Goal: Task Accomplishment & Management: Use online tool/utility

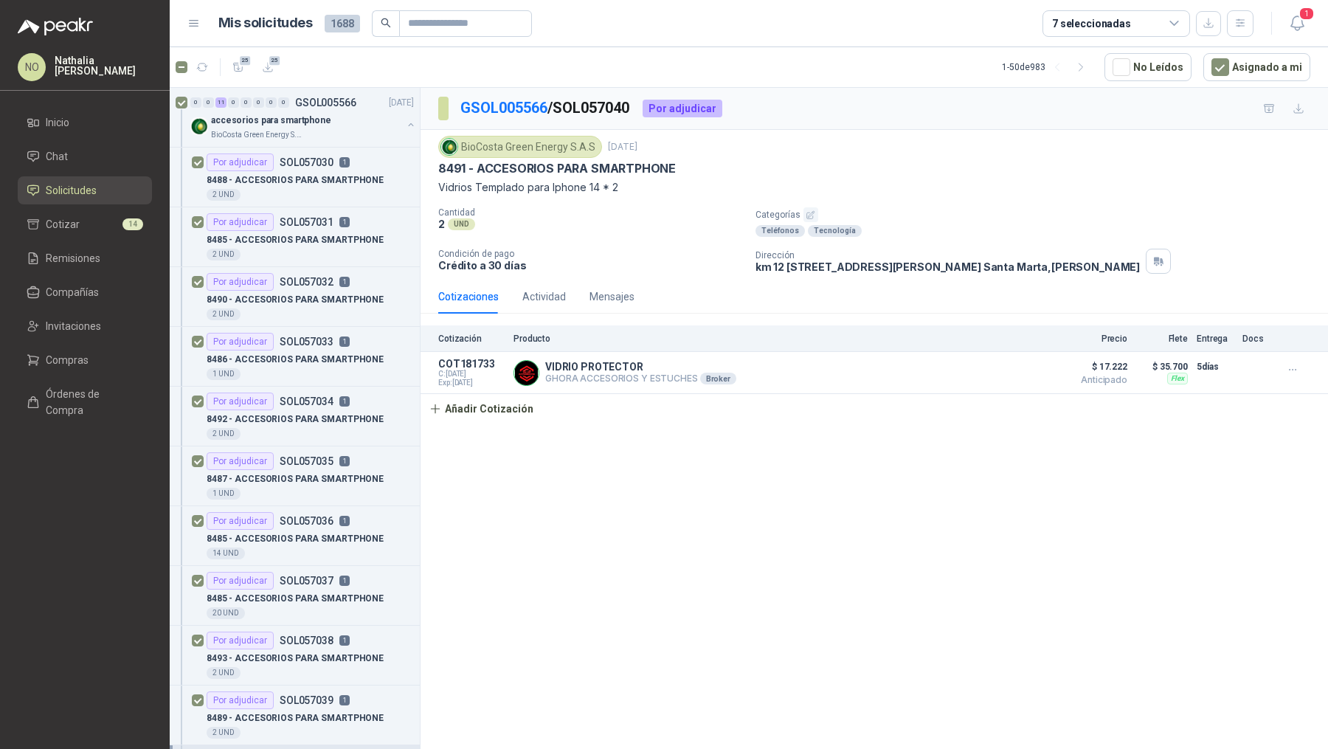
scroll to position [120, 0]
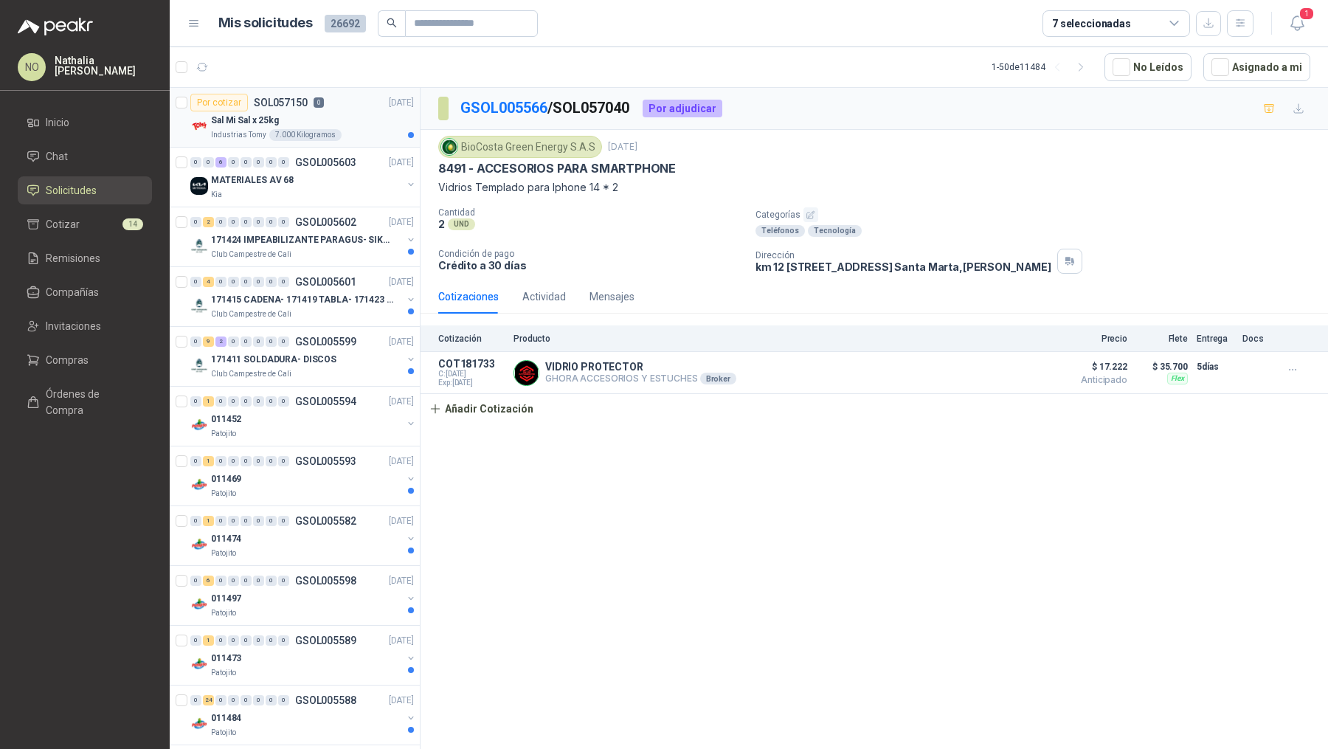
click at [301, 108] on div "Por cotizar SOL057150 0" at bounding box center [257, 103] width 134 height 18
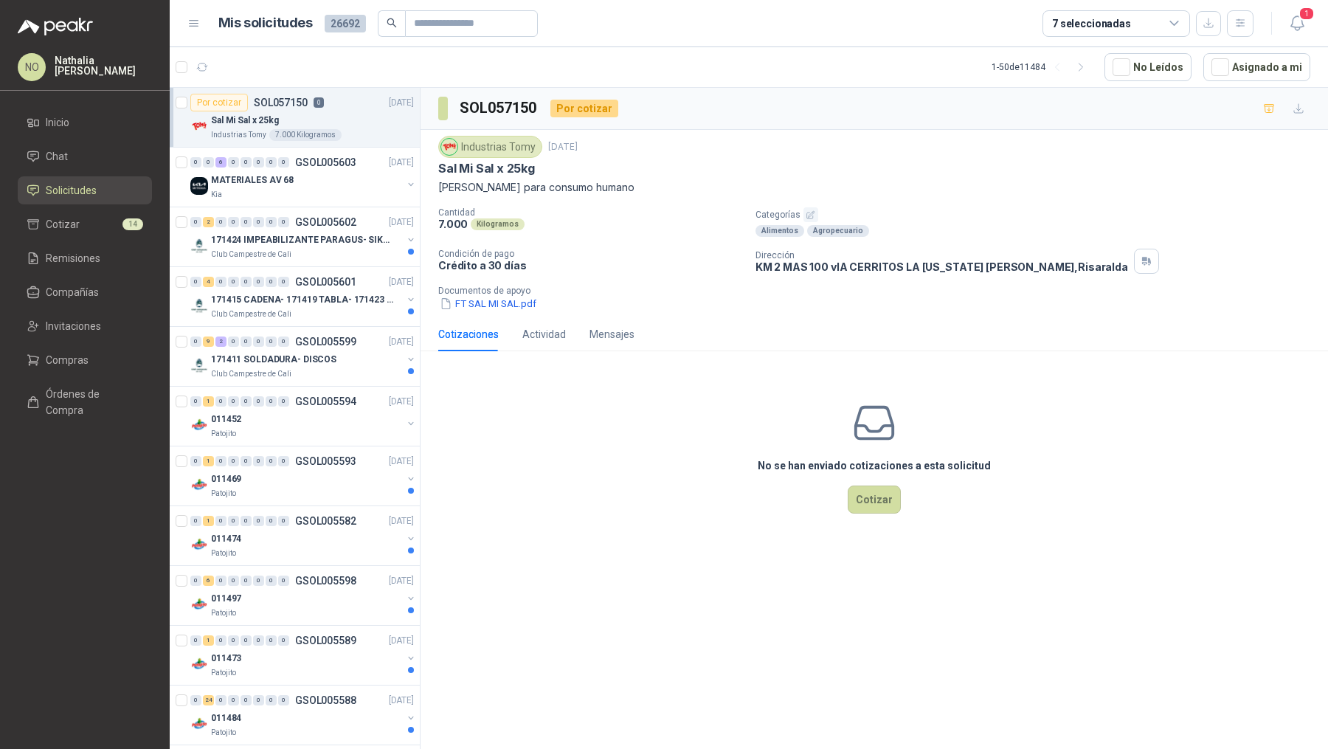
click at [1248, 85] on article "1 - 50 de 11484 No Leídos Asignado a mi" at bounding box center [749, 67] width 1158 height 40
click at [1241, 65] on button "Asignado a mi" at bounding box center [1256, 67] width 107 height 28
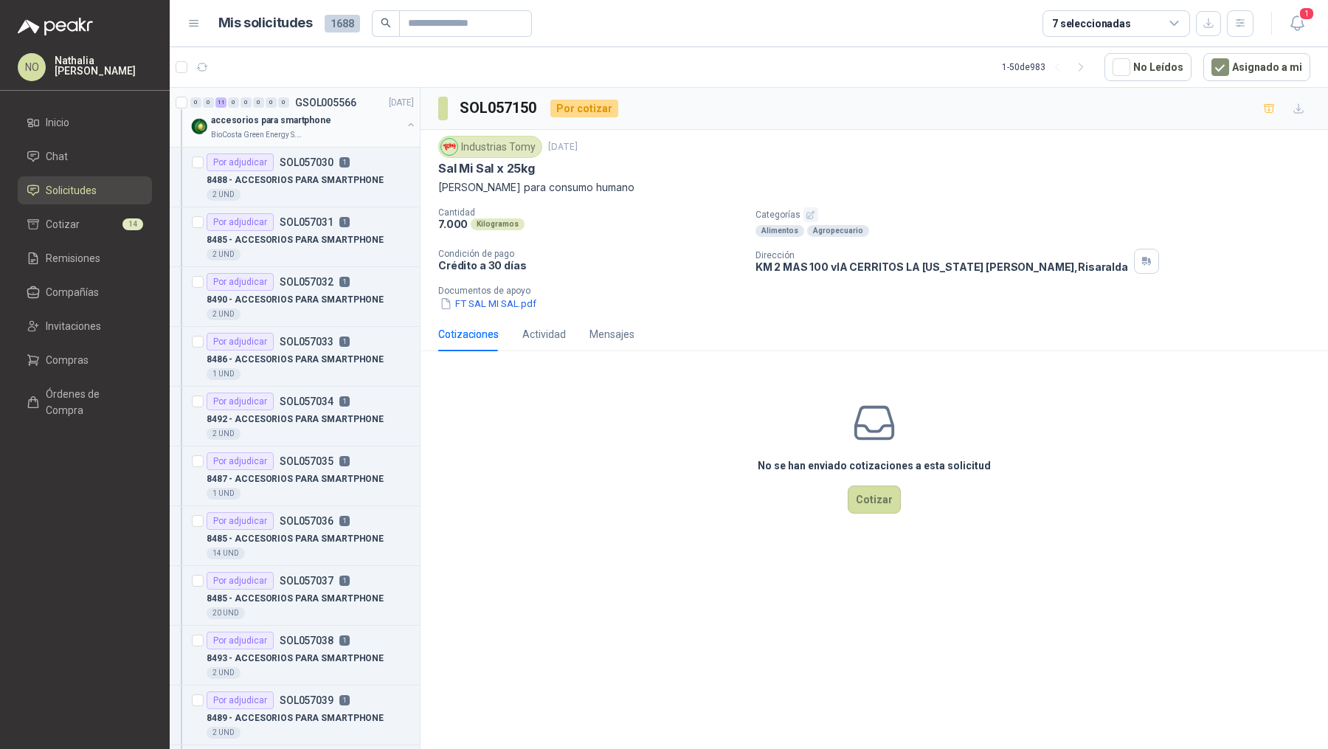
click at [312, 142] on div "0 0 11 0 0 0 0 0 GSOL005566 23/09/25 accesorios para smartphone BioCosta Green …" at bounding box center [295, 118] width 250 height 60
click at [313, 114] on p "accesorios para smartphone" at bounding box center [271, 121] width 120 height 14
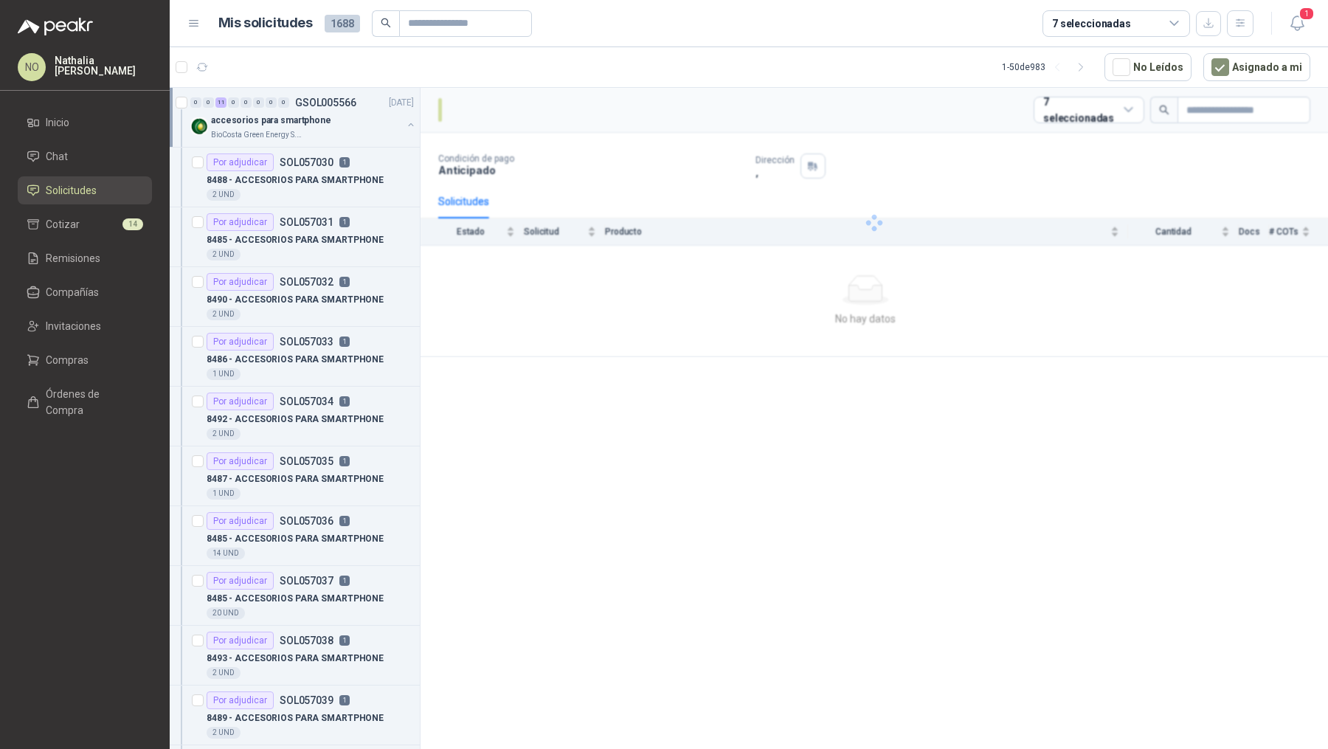
click at [313, 114] on p "accesorios para smartphone" at bounding box center [271, 121] width 120 height 14
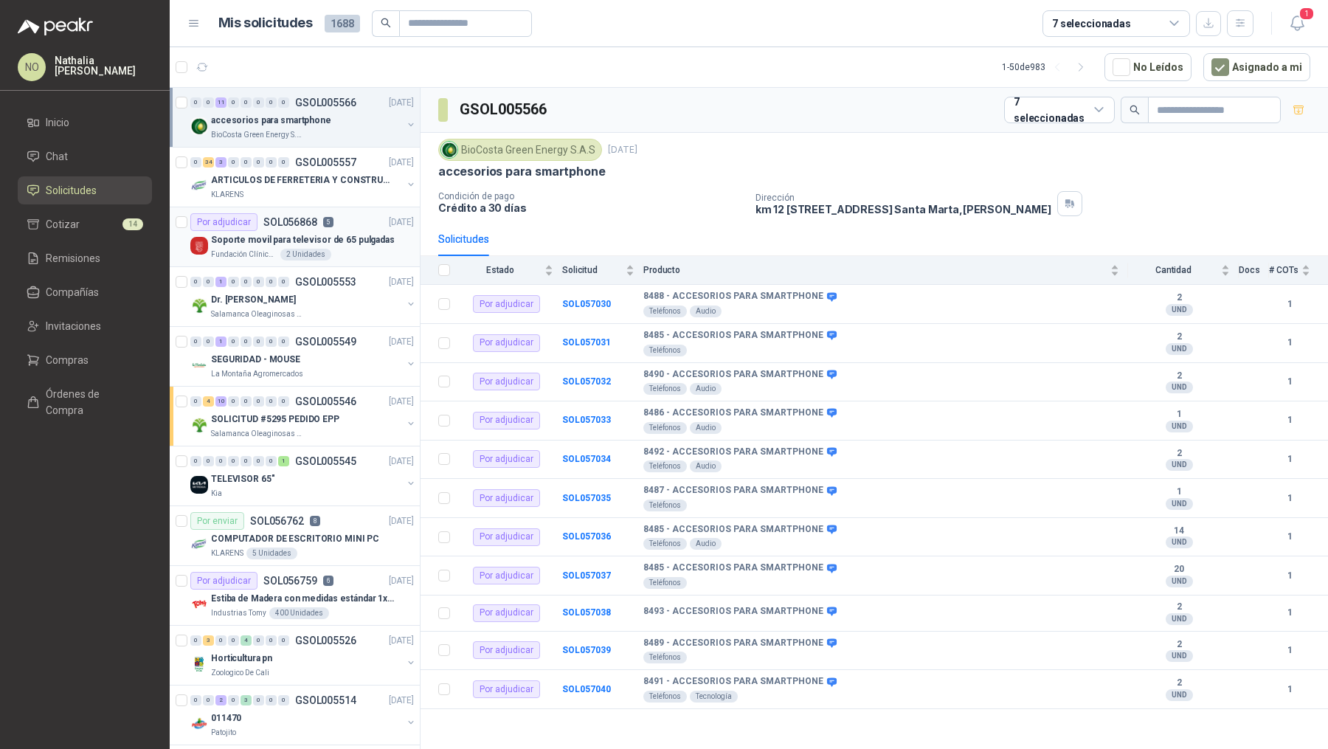
click at [307, 231] on div "Soporte movil para televisor de 65 pulgadas" at bounding box center [312, 240] width 203 height 18
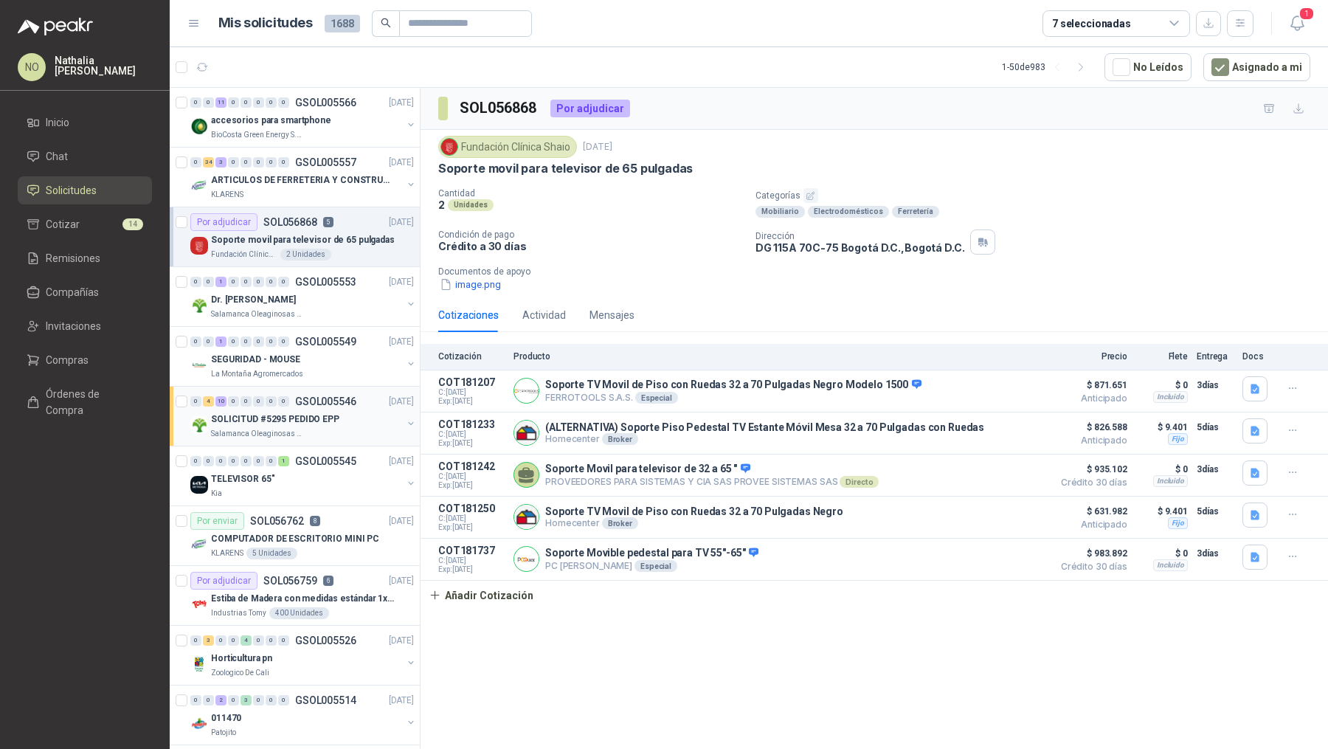
click at [194, 418] on img at bounding box center [199, 425] width 18 height 18
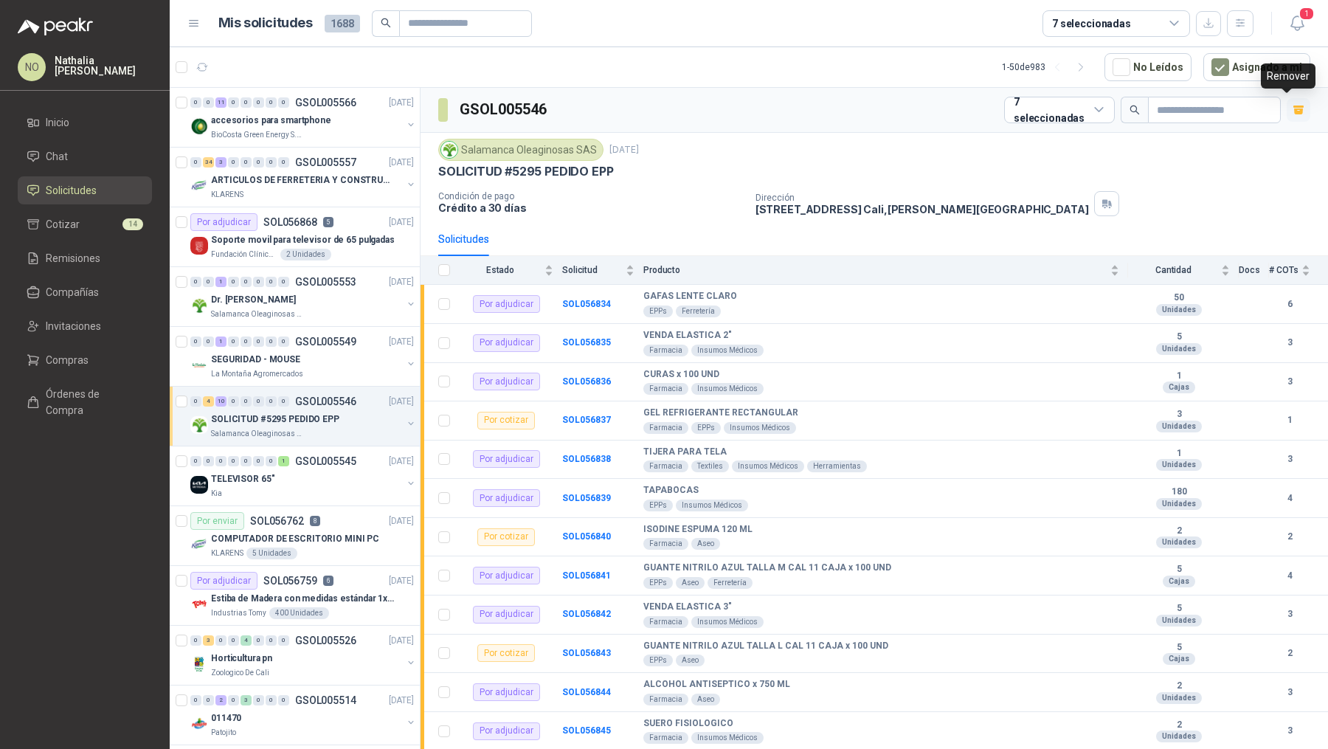
click at [1287, 108] on button "button" at bounding box center [1299, 110] width 24 height 24
click at [1304, 19] on span "1" at bounding box center [1306, 14] width 16 height 14
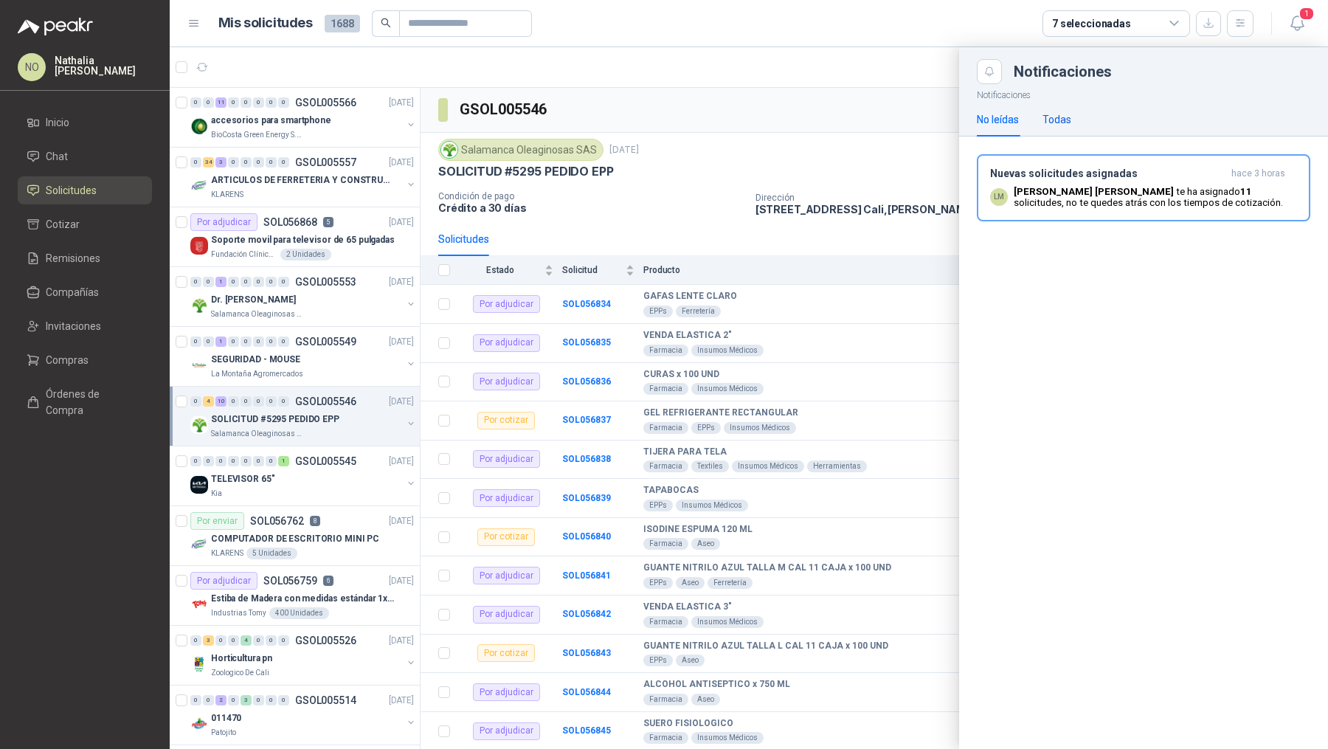
click at [1058, 122] on div "Todas" at bounding box center [1056, 119] width 29 height 16
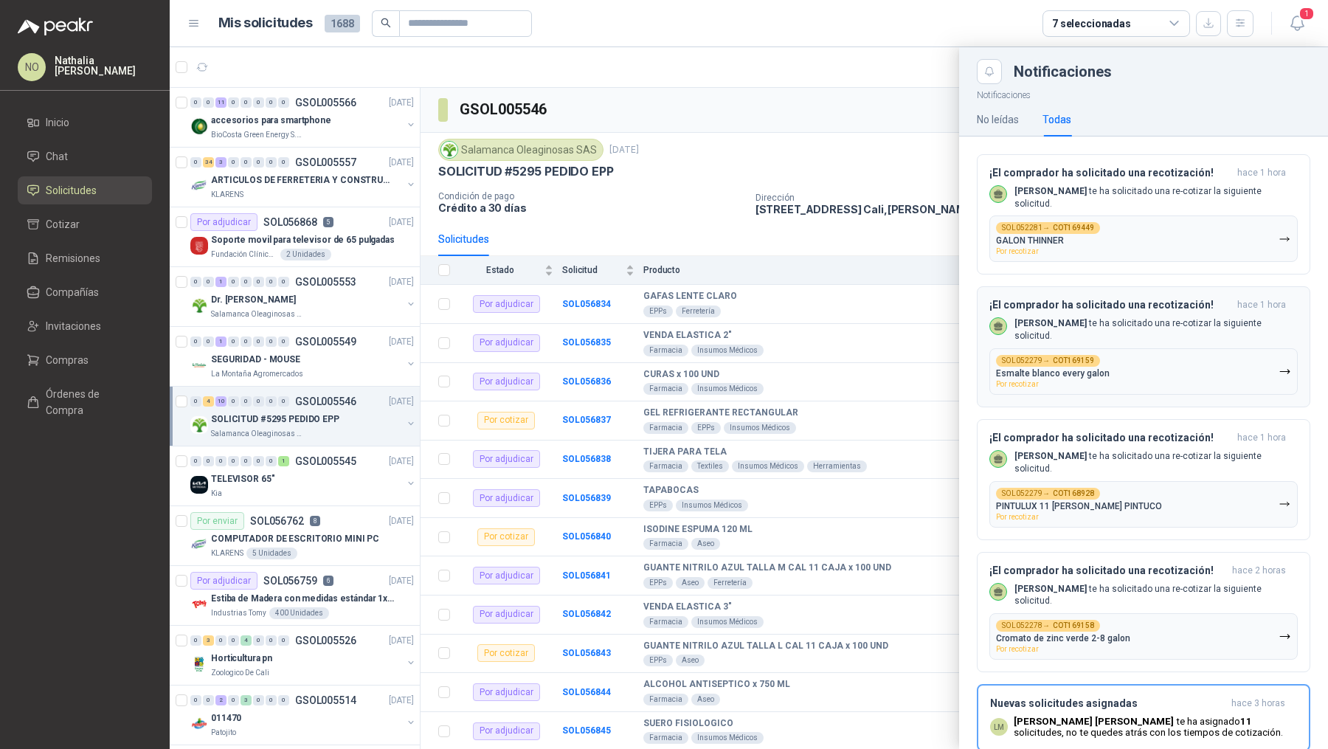
click at [1144, 364] on button "SOL052279 → COT169159 Esmalte blanco every galon Por recotizar" at bounding box center [1143, 371] width 308 height 46
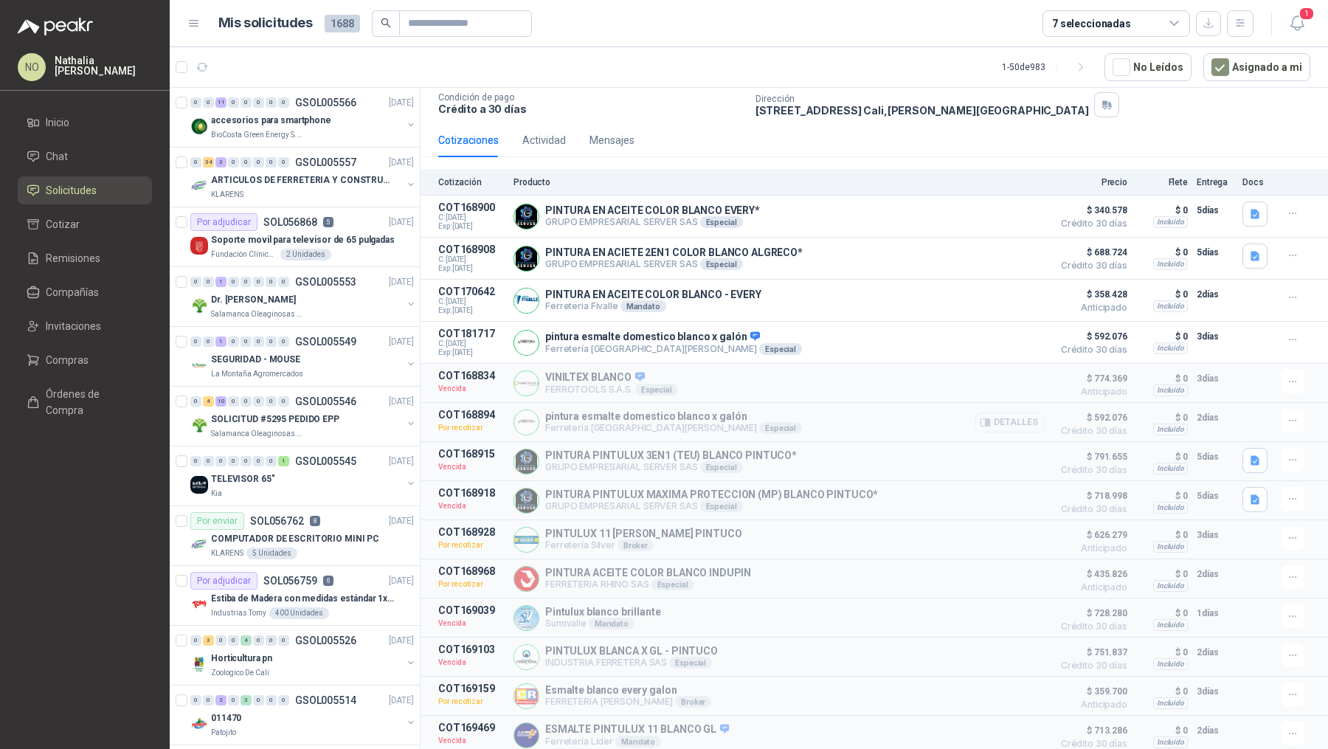
scroll to position [163, 0]
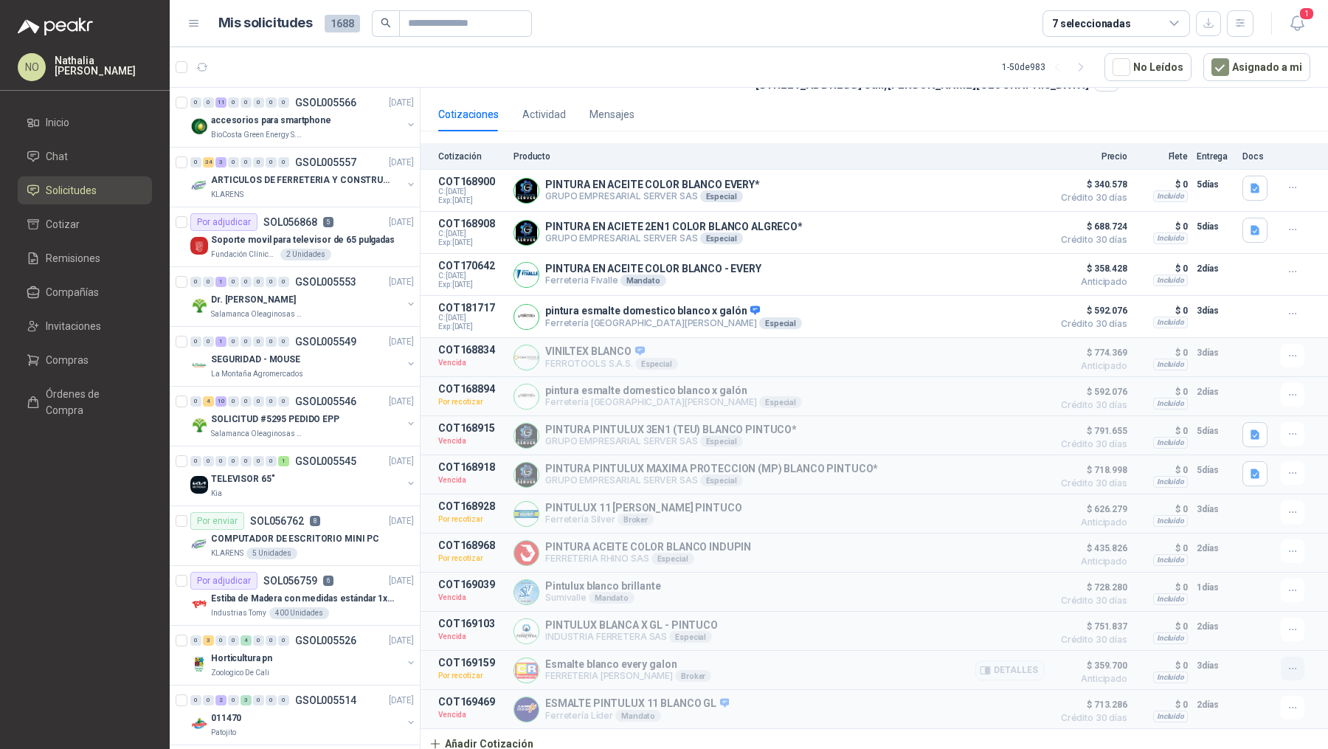
click at [1287, 669] on button "button" at bounding box center [1293, 669] width 24 height 24
click at [1230, 581] on button "Editar" at bounding box center [1263, 579] width 118 height 24
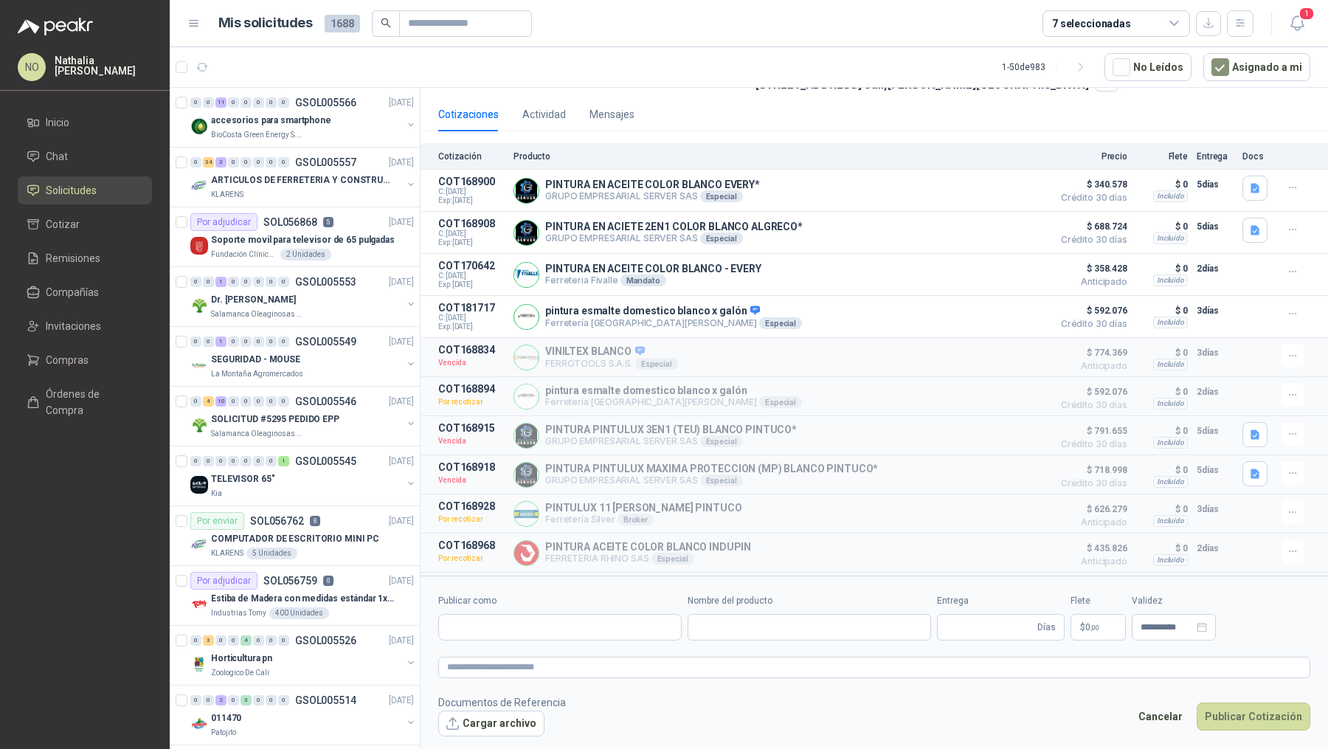
type input "**********"
type input "*"
click at [1042, 632] on p "$ 330.000 ,00" at bounding box center [1053, 627] width 74 height 27
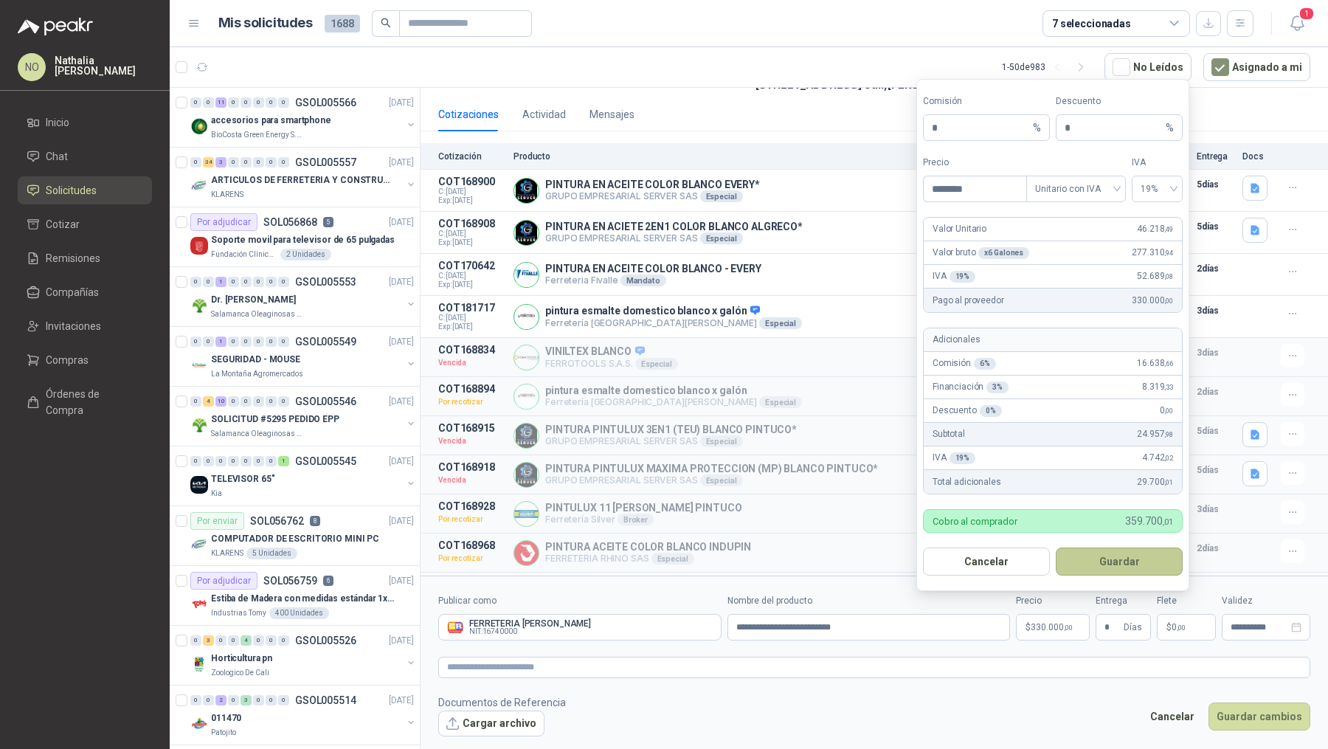
click at [1110, 564] on button "Guardar" at bounding box center [1119, 561] width 127 height 28
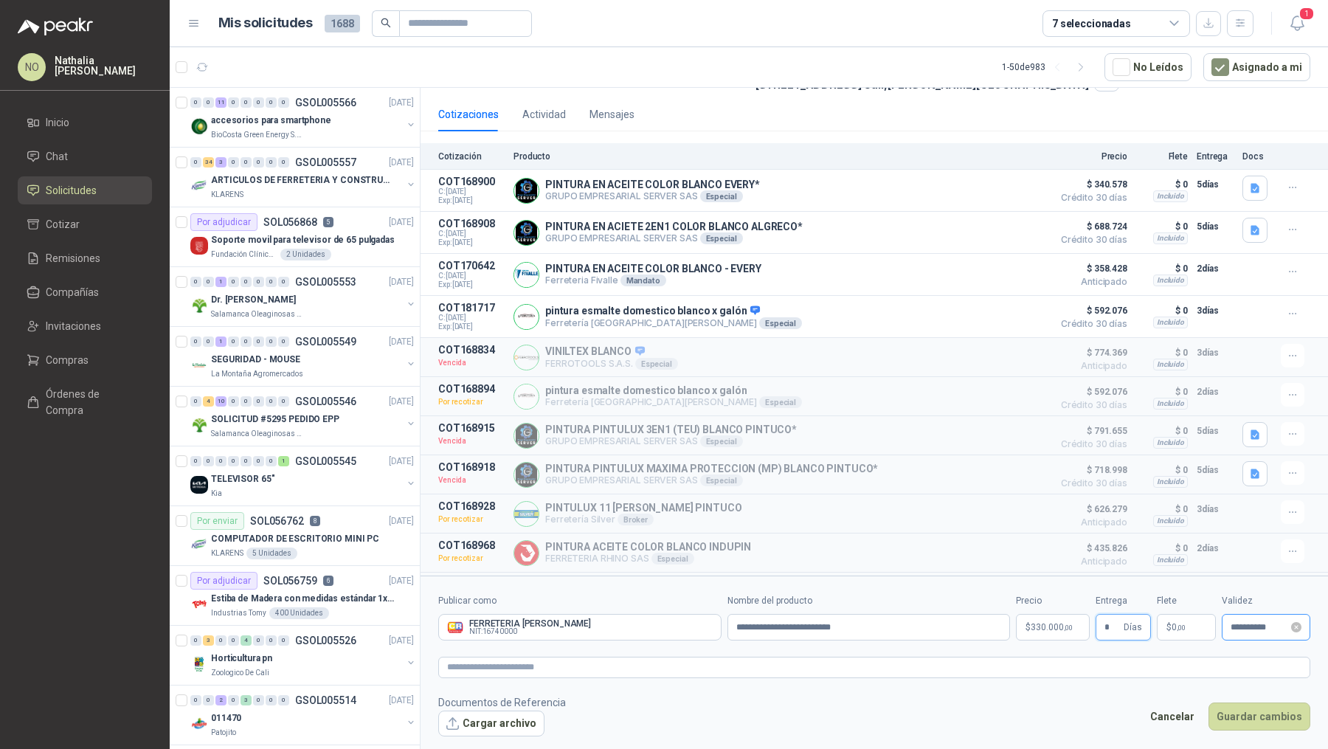
click at [1244, 632] on div "**********" at bounding box center [1266, 627] width 89 height 27
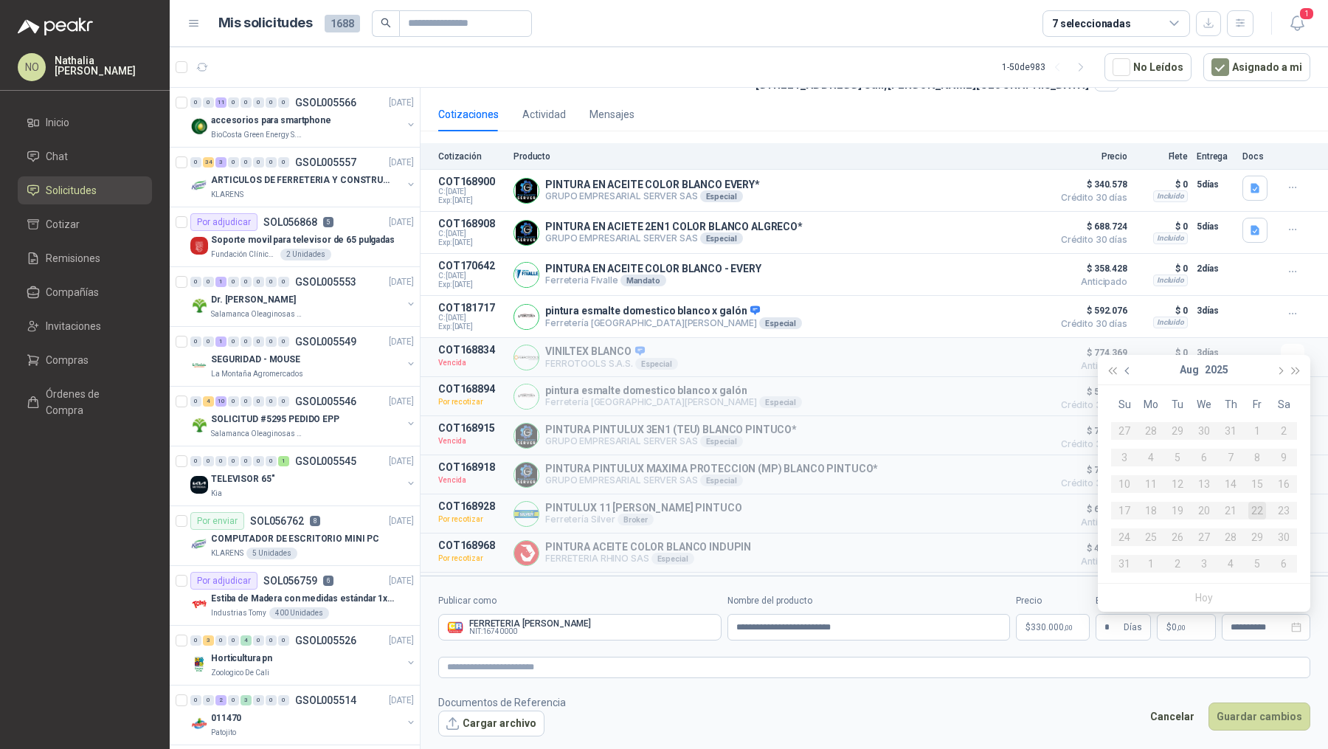
click at [1127, 372] on span "button" at bounding box center [1128, 370] width 7 height 7
click at [1282, 369] on button "button" at bounding box center [1279, 370] width 16 height 30
type input "**********"
click at [1256, 514] on div "26" at bounding box center [1257, 511] width 18 height 18
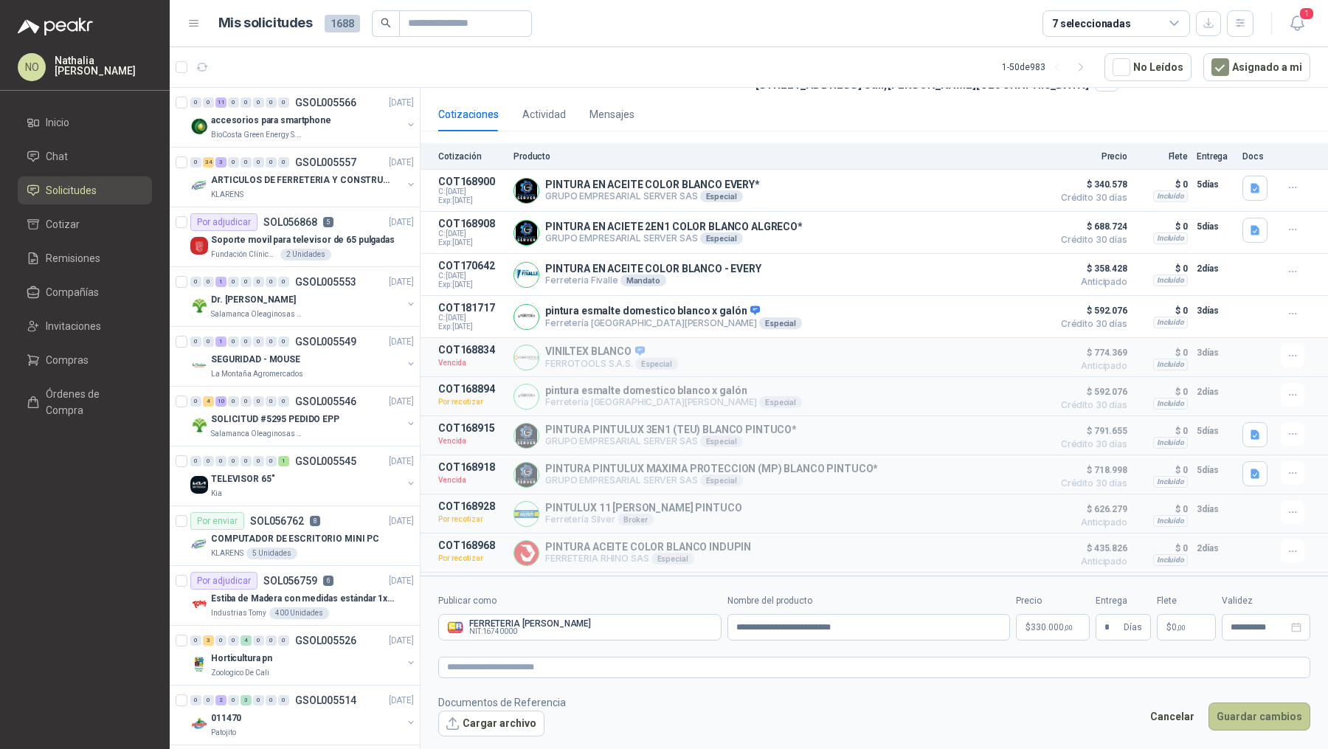
click at [1259, 717] on button "Guardar cambios" at bounding box center [1259, 716] width 102 height 28
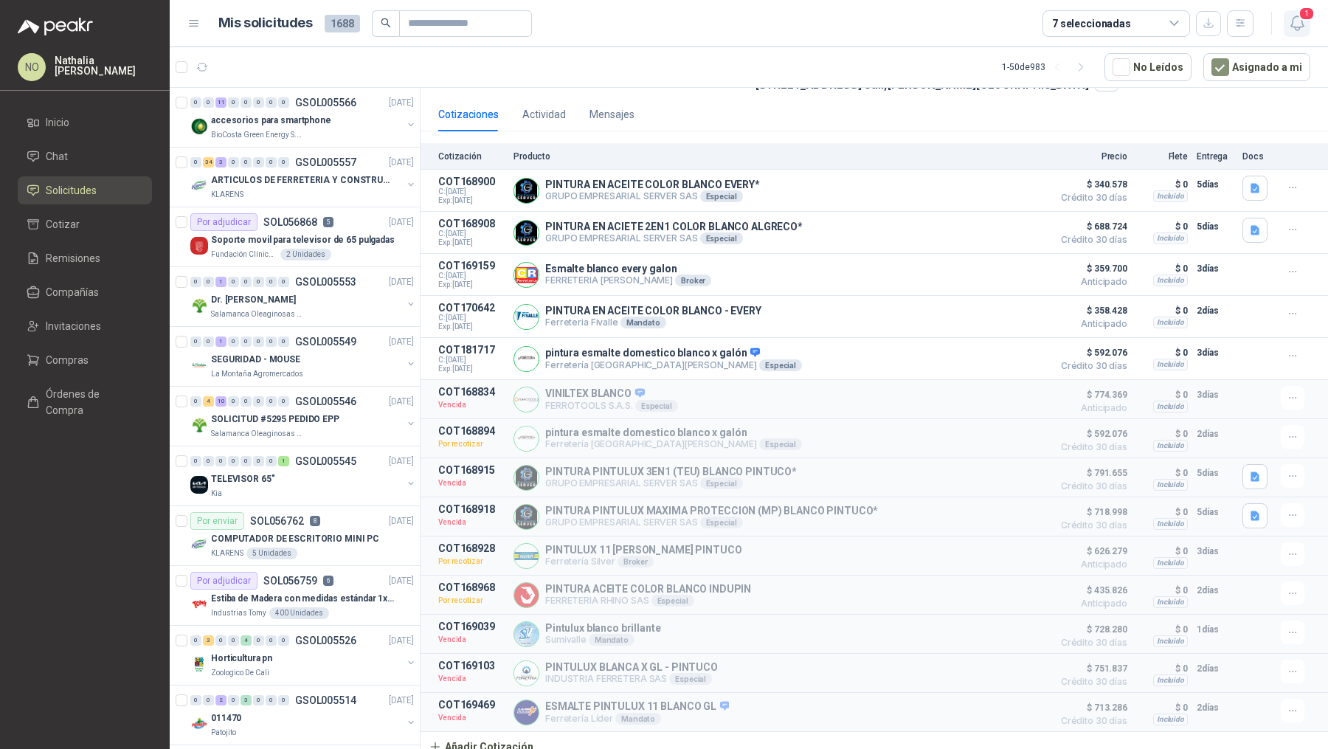
click at [1304, 21] on icon "button" at bounding box center [1297, 23] width 18 height 18
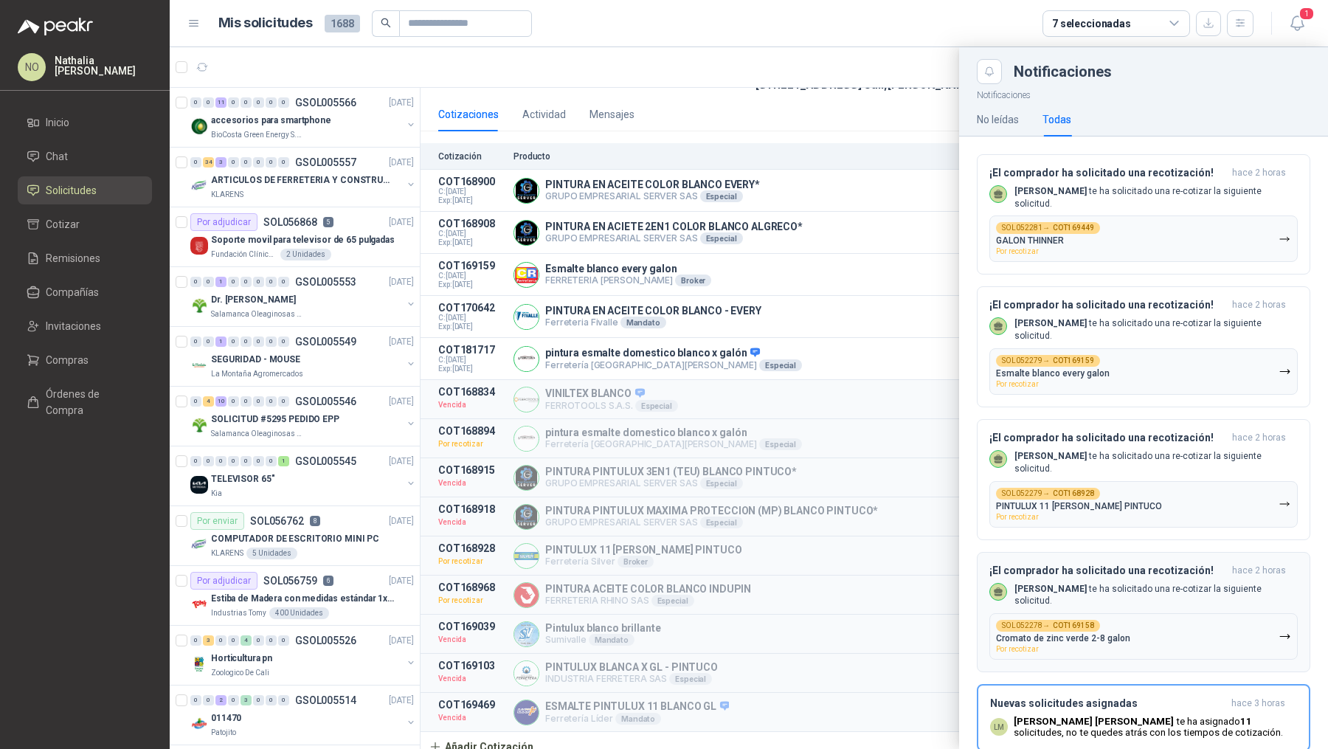
click at [1122, 614] on button "SOL052278 → COT169158 Cromato de zinc verde 2-8 galon Por recotizar" at bounding box center [1143, 636] width 308 height 46
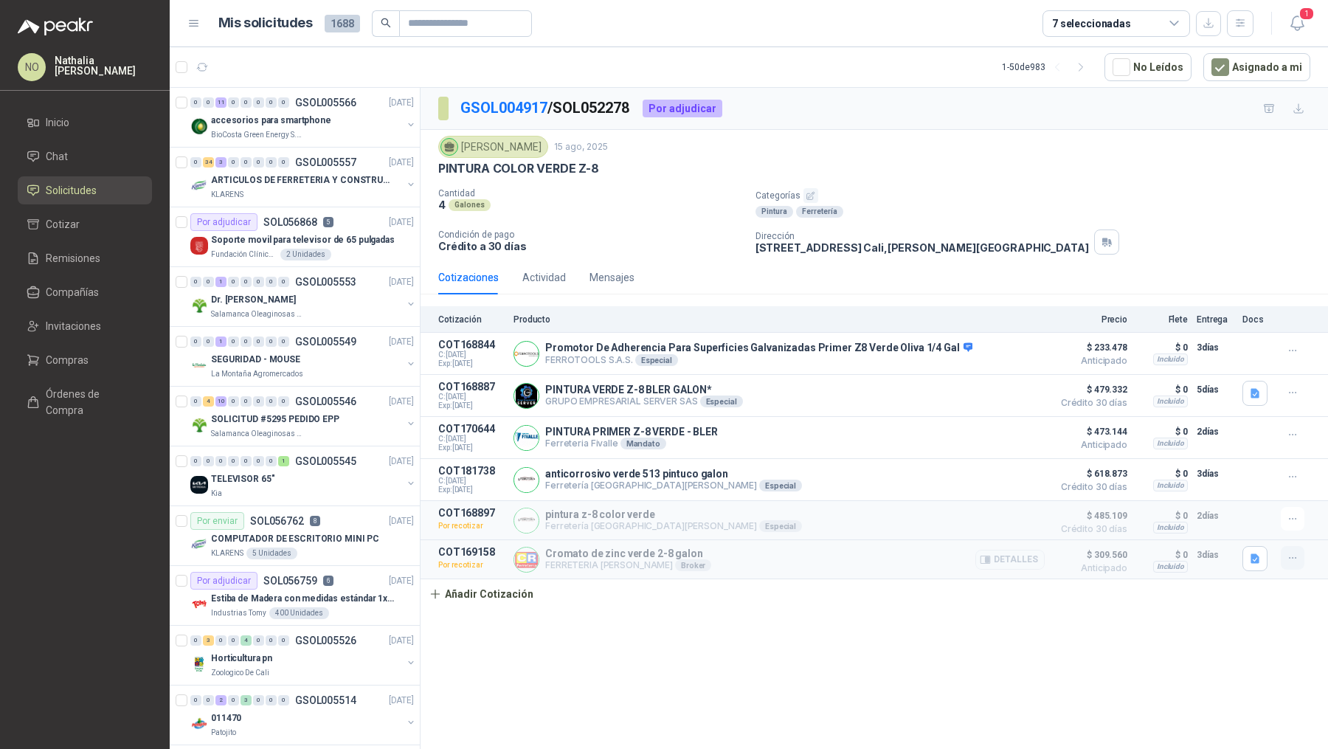
click at [1295, 552] on icon "button" at bounding box center [1293, 558] width 13 height 13
click at [1233, 469] on button "Editar" at bounding box center [1263, 469] width 118 height 24
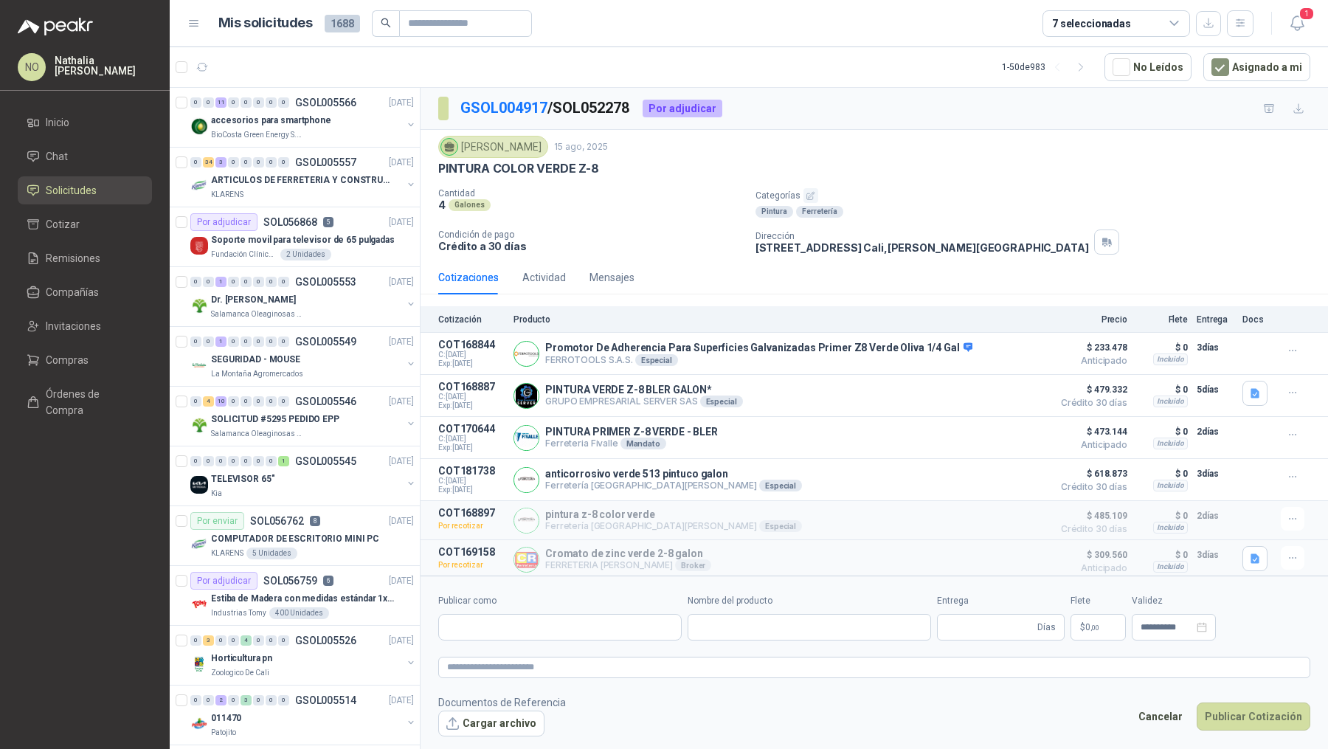
type input "**********"
type input "*"
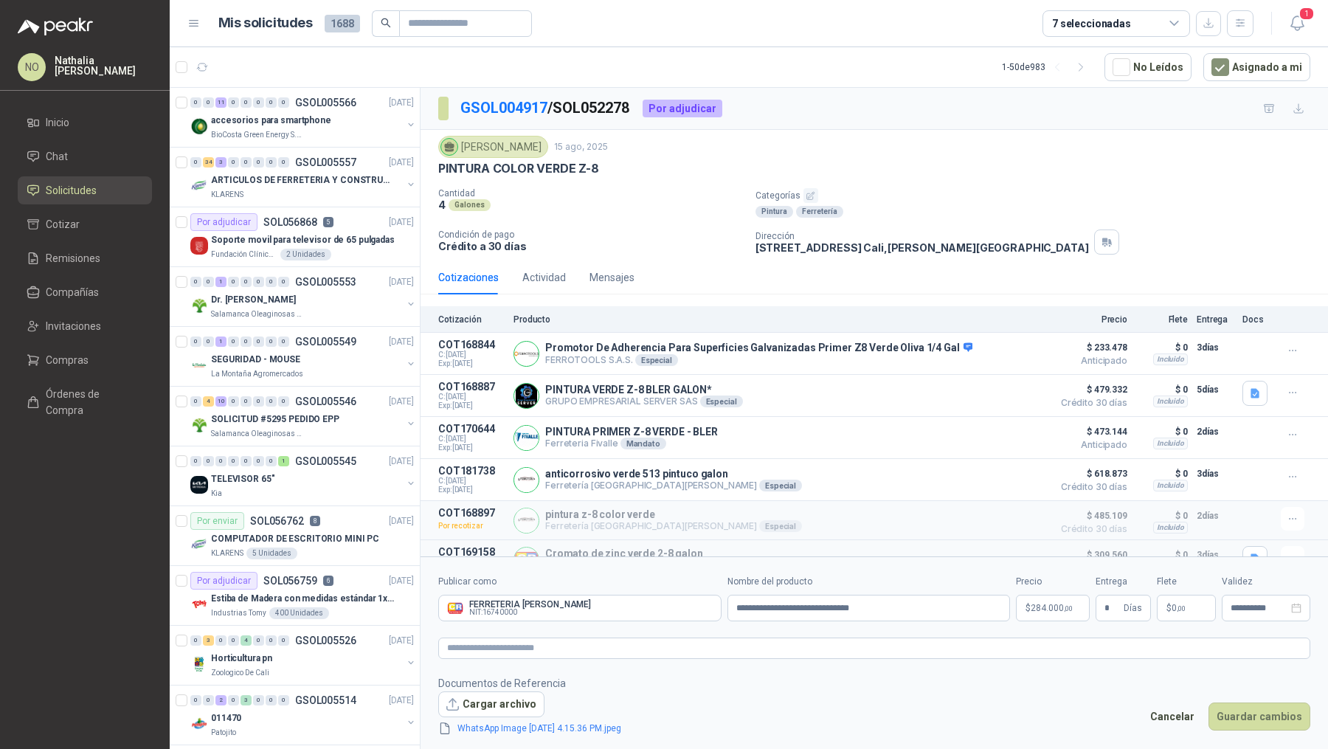
click at [1047, 613] on p "$ 284.000 ,00" at bounding box center [1053, 608] width 74 height 27
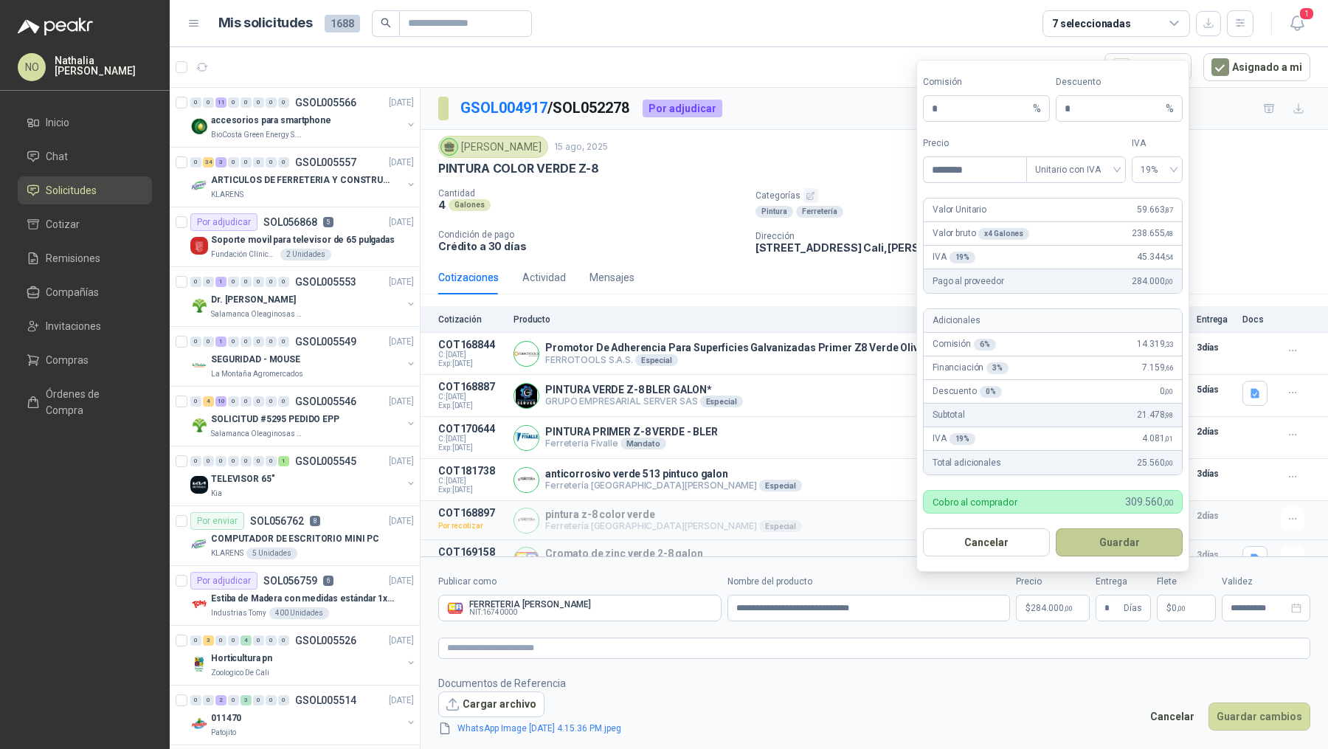
click at [1133, 541] on button "Guardar" at bounding box center [1119, 542] width 127 height 28
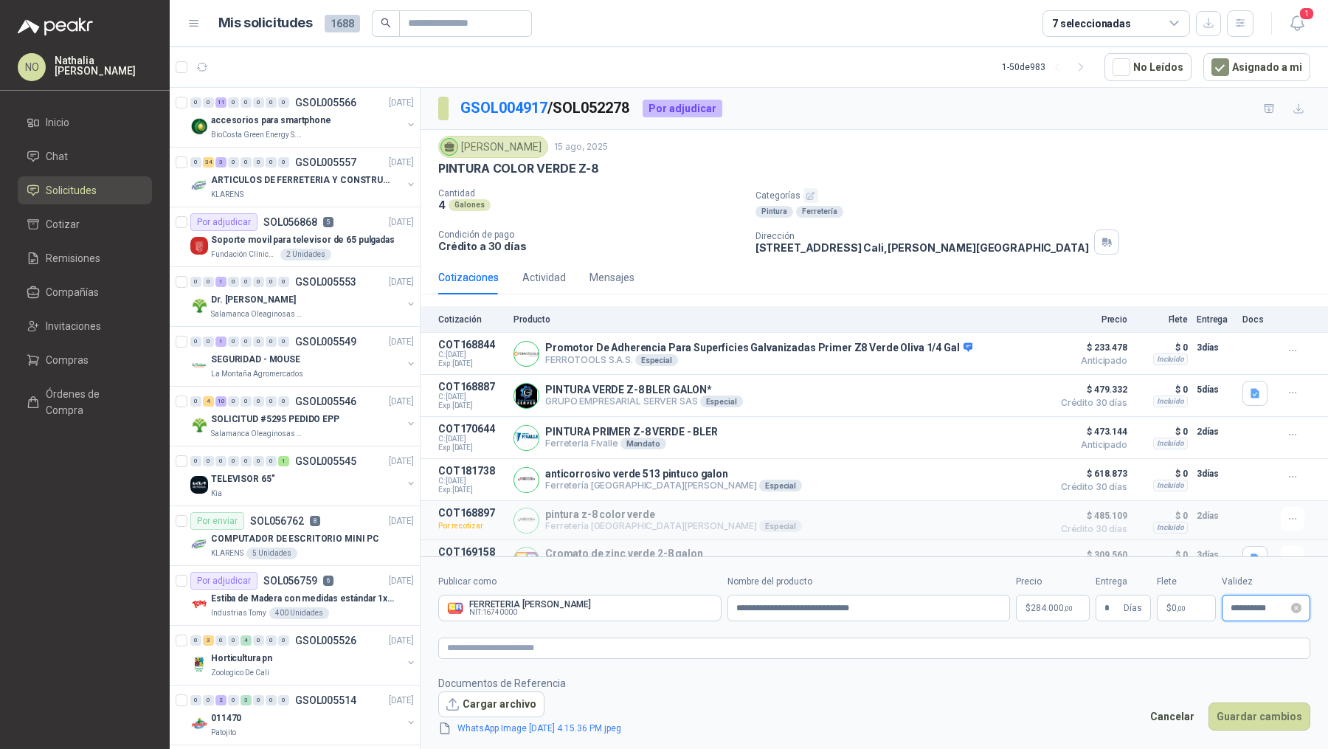
click at [1250, 608] on input "**********" at bounding box center [1259, 608] width 58 height 10
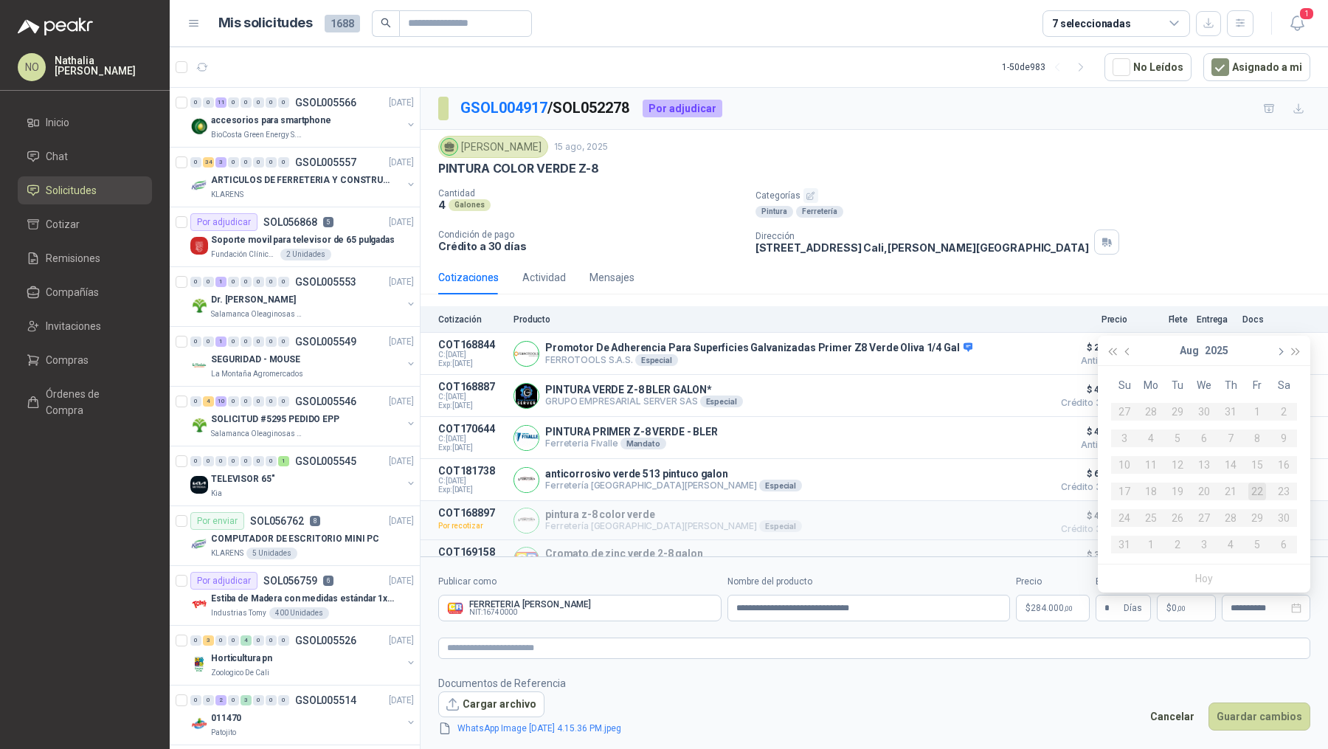
click at [1283, 354] on button "button" at bounding box center [1279, 351] width 16 height 30
type input "**********"
click at [1258, 490] on div "26" at bounding box center [1257, 491] width 18 height 18
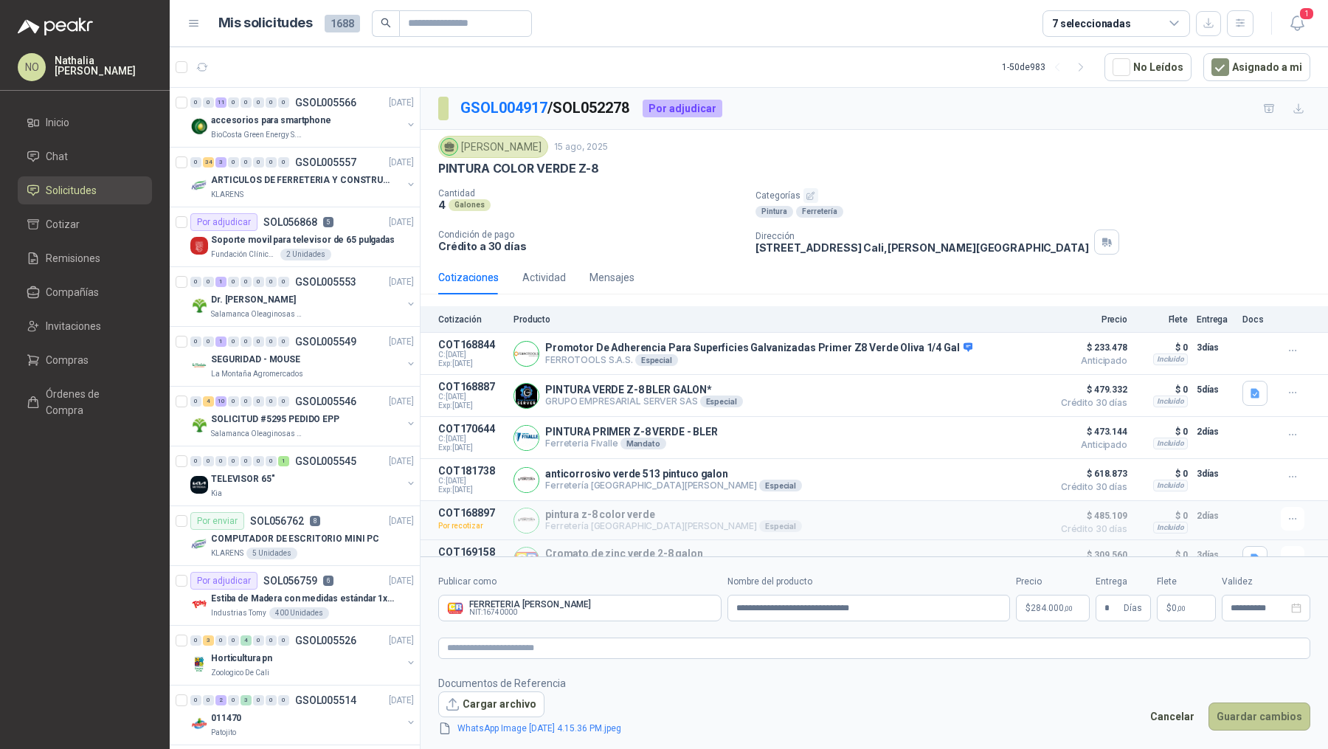
click at [1256, 706] on button "Guardar cambios" at bounding box center [1259, 716] width 102 height 28
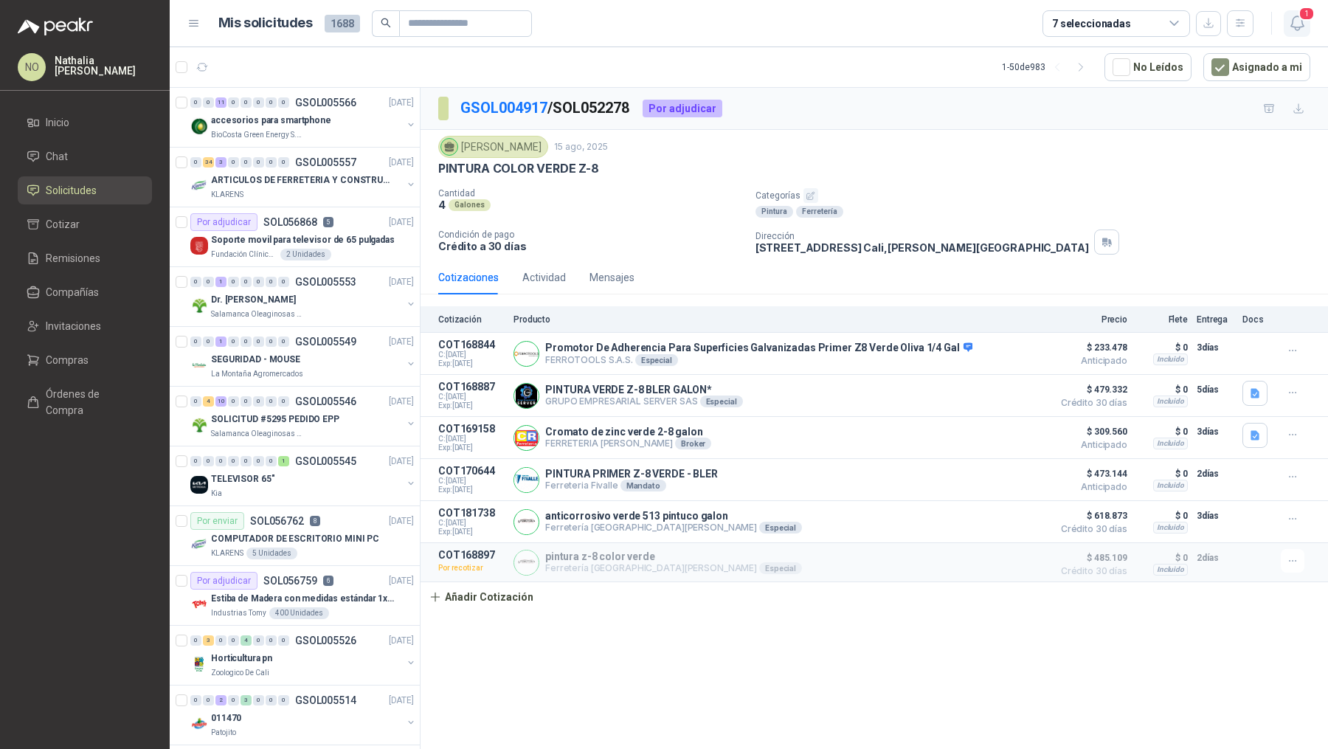
click at [1300, 26] on icon "button" at bounding box center [1297, 23] width 18 height 18
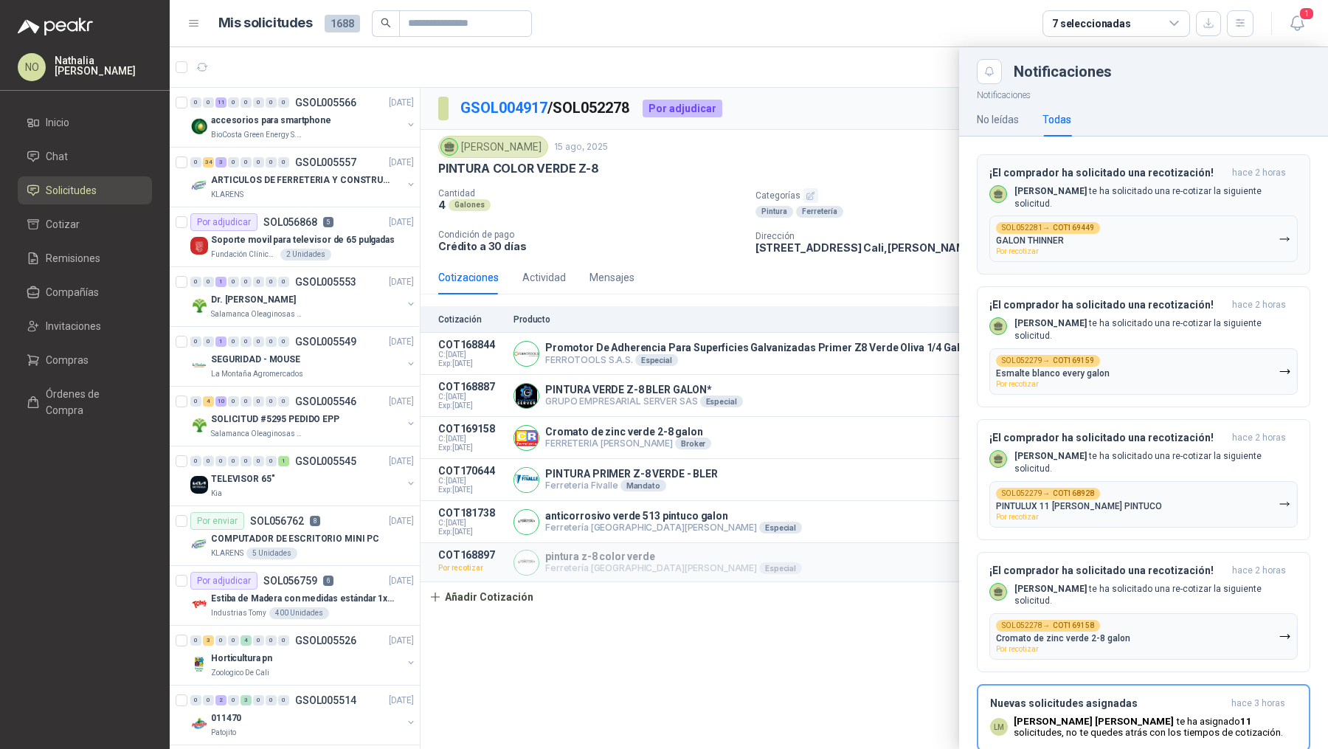
click at [1088, 235] on div "SOL052281 → COT169449 GALON THINNER Por recotizar" at bounding box center [1048, 238] width 104 height 33
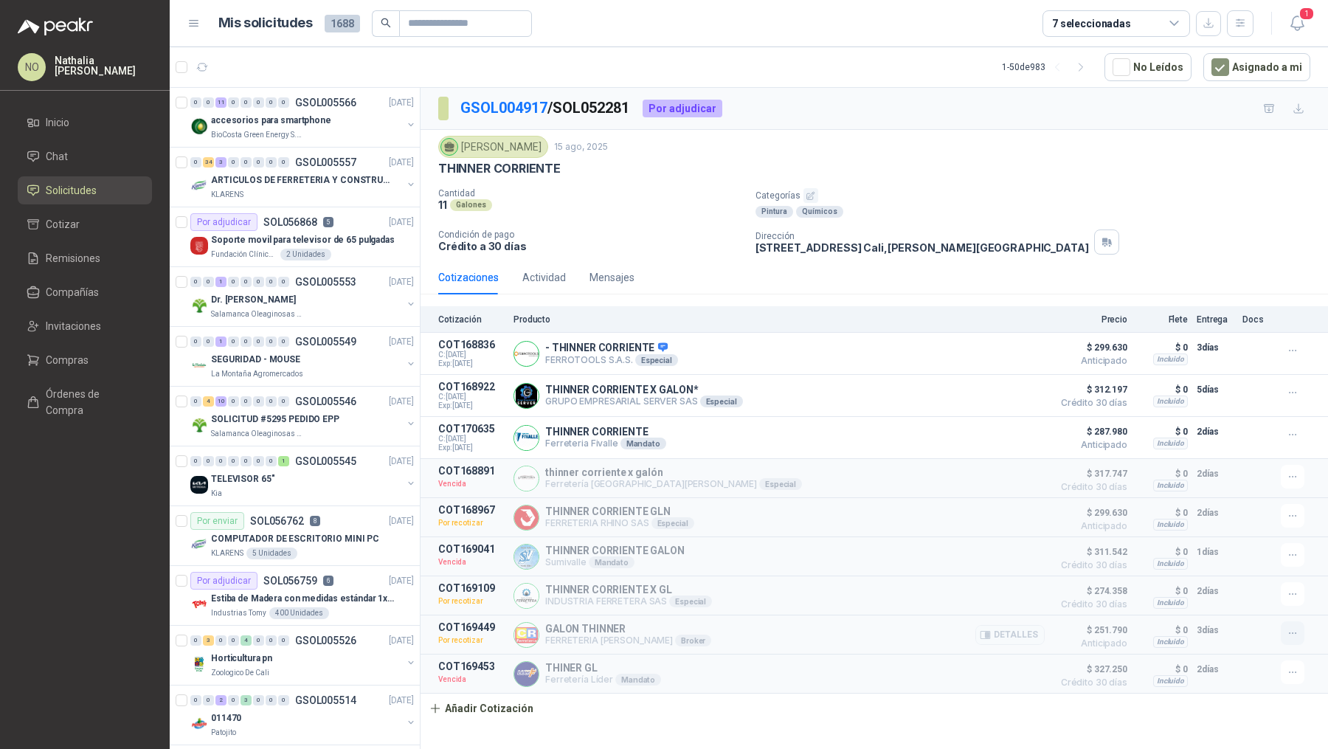
click at [1295, 633] on icon "button" at bounding box center [1293, 633] width 13 height 13
click at [1253, 541] on button "Editar" at bounding box center [1263, 545] width 118 height 24
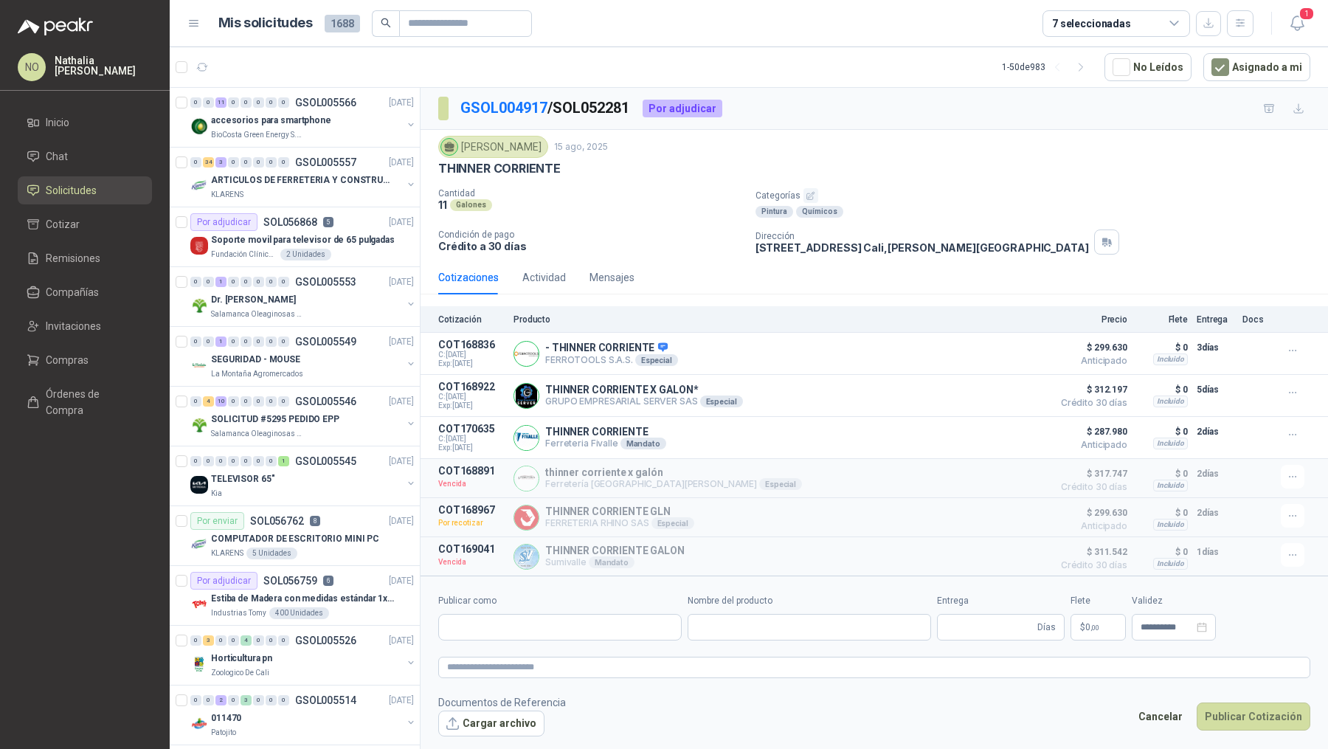
type input "**********"
type input "*"
type input "**********"
click at [1054, 626] on span "231.000 ,00" at bounding box center [1052, 627] width 42 height 9
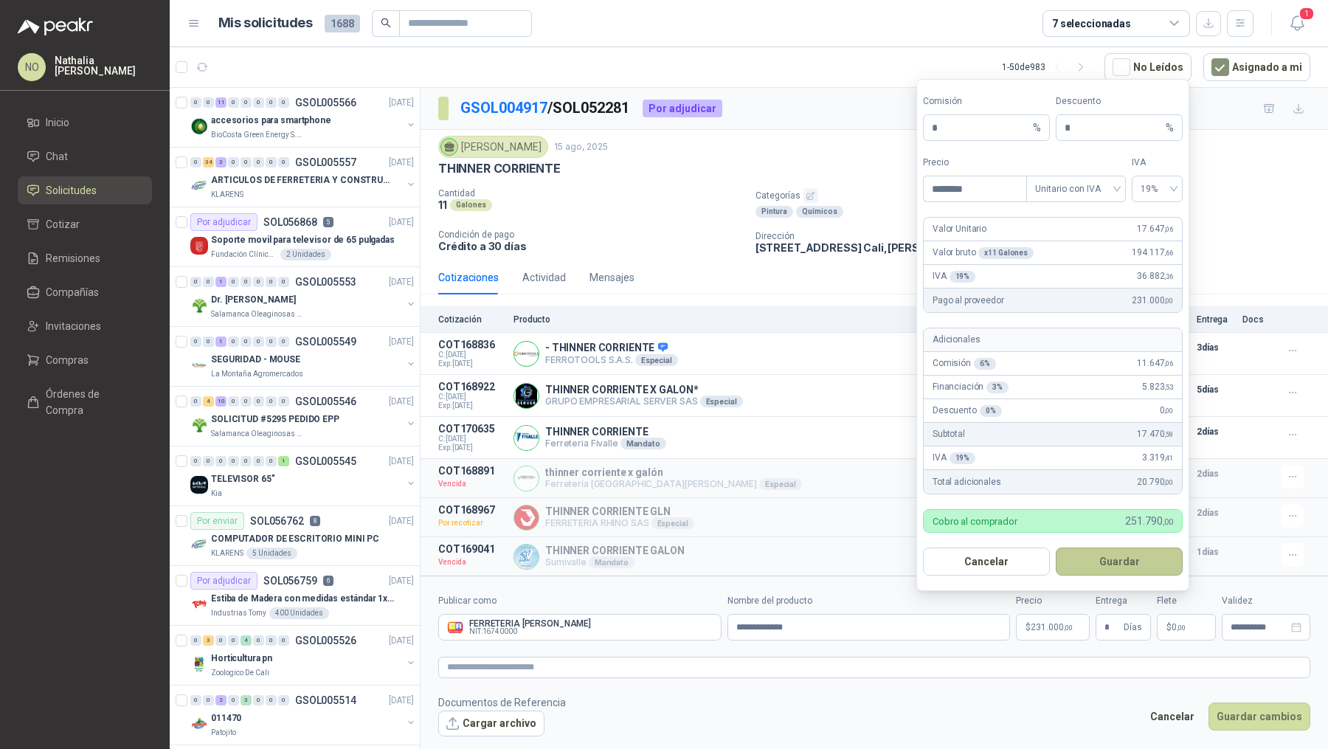
click at [1112, 563] on button "Guardar" at bounding box center [1119, 561] width 127 height 28
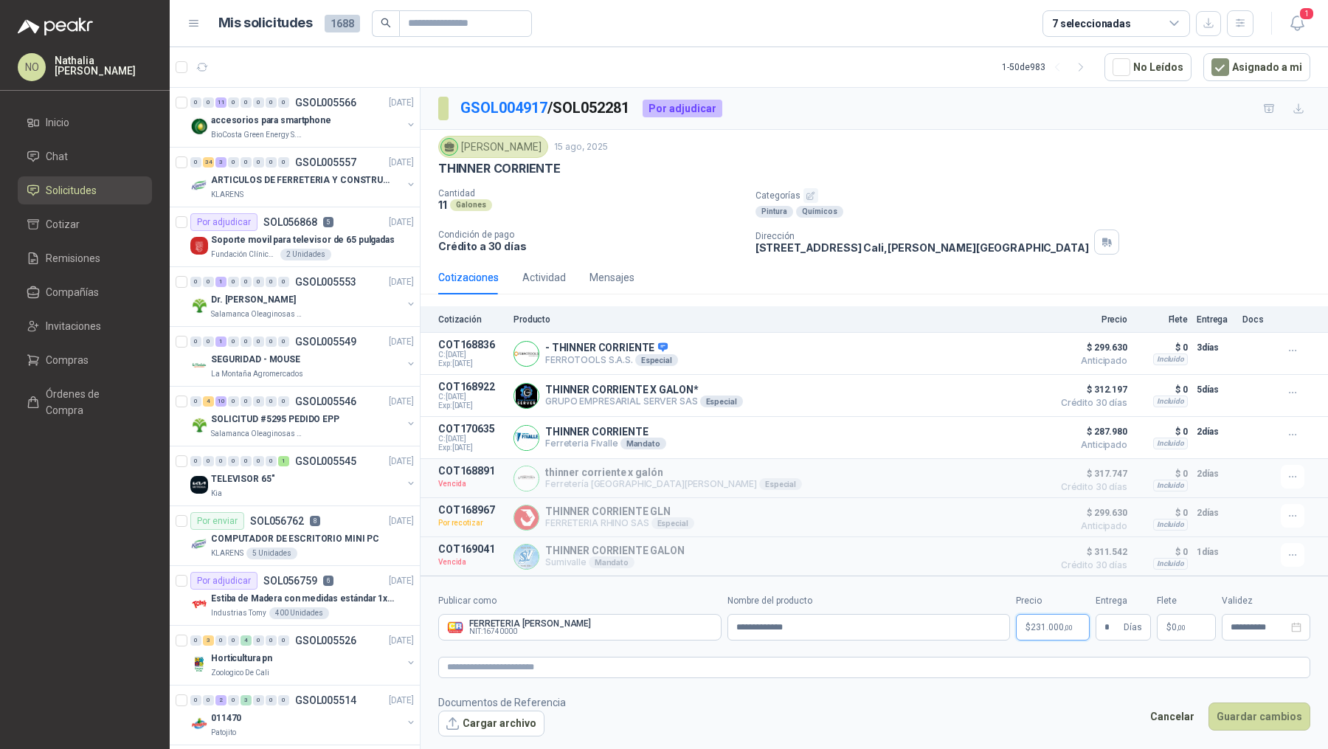
click at [1048, 623] on span "231.000 ,00" at bounding box center [1052, 627] width 42 height 9
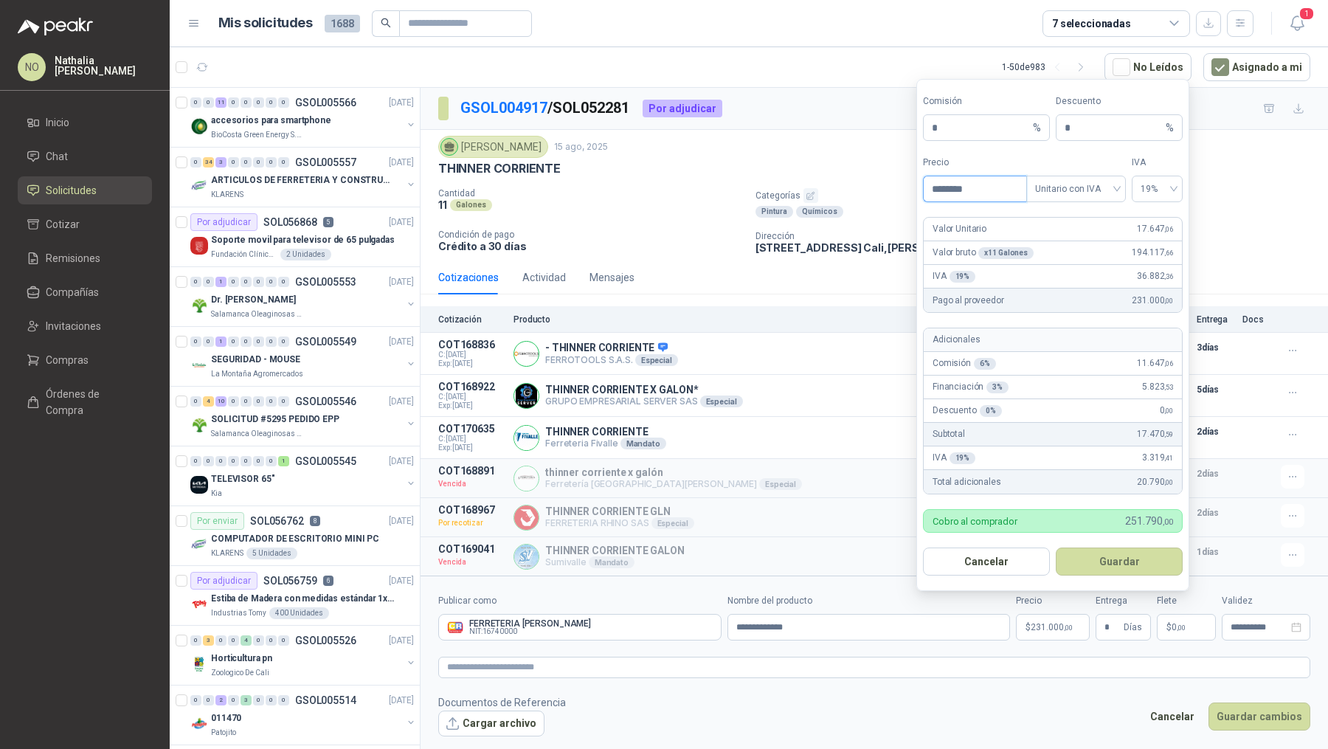
click at [980, 190] on input "********" at bounding box center [975, 188] width 103 height 25
type input "*"
type input "********"
click at [1135, 567] on button "Guardar" at bounding box center [1119, 561] width 127 height 28
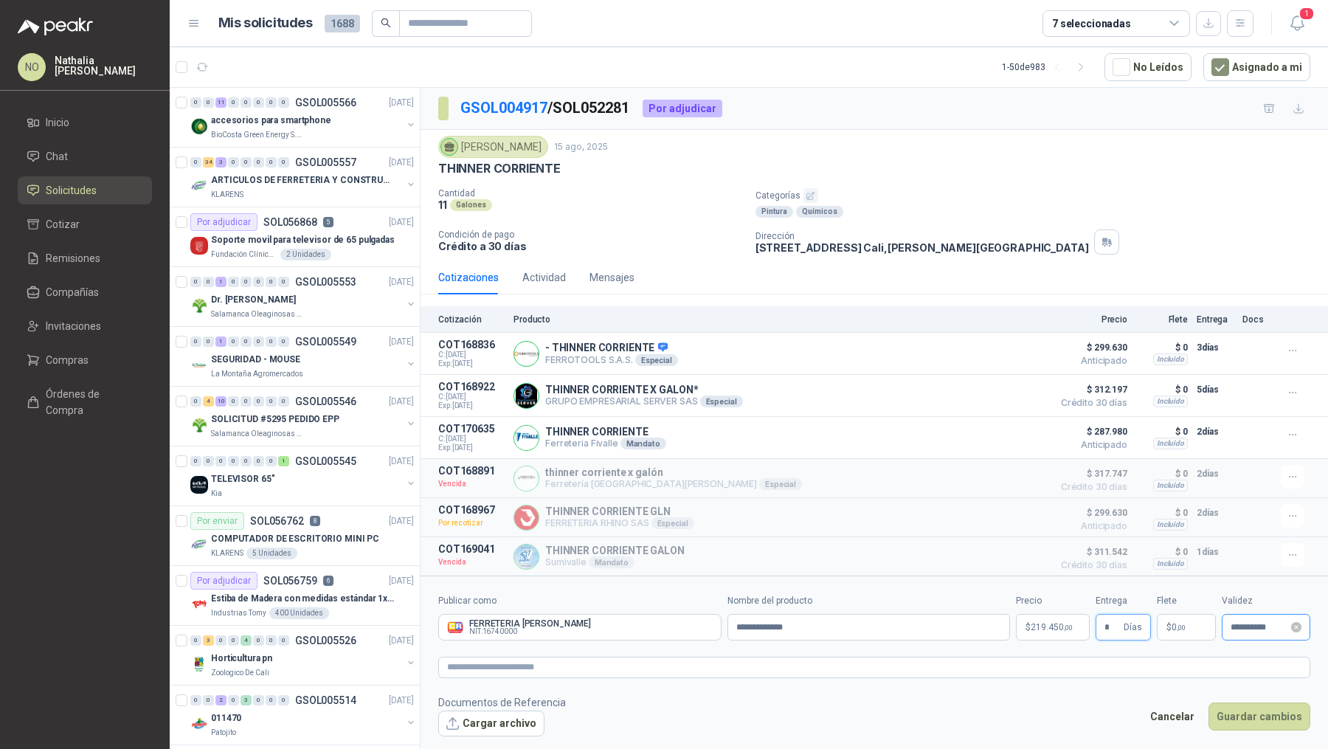
click at [1253, 634] on div "**********" at bounding box center [1266, 627] width 89 height 27
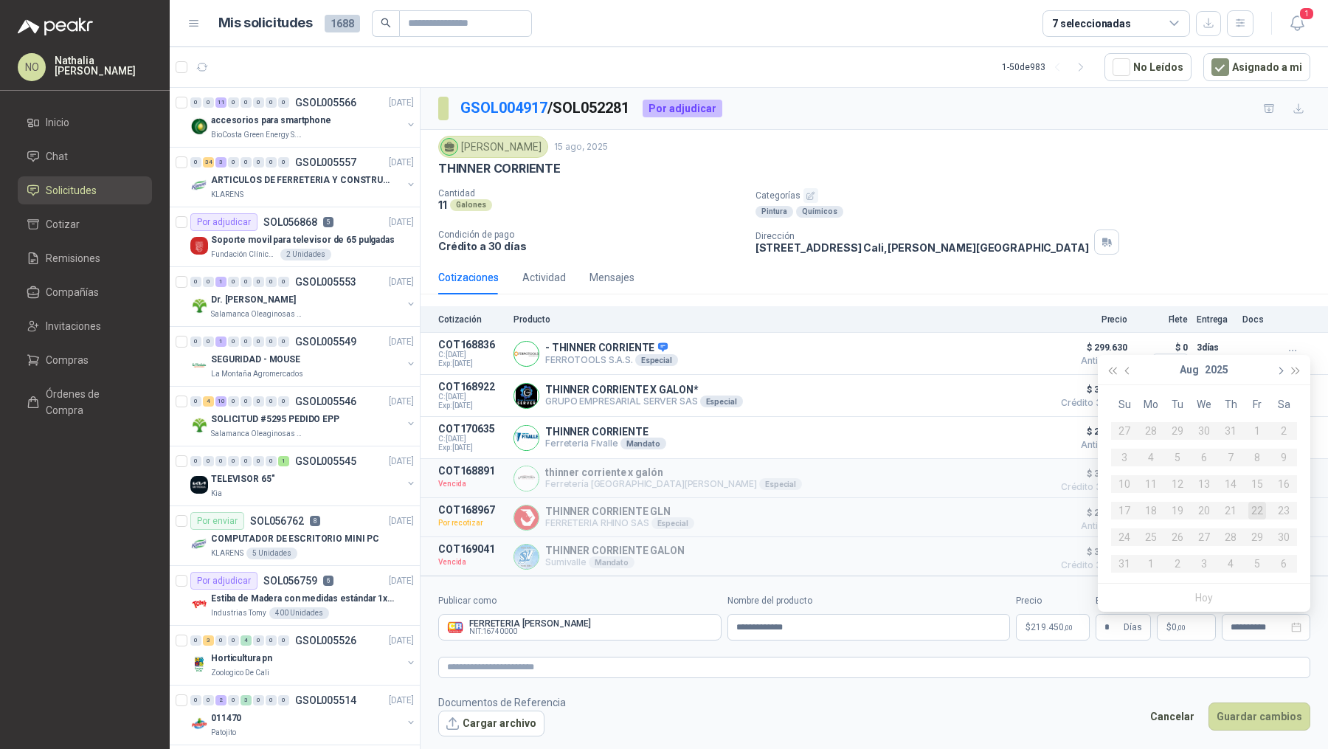
click at [1271, 375] on button "button" at bounding box center [1279, 370] width 16 height 30
type input "**********"
click at [1260, 513] on div "26" at bounding box center [1257, 511] width 18 height 18
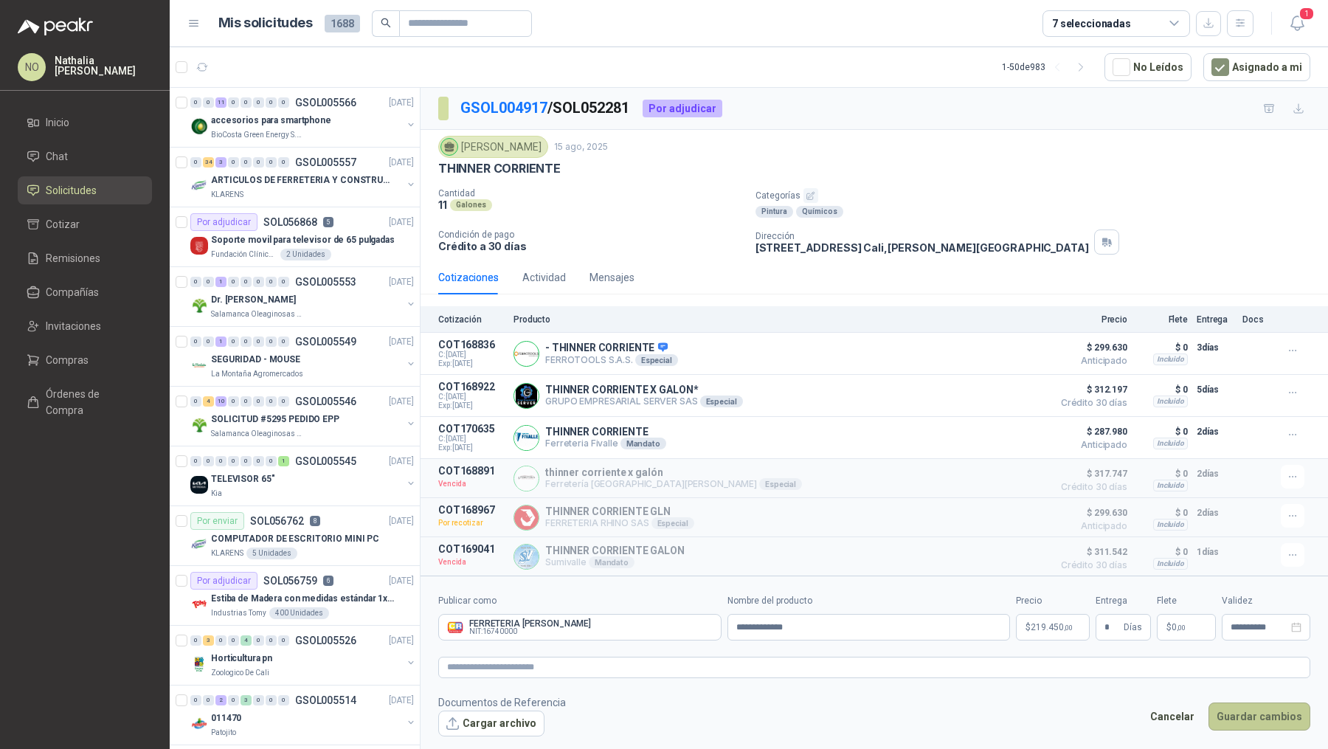
click at [1252, 721] on button "Guardar cambios" at bounding box center [1259, 716] width 102 height 28
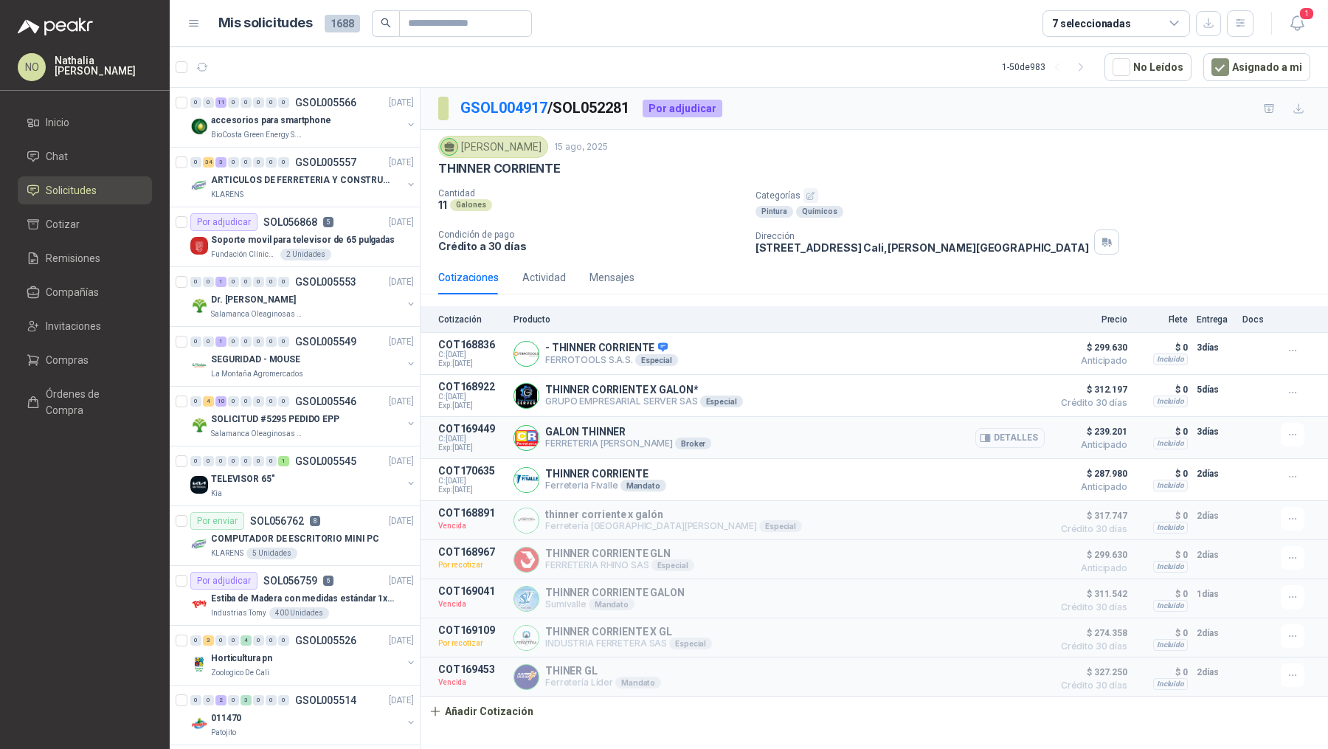
click at [1017, 431] on button "Detalles" at bounding box center [1009, 438] width 69 height 20
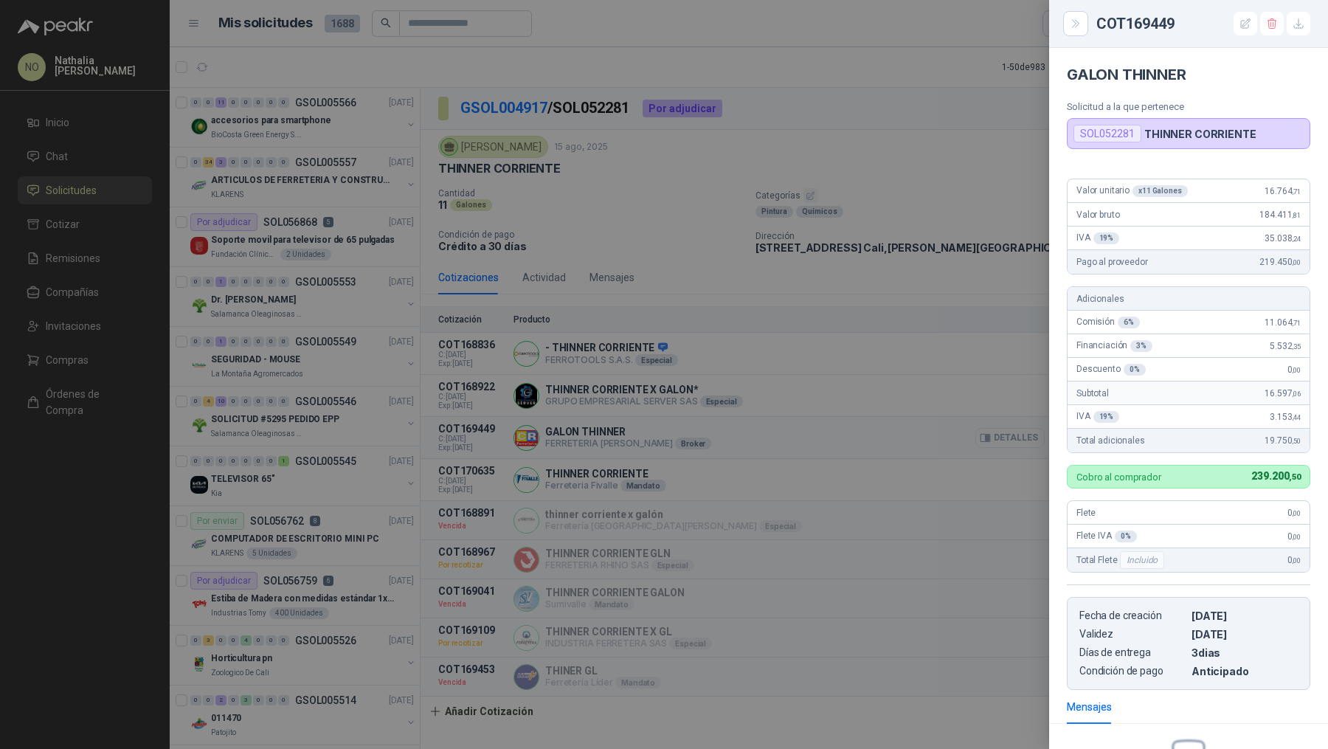
scroll to position [174, 0]
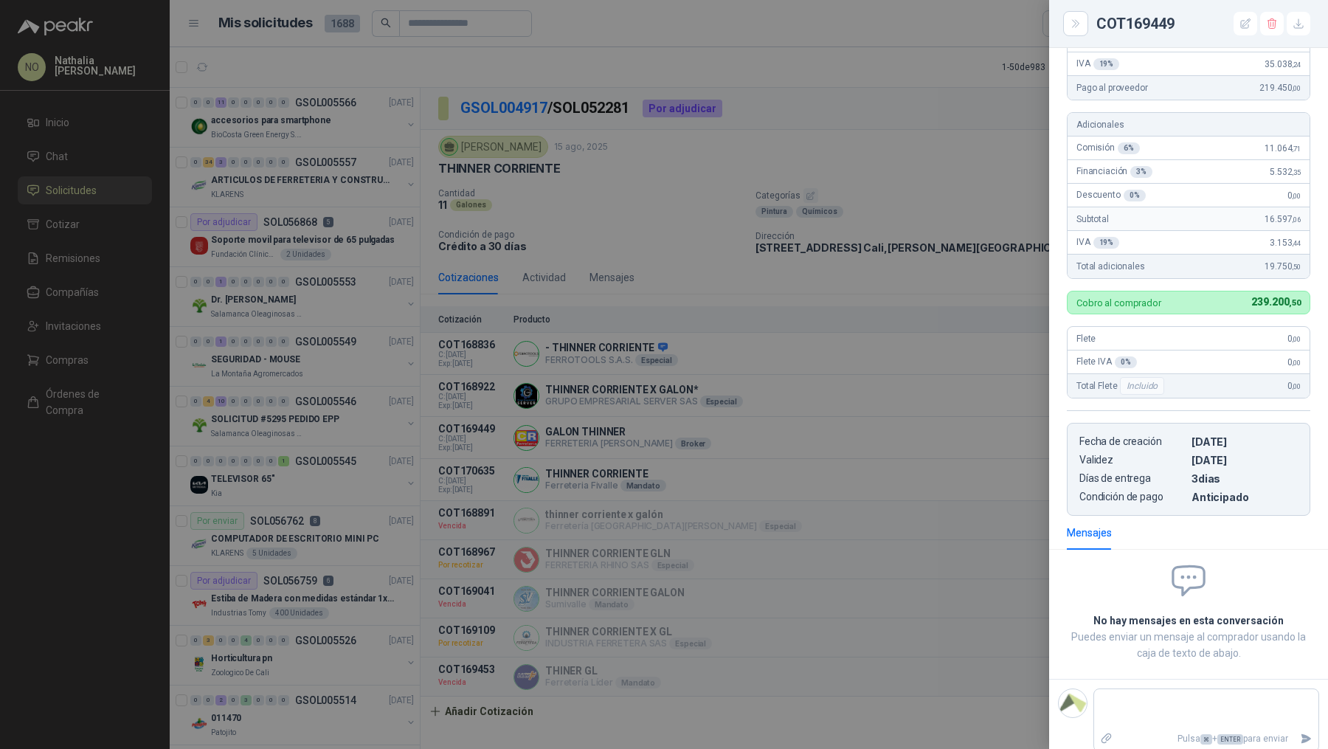
click at [846, 383] on div at bounding box center [664, 374] width 1328 height 749
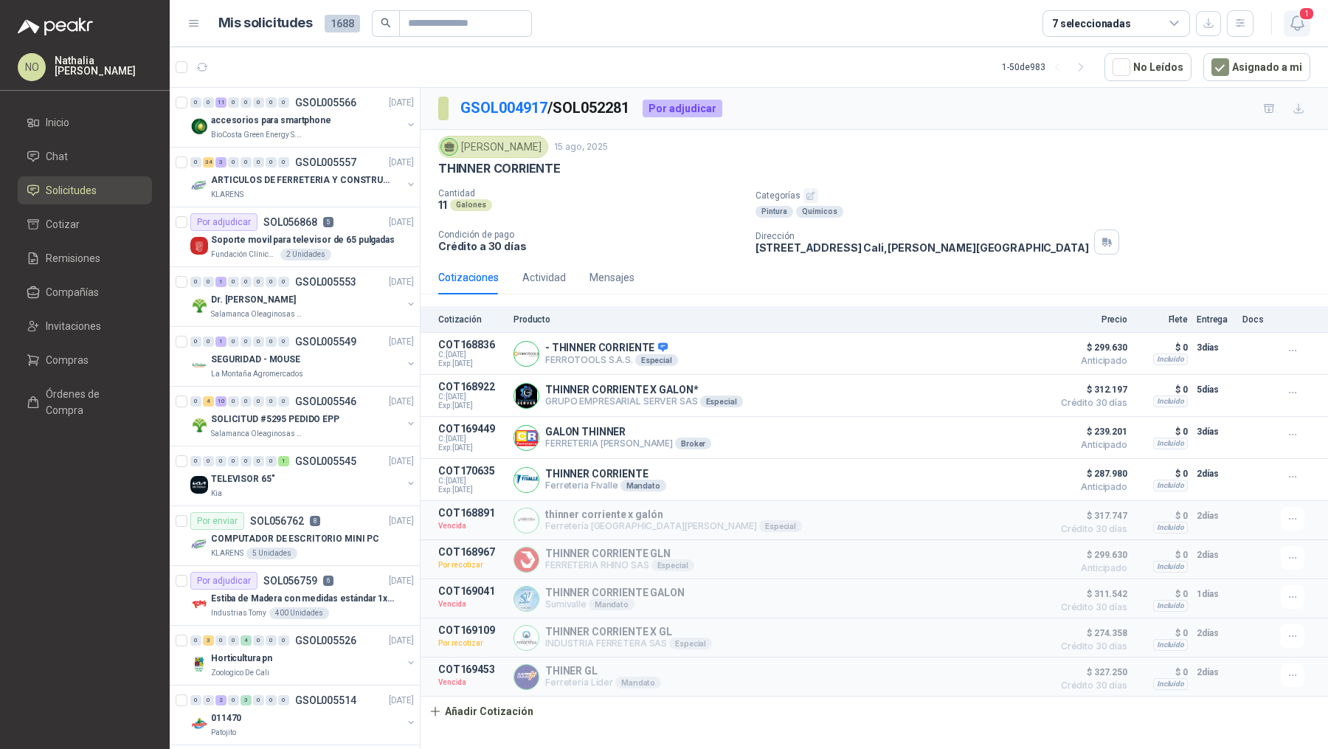
click at [1306, 33] on button "1" at bounding box center [1297, 23] width 27 height 27
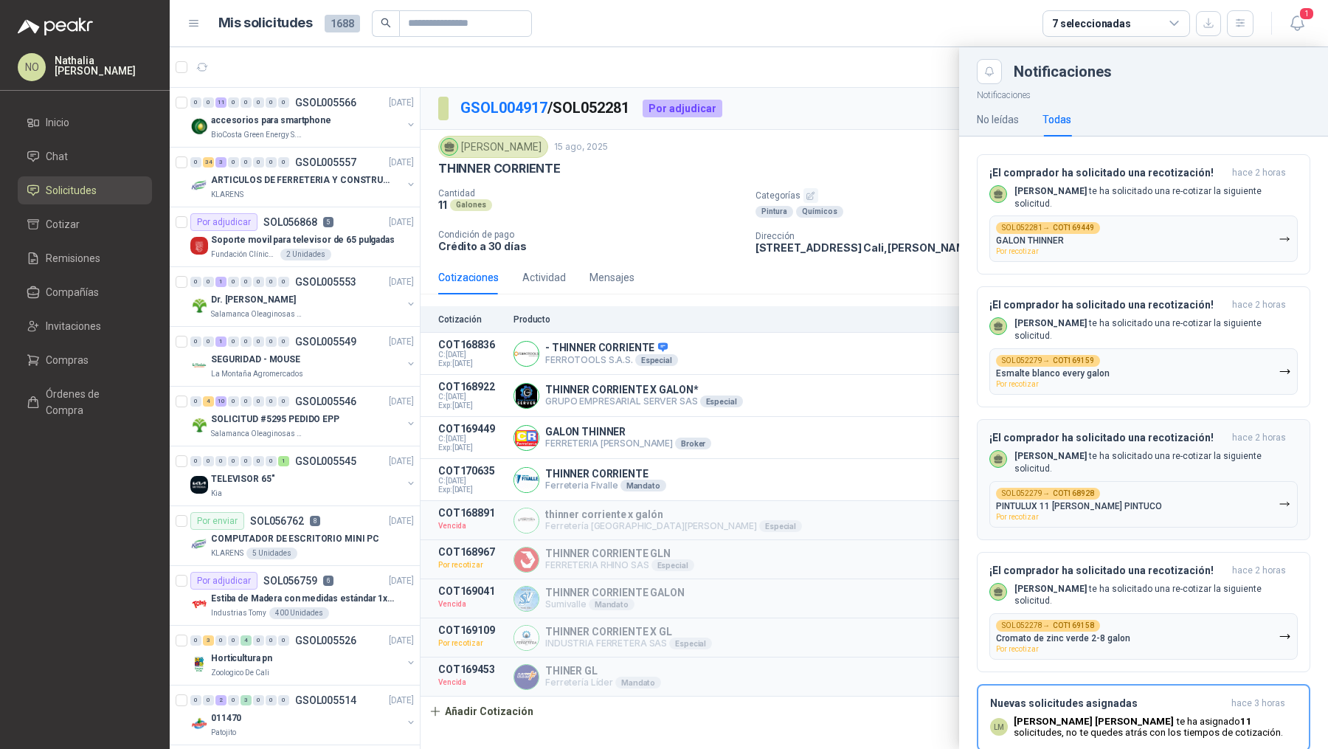
click at [1106, 482] on button "SOL052279 → COT168928 PINTULUX 11 GALON BLANCO PINTUCO Por recotizar" at bounding box center [1143, 504] width 308 height 46
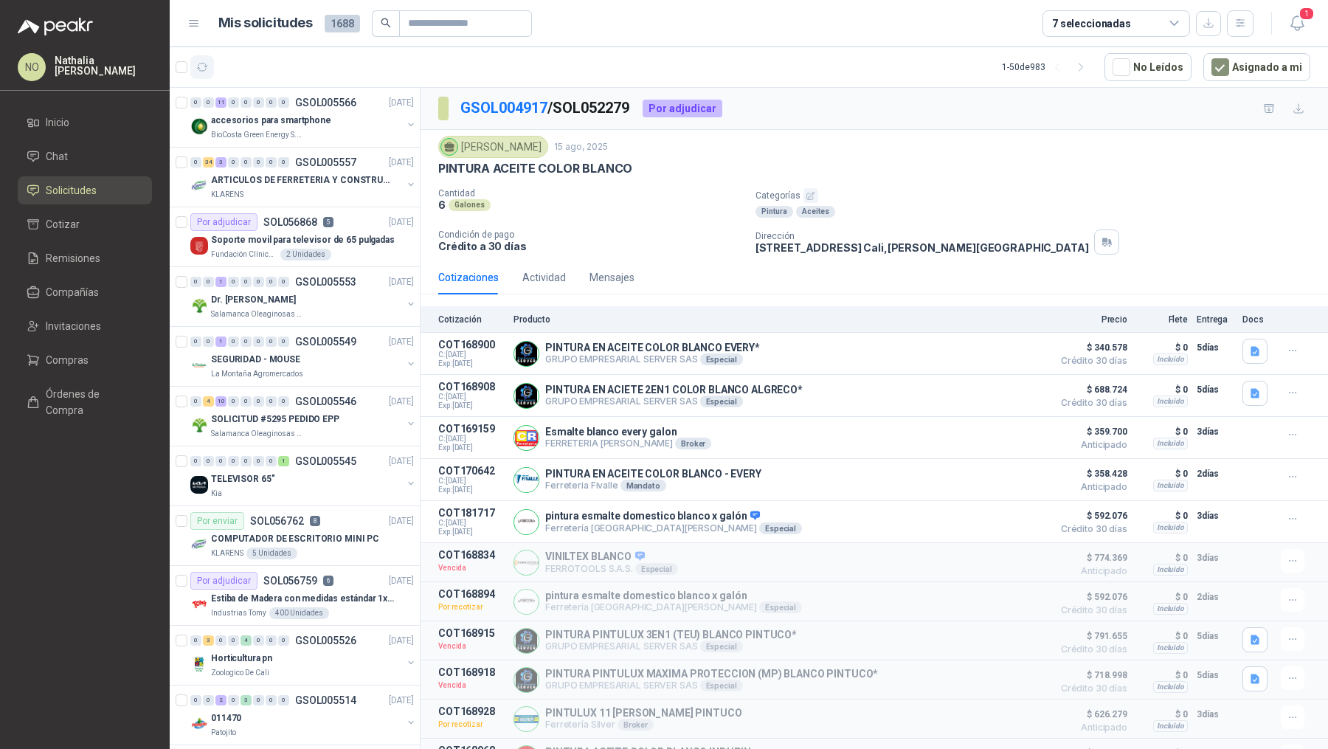
click at [202, 56] on button "button" at bounding box center [202, 67] width 24 height 24
click at [298, 181] on p "ARTICULOS DE FERRETERIA Y CONSTRUCCION EN GENERAL" at bounding box center [303, 180] width 184 height 14
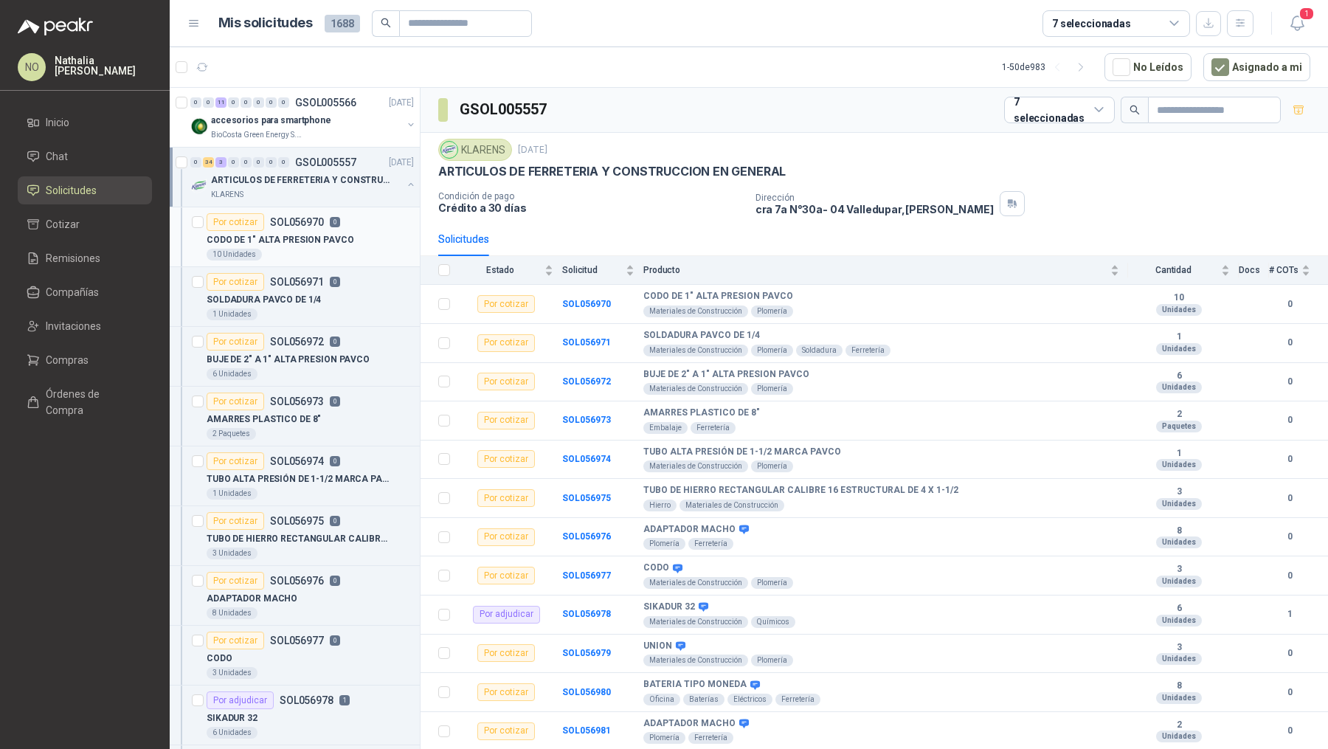
click at [294, 246] on div "CODO DE 1" ALTA PRESION PAVCO" at bounding box center [310, 240] width 207 height 18
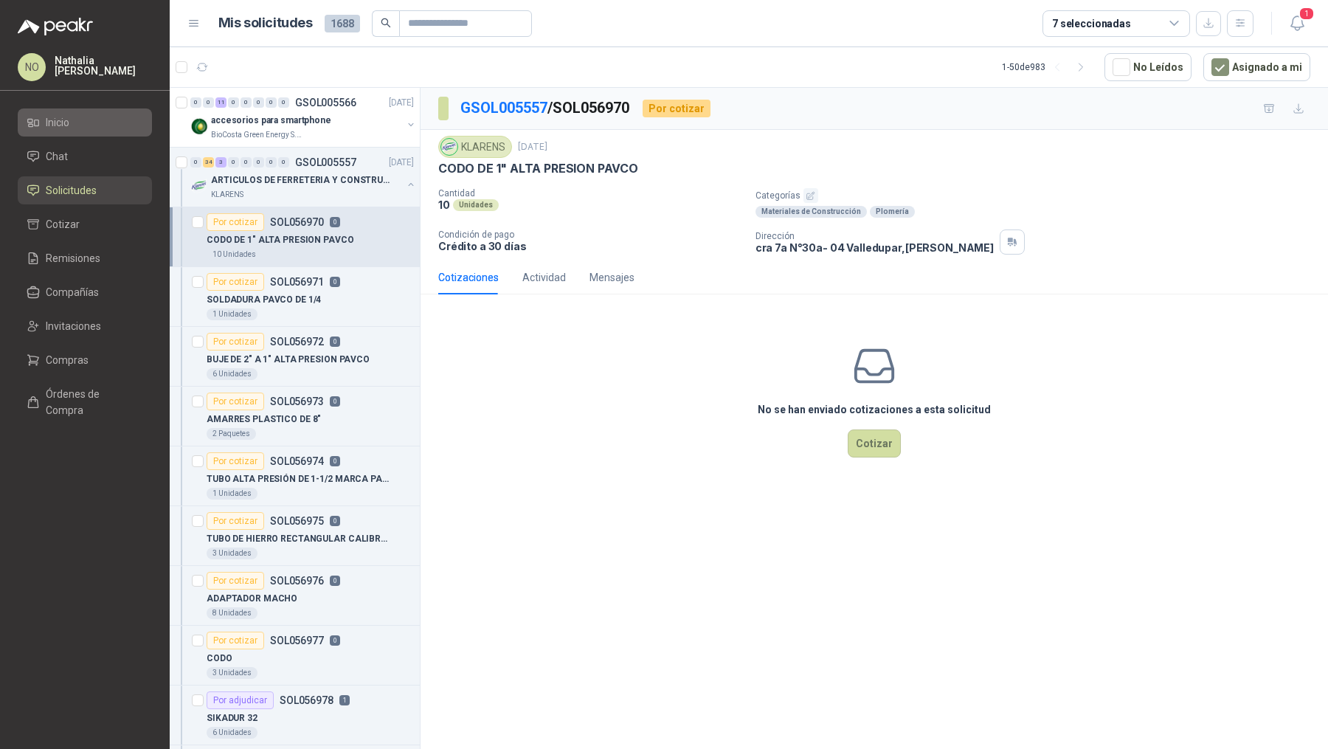
click at [110, 126] on li "Inicio" at bounding box center [85, 122] width 117 height 16
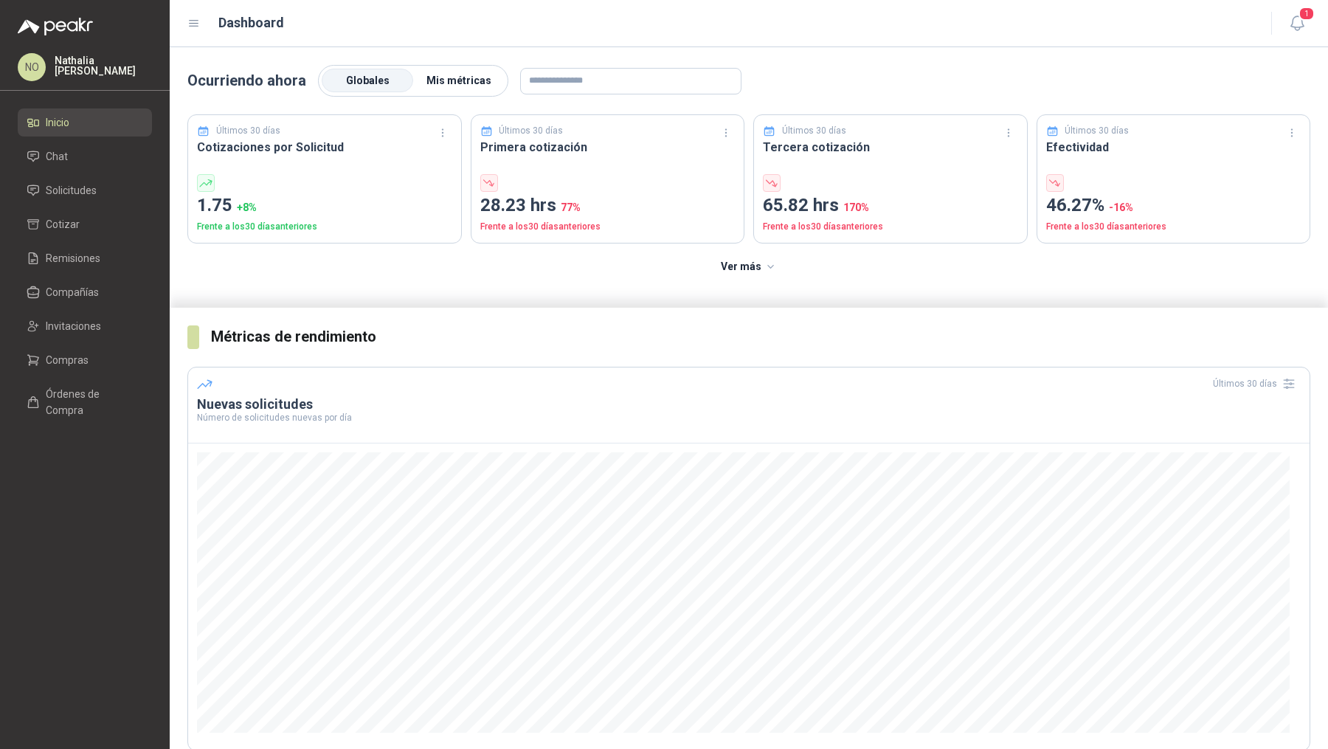
click at [472, 77] on span "Mis métricas" at bounding box center [458, 81] width 65 height 12
click at [362, 86] on label "Globales" at bounding box center [367, 81] width 91 height 24
click at [116, 202] on link "Solicitudes" at bounding box center [85, 190] width 134 height 28
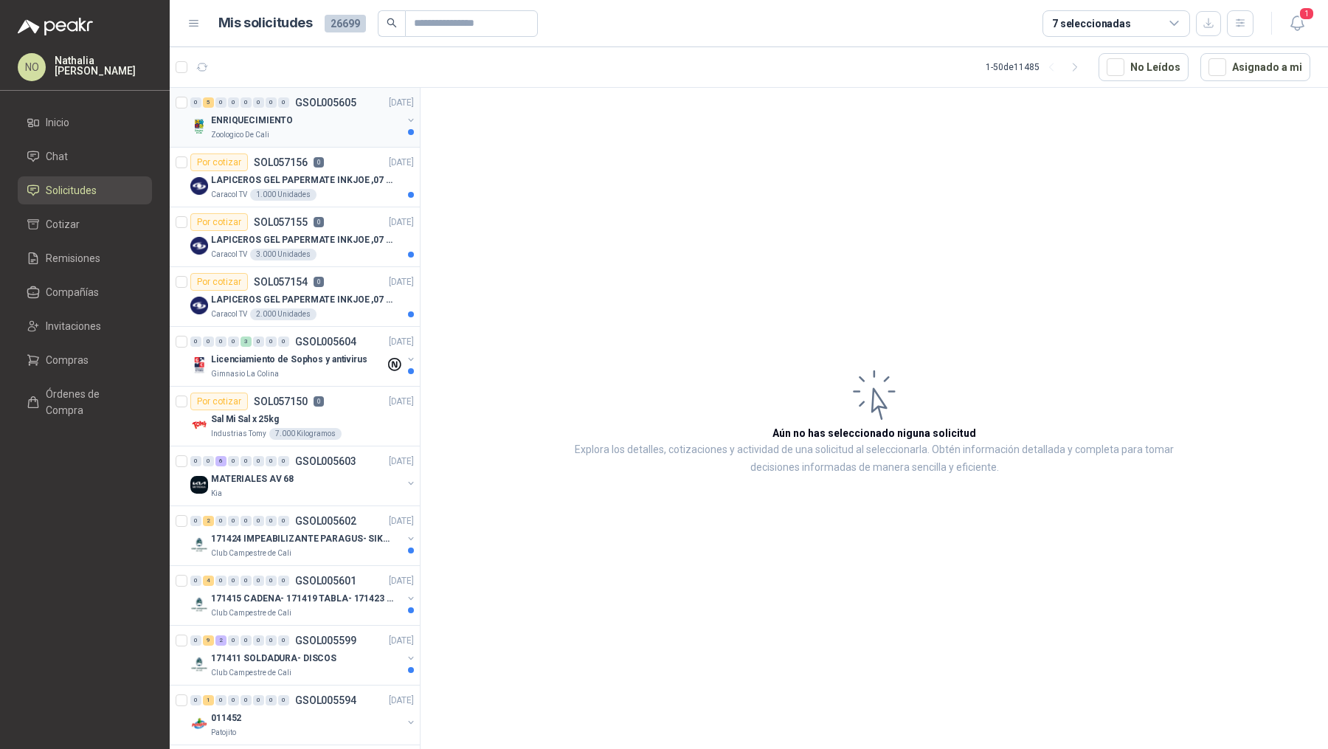
click at [348, 133] on div "Zoologico De Cali" at bounding box center [306, 135] width 191 height 12
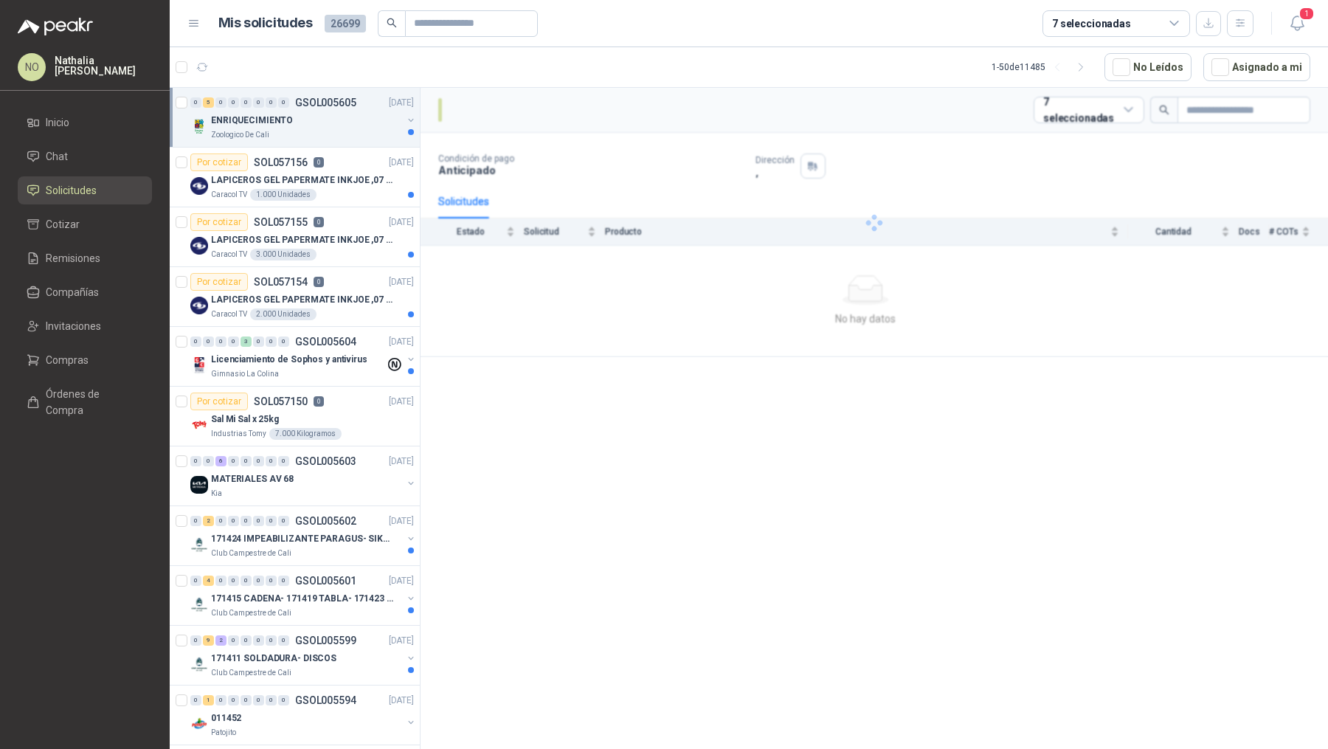
click at [348, 133] on div "Zoologico De Cali" at bounding box center [306, 135] width 191 height 12
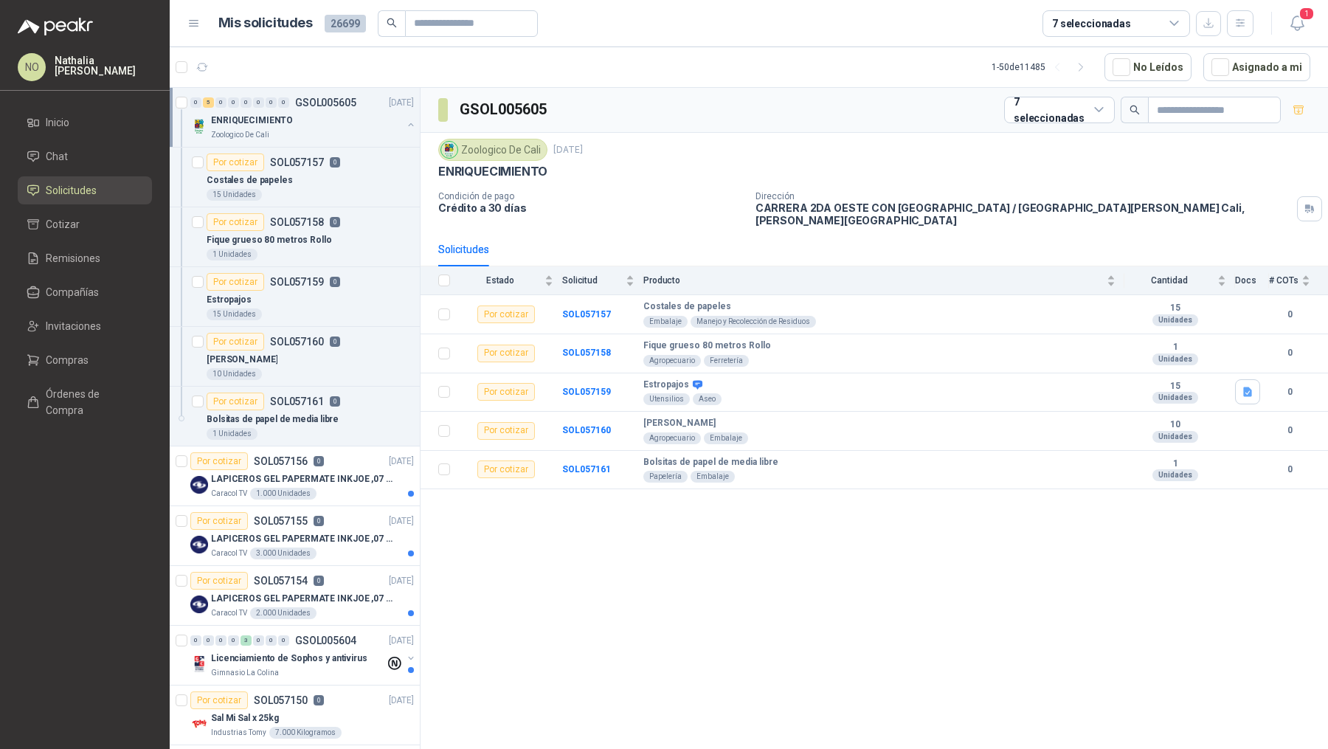
click at [348, 133] on div "Zoologico De Cali" at bounding box center [306, 135] width 191 height 12
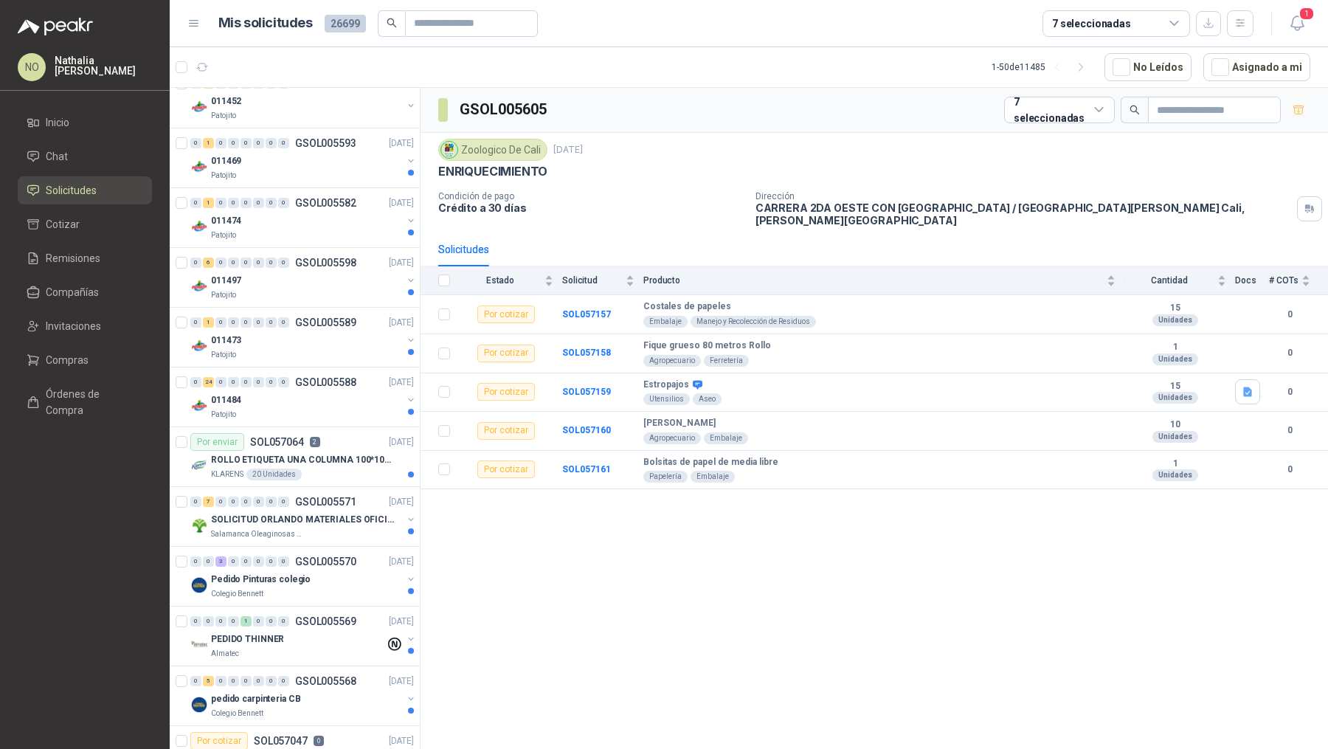
scroll to position [646, 0]
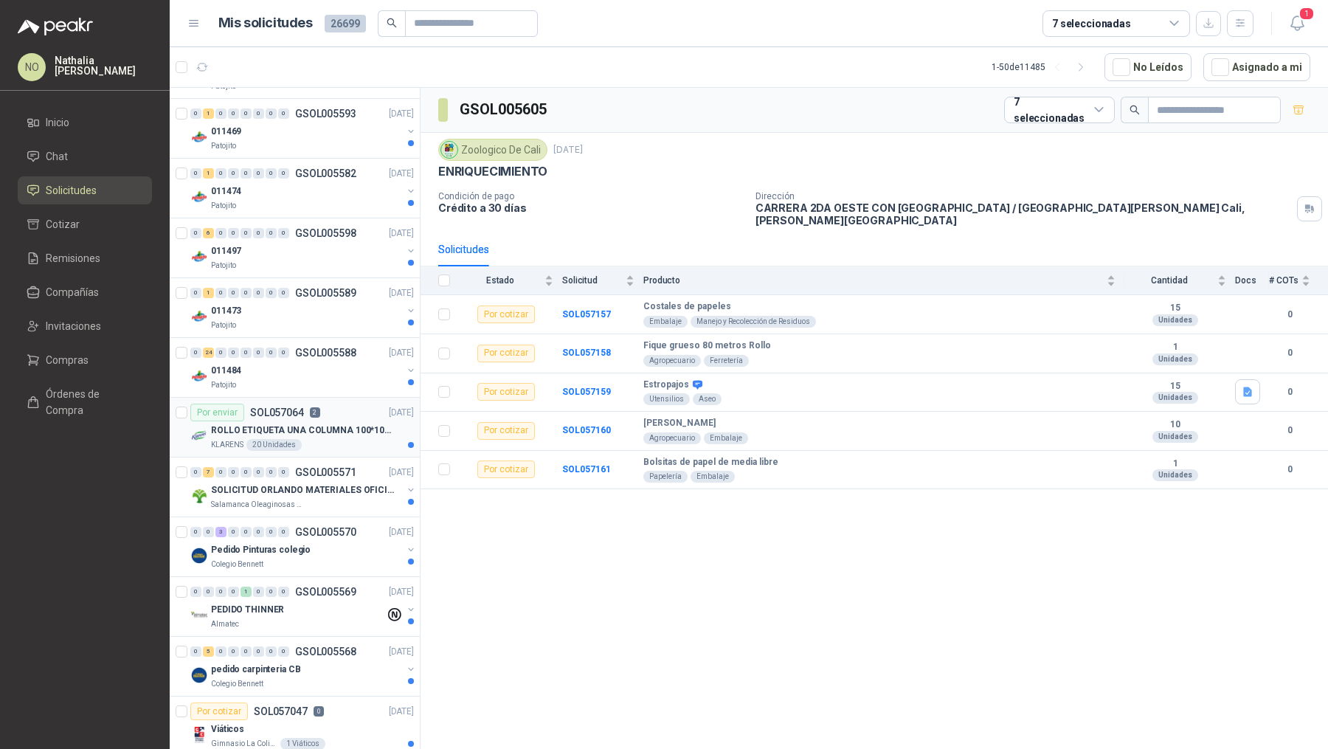
click at [300, 430] on p "ROLLO ETIQUETA UNA COLUMNA 100*100*500un" at bounding box center [303, 430] width 184 height 14
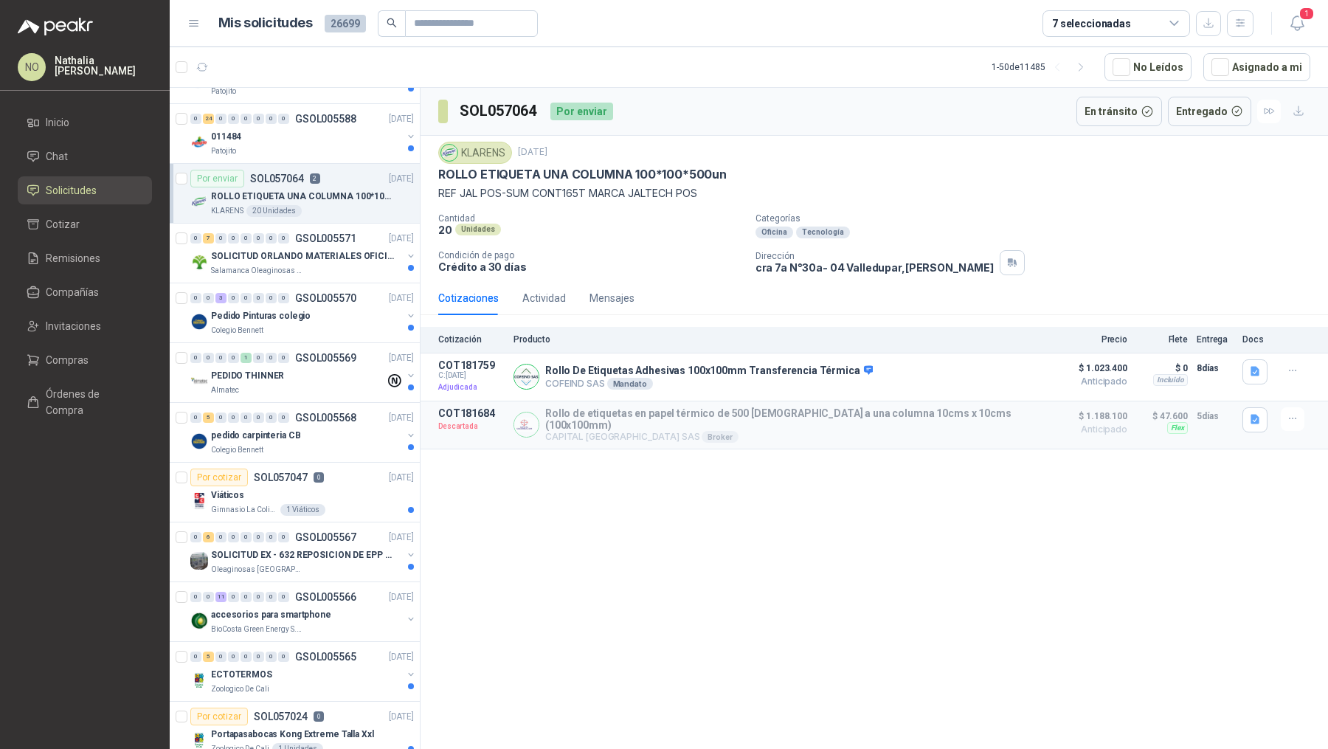
scroll to position [882, 0]
click at [308, 461] on article "Por cotizar SOL057047 0 23/09/25 Viáticos Gimnasio La Colina 1 Viáticos" at bounding box center [295, 491] width 250 height 60
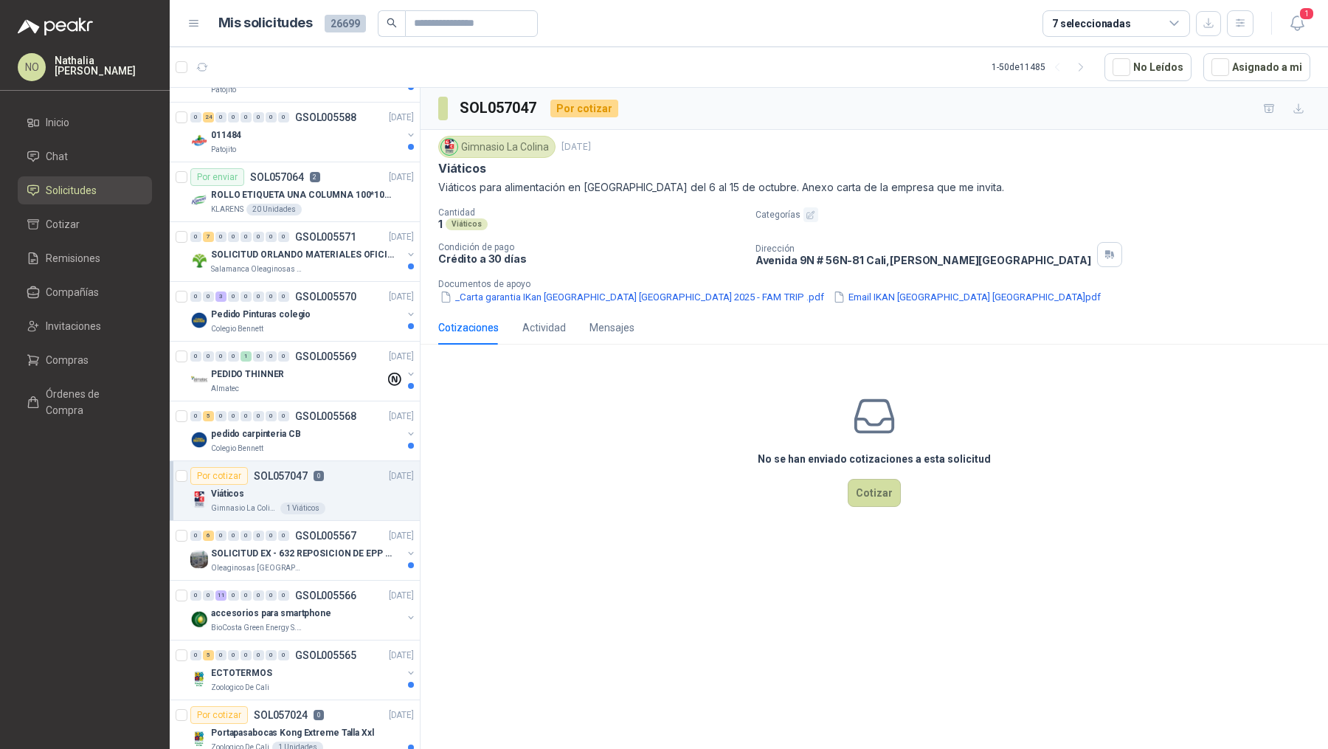
scroll to position [1067, 0]
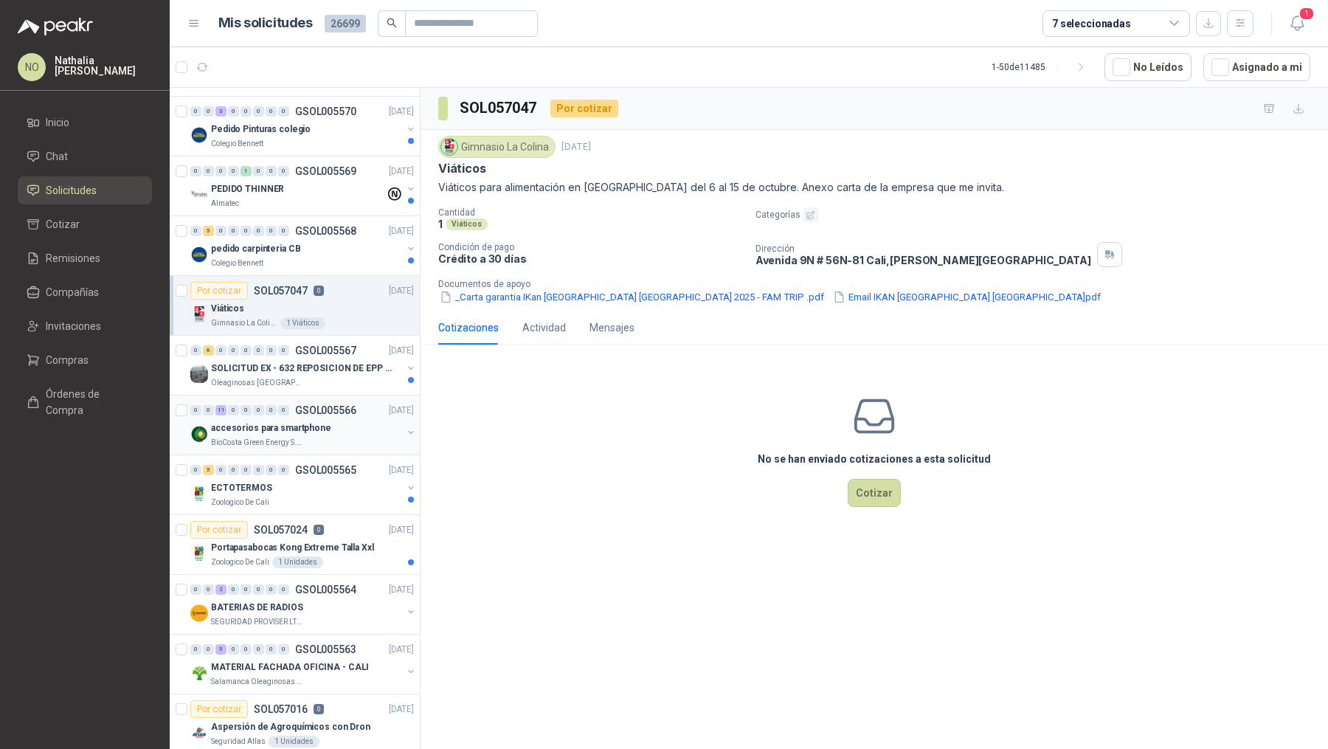
click at [322, 437] on div "BioCosta Green Energy S.A.S" at bounding box center [306, 443] width 191 height 12
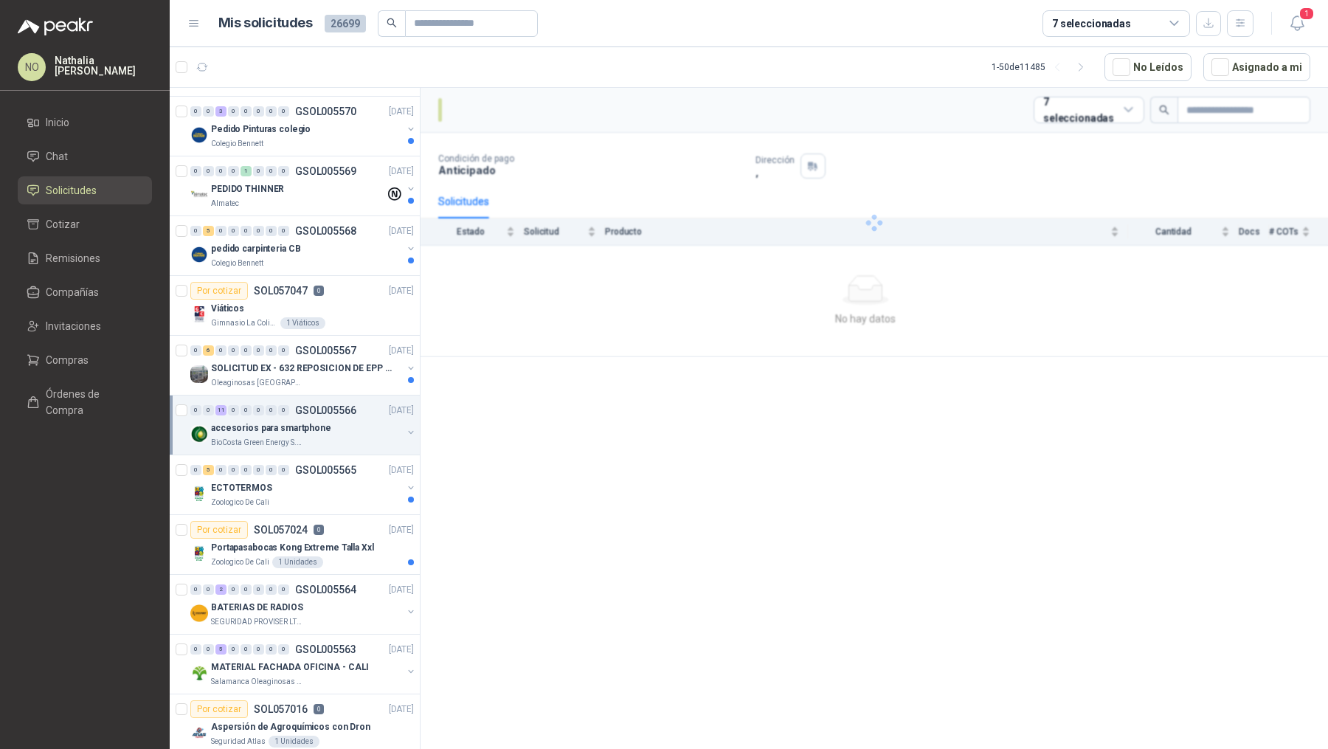
click at [322, 437] on div "BioCosta Green Energy S.A.S" at bounding box center [306, 443] width 191 height 12
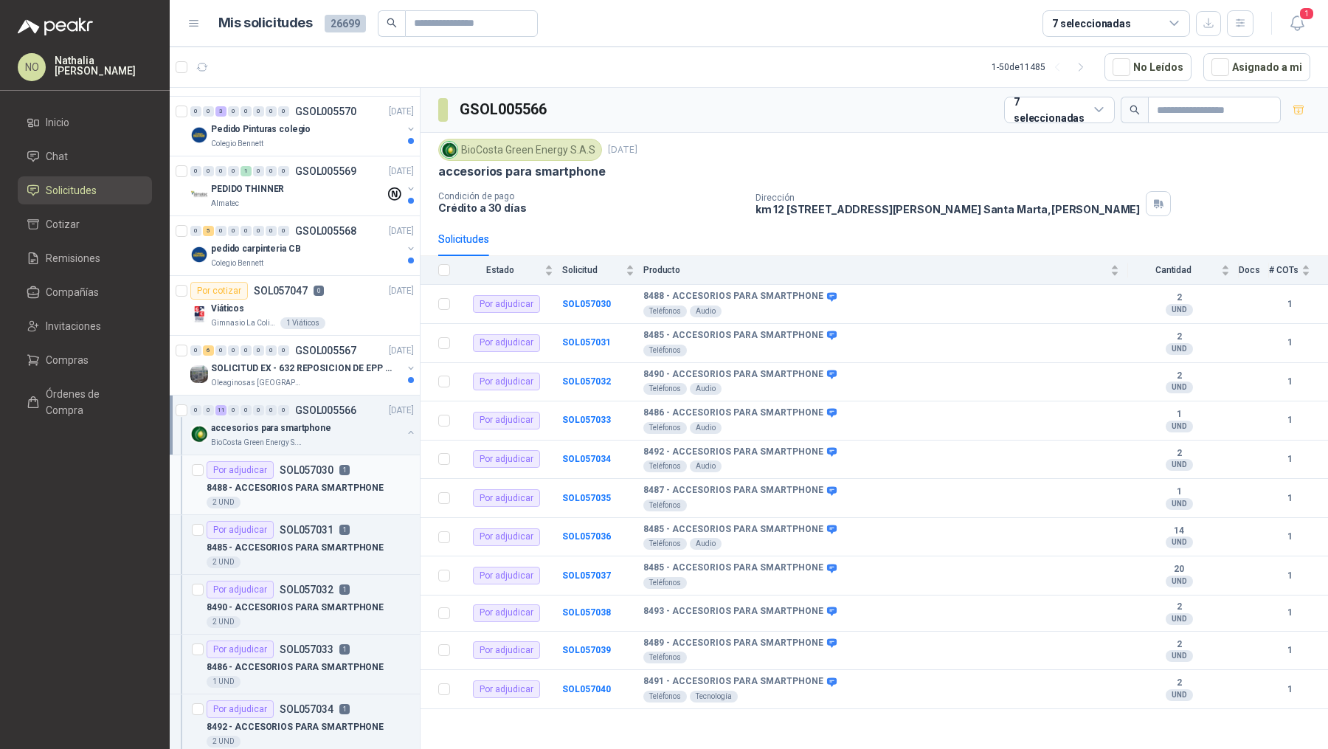
click at [317, 481] on p "8488 - ACCESORIOS PARA SMARTPHONE" at bounding box center [295, 488] width 177 height 14
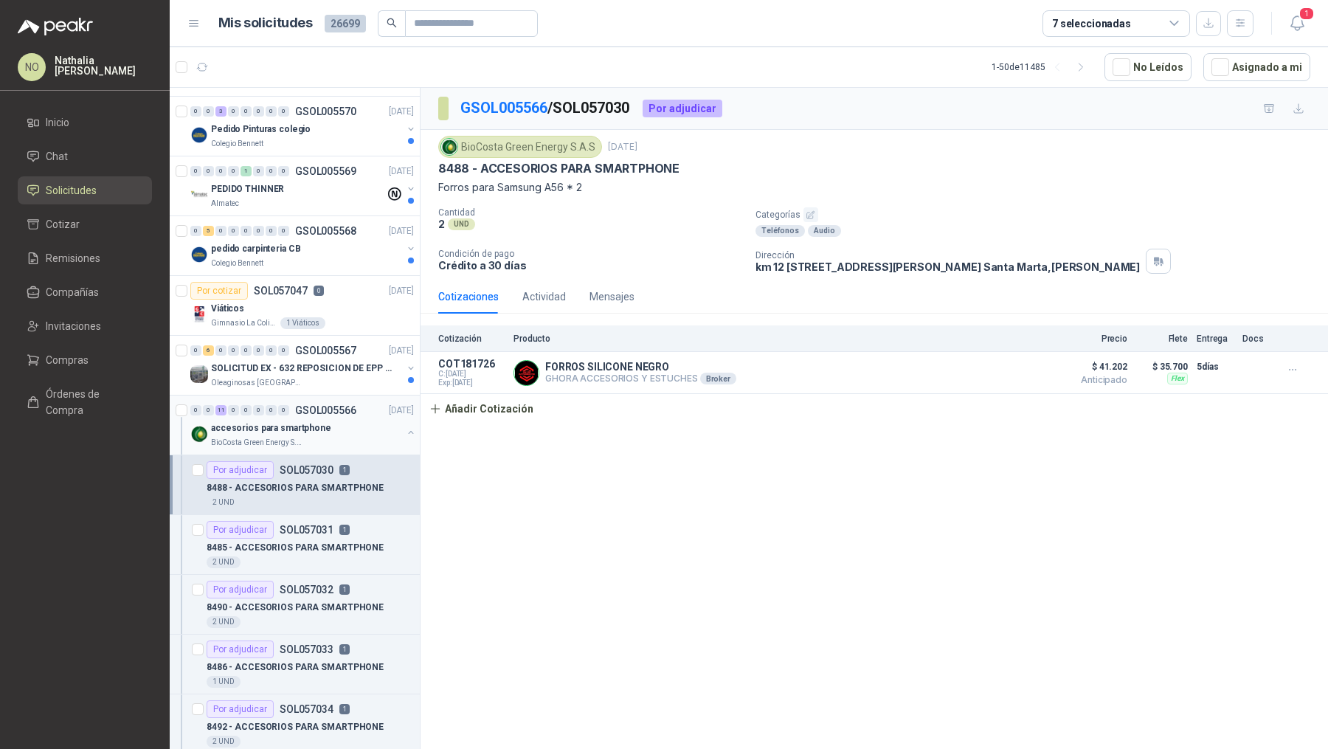
click at [327, 420] on div "accesorios para smartphone" at bounding box center [306, 428] width 191 height 18
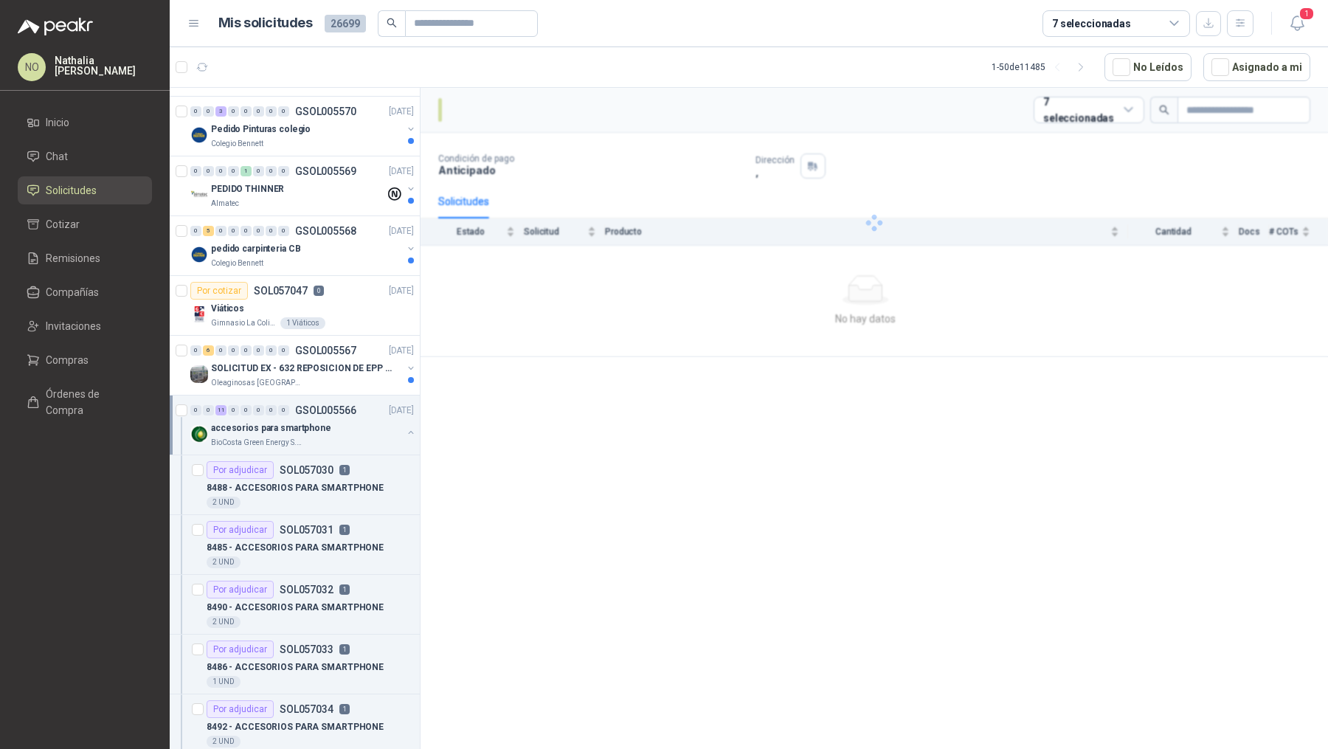
click at [327, 420] on div "accesorios para smartphone" at bounding box center [306, 428] width 191 height 18
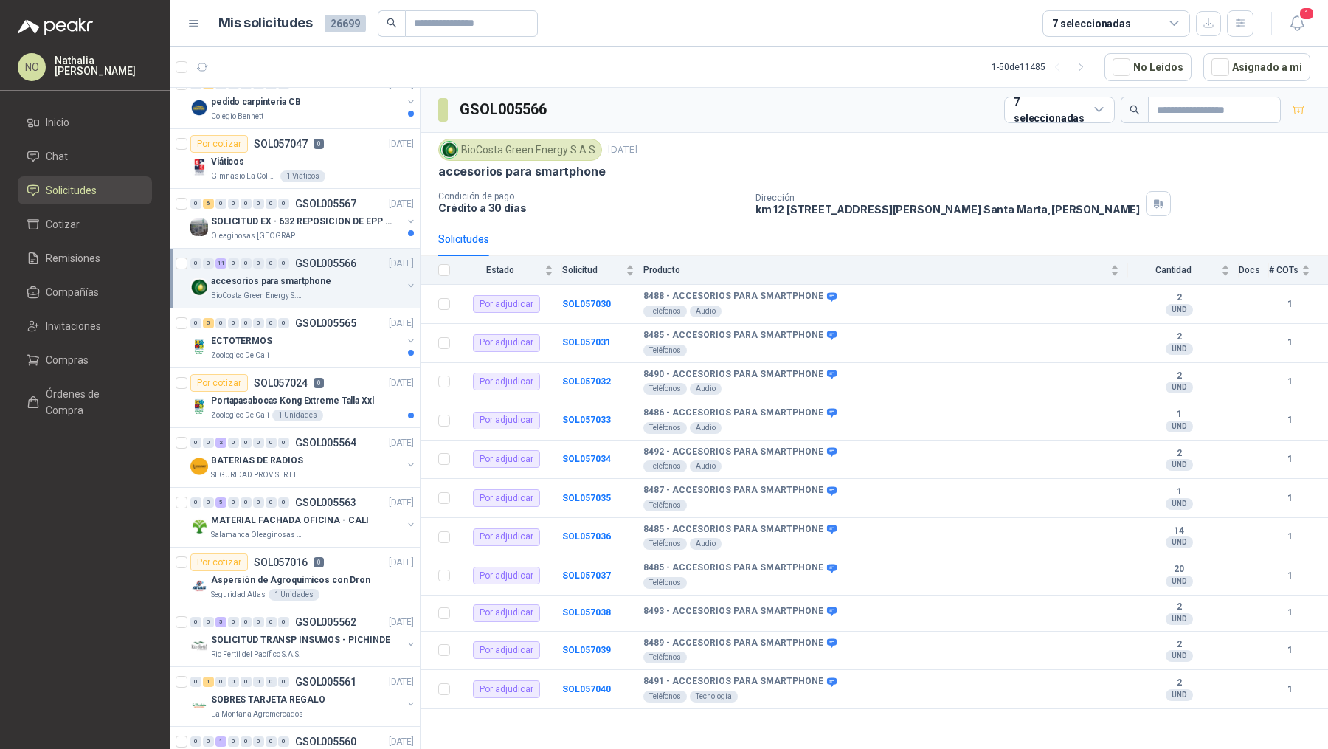
scroll to position [1229, 0]
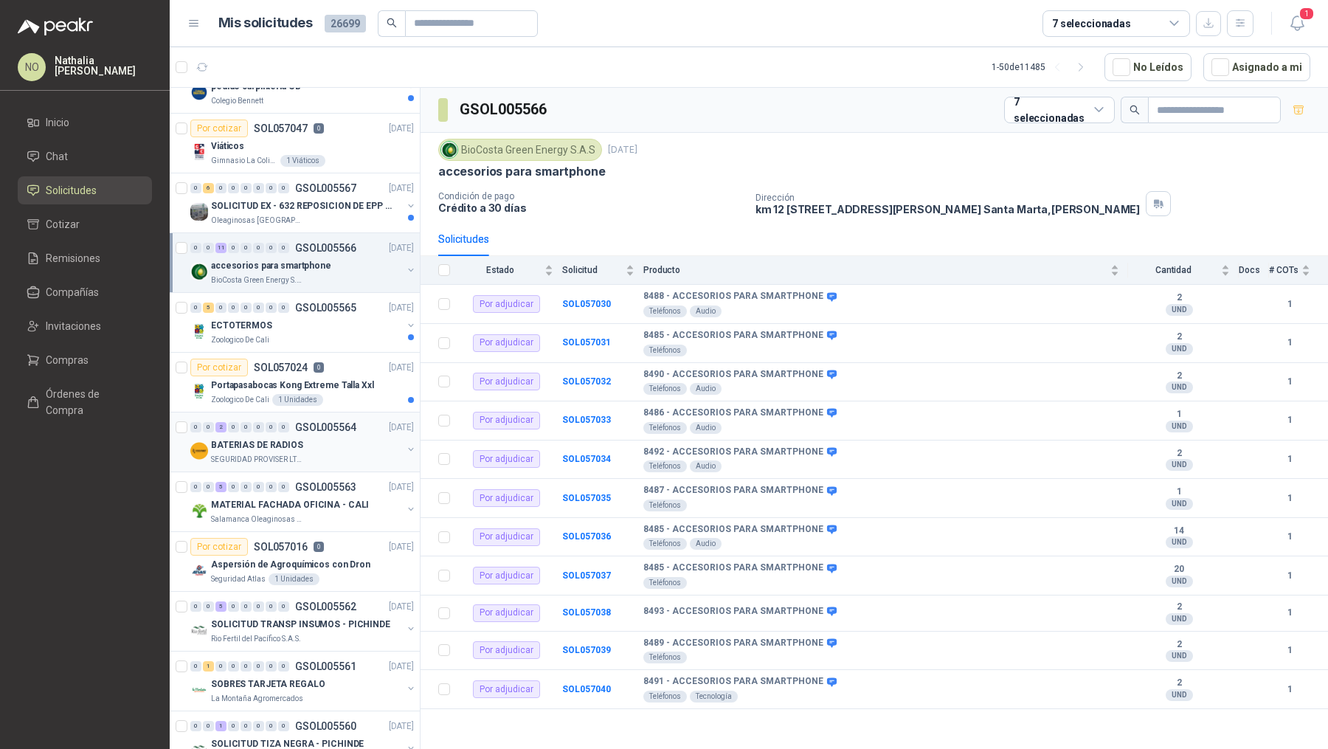
click at [330, 436] on div "BATERIAS DE RADIOS" at bounding box center [306, 445] width 191 height 18
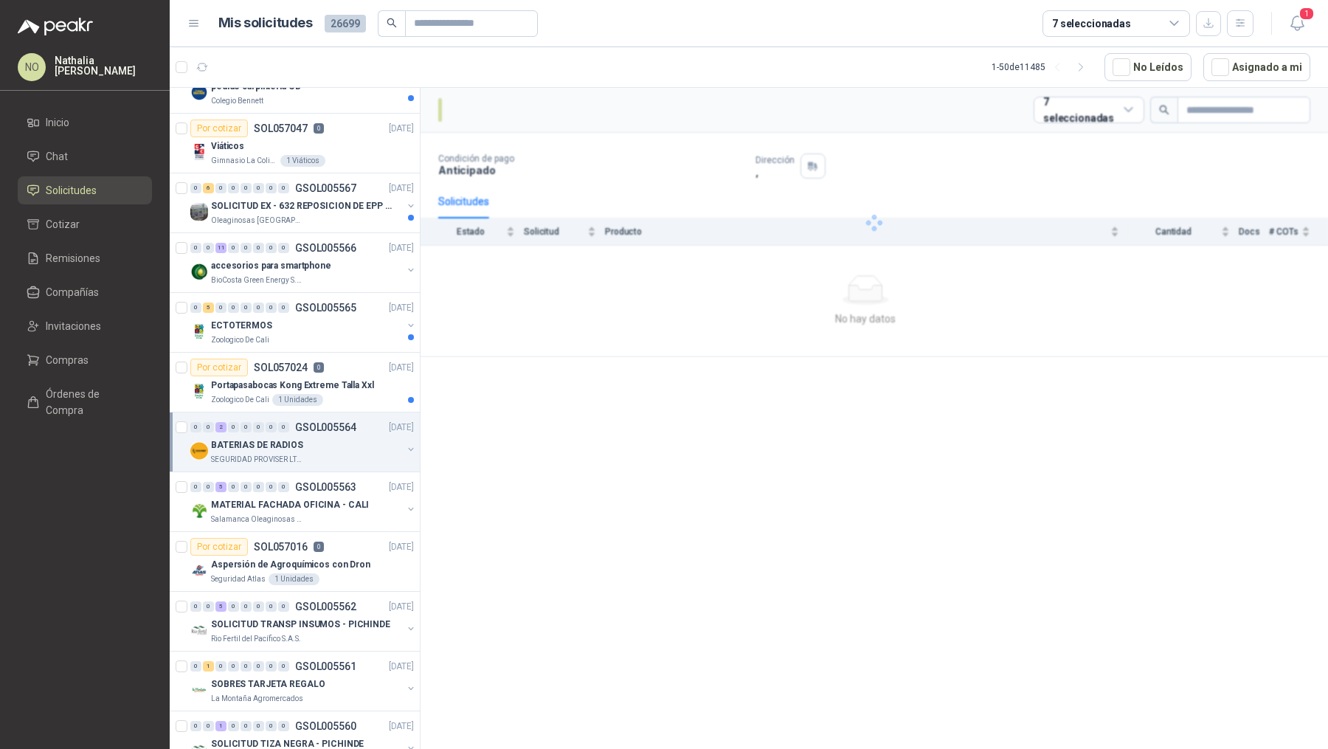
click at [330, 436] on div "BATERIAS DE RADIOS" at bounding box center [306, 445] width 191 height 18
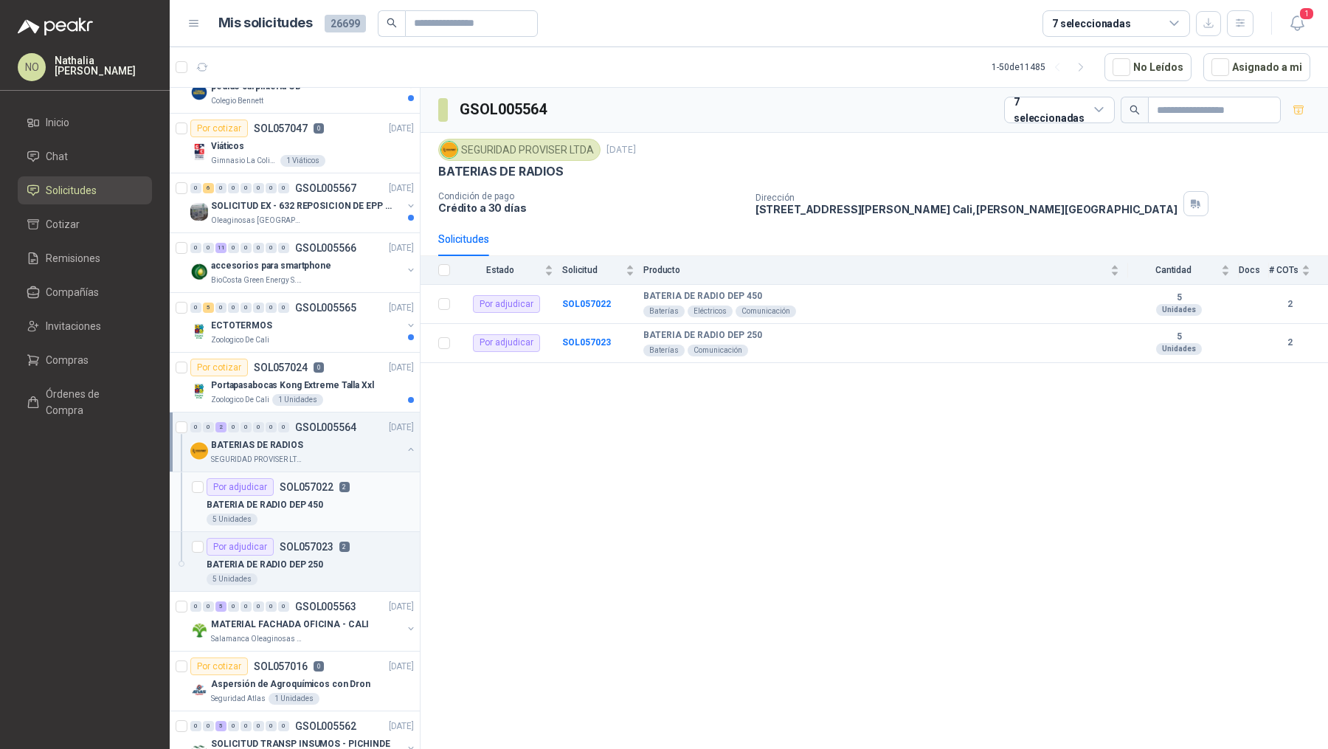
click at [314, 482] on p "SOL057022" at bounding box center [307, 487] width 54 height 10
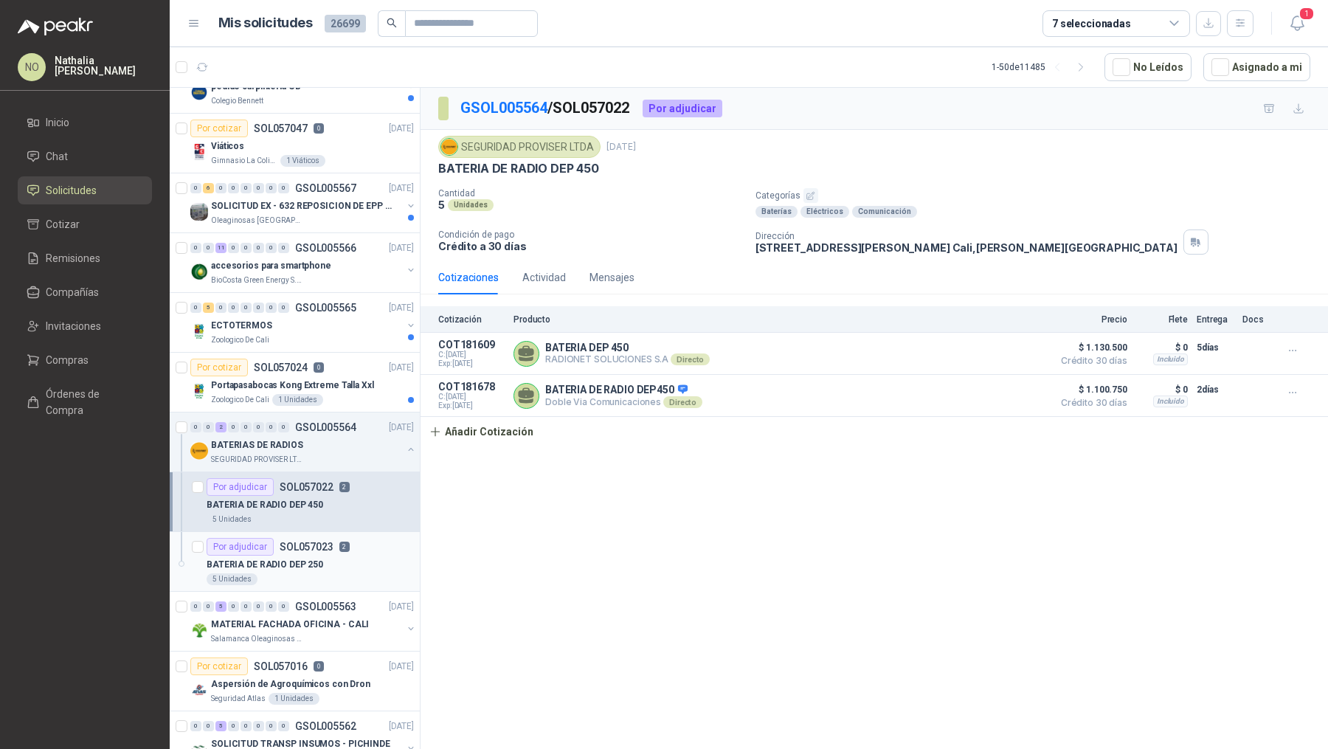
click at [310, 558] on p "BATERIA DE RADIO DEP 250" at bounding box center [265, 565] width 117 height 14
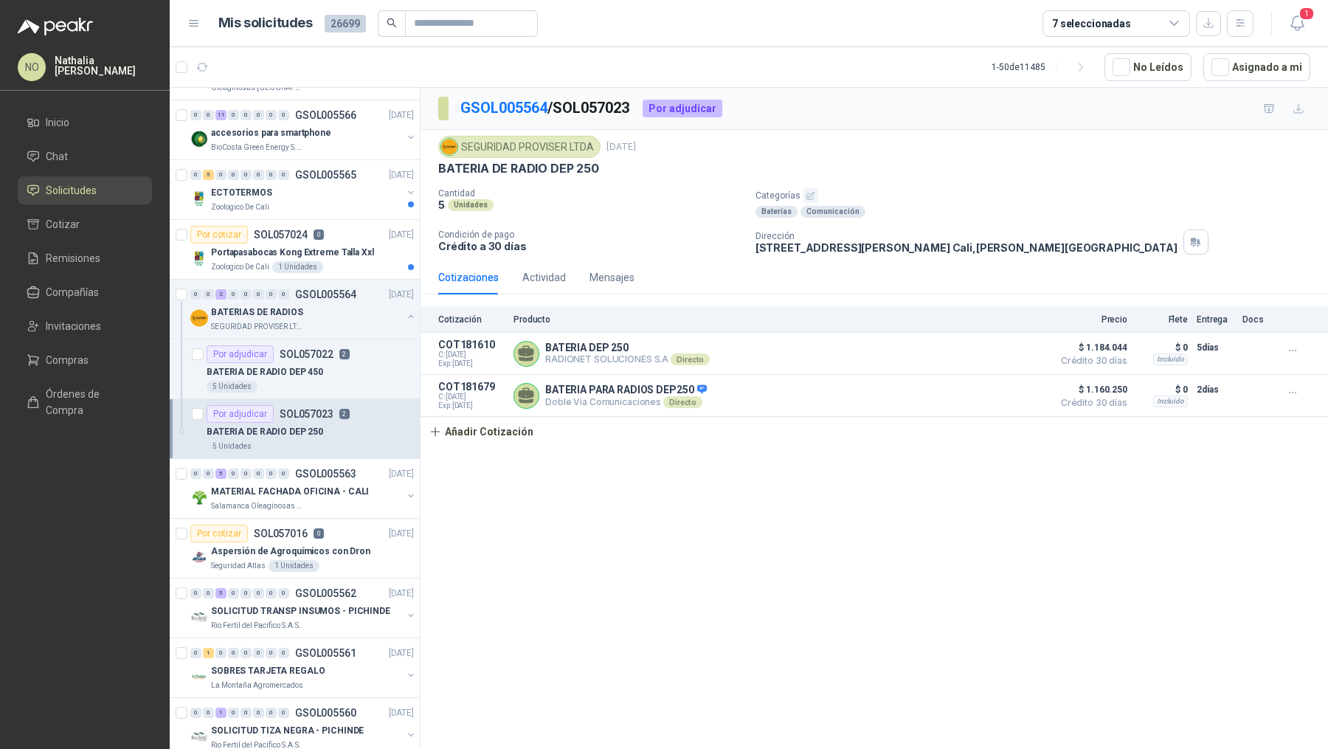
scroll to position [1553, 0]
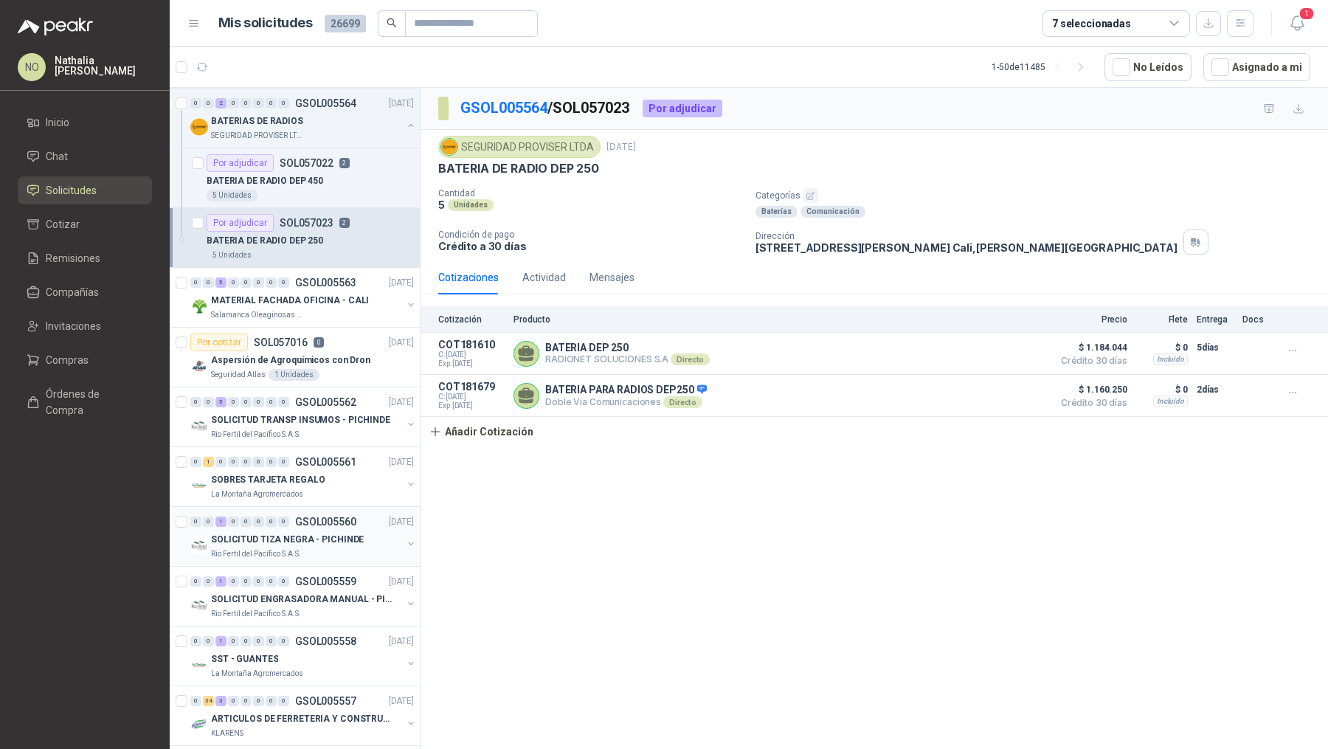
click at [334, 548] on div "Rio Fertil del Pacífico S.A.S." at bounding box center [306, 554] width 191 height 12
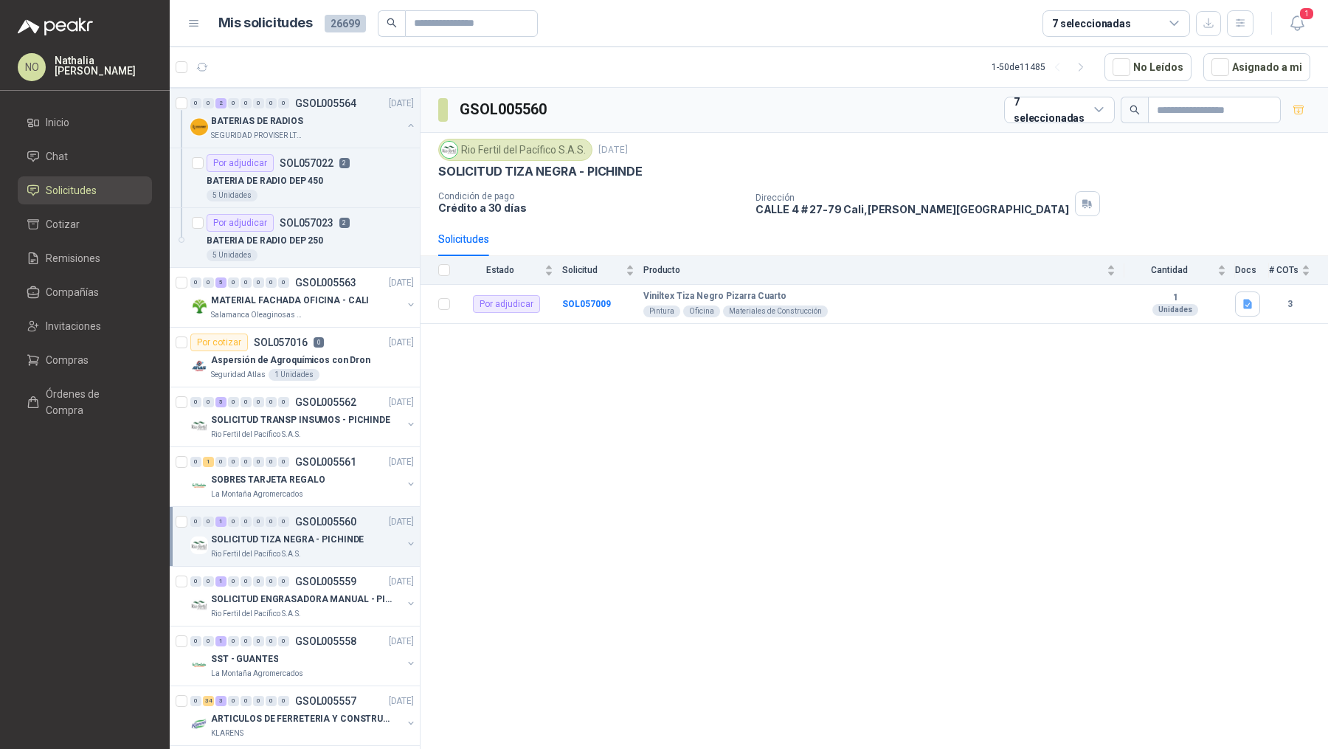
click at [336, 533] on p "SOLICITUD TIZA NEGRA - PICHINDE" at bounding box center [287, 540] width 153 height 14
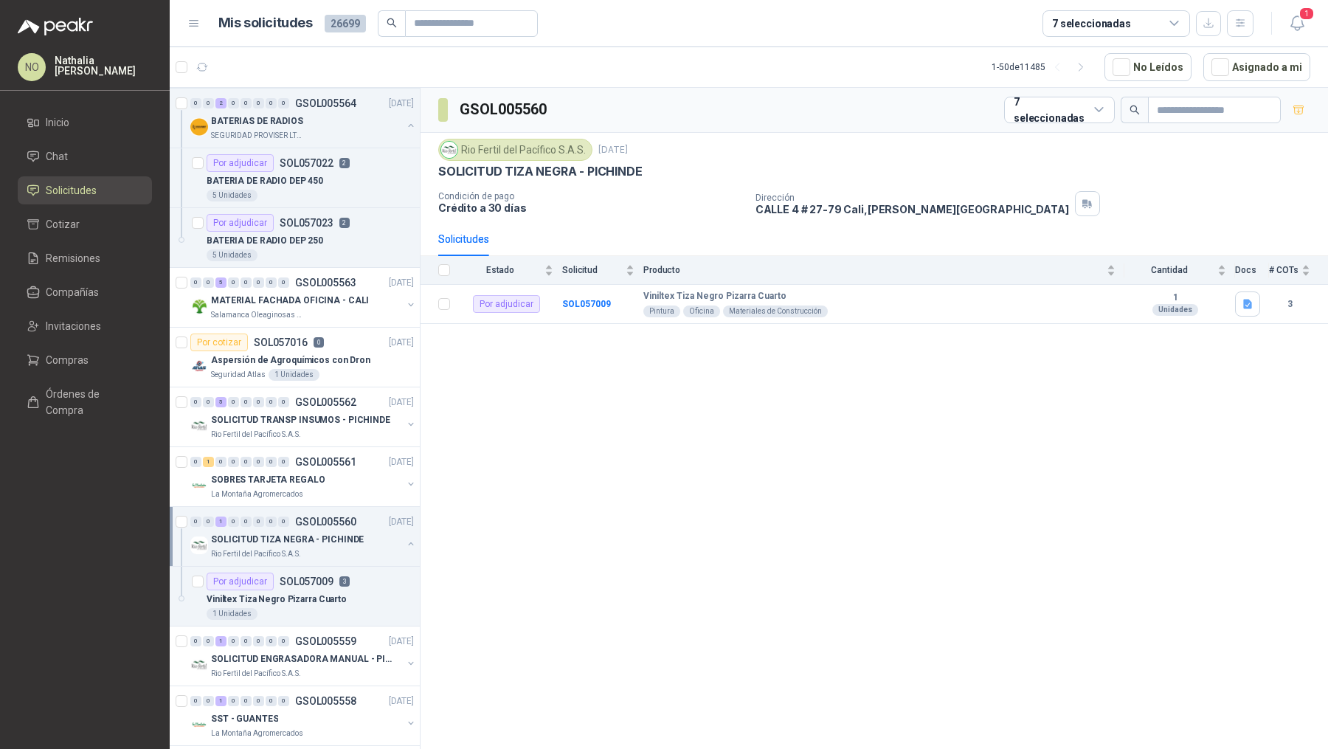
click at [336, 533] on p "SOLICITUD TIZA NEGRA - PICHINDE" at bounding box center [287, 540] width 153 height 14
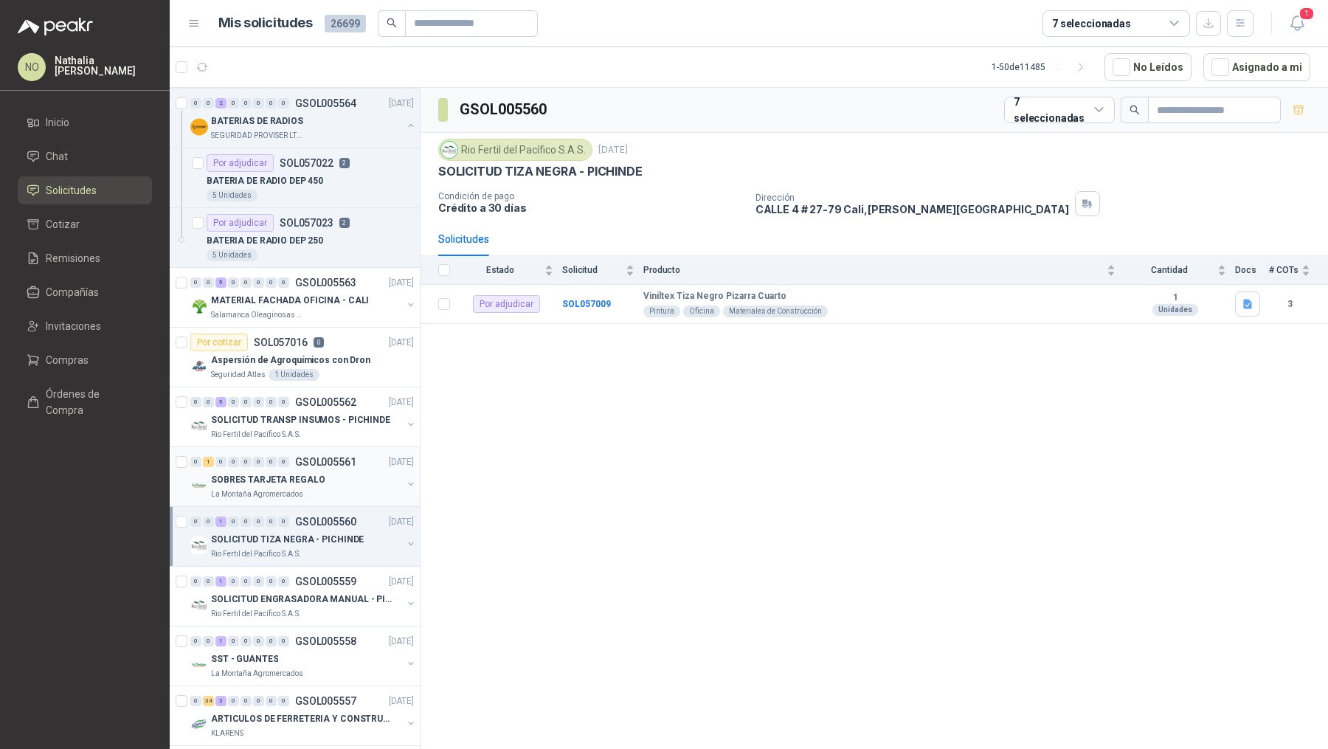
click at [329, 477] on div "SOBRES TARJETA REGALO" at bounding box center [306, 480] width 191 height 18
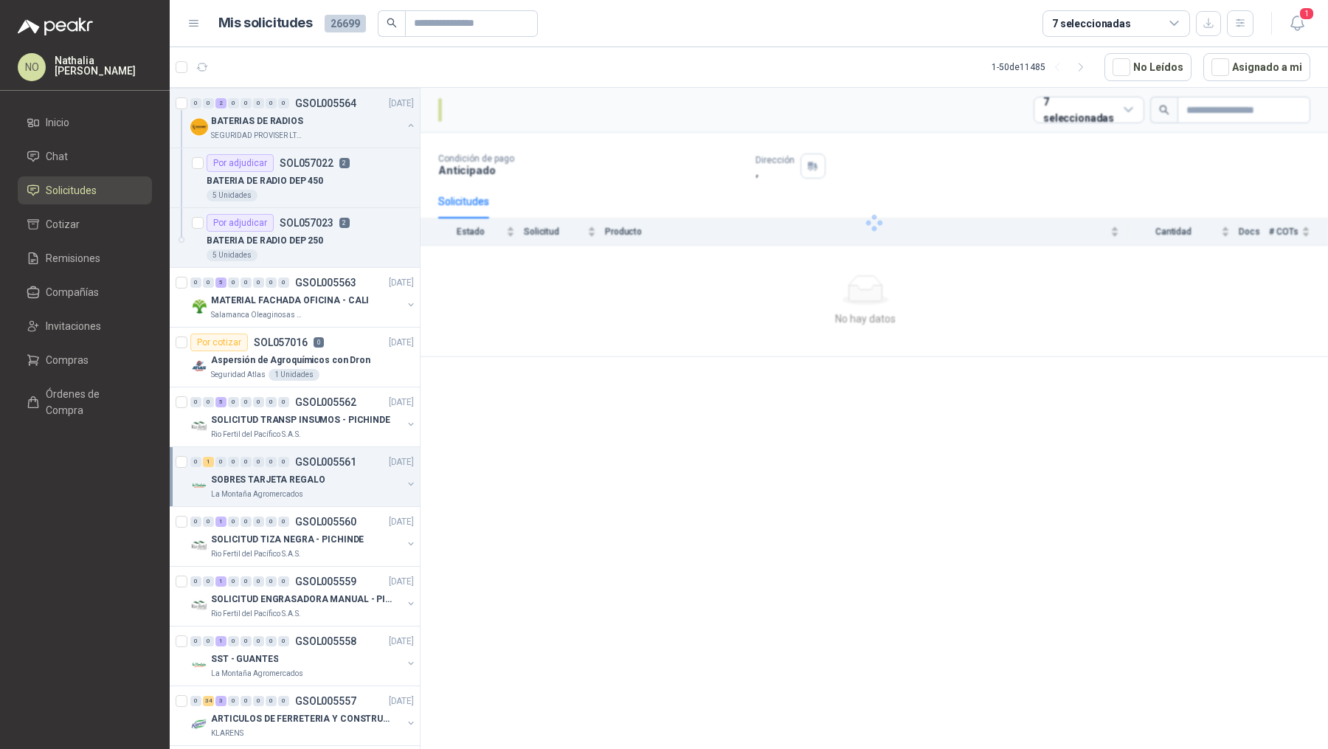
click at [329, 477] on div "SOBRES TARJETA REGALO" at bounding box center [306, 480] width 191 height 18
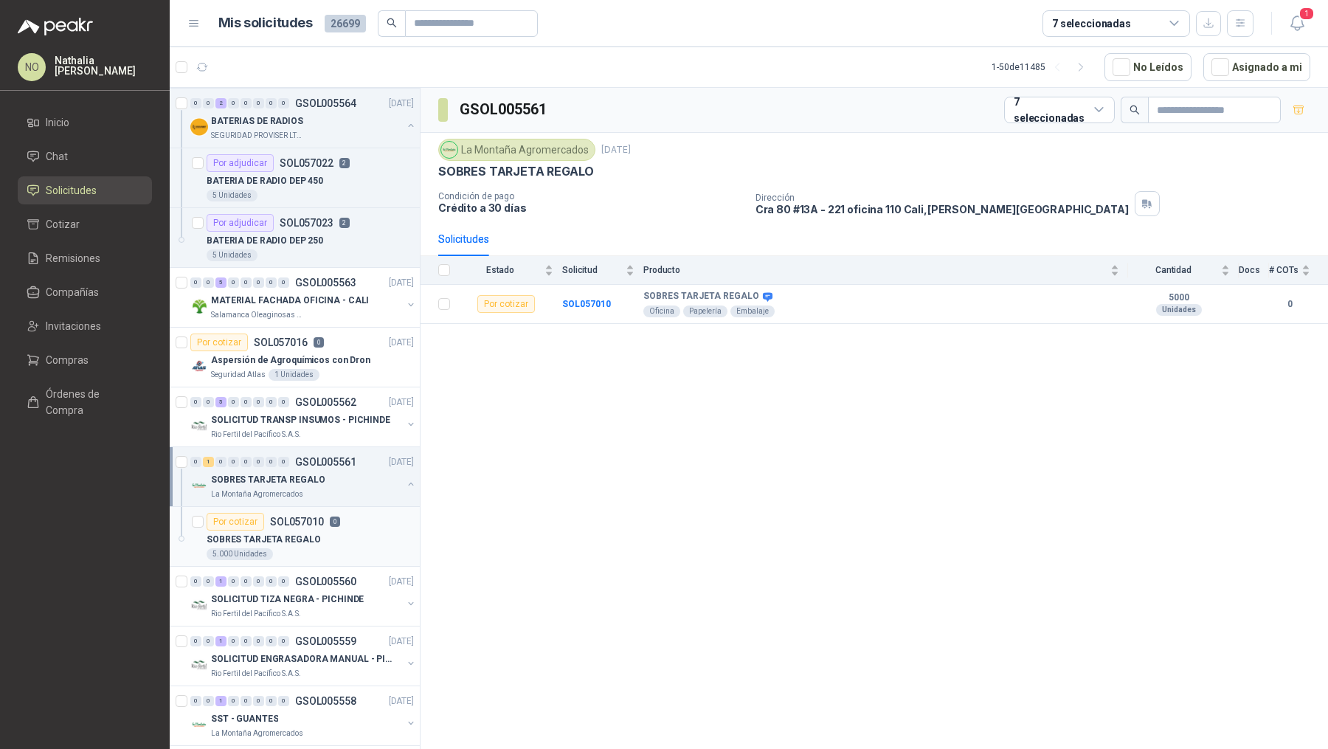
click at [326, 513] on div "Por cotizar SOL057010 0" at bounding box center [274, 522] width 134 height 18
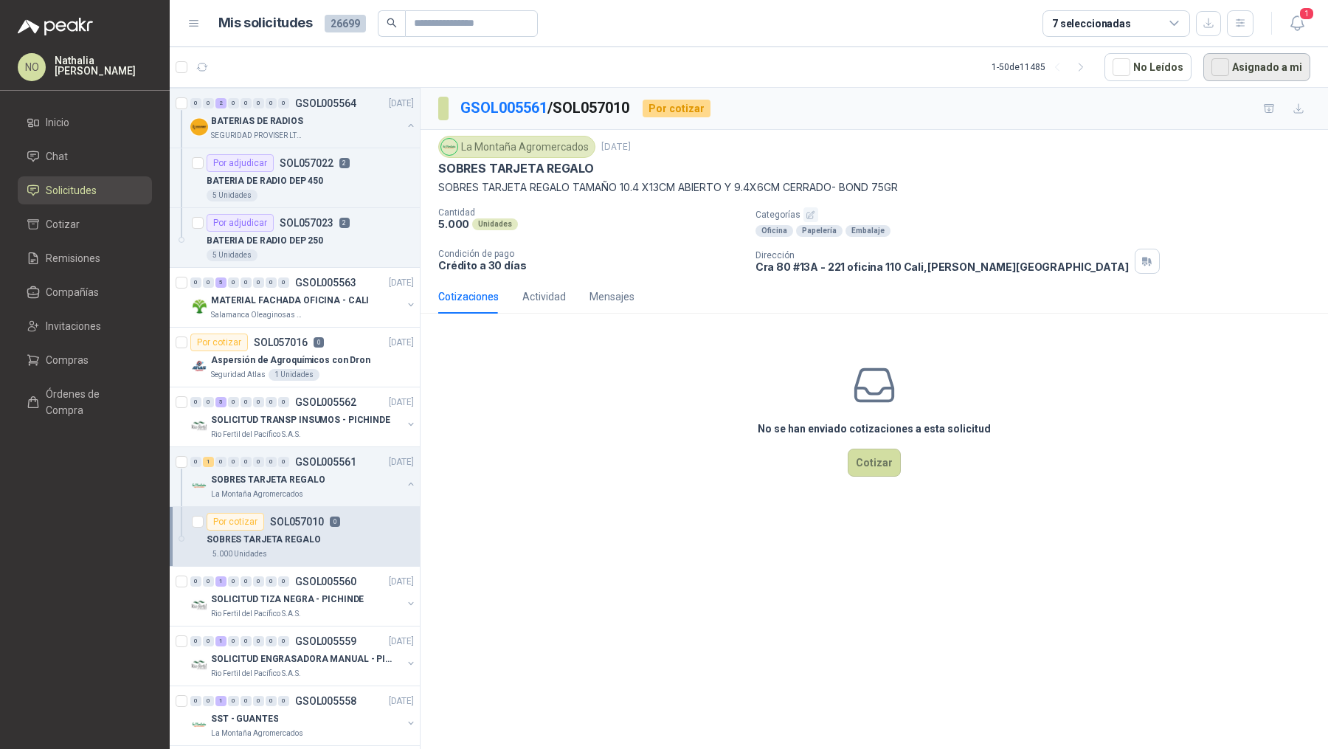
click at [1270, 69] on button "Asignado a mi" at bounding box center [1256, 67] width 107 height 28
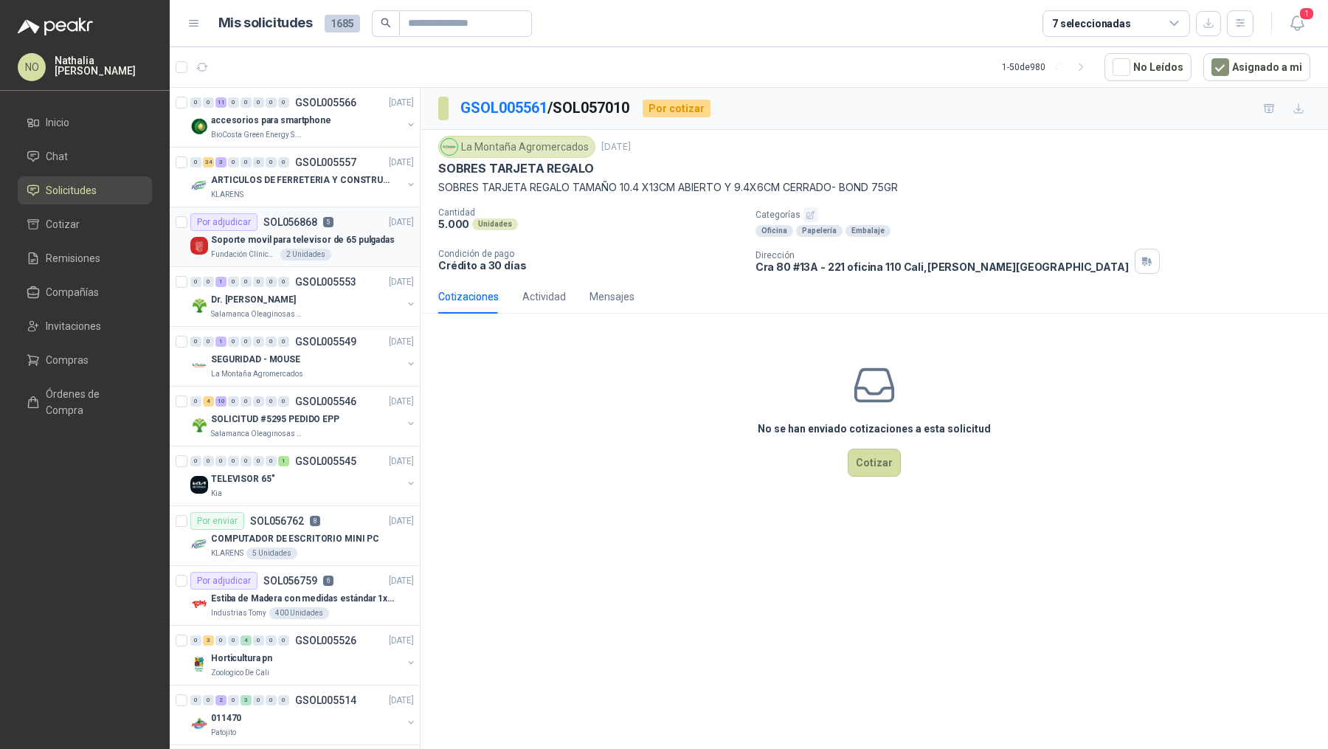
click at [307, 233] on p "Soporte movil para televisor de 65 pulgadas" at bounding box center [303, 240] width 184 height 14
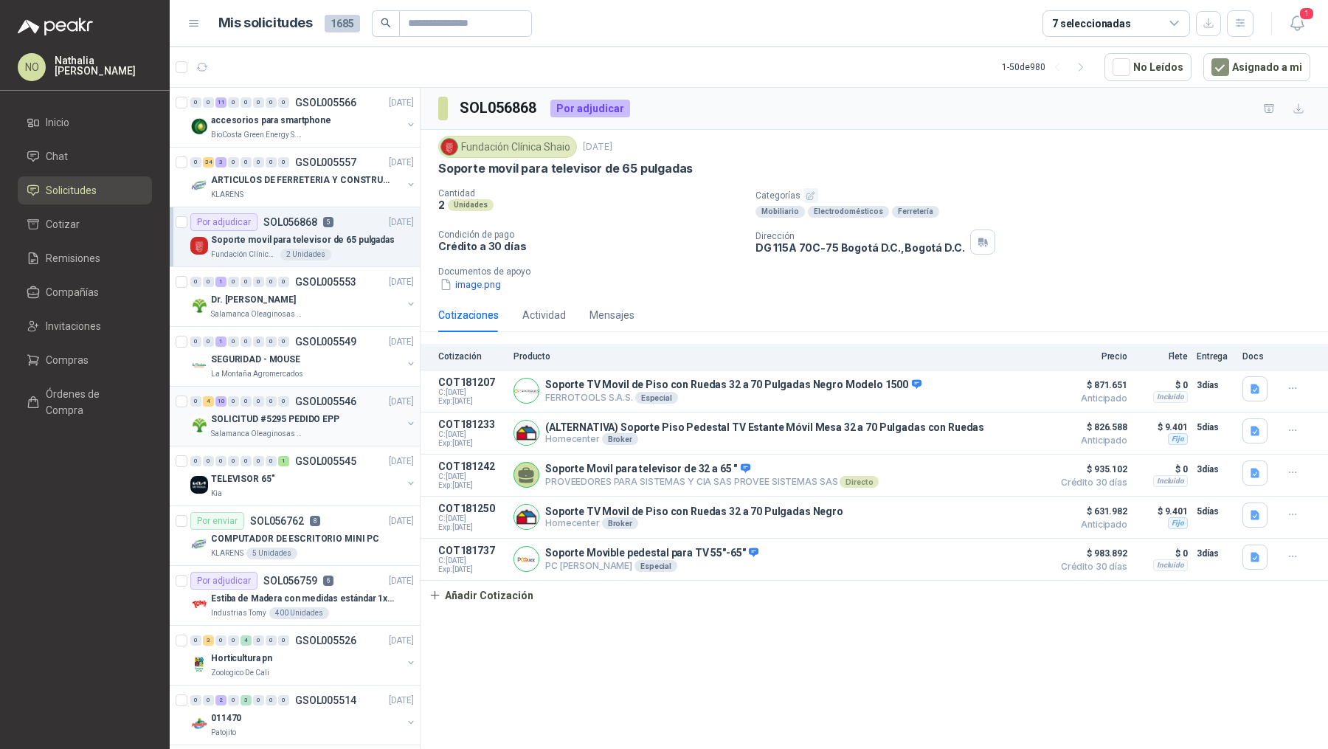
click at [334, 414] on div "SOLICITUD #5295 PEDIDO EPP" at bounding box center [306, 419] width 191 height 18
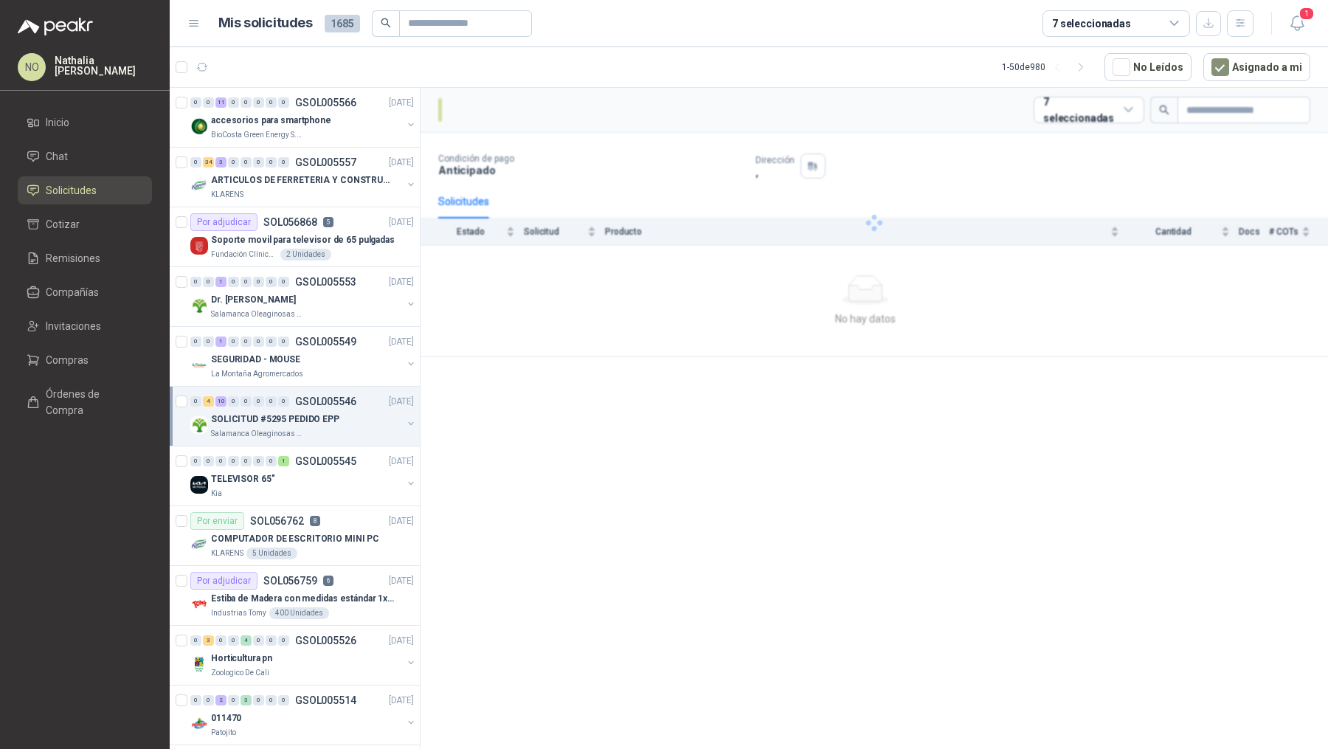
click at [334, 414] on div "SOLICITUD #5295 PEDIDO EPP" at bounding box center [306, 419] width 191 height 18
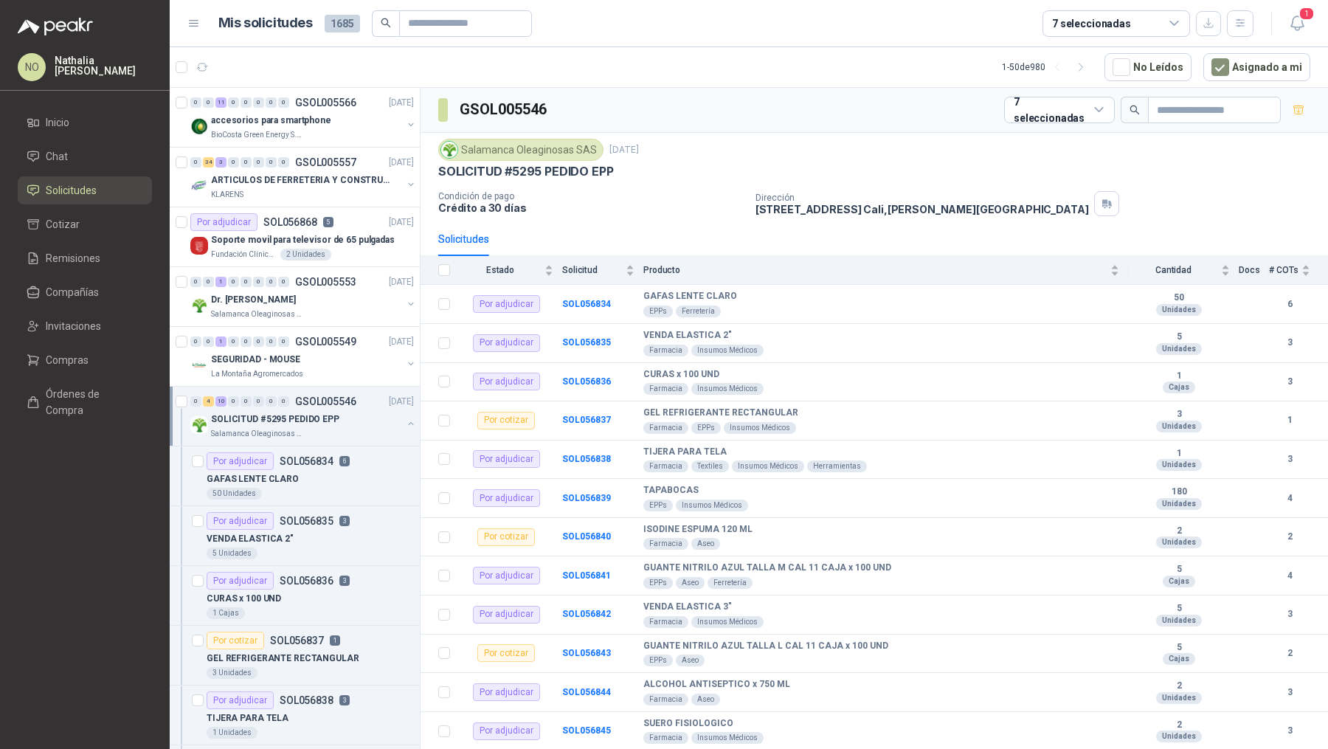
scroll to position [4, 0]
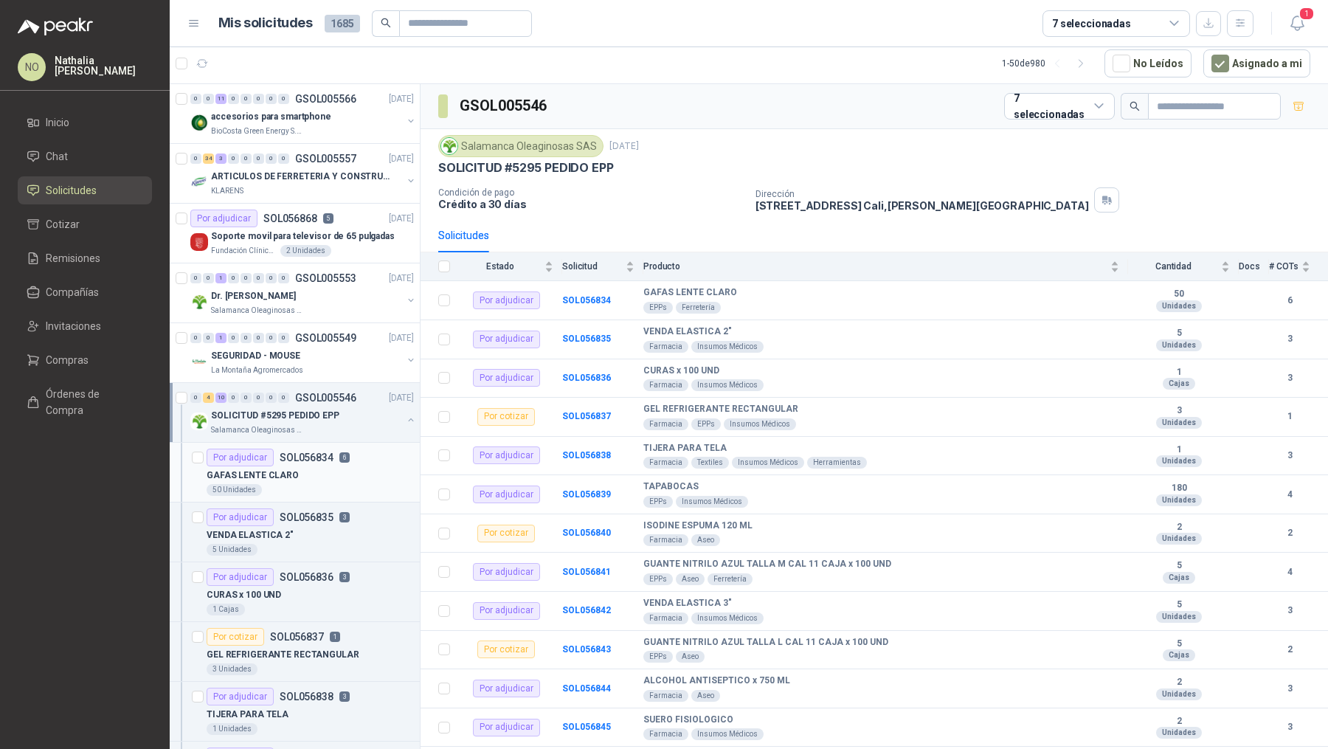
click at [319, 460] on p "SOL056834" at bounding box center [307, 457] width 54 height 10
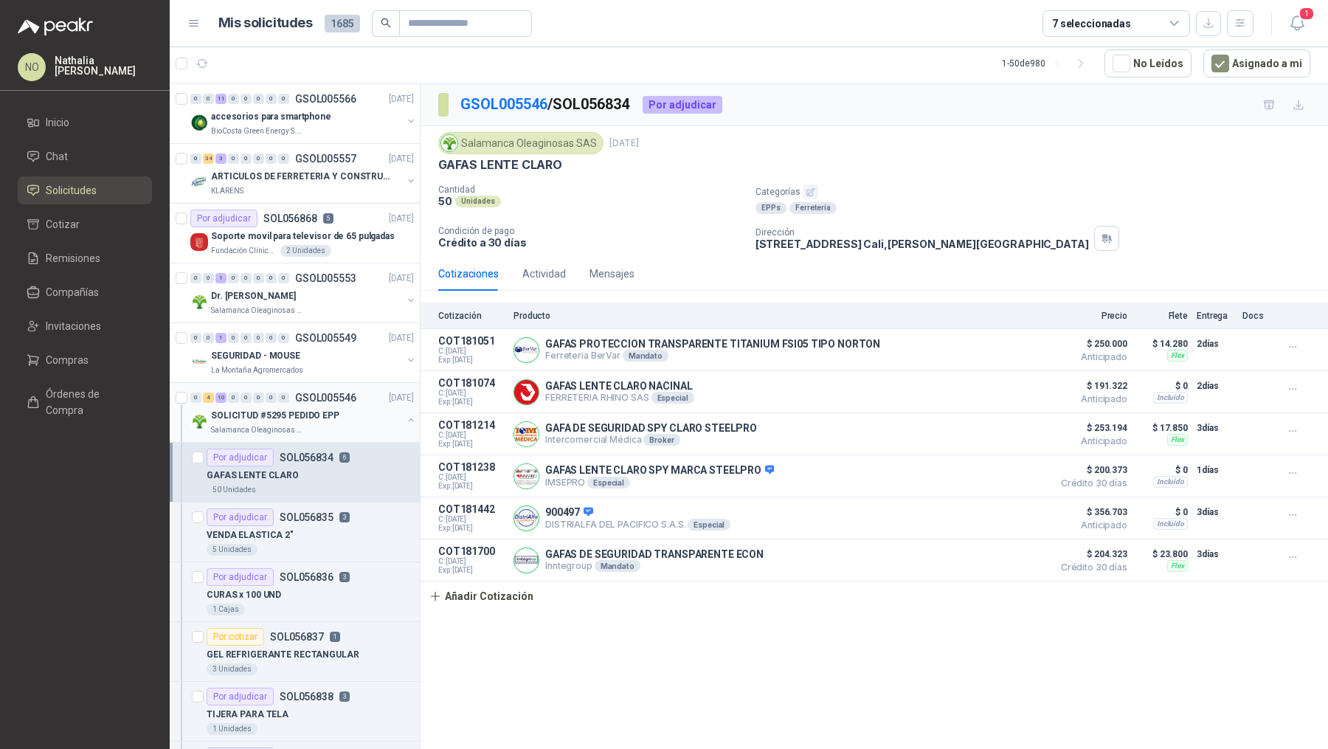
click at [322, 406] on div "SOLICITUD #5295 PEDIDO EPP" at bounding box center [306, 415] width 191 height 18
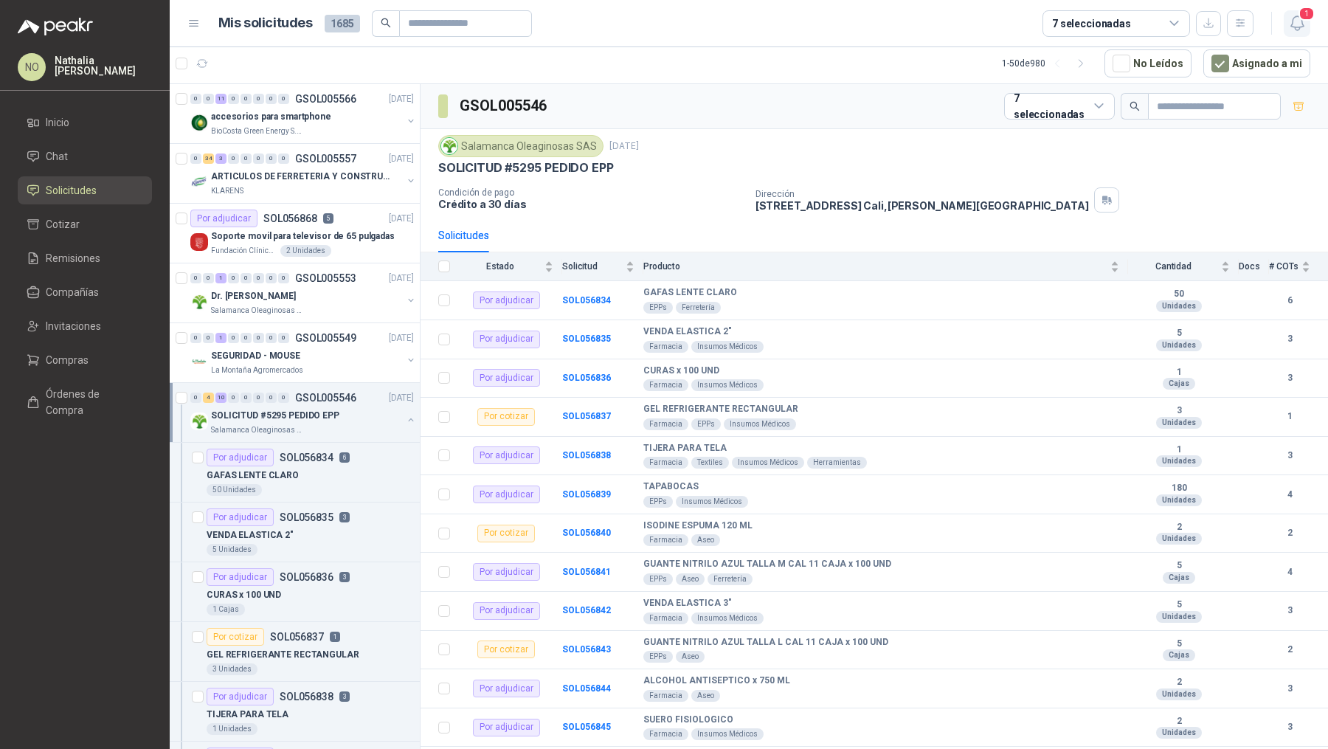
click at [1299, 20] on icon "button" at bounding box center [1297, 23] width 18 height 18
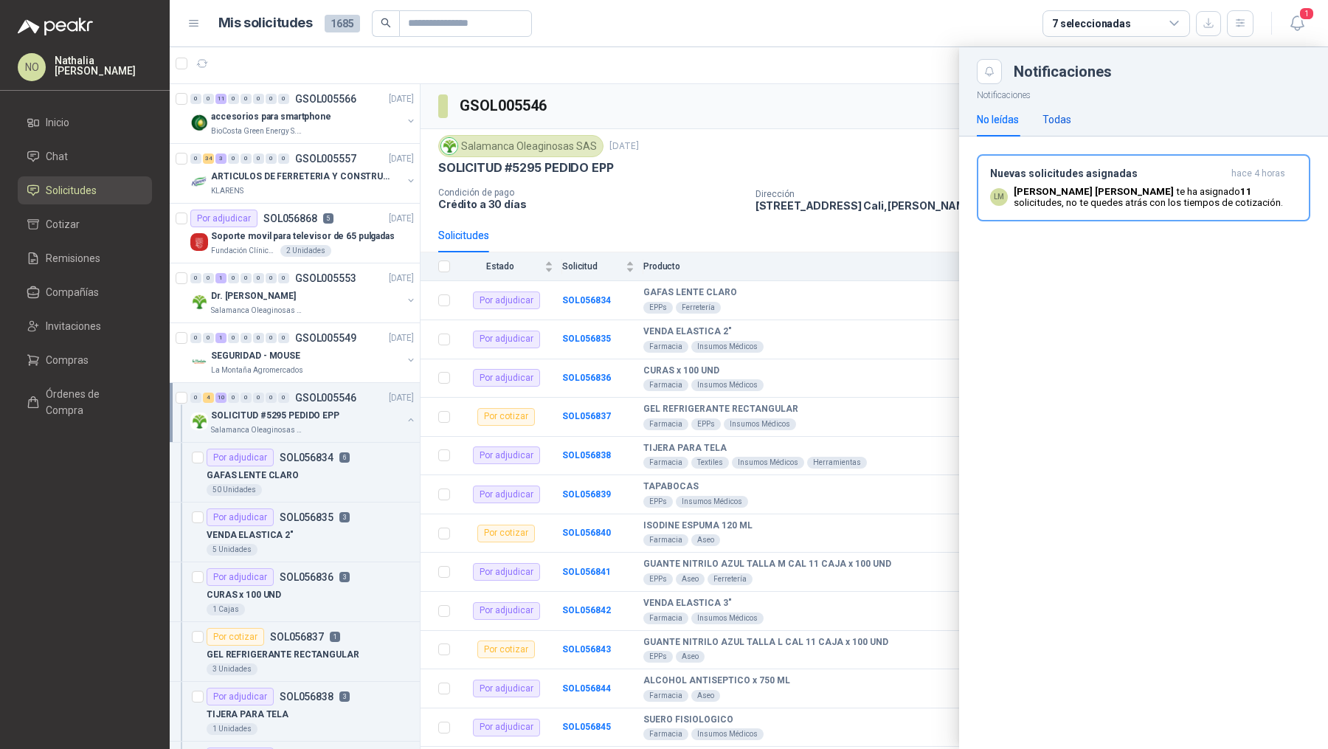
click at [1056, 118] on div "Todas" at bounding box center [1056, 119] width 29 height 16
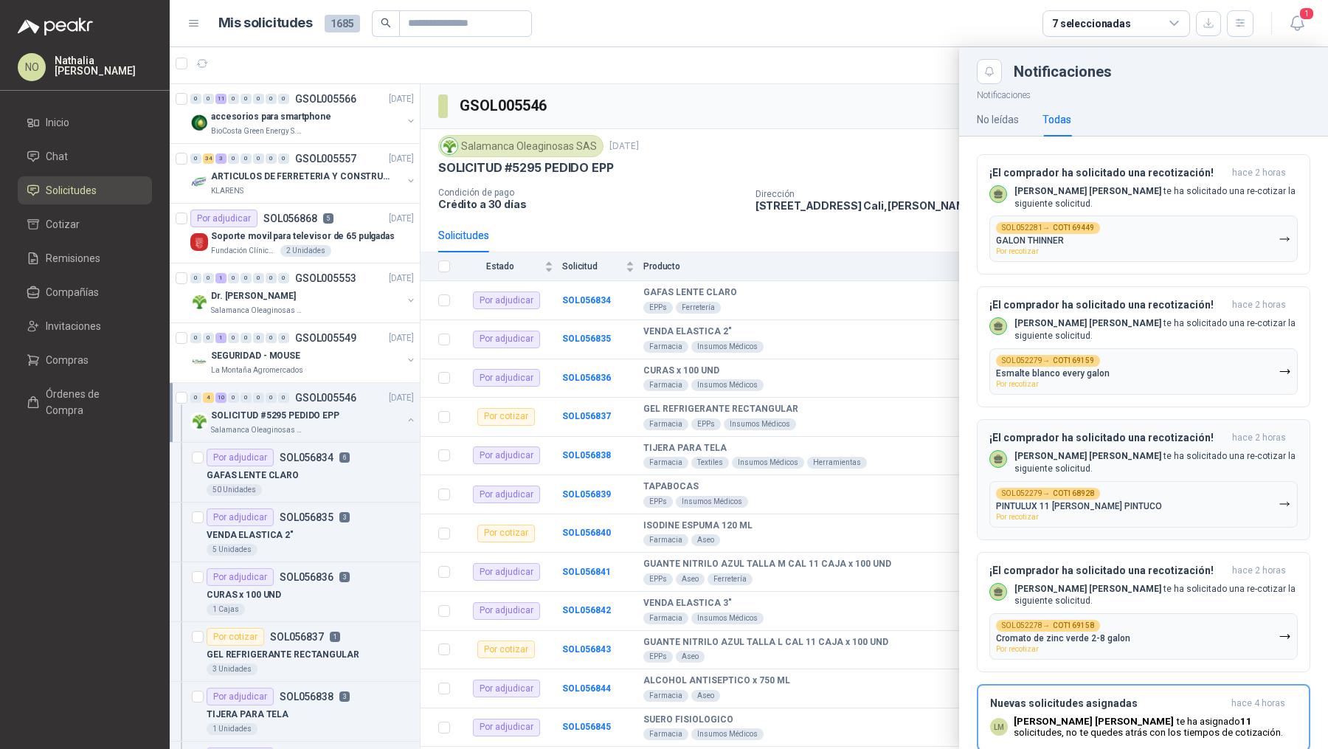
click at [1099, 496] on div "SOL052279 → COT168928 PINTULUX 11 GALON BLANCO PINTUCO Por recotizar" at bounding box center [1079, 504] width 166 height 33
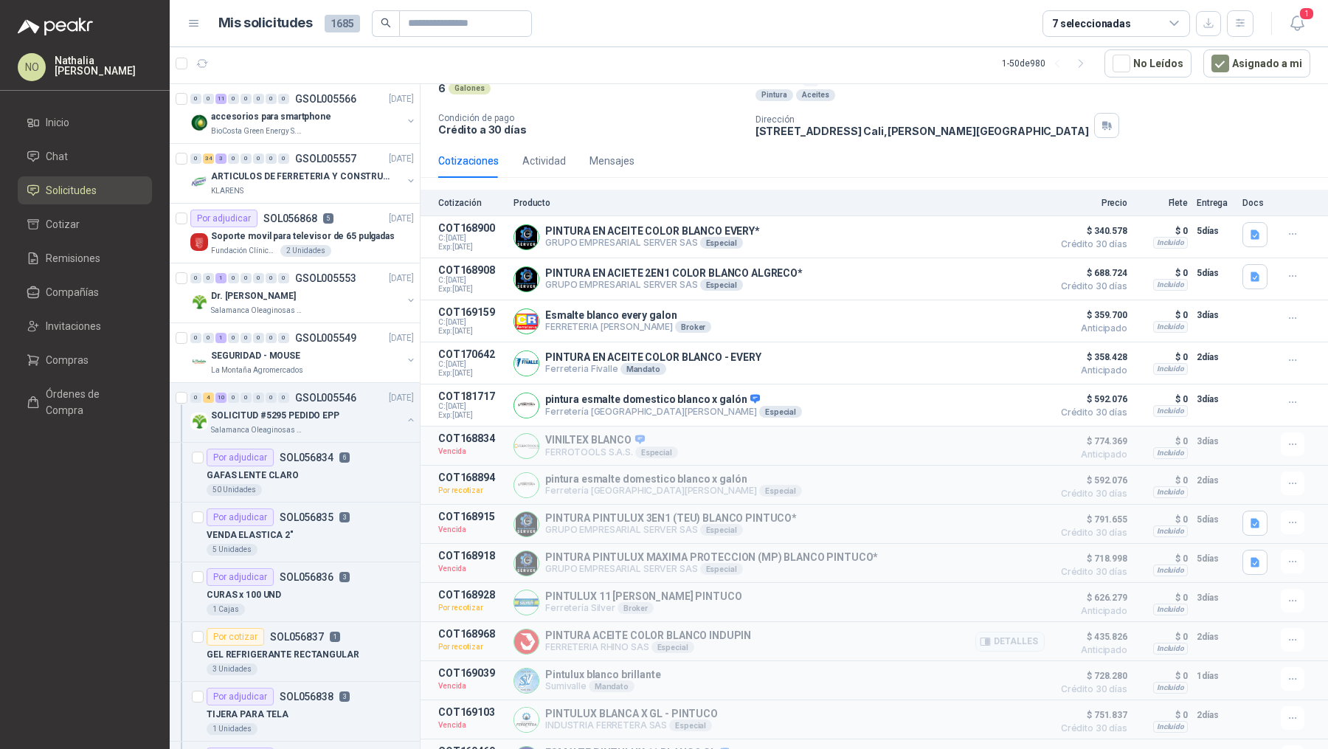
scroll to position [122, 0]
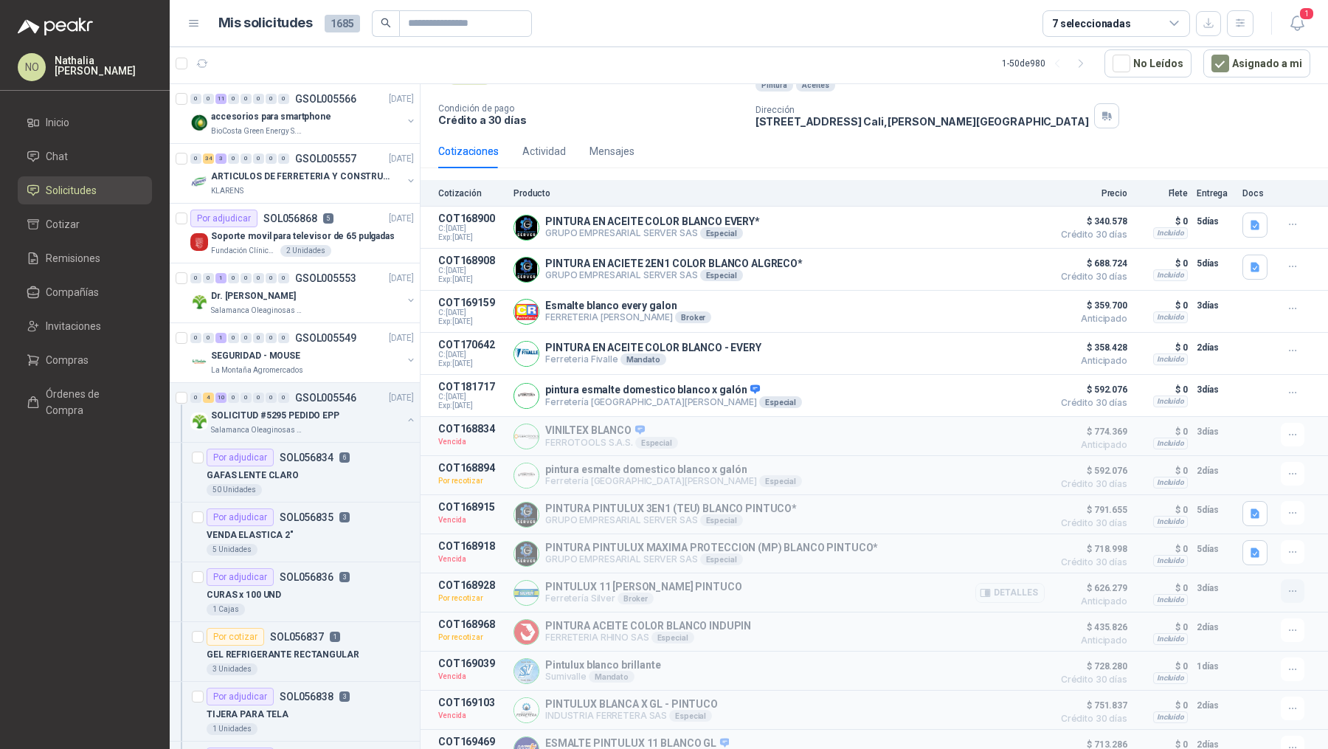
click at [1287, 590] on icon "button" at bounding box center [1293, 591] width 13 height 13
click at [1233, 497] on button "Editar" at bounding box center [1263, 502] width 118 height 24
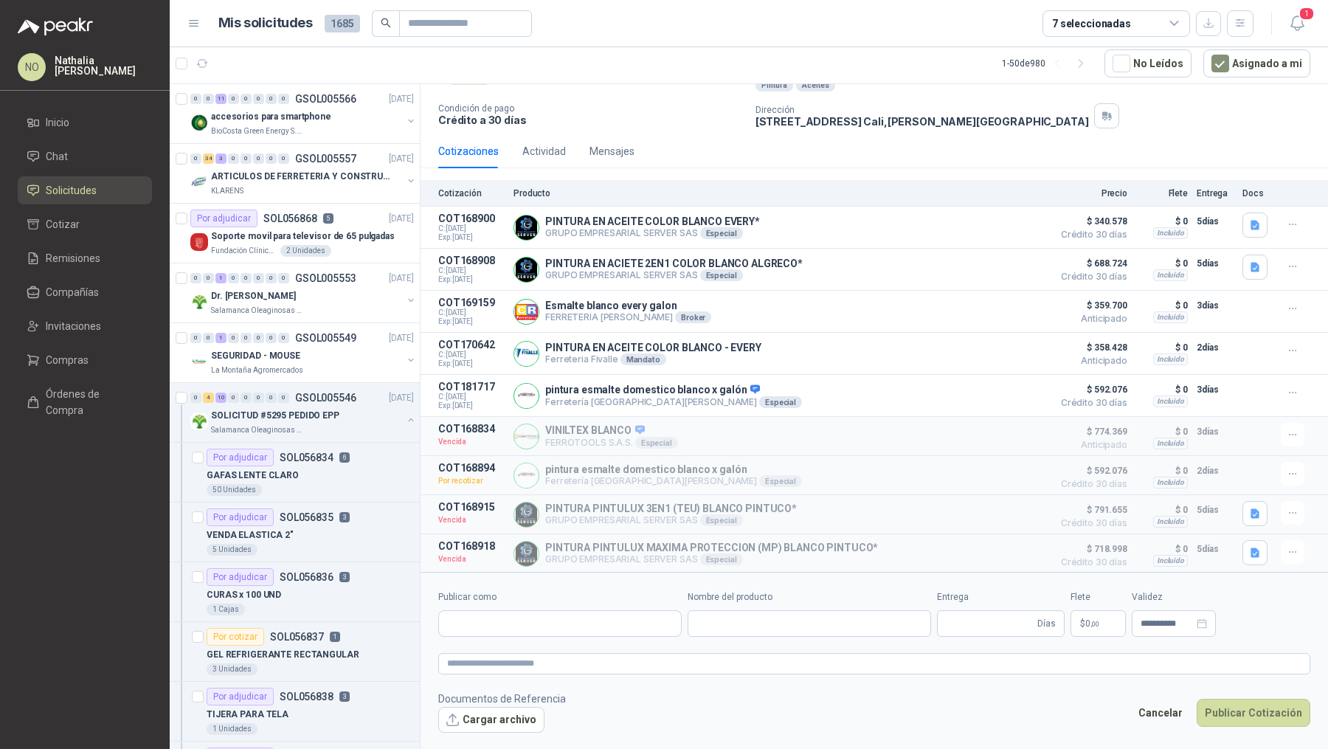
type input "**********"
type input "*"
click at [1045, 628] on p "$ 590.829 ,07" at bounding box center [1053, 623] width 74 height 27
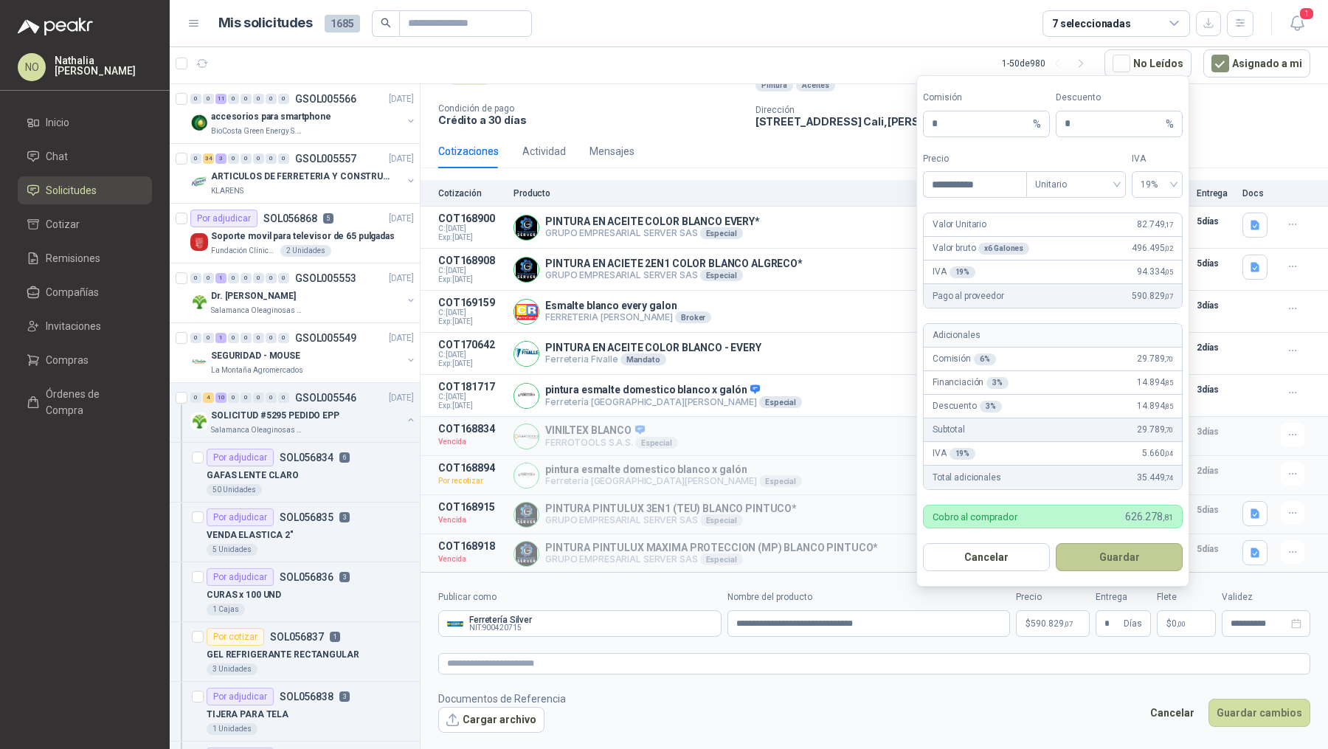
click at [1130, 550] on button "Guardar" at bounding box center [1119, 557] width 127 height 28
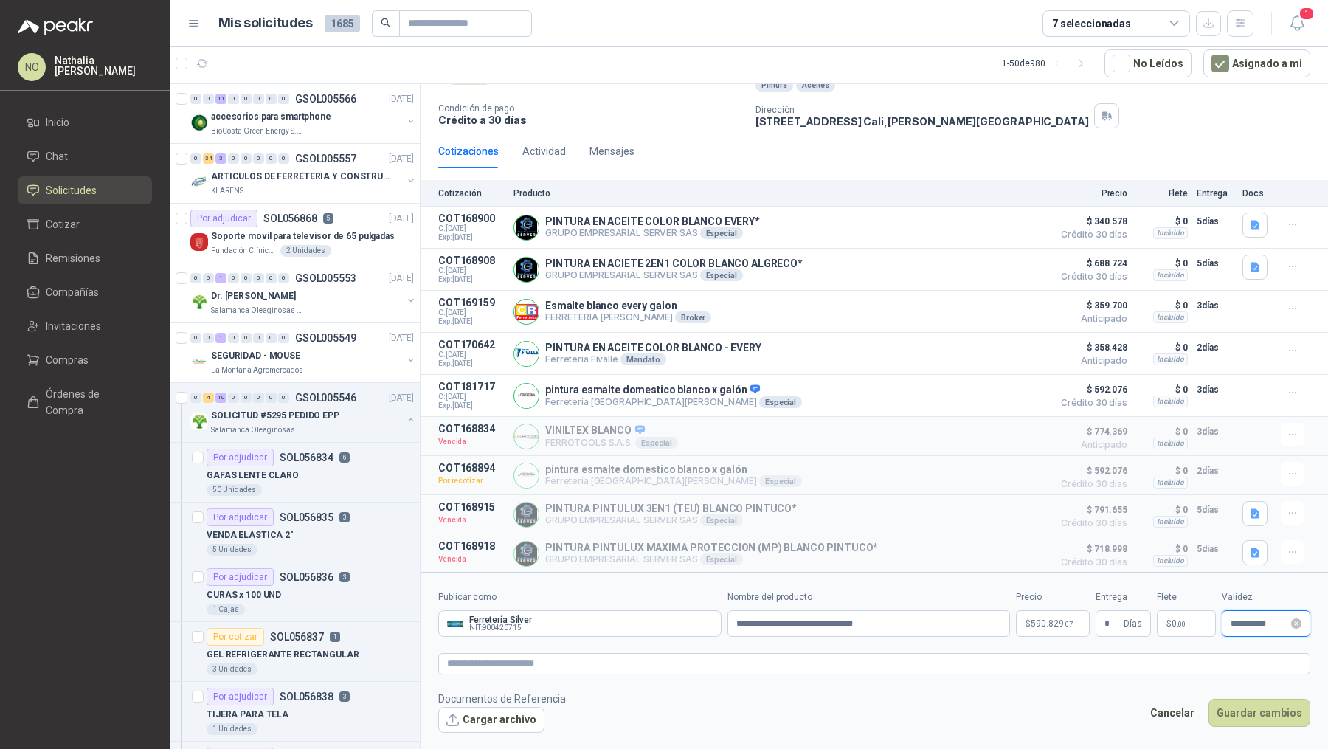
click at [1243, 624] on input "**********" at bounding box center [1259, 624] width 58 height 10
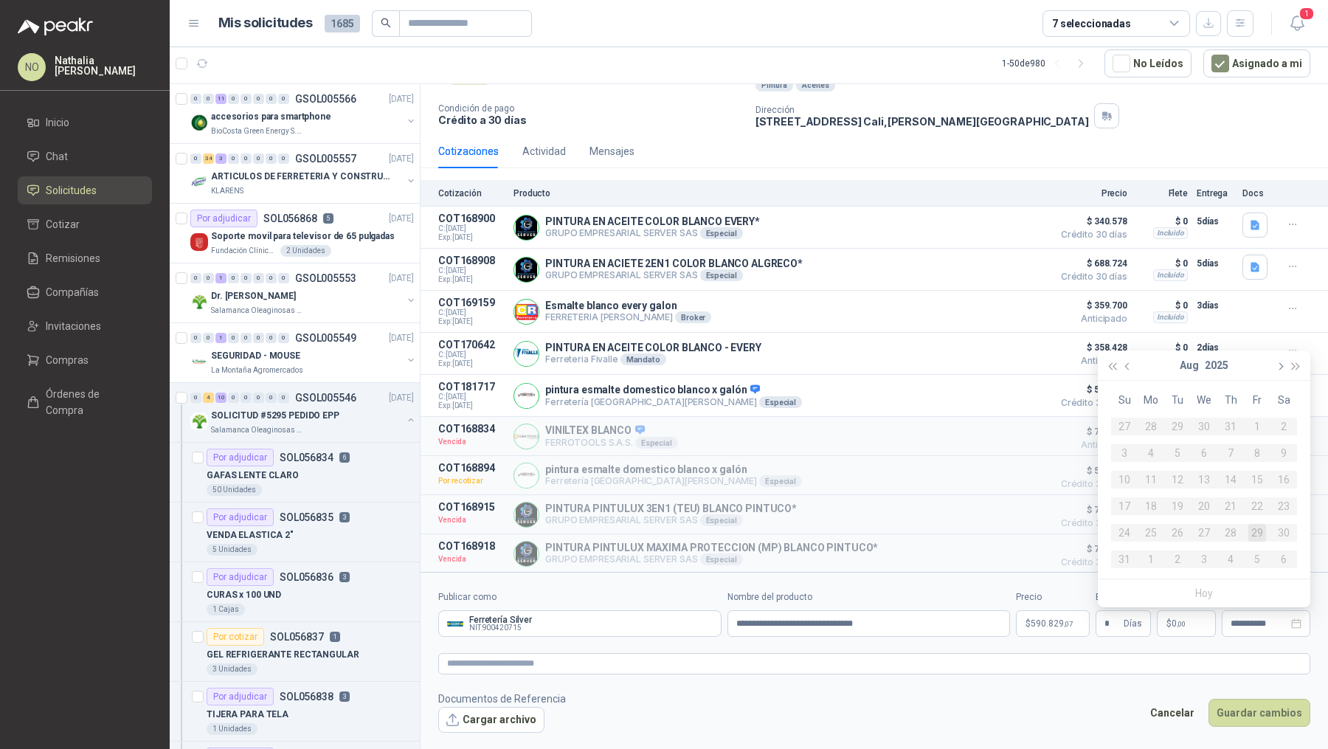
click at [1278, 367] on span "button" at bounding box center [1278, 366] width 7 height 7
click at [1177, 533] on div "30" at bounding box center [1178, 533] width 18 height 18
type input "**********"
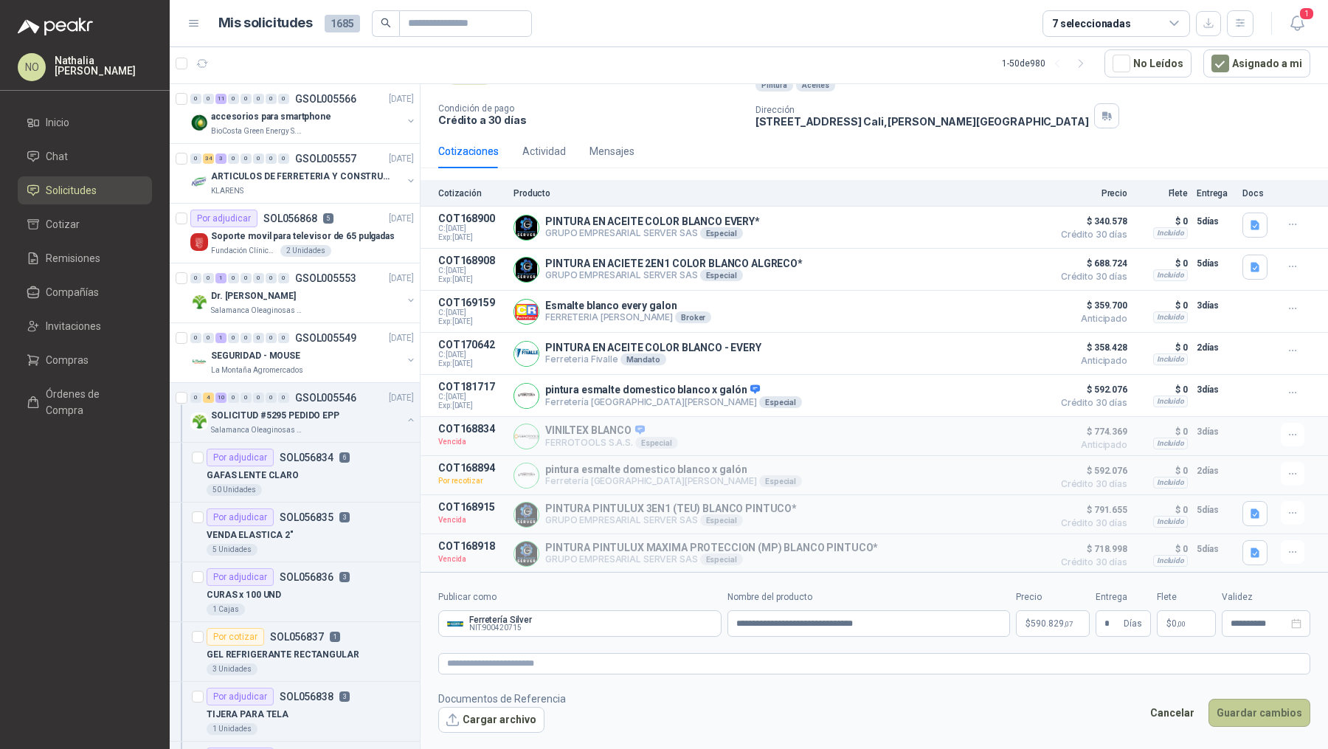
click at [1261, 711] on button "Guardar cambios" at bounding box center [1259, 713] width 102 height 28
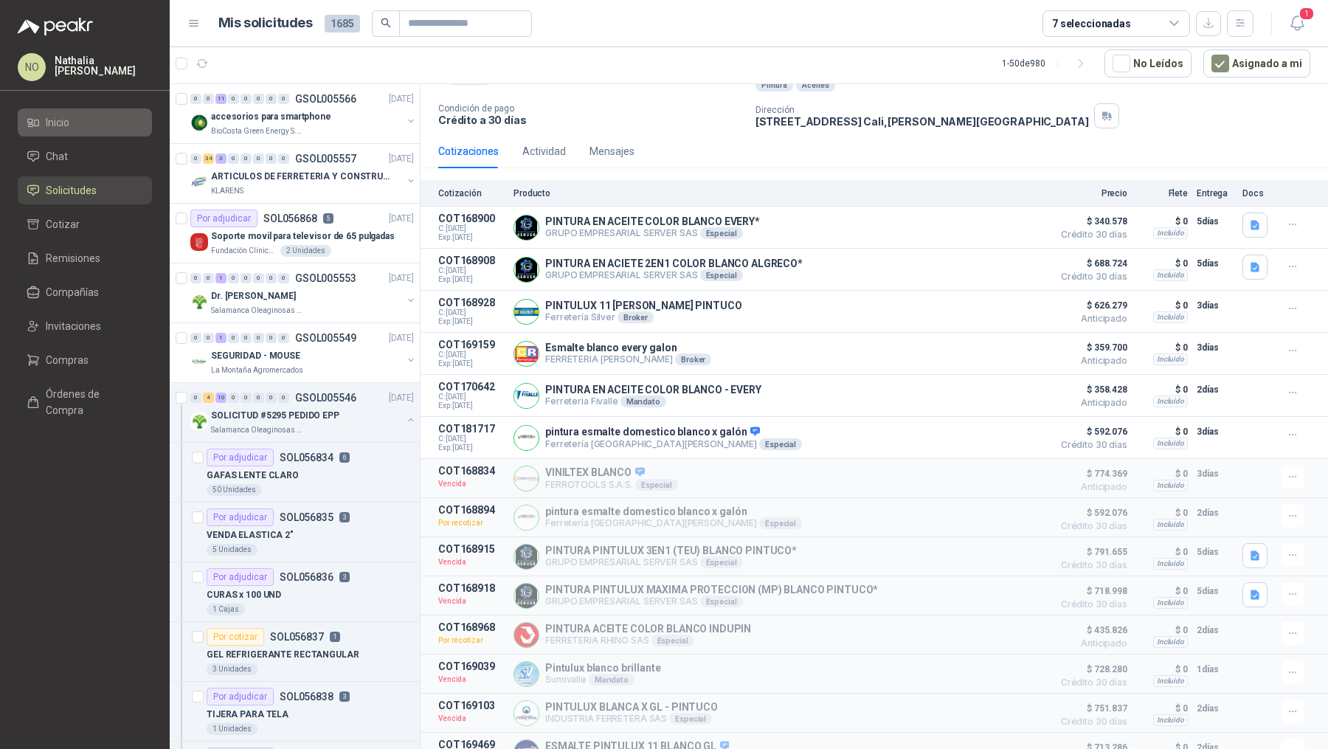
click at [118, 116] on li "Inicio" at bounding box center [85, 122] width 117 height 16
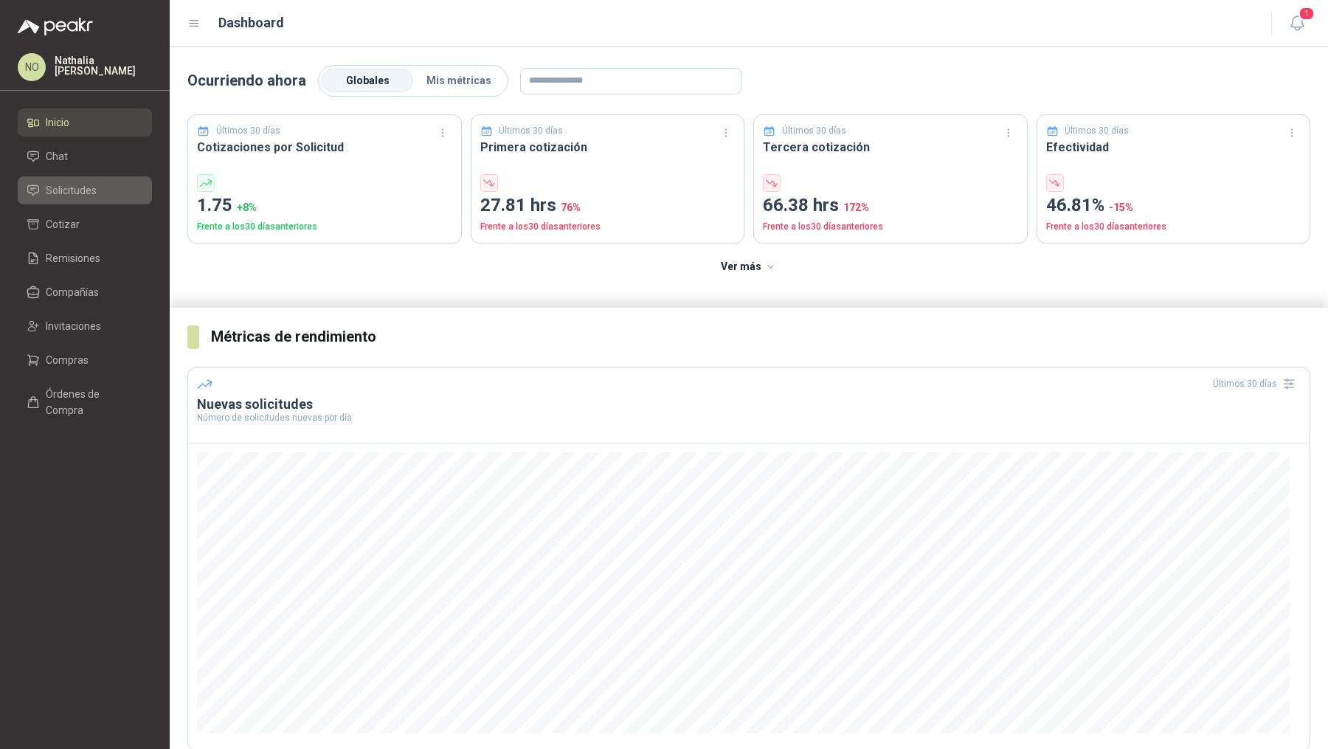
click at [102, 201] on link "Solicitudes" at bounding box center [85, 190] width 134 height 28
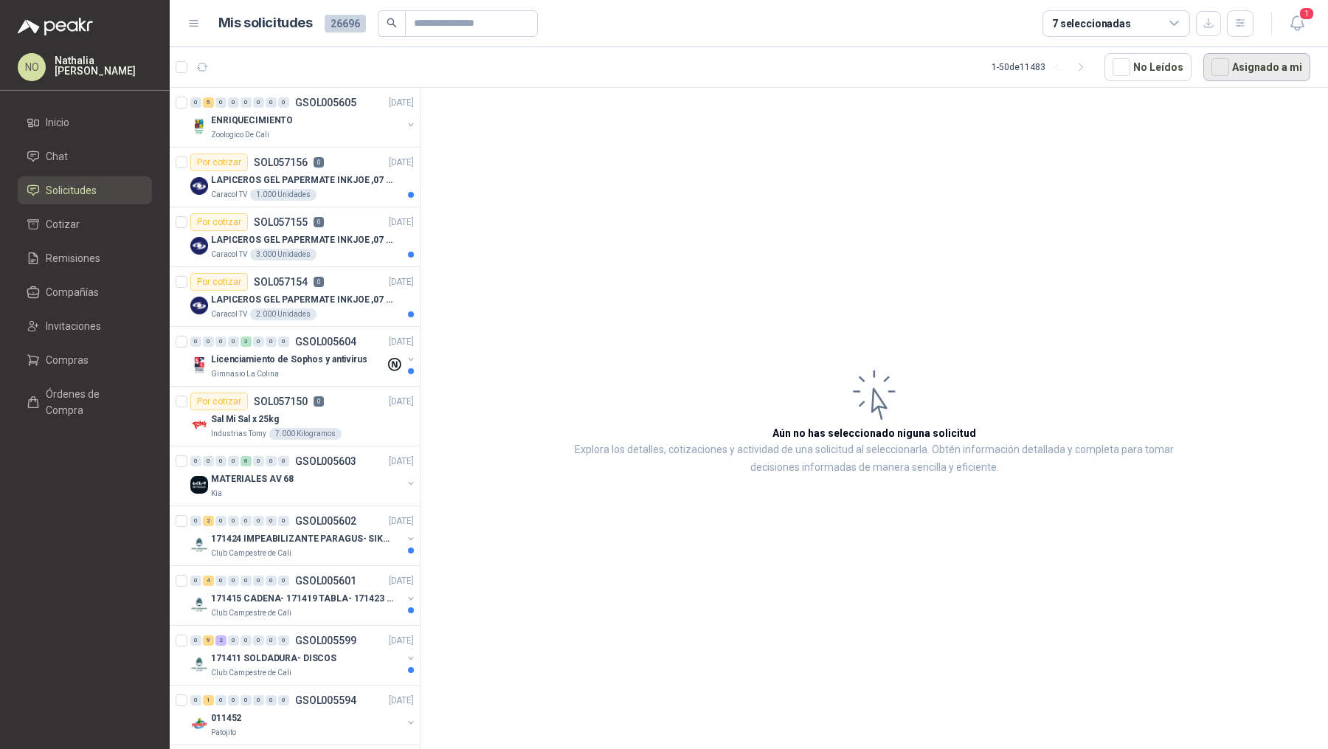
click at [1258, 75] on button "Asignado a mi" at bounding box center [1256, 67] width 107 height 28
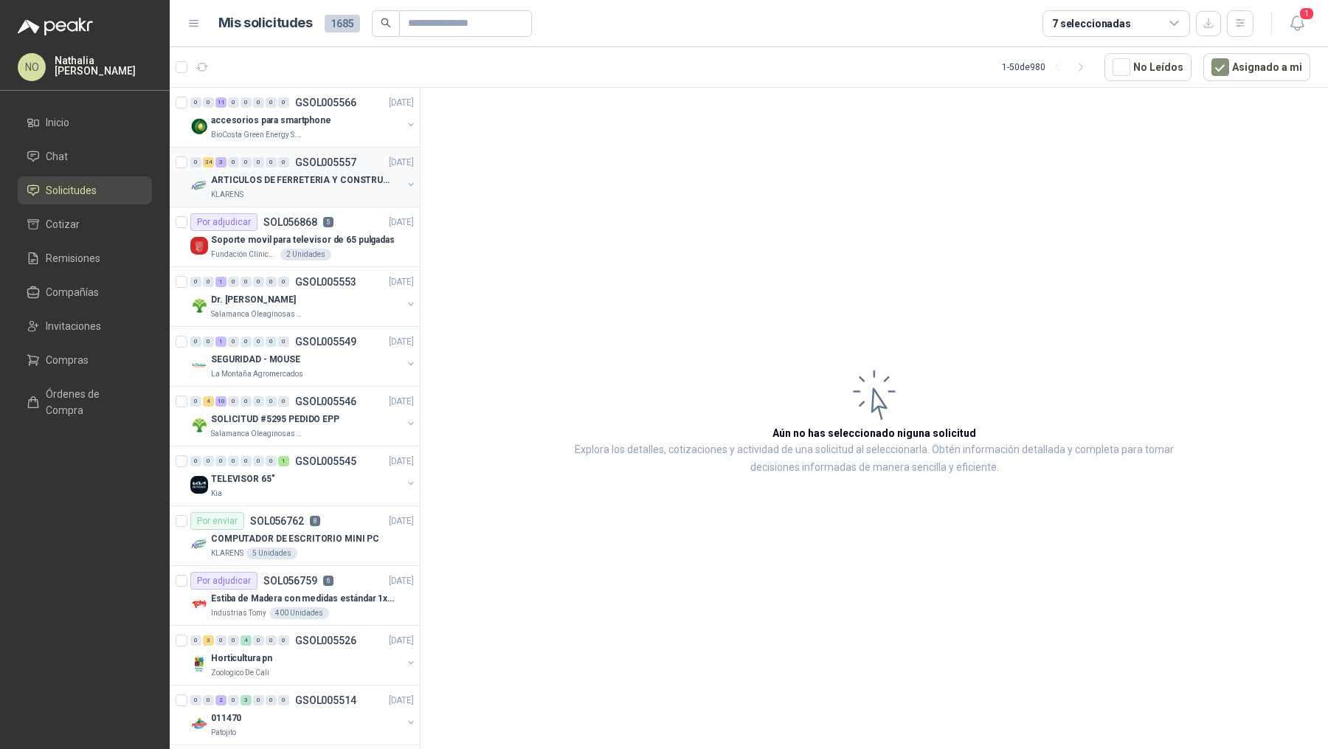
click at [335, 189] on div "KLARENS" at bounding box center [306, 195] width 191 height 12
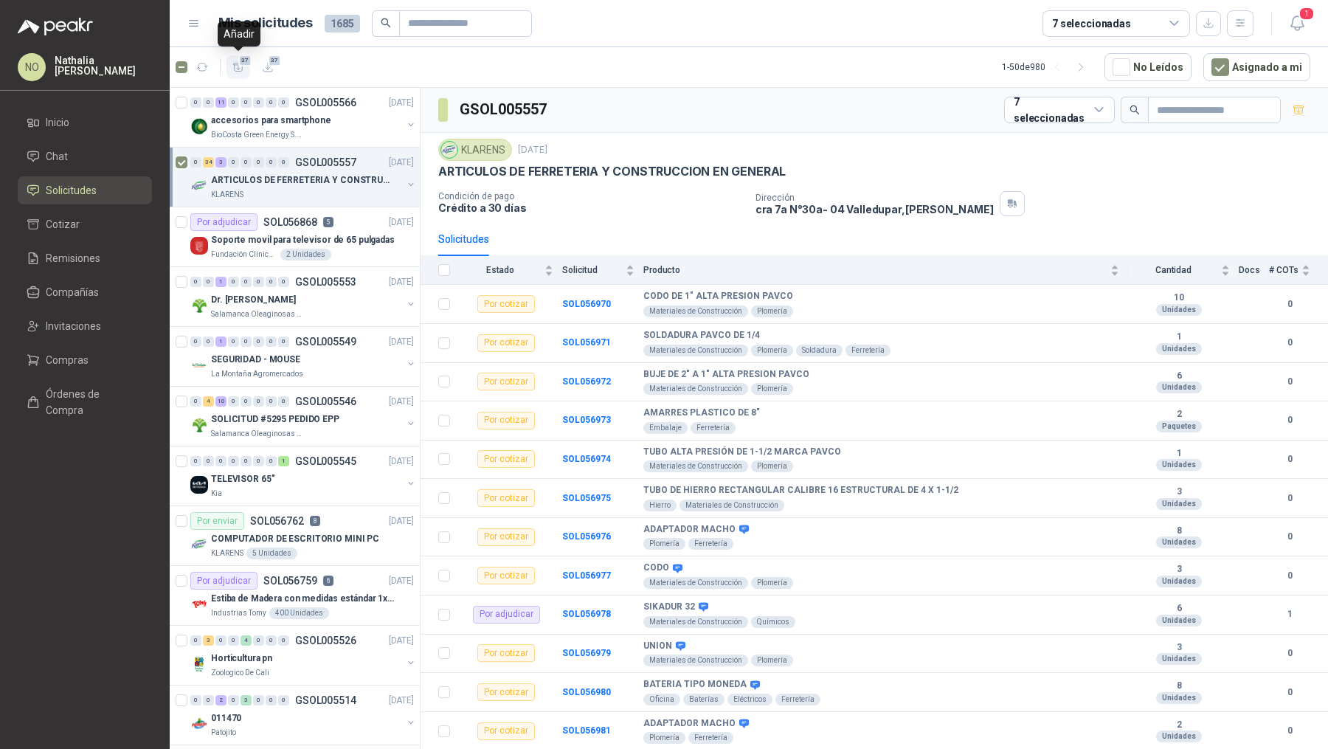
click at [240, 64] on span "37" at bounding box center [245, 61] width 14 height 12
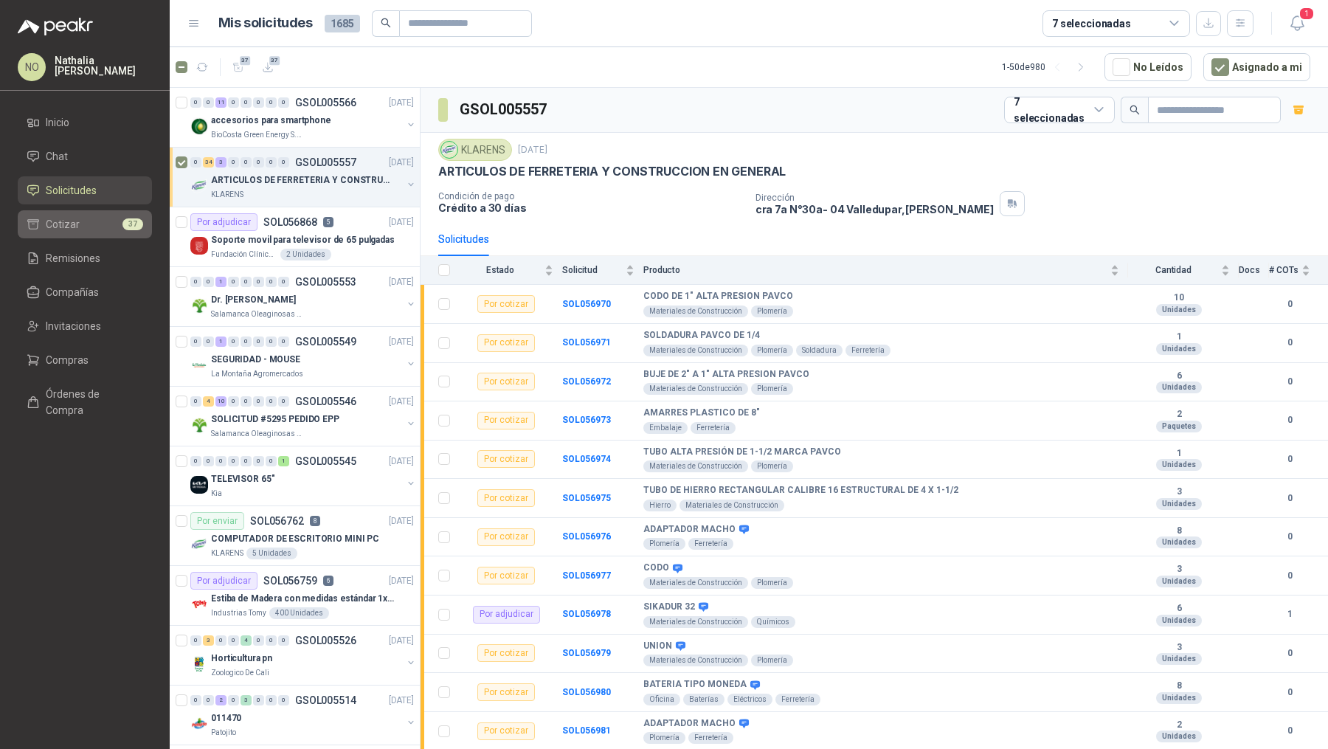
click at [78, 228] on li "Cotizar 37" at bounding box center [85, 224] width 117 height 16
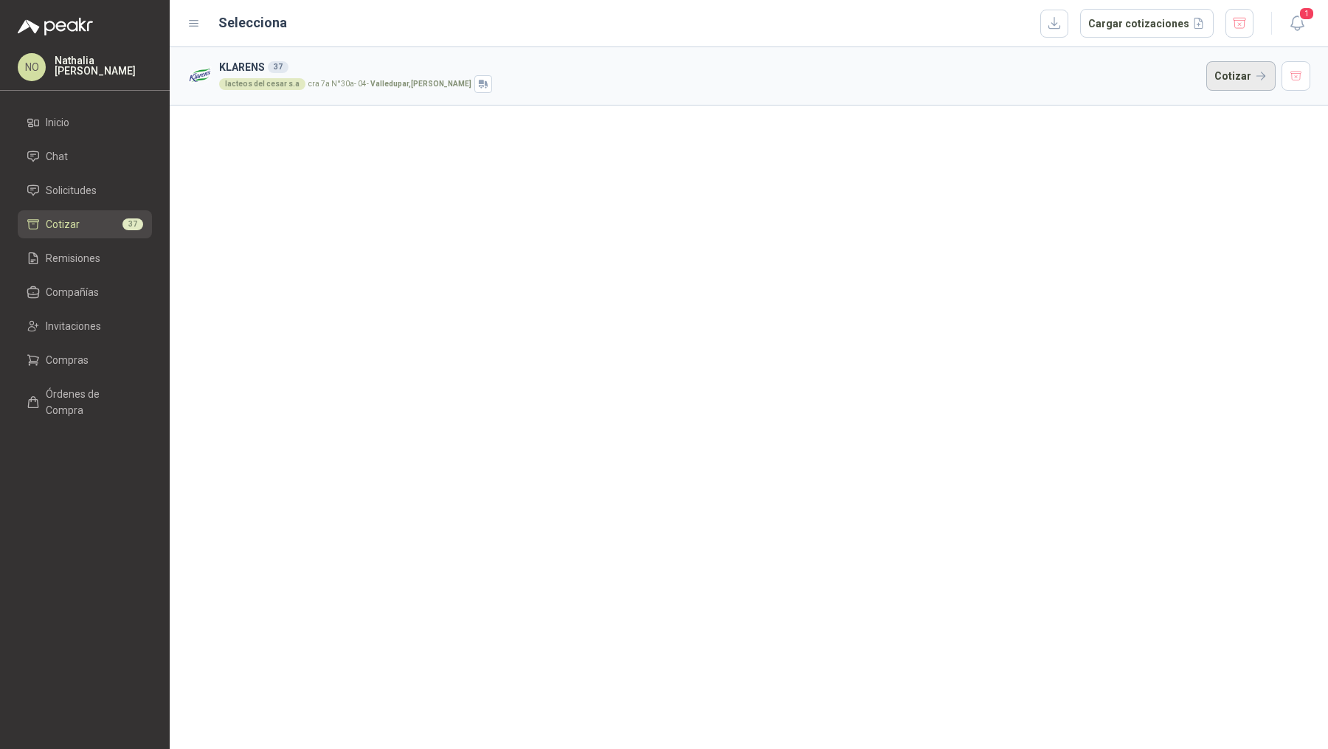
click at [1245, 82] on button "Cotizar" at bounding box center [1240, 76] width 69 height 30
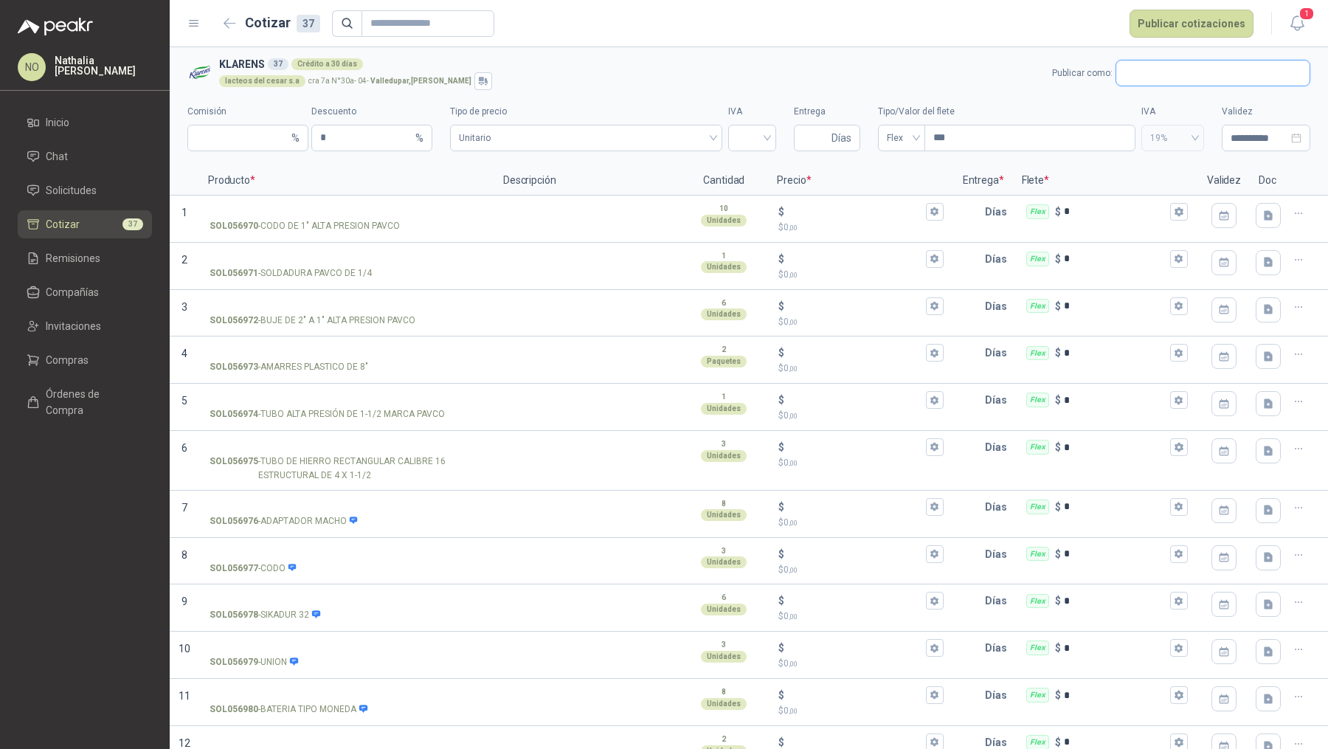
click at [1188, 77] on input "text" at bounding box center [1212, 72] width 193 height 25
type input "*****"
click at [1233, 154] on p "FERRETERIA EL CACHA" at bounding box center [1217, 156] width 160 height 9
type input "*"
type input "**********"
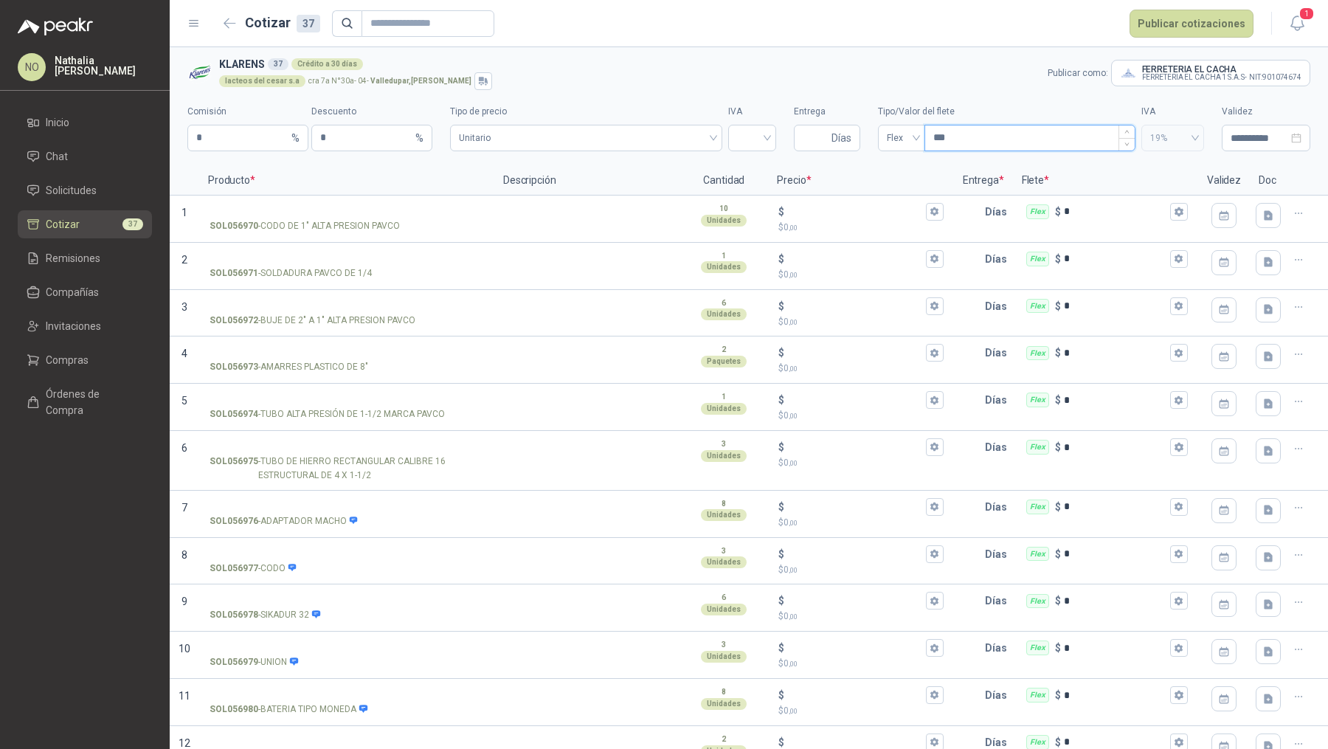
click at [960, 140] on input "***" at bounding box center [1030, 137] width 210 height 25
type input "*"
type input "***"
type input "****"
type input "*****"
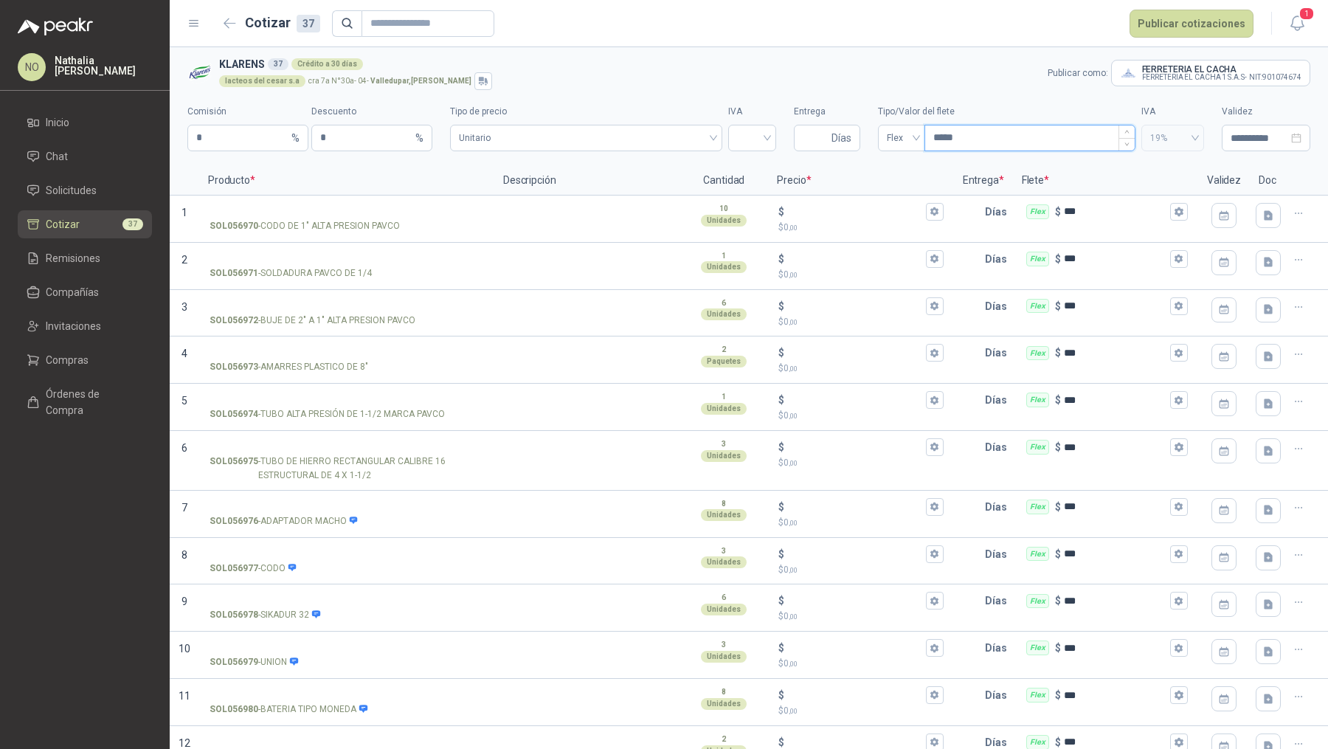
type input "*******"
type input "********"
click at [803, 148] on input "Entrega" at bounding box center [816, 137] width 26 height 25
type input "*"
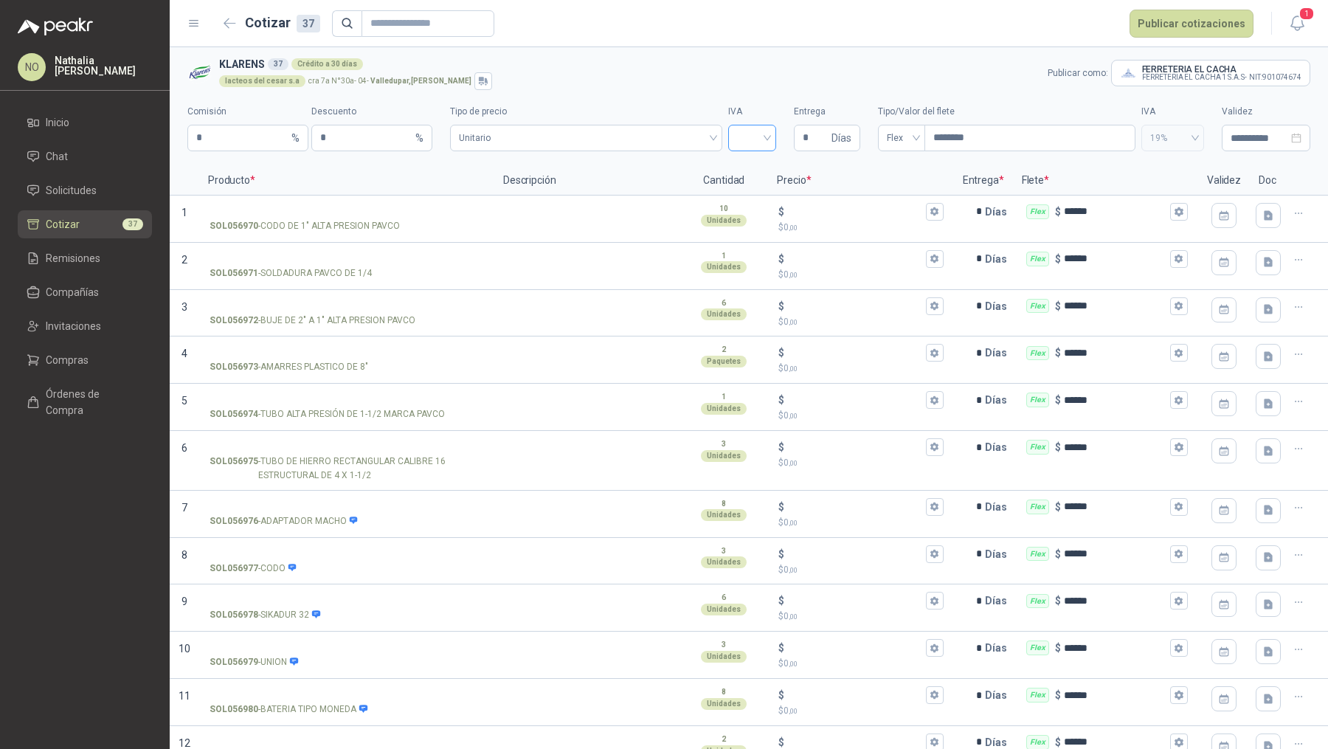
click at [749, 138] on input "search" at bounding box center [752, 136] width 30 height 22
click at [738, 175] on div "19%" at bounding box center [745, 169] width 24 height 16
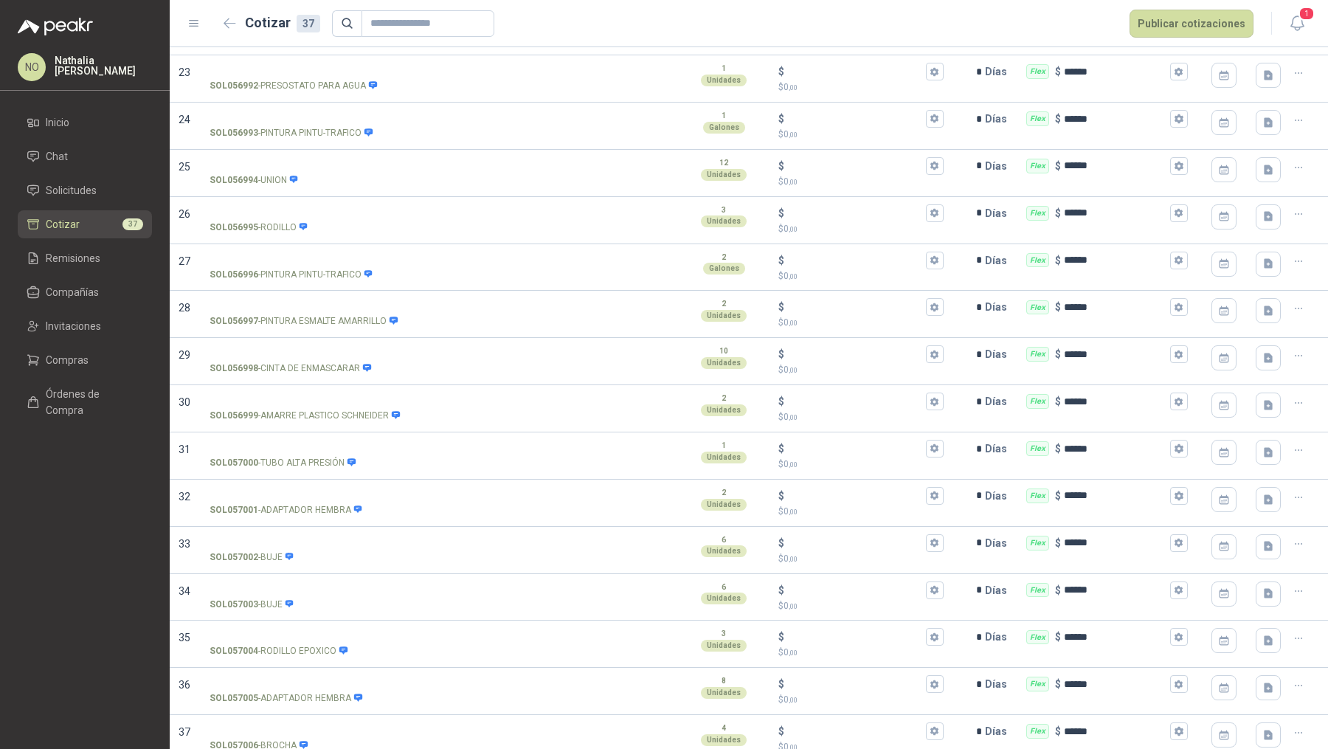
scroll to position [1191, 0]
click at [274, 676] on input "SOL057005 - ADAPTADOR HEMBRA" at bounding box center [347, 681] width 274 height 11
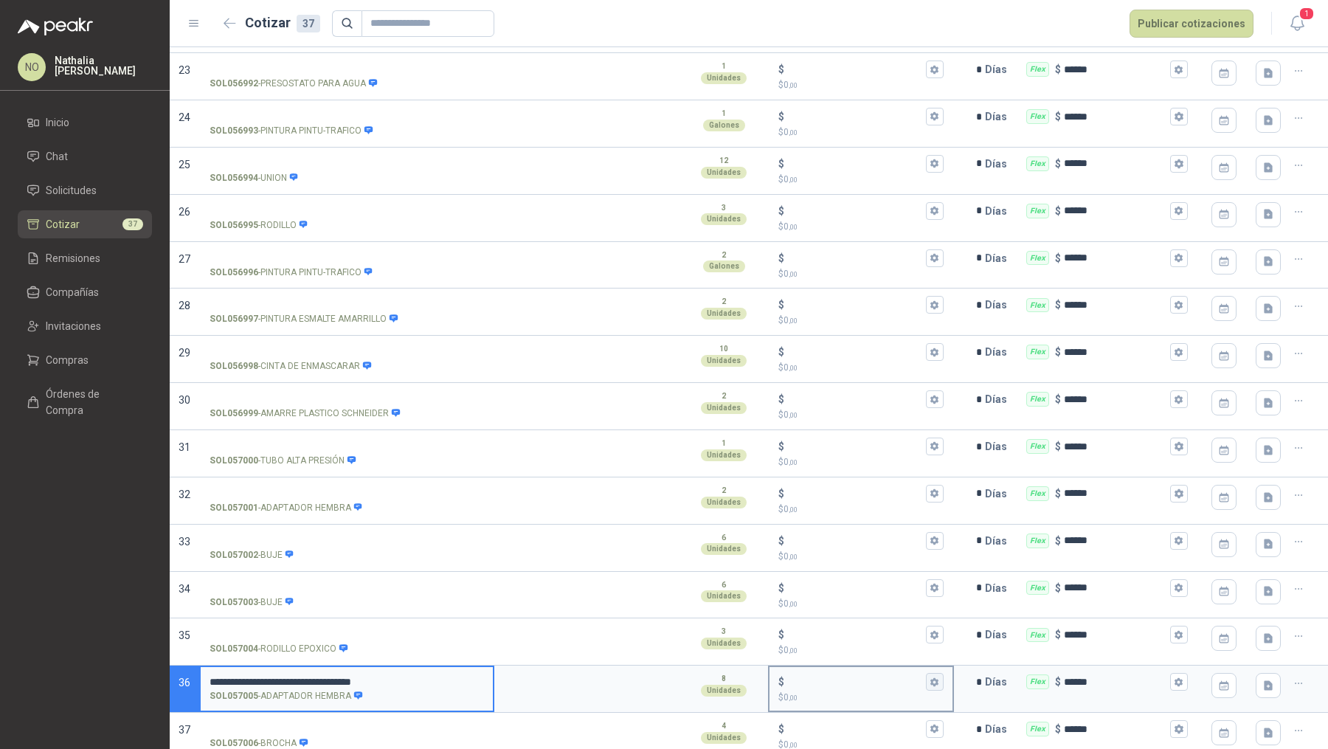
click at [930, 677] on icon "button" at bounding box center [934, 681] width 8 height 9
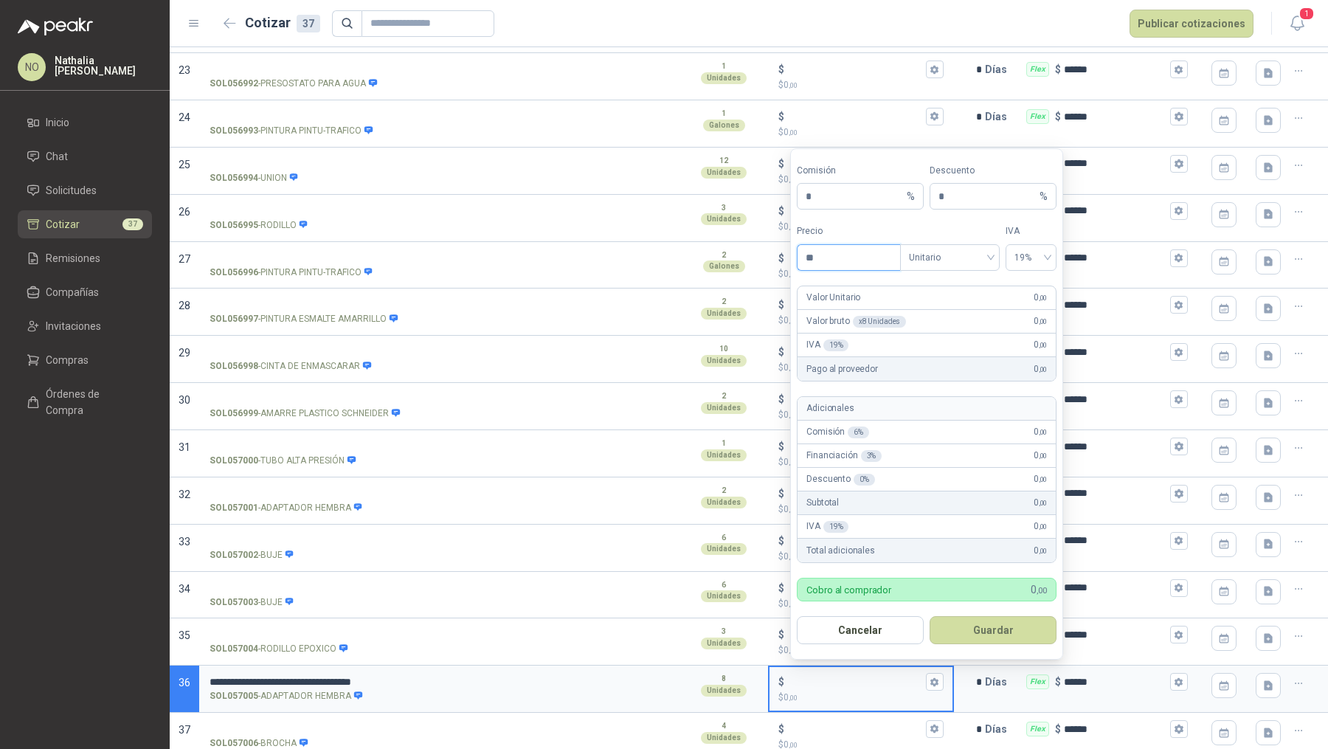
type input "*"
type input "**********"
click at [1028, 633] on button "Guardar" at bounding box center [993, 630] width 127 height 28
type input "********"
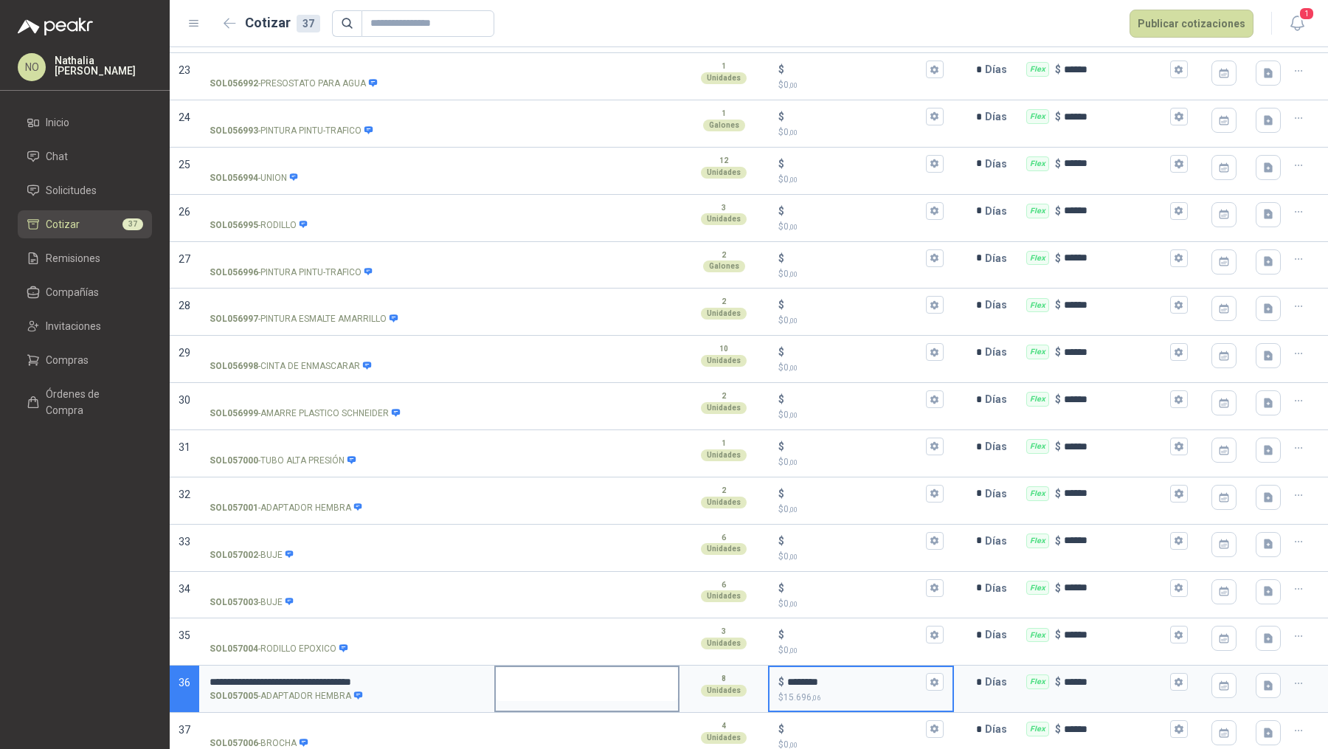
click at [584, 685] on textarea at bounding box center [587, 684] width 182 height 34
type textarea "*"
type textarea "**"
type textarea "***"
type textarea "****"
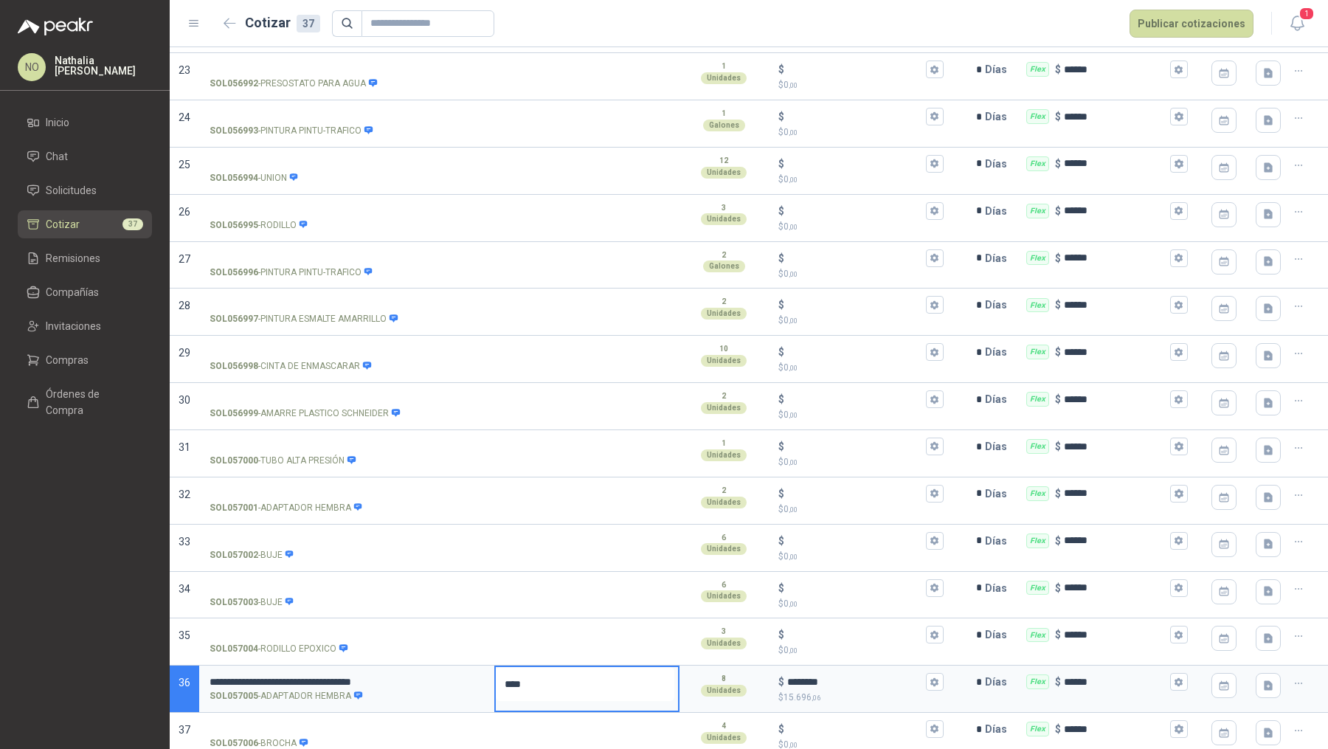
type textarea "*****"
type textarea "*******"
type textarea "********"
type textarea "*********"
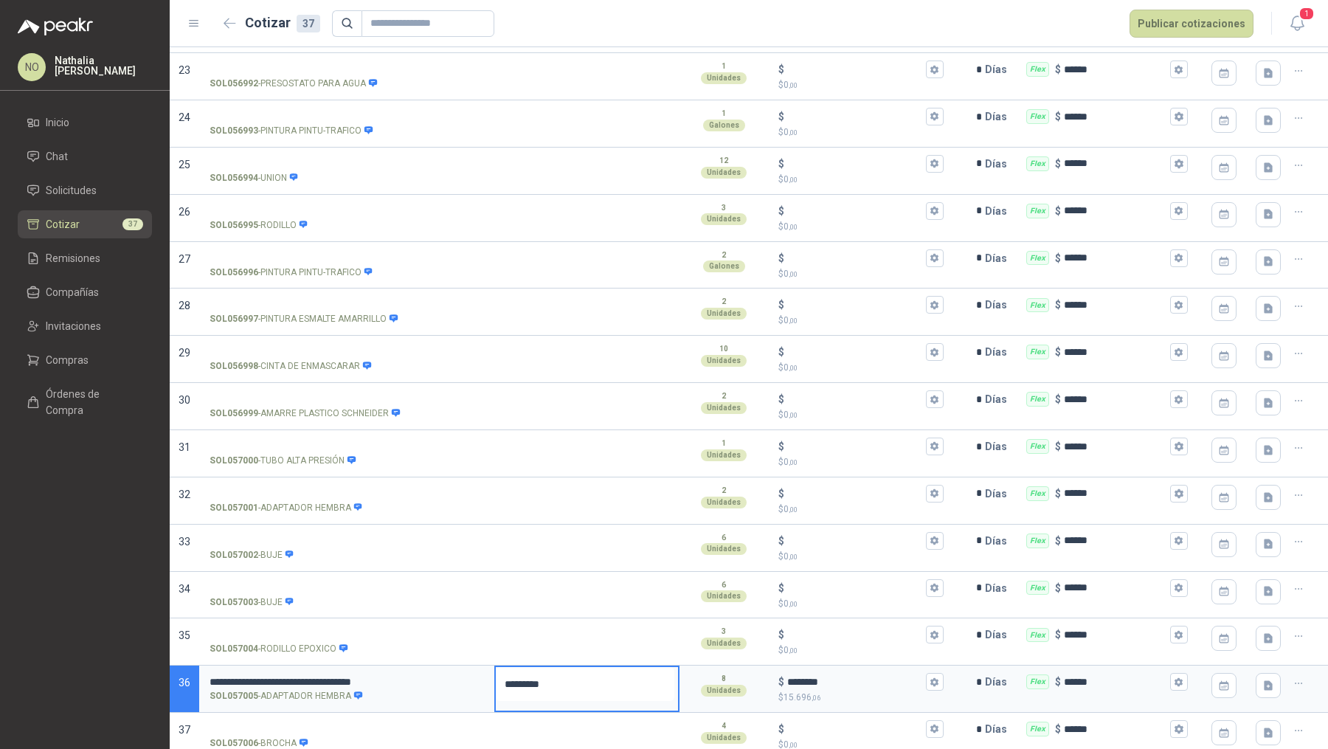
type textarea "**********"
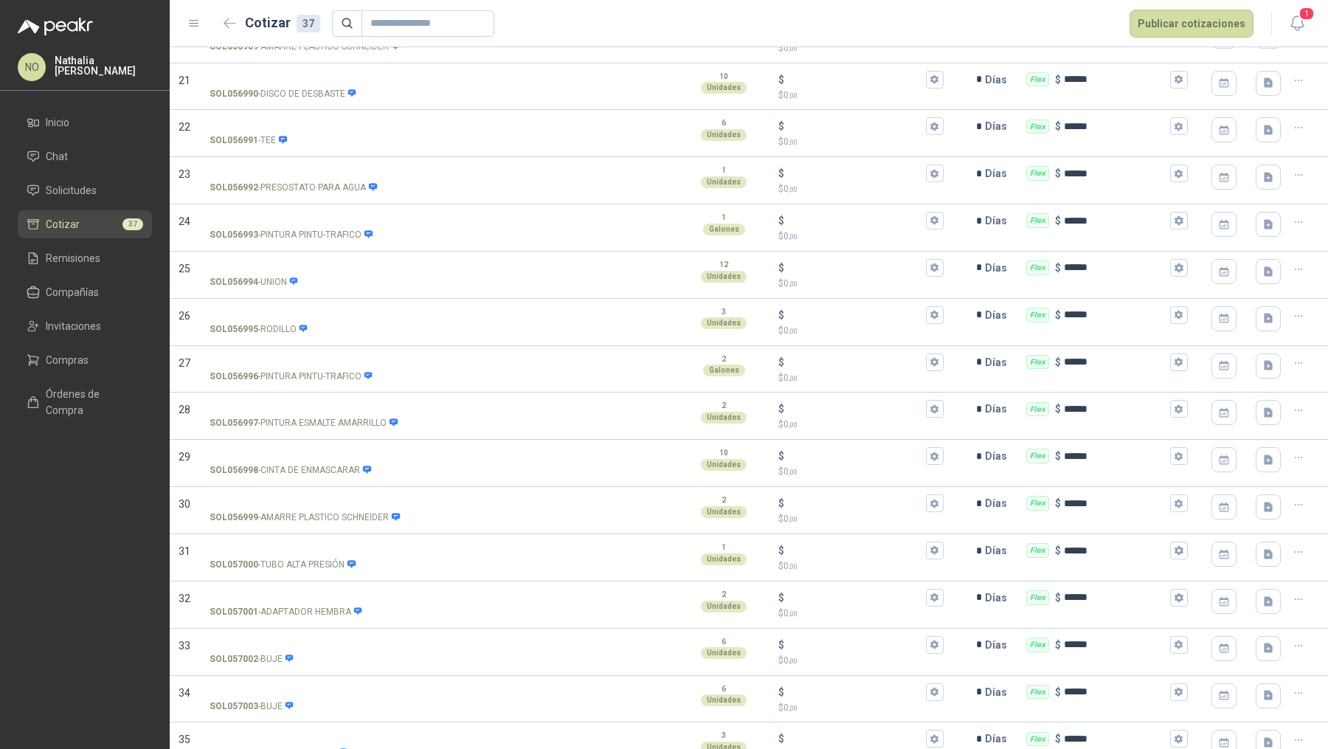
scroll to position [1093, 0]
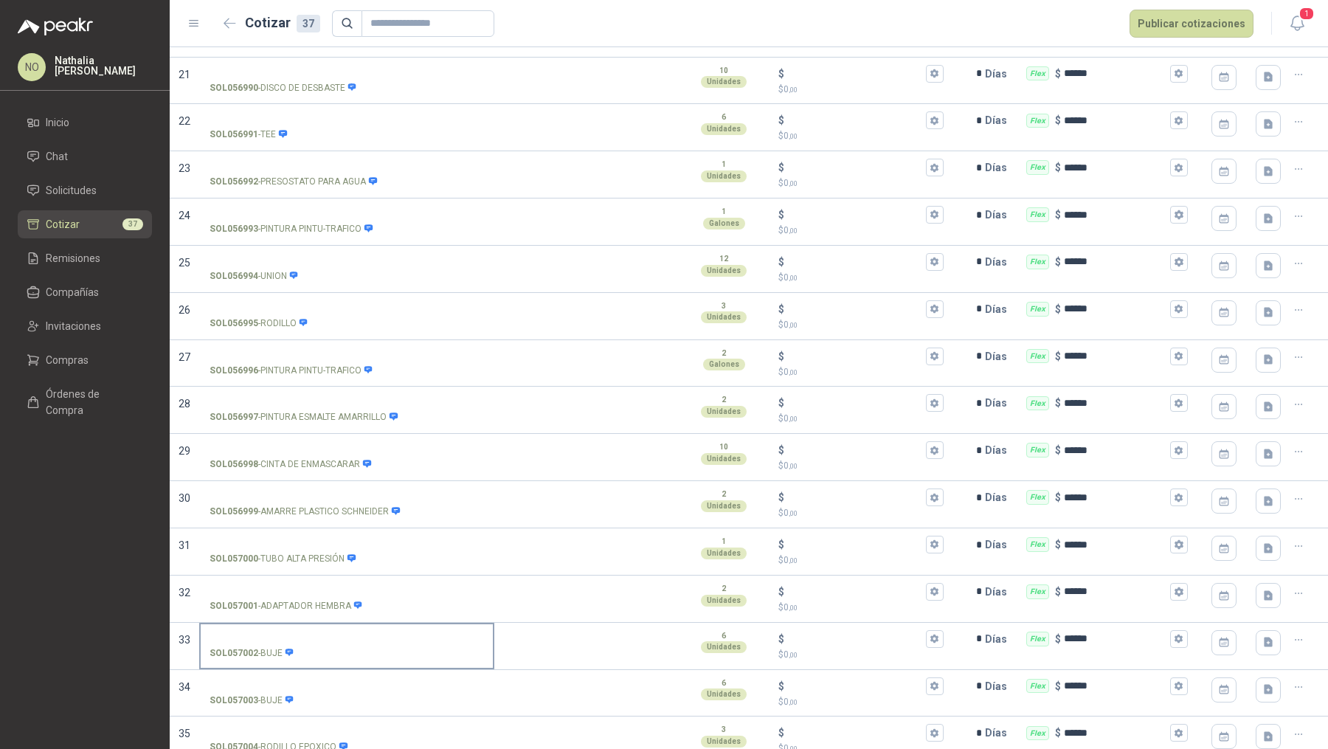
click at [317, 634] on input "SOL057002 - BUJE" at bounding box center [347, 639] width 274 height 11
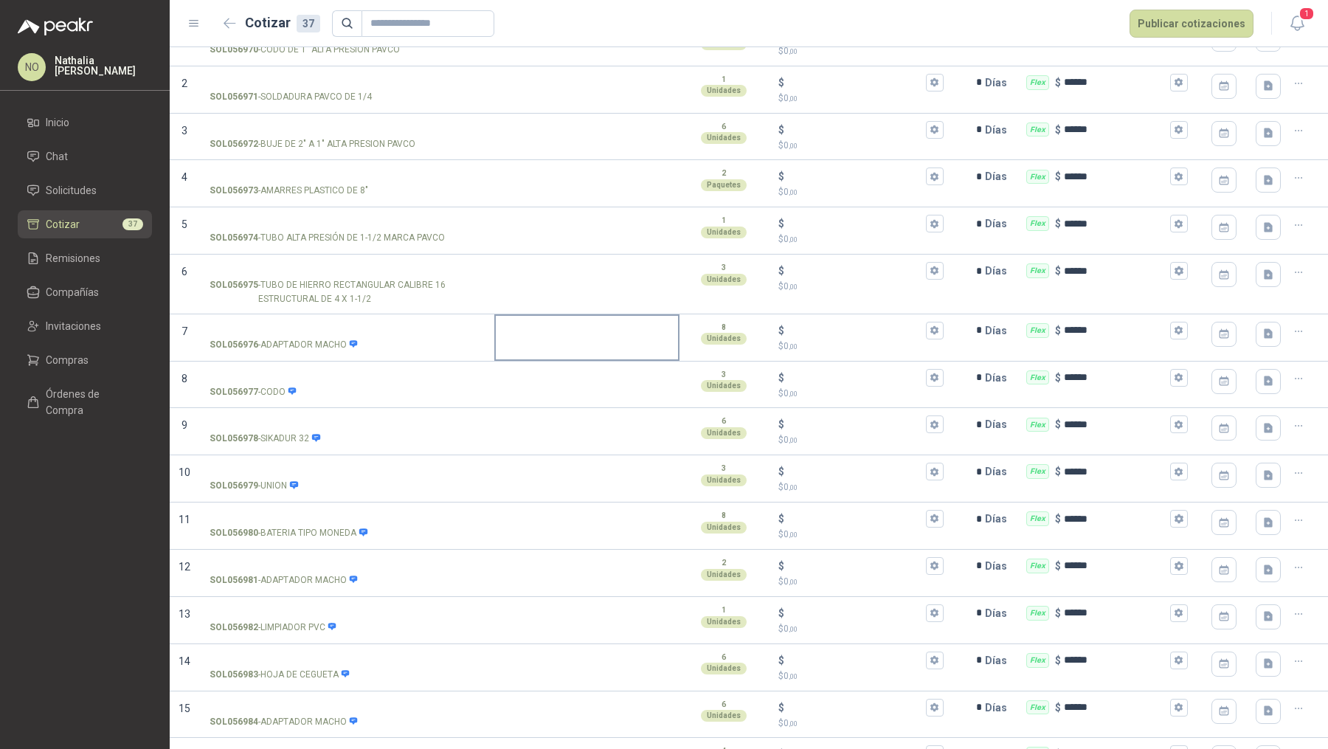
scroll to position [0, 0]
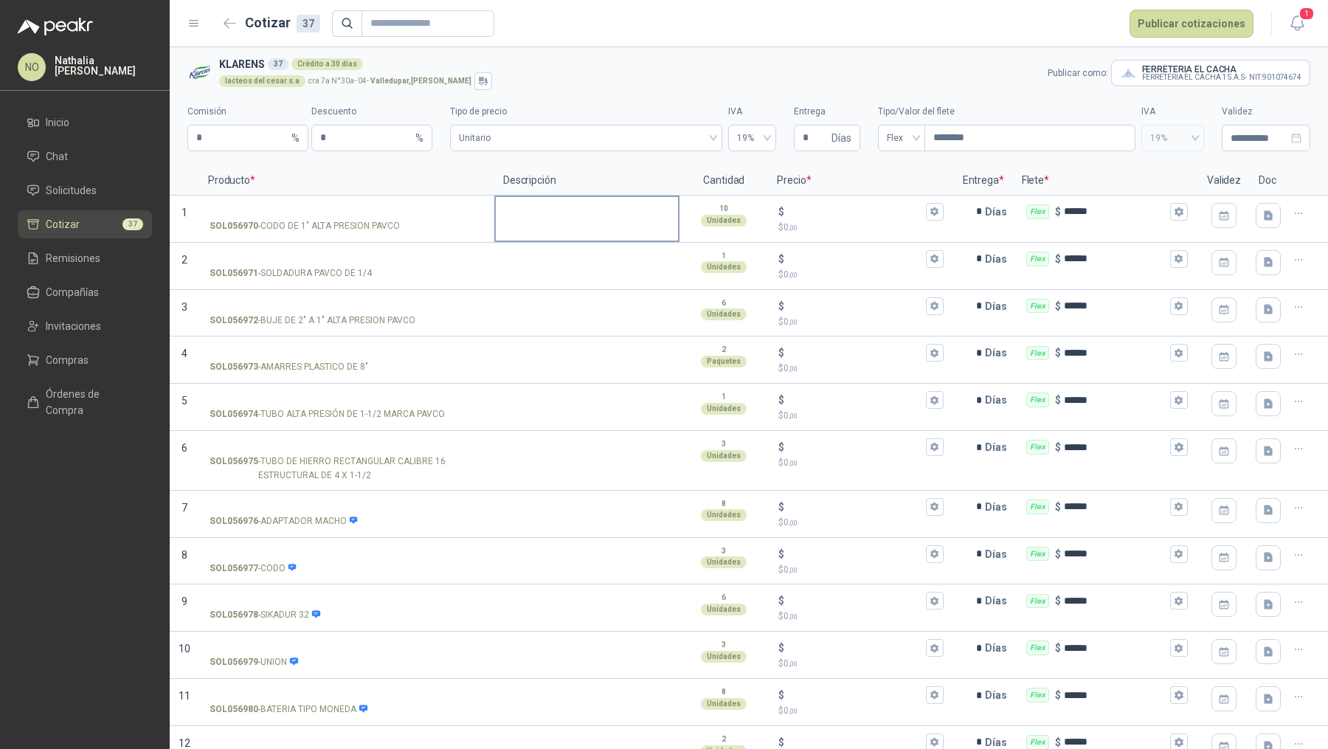
click at [539, 216] on textarea at bounding box center [587, 214] width 182 height 34
click at [505, 213] on textarea "**********" at bounding box center [585, 214] width 179 height 34
type textarea "**********"
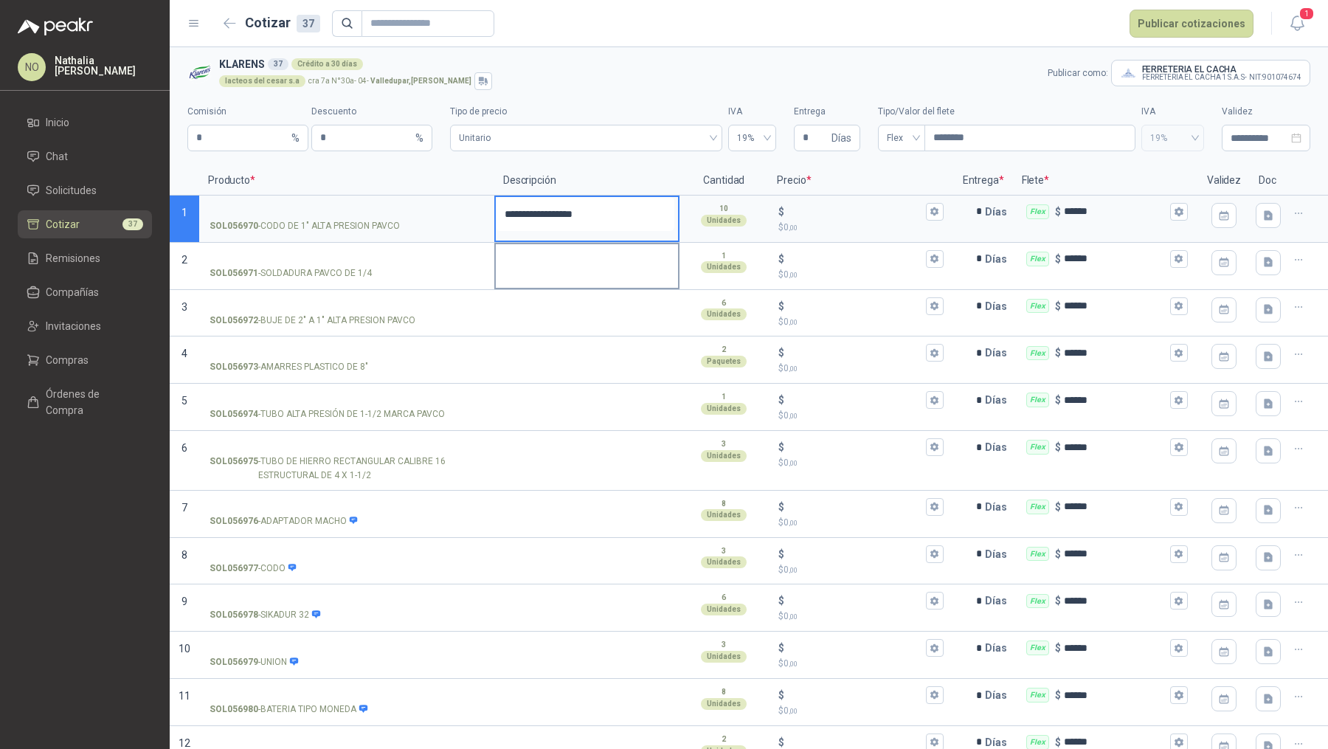
type textarea "**********"
click at [650, 228] on textarea "**********" at bounding box center [585, 214] width 179 height 34
type textarea "**********"
drag, startPoint x: 674, startPoint y: 245, endPoint x: 648, endPoint y: 709, distance: 464.7
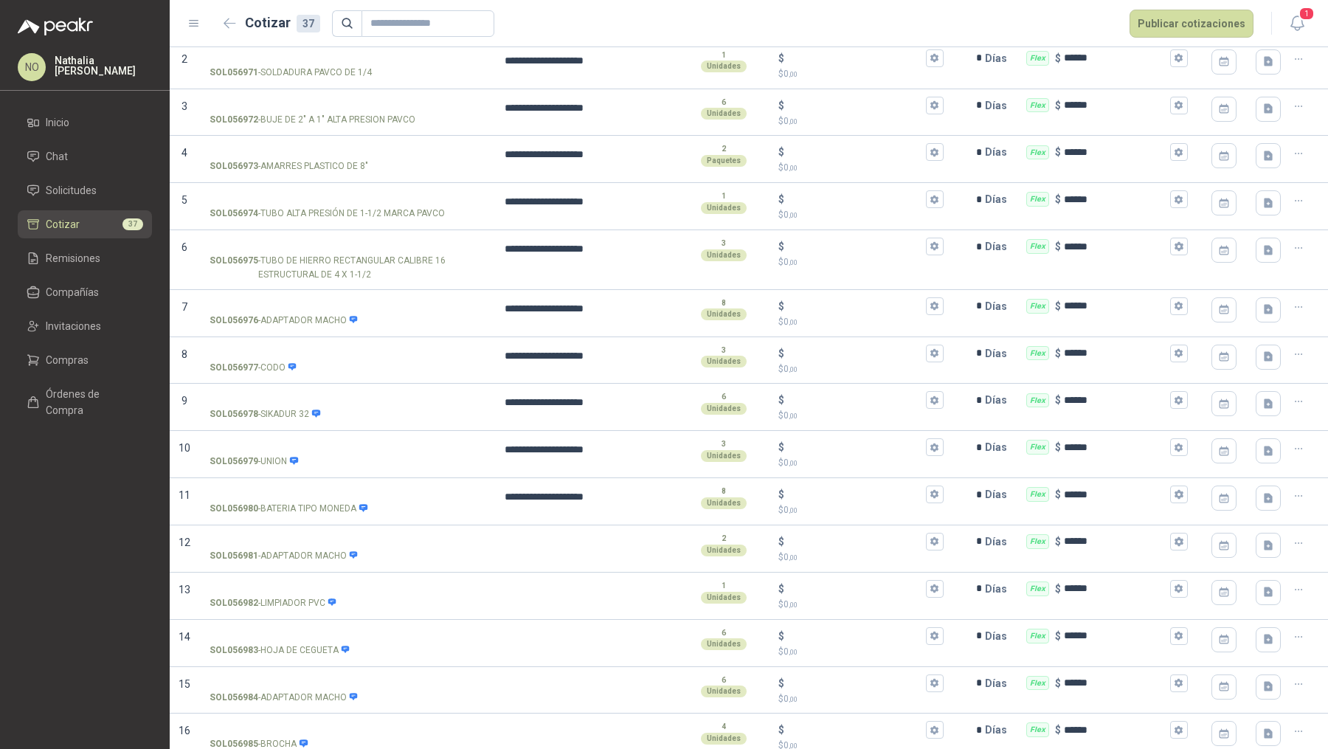
scroll to position [306, 0]
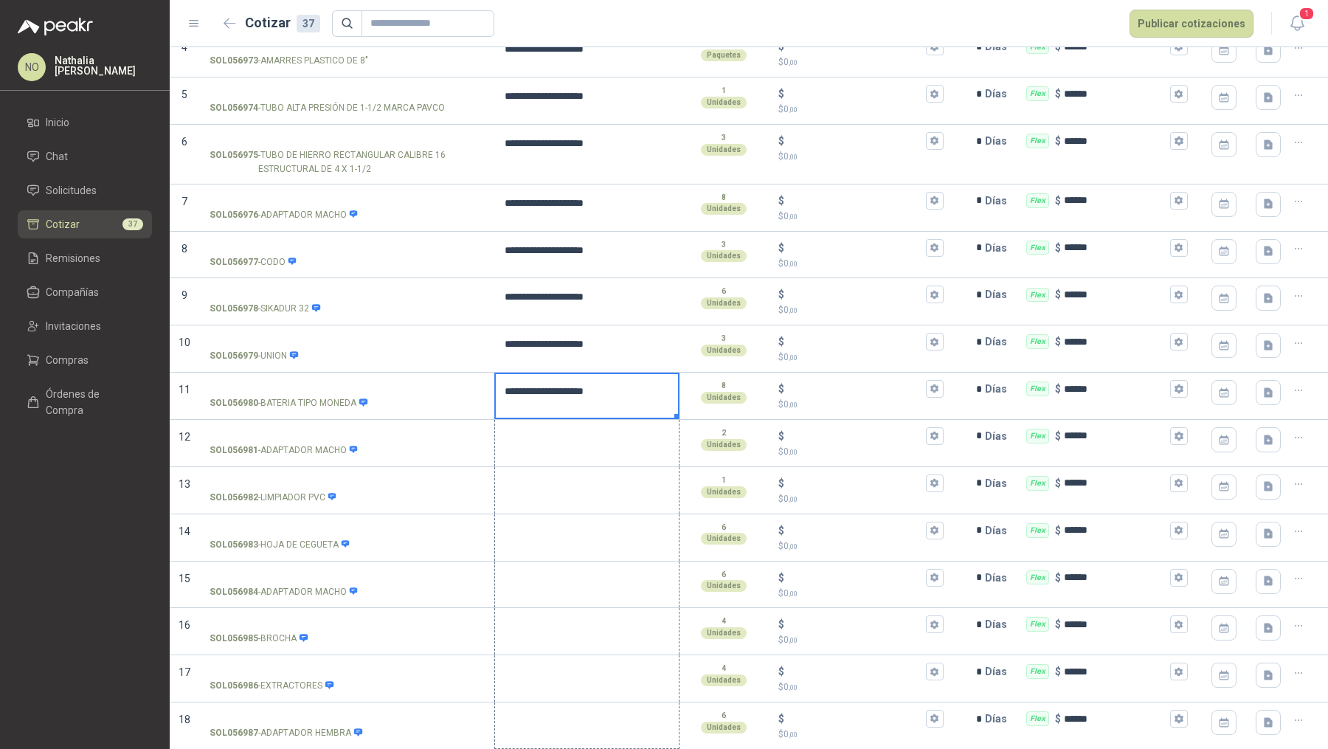
drag, startPoint x: 672, startPoint y: 413, endPoint x: 651, endPoint y: 737, distance: 324.6
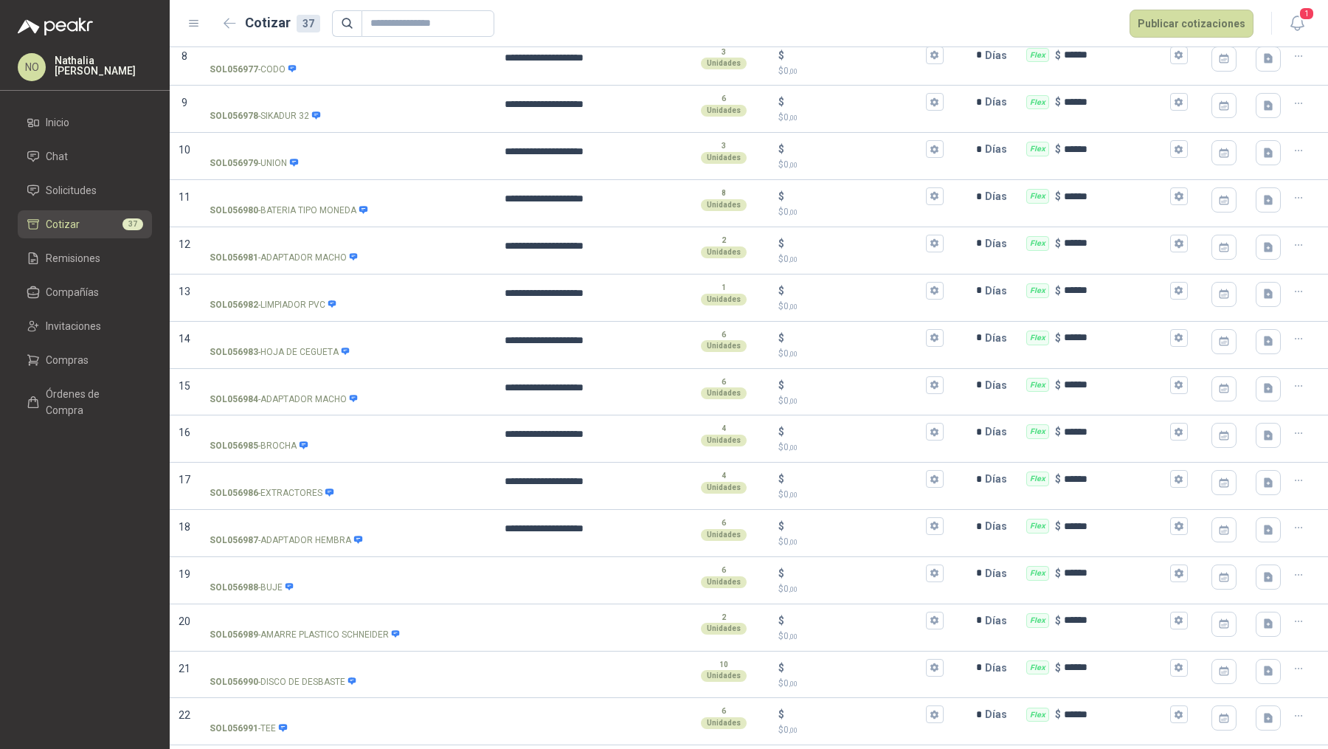
scroll to position [584, 0]
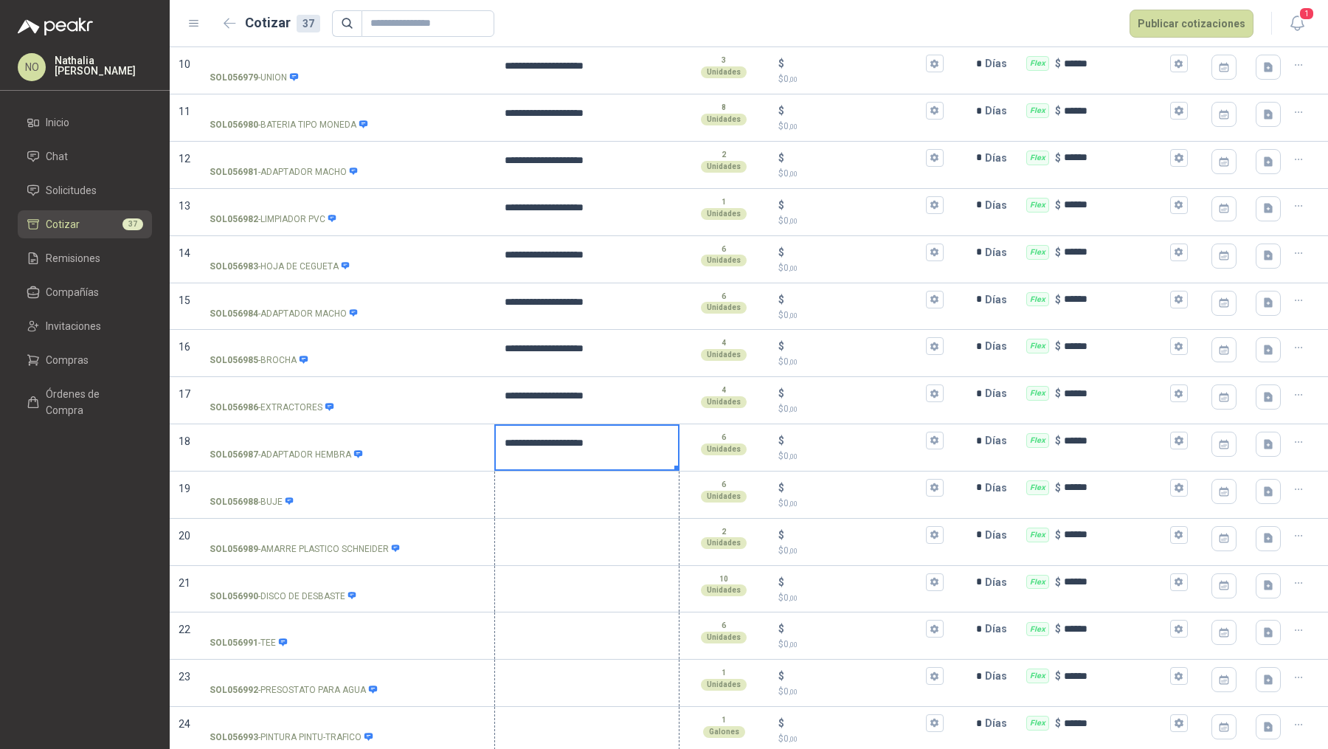
drag, startPoint x: 671, startPoint y: 460, endPoint x: 657, endPoint y: 739, distance: 279.2
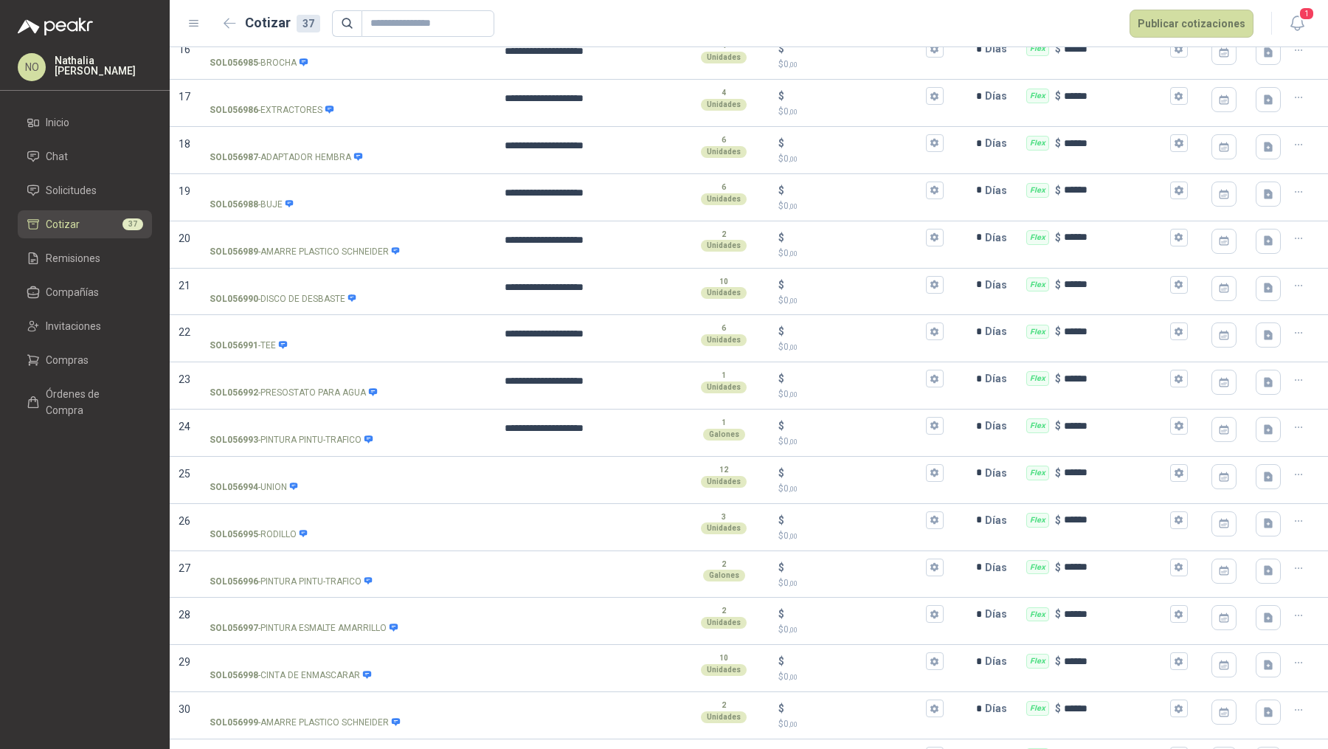
scroll to position [963, 0]
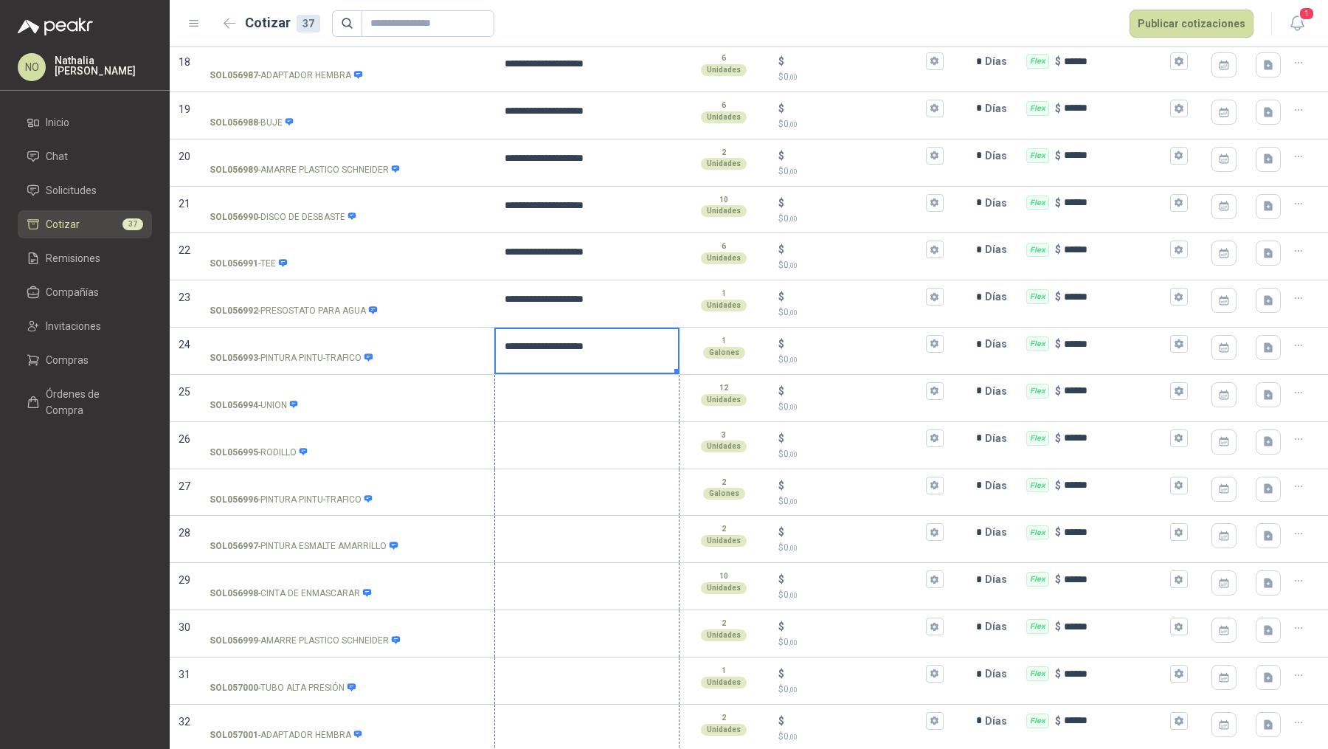
drag, startPoint x: 671, startPoint y: 363, endPoint x: 611, endPoint y: 744, distance: 386.0
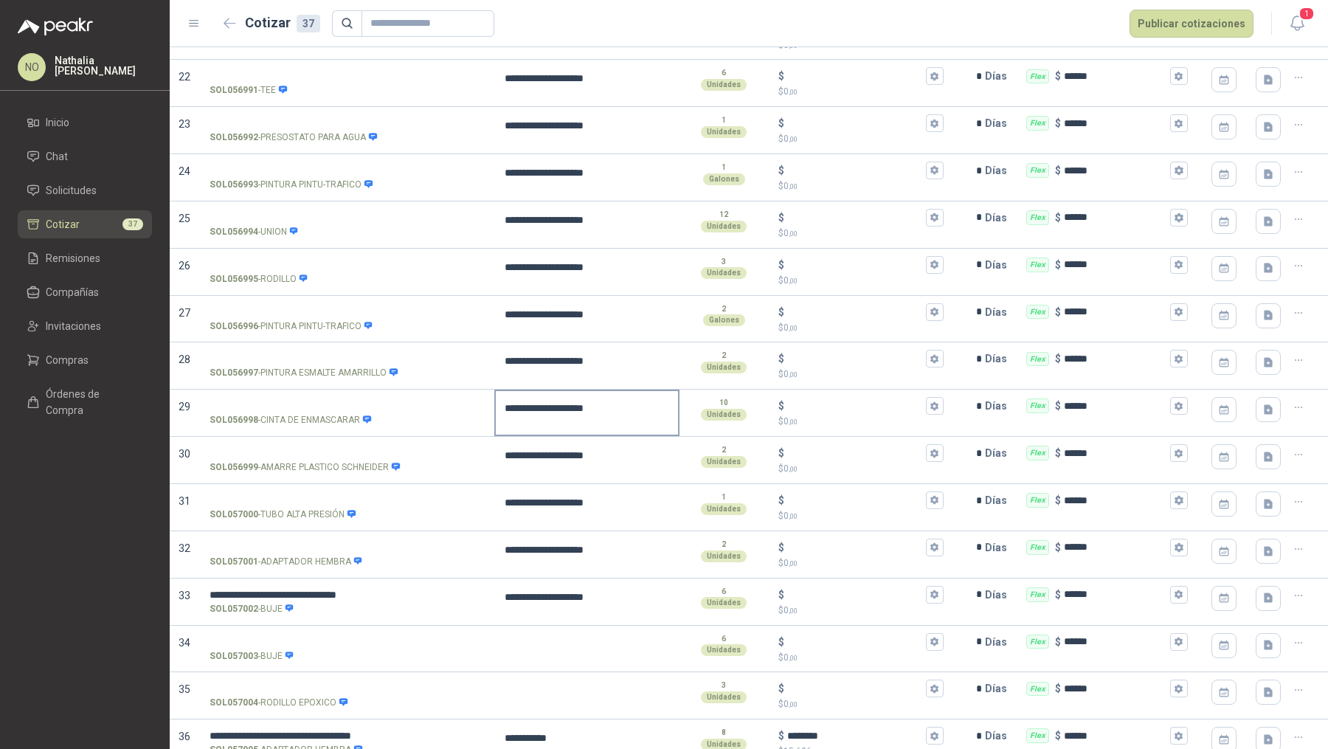
scroll to position [1191, 0]
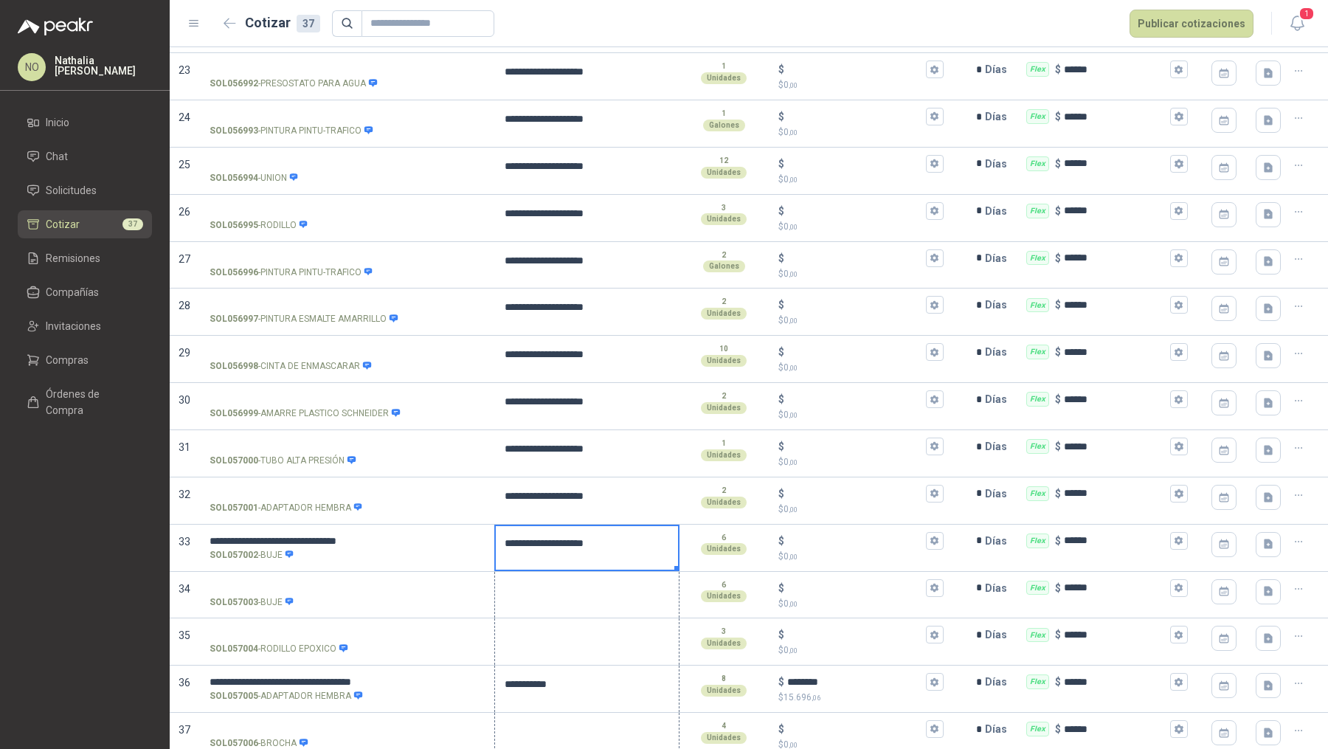
drag, startPoint x: 674, startPoint y: 559, endPoint x: 667, endPoint y: 727, distance: 167.6
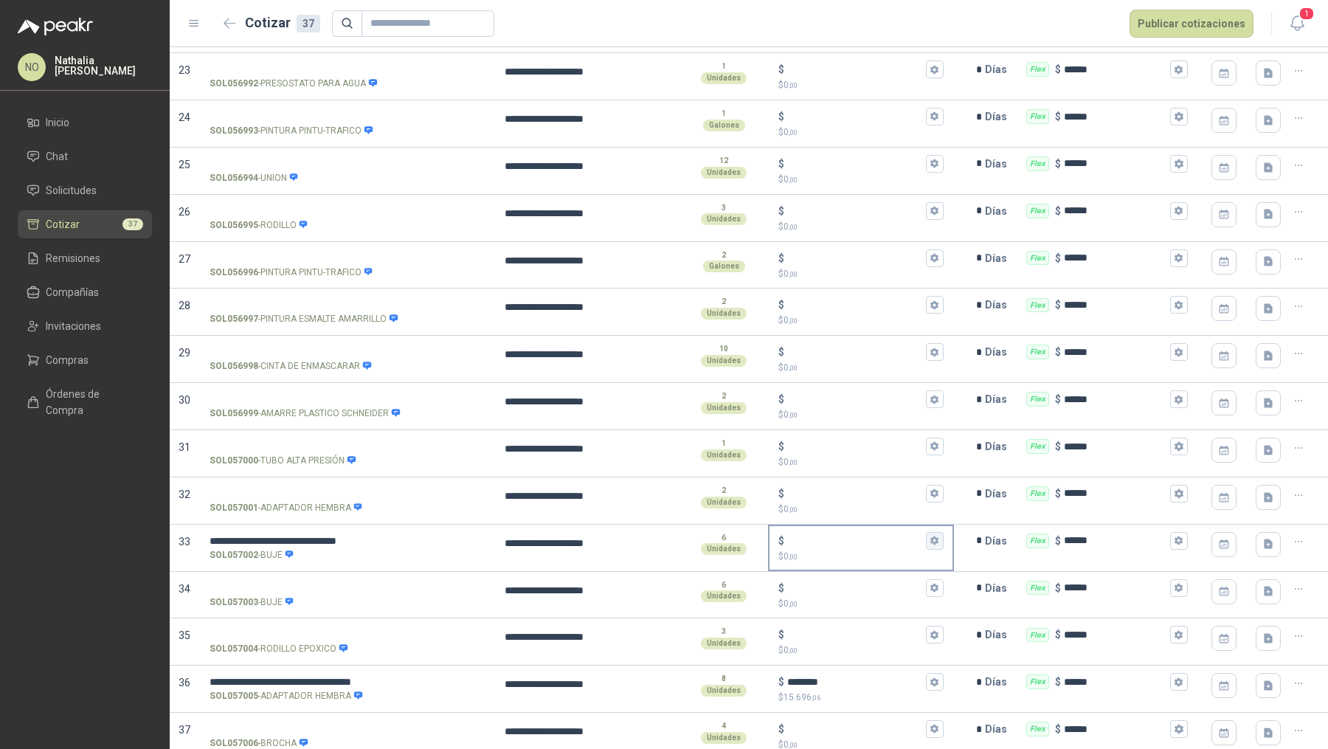
click at [930, 536] on icon "button" at bounding box center [934, 540] width 8 height 9
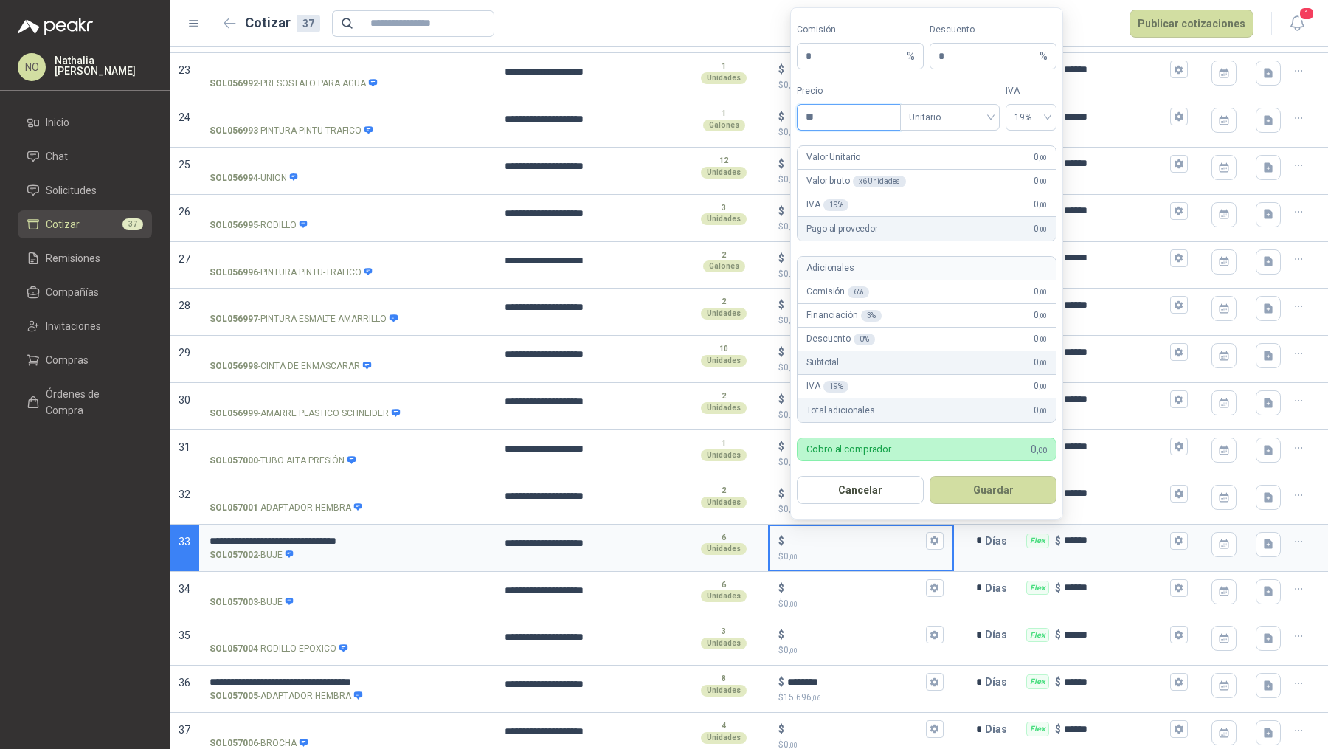
type input "*"
type input "**********"
click at [1005, 482] on button "Guardar" at bounding box center [993, 490] width 127 height 28
type input "********"
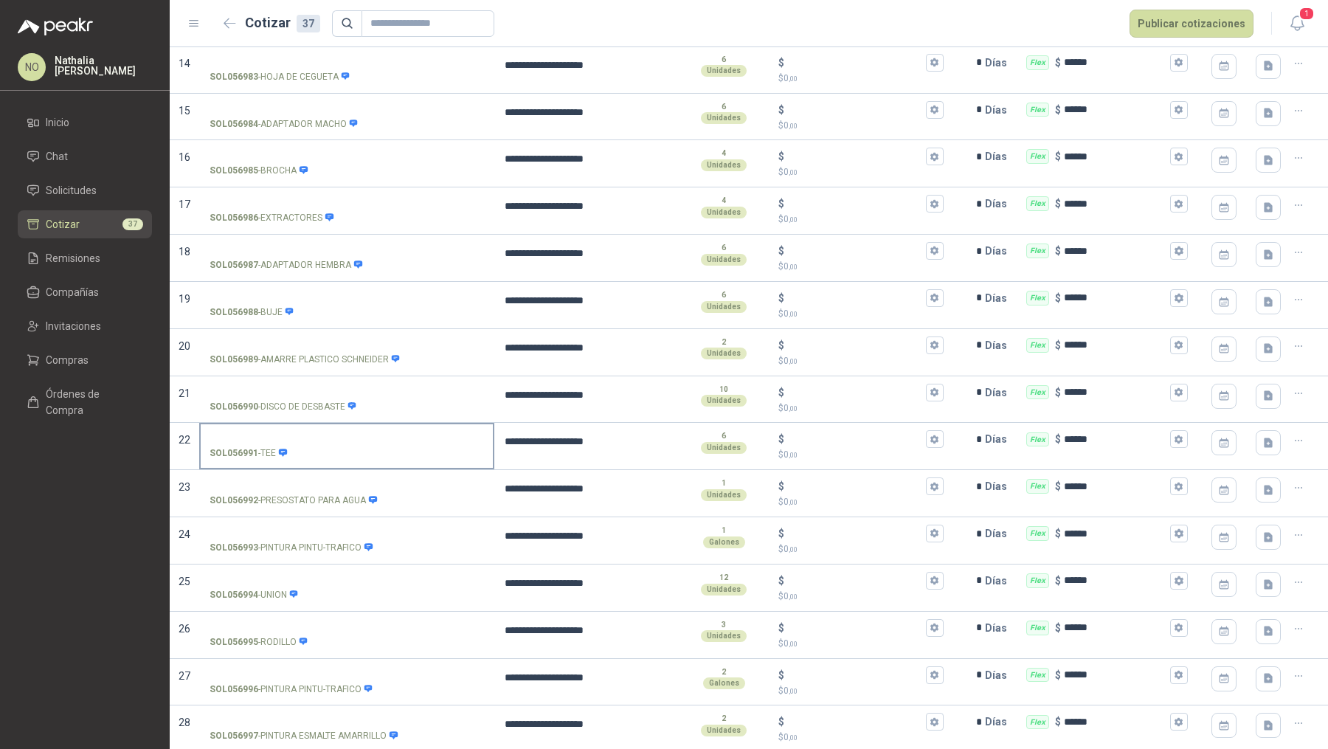
scroll to position [768, 0]
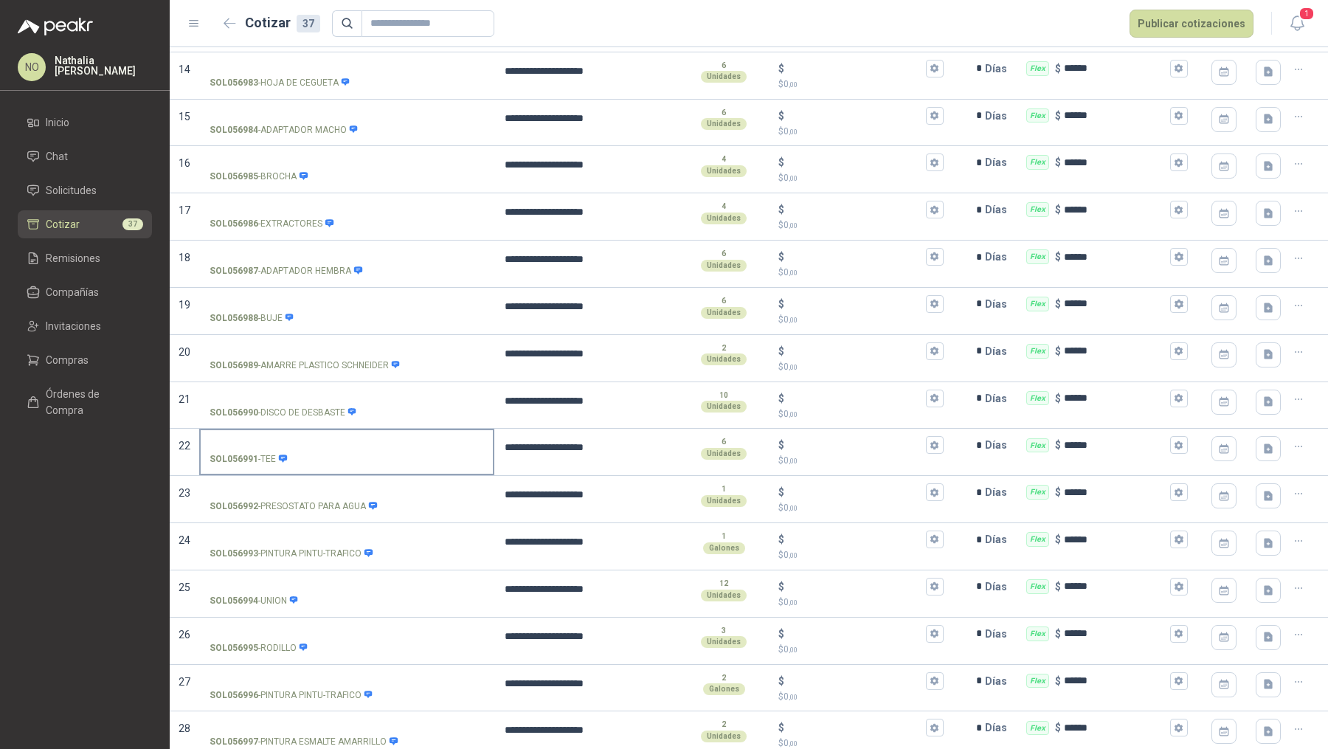
click at [294, 440] on input "SOL056991 - TEE" at bounding box center [347, 445] width 274 height 11
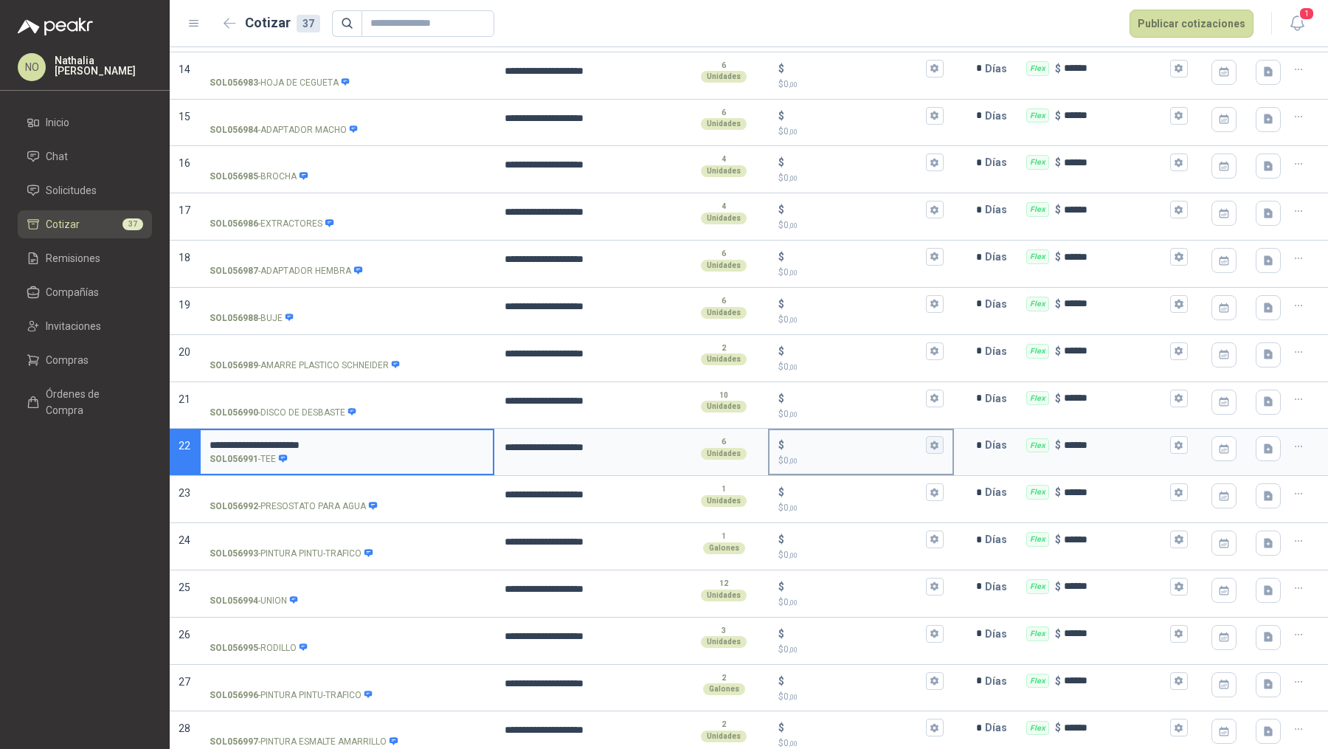
click at [931, 440] on icon "button" at bounding box center [935, 445] width 10 height 10
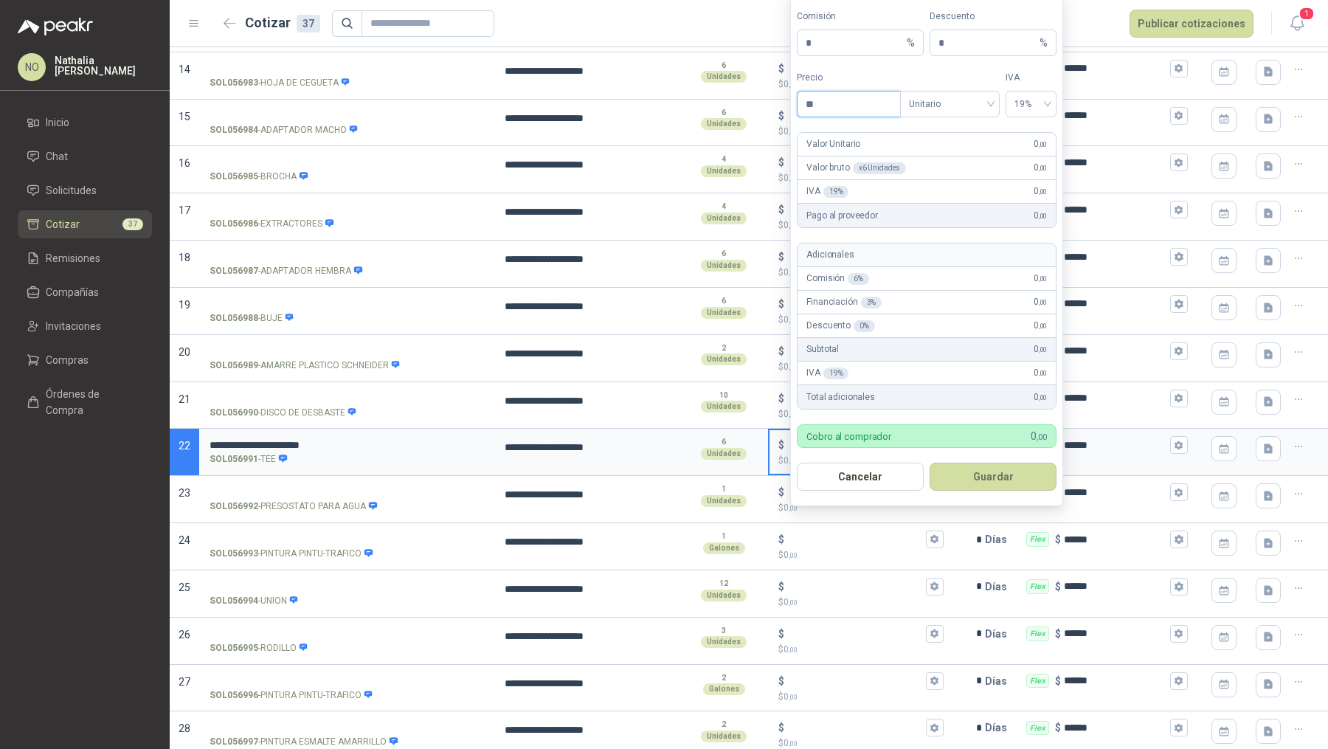
type input "*"
type input "**********"
click at [1014, 474] on button "Guardar" at bounding box center [993, 477] width 127 height 28
type input "********"
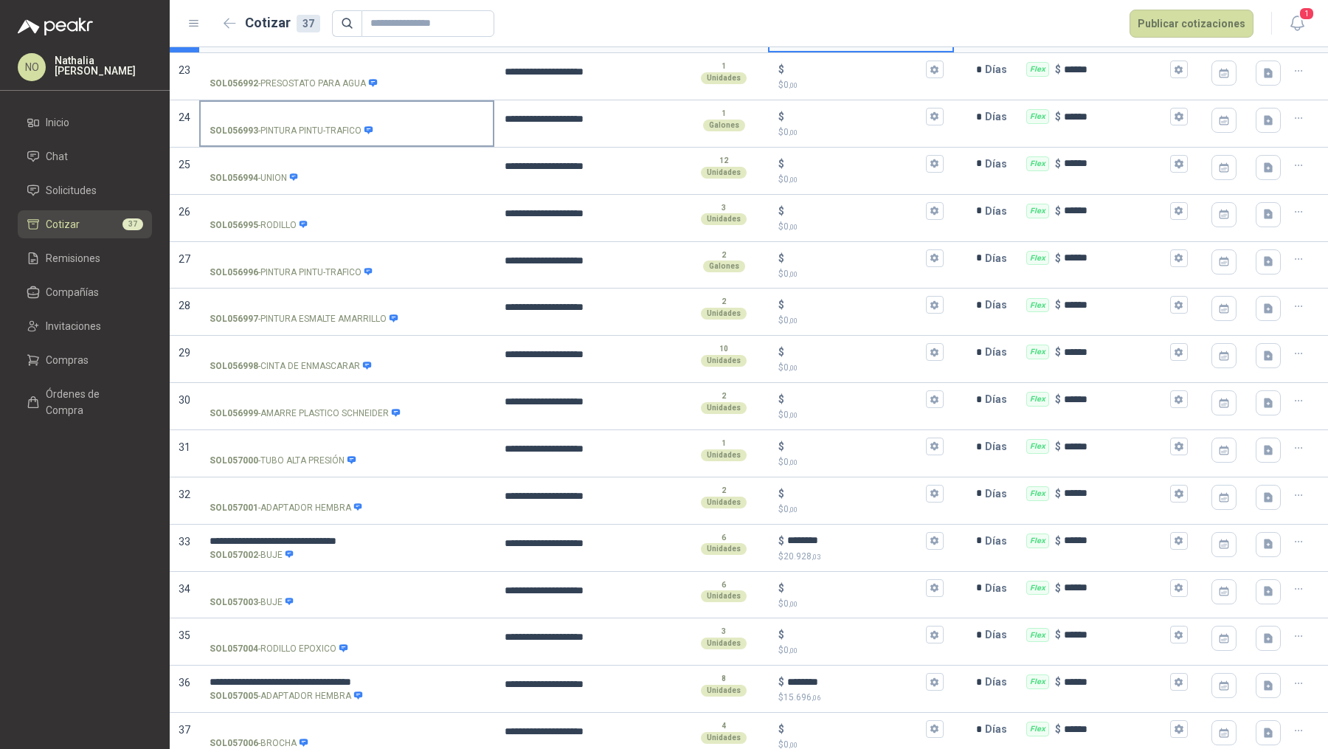
scroll to position [0, 0]
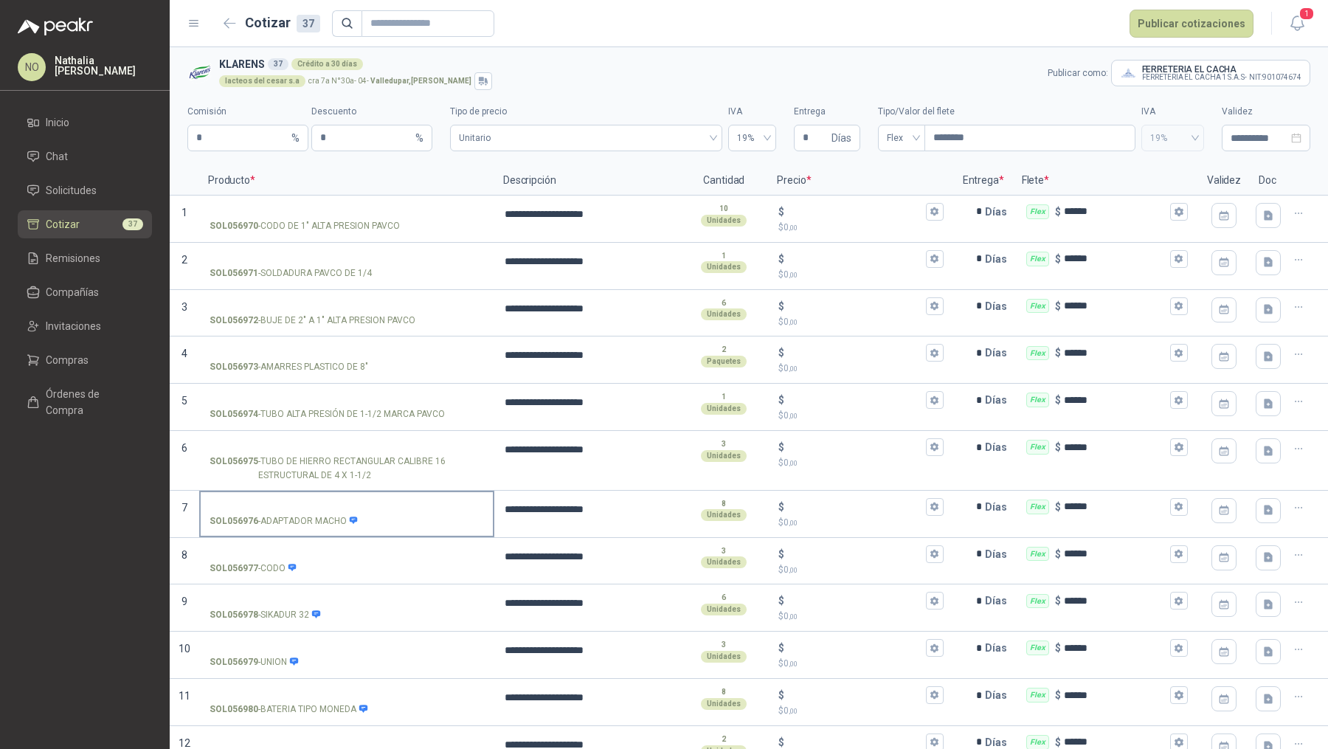
click at [280, 502] on input "SOL056976 - ADAPTADOR MACHO" at bounding box center [347, 507] width 274 height 11
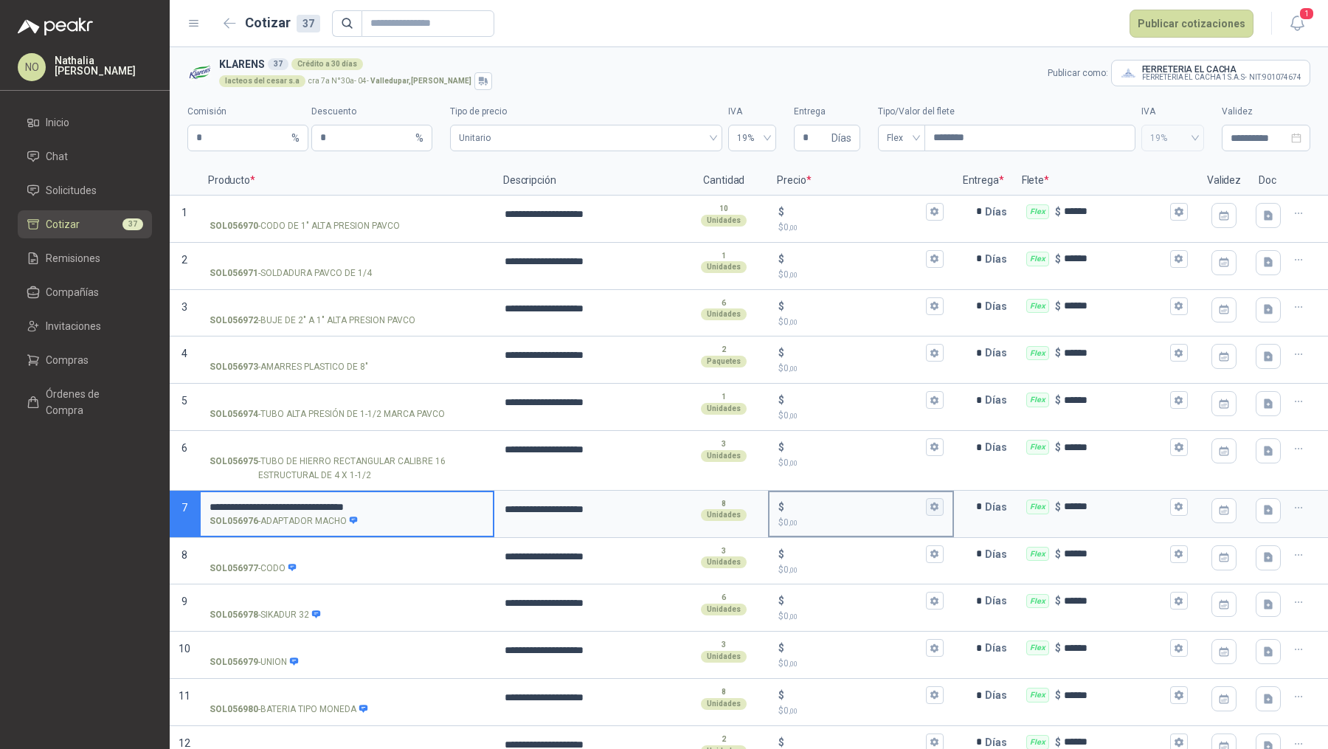
click at [932, 511] on button "$ $ 0 ,00" at bounding box center [935, 507] width 18 height 18
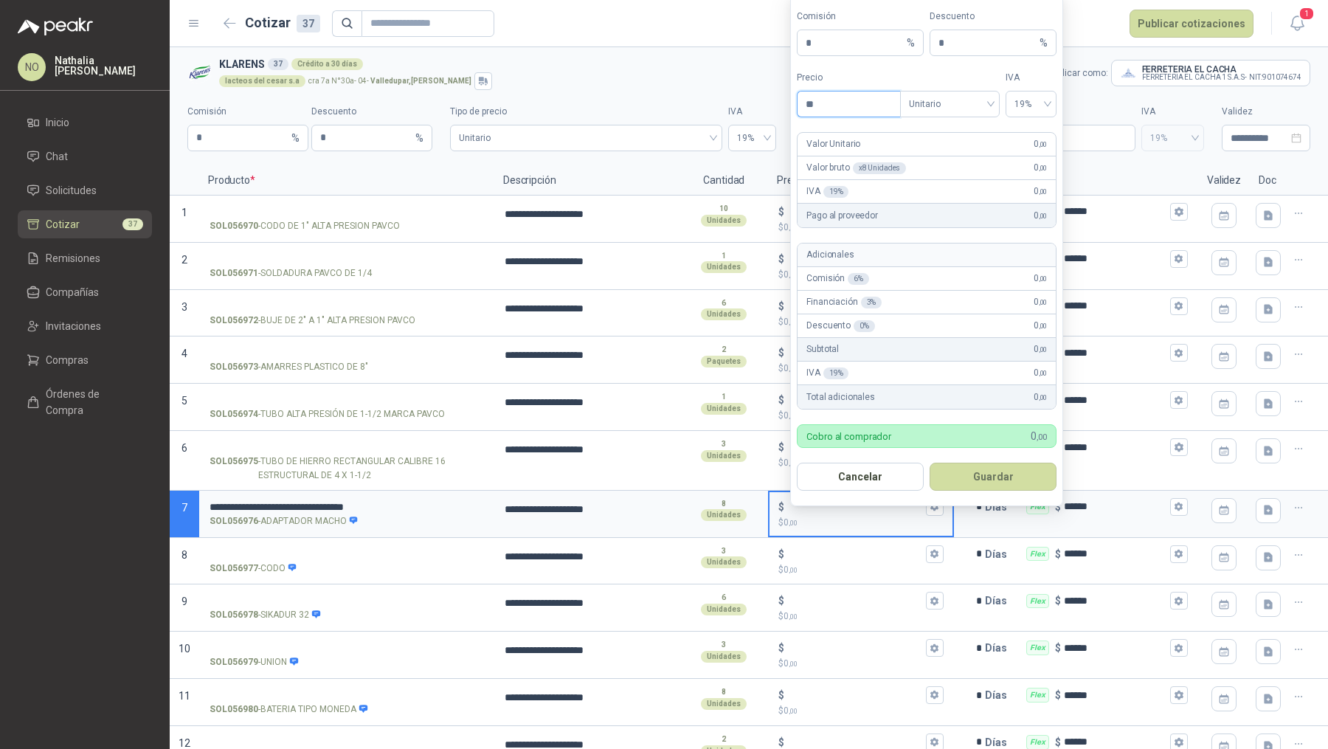
type input "*"
type input "*********"
click at [993, 482] on button "Guardar" at bounding box center [993, 477] width 127 height 28
type input "*******"
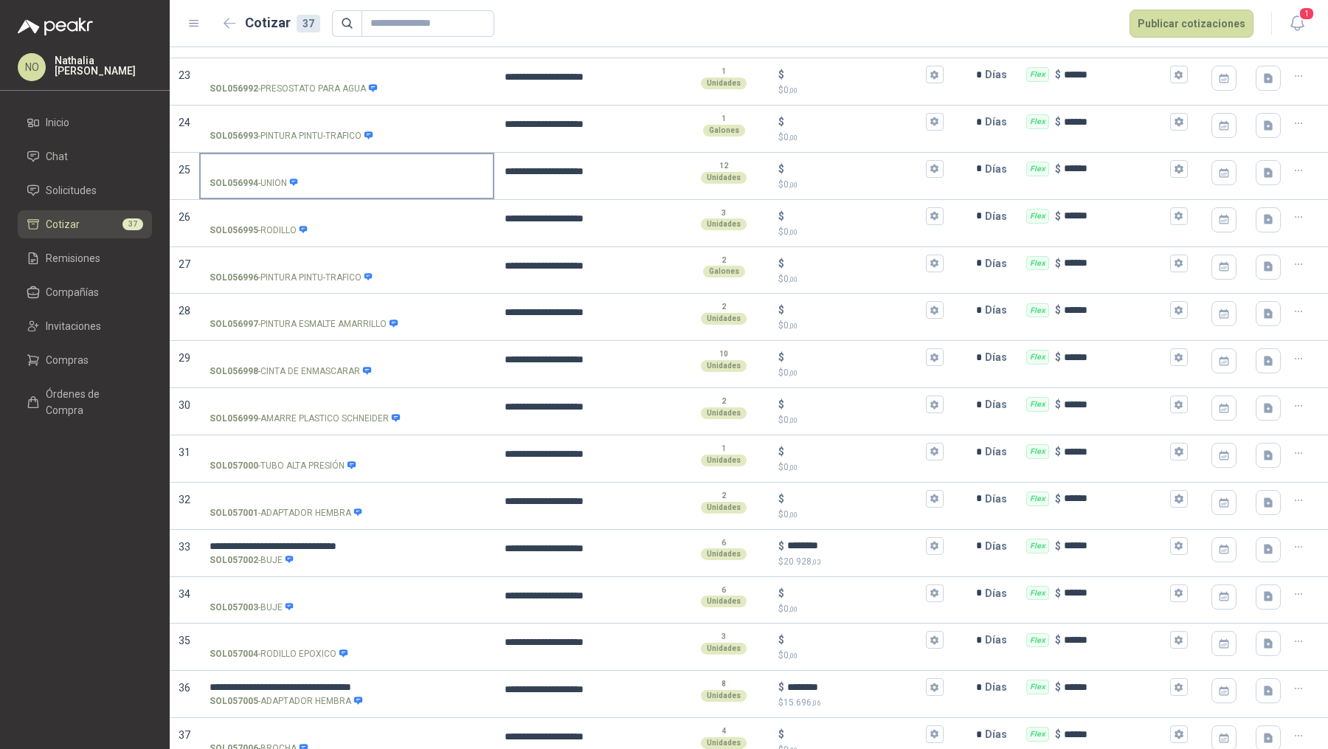
scroll to position [1191, 0]
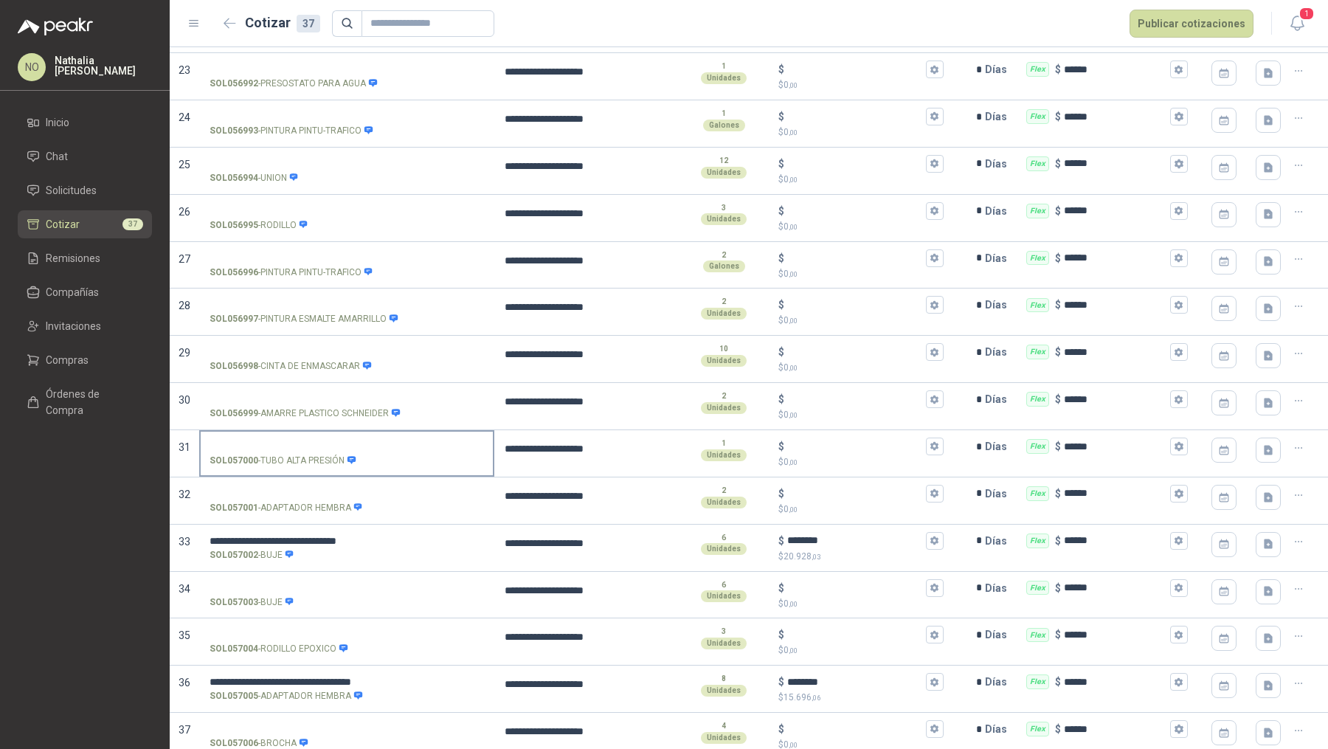
click at [296, 441] on input "SOL057000 - TUBO ALTA PRESIÓN" at bounding box center [347, 446] width 274 height 11
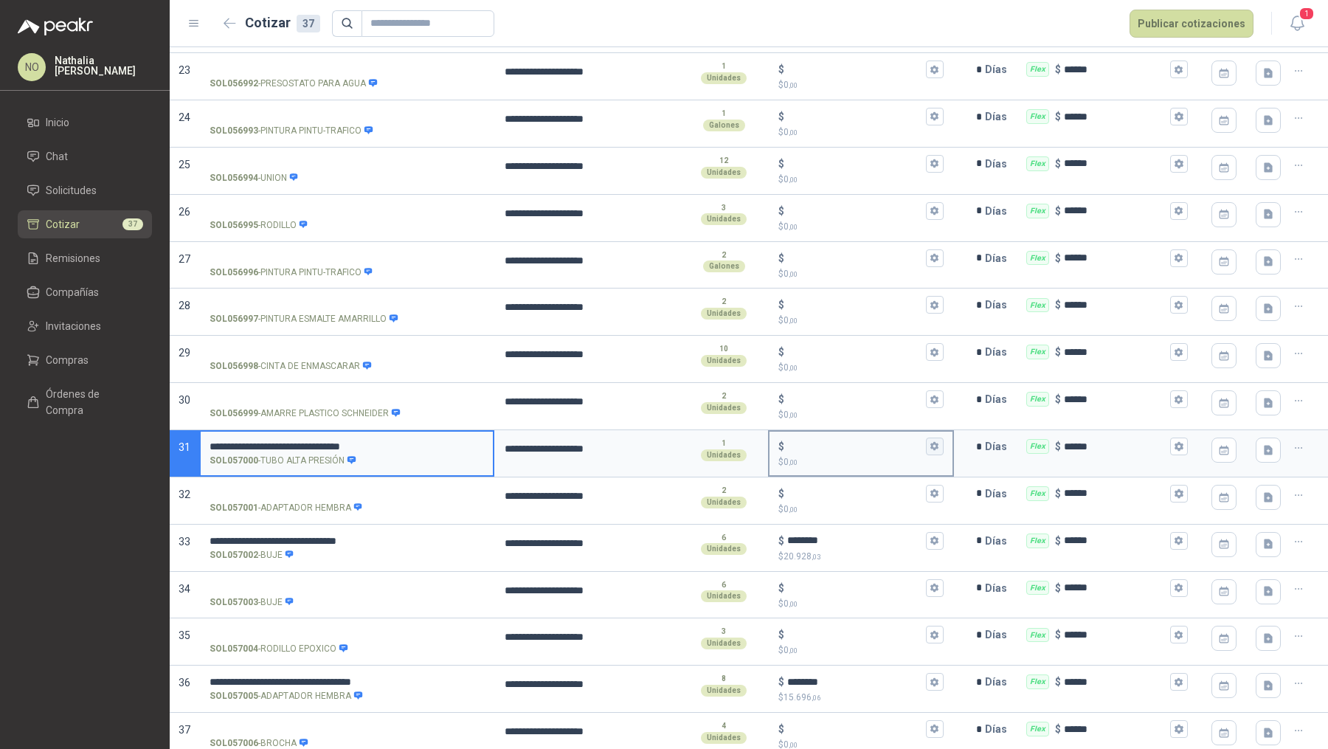
click at [930, 442] on icon "button" at bounding box center [934, 446] width 8 height 9
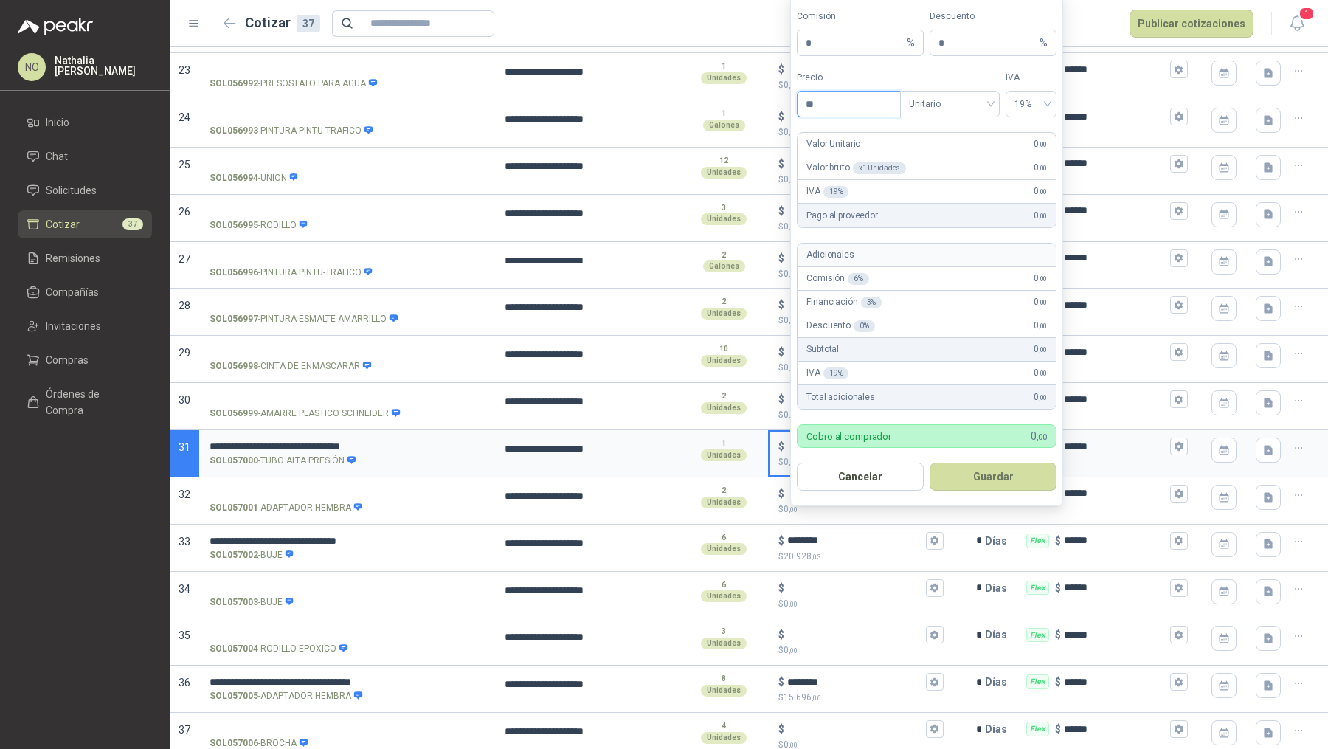
type input "*"
type input "**********"
click at [1012, 480] on button "Guardar" at bounding box center [993, 477] width 127 height 28
type input "*********"
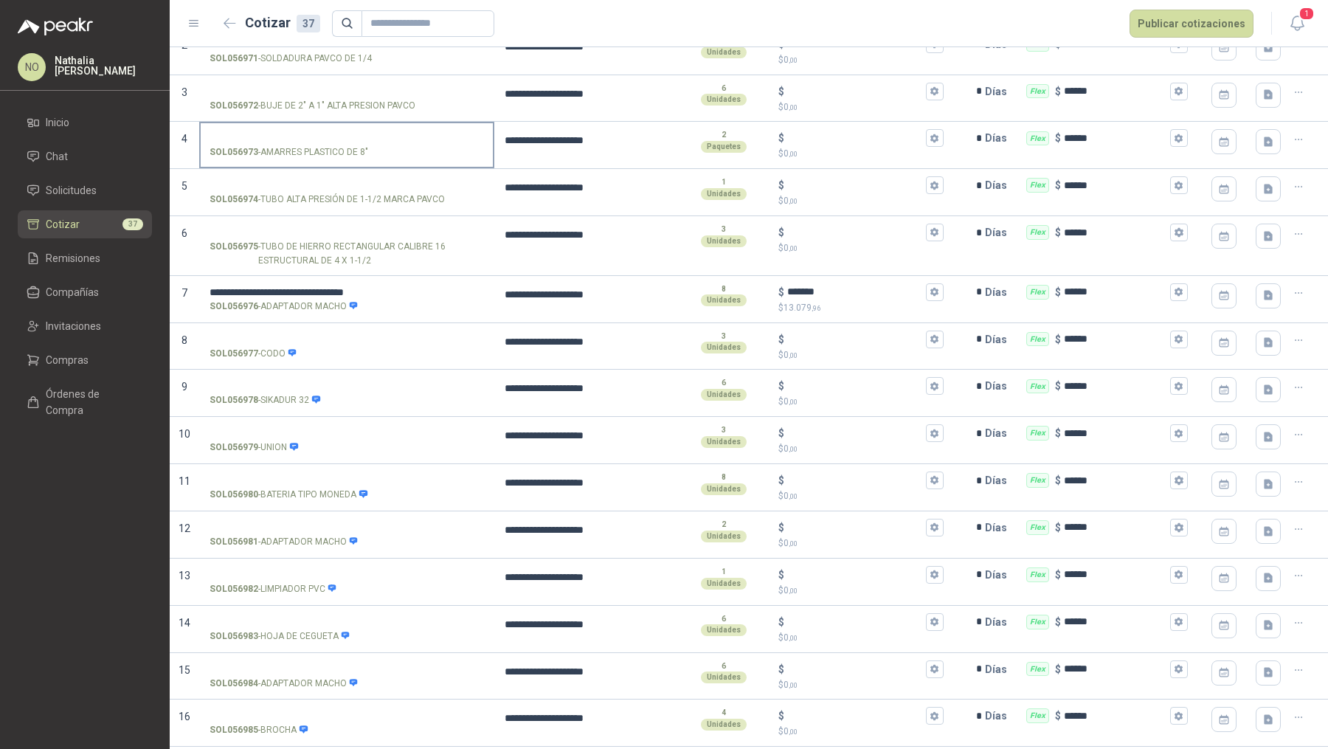
scroll to position [231, 0]
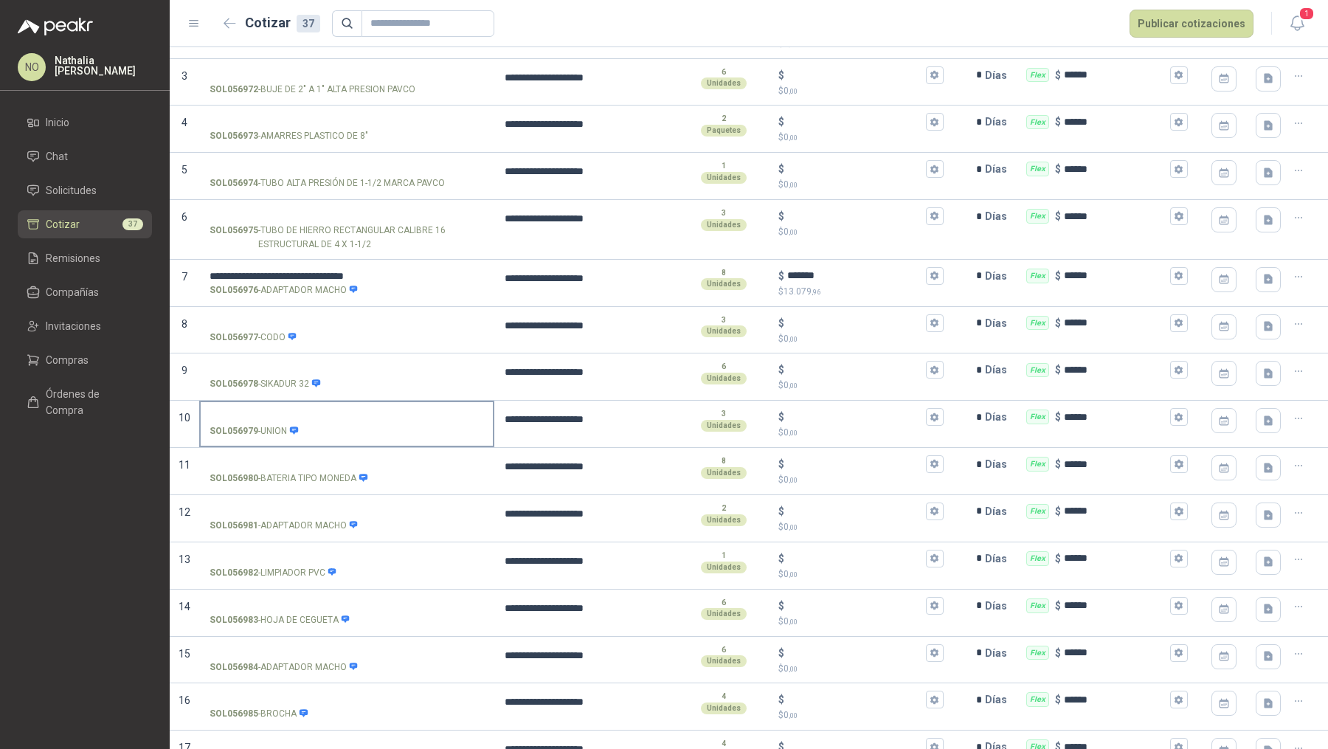
click at [333, 414] on input "SOL056979 - UNION" at bounding box center [347, 417] width 274 height 11
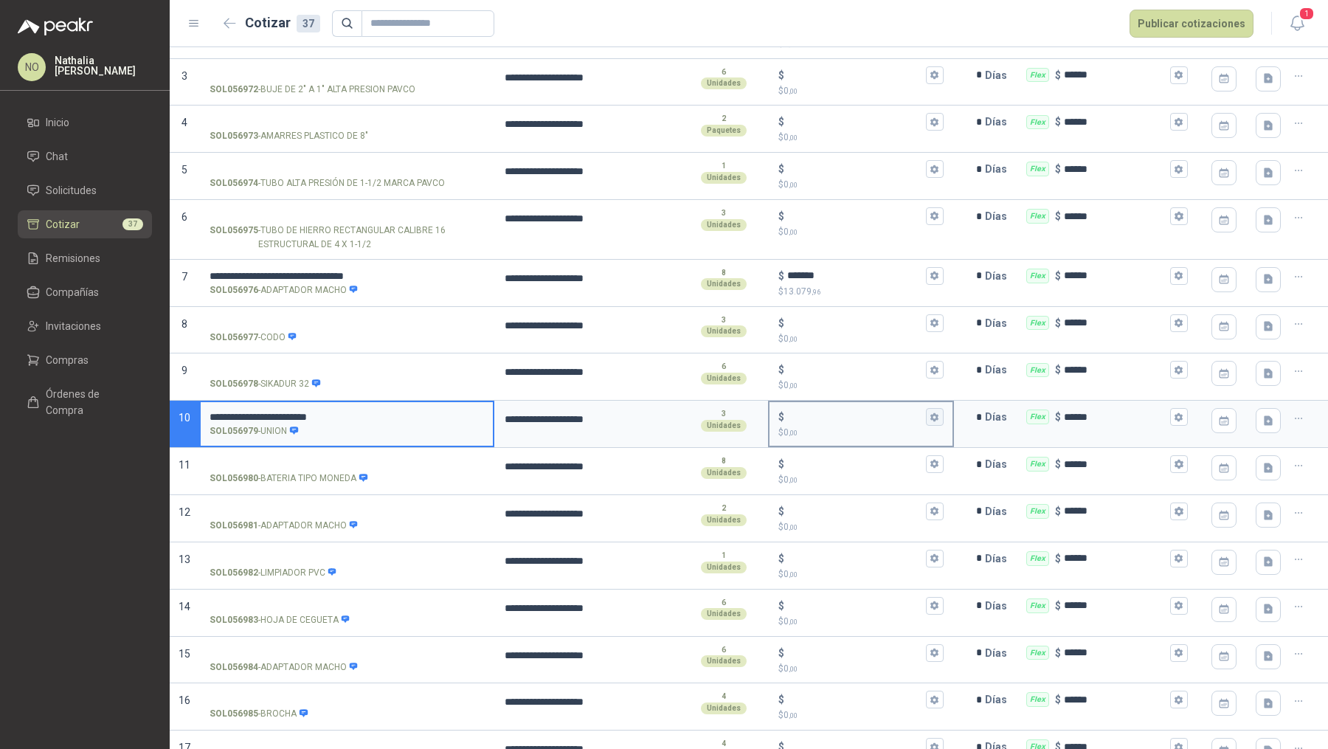
click at [930, 418] on icon "button" at bounding box center [935, 417] width 10 height 10
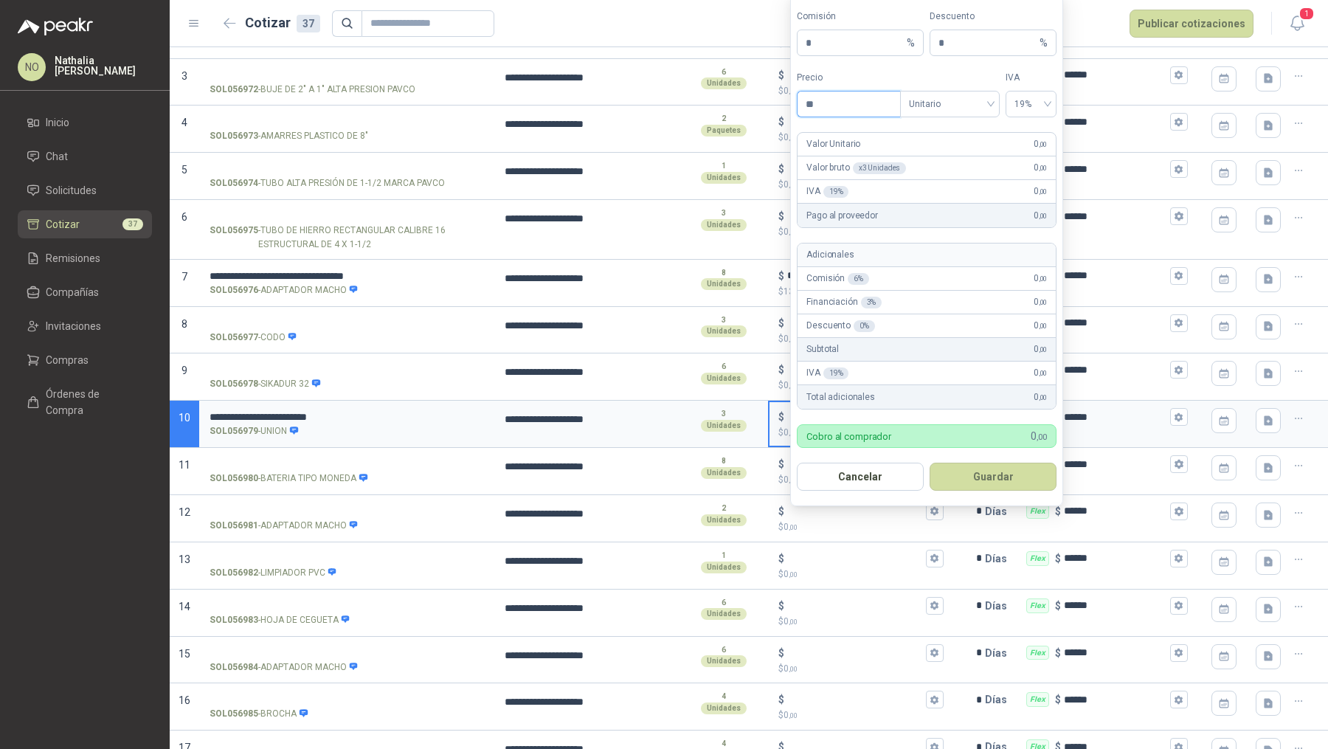
type input "*"
type input "**********"
click at [1001, 477] on button "Guardar" at bounding box center [993, 477] width 127 height 28
type input "*********"
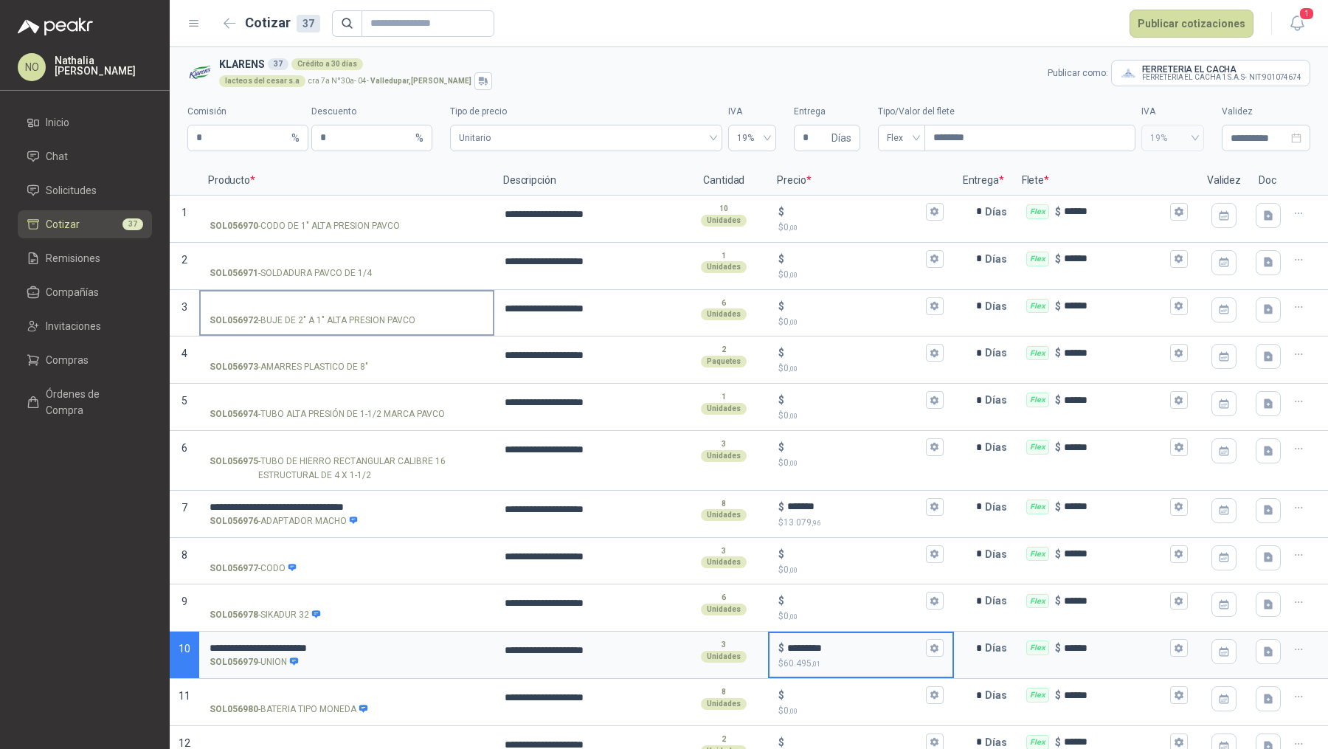
click at [354, 310] on label "SOL056972 - BUJE DE 2" A 1" ALTA PRESION PAVCO" at bounding box center [347, 312] width 292 height 42
click at [354, 310] on input "SOL056972 - BUJE DE 2" A 1" ALTA PRESION PAVCO" at bounding box center [347, 306] width 274 height 11
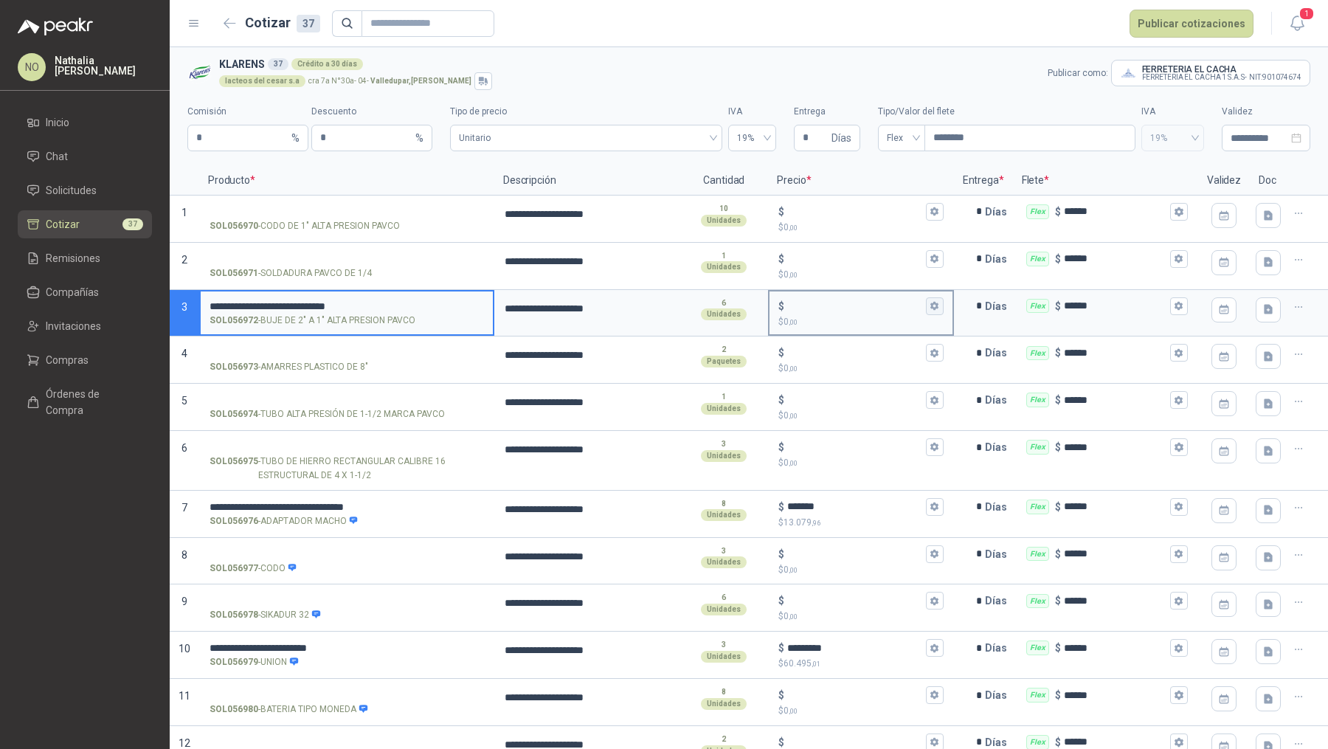
click at [930, 302] on icon "button" at bounding box center [934, 306] width 8 height 9
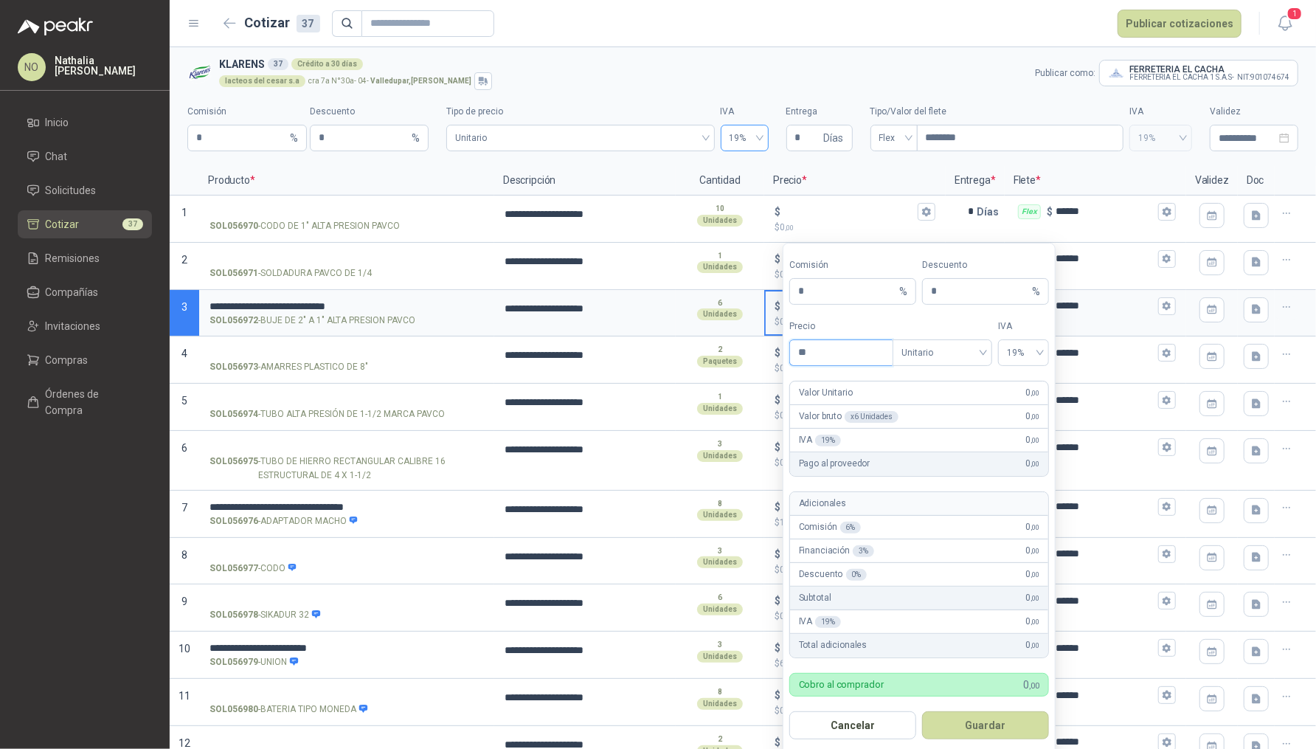
type input "*"
type input "**********"
click at [996, 724] on button "Guardar" at bounding box center [985, 725] width 127 height 28
type input "********"
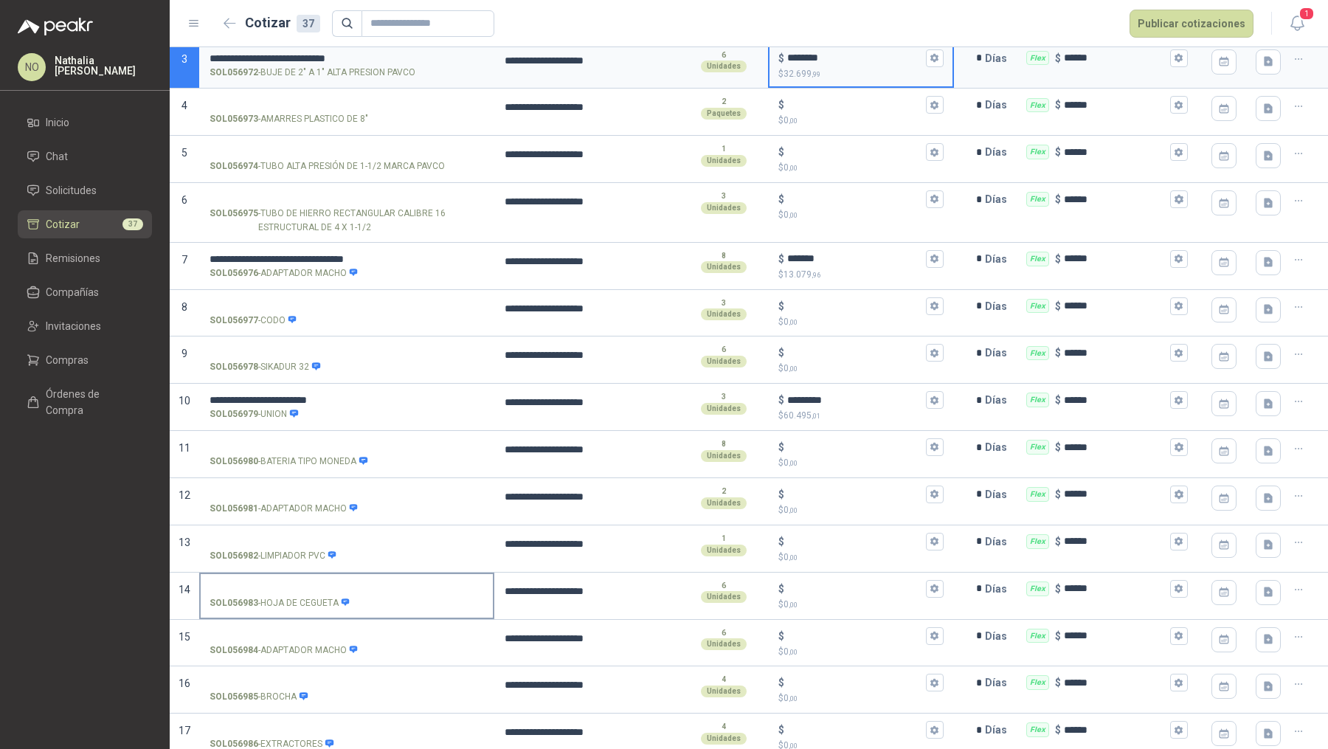
scroll to position [262, 0]
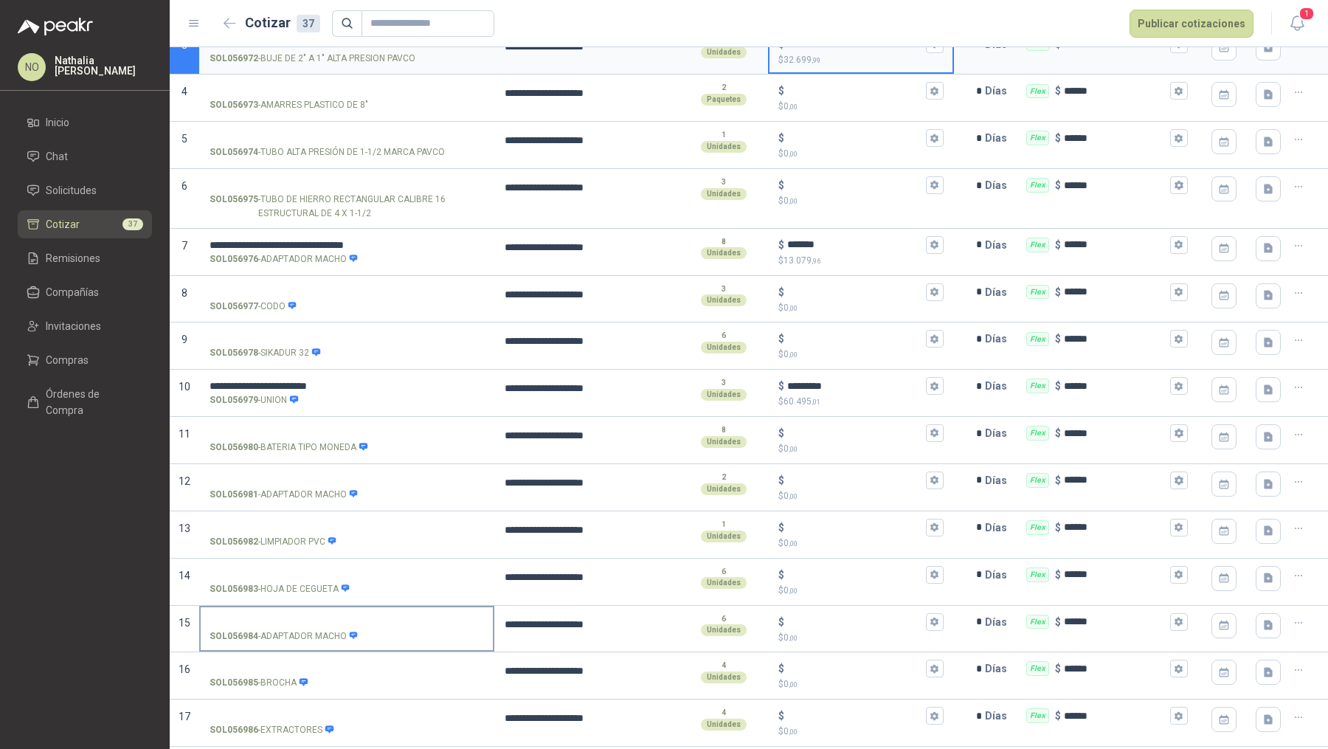
click at [246, 620] on input "SOL056984 - ADAPTADOR MACHO" at bounding box center [347, 622] width 274 height 11
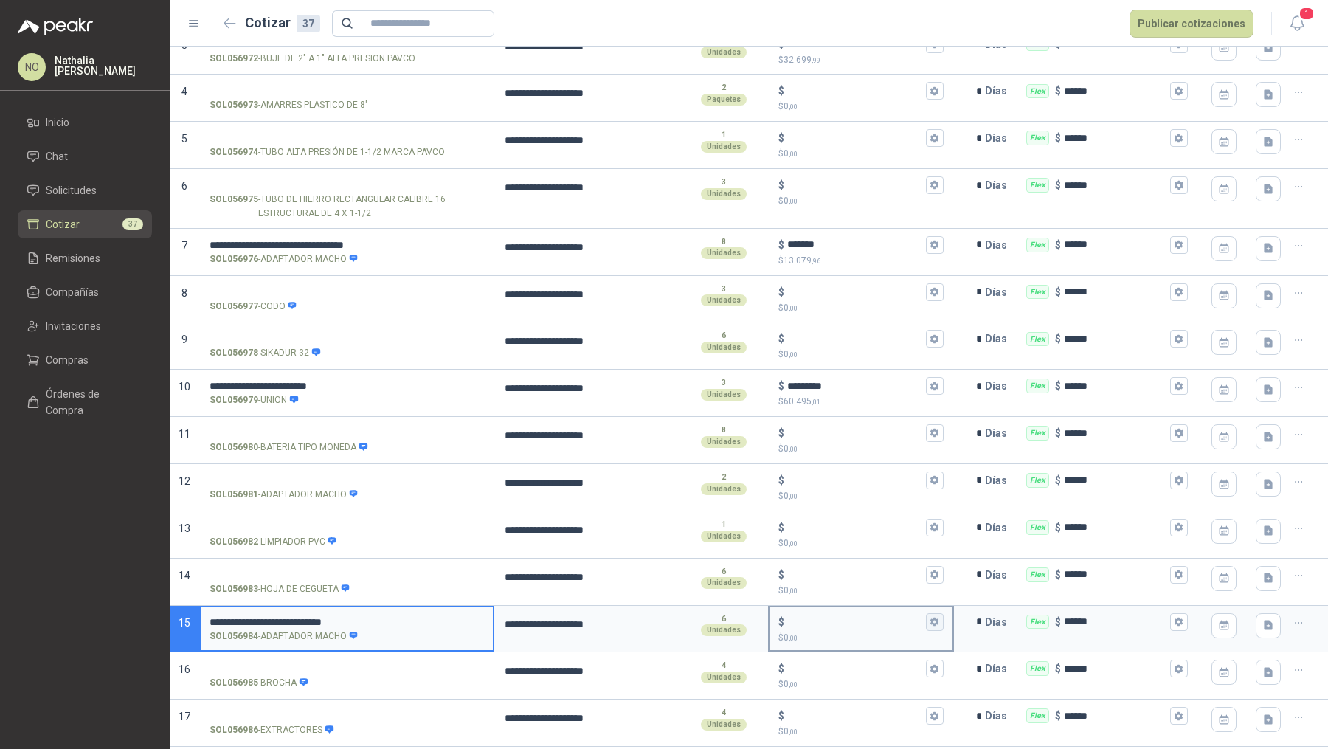
click at [930, 617] on icon "button" at bounding box center [934, 621] width 8 height 9
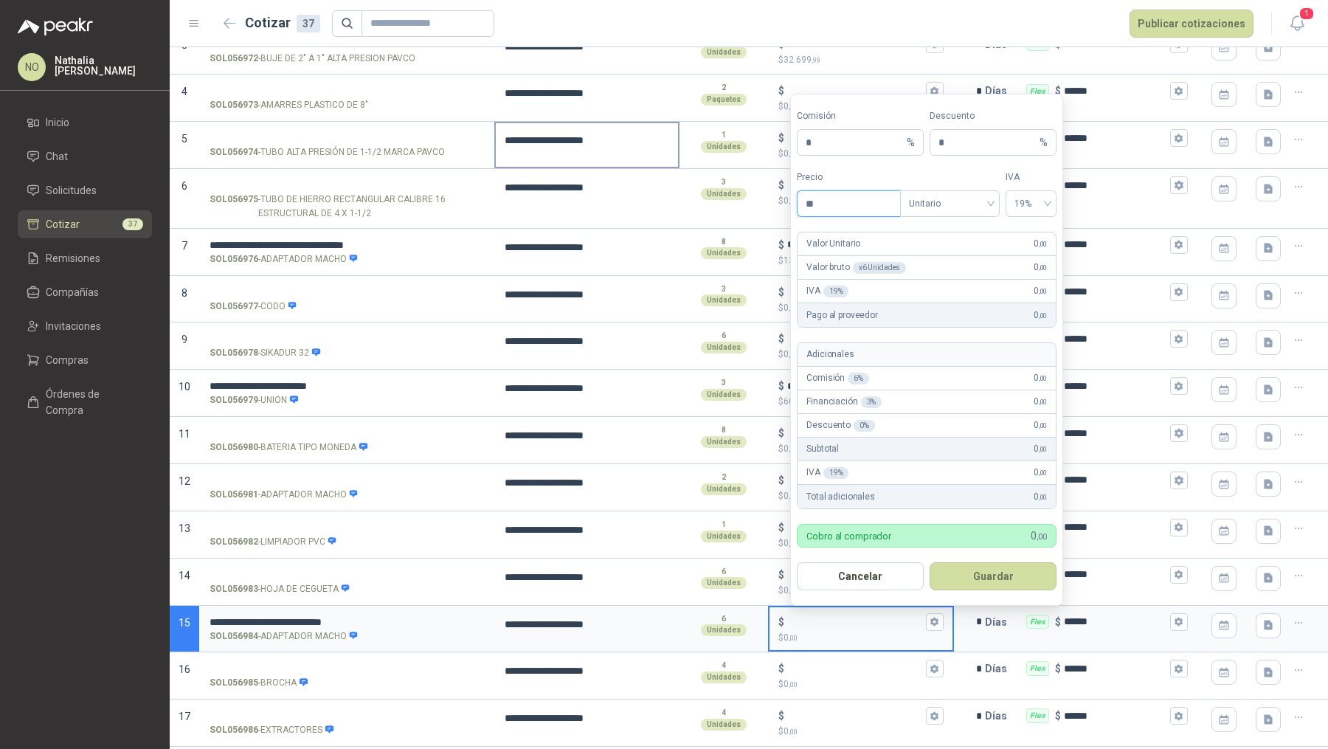
type input "*"
type input "**********"
click at [1011, 574] on button "Guardar" at bounding box center [993, 576] width 127 height 28
type input "********"
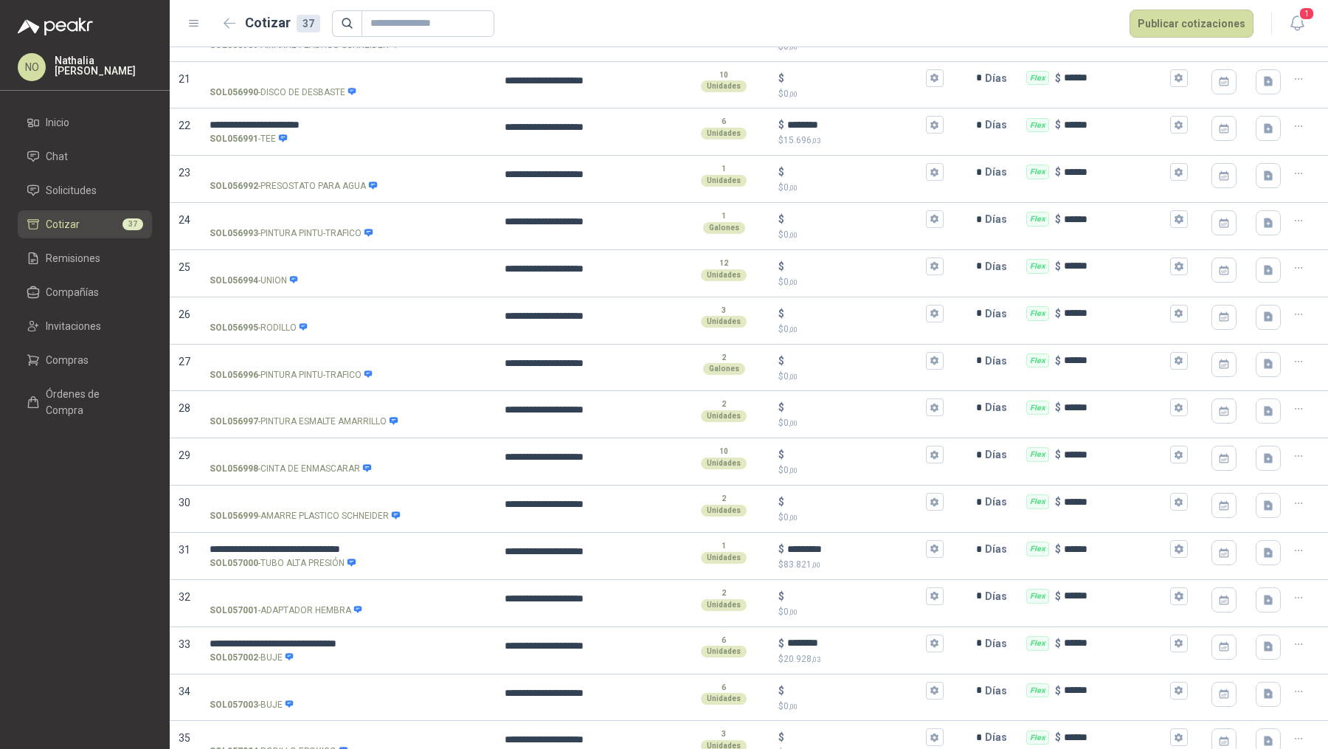
scroll to position [1093, 0]
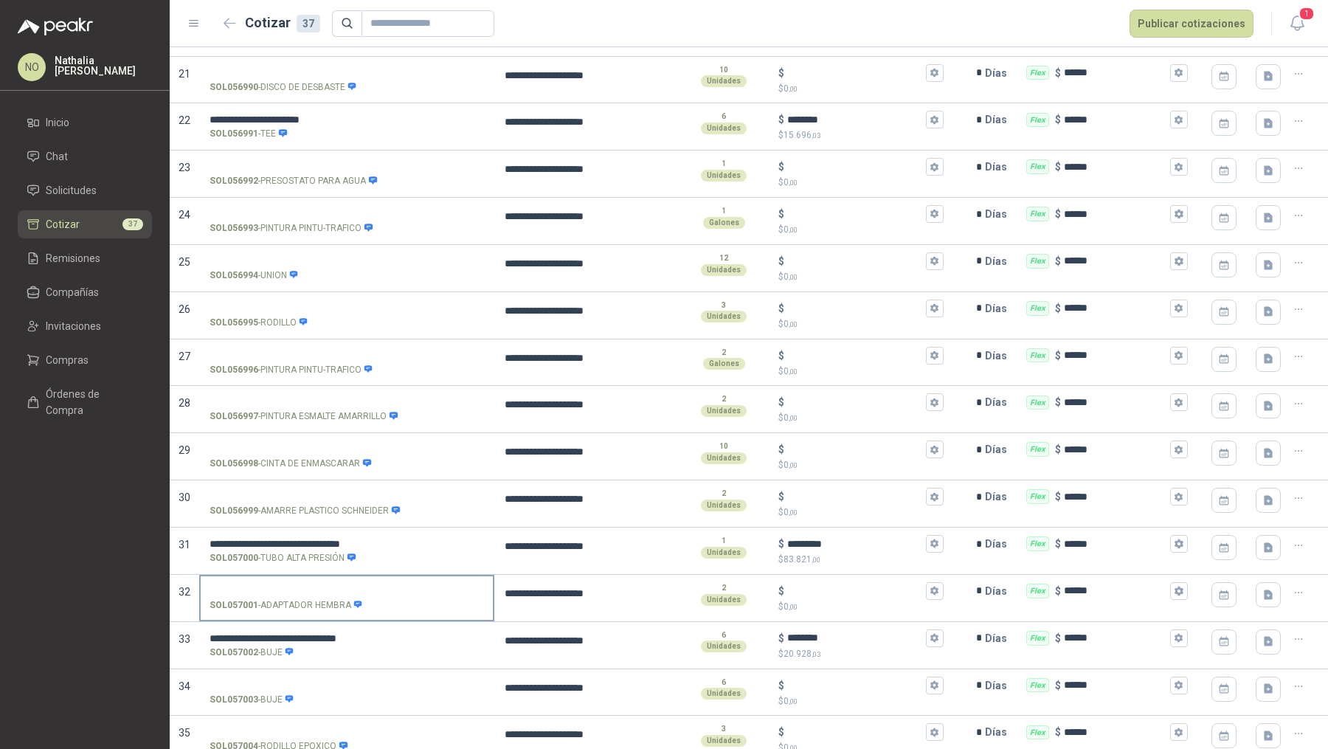
click at [285, 586] on input "SOL057001 - ADAPTADOR HEMBRA" at bounding box center [347, 591] width 274 height 11
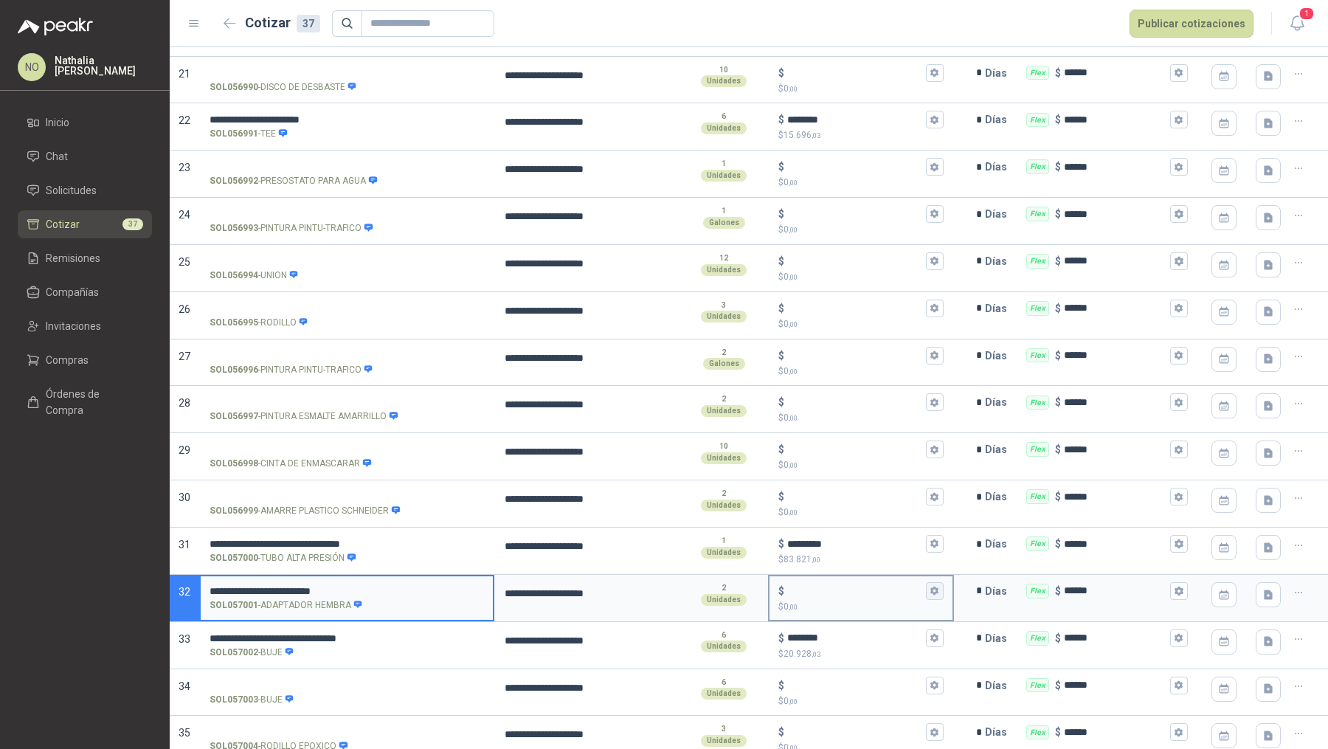
click at [930, 586] on icon "button" at bounding box center [934, 590] width 8 height 9
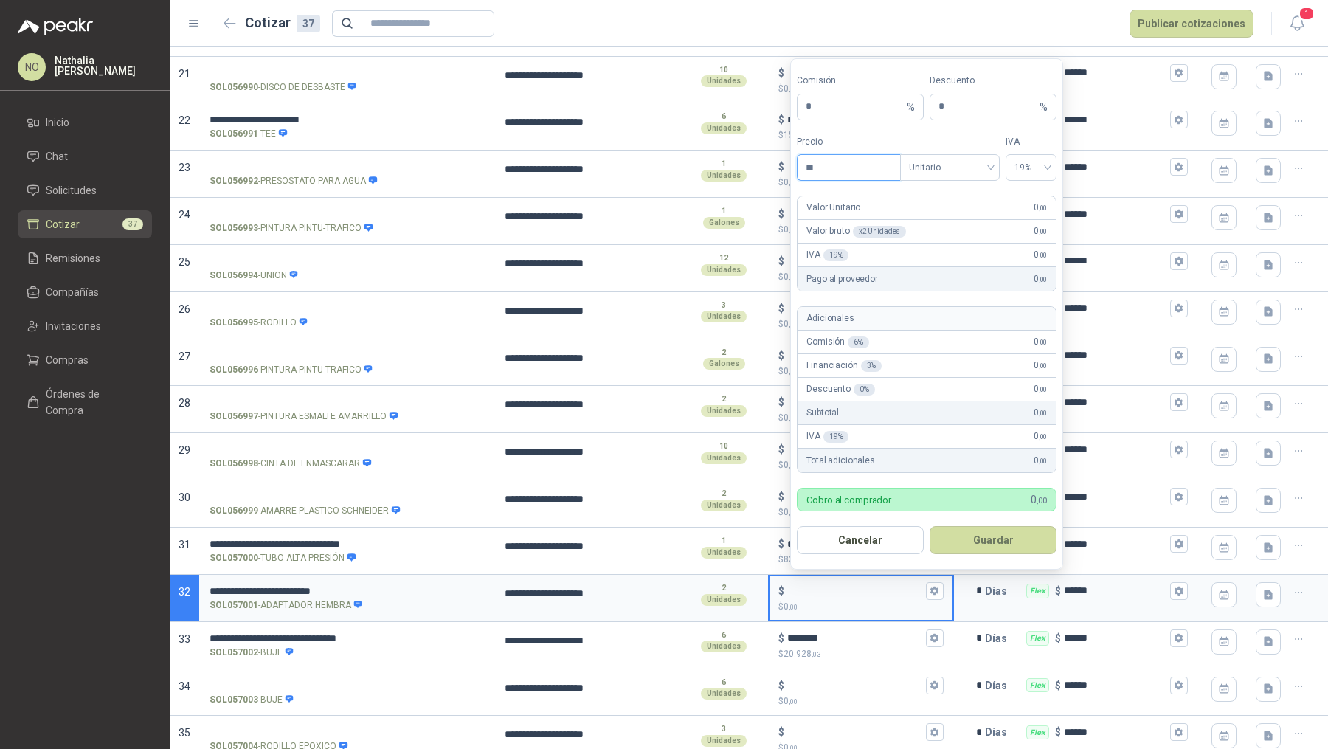
type input "*"
type input "**********"
click at [1019, 535] on button "Guardar" at bounding box center [993, 540] width 127 height 28
type input "*********"
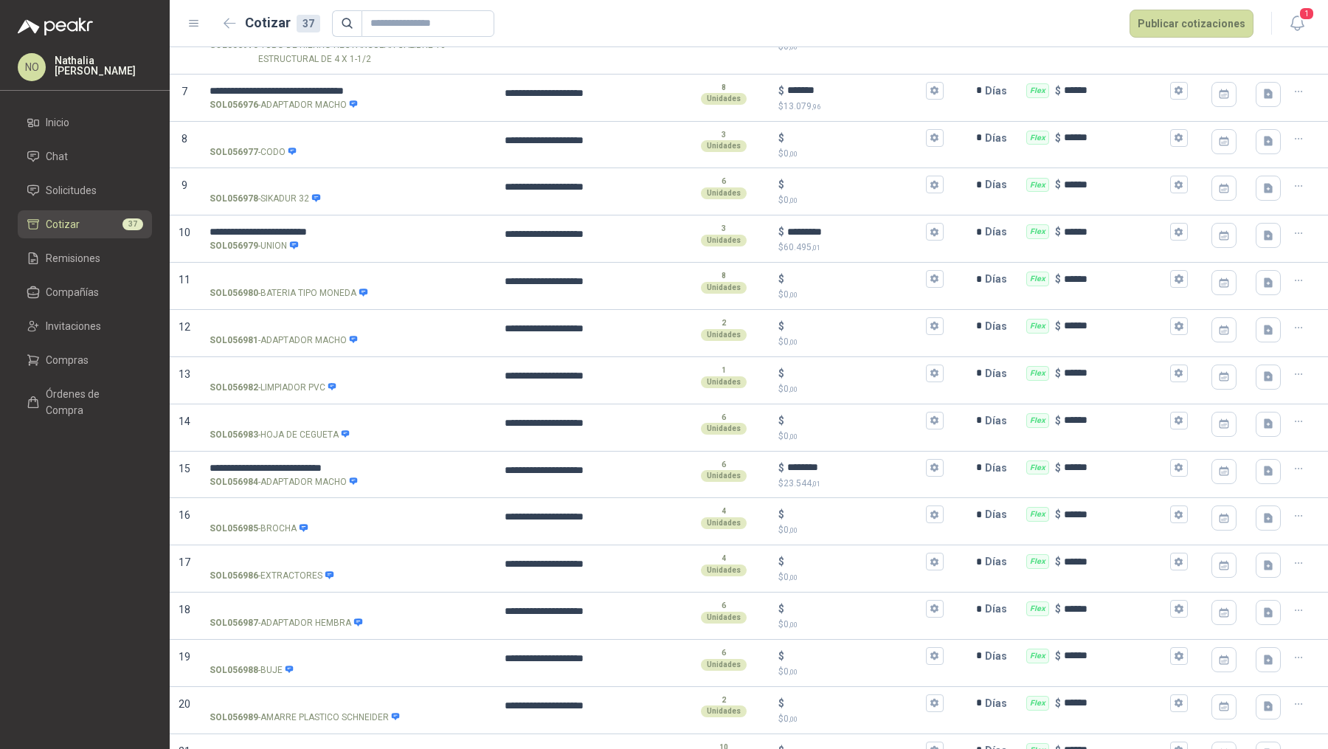
scroll to position [402, 0]
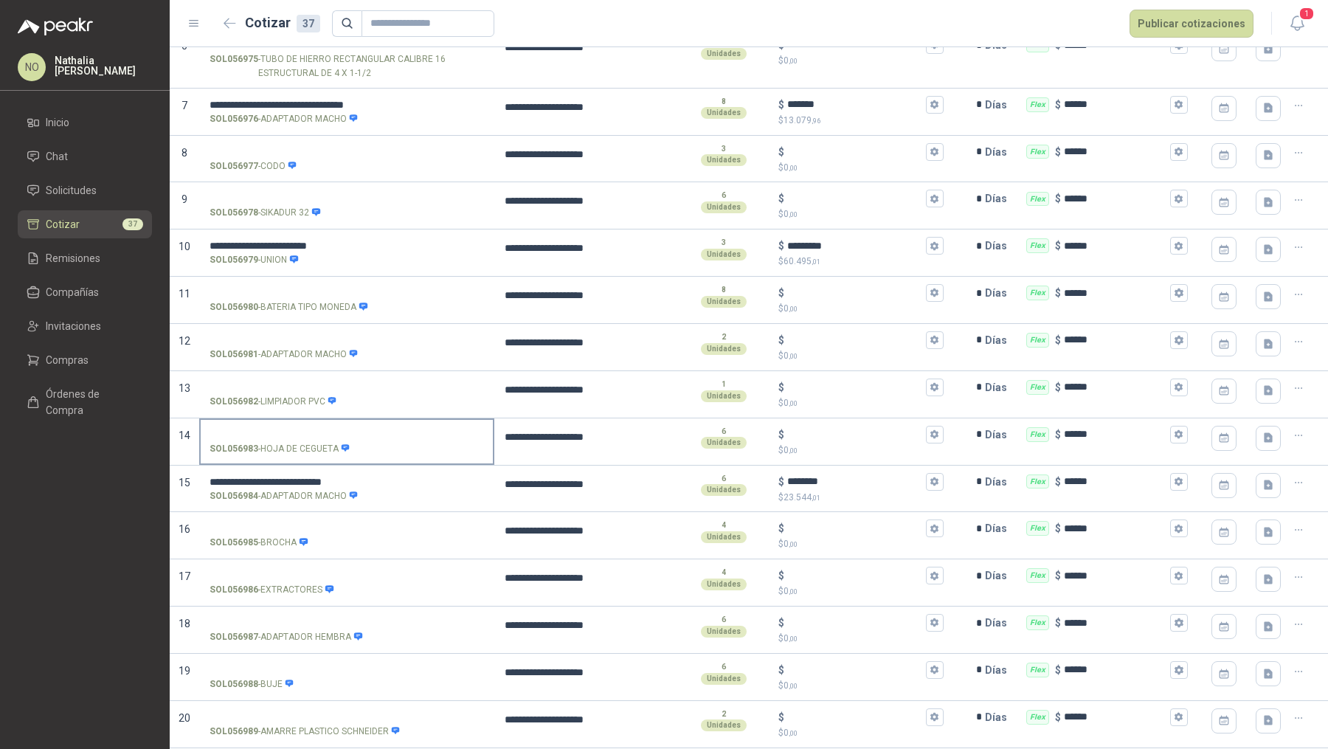
click at [314, 429] on input "SOL056983 - HOJA DE CEGUETA" at bounding box center [347, 434] width 274 height 11
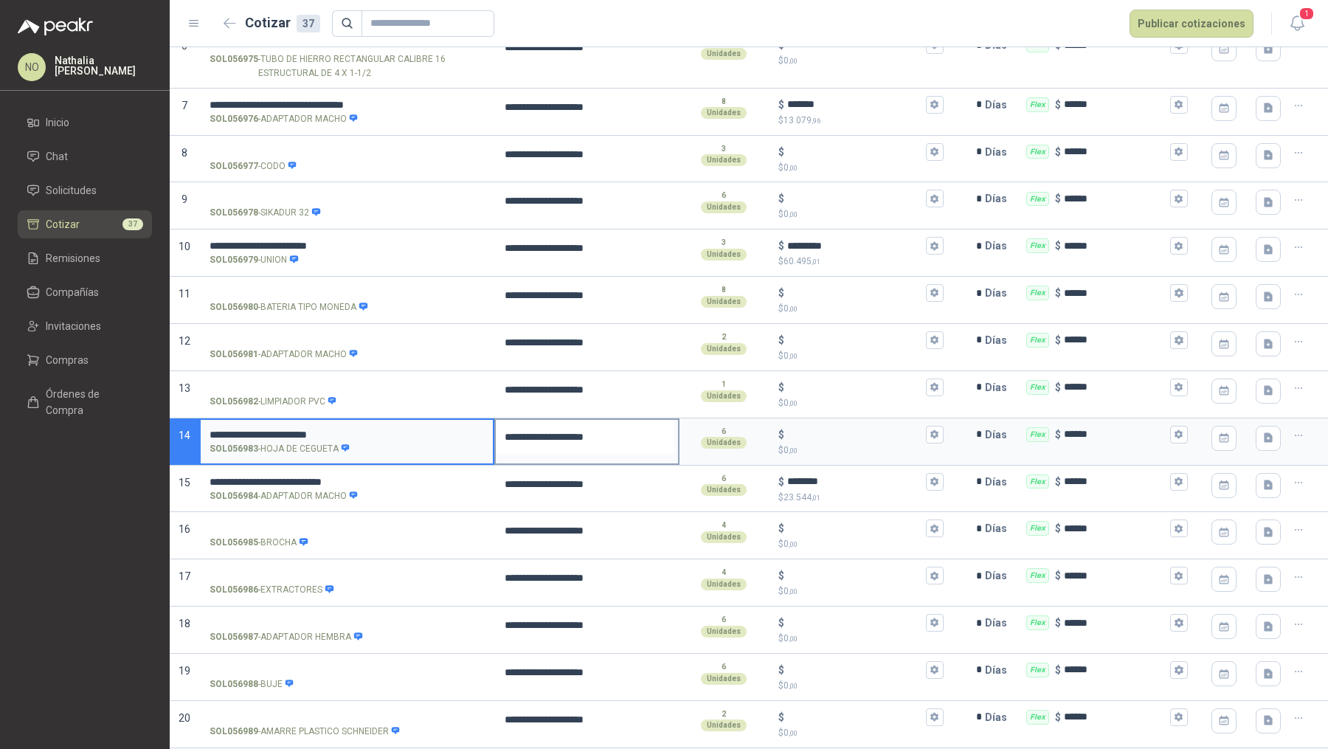
click at [626, 435] on textarea "**********" at bounding box center [585, 437] width 179 height 34
type textarea "**********"
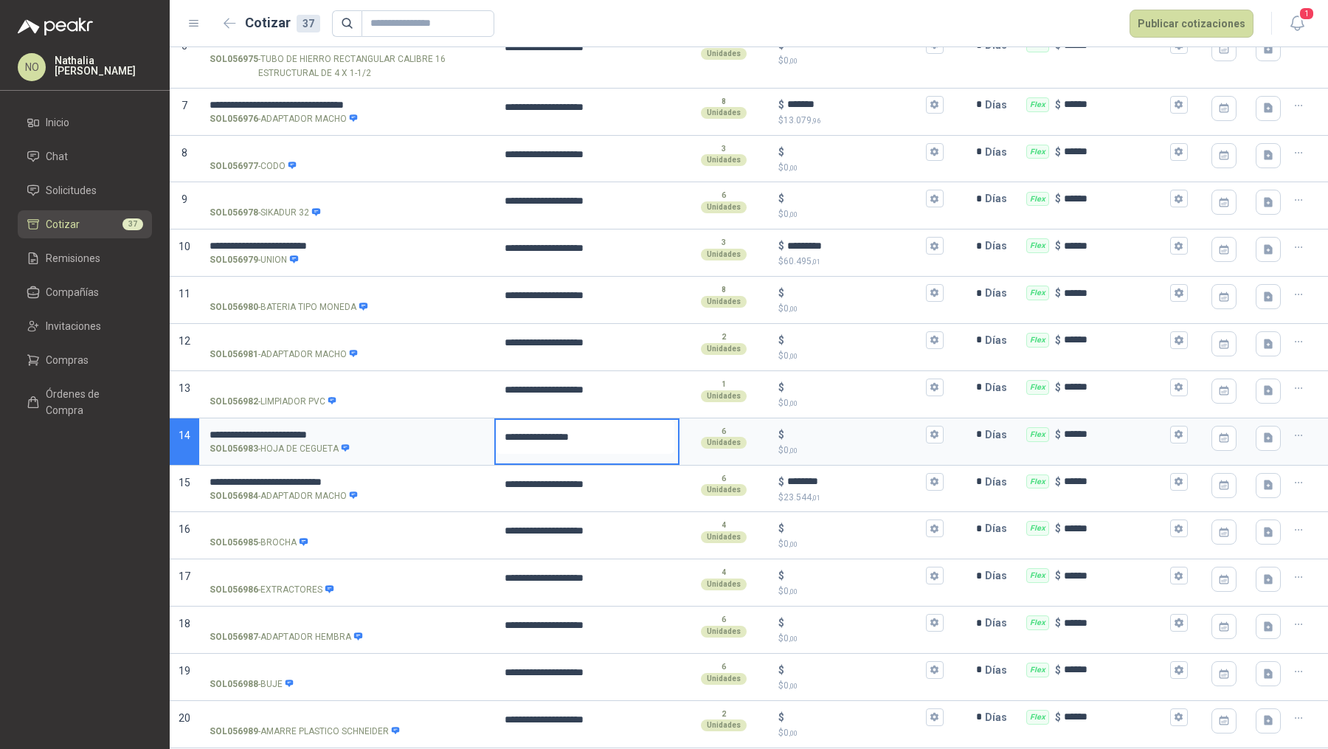
type textarea "**********"
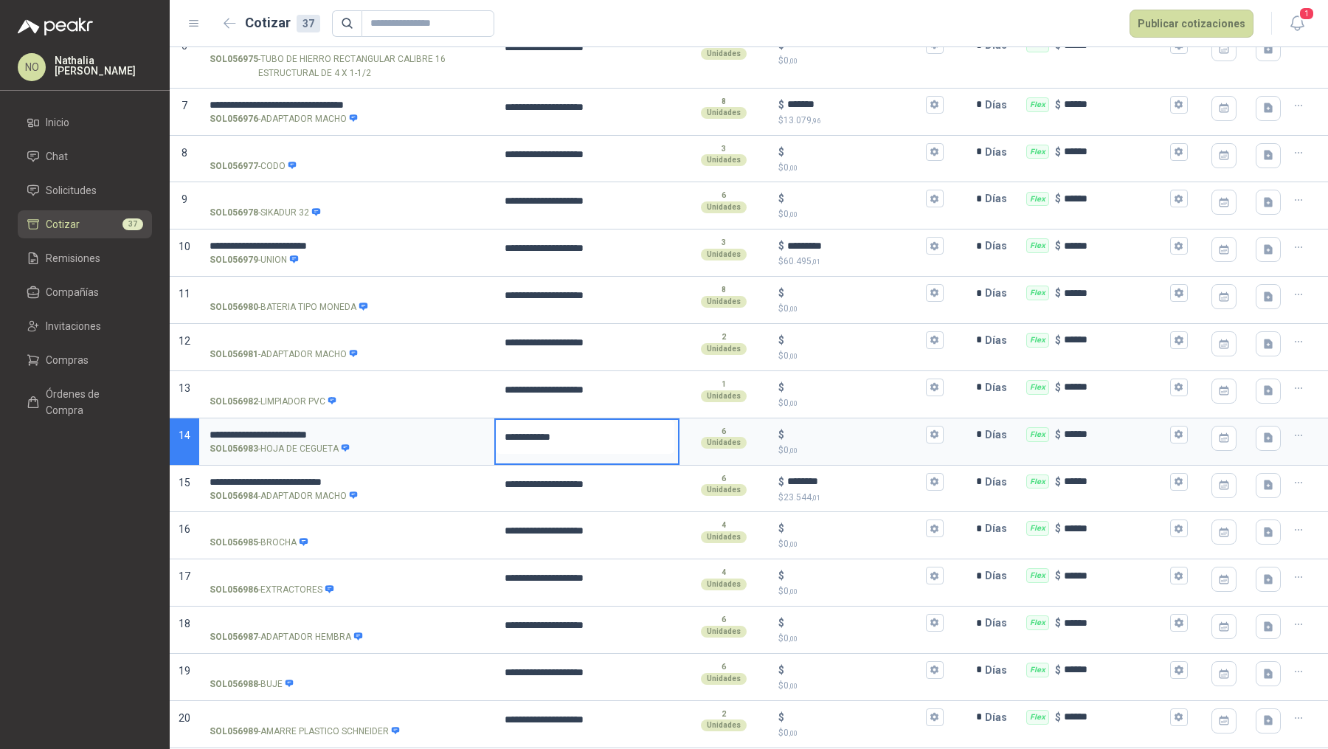
type textarea "**********"
type textarea "*********"
type textarea "********"
type textarea "*******"
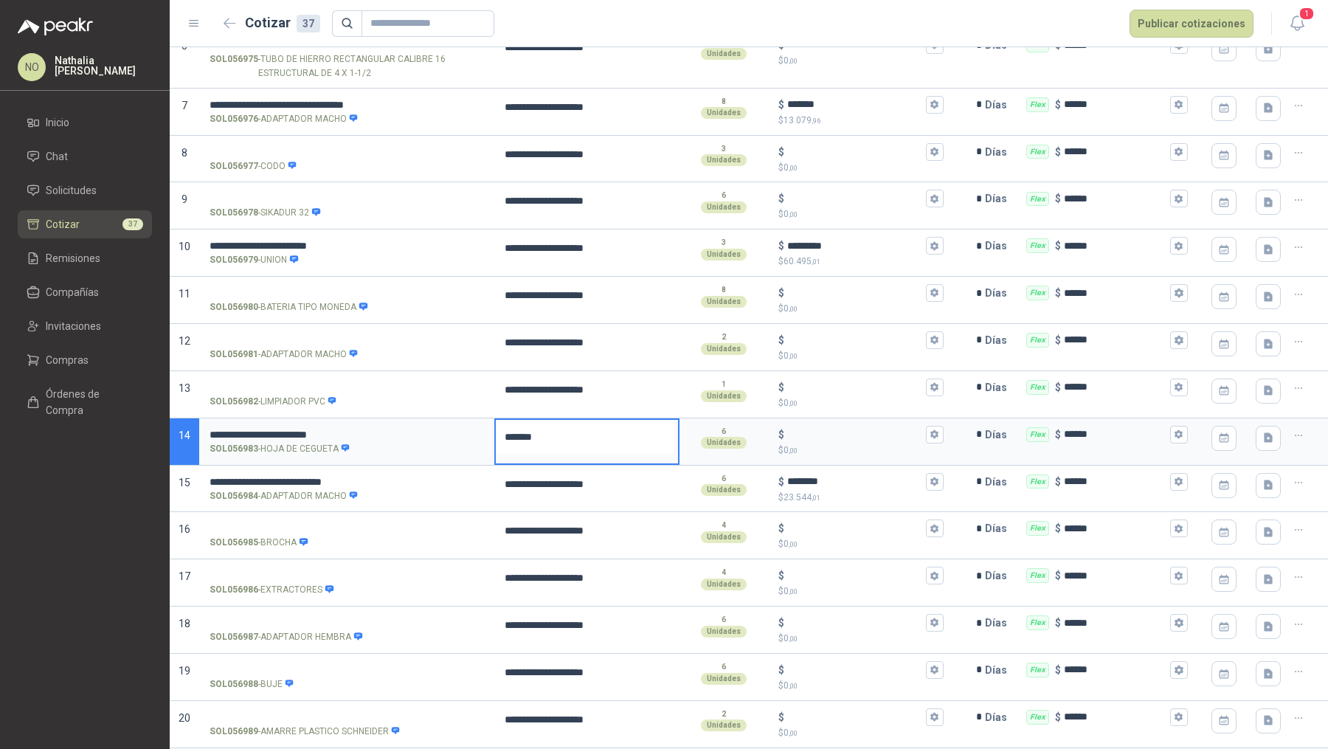
type textarea "*****"
type textarea "****"
type textarea "***"
type textarea "**"
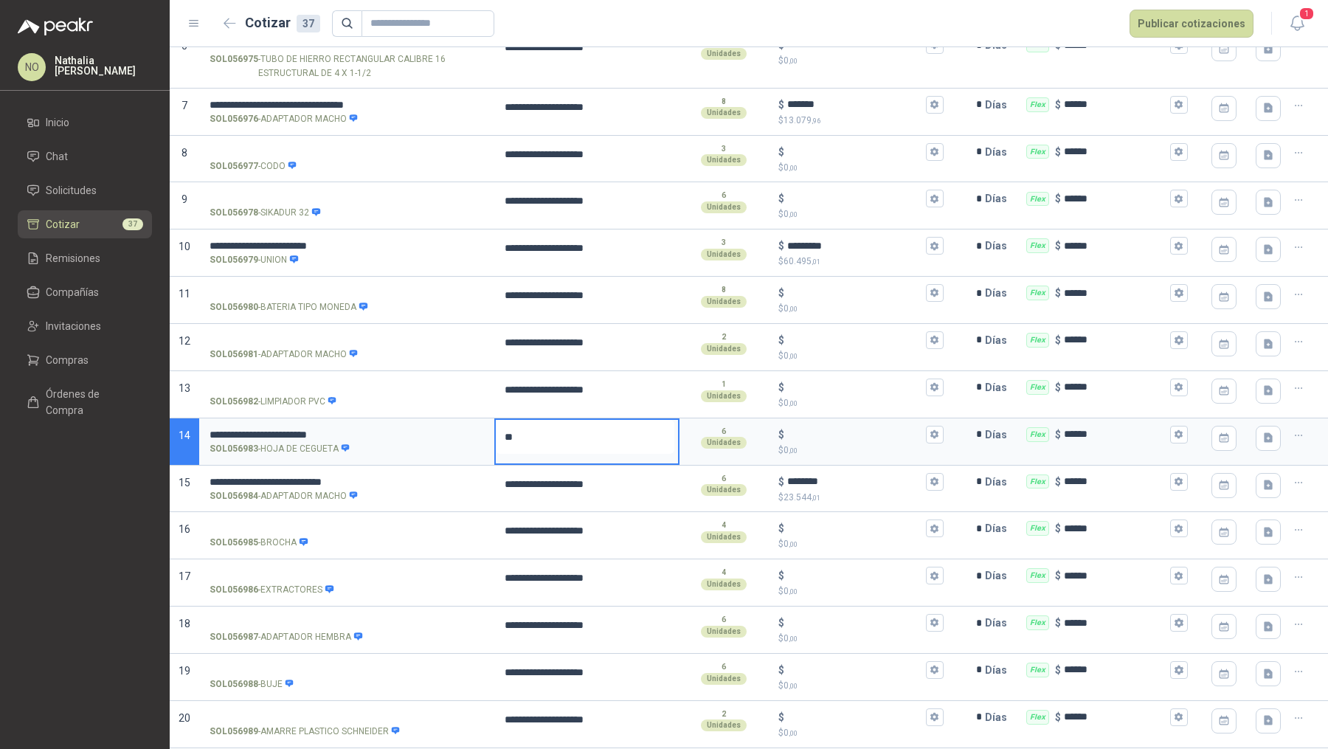
type textarea "*"
click at [930, 429] on icon "button" at bounding box center [935, 434] width 10 height 10
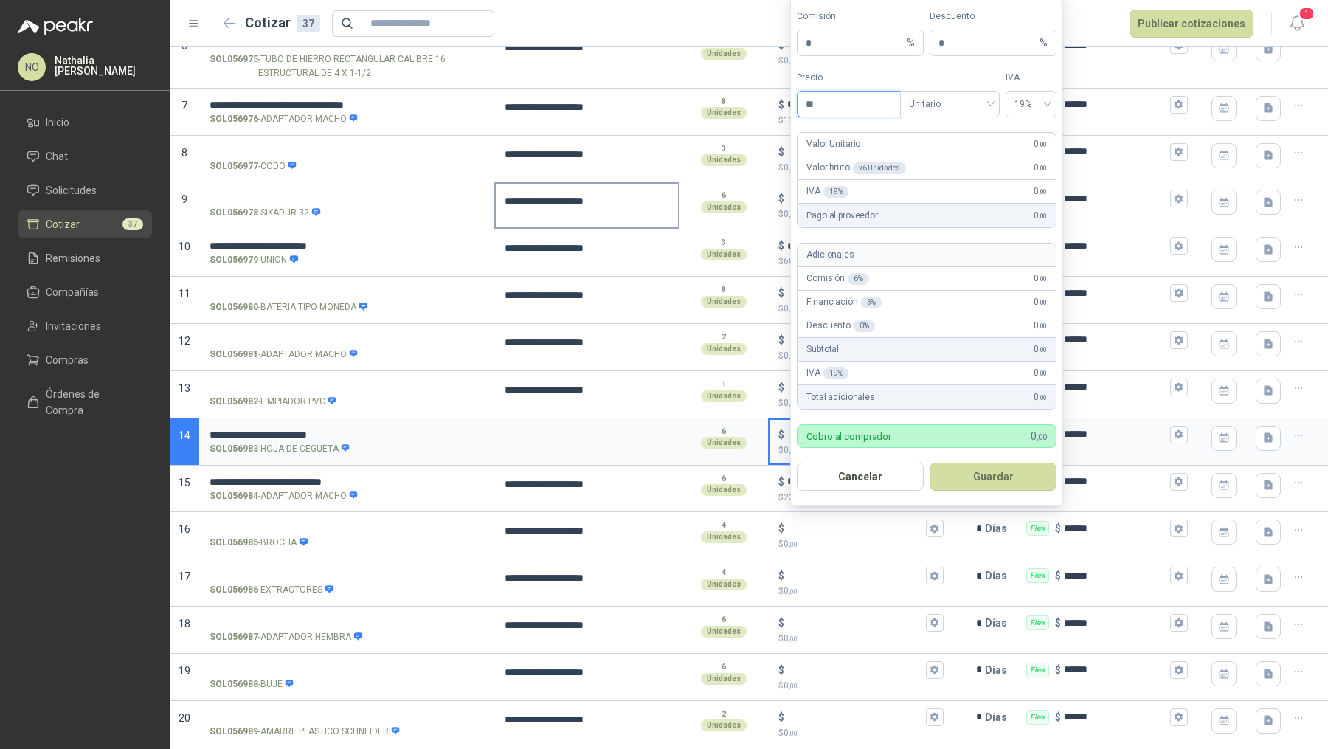
type input "*"
type input "**********"
click at [1005, 478] on button "Guardar" at bounding box center [993, 477] width 127 height 28
type input "********"
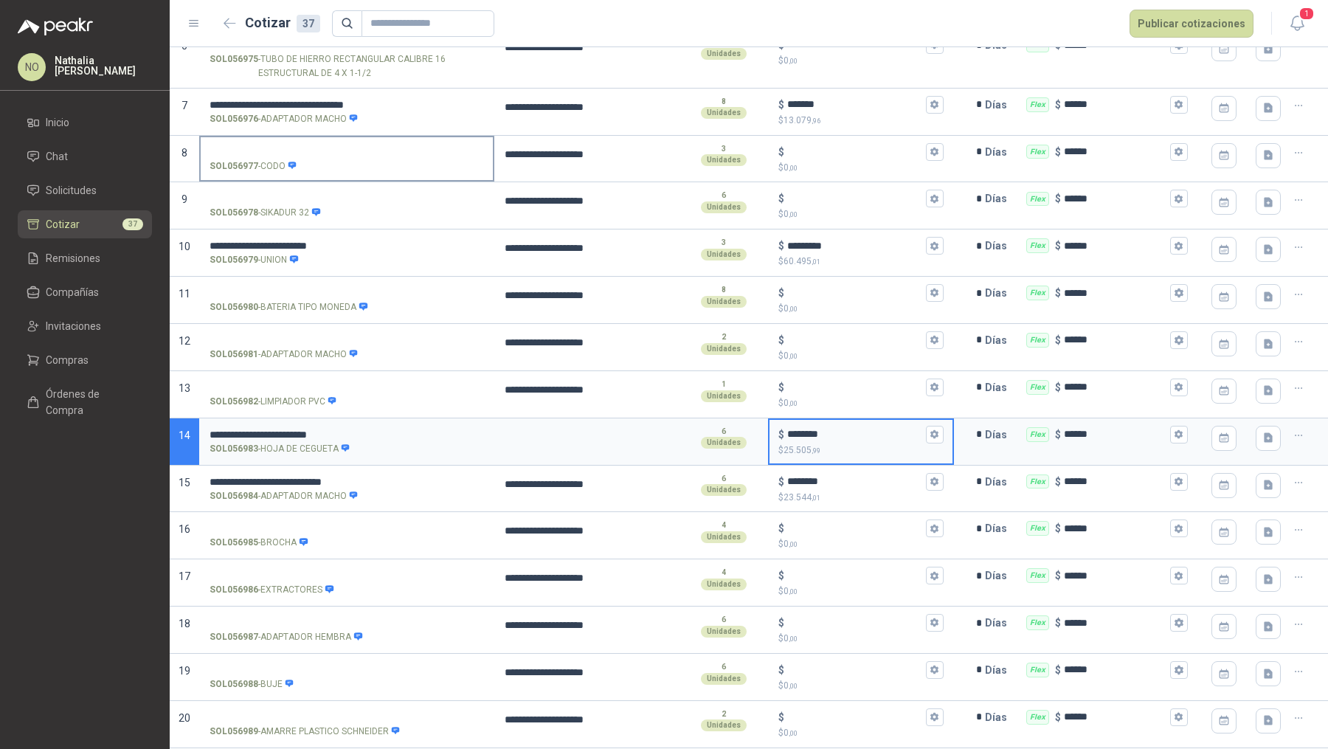
click at [287, 150] on input "SOL056977 - CODO" at bounding box center [347, 152] width 274 height 11
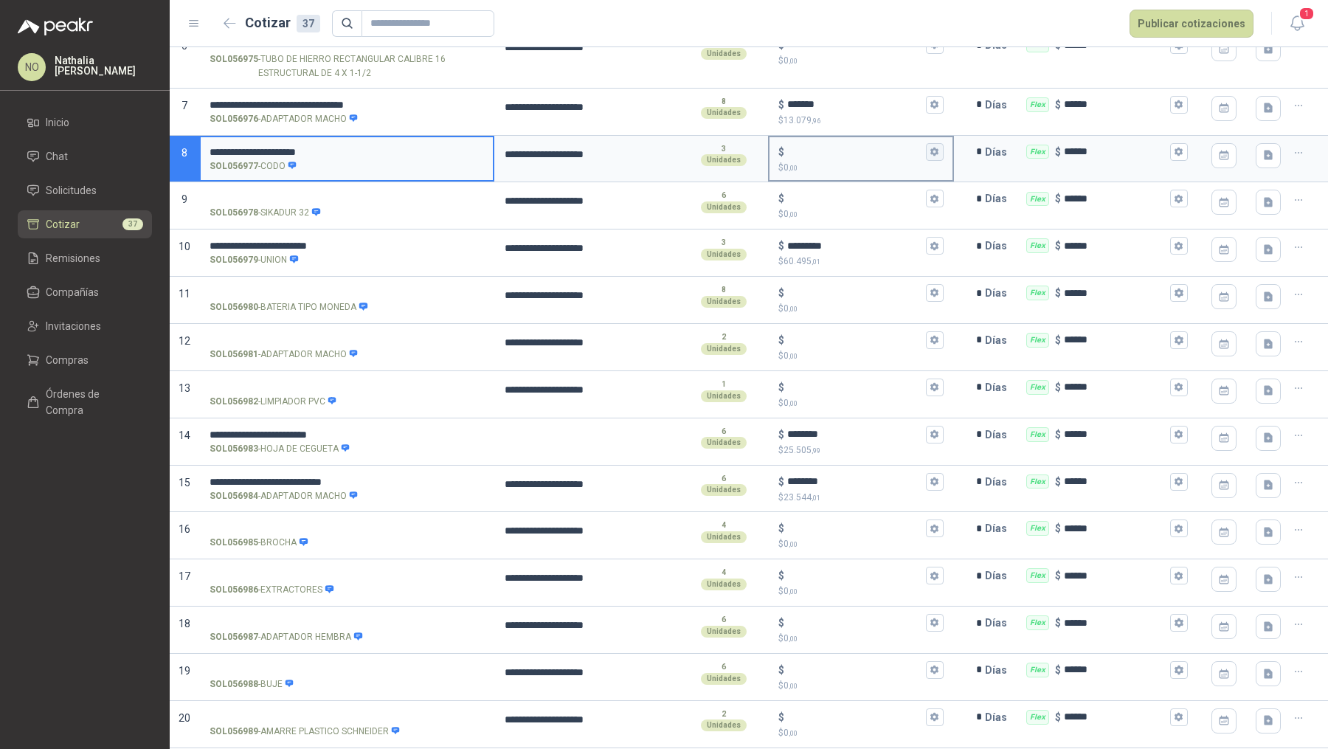
click at [930, 150] on icon "button" at bounding box center [935, 152] width 10 height 10
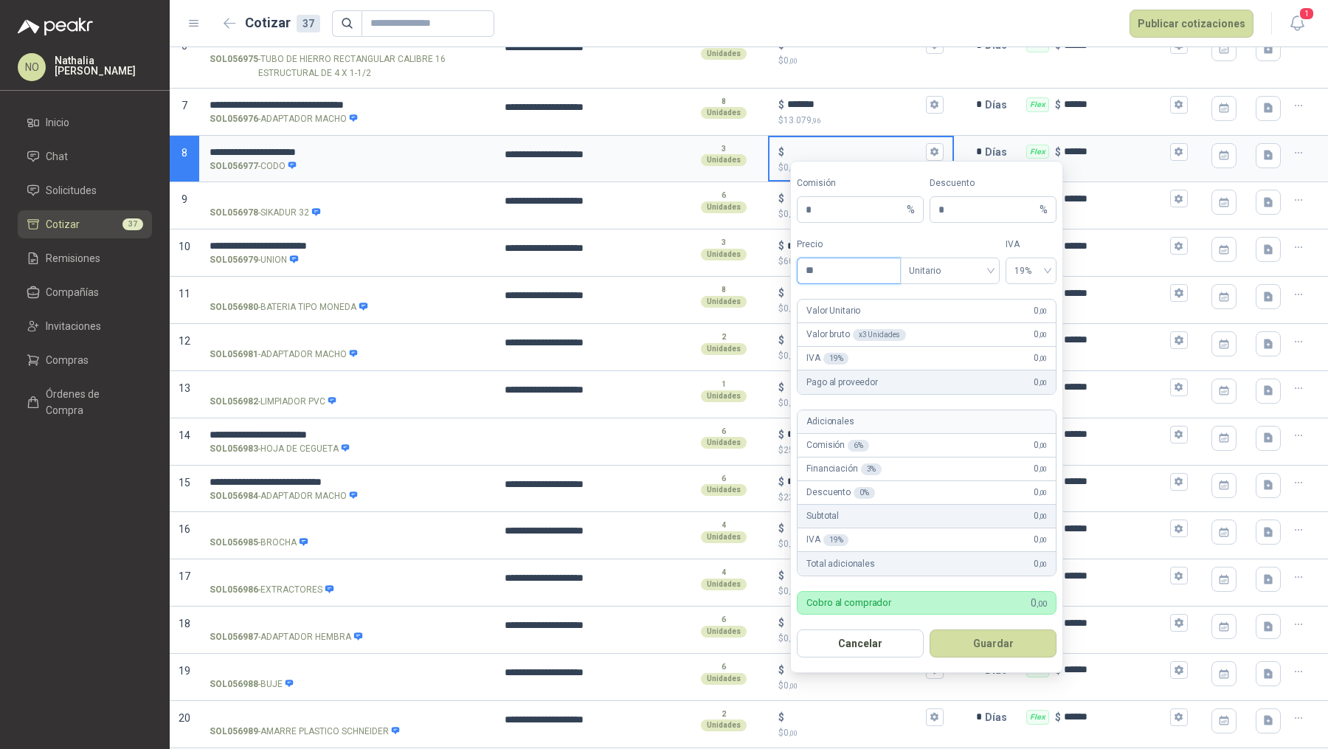
type input "*"
type input "**********"
click at [1005, 636] on button "Guardar" at bounding box center [993, 643] width 127 height 28
type input "*********"
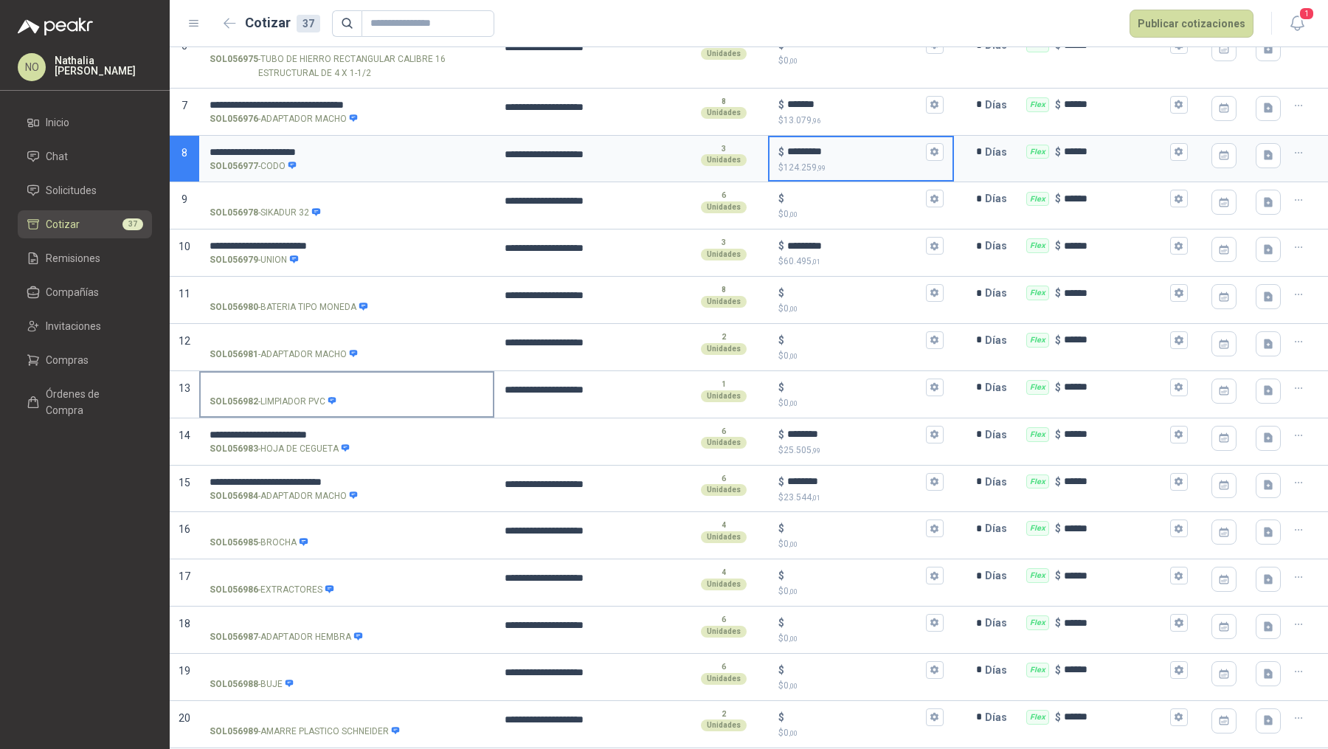
click at [312, 386] on input "SOL056982 - LIMPIADOR PVC" at bounding box center [347, 387] width 274 height 11
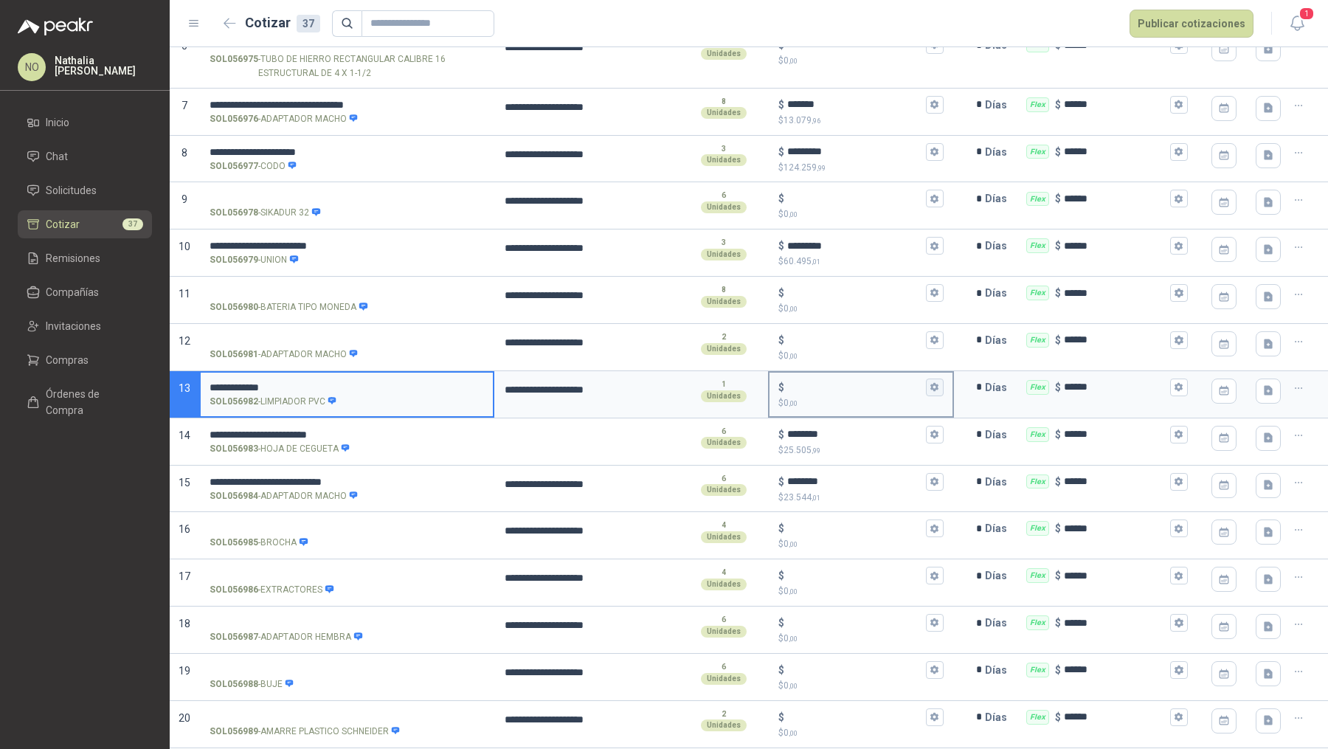
click at [930, 384] on icon "button" at bounding box center [935, 387] width 10 height 10
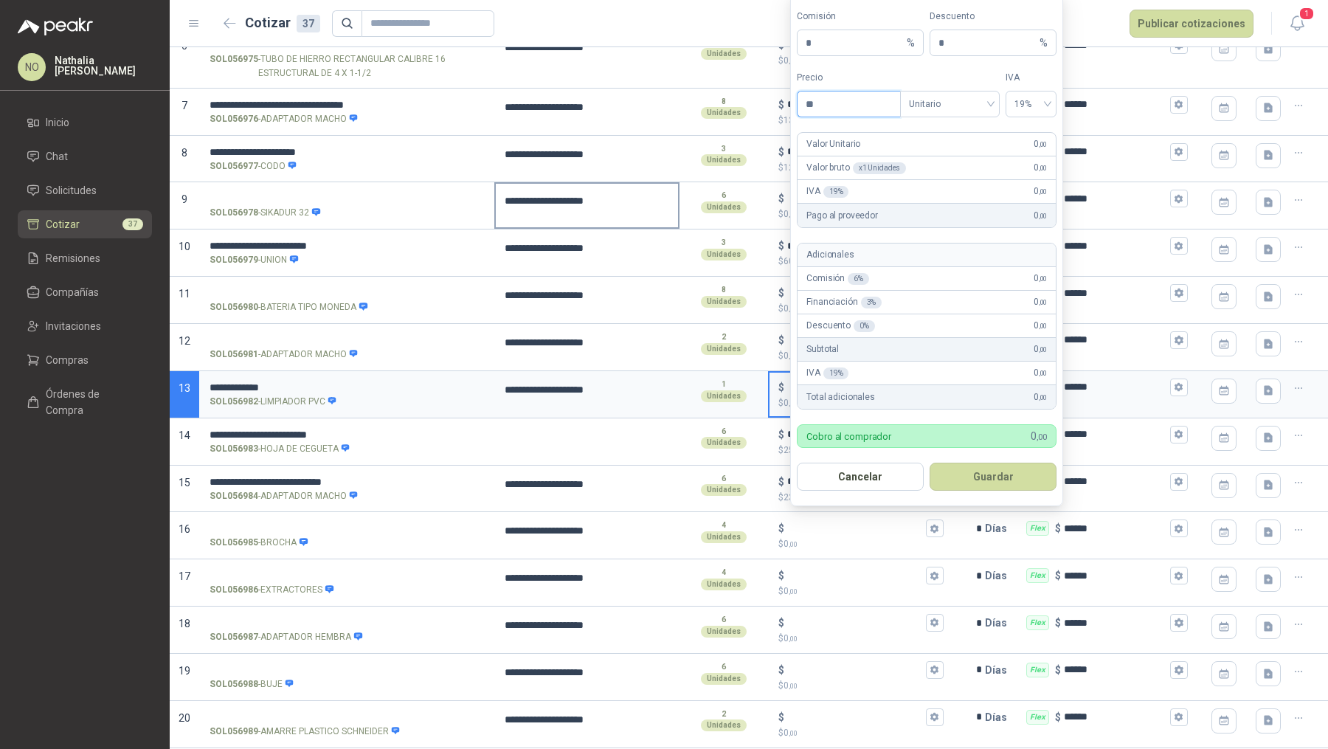
type input "*"
type input "**********"
click at [1003, 477] on button "Guardar" at bounding box center [993, 477] width 127 height 28
type input "*********"
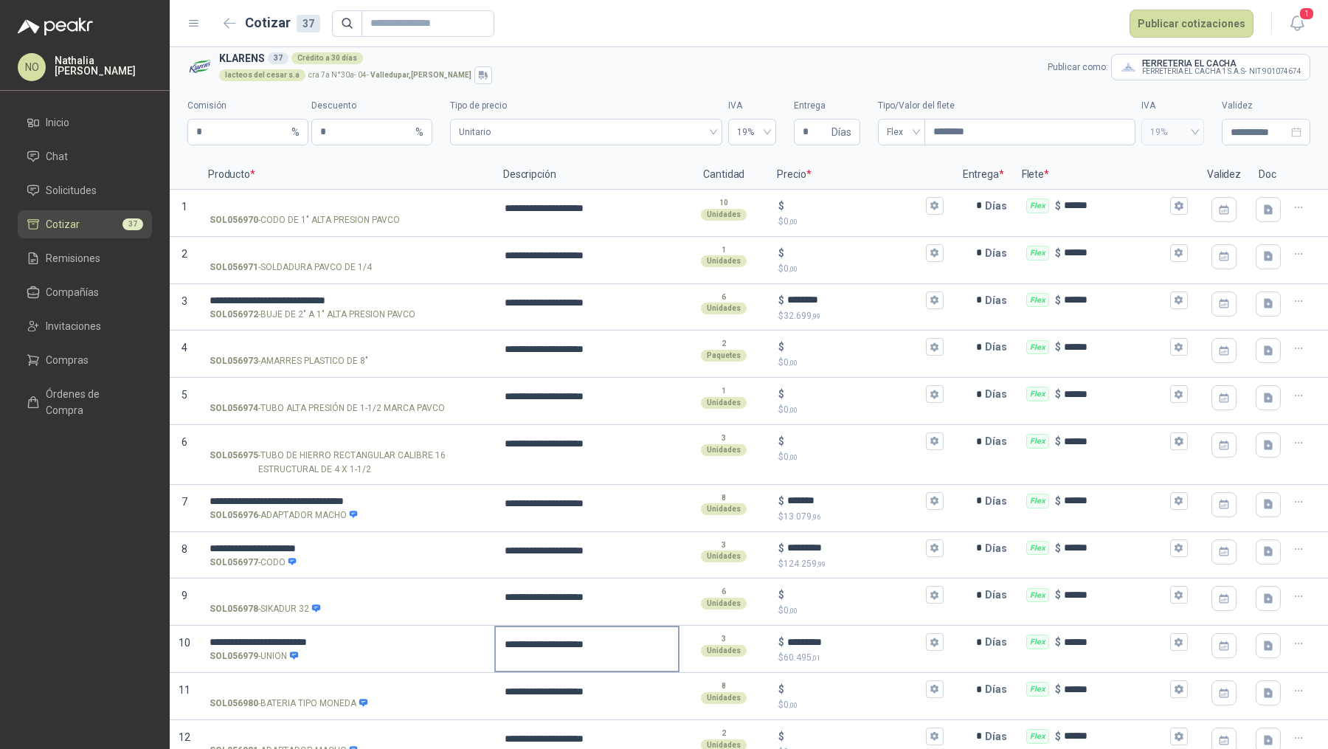
scroll to position [0, 0]
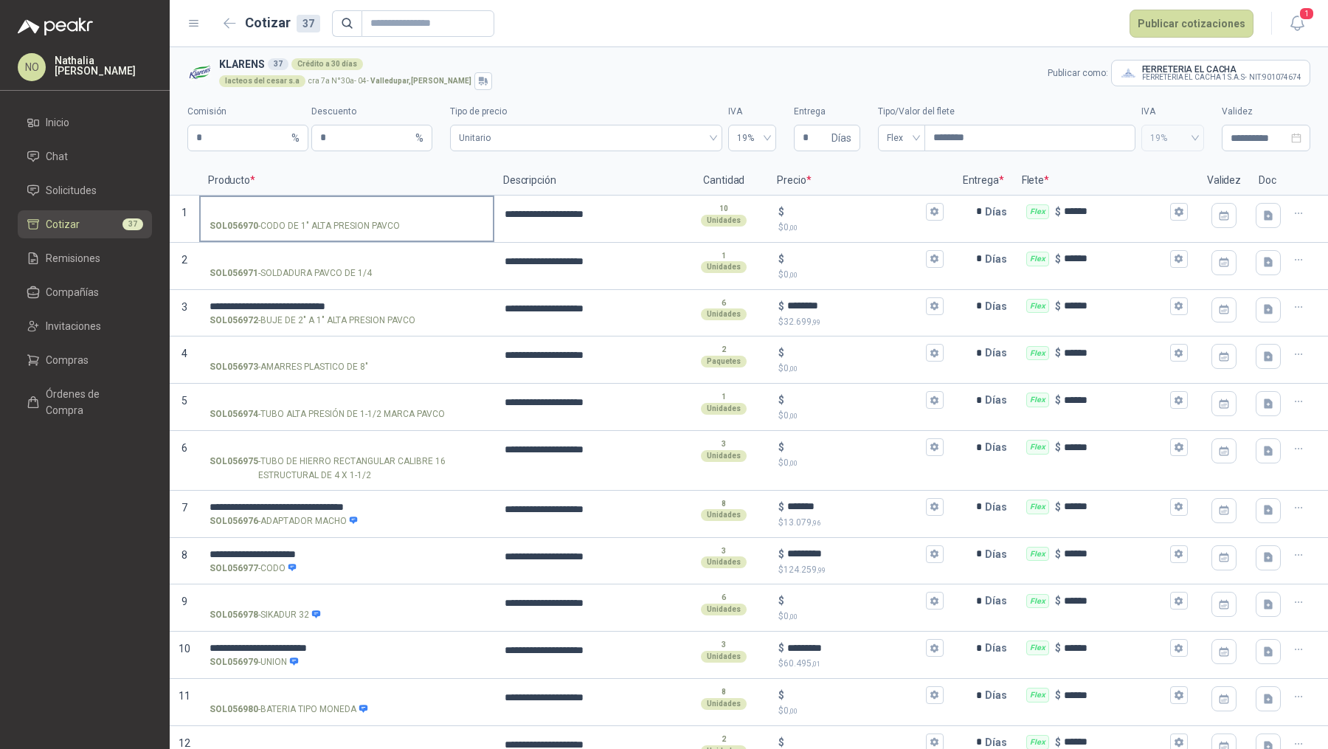
click at [344, 213] on input "SOL056970 - CODO DE 1" ALTA PRESION PAVCO" at bounding box center [347, 212] width 274 height 11
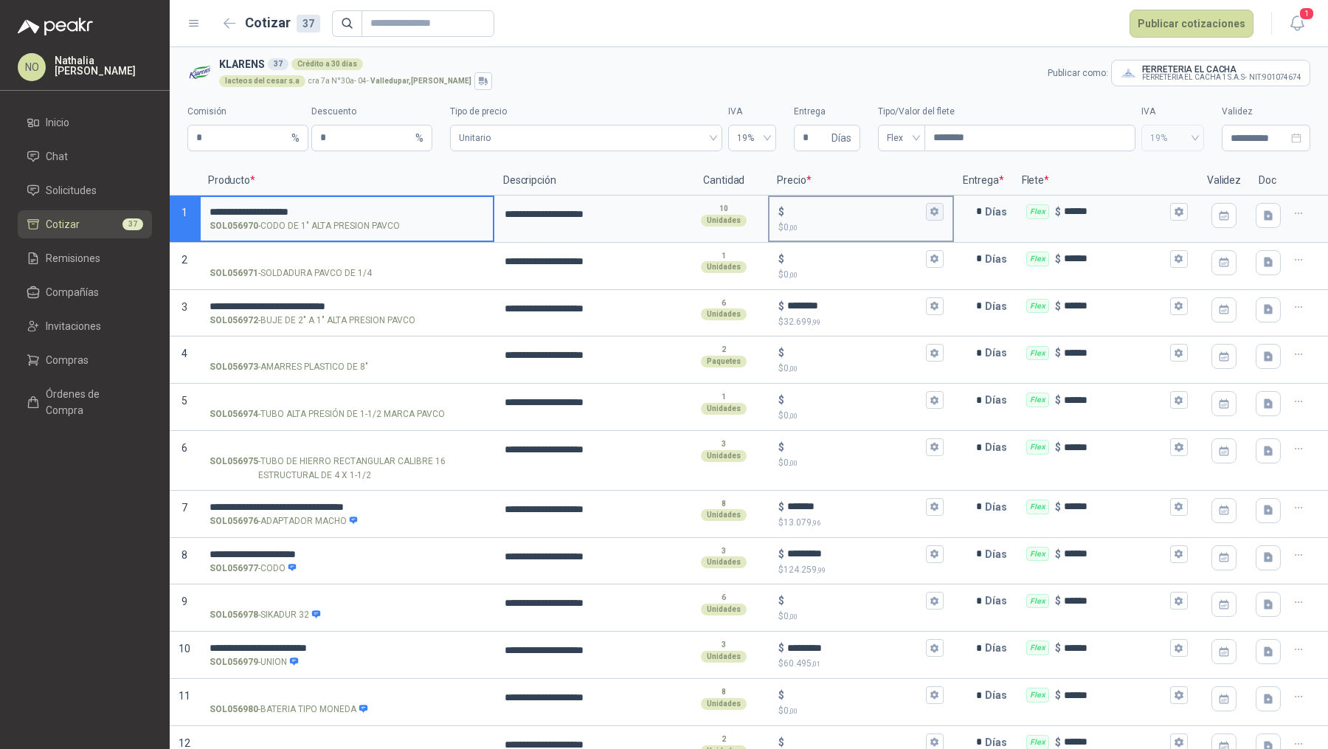
click at [930, 212] on icon "button" at bounding box center [934, 211] width 8 height 9
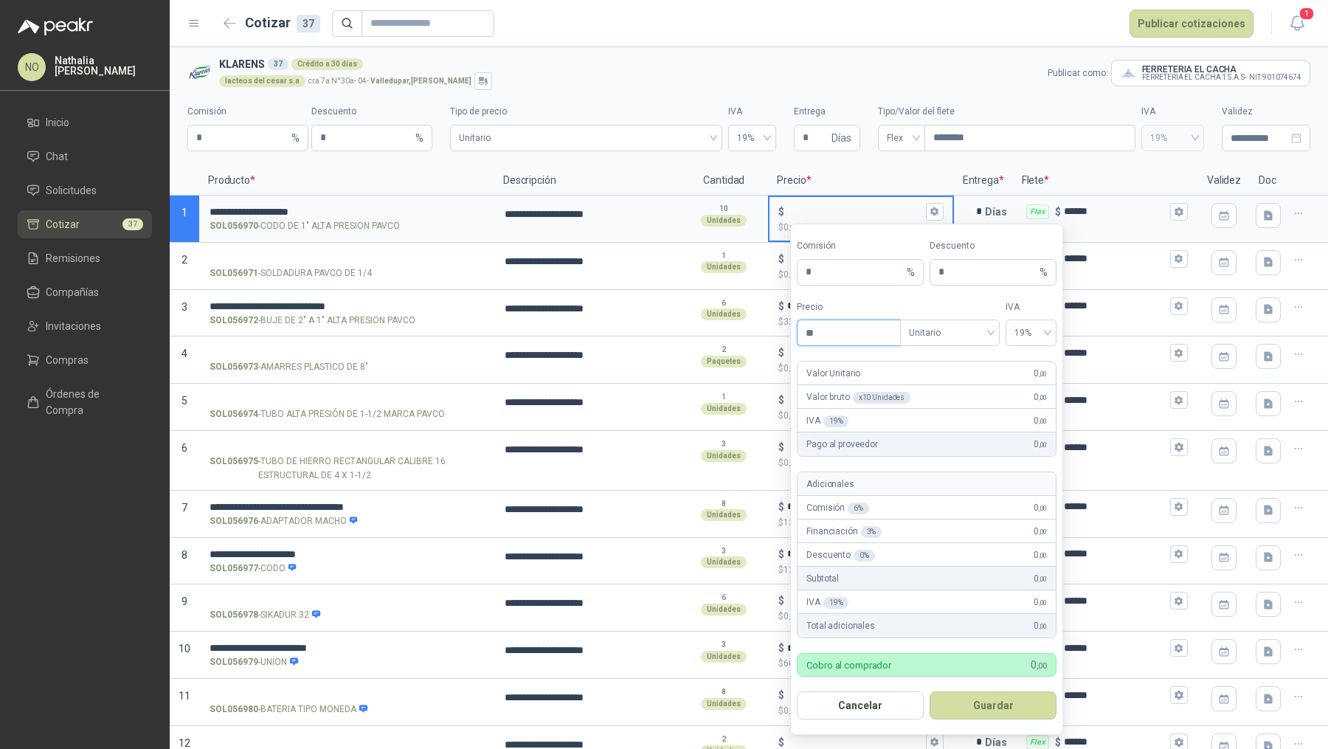
type input "*"
type input "**********"
click at [999, 702] on button "Guardar" at bounding box center [993, 705] width 127 height 28
type input "********"
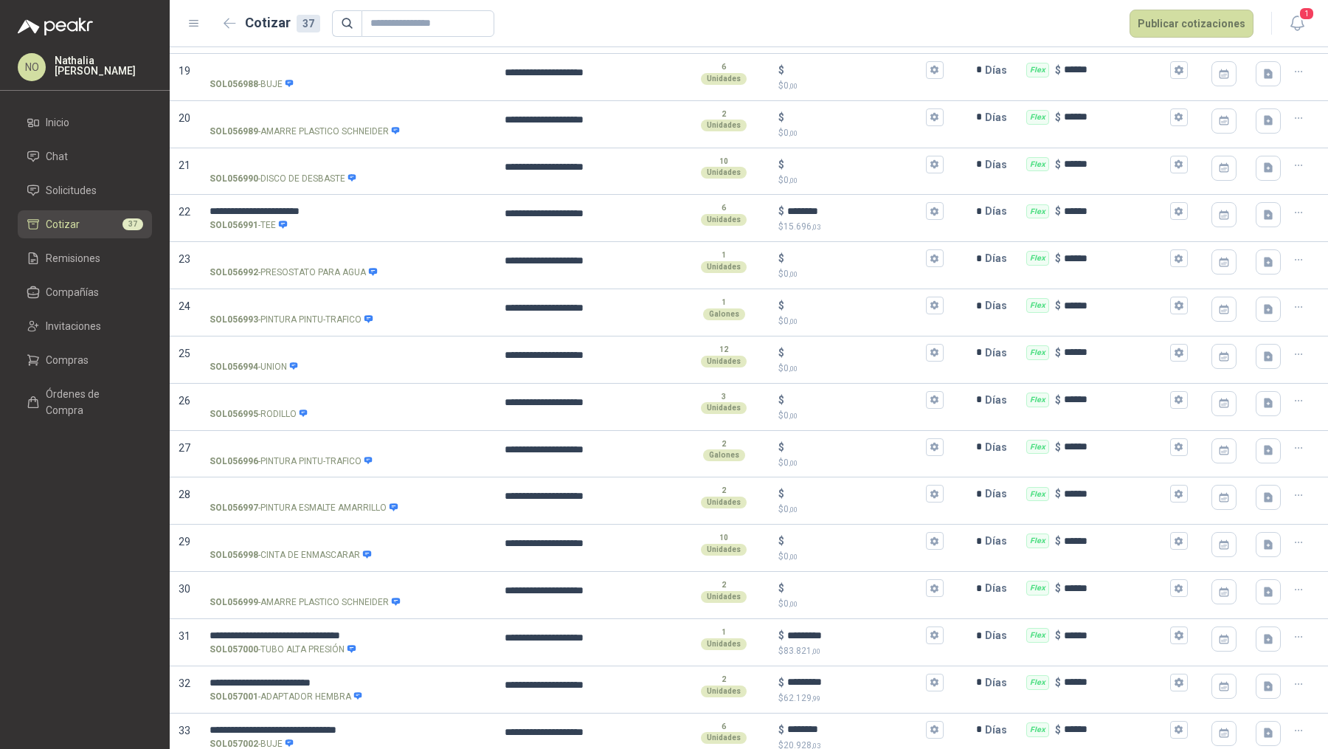
scroll to position [1015, 0]
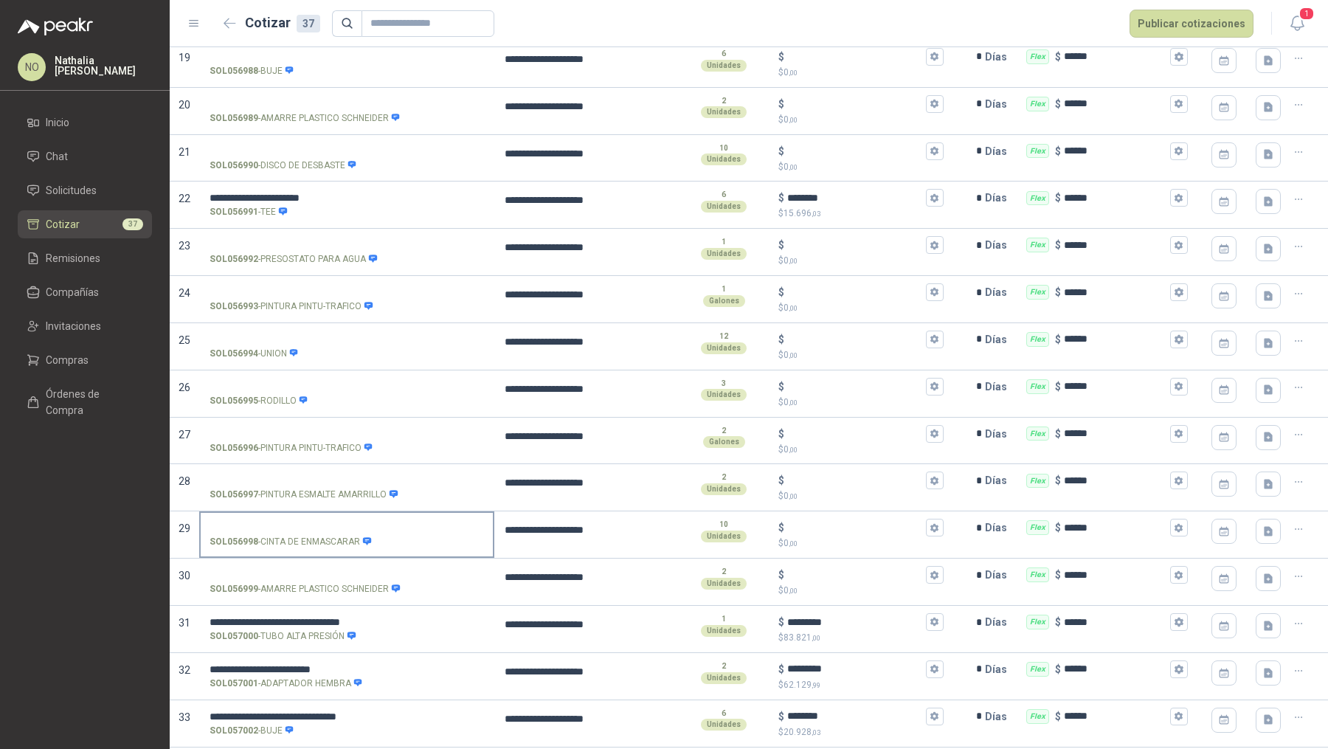
click at [311, 522] on input "SOL056998 - CINTA DE ENMASCARAR" at bounding box center [347, 527] width 274 height 11
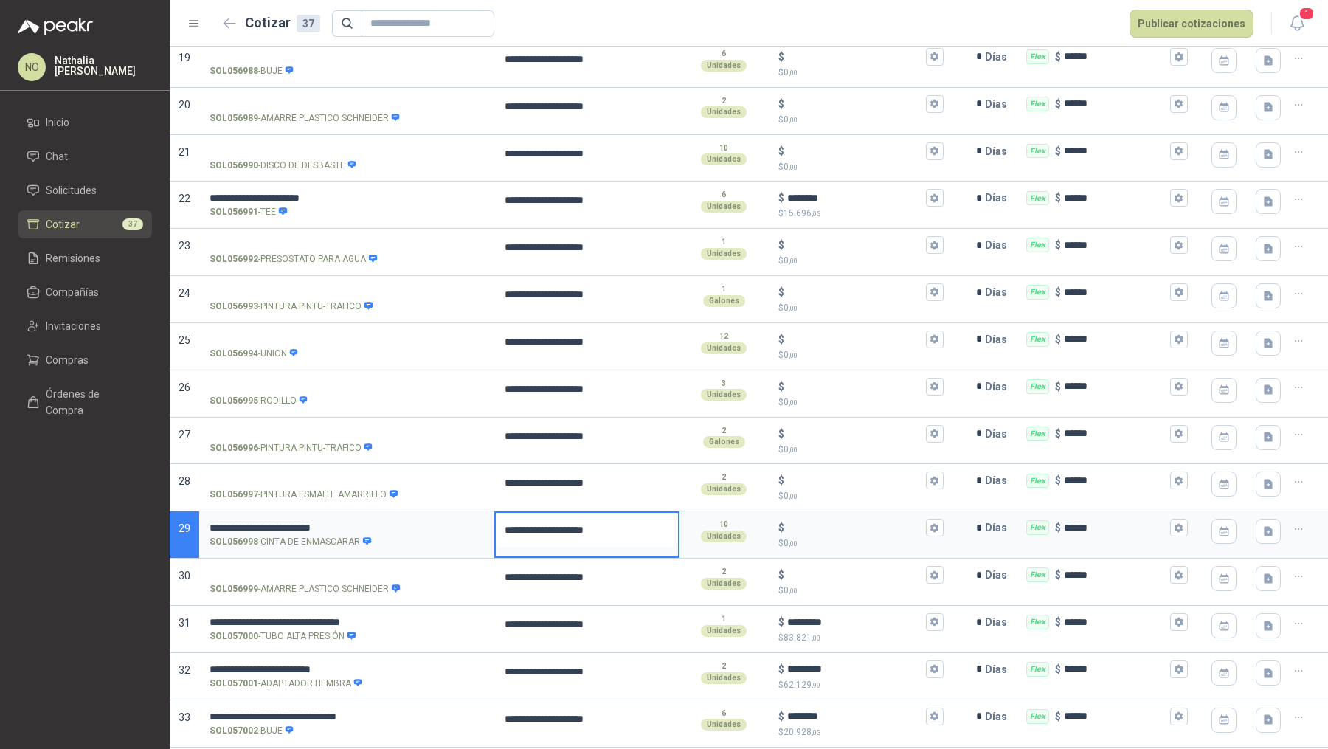
drag, startPoint x: 637, startPoint y: 522, endPoint x: 507, endPoint y: 521, distance: 130.6
click at [507, 521] on textarea "**********" at bounding box center [585, 530] width 179 height 34
click at [931, 523] on icon "button" at bounding box center [935, 528] width 10 height 10
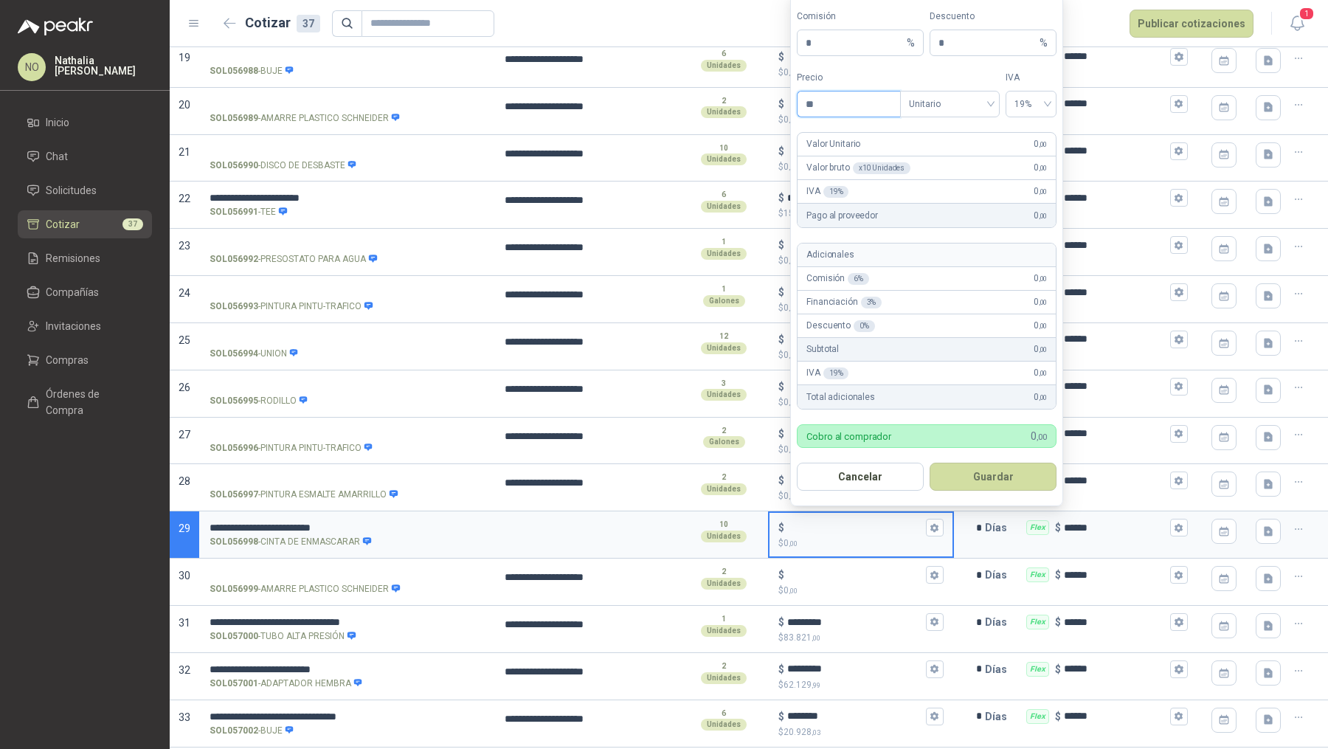
type input "*"
type input "**********"
click at [1005, 475] on button "Guardar" at bounding box center [993, 477] width 127 height 28
type input "********"
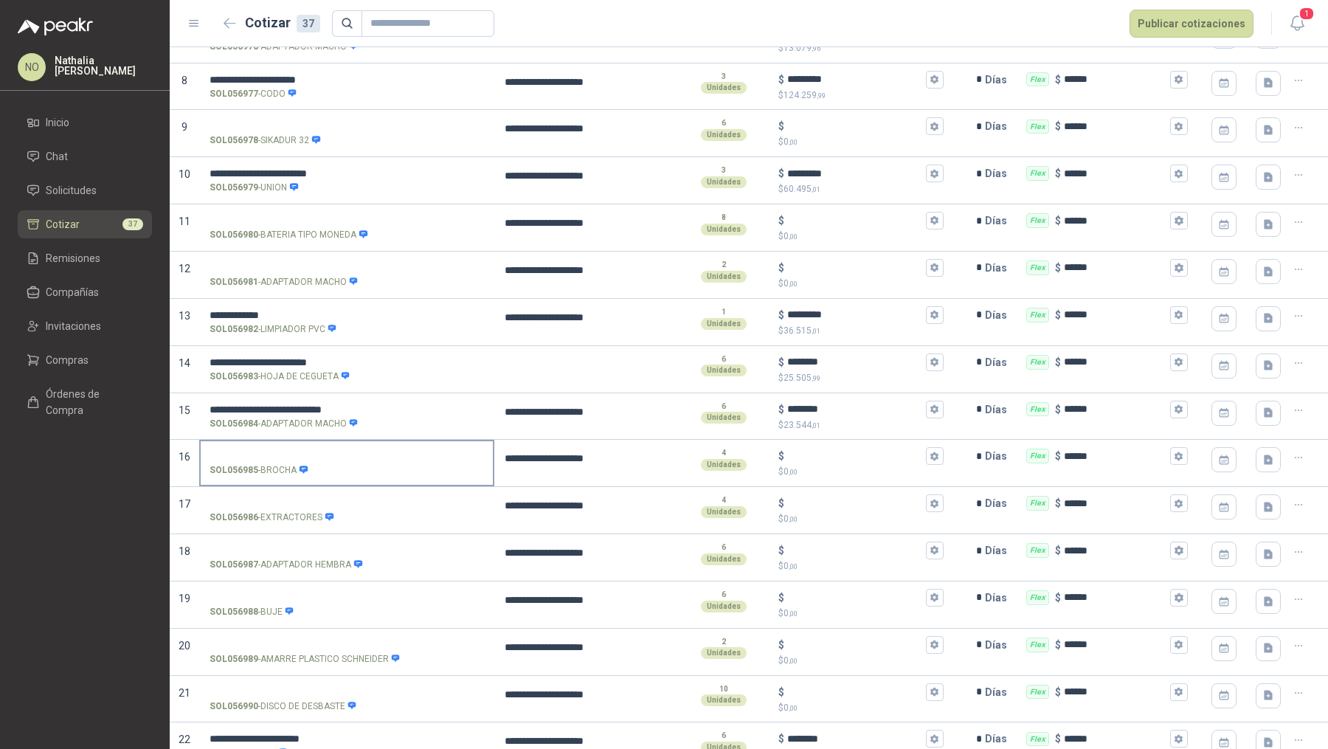
scroll to position [363, 0]
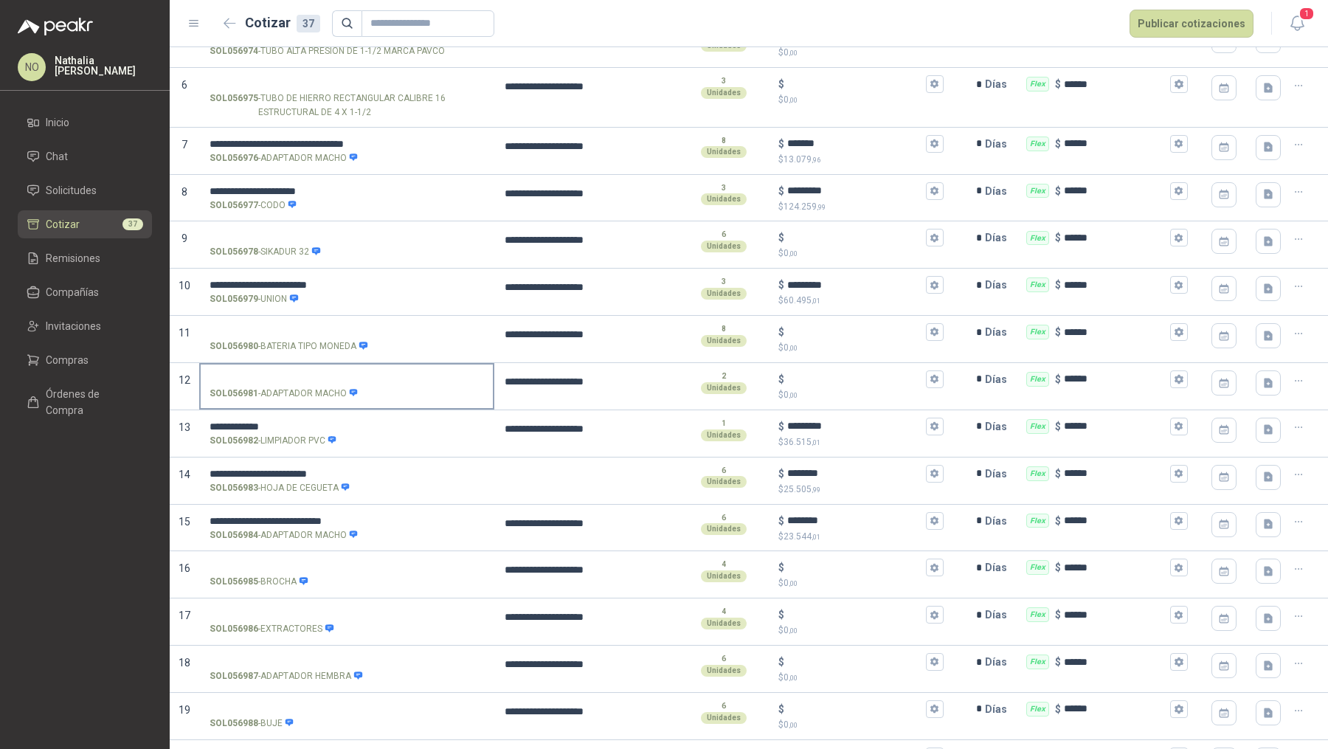
click at [274, 377] on input "SOL056981 - ADAPTADOR MACHO" at bounding box center [347, 379] width 274 height 11
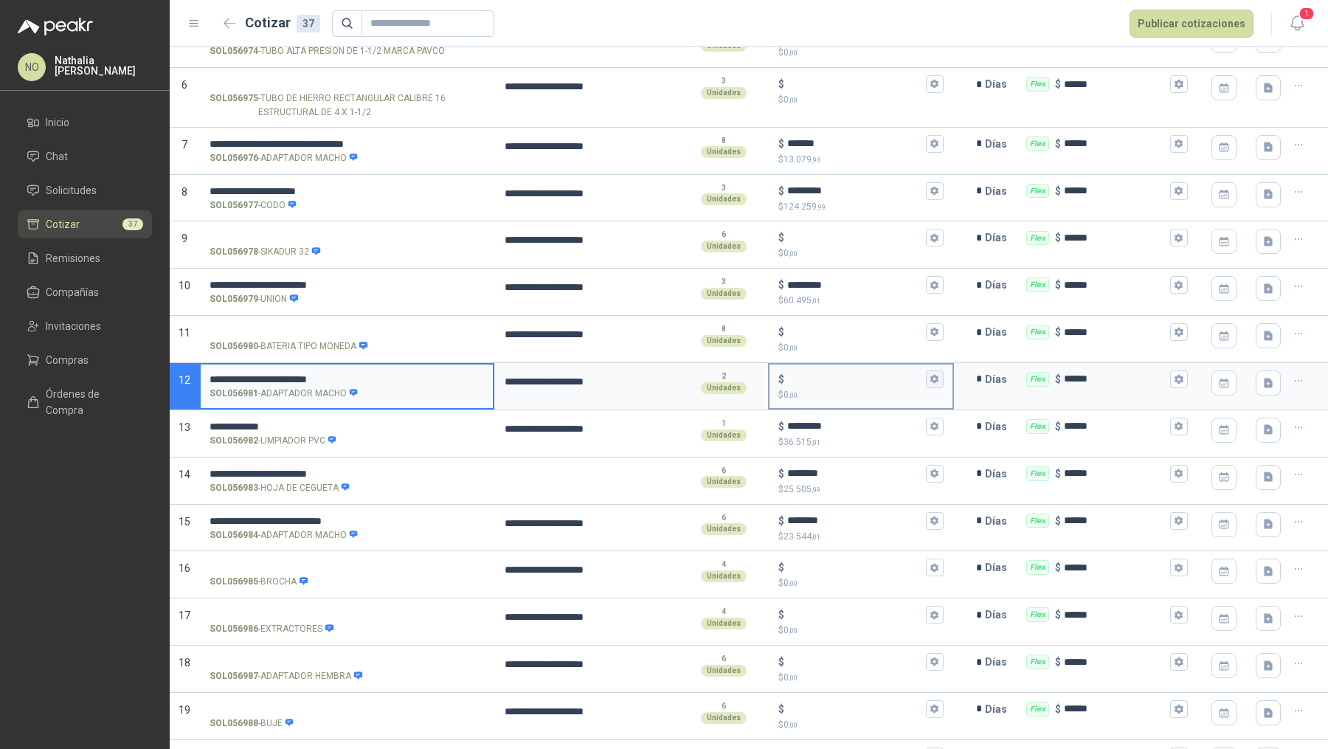
click at [930, 375] on icon "button" at bounding box center [935, 379] width 10 height 10
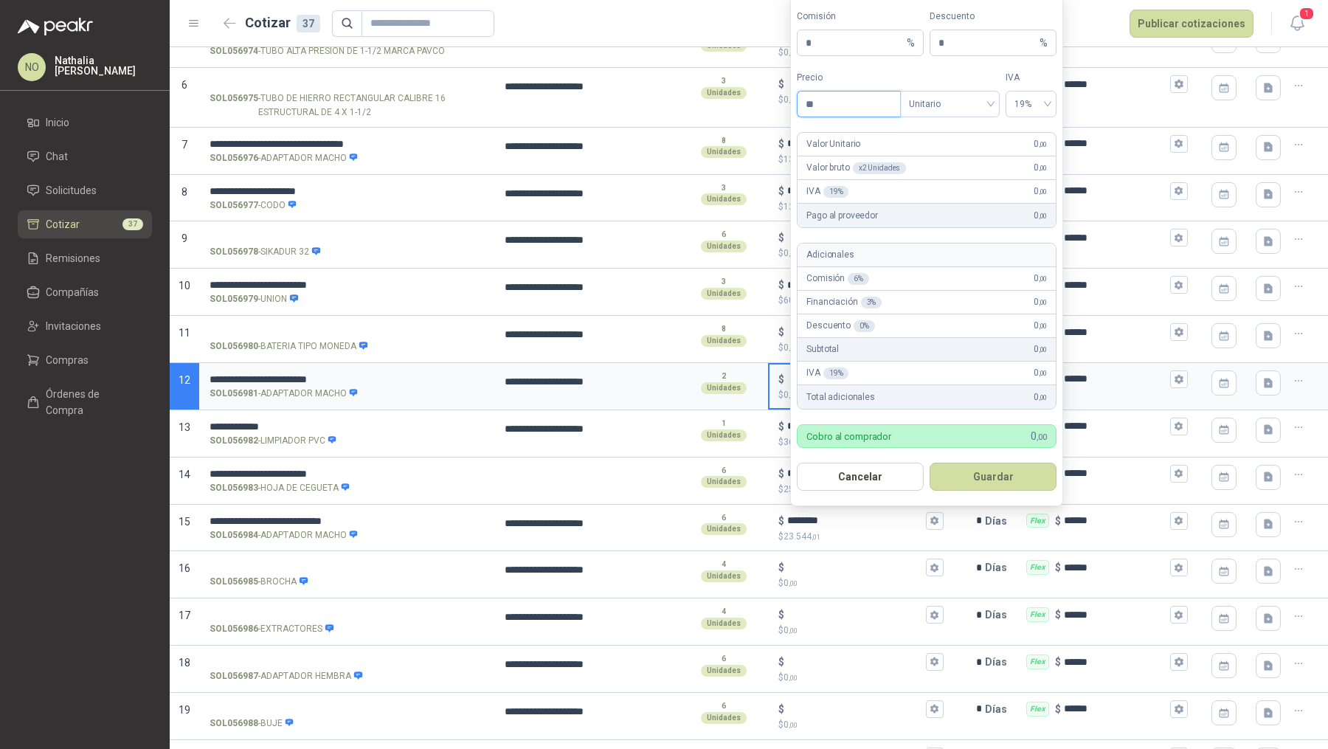
type input "*"
type input "**********"
click at [996, 474] on button "Guardar" at bounding box center [993, 477] width 127 height 28
type input "*********"
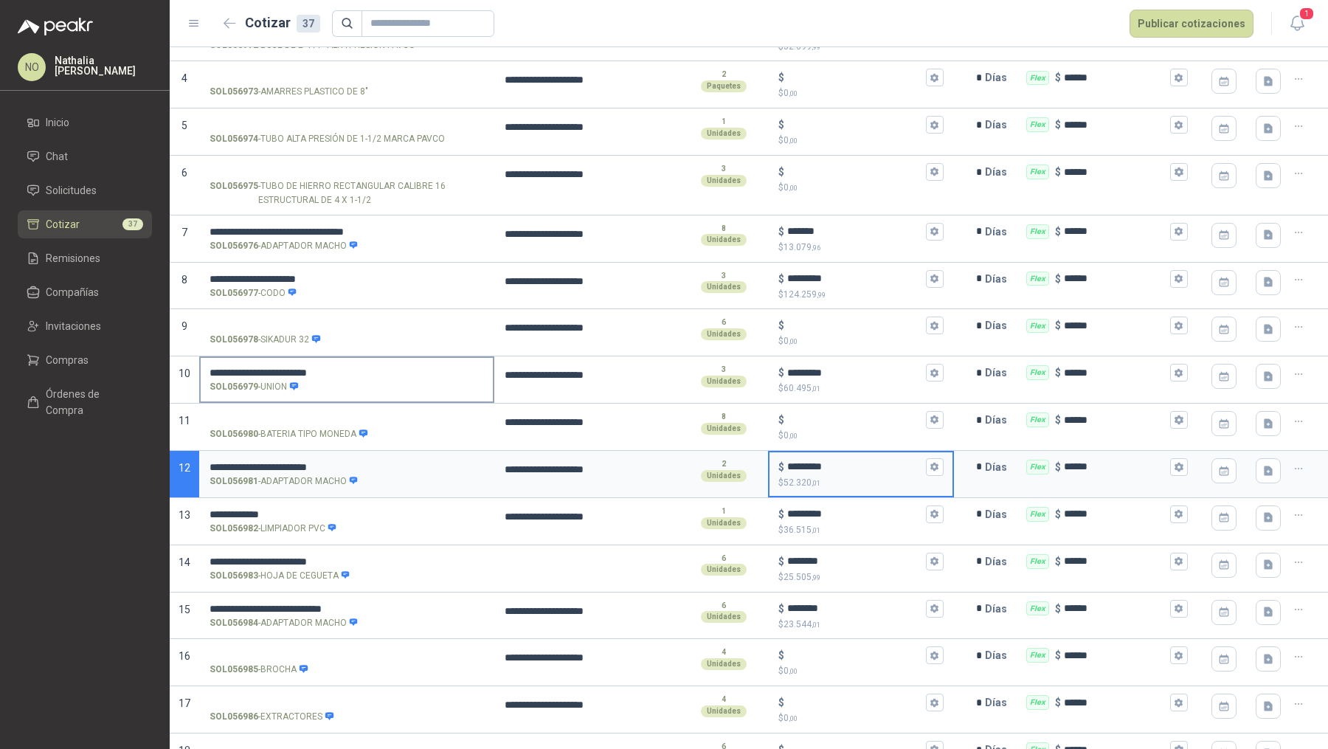
scroll to position [269, 0]
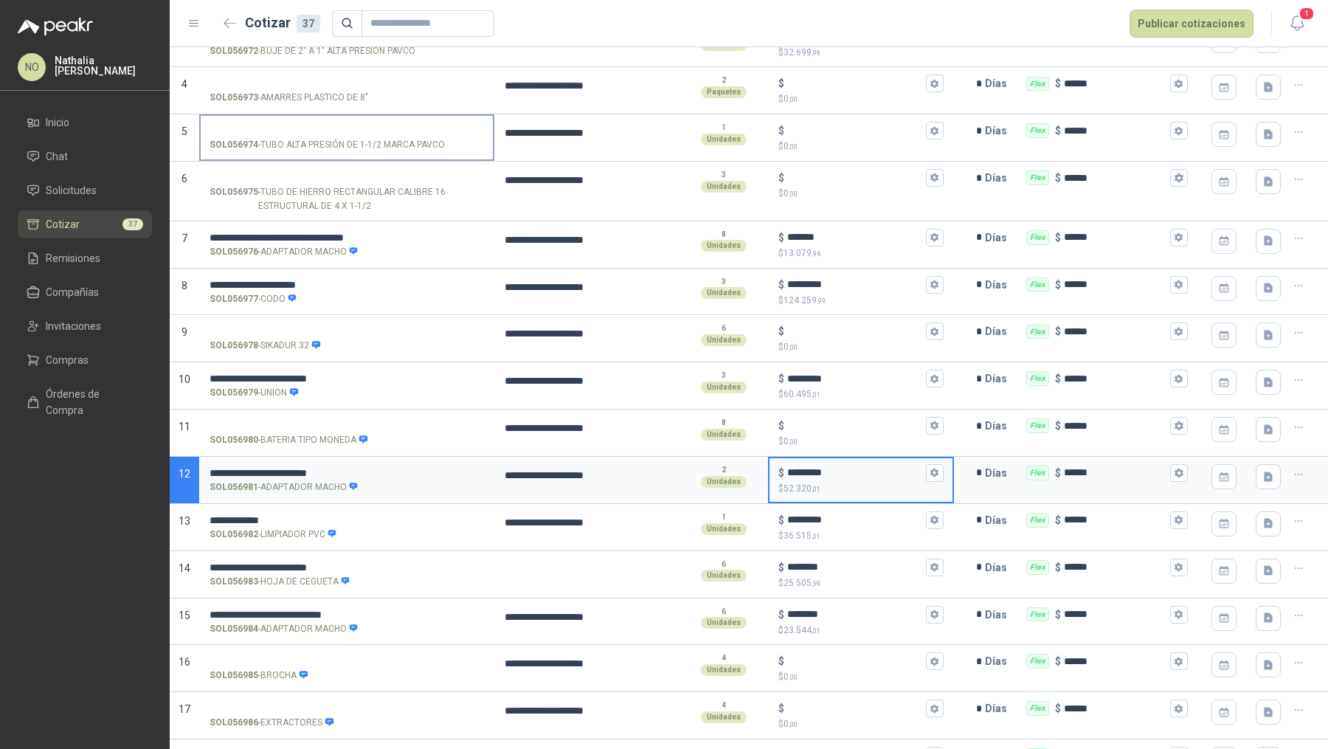
click at [365, 131] on input "SOL056974 - TUBO ALTA PRESIÓN DE 1-1/2 MARCA PAVCO" at bounding box center [347, 130] width 274 height 11
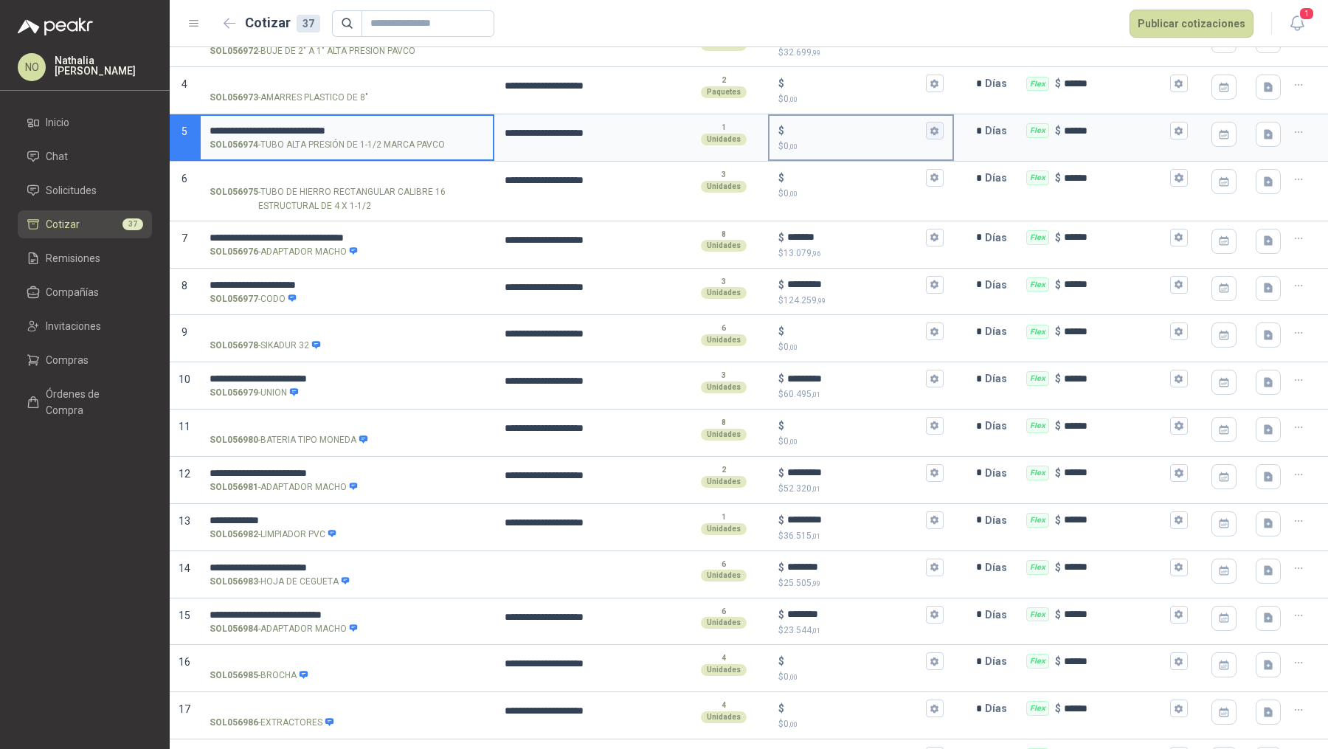
click at [927, 134] on button "$ $ 0 ,00" at bounding box center [935, 131] width 18 height 18
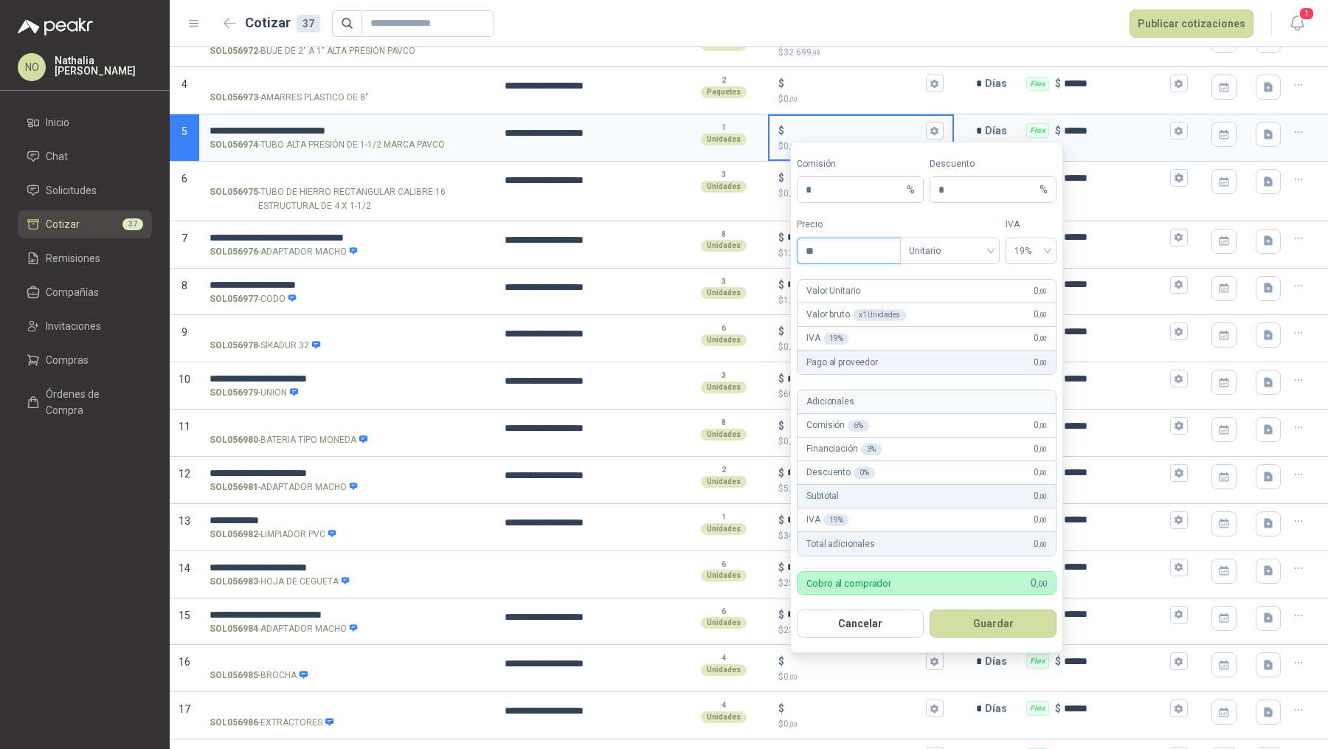
type input "*"
type input "**********"
click at [1018, 623] on button "Guardar" at bounding box center [993, 623] width 127 height 28
type input "*********"
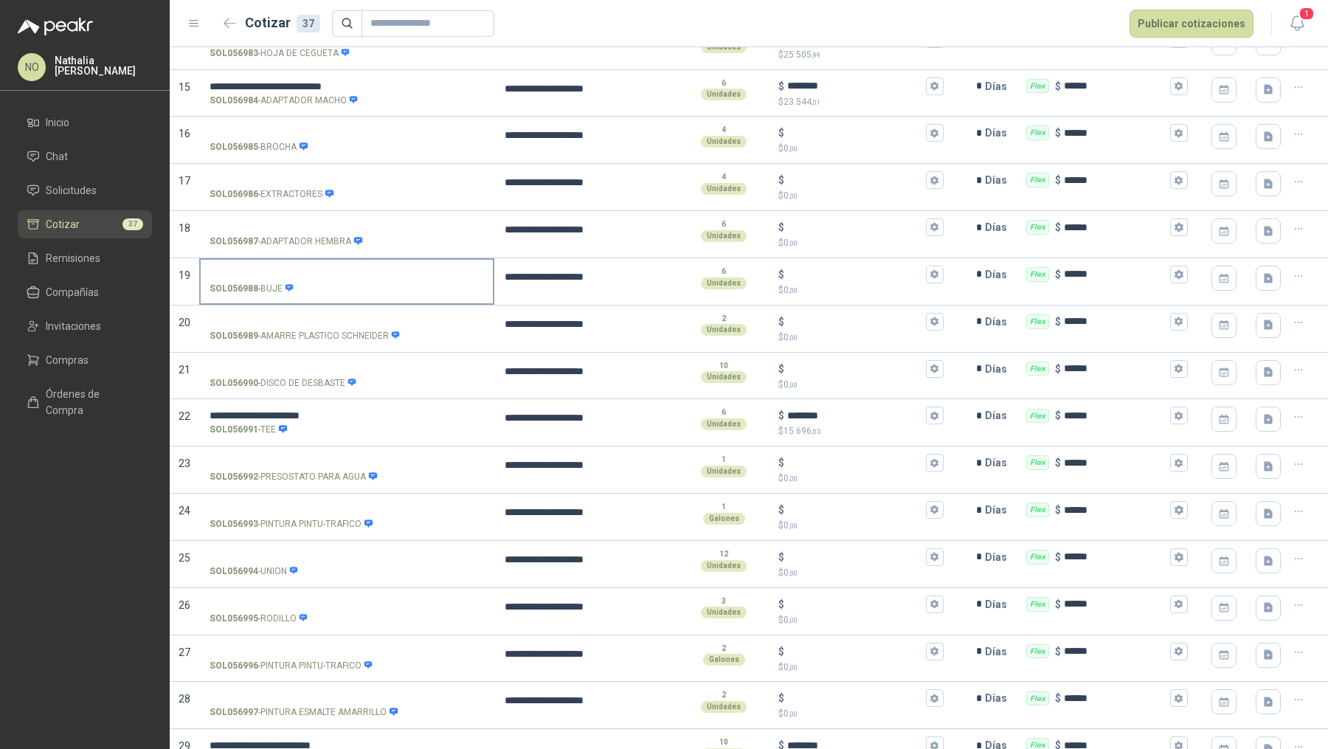
scroll to position [823, 0]
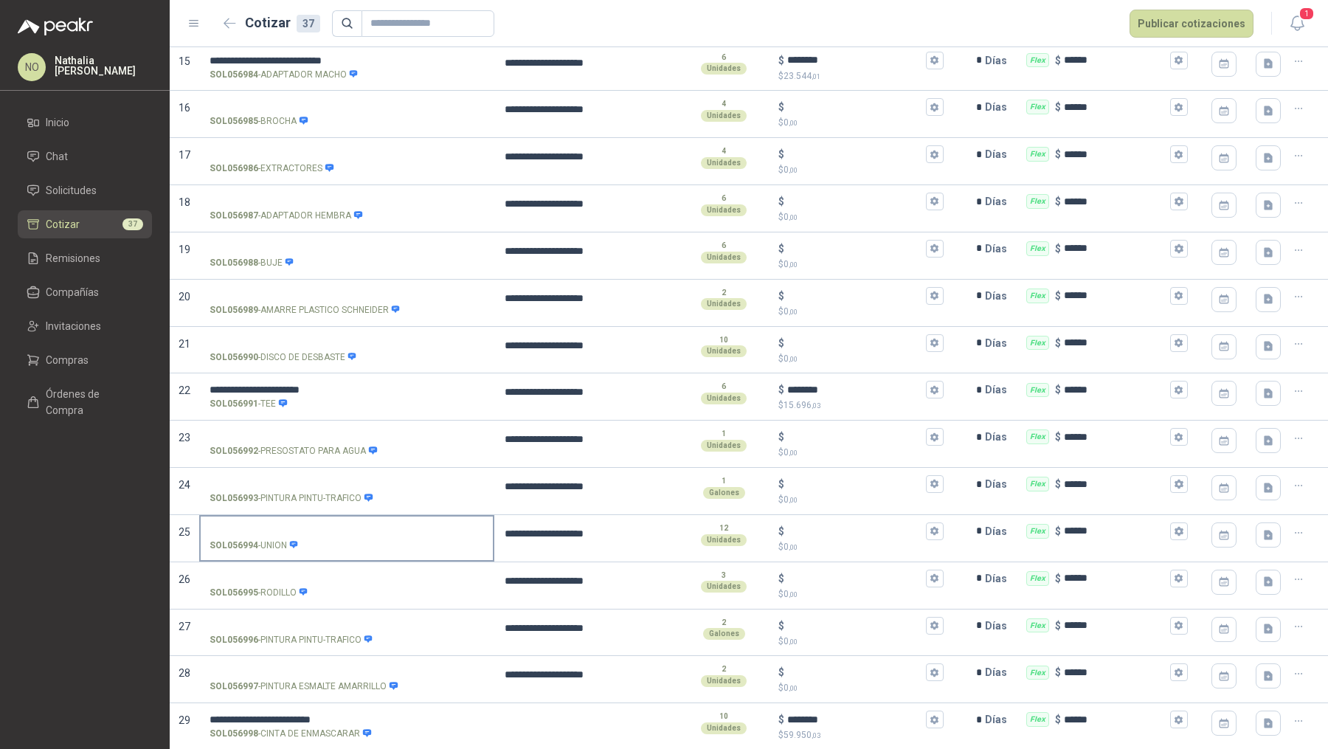
click at [361, 526] on input "SOL056994 - UNION" at bounding box center [347, 531] width 274 height 11
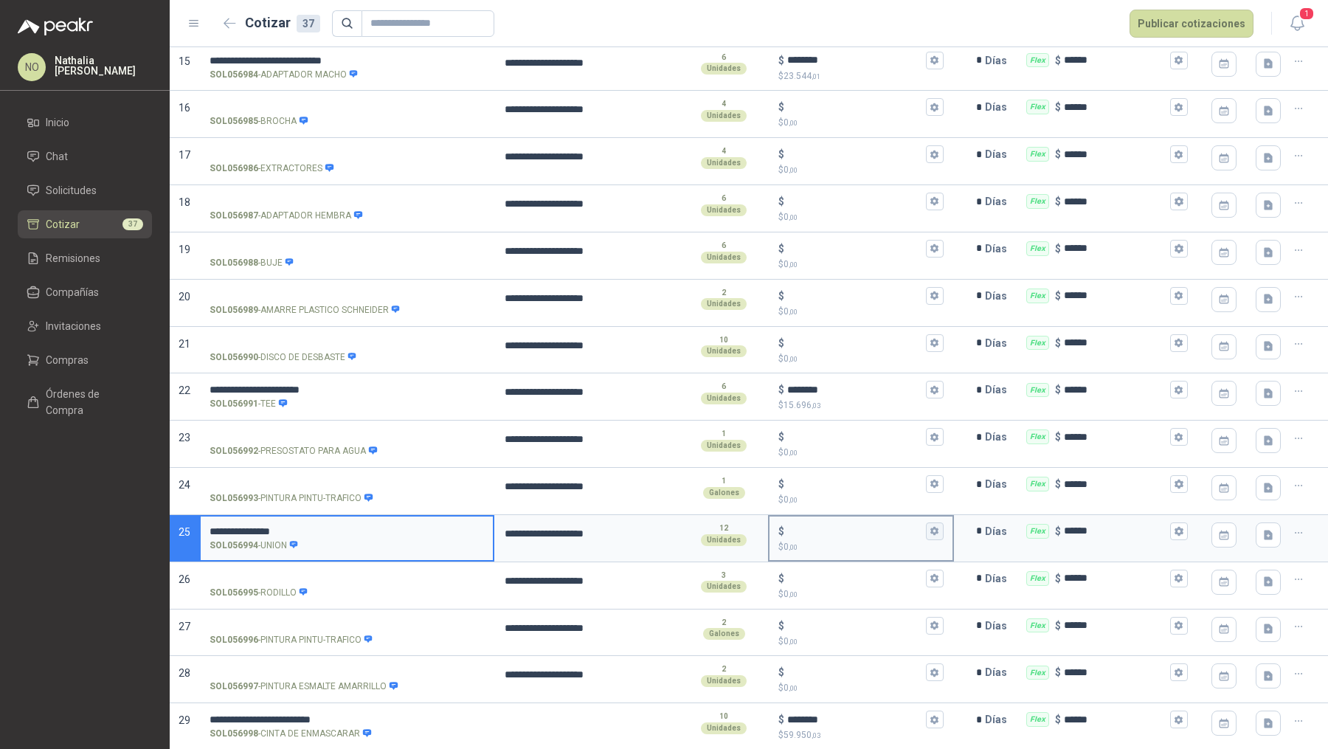
click at [930, 527] on icon "button" at bounding box center [935, 531] width 10 height 10
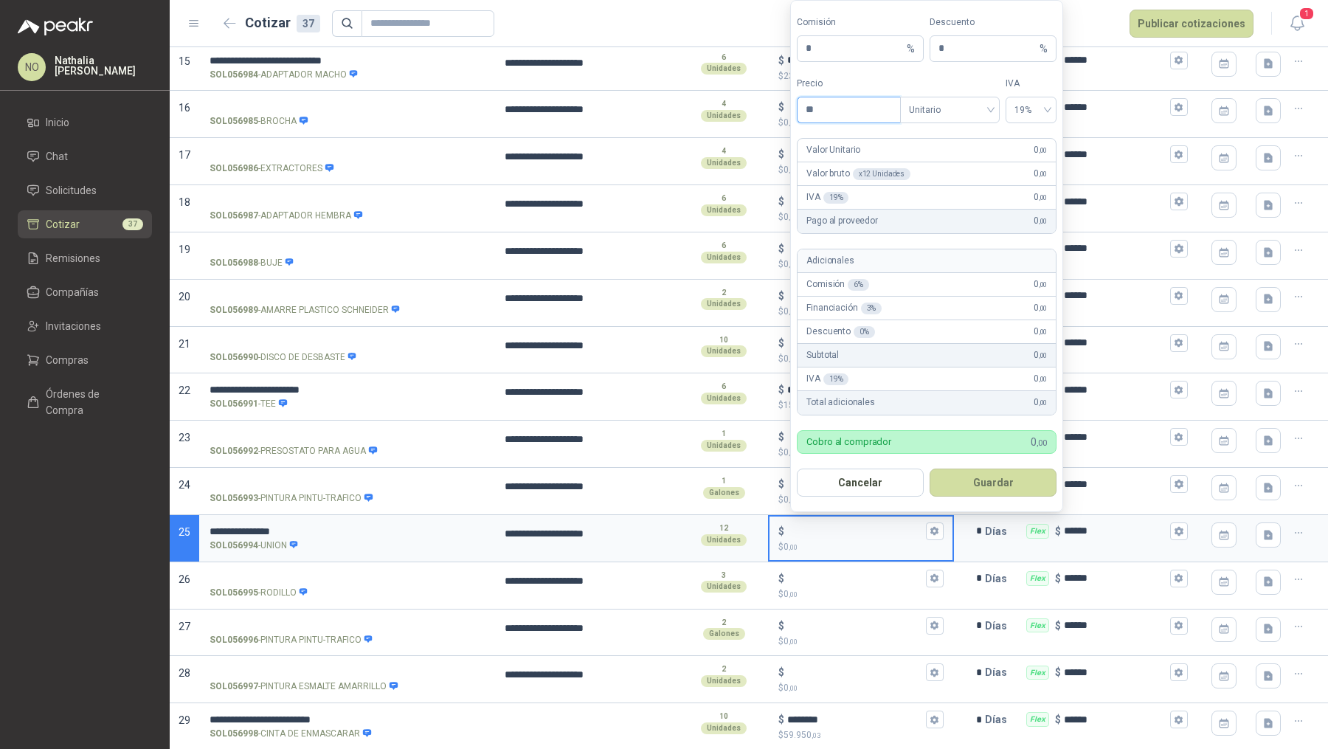
type input "*"
type input "********"
click at [989, 477] on button "Guardar" at bounding box center [993, 482] width 127 height 28
type input "******"
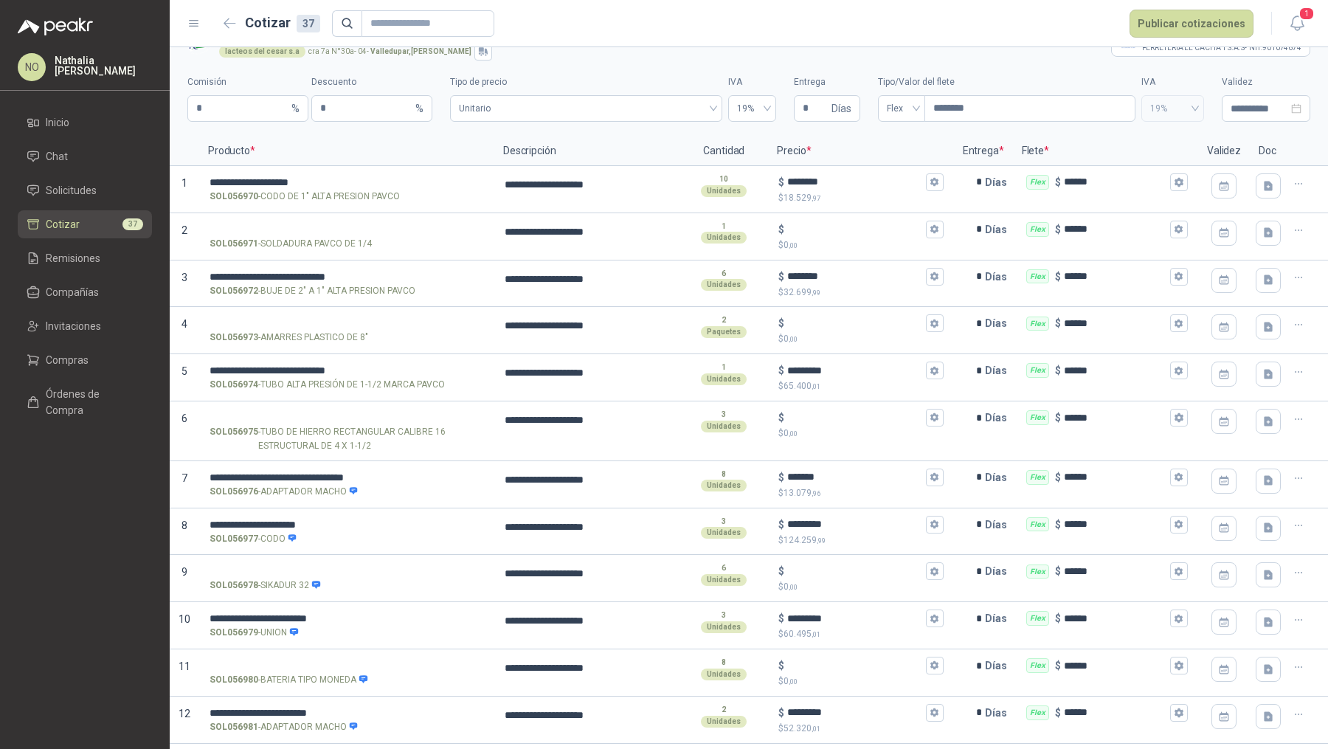
scroll to position [0, 0]
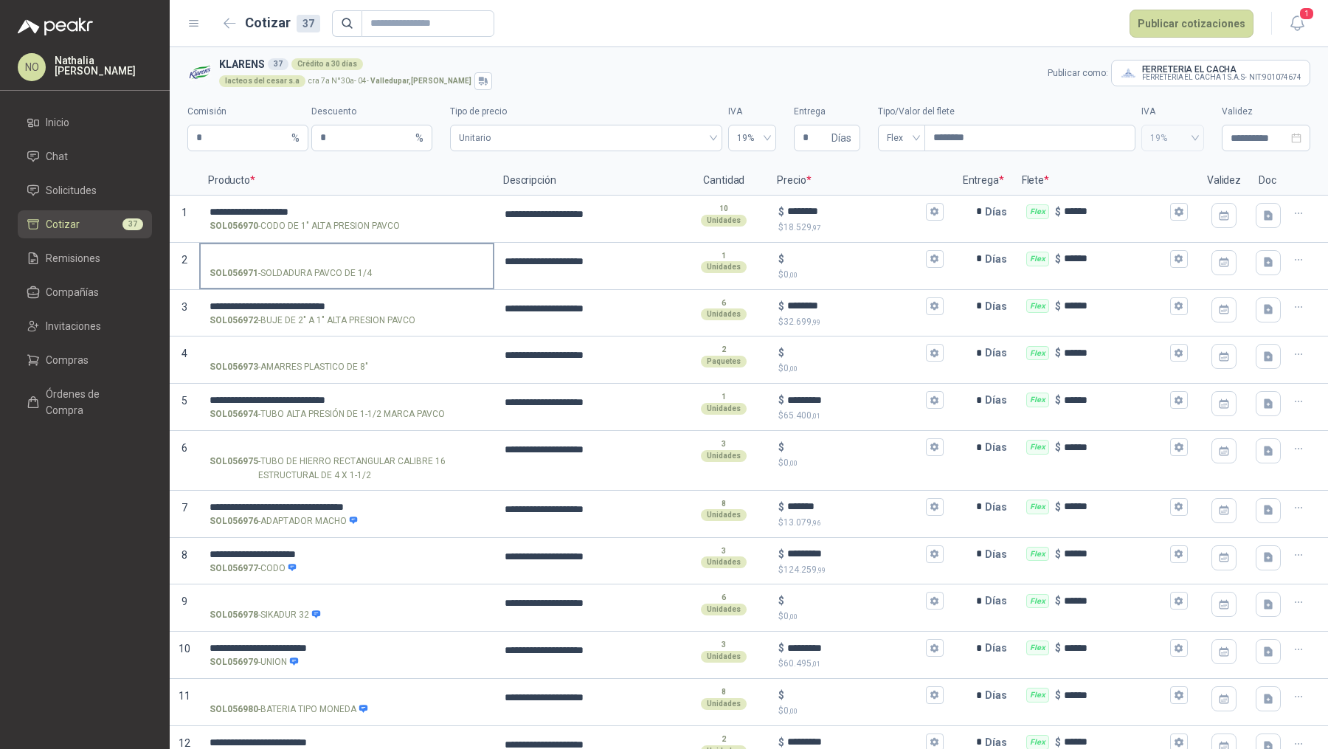
click at [356, 256] on input "SOL056971 - SOLDADURA PAVCO DE 1/4" at bounding box center [347, 259] width 274 height 11
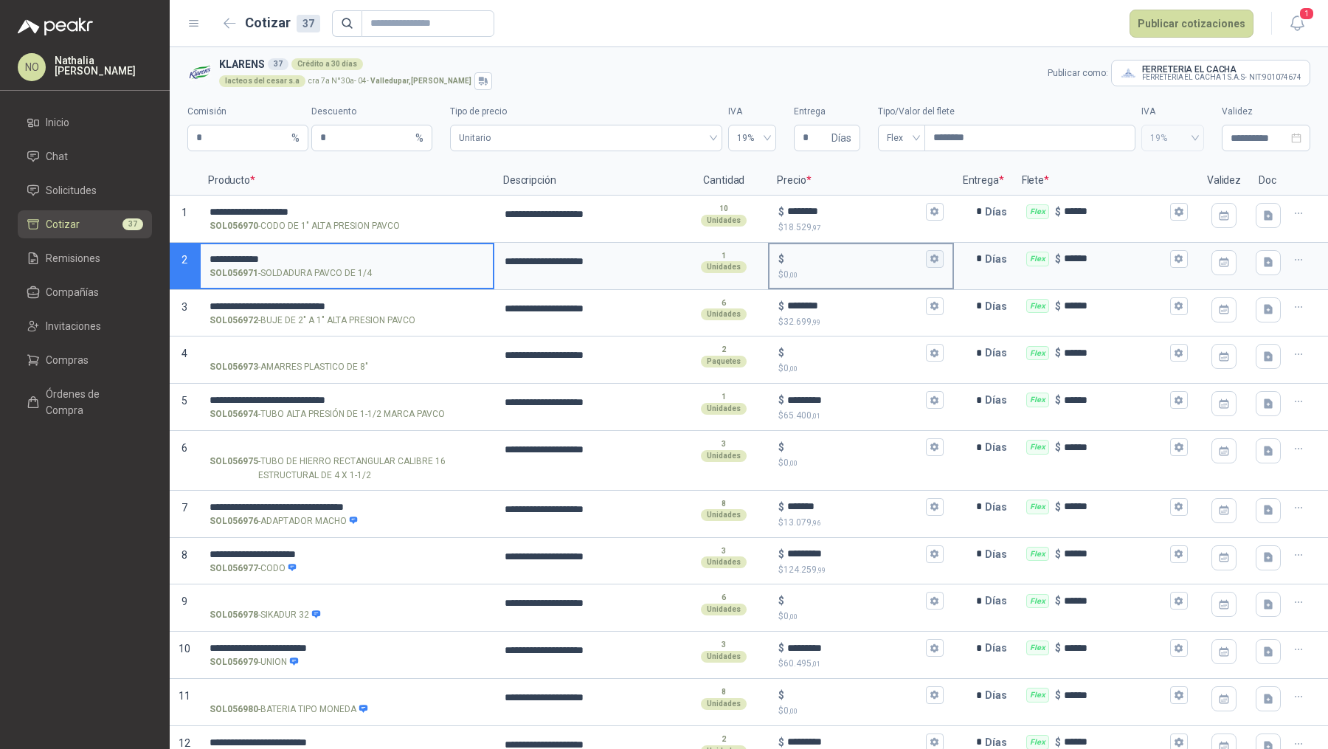
click at [931, 263] on icon "button" at bounding box center [935, 259] width 10 height 10
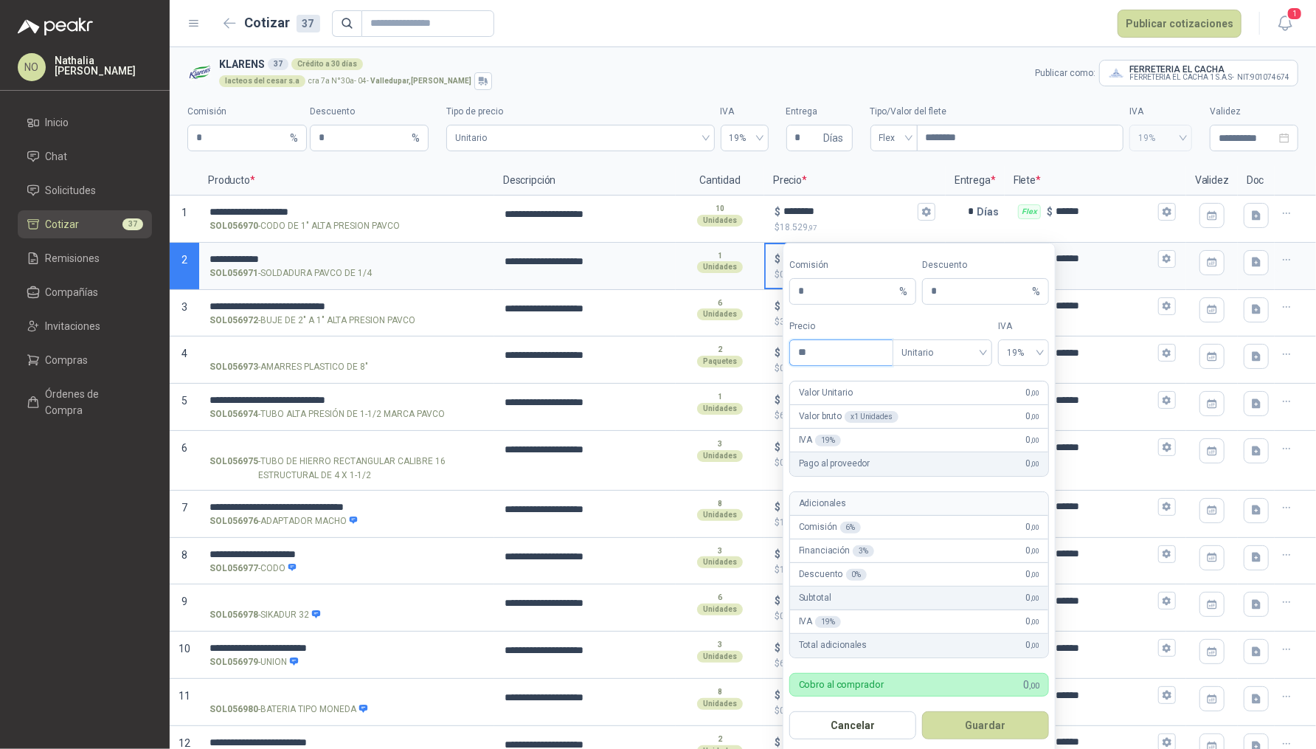
type input "*"
type input "**********"
click at [986, 729] on button "Guardar" at bounding box center [985, 725] width 127 height 28
type input "********"
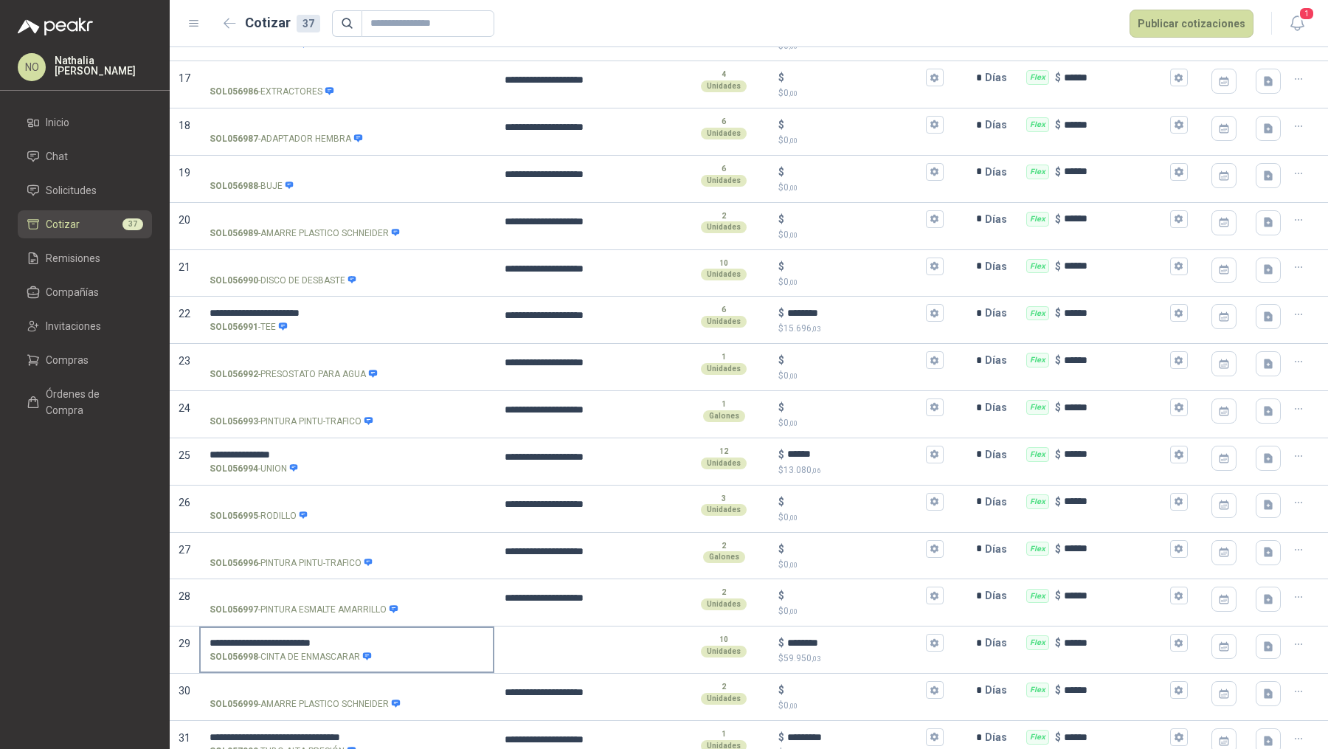
scroll to position [887, 0]
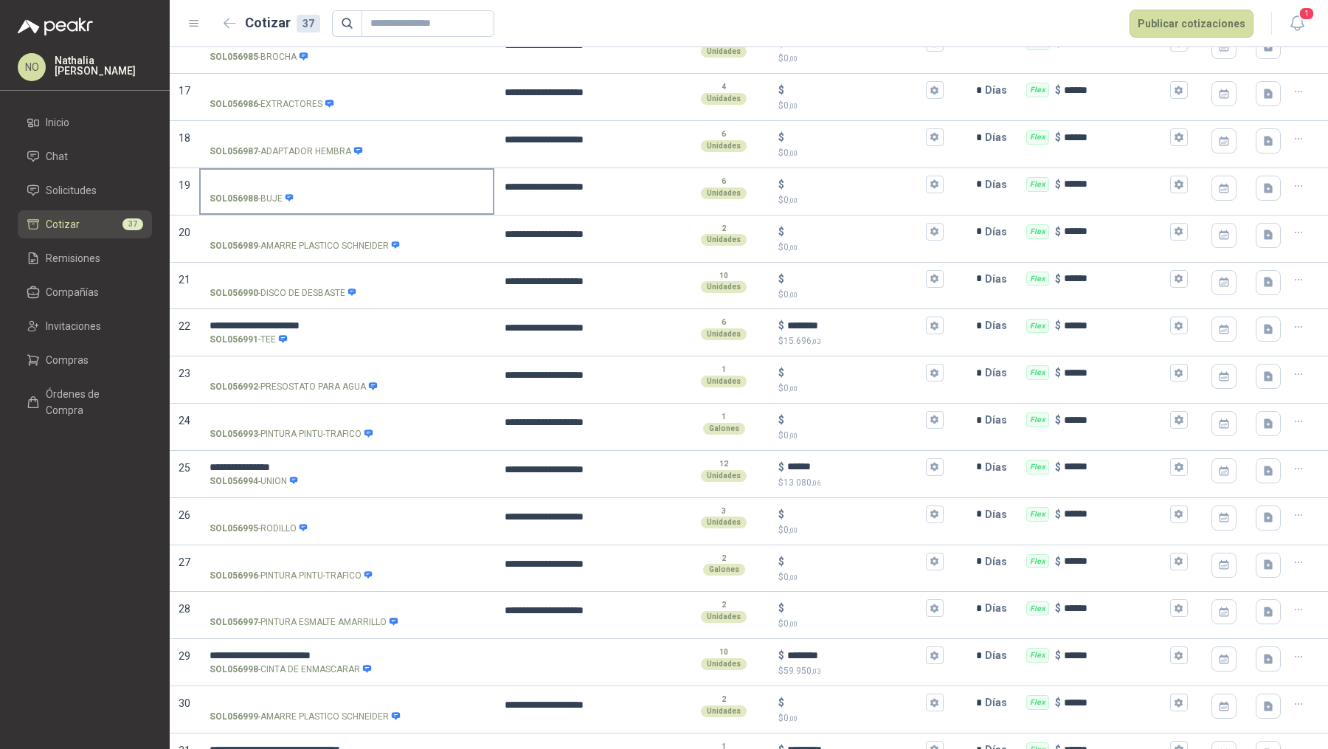
click at [272, 179] on input "SOL056988 - BUJE" at bounding box center [347, 184] width 274 height 11
click at [305, 179] on input "**********" at bounding box center [347, 184] width 274 height 11
type input "*"
click at [291, 179] on input "SOL056988 - BUJE" at bounding box center [347, 184] width 274 height 11
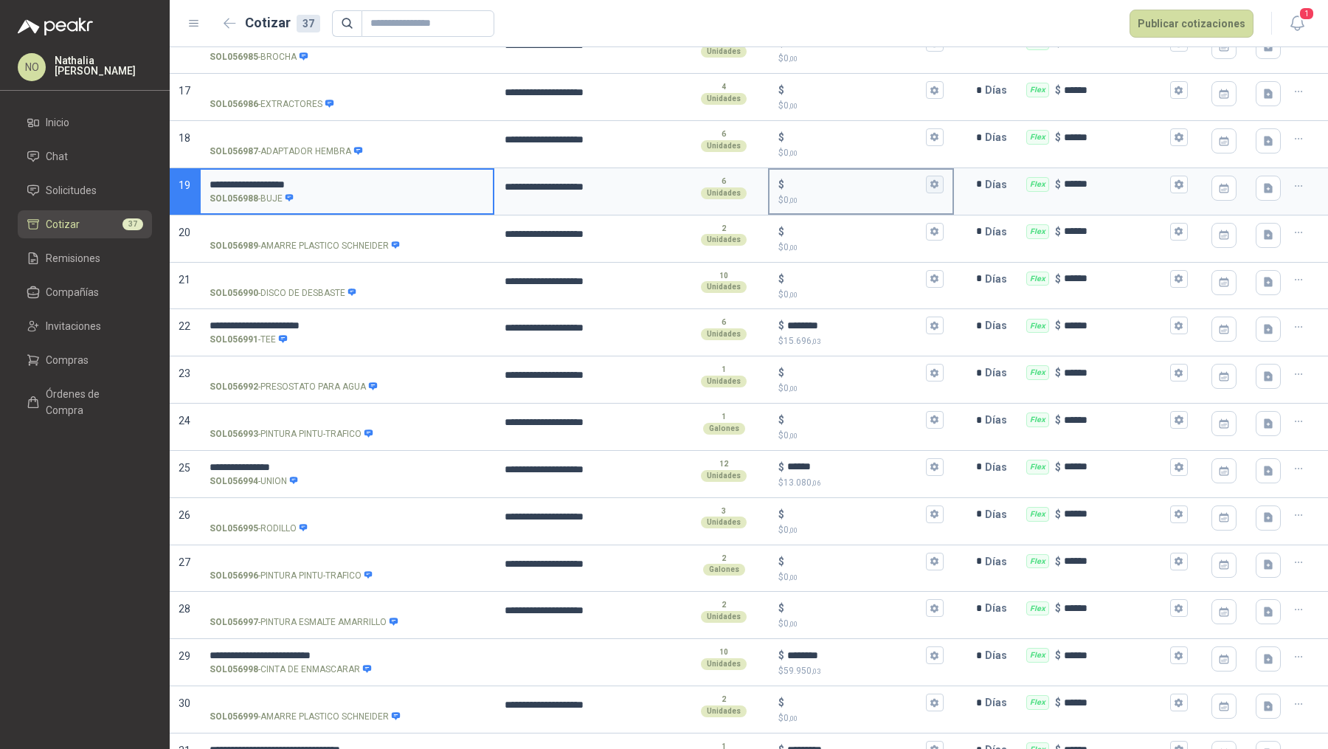
click at [930, 180] on icon "button" at bounding box center [934, 184] width 8 height 9
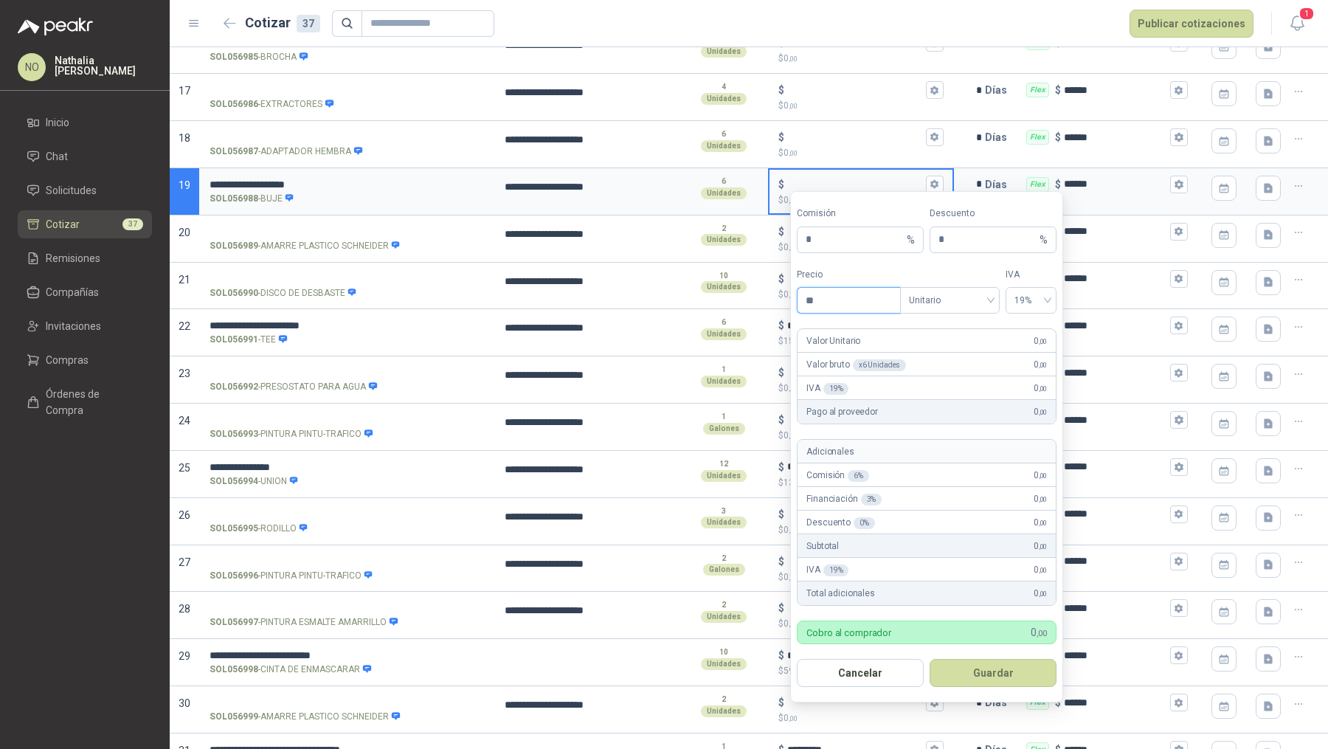
type input "*"
type input "**********"
click at [997, 665] on button "Guardar" at bounding box center [993, 673] width 127 height 28
type input "*********"
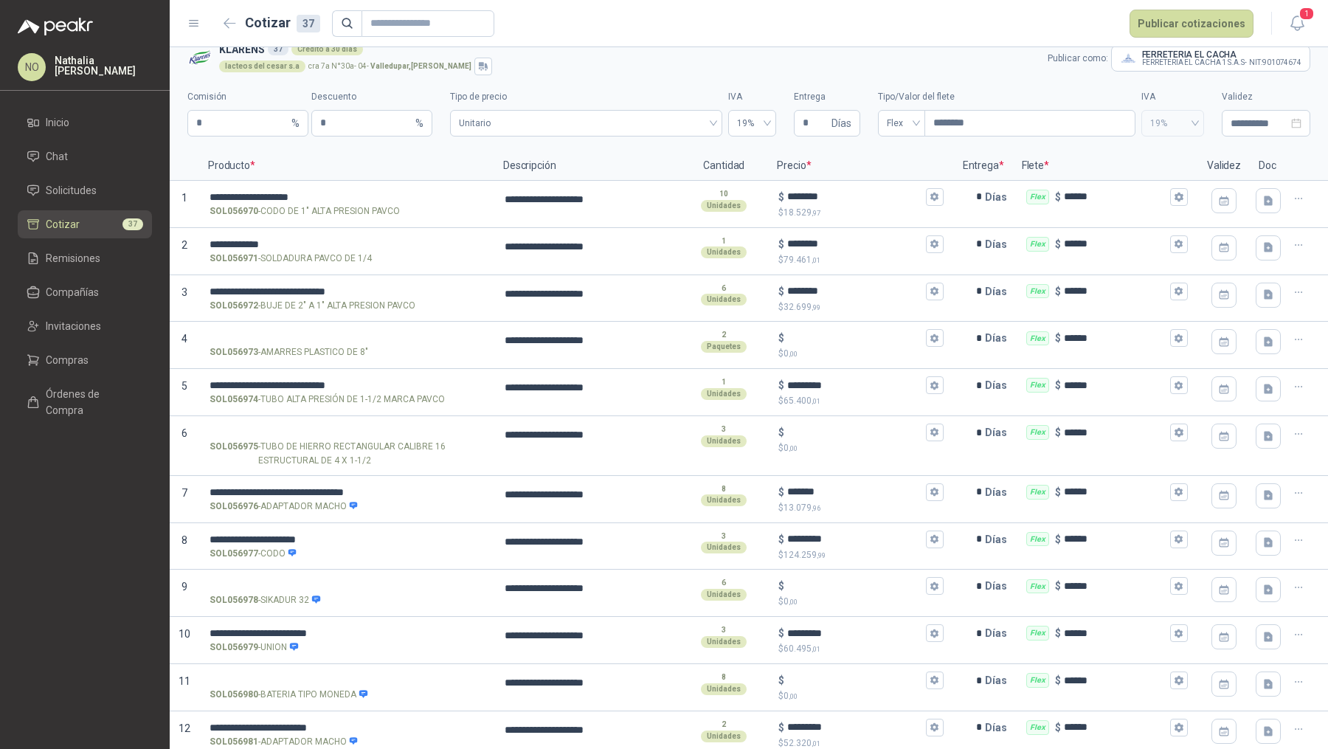
scroll to position [13, 0]
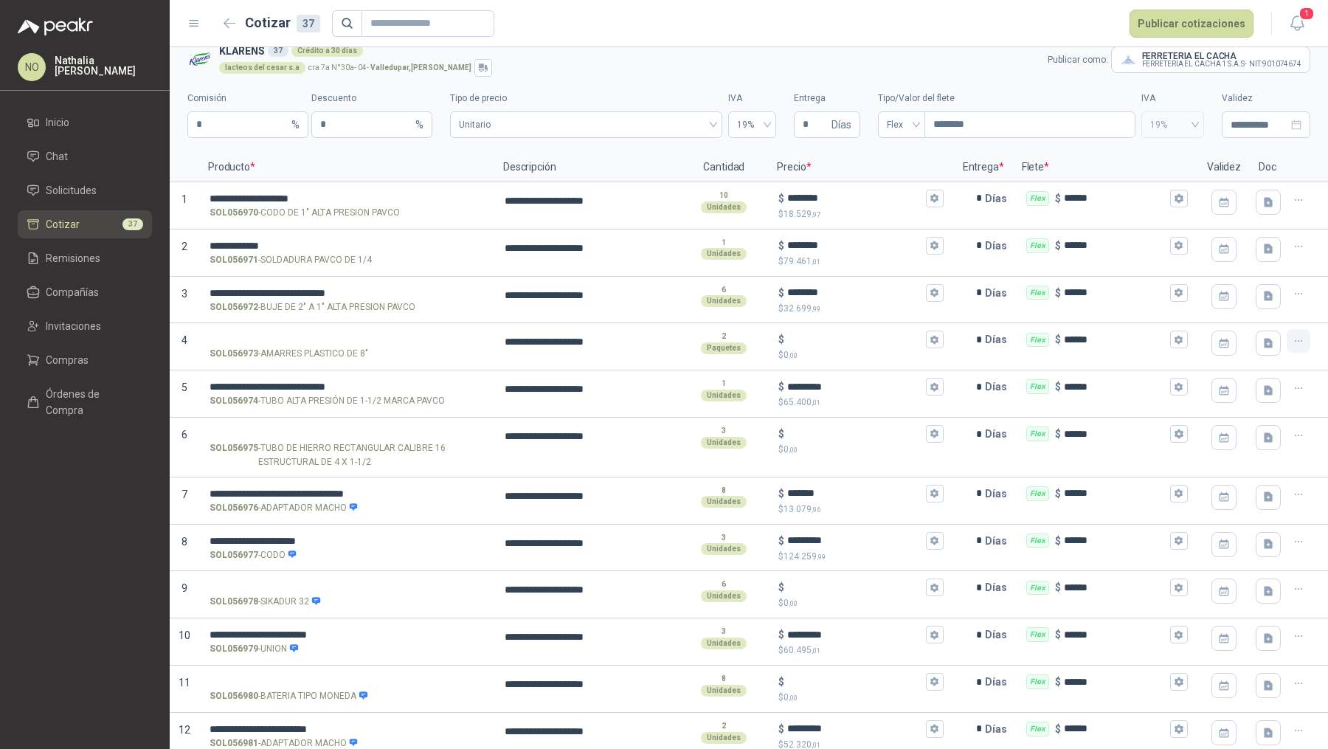
click at [1292, 339] on icon "button" at bounding box center [1298, 341] width 13 height 13
click at [1264, 303] on button "Eliminar cotización" at bounding box center [1234, 305] width 111 height 24
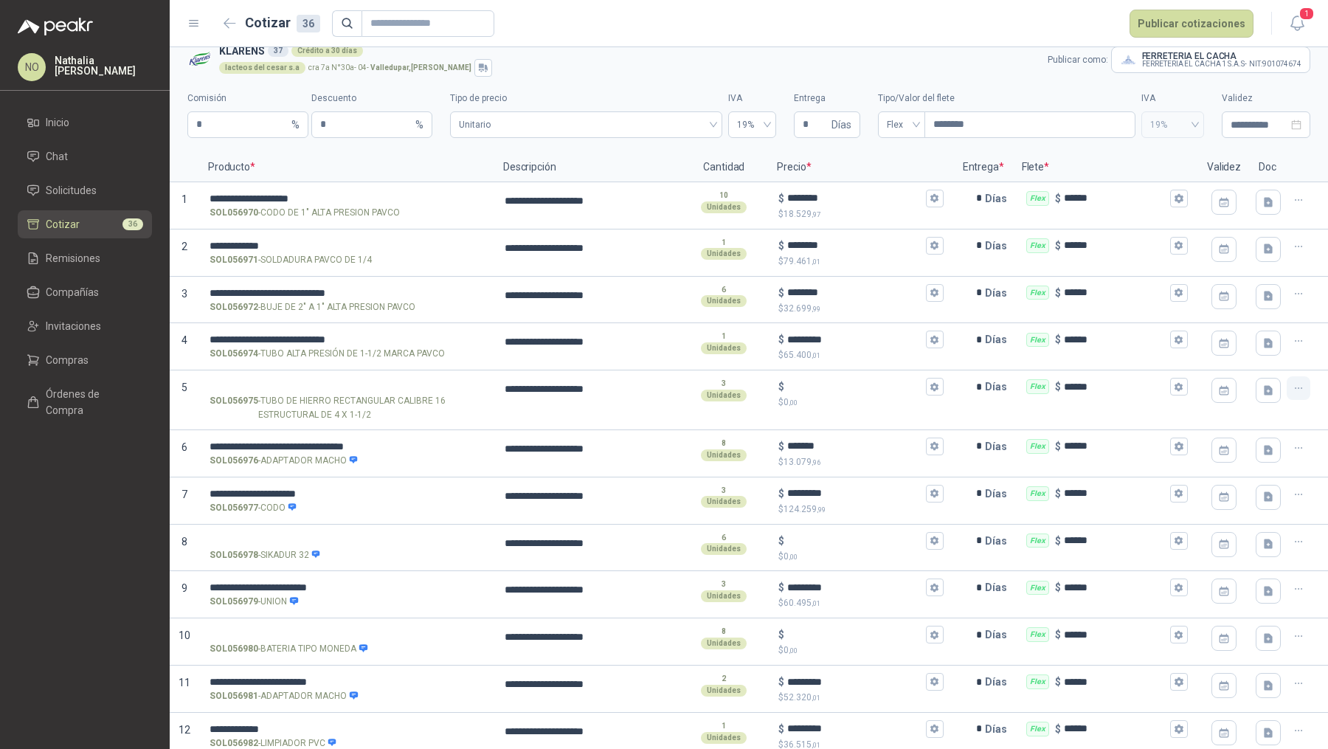
click at [1292, 392] on icon "button" at bounding box center [1298, 388] width 13 height 13
click at [1267, 358] on button "Eliminar cotización" at bounding box center [1234, 352] width 111 height 24
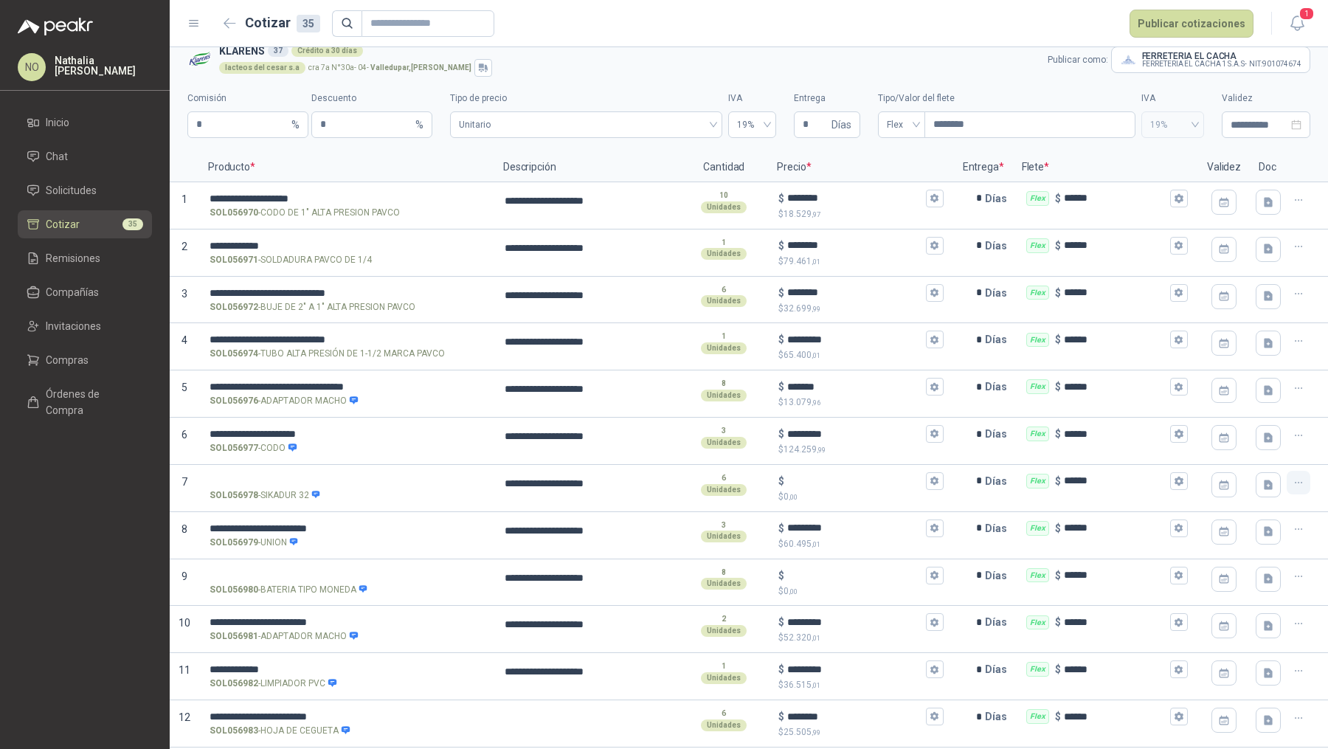
click at [1292, 485] on icon "button" at bounding box center [1298, 483] width 13 height 13
click at [1268, 453] on button "Eliminar cotización" at bounding box center [1234, 445] width 111 height 24
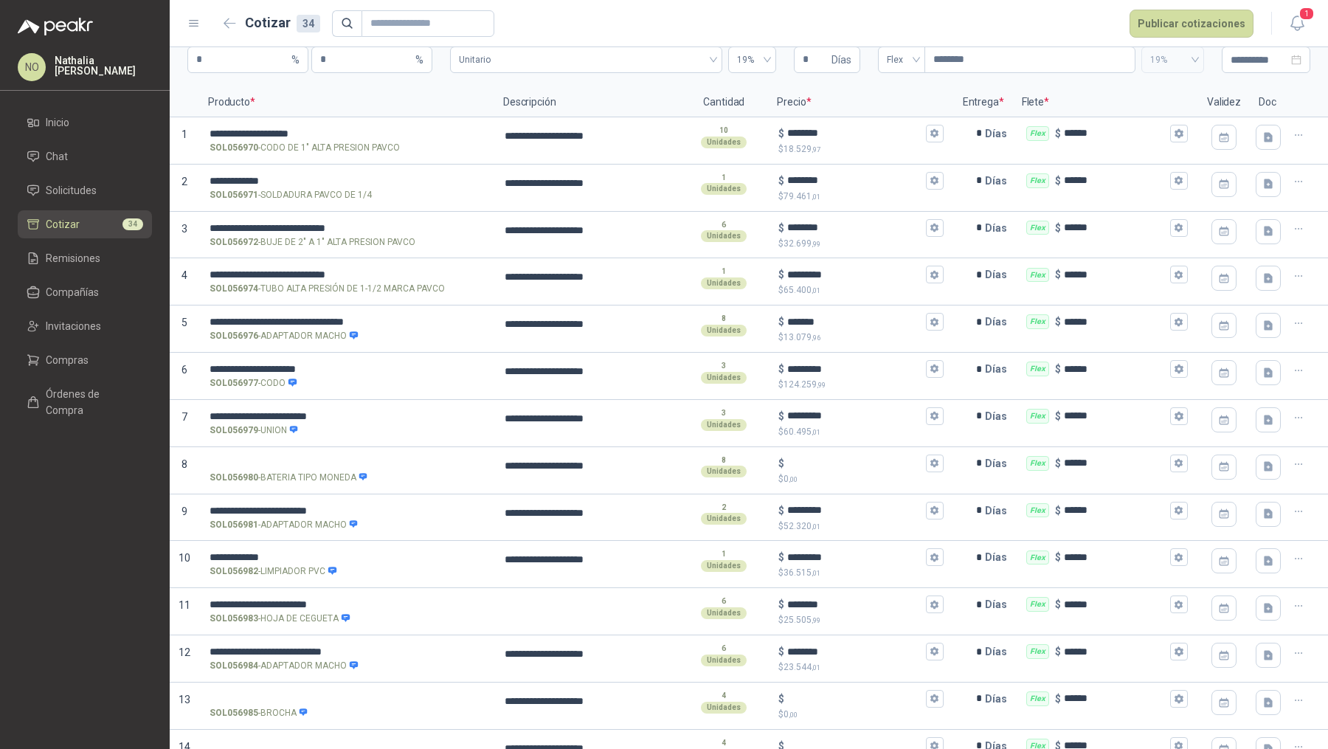
scroll to position [91, 0]
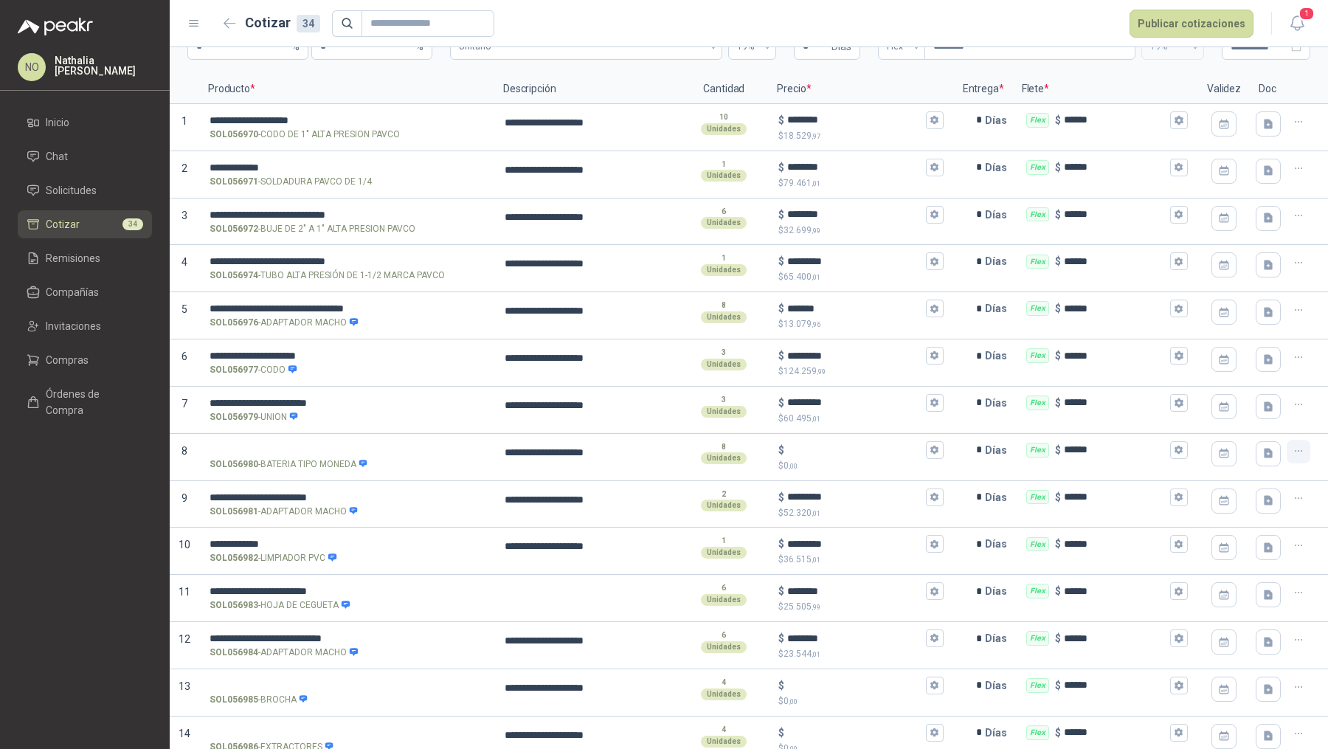
click at [1287, 455] on button "button" at bounding box center [1299, 452] width 24 height 24
click at [1252, 420] on button "Eliminar cotización" at bounding box center [1234, 414] width 111 height 24
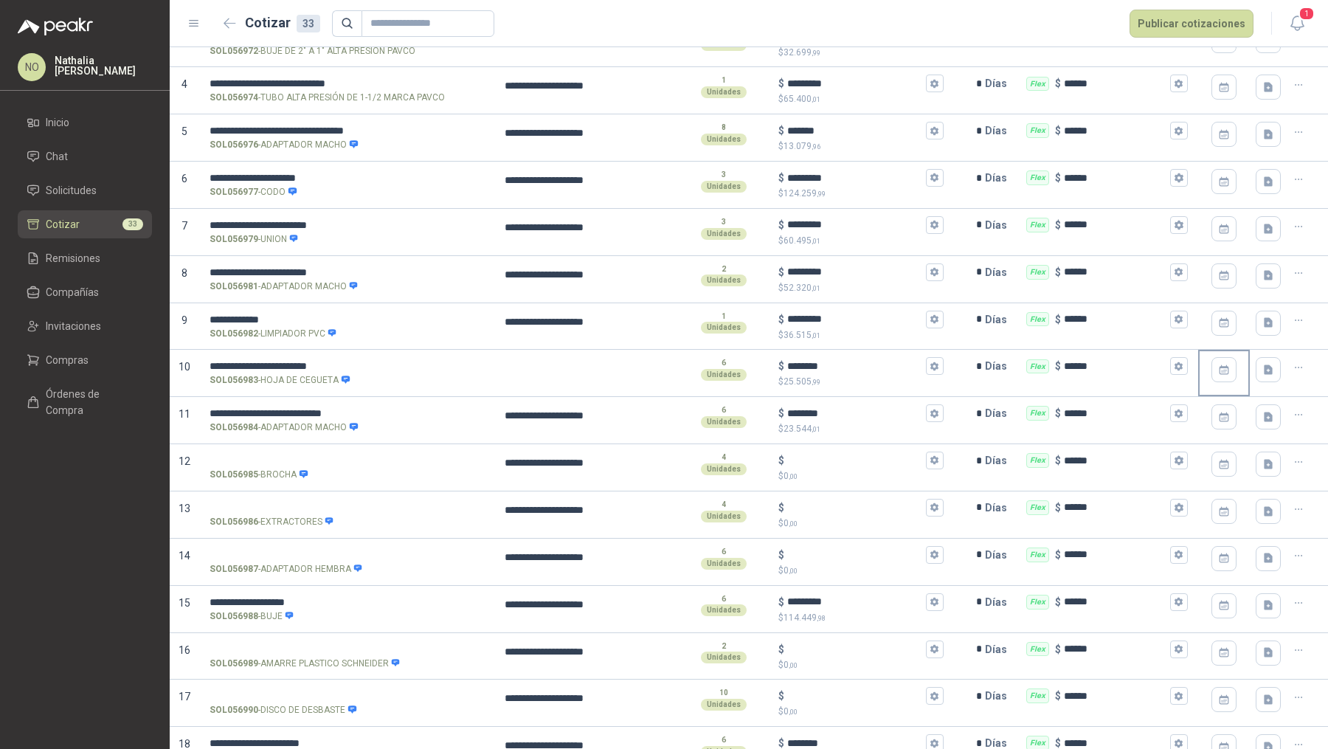
scroll to position [273, 0]
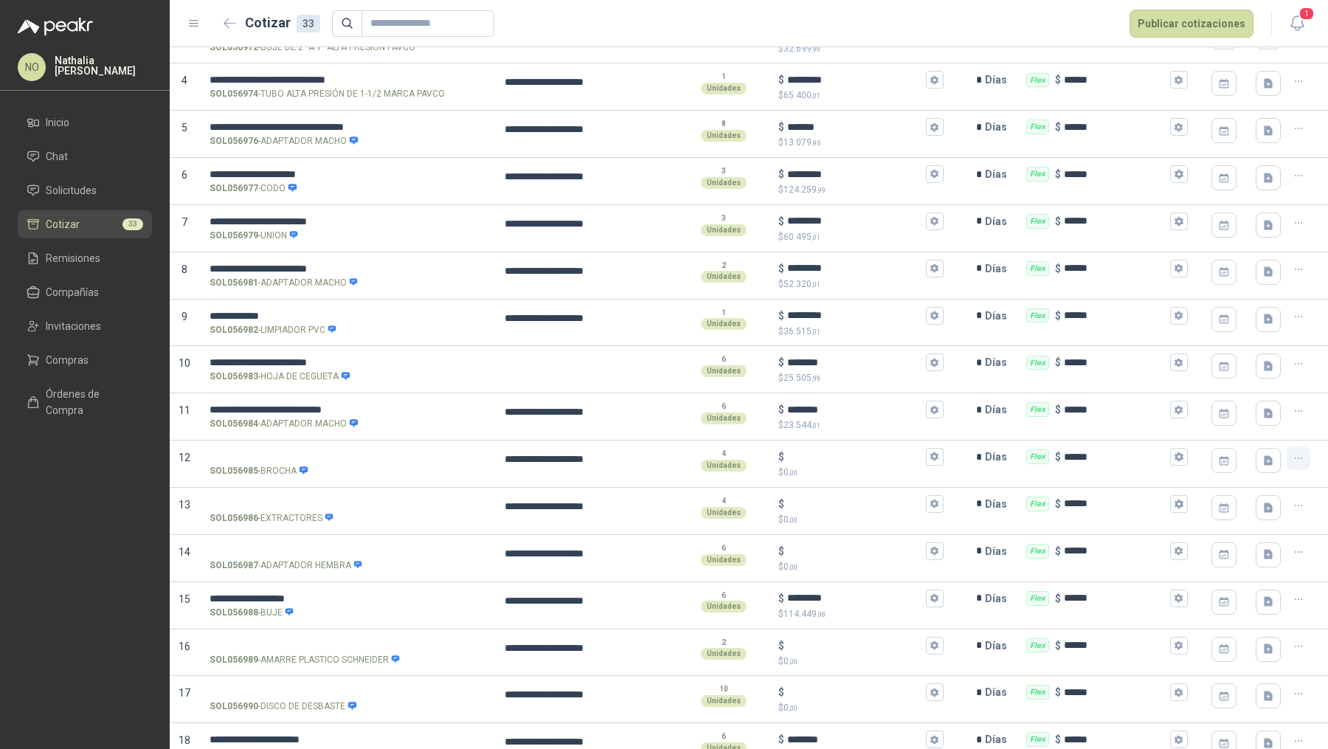
click at [1295, 460] on button "button" at bounding box center [1299, 458] width 24 height 24
click at [1265, 424] on button "Eliminar cotización" at bounding box center [1234, 419] width 111 height 24
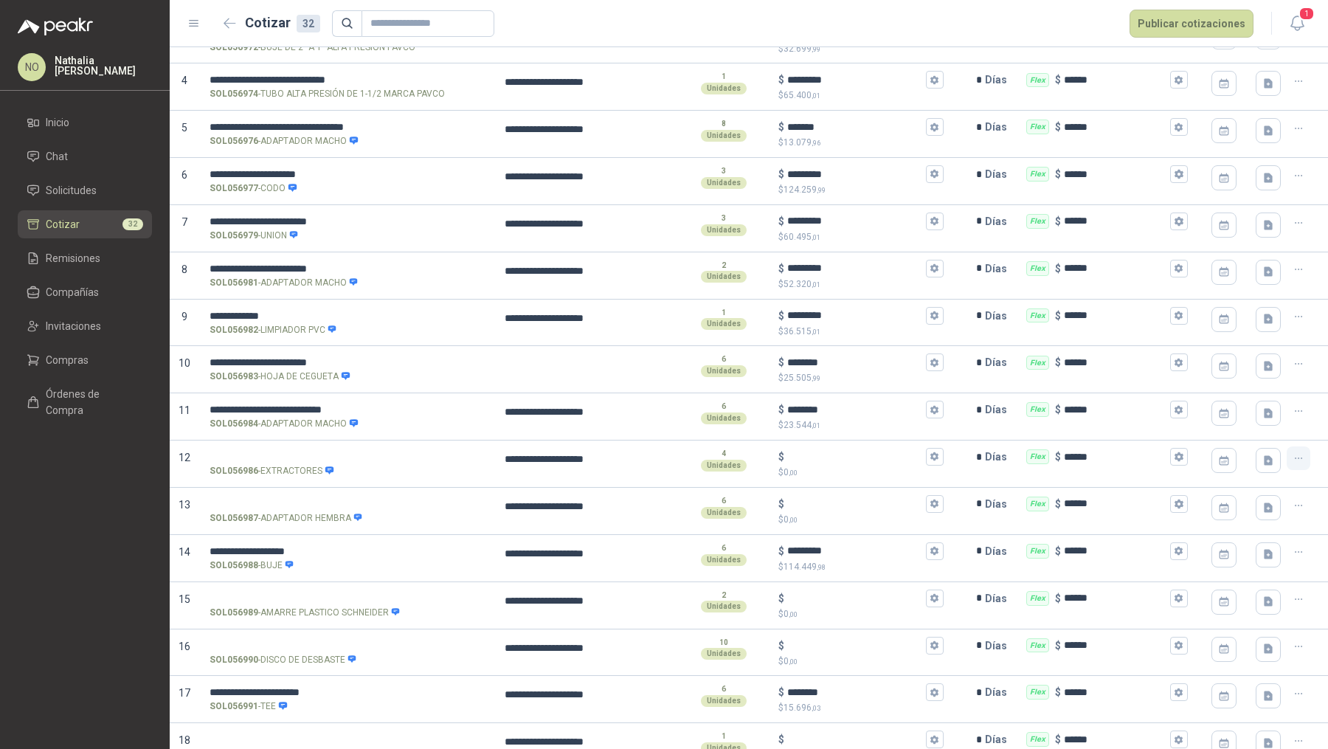
click at [1295, 460] on button "button" at bounding box center [1299, 458] width 24 height 24
click at [1257, 423] on button "Eliminar cotización" at bounding box center [1234, 419] width 111 height 24
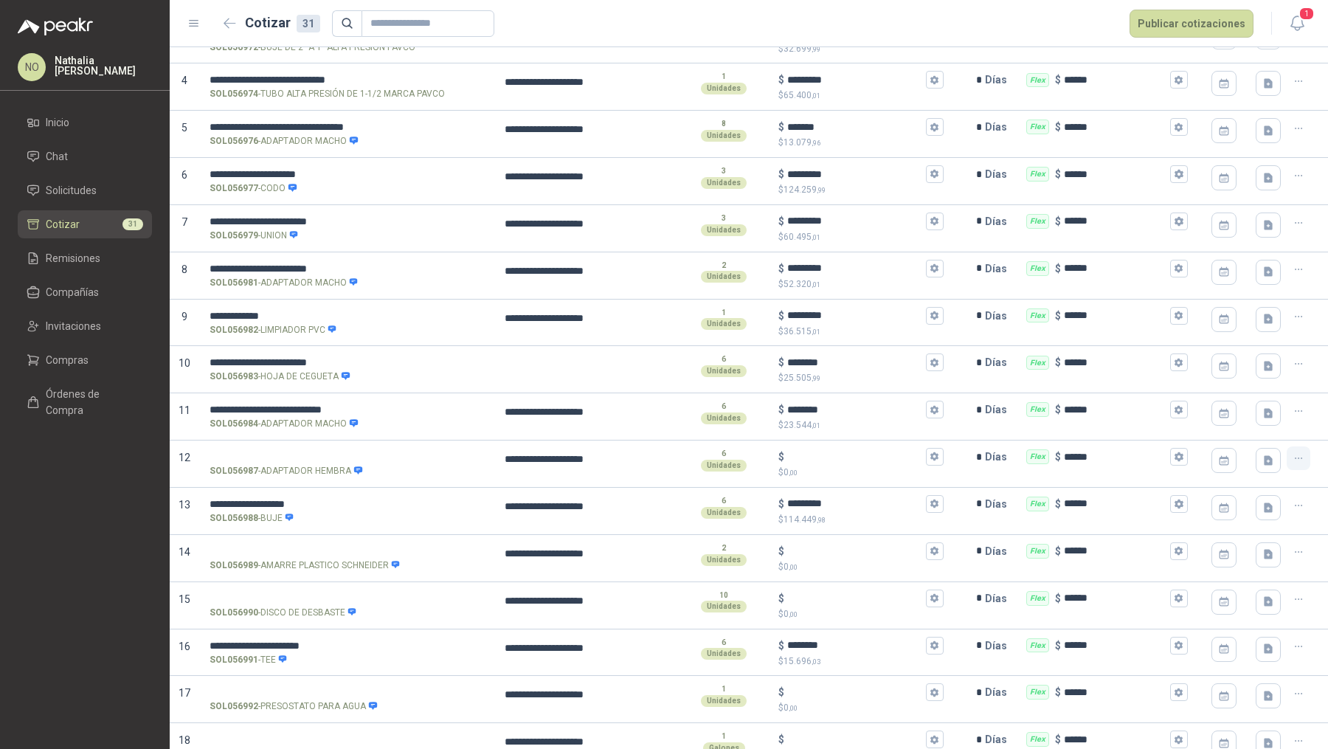
click at [1289, 463] on button "button" at bounding box center [1299, 458] width 24 height 24
click at [1254, 422] on button "Eliminar cotización" at bounding box center [1234, 419] width 111 height 24
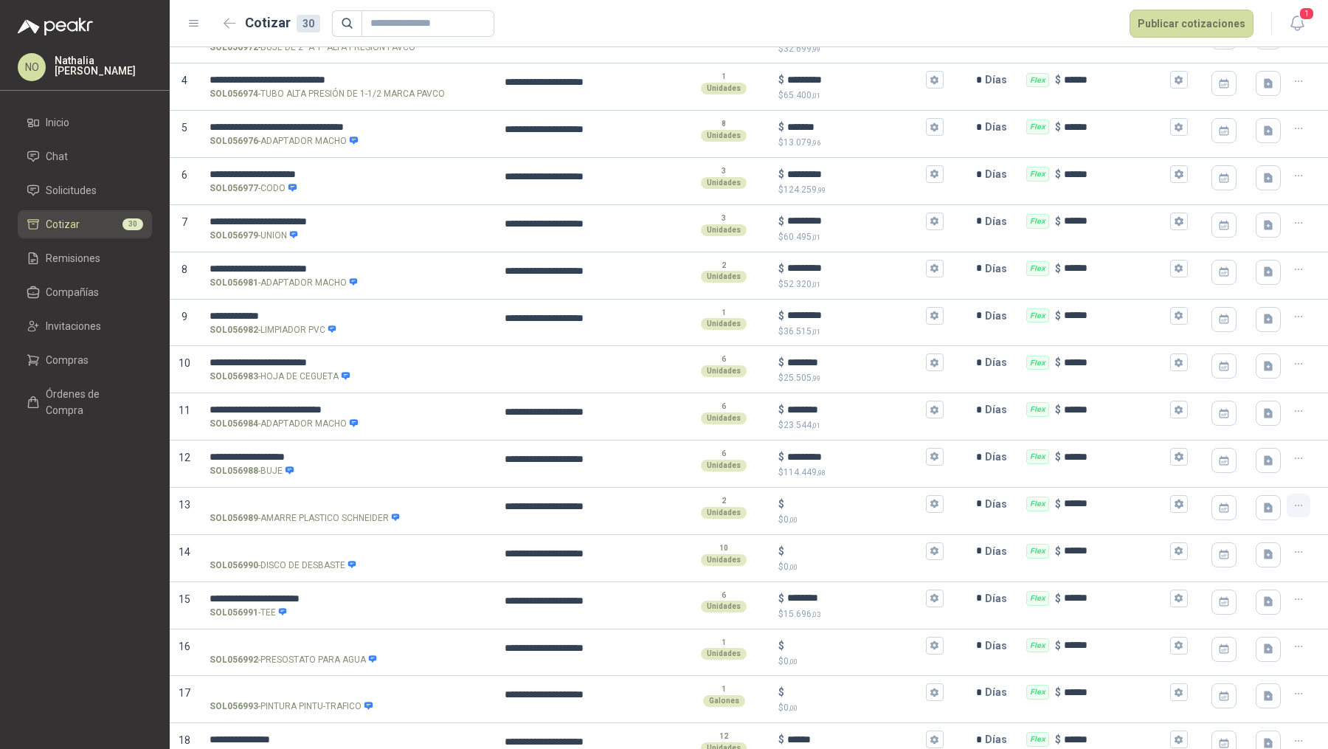
click at [1292, 499] on icon "button" at bounding box center [1298, 505] width 13 height 13
click at [1257, 473] on button "Eliminar cotización" at bounding box center [1234, 466] width 111 height 24
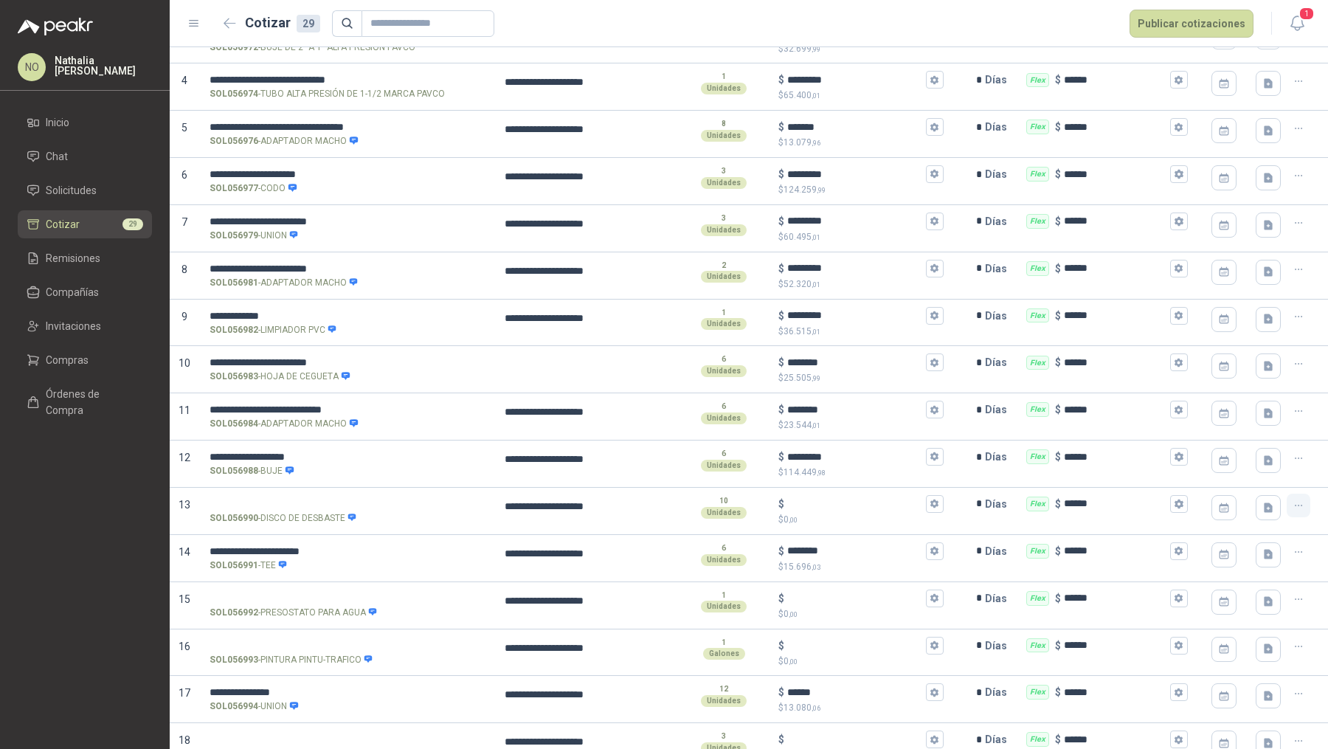
click at [1292, 505] on icon "button" at bounding box center [1298, 505] width 13 height 13
click at [1251, 474] on button "Eliminar cotización" at bounding box center [1234, 466] width 111 height 24
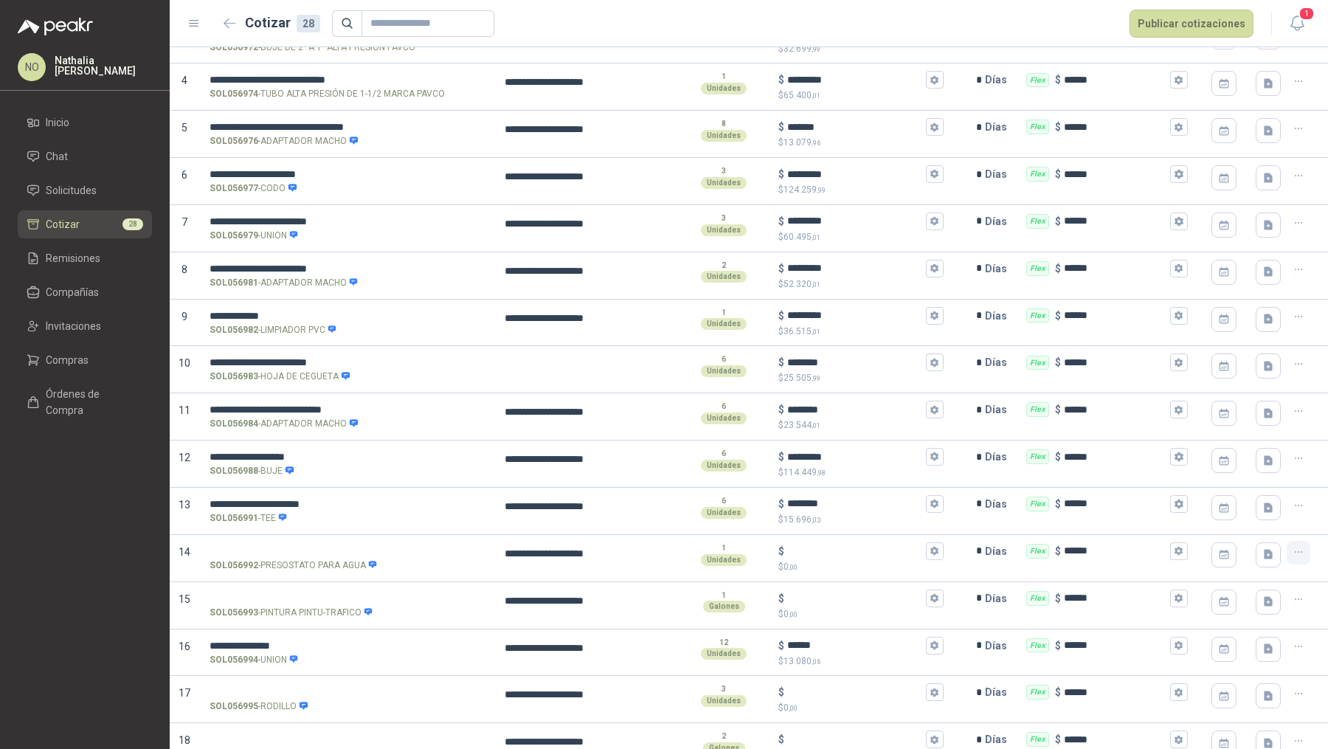
click at [1292, 553] on icon "button" at bounding box center [1298, 552] width 13 height 13
click at [1261, 516] on button "Eliminar cotización" at bounding box center [1234, 513] width 111 height 24
click at [1292, 550] on icon "button" at bounding box center [1298, 552] width 13 height 13
click at [1257, 520] on button "Eliminar cotización" at bounding box center [1234, 513] width 111 height 24
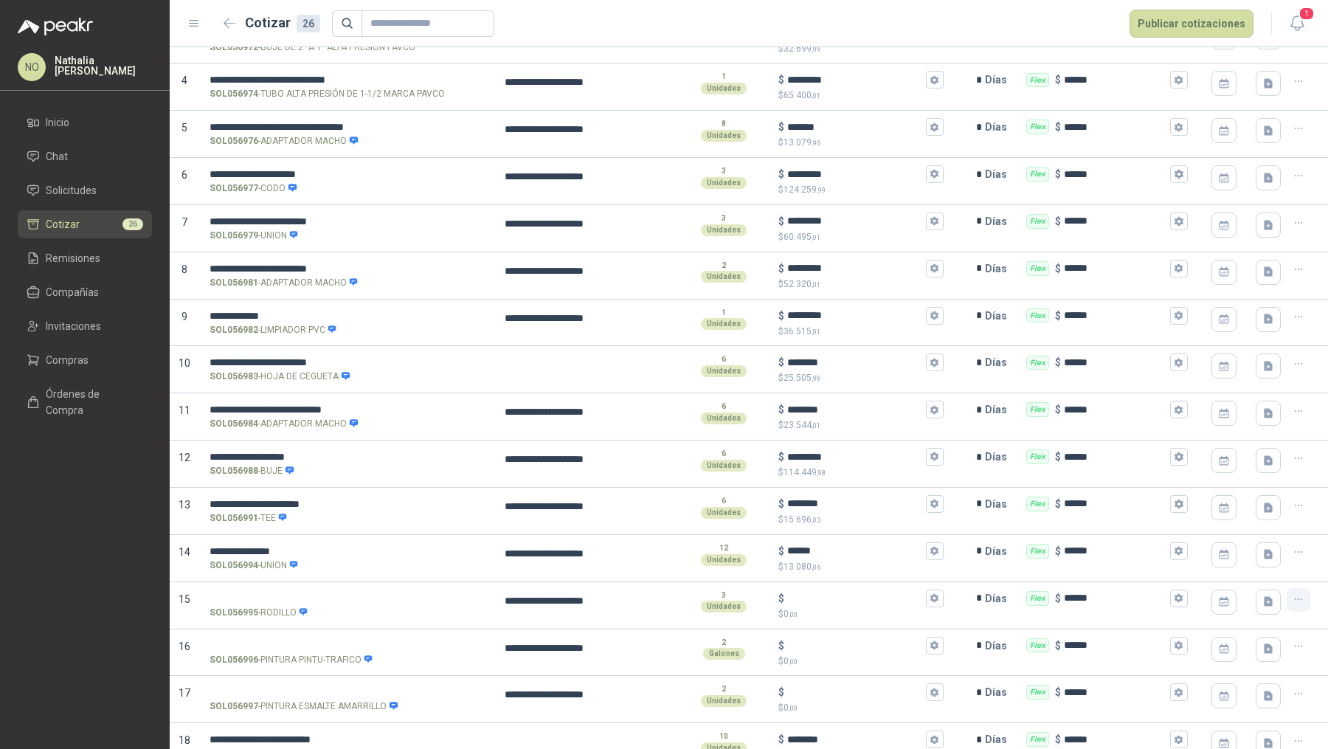
click at [1287, 603] on button "button" at bounding box center [1299, 600] width 24 height 24
click at [1256, 566] on button "Eliminar cotización" at bounding box center [1234, 560] width 111 height 24
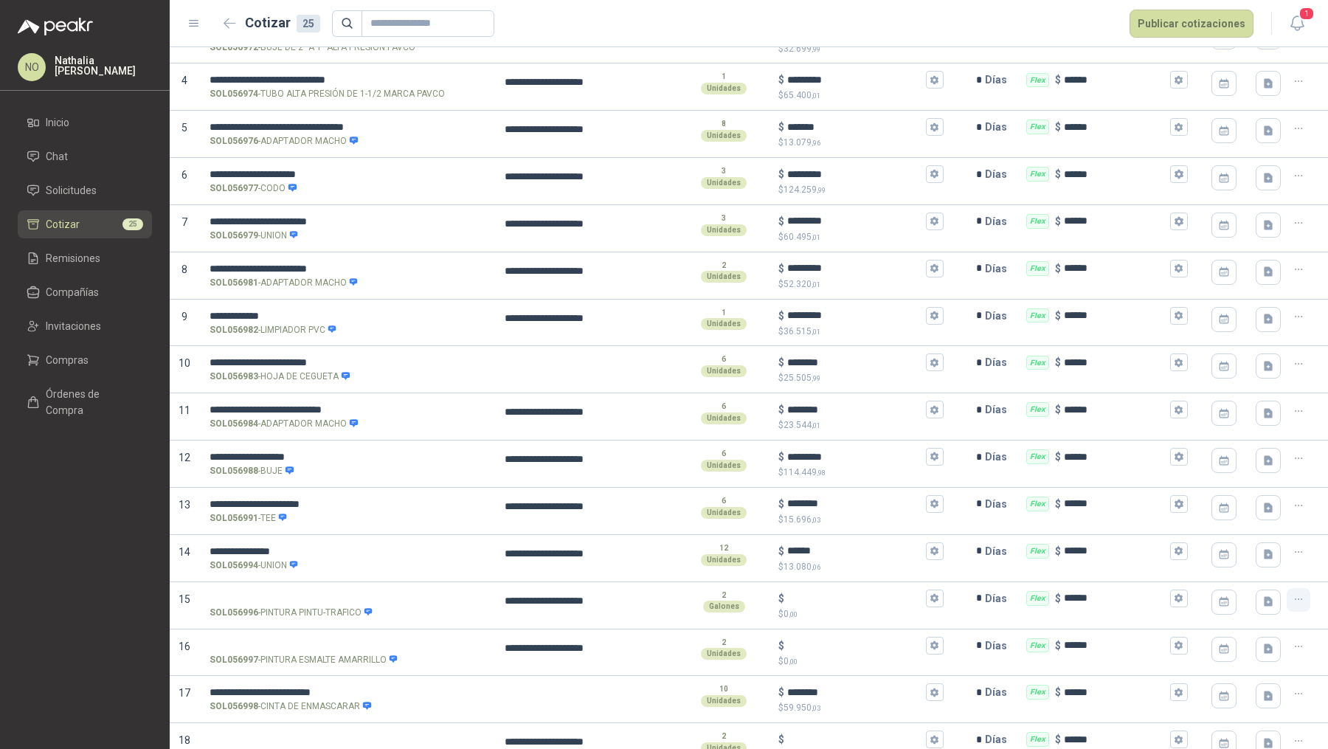
click at [1292, 595] on icon "button" at bounding box center [1298, 599] width 13 height 13
click at [1269, 564] on button "Eliminar cotización" at bounding box center [1234, 560] width 111 height 24
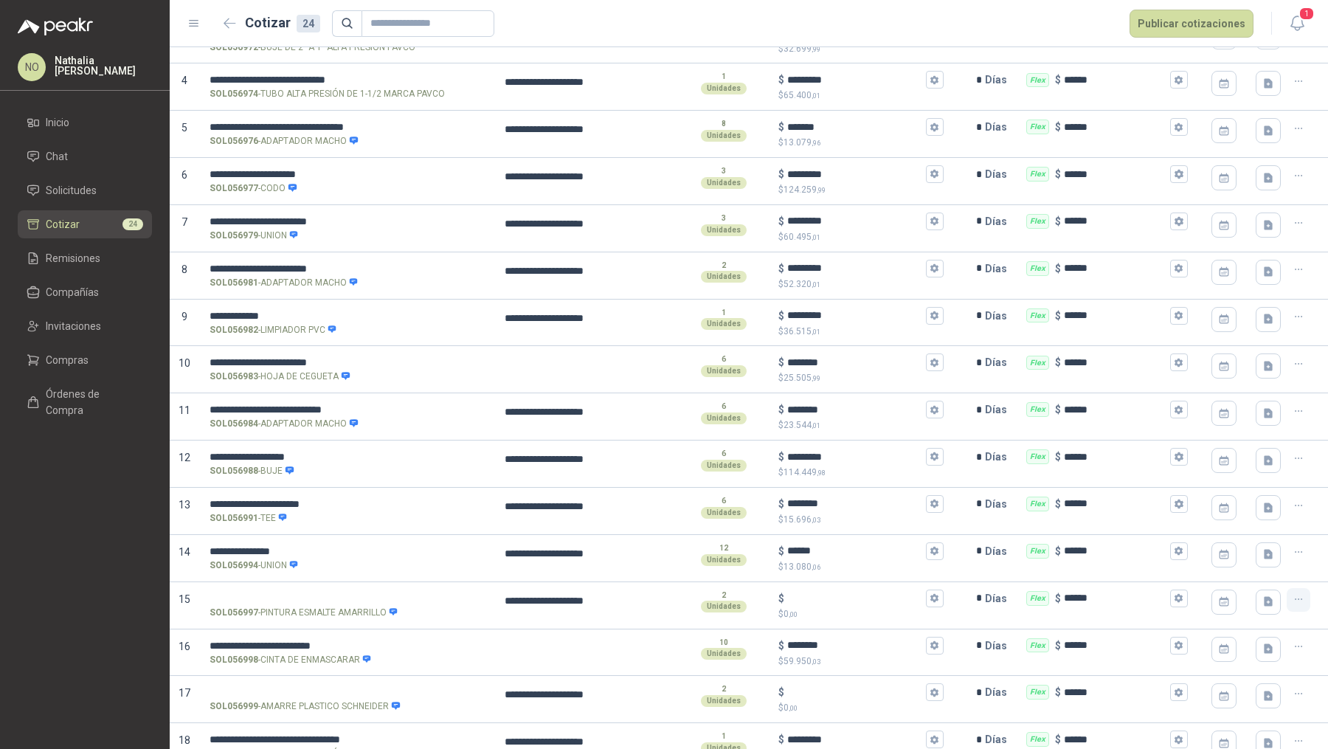
click at [1292, 593] on icon "button" at bounding box center [1298, 599] width 13 height 13
click at [1260, 567] on button "Eliminar cotización" at bounding box center [1234, 560] width 111 height 24
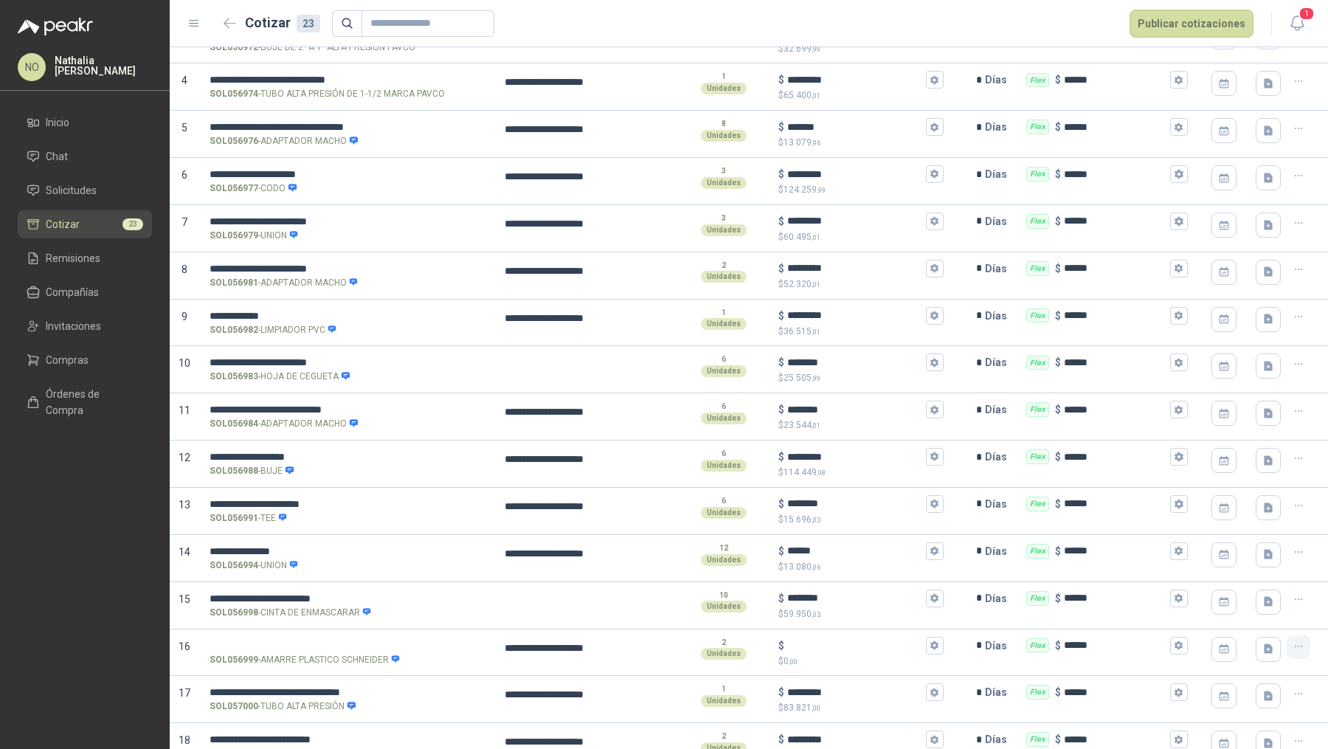
click at [1292, 644] on icon "button" at bounding box center [1298, 646] width 13 height 13
click at [1263, 610] on button "Eliminar cotización" at bounding box center [1234, 607] width 111 height 24
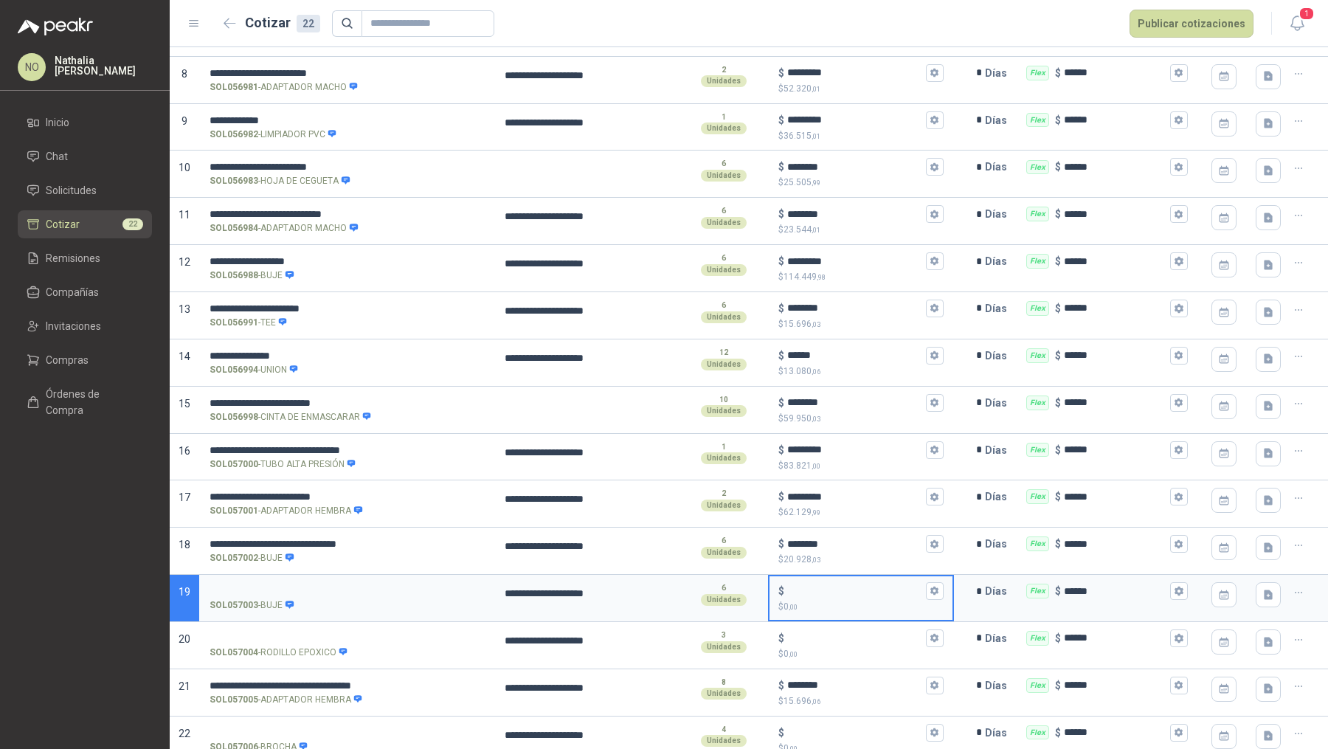
scroll to position [476, 0]
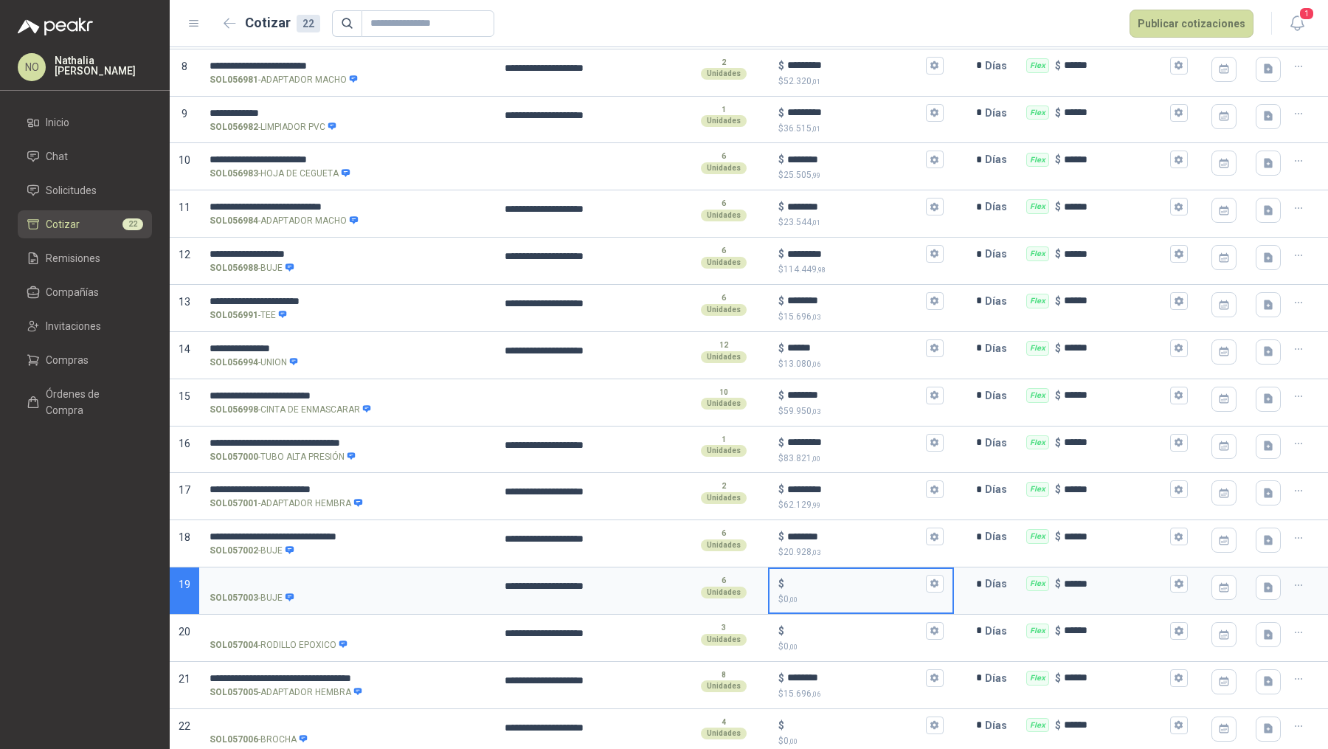
click at [1295, 585] on icon "button" at bounding box center [1298, 585] width 7 height 1
click at [1252, 546] on button "Eliminar cotización" at bounding box center [1234, 544] width 111 height 24
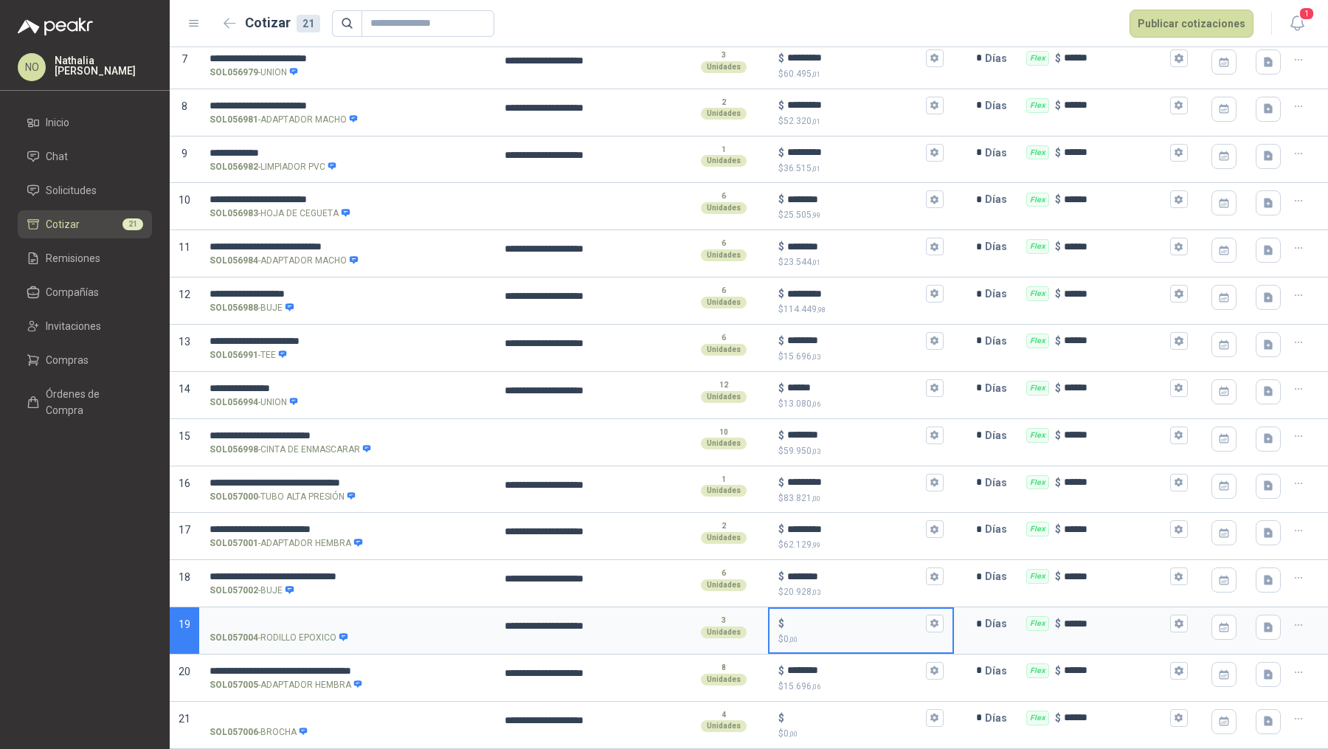
scroll to position [429, 0]
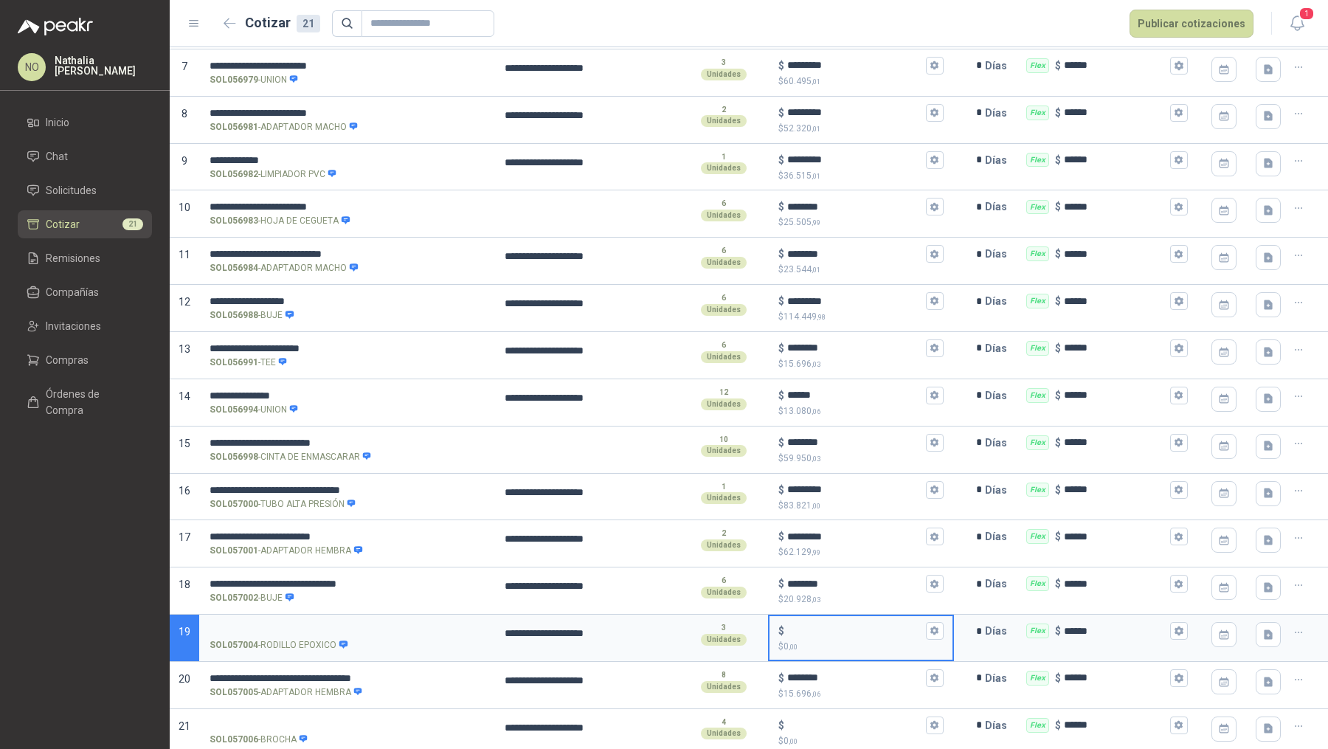
click at [1292, 631] on icon "button" at bounding box center [1298, 632] width 13 height 13
click at [1261, 595] on button "Eliminar cotización" at bounding box center [1234, 591] width 111 height 24
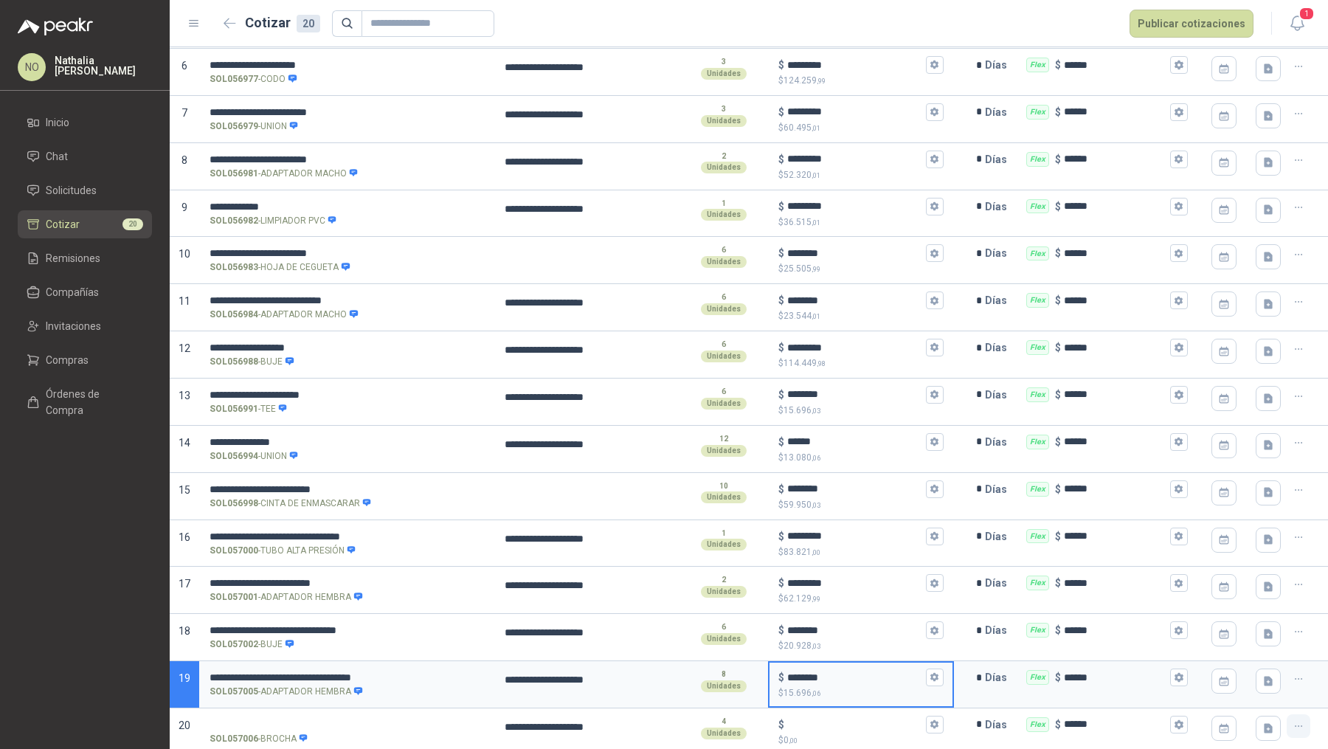
click at [1292, 720] on icon "button" at bounding box center [1298, 726] width 13 height 13
click at [1259, 685] on button "Eliminar cotización" at bounding box center [1234, 685] width 111 height 24
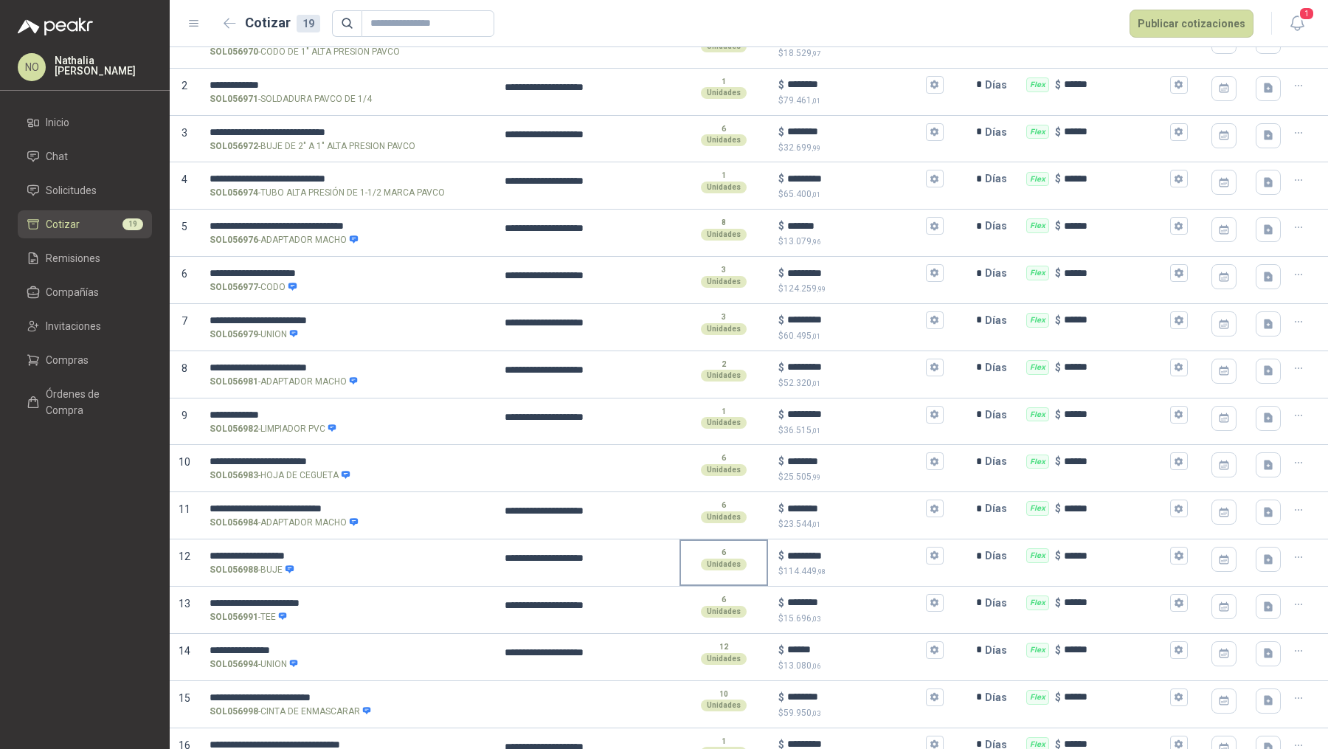
scroll to position [0, 0]
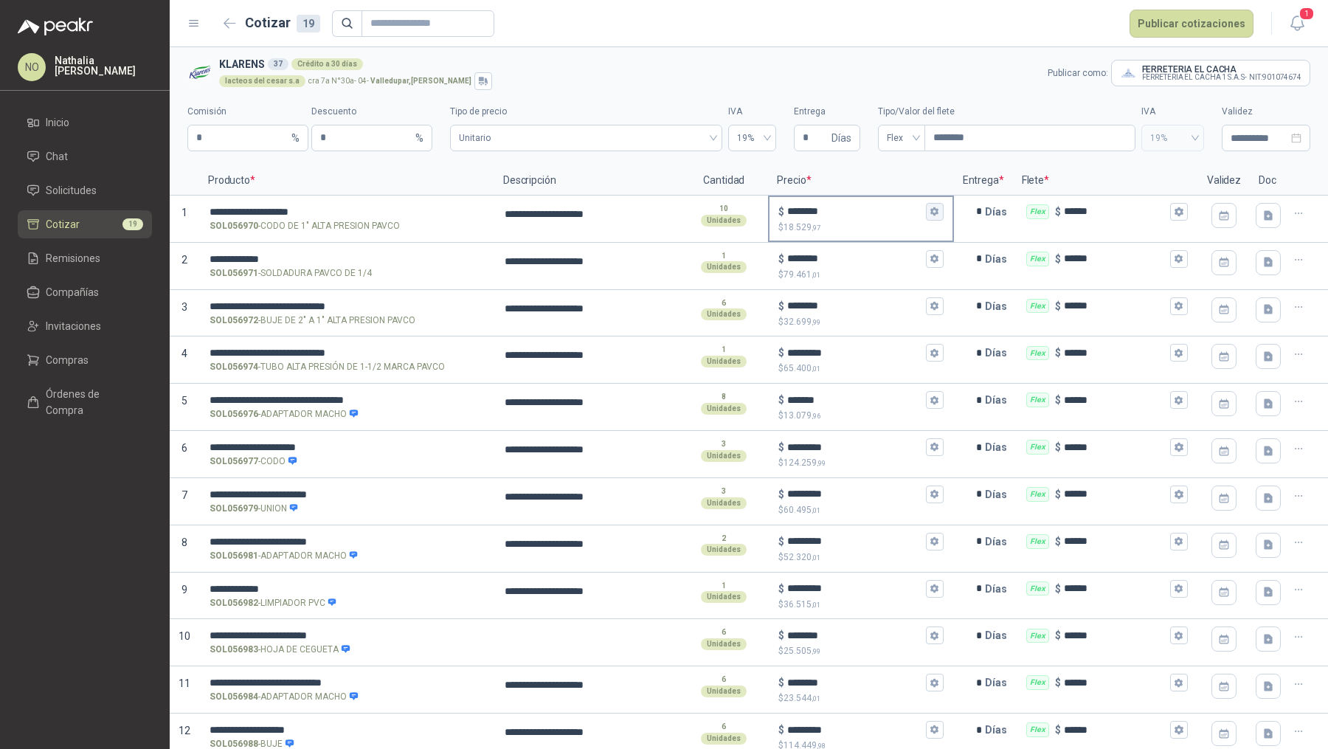
click at [927, 217] on button "$ ******** $ 18.529 ,97" at bounding box center [935, 212] width 18 height 18
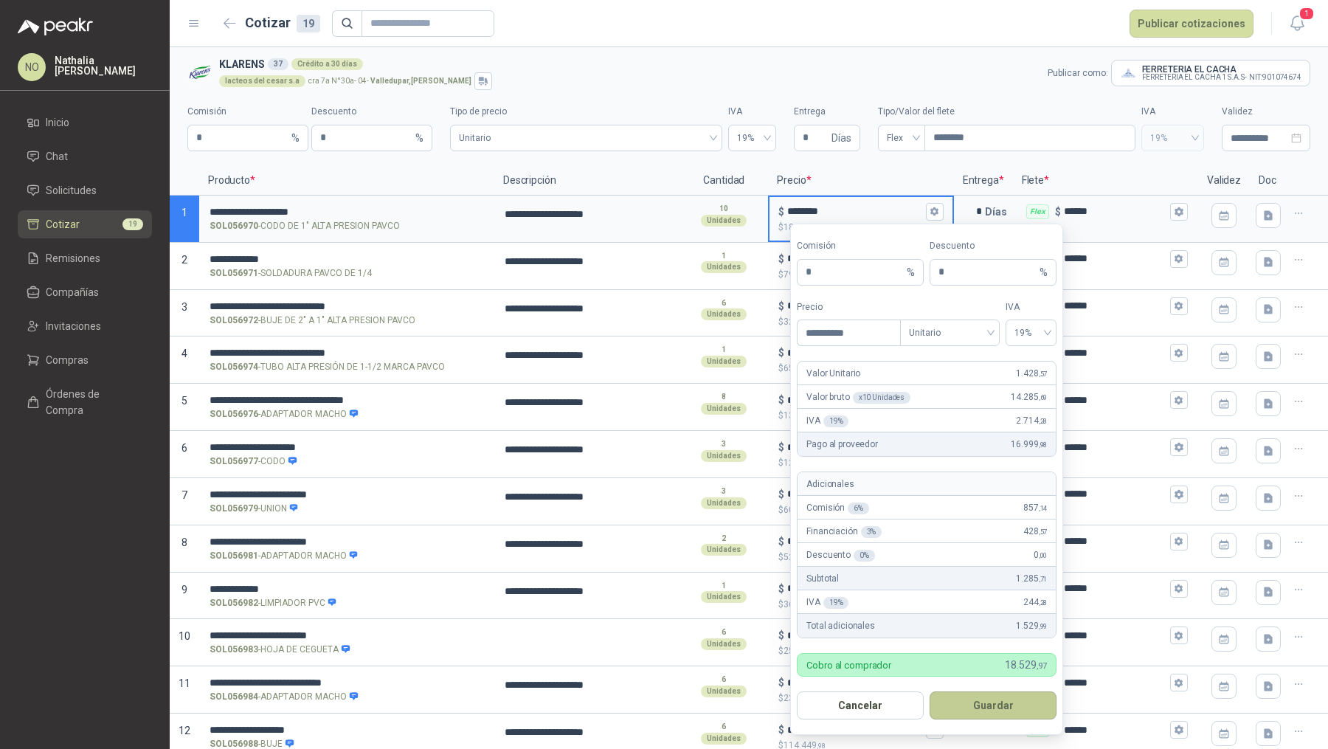
click at [1022, 706] on button "Guardar" at bounding box center [993, 705] width 127 height 28
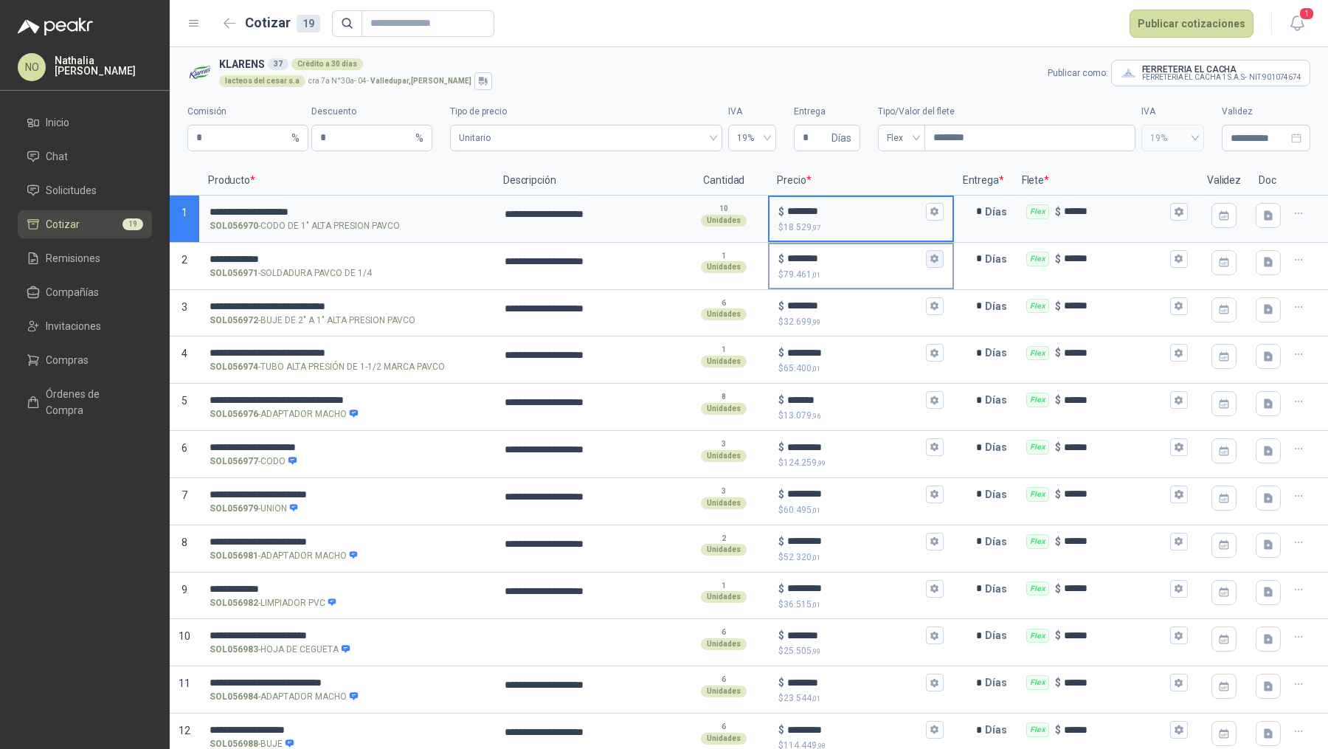
click at [930, 258] on icon "button" at bounding box center [934, 259] width 8 height 9
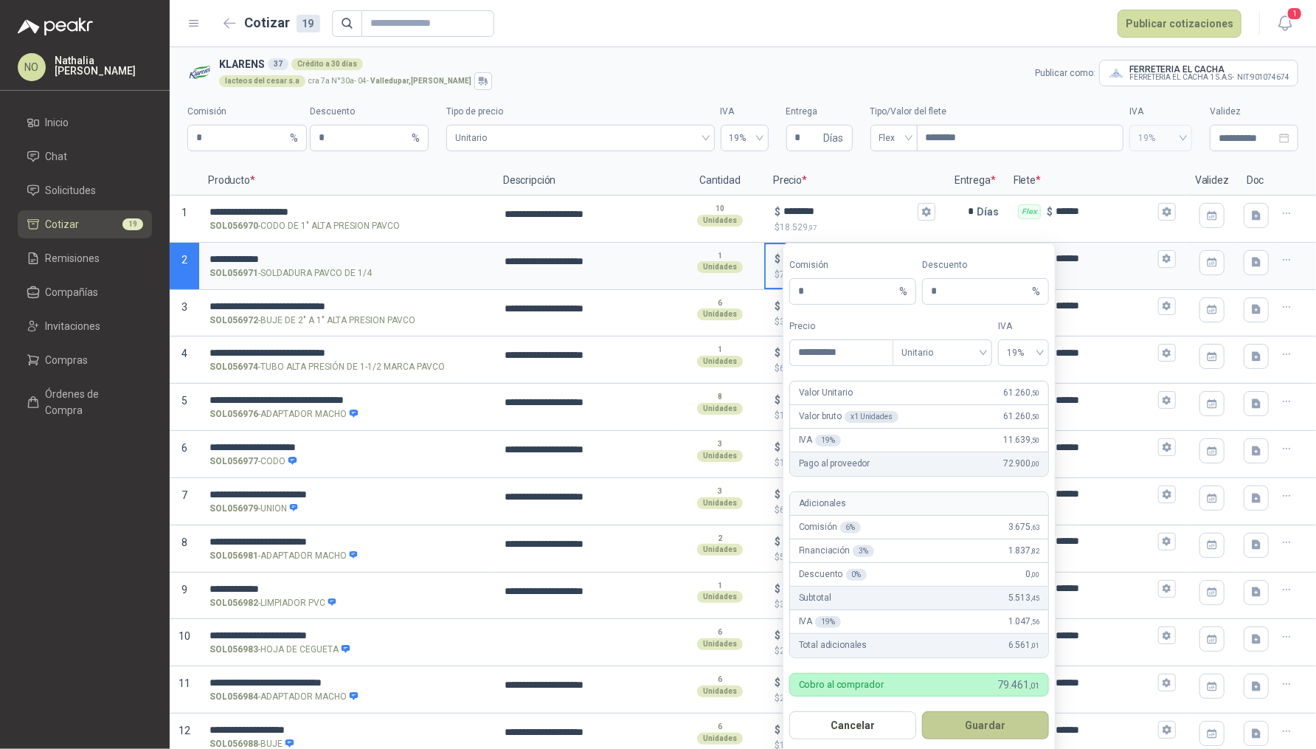
click at [991, 720] on button "Guardar" at bounding box center [985, 725] width 127 height 28
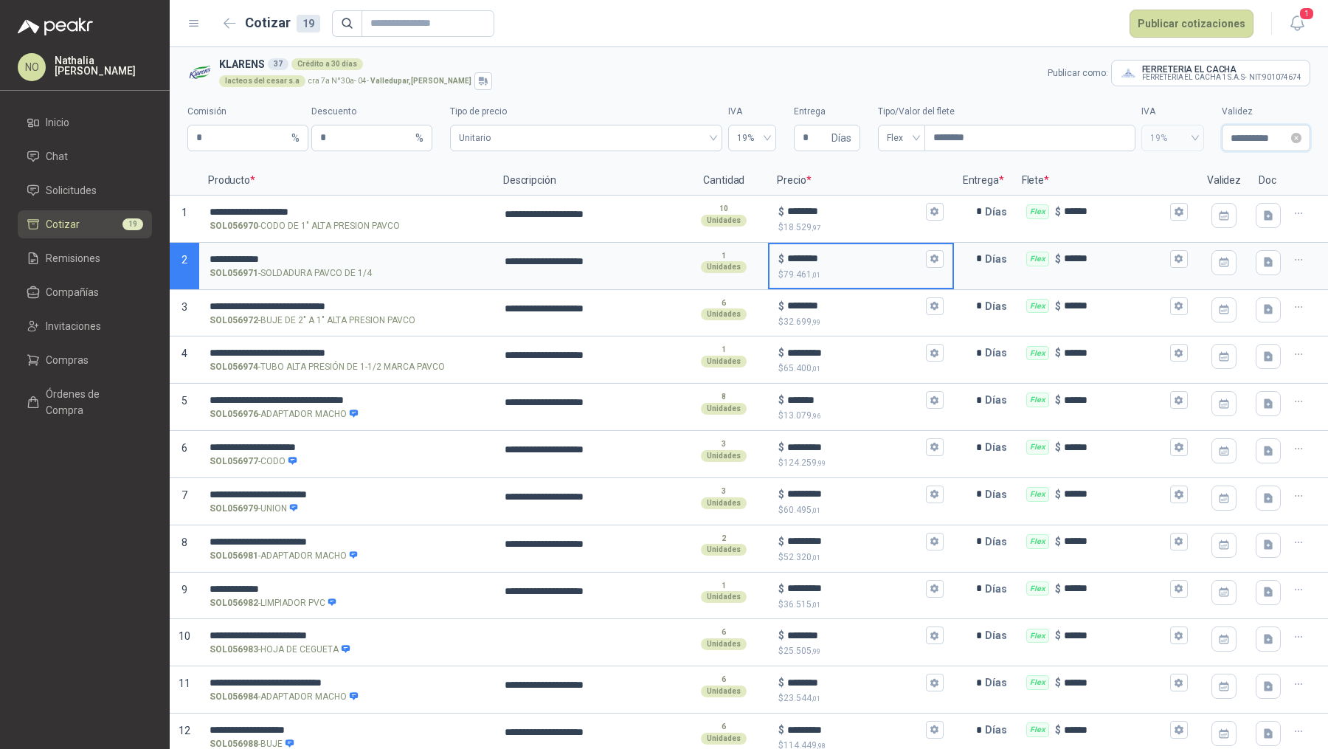
click at [1230, 136] on input "**********" at bounding box center [1259, 138] width 58 height 16
click at [1121, 169] on button "button" at bounding box center [1117, 169] width 16 height 30
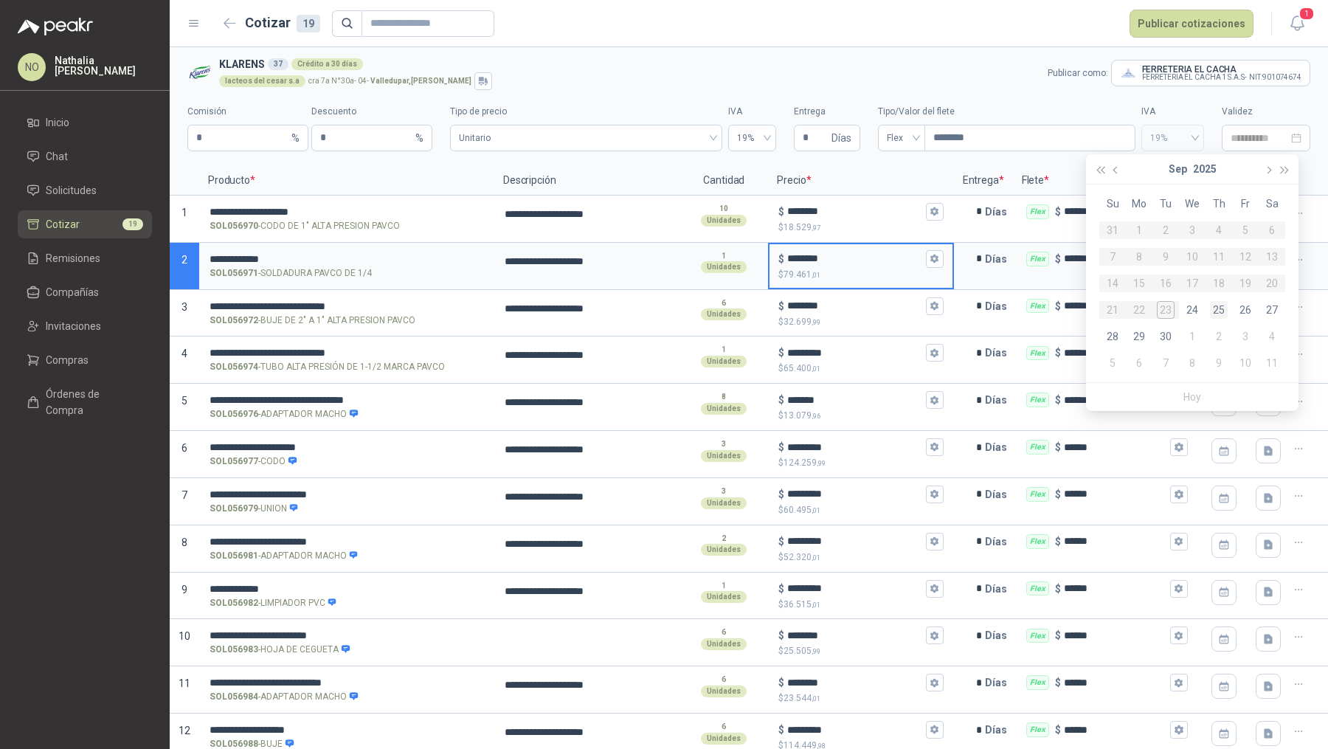
type input "**********"
click at [1219, 313] on div "25" at bounding box center [1219, 310] width 18 height 18
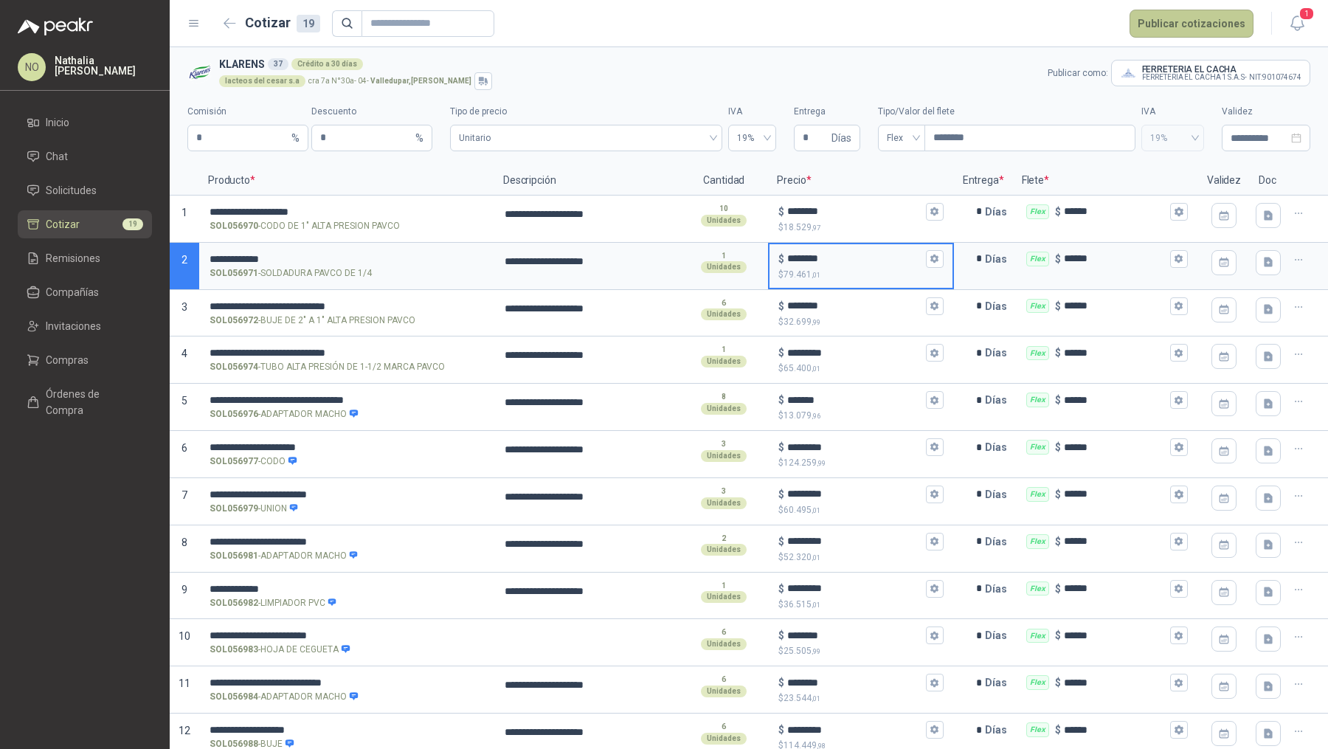
click at [1202, 20] on button "Publicar cotizaciones" at bounding box center [1191, 24] width 124 height 28
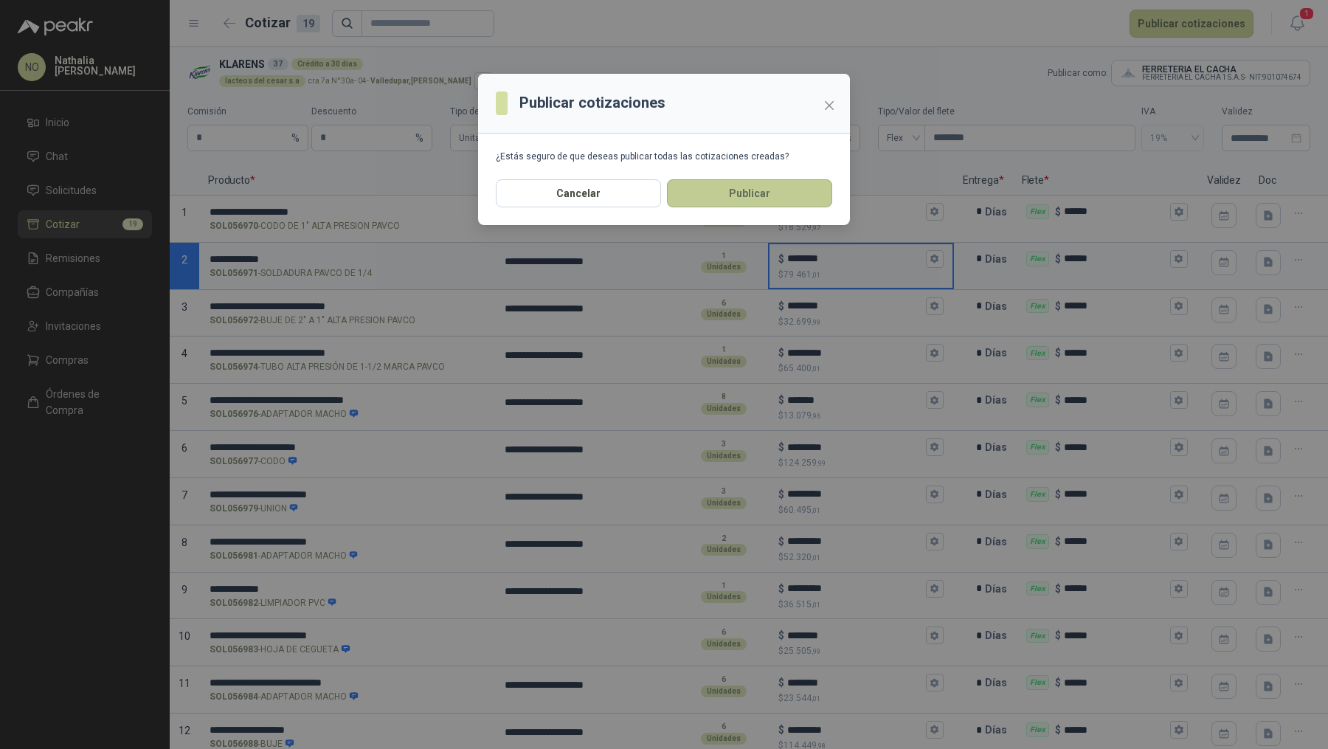
click at [747, 193] on button "Publicar" at bounding box center [749, 193] width 165 height 28
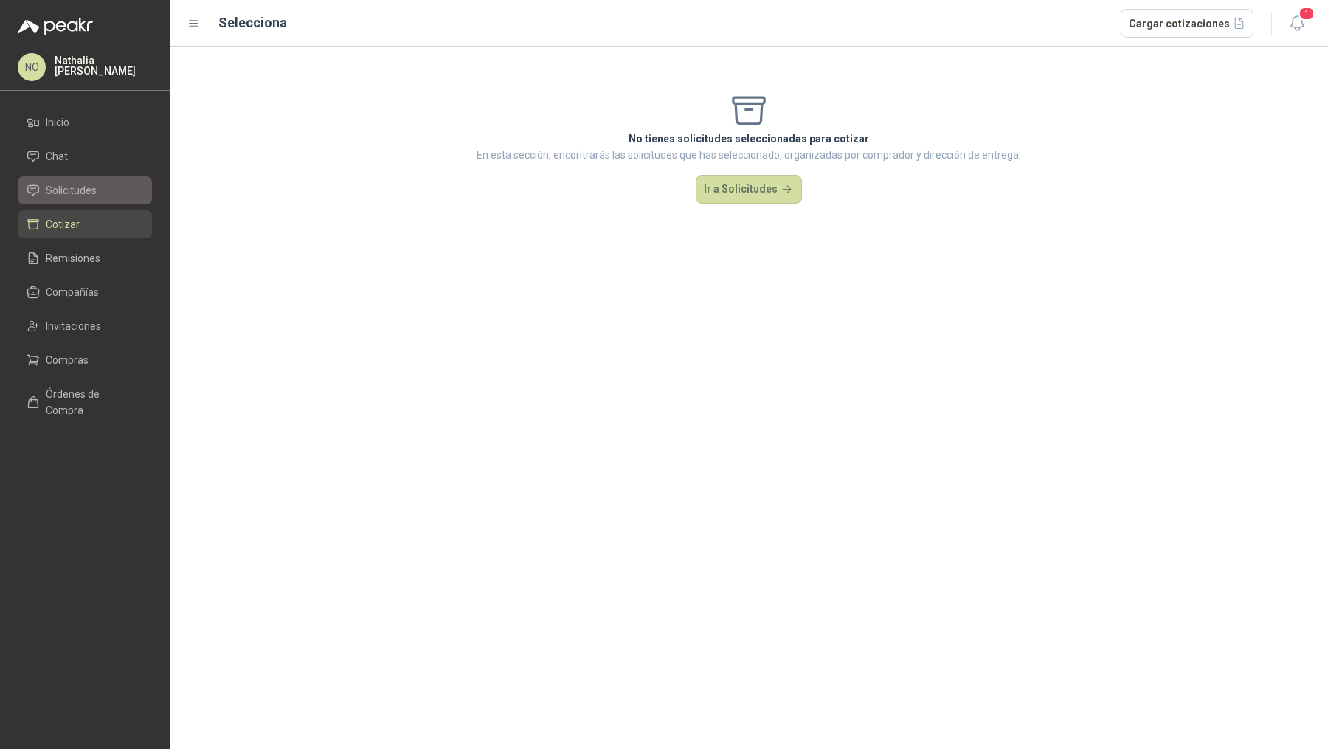
click at [96, 188] on li "Solicitudes" at bounding box center [85, 190] width 117 height 16
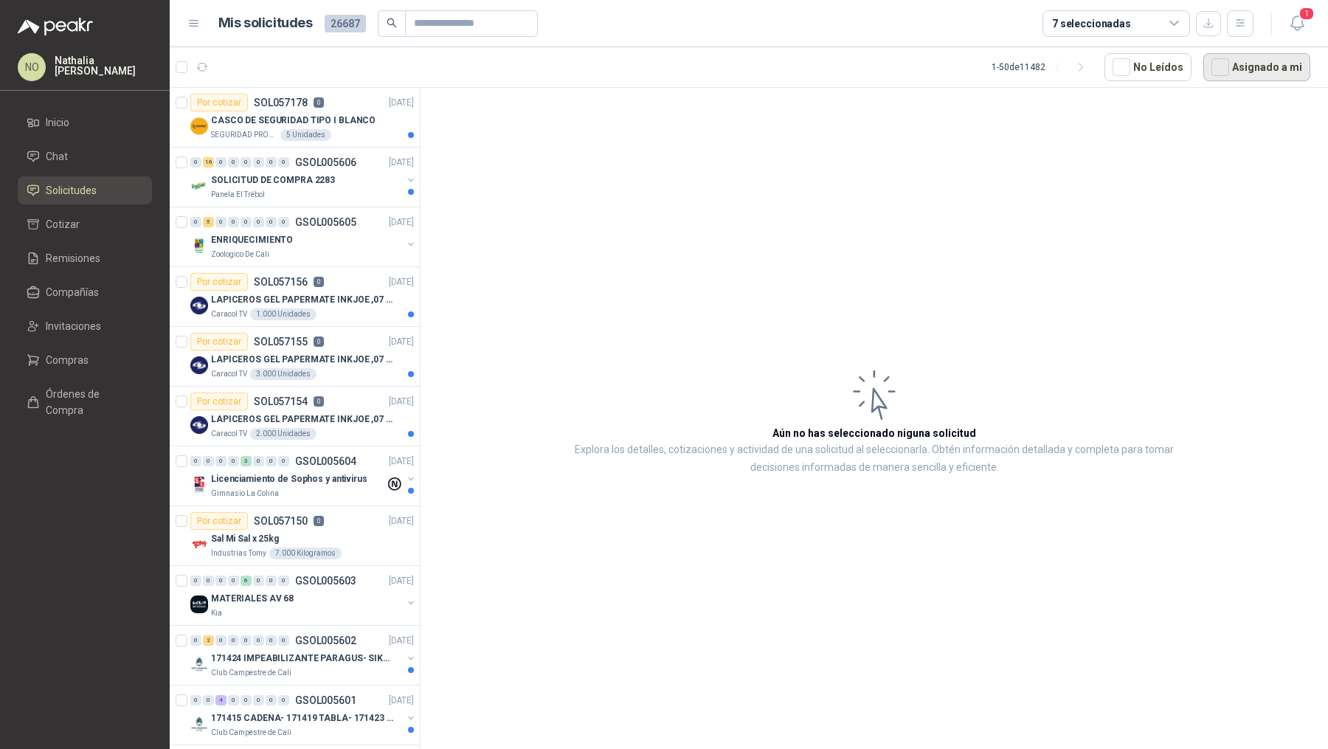
click at [1254, 58] on button "Asignado a mi" at bounding box center [1256, 67] width 107 height 28
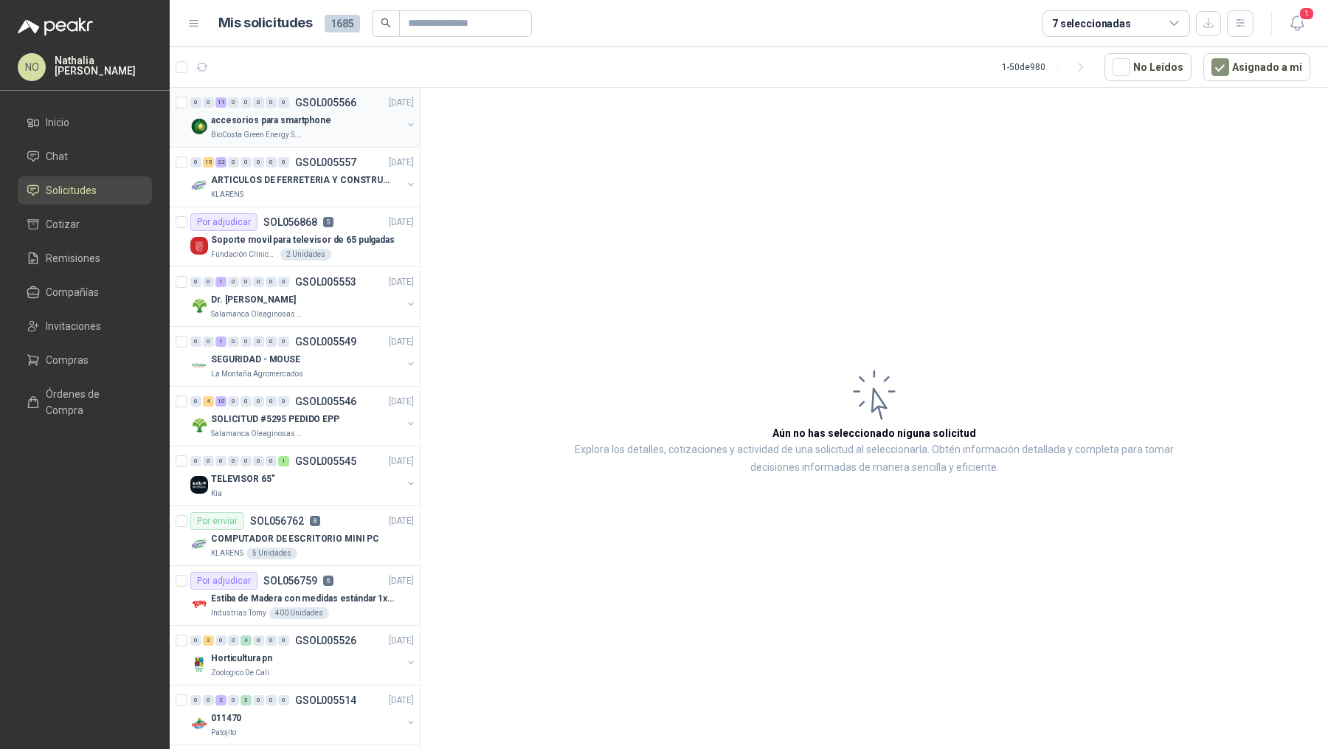
click at [345, 124] on div "accesorios para smartphone" at bounding box center [306, 120] width 191 height 18
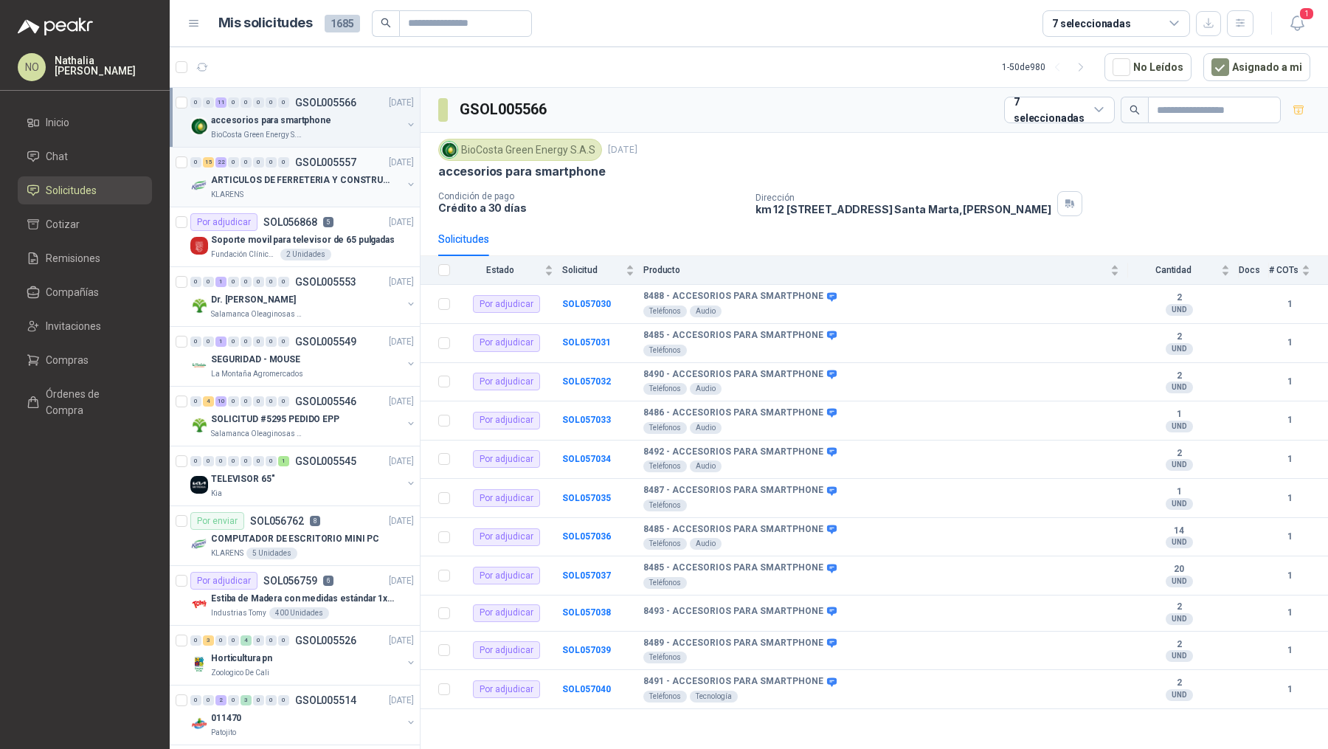
click at [330, 181] on p "ARTICULOS DE FERRETERIA Y CONSTRUCCION EN GENERAL" at bounding box center [303, 180] width 184 height 14
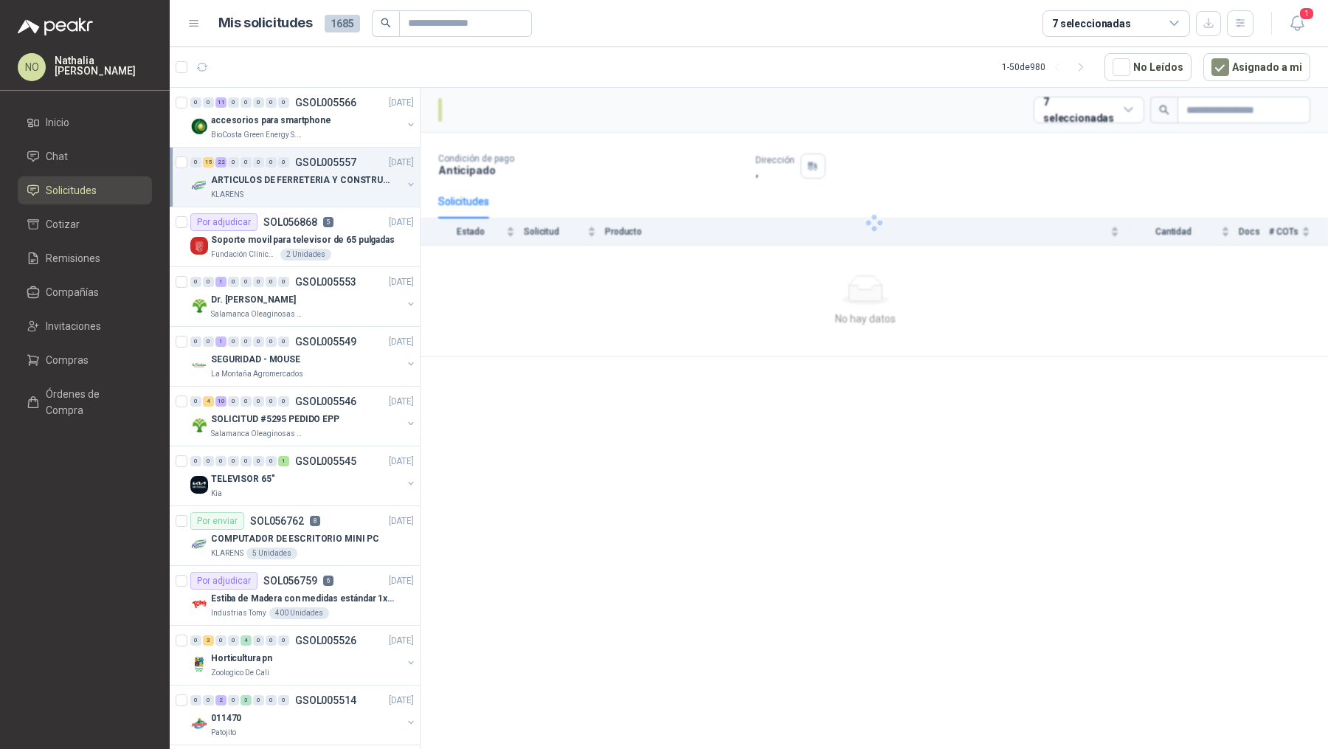
click at [330, 181] on p "ARTICULOS DE FERRETERIA Y CONSTRUCCION EN GENERAL" at bounding box center [303, 180] width 184 height 14
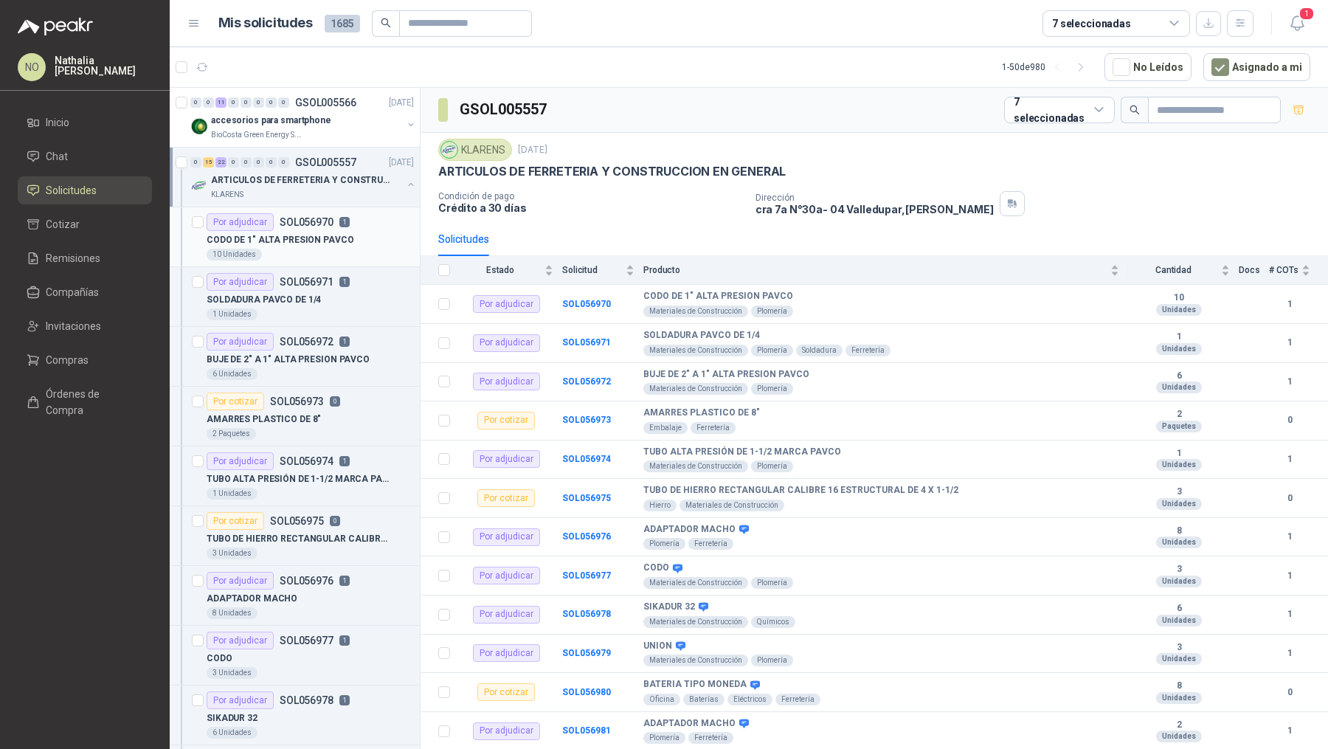
click at [325, 239] on p "CODO DE 1" ALTA PRESION PAVCO" at bounding box center [281, 240] width 148 height 14
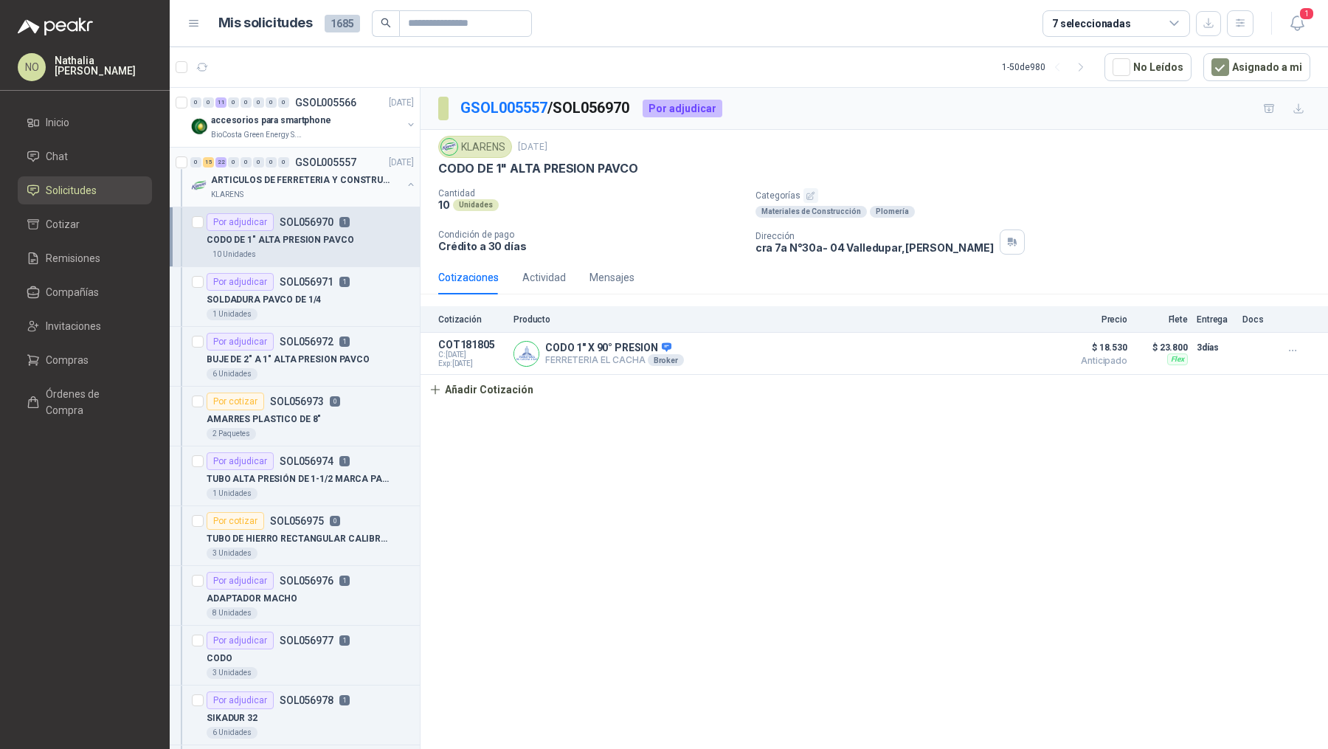
click at [338, 181] on p "ARTICULOS DE FERRETERIA Y CONSTRUCCION EN GENERAL" at bounding box center [303, 180] width 184 height 14
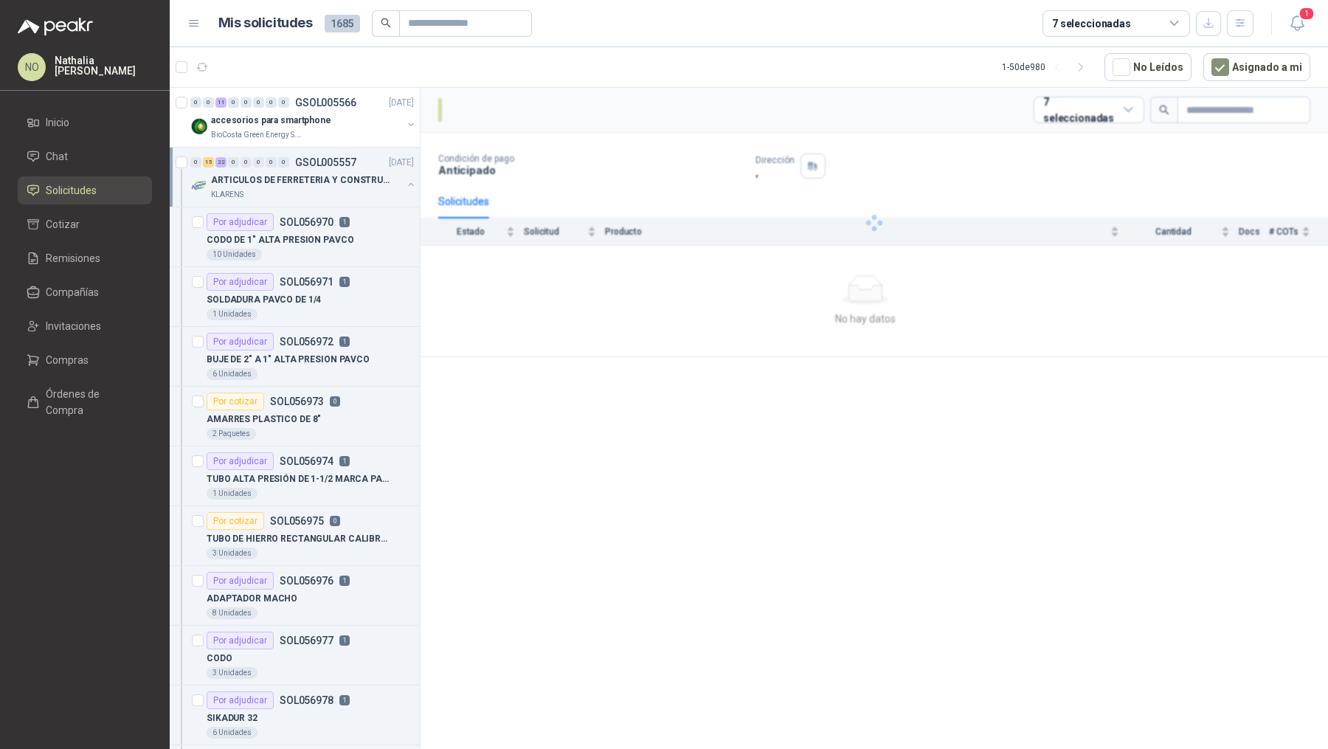
click at [338, 181] on p "ARTICULOS DE FERRETERIA Y CONSTRUCCION EN GENERAL" at bounding box center [303, 180] width 184 height 14
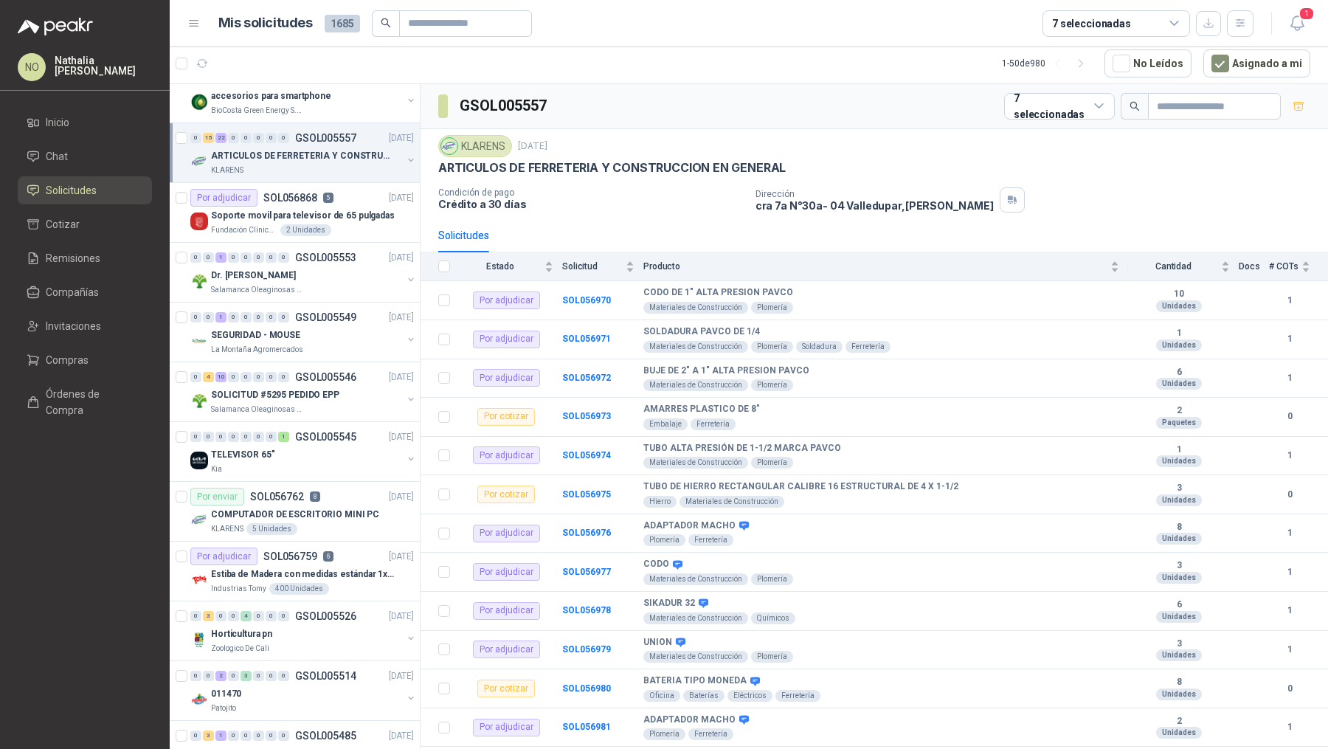
scroll to position [24, 0]
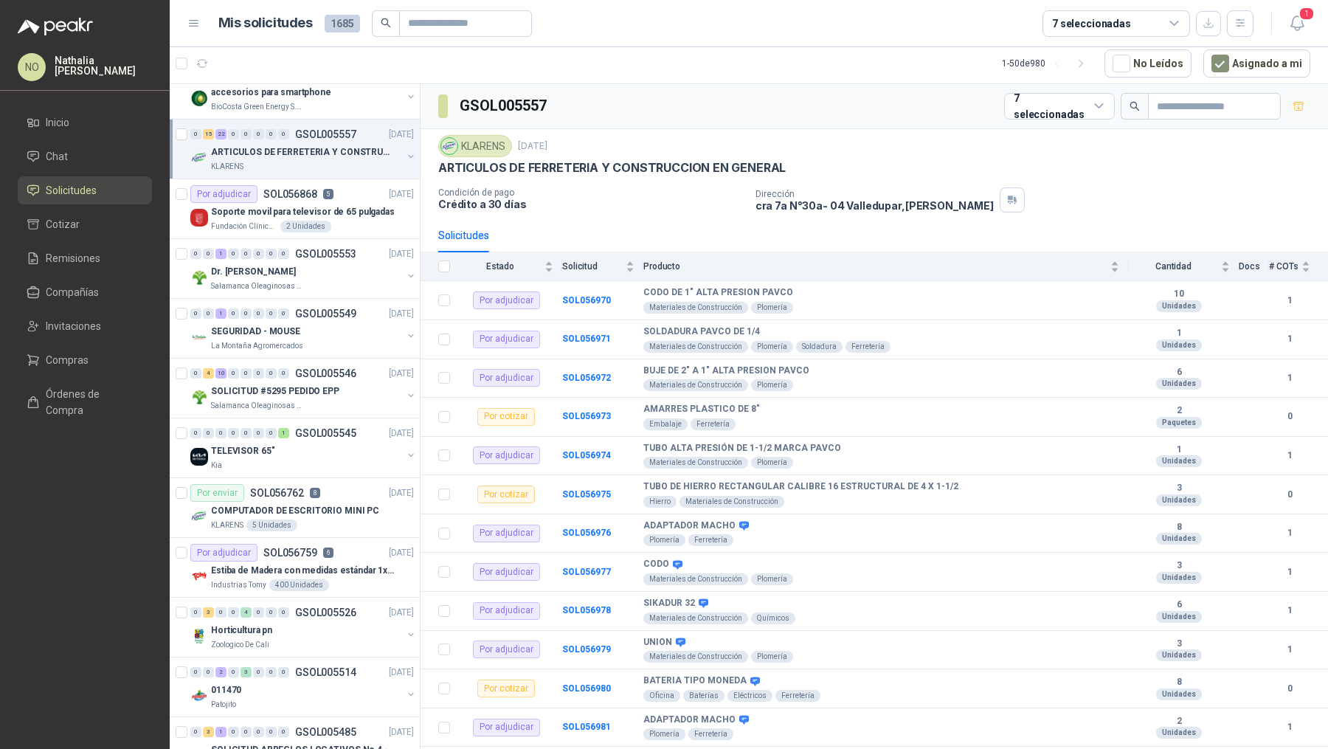
click at [338, 181] on article "Por adjudicar SOL056868 5 22/09/25 Soporte movil para televisor de 65 pulgadas …" at bounding box center [295, 209] width 250 height 60
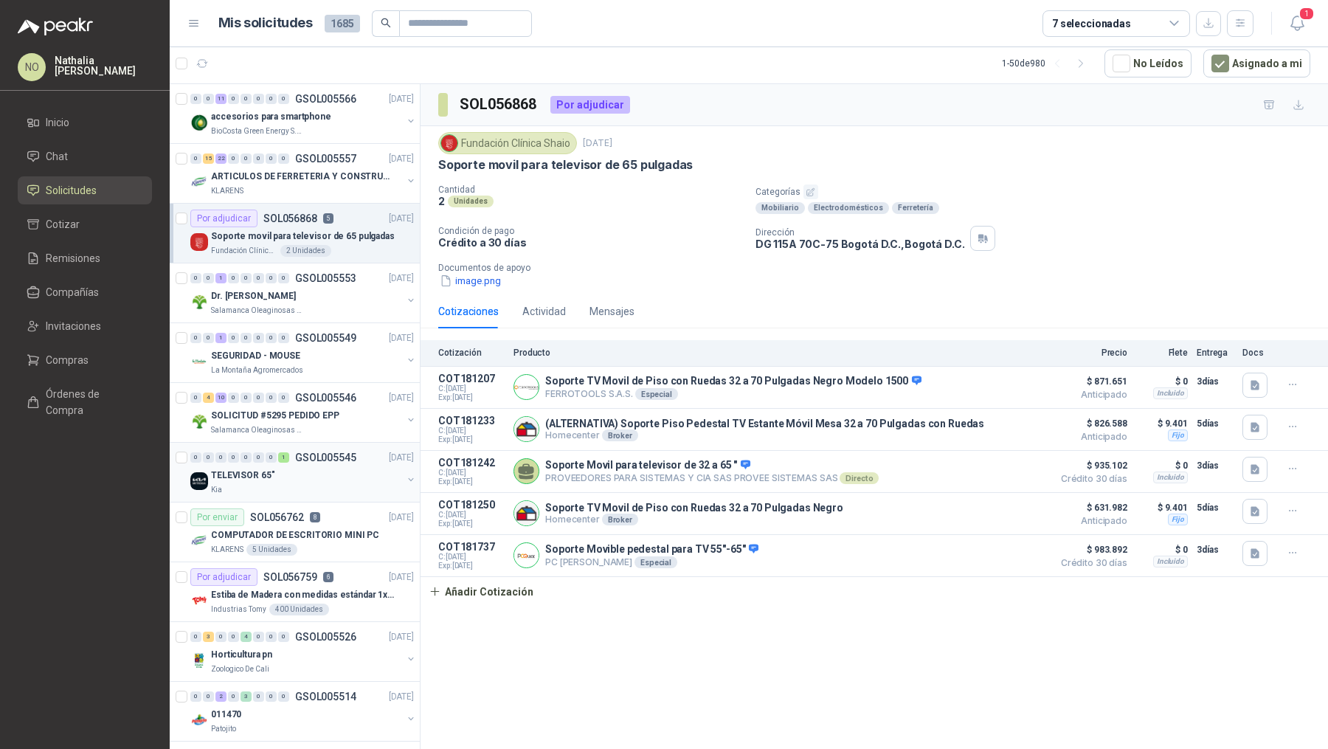
click at [314, 475] on div "TELEVISOR 65"" at bounding box center [306, 475] width 191 height 18
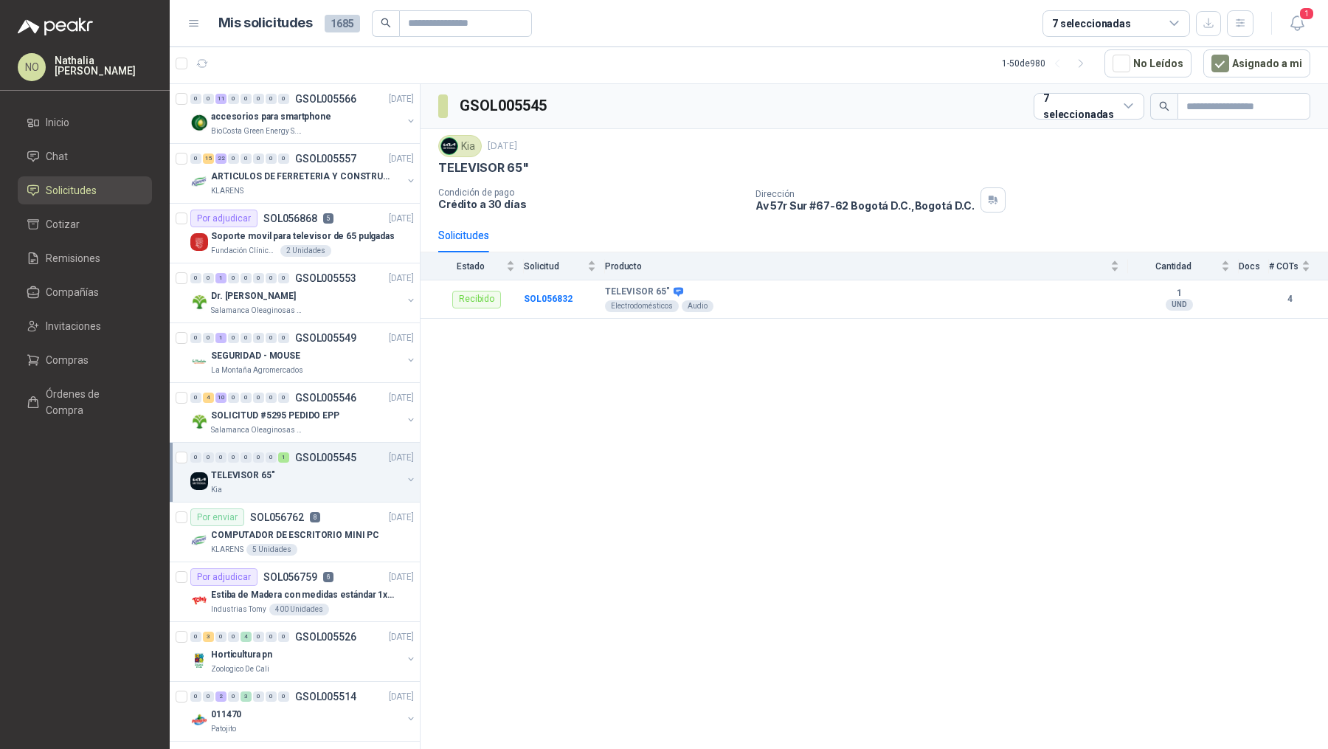
click at [318, 484] on div "Kia" at bounding box center [306, 490] width 191 height 12
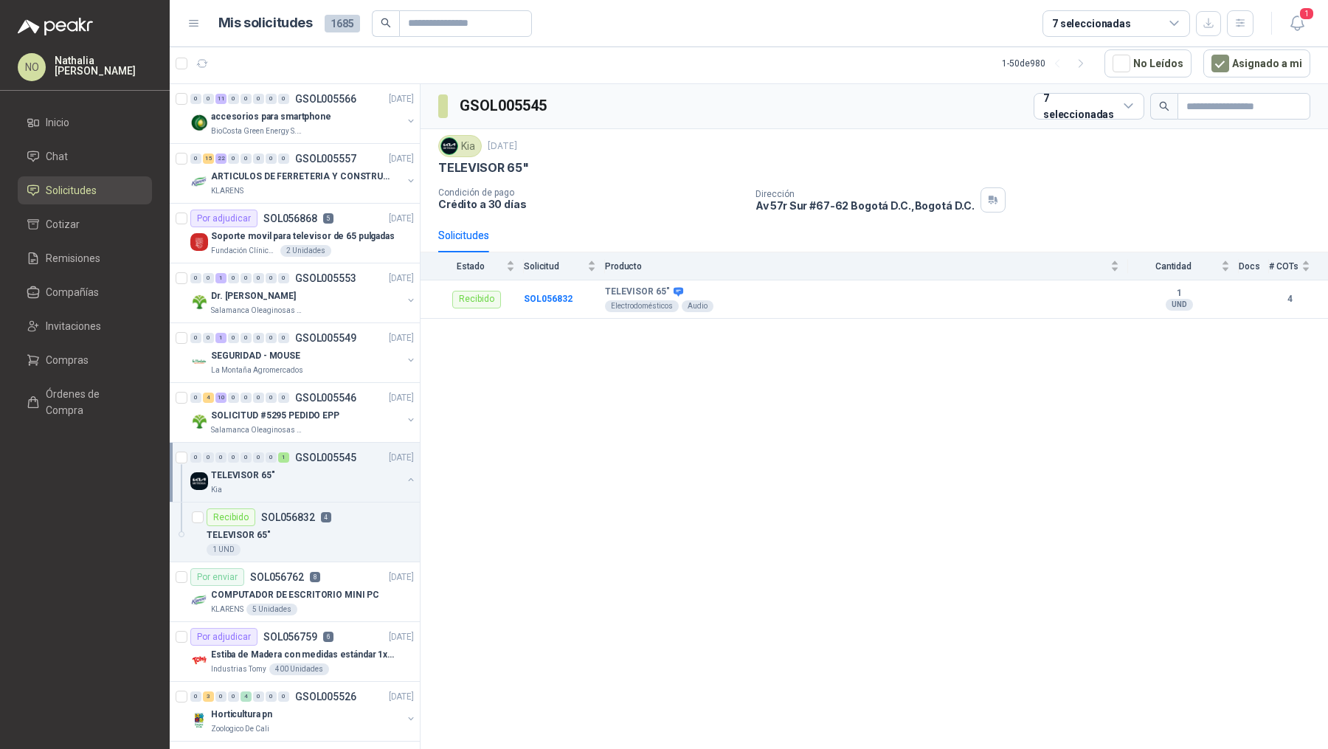
click at [318, 484] on div "Kia" at bounding box center [306, 490] width 191 height 12
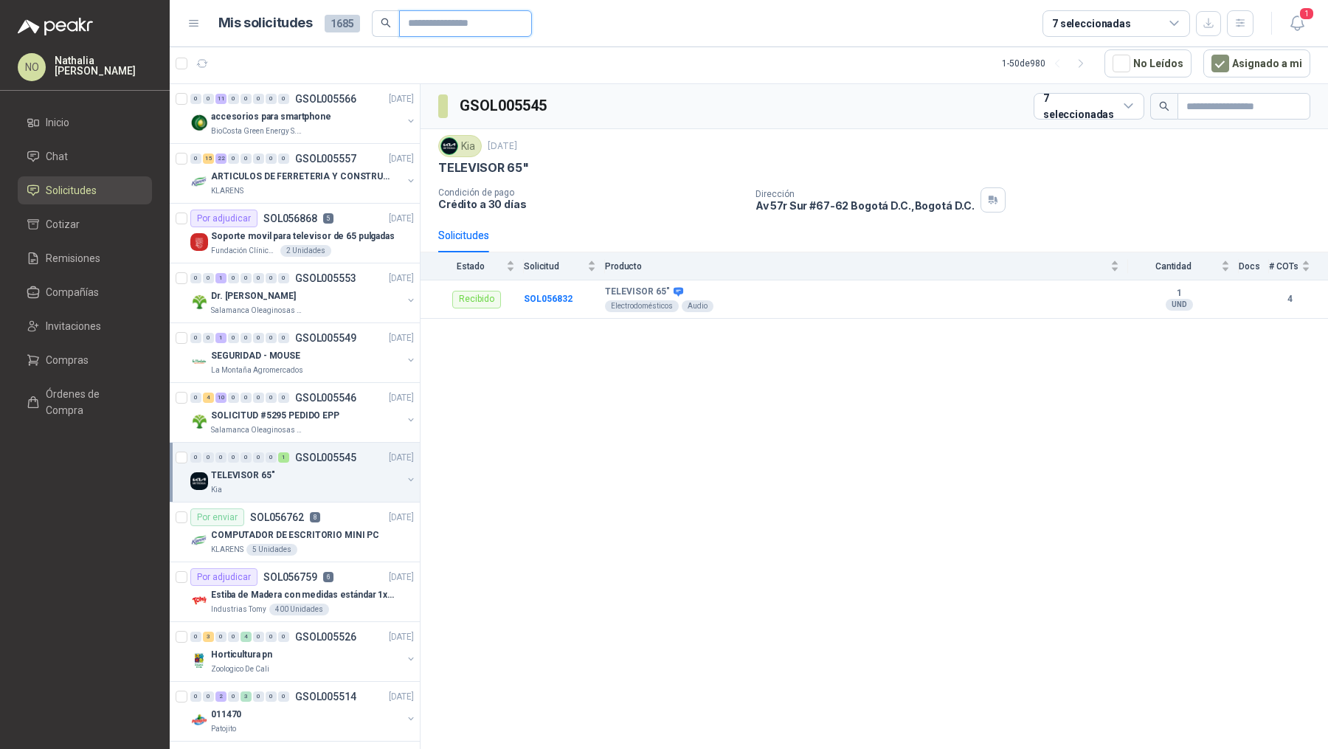
click at [477, 27] on input "text" at bounding box center [459, 23] width 103 height 25
click at [1269, 67] on button "Asignado a mi" at bounding box center [1256, 63] width 107 height 28
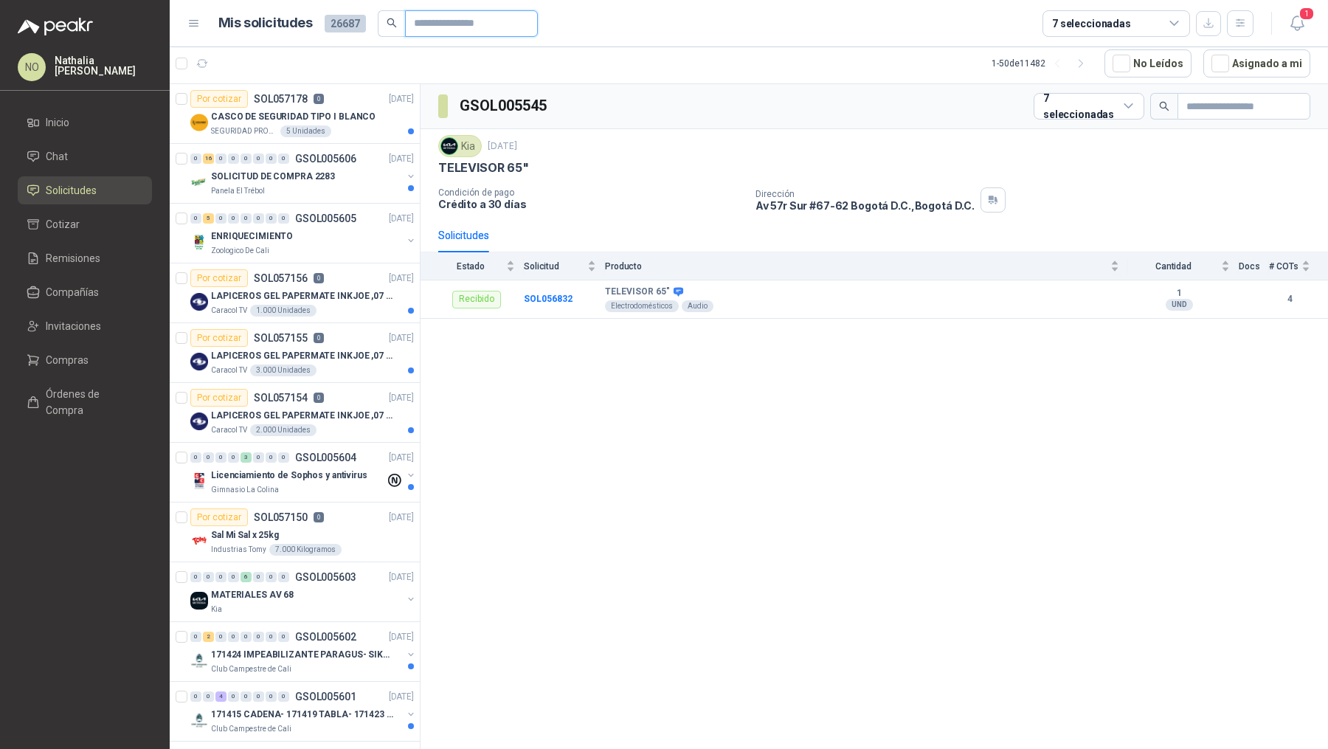
click at [501, 24] on input "text" at bounding box center [465, 23] width 103 height 25
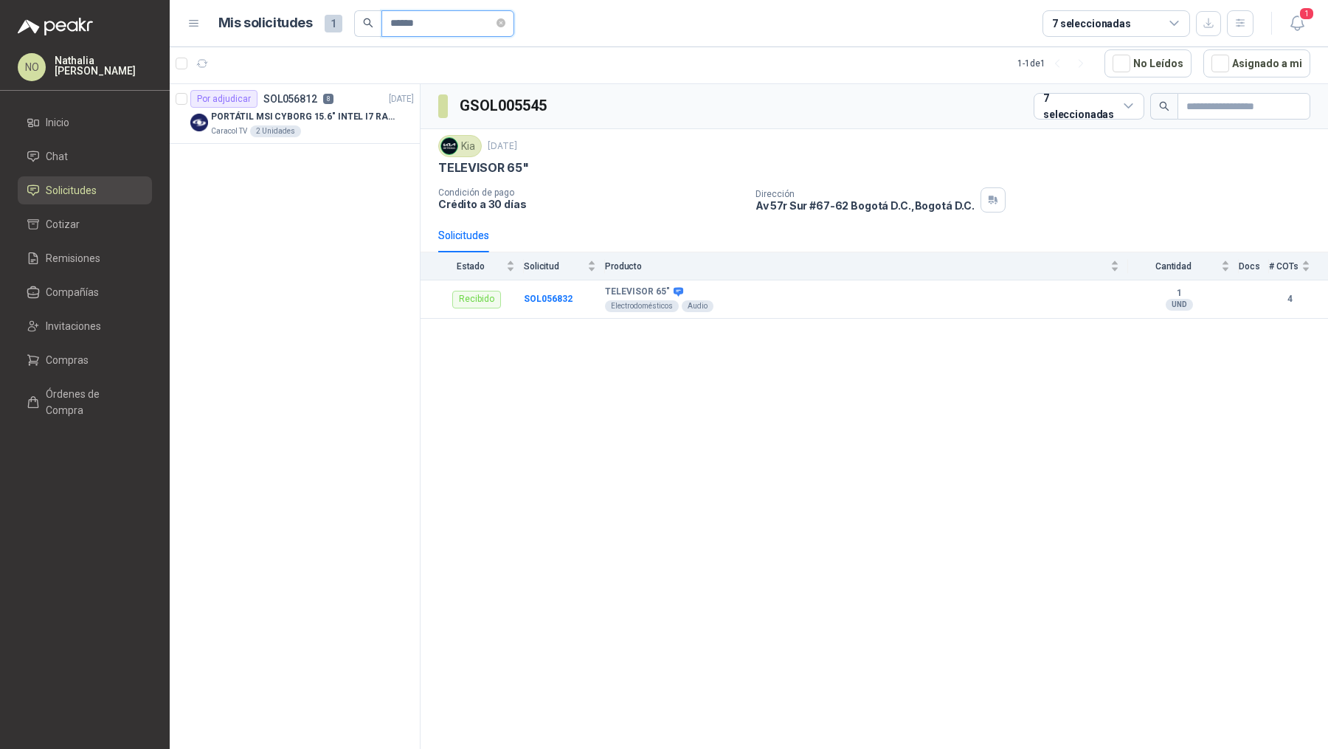
type input "******"
click at [323, 99] on p "8" at bounding box center [328, 99] width 10 height 10
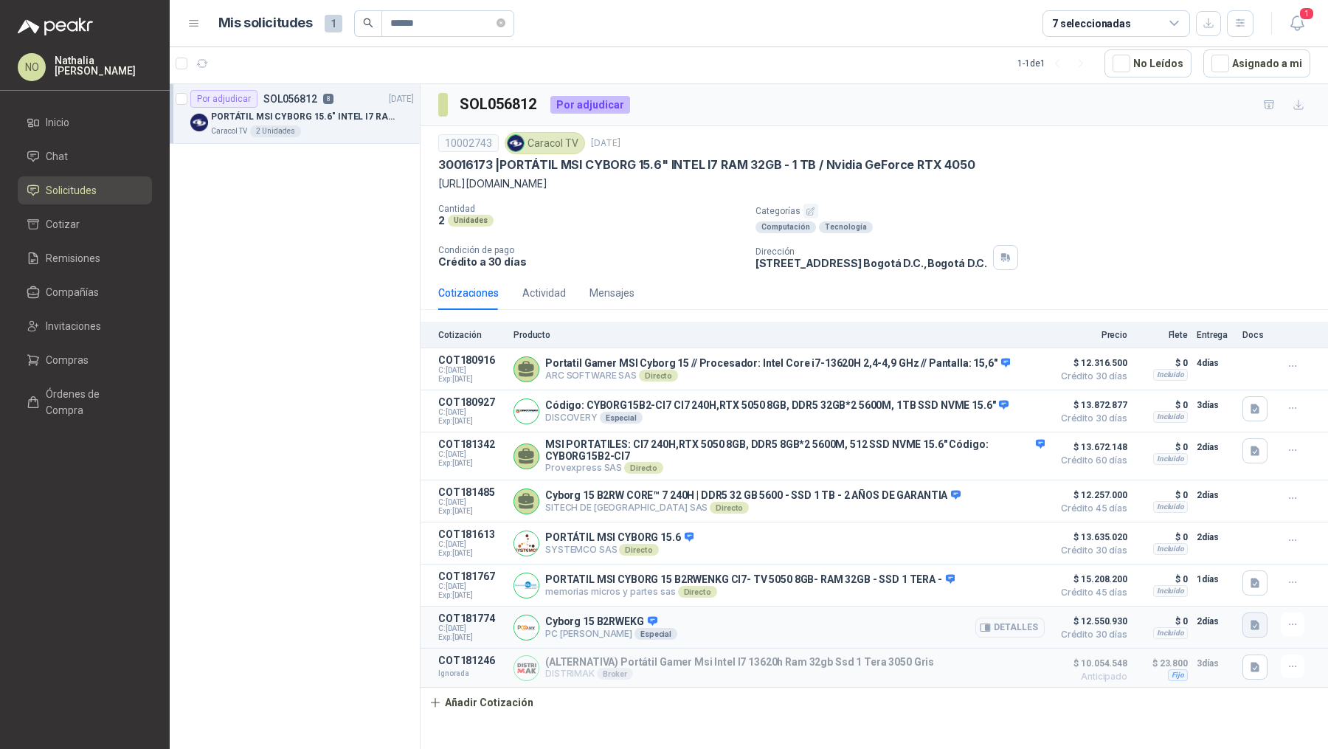
click at [1257, 630] on button "button" at bounding box center [1254, 624] width 25 height 25
click at [1235, 591] on button "image.png" at bounding box center [1225, 590] width 64 height 15
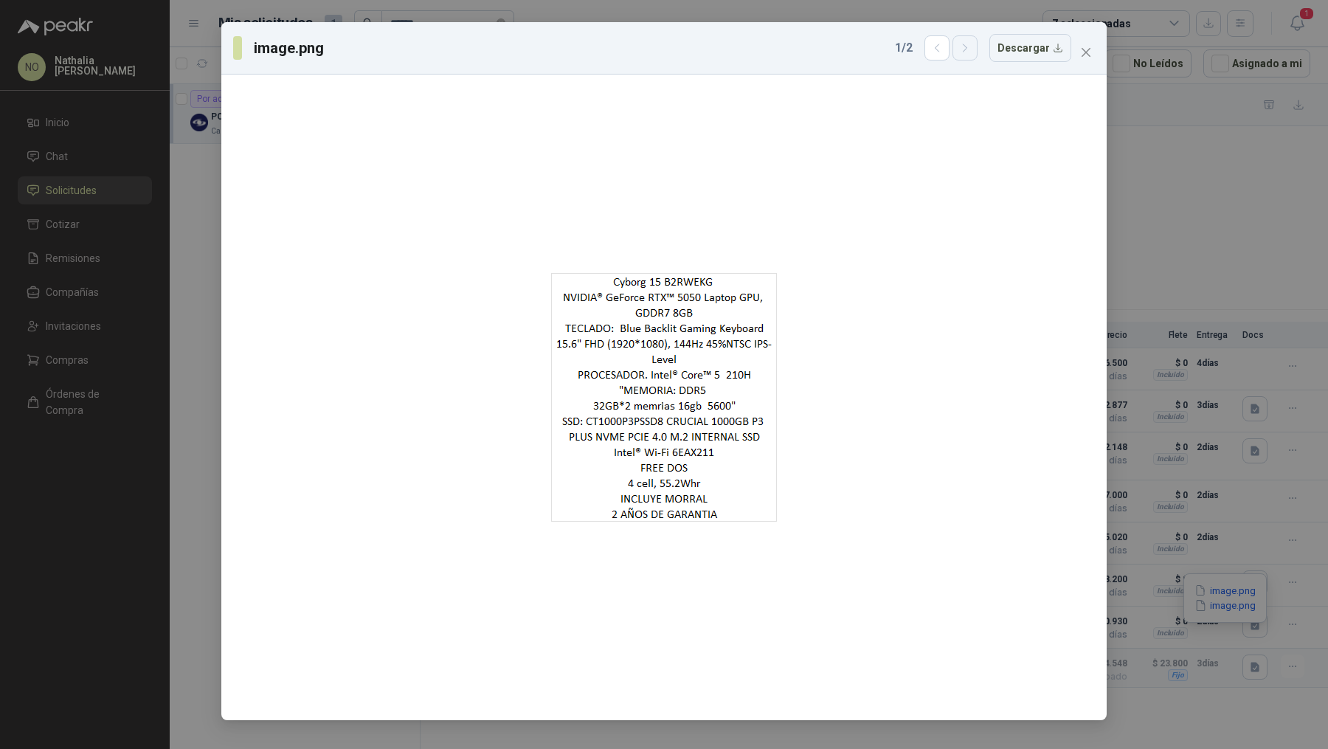
click at [962, 52] on button "button" at bounding box center [964, 47] width 25 height 25
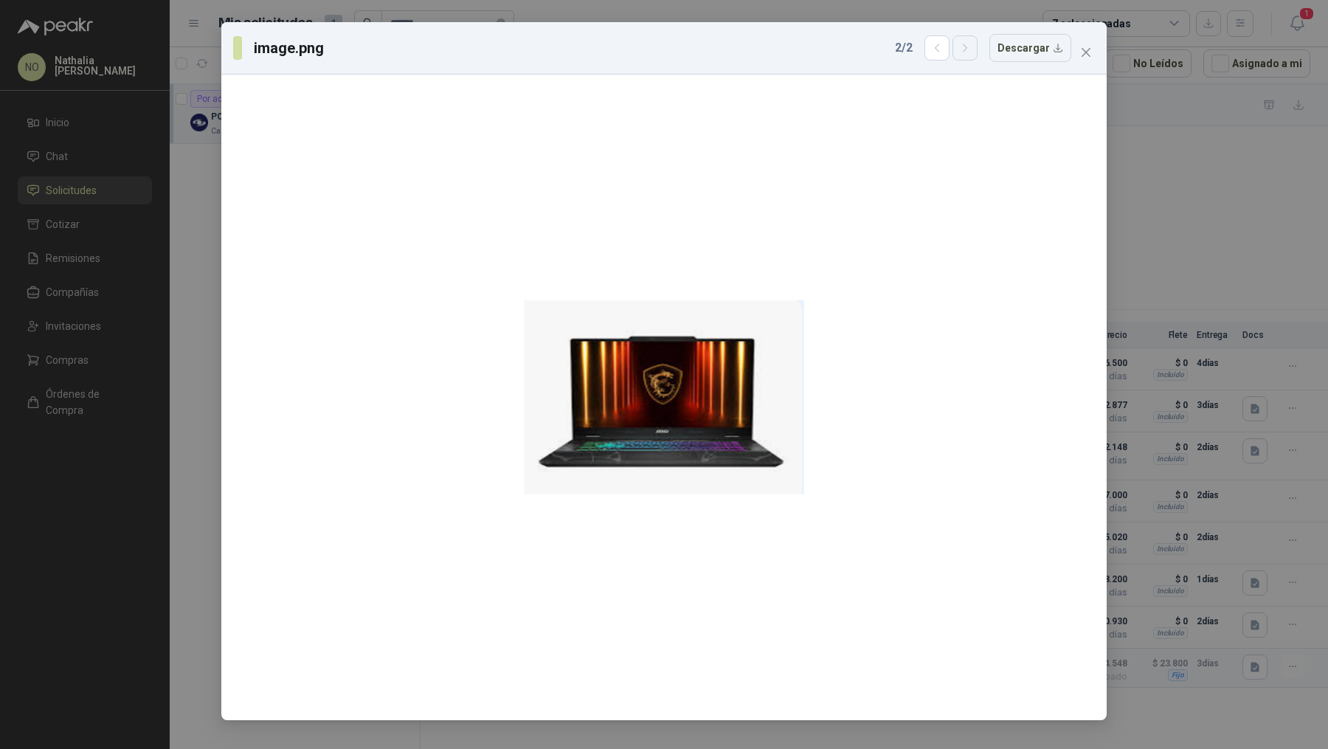
click at [962, 52] on button "button" at bounding box center [964, 47] width 25 height 25
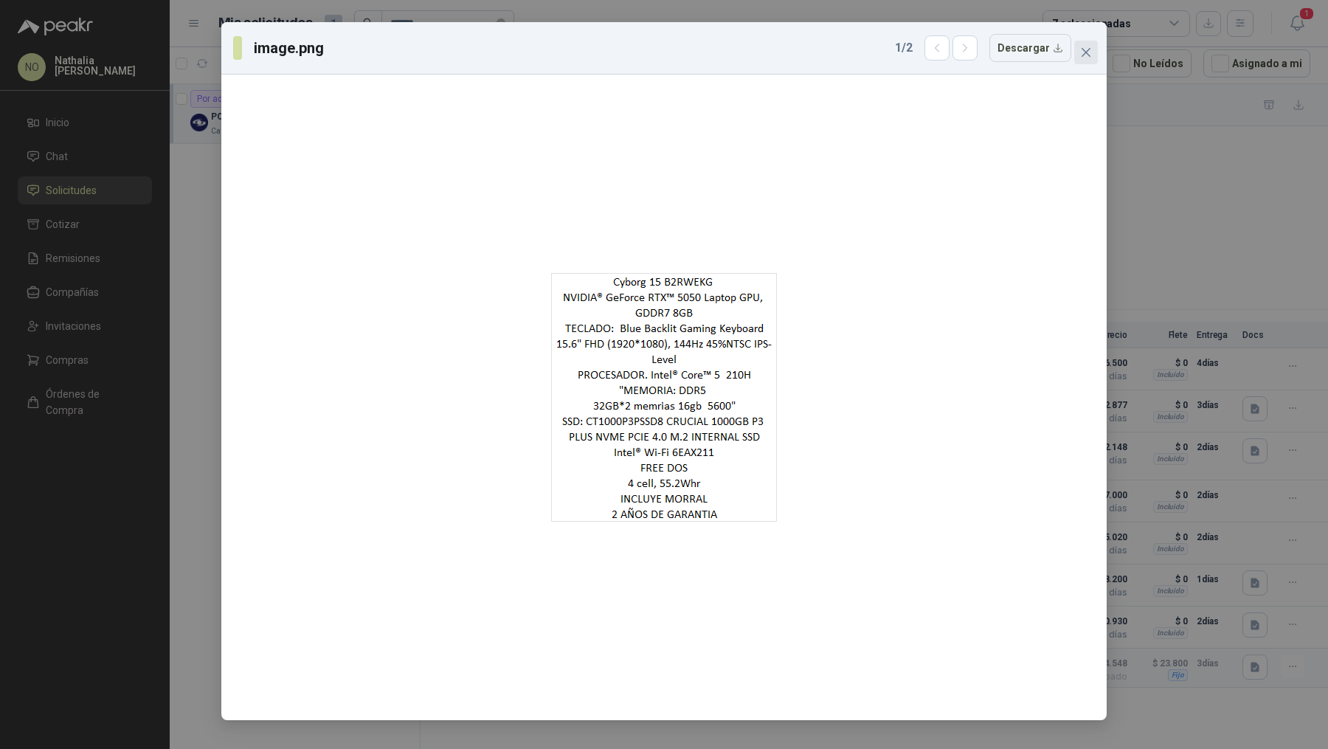
click at [1087, 51] on icon "close" at bounding box center [1085, 52] width 9 height 9
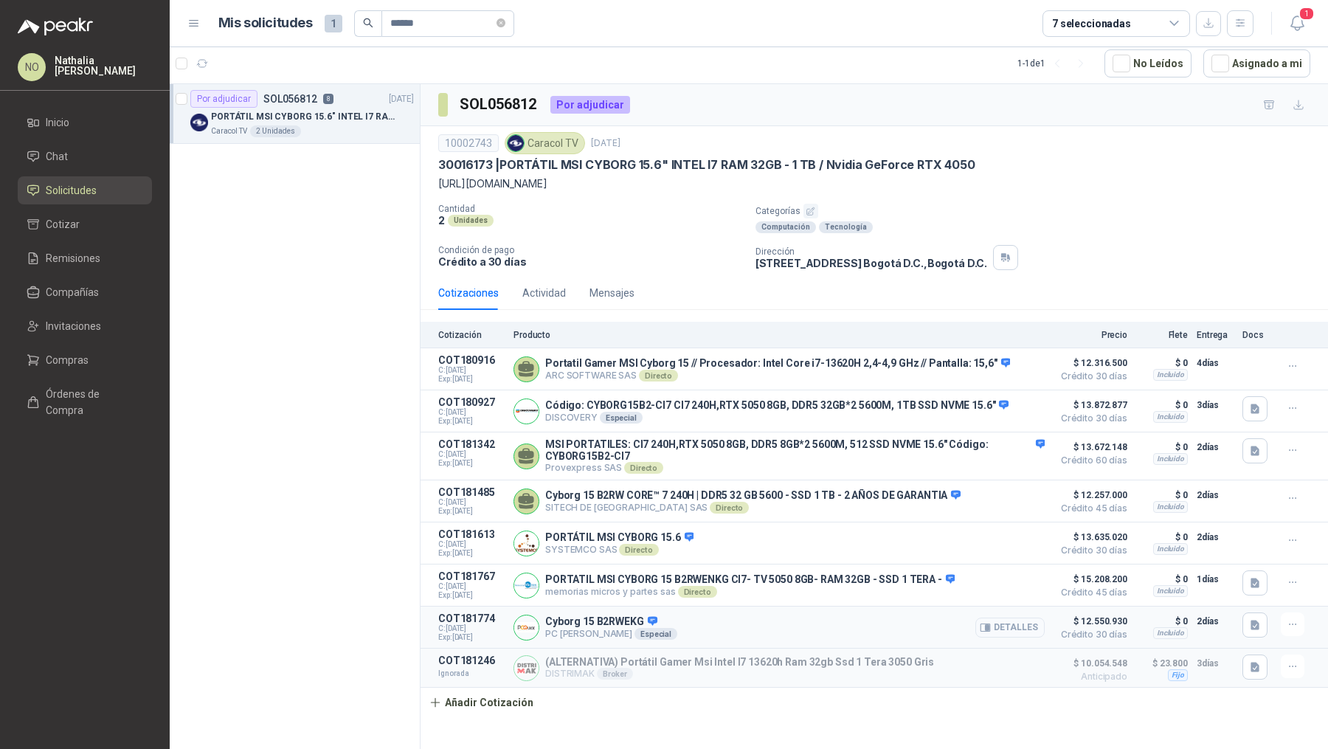
click at [1013, 637] on button "Detalles" at bounding box center [1009, 627] width 69 height 20
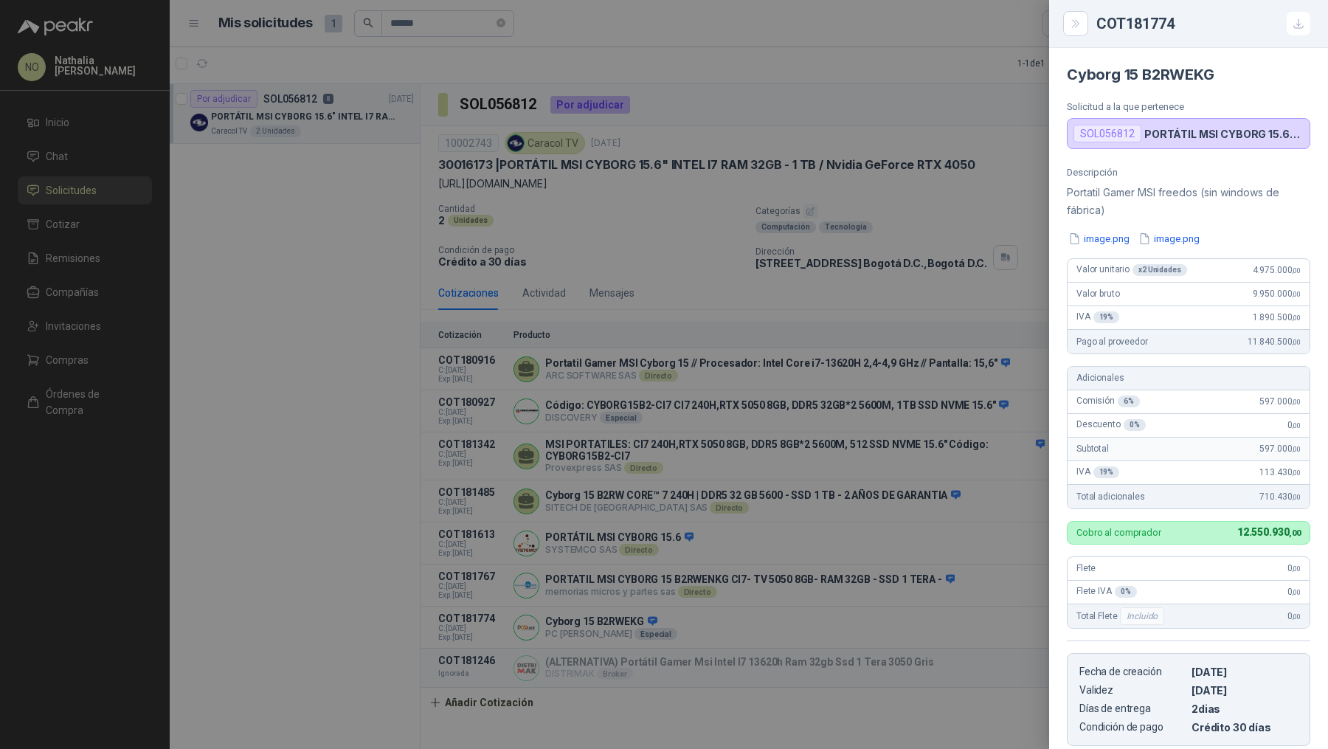
click at [1038, 593] on div at bounding box center [664, 374] width 1328 height 749
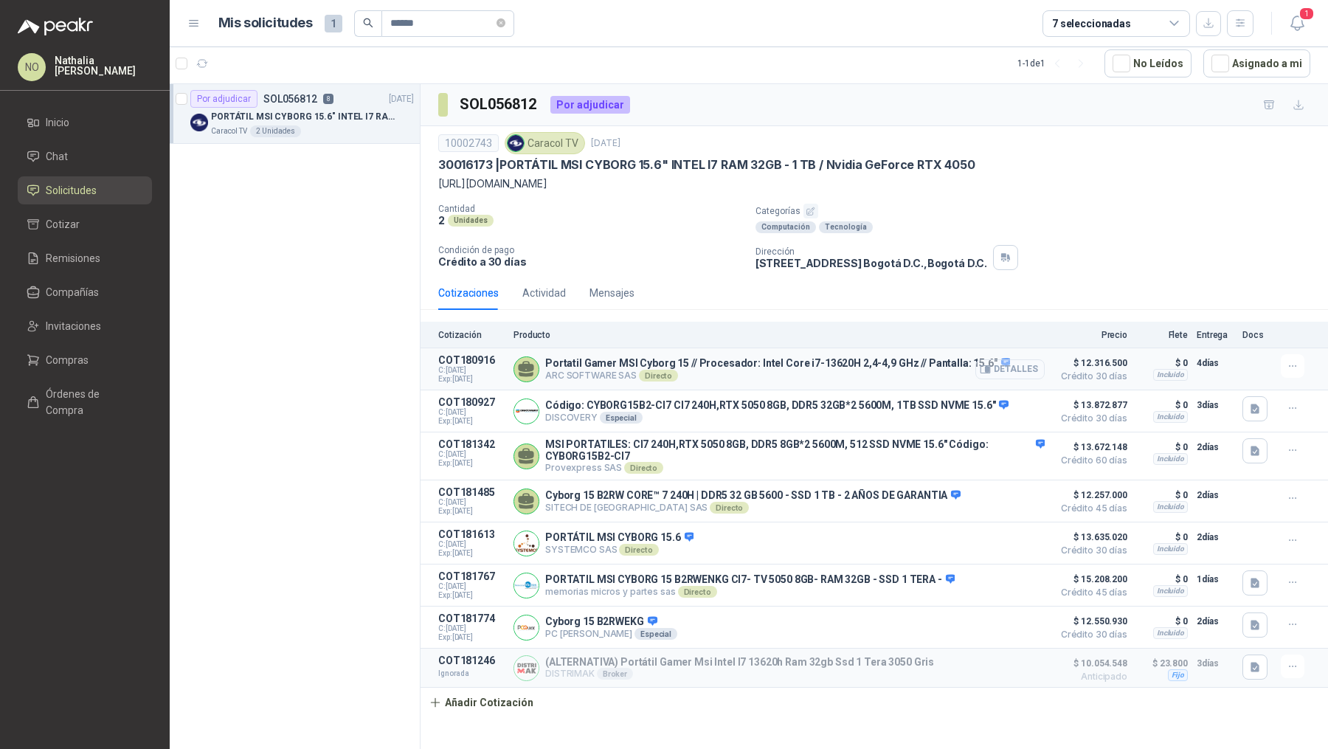
click at [1017, 379] on button "Detalles" at bounding box center [1009, 369] width 69 height 20
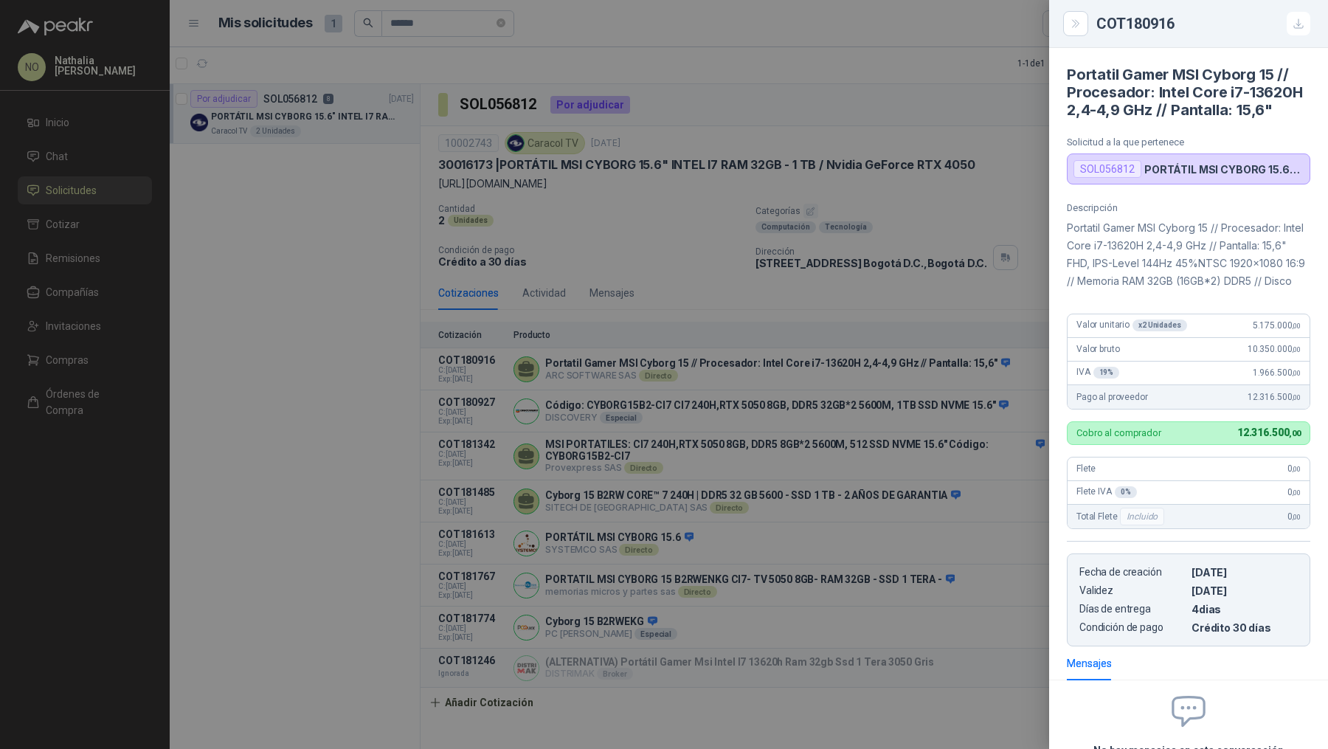
click at [939, 496] on div at bounding box center [664, 374] width 1328 height 749
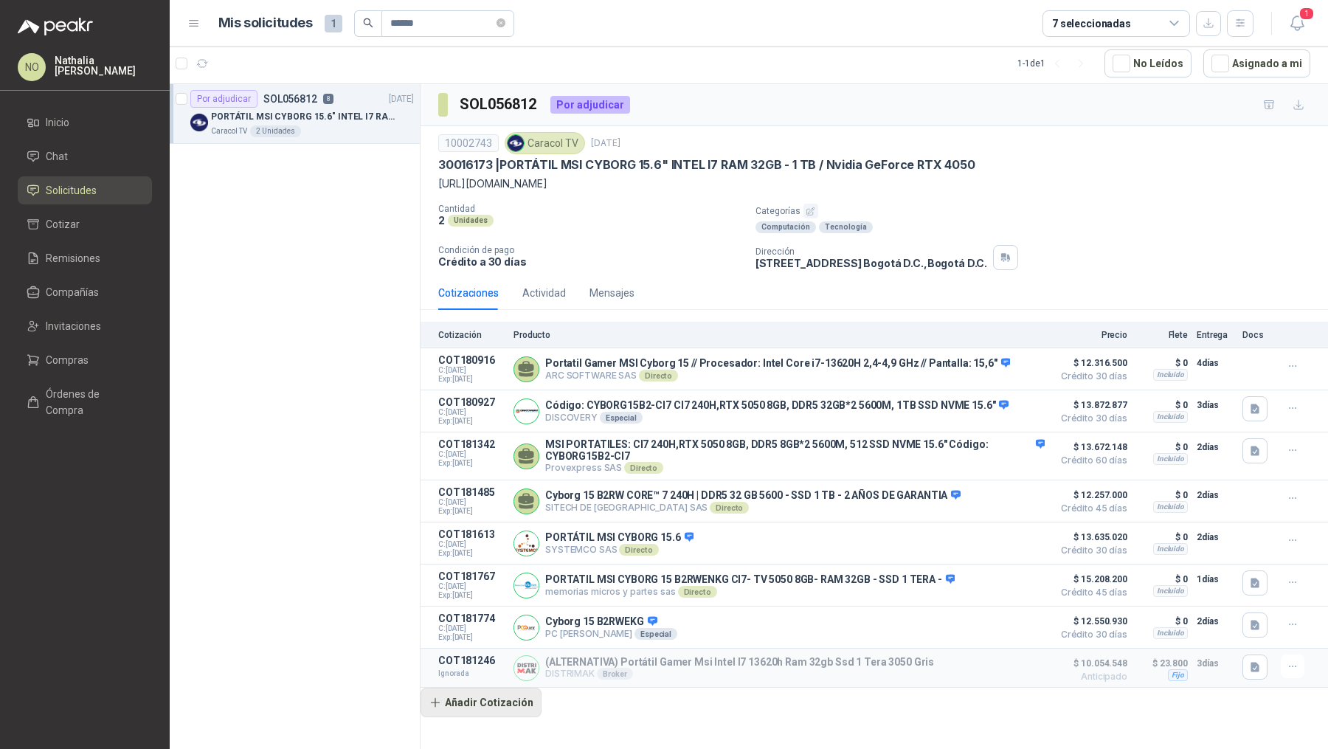
click at [474, 710] on button "Añadir Cotización" at bounding box center [480, 703] width 121 height 30
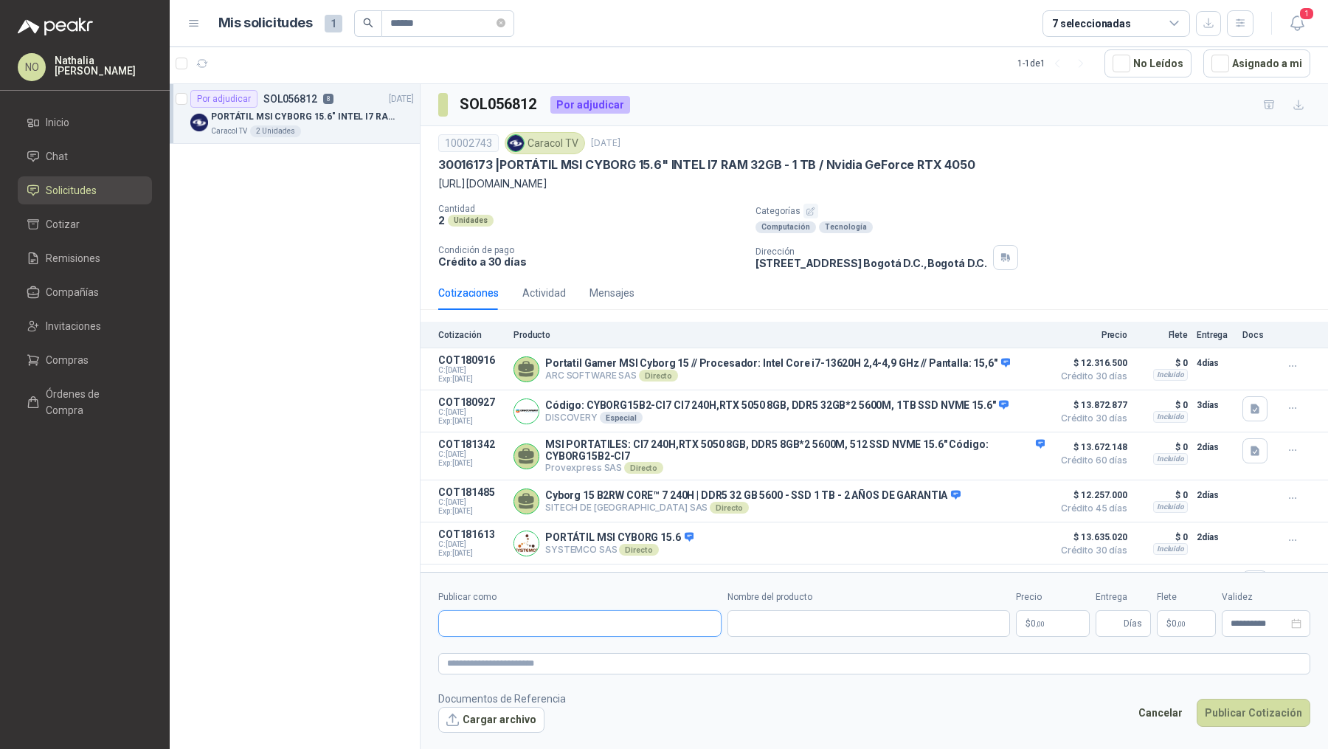
click at [553, 623] on input "Publicar como" at bounding box center [580, 623] width 282 height 25
click at [780, 614] on input "Nombre del producto" at bounding box center [868, 623] width 283 height 27
click at [488, 662] on textarea at bounding box center [874, 663] width 872 height 21
drag, startPoint x: 444, startPoint y: 662, endPoint x: 559, endPoint y: 661, distance: 115.1
click at [559, 661] on textarea at bounding box center [874, 663] width 872 height 21
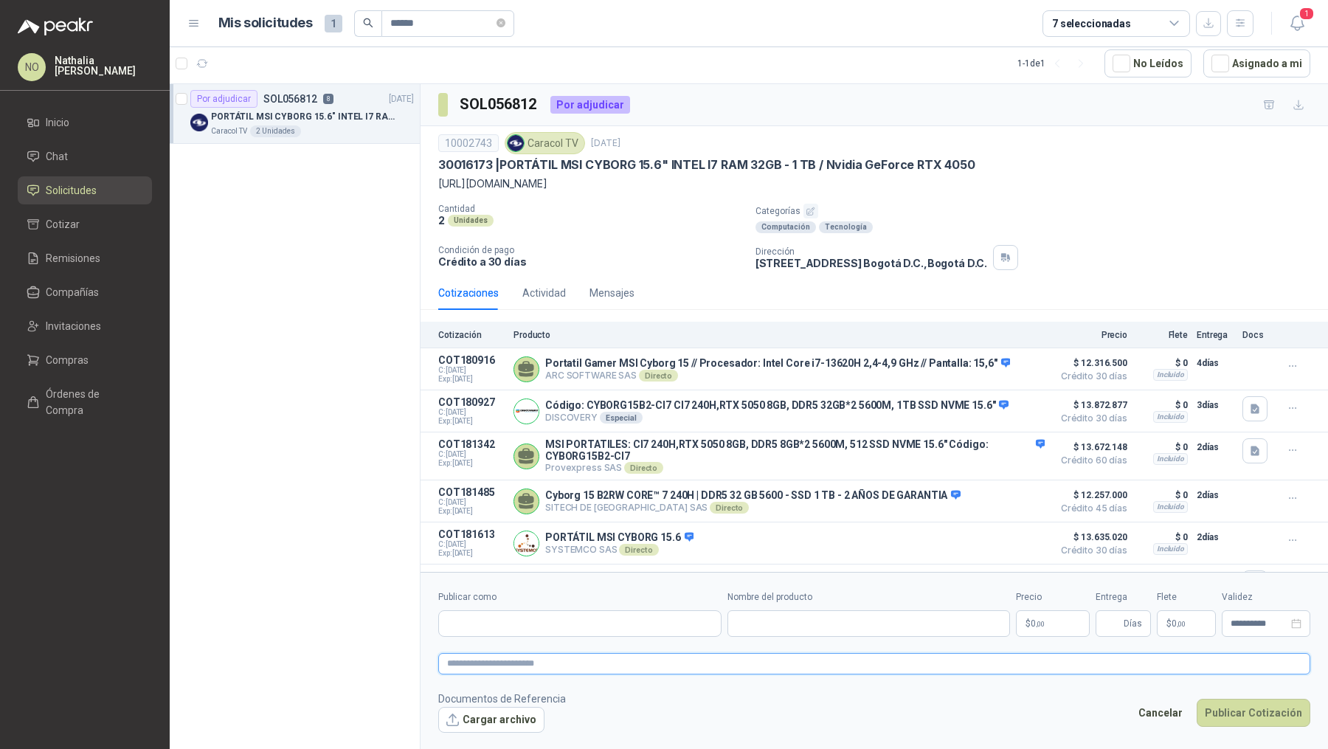
type textarea "*"
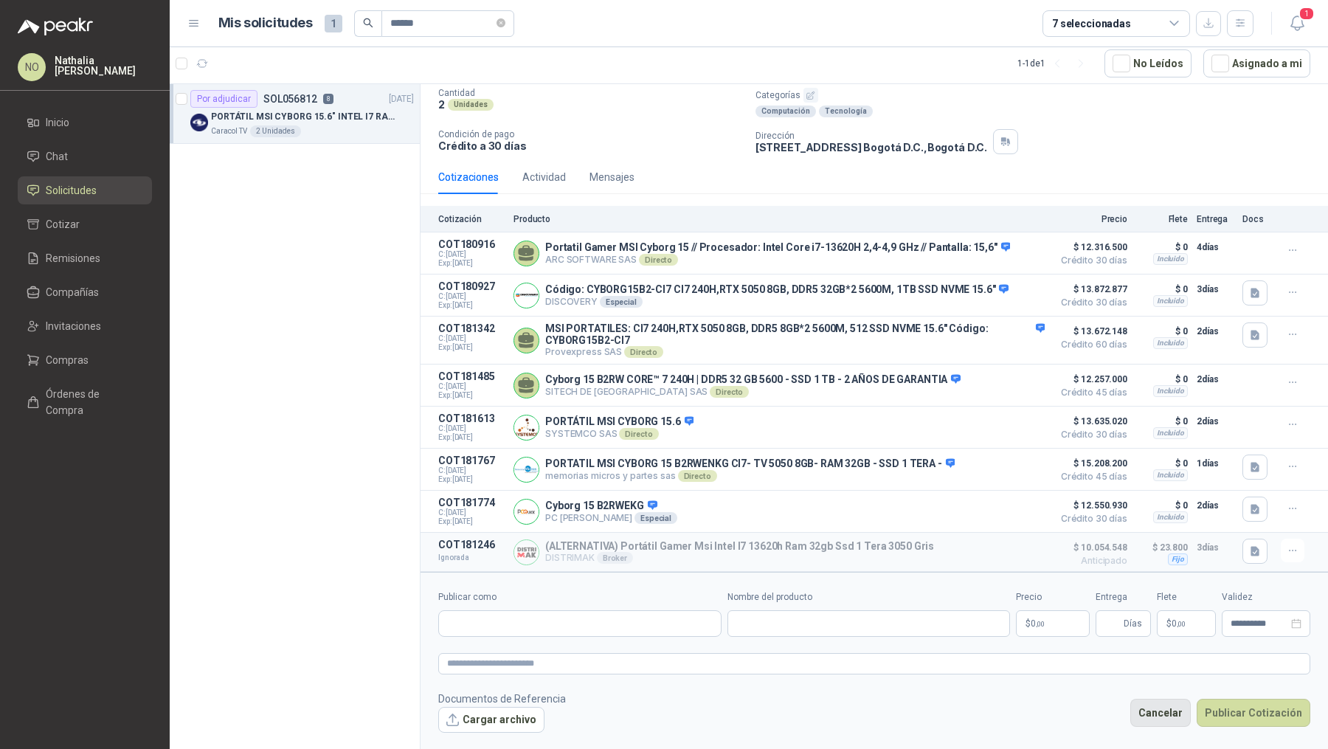
click at [1176, 707] on button "Cancelar" at bounding box center [1160, 713] width 60 height 28
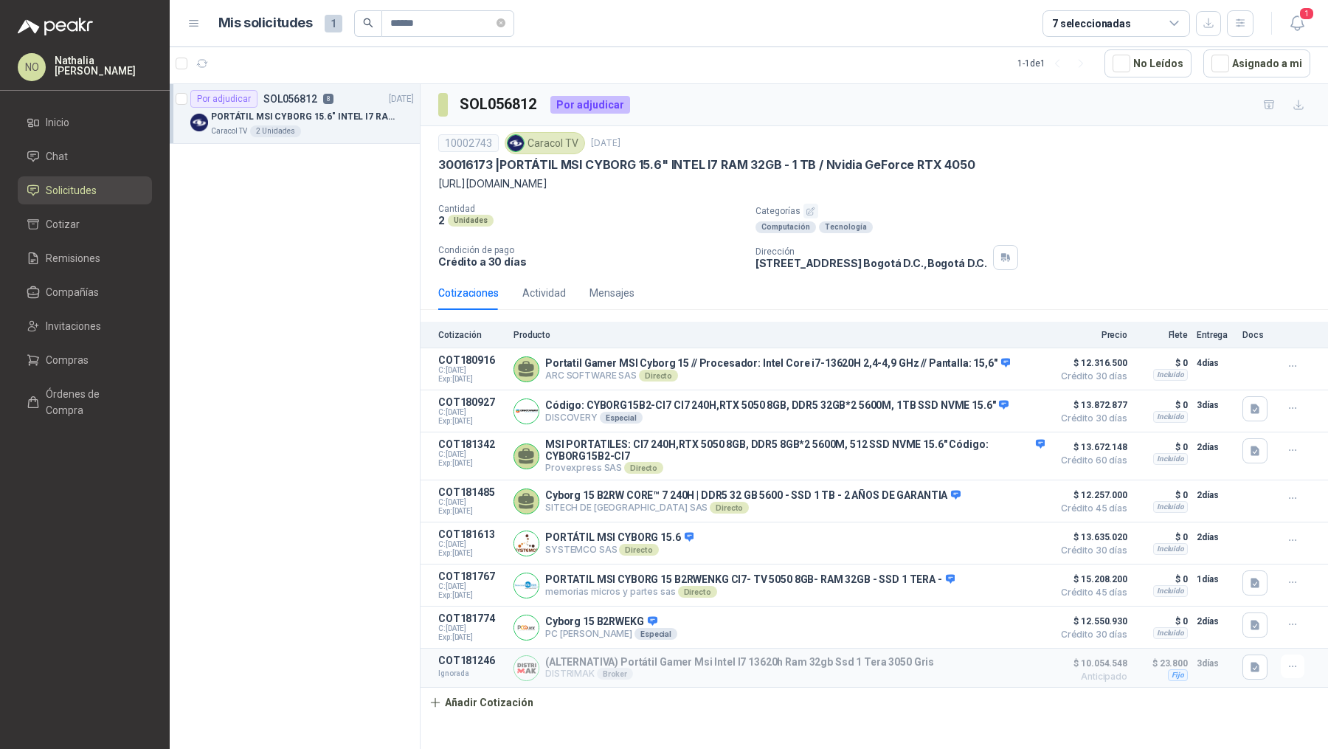
scroll to position [0, 0]
click at [504, 27] on icon "close-circle" at bounding box center [500, 22] width 9 height 9
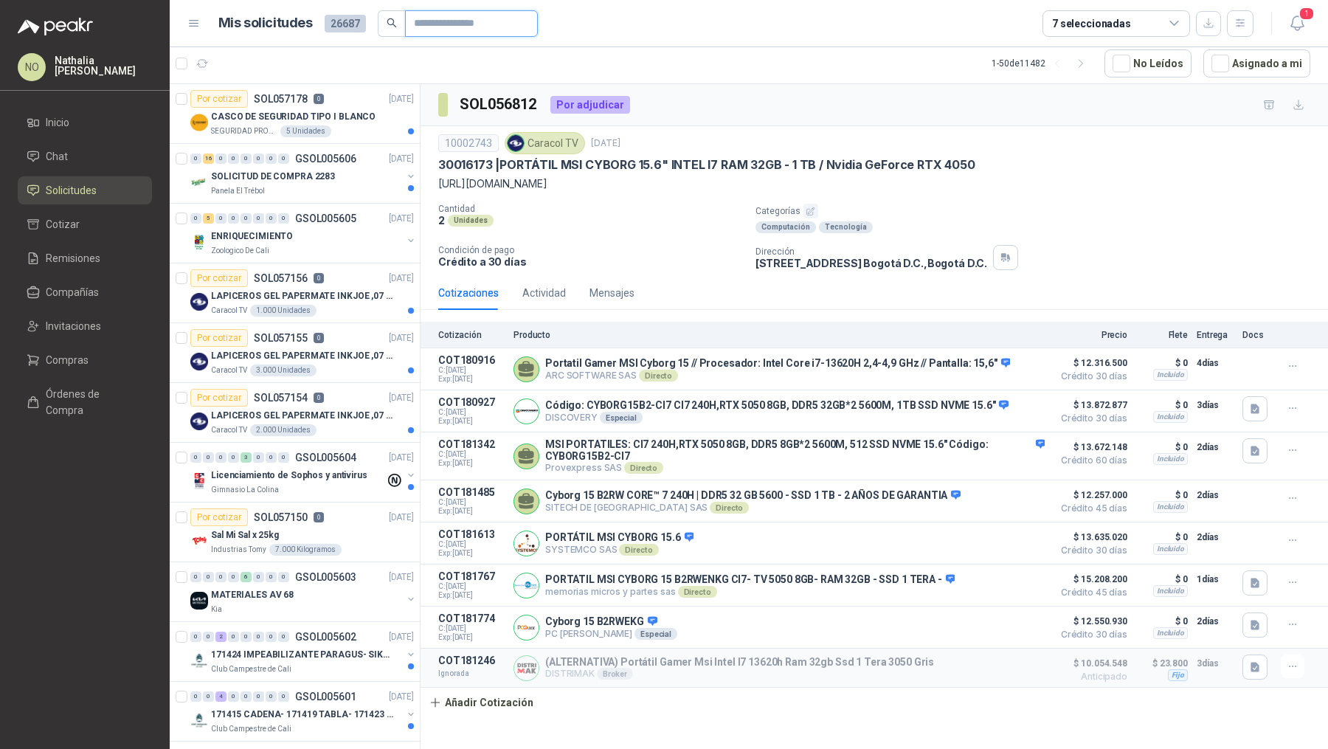
click at [420, 27] on input "text" at bounding box center [465, 23] width 103 height 25
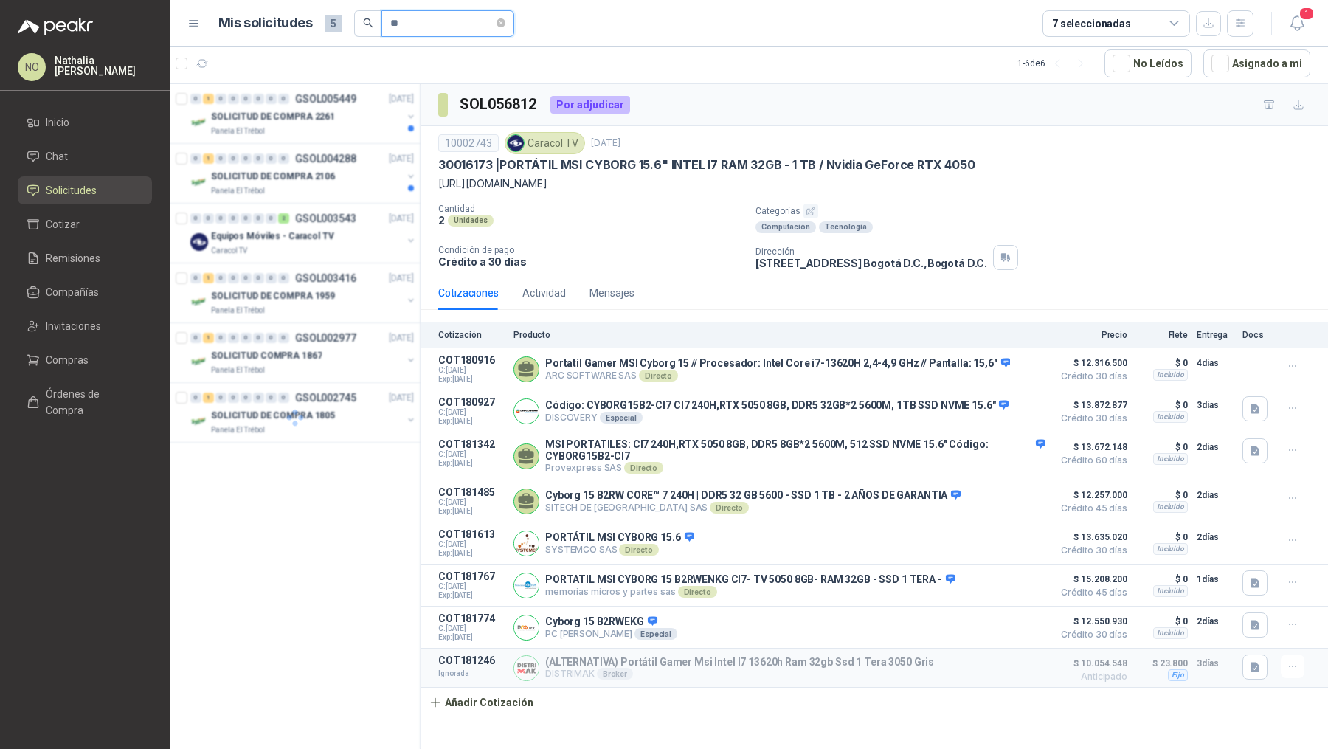
type input "*"
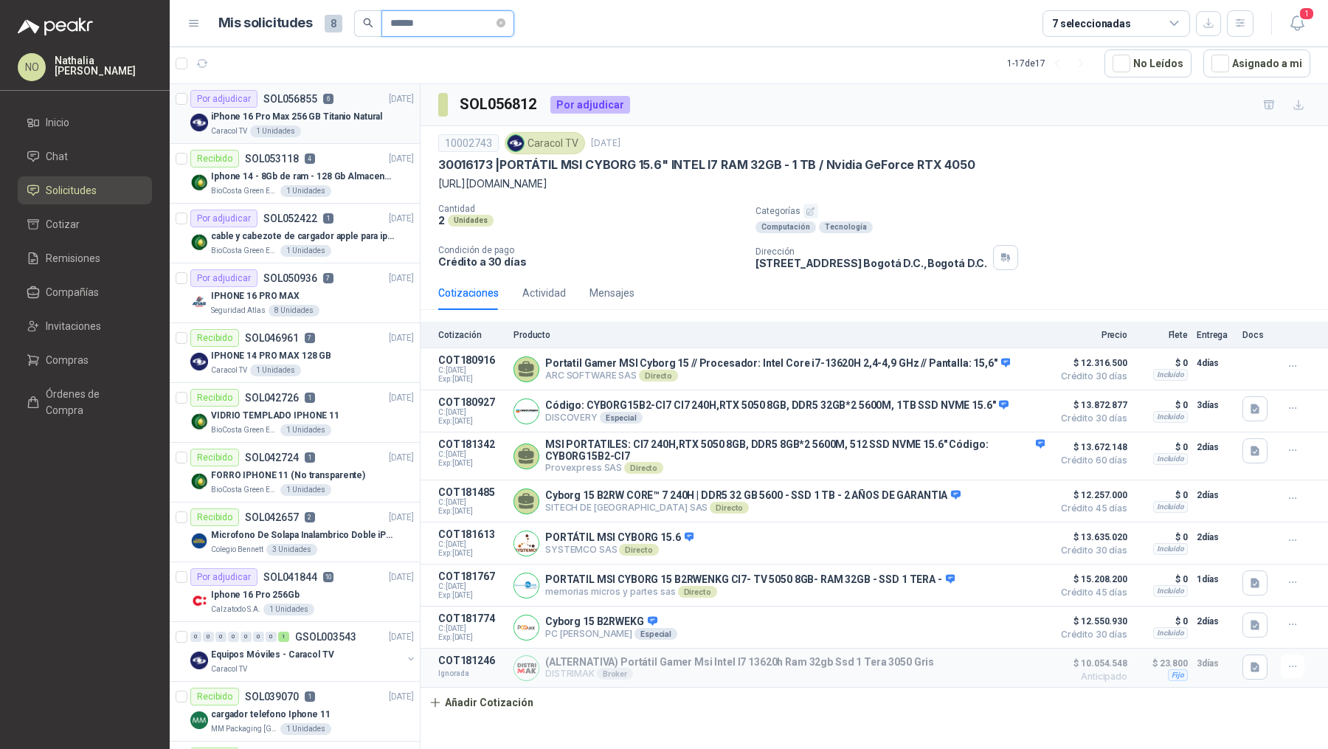
type input "******"
click at [336, 103] on div "Por adjudicar SOL056855 6 19/09/25" at bounding box center [302, 99] width 224 height 18
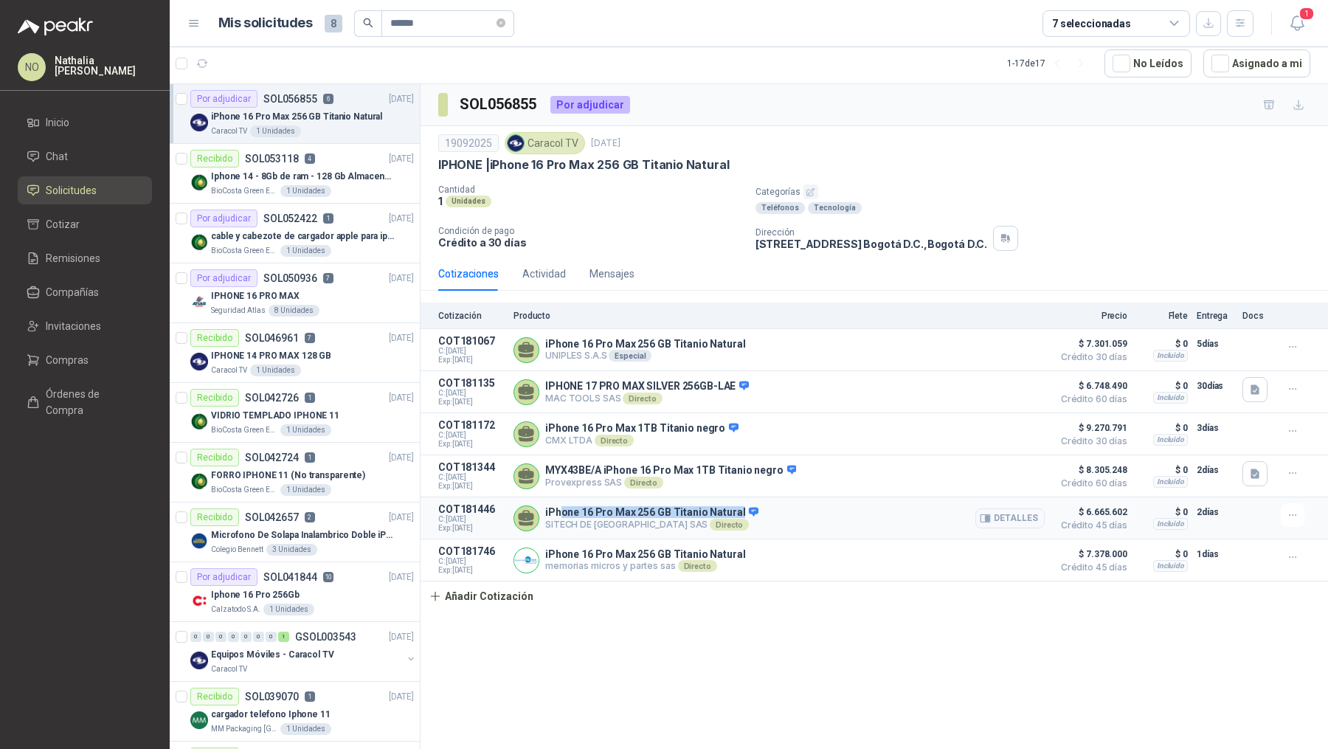
drag, startPoint x: 561, startPoint y: 509, endPoint x: 758, endPoint y: 508, distance: 197.0
click at [760, 508] on div "iPhone 16 Pro Max 256 GB Titanio Natural SITECH DE COLOMBIA SAS Directo Detalles" at bounding box center [778, 518] width 531 height 30
drag, startPoint x: 600, startPoint y: 161, endPoint x: 648, endPoint y: 165, distance: 48.2
click at [638, 164] on p "IPHONE | iPhone 16 Pro Max 256 GB Titanio Natural" at bounding box center [583, 164] width 291 height 15
click at [504, 20] on icon "close-circle" at bounding box center [500, 22] width 9 height 9
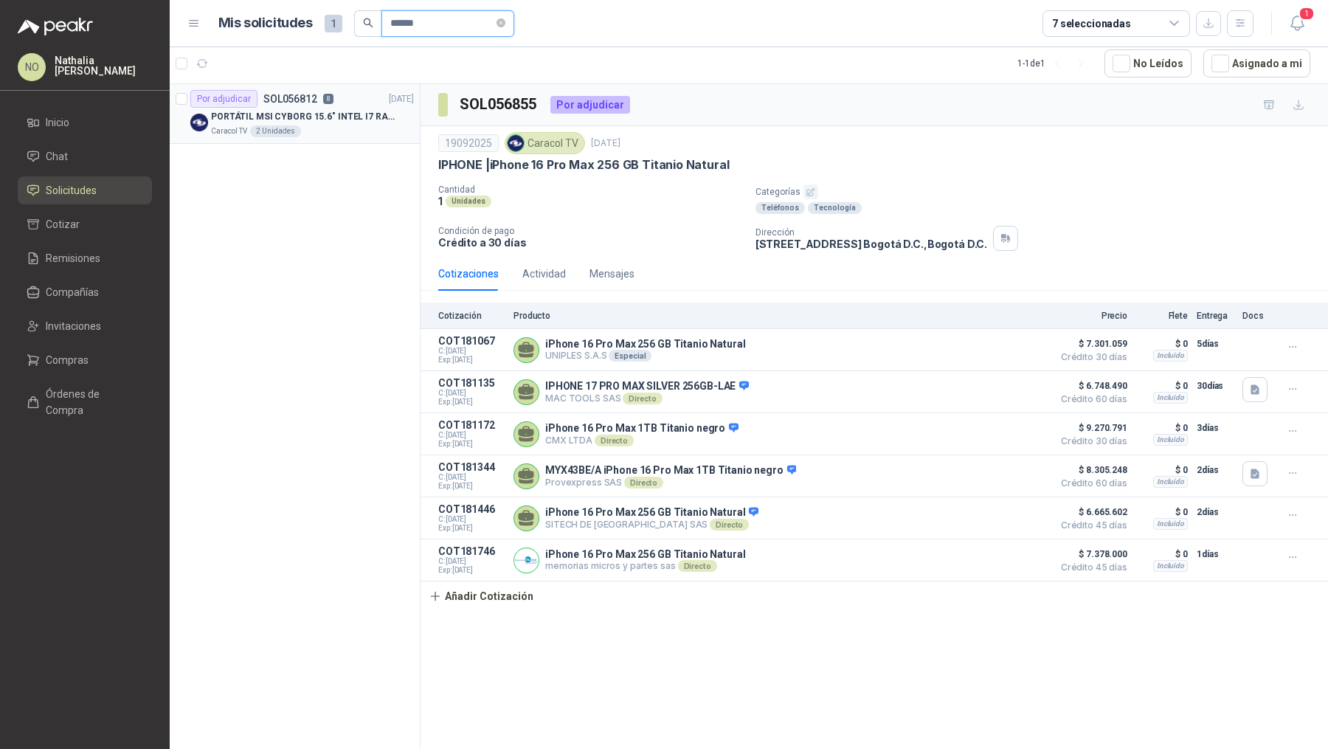
type input "******"
click at [319, 122] on p "PORTÁTIL MSI CYBORG 15.6" INTEL I7 RAM 32GB - 1 TB / Nvidia GeForce RTX 4050" at bounding box center [303, 117] width 184 height 14
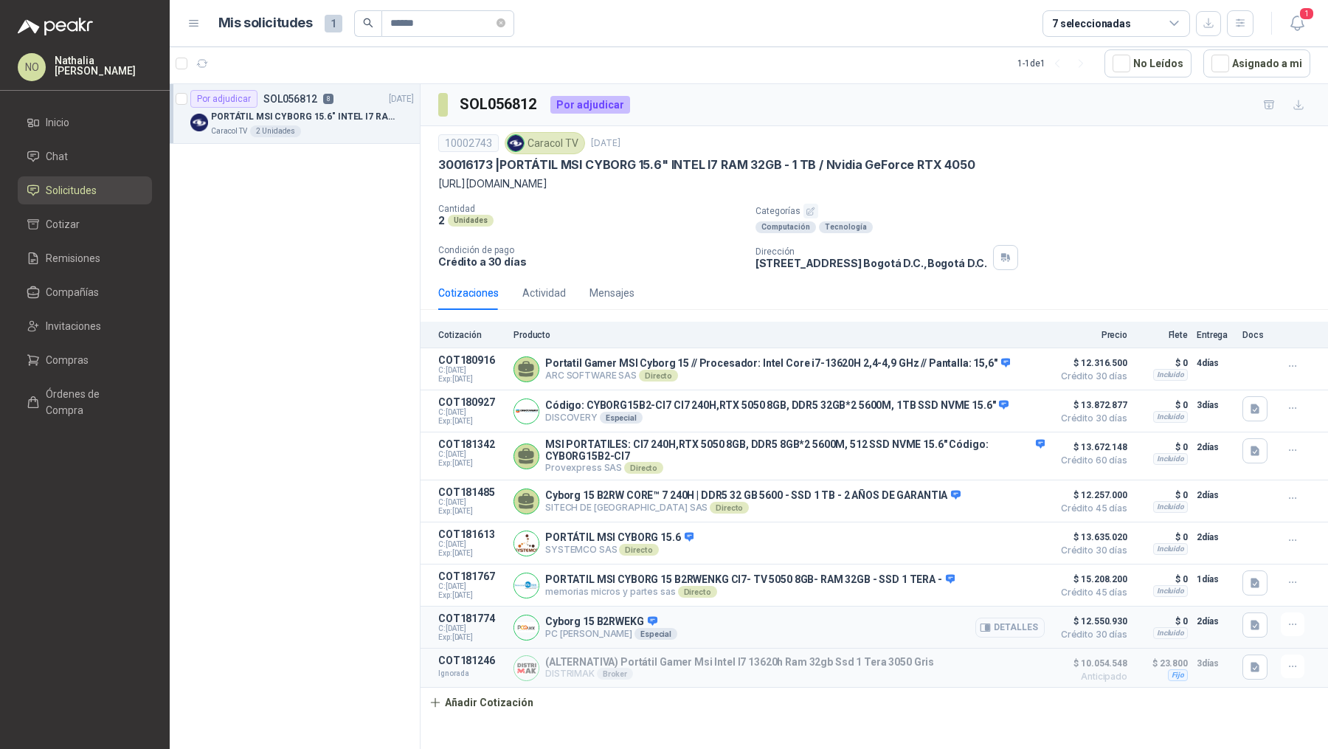
click at [1008, 637] on button "Detalles" at bounding box center [1009, 627] width 69 height 20
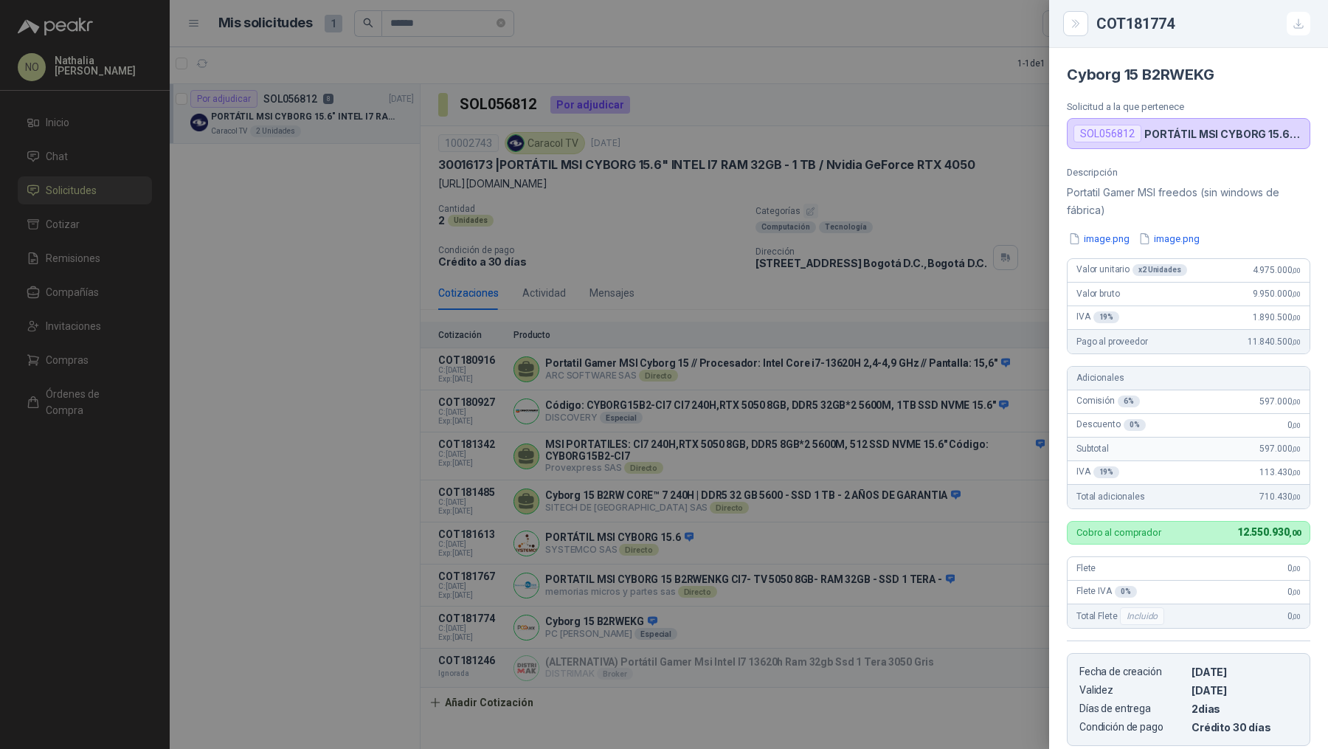
click at [574, 179] on div at bounding box center [664, 374] width 1328 height 749
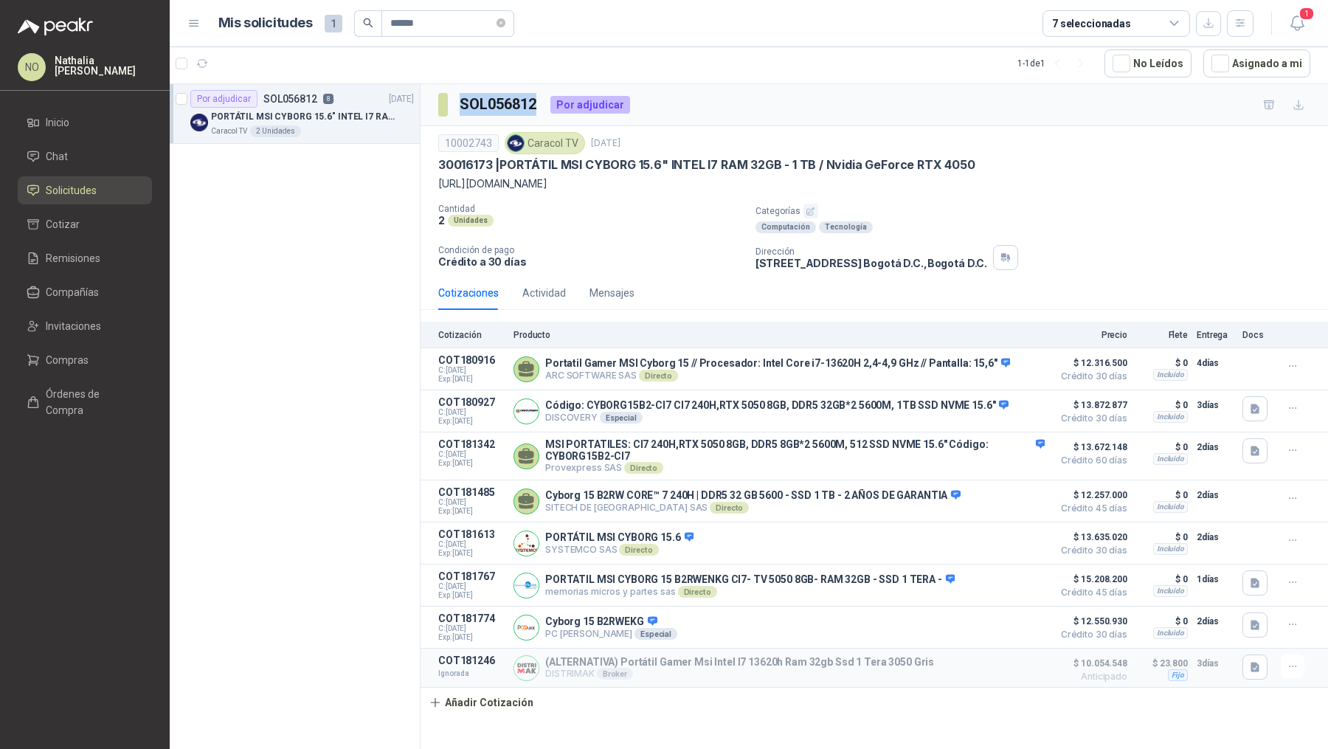
drag, startPoint x: 460, startPoint y: 104, endPoint x: 534, endPoint y: 104, distance: 74.5
click at [534, 104] on h3 "SOL056812" at bounding box center [499, 104] width 79 height 23
copy h3 "SOL056812"
click at [499, 22] on icon "close-circle" at bounding box center [500, 22] width 9 height 9
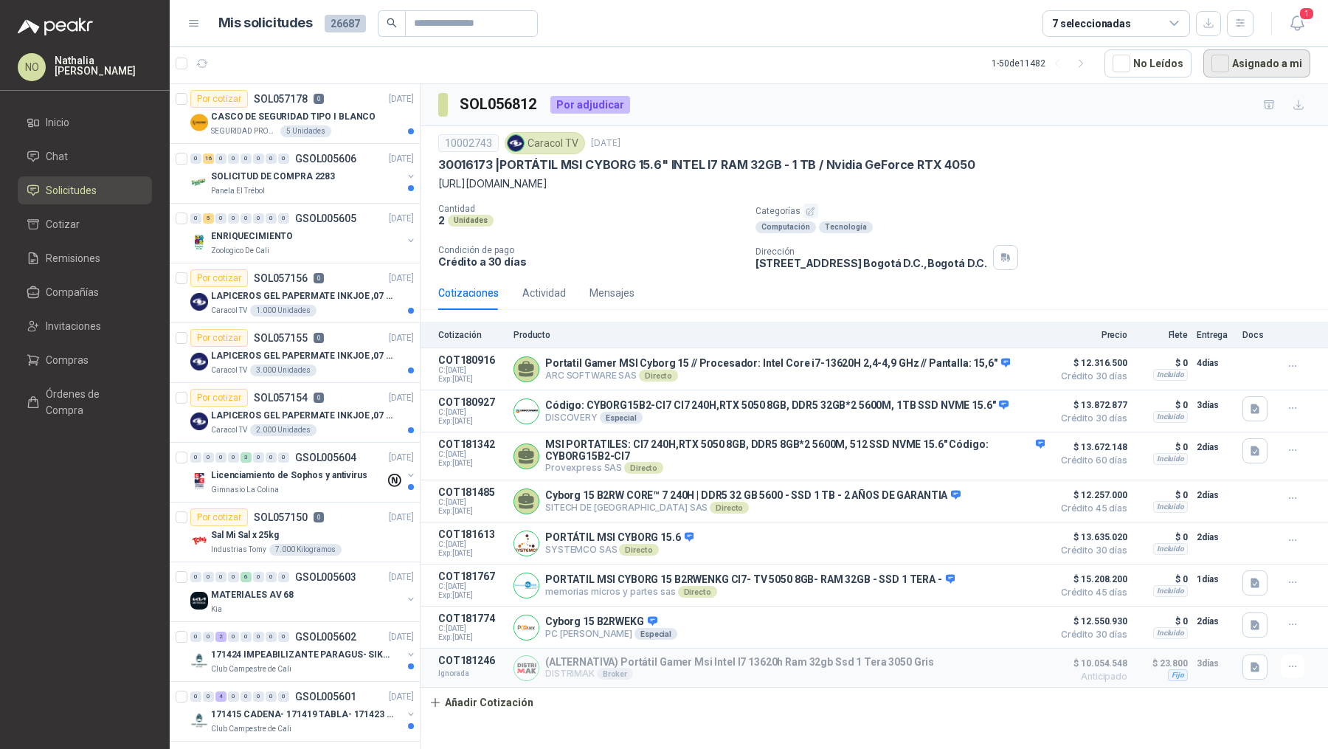
click at [1262, 52] on button "Asignado a mi" at bounding box center [1256, 63] width 107 height 28
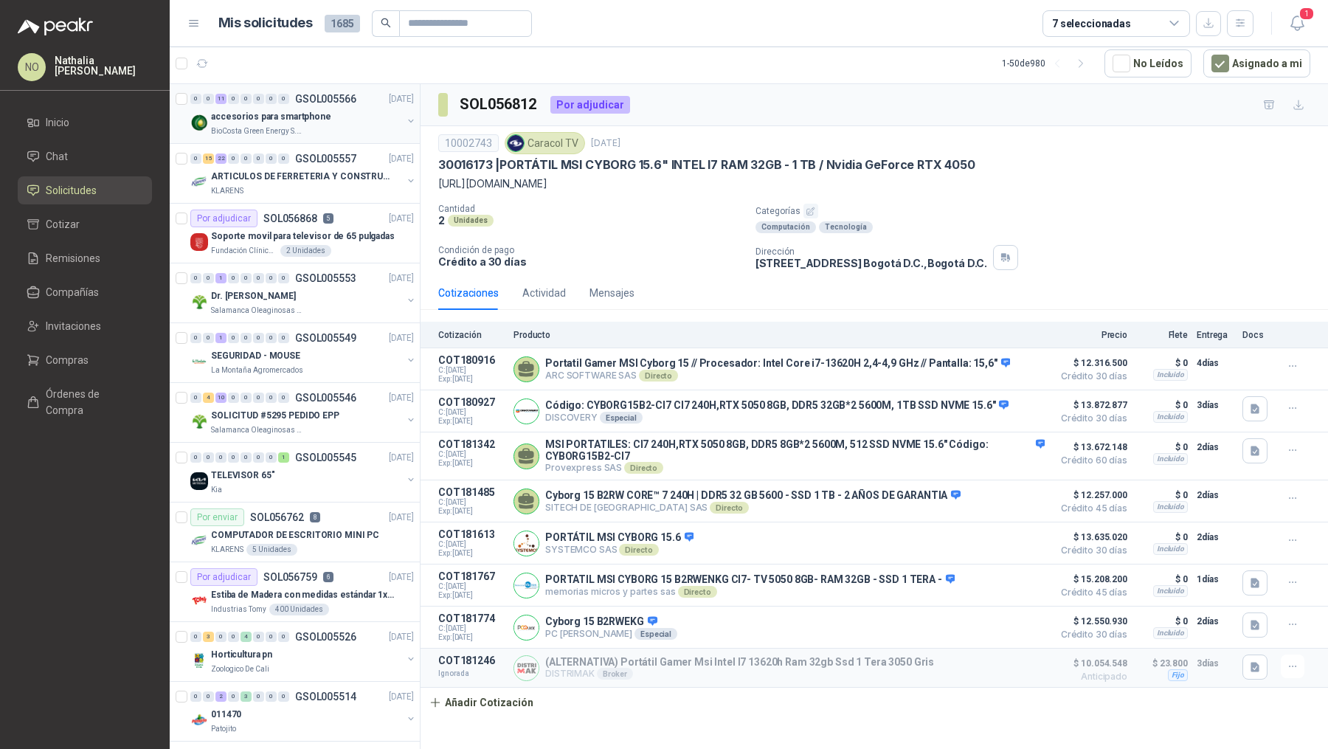
click at [300, 100] on p "GSOL005566" at bounding box center [325, 99] width 61 height 10
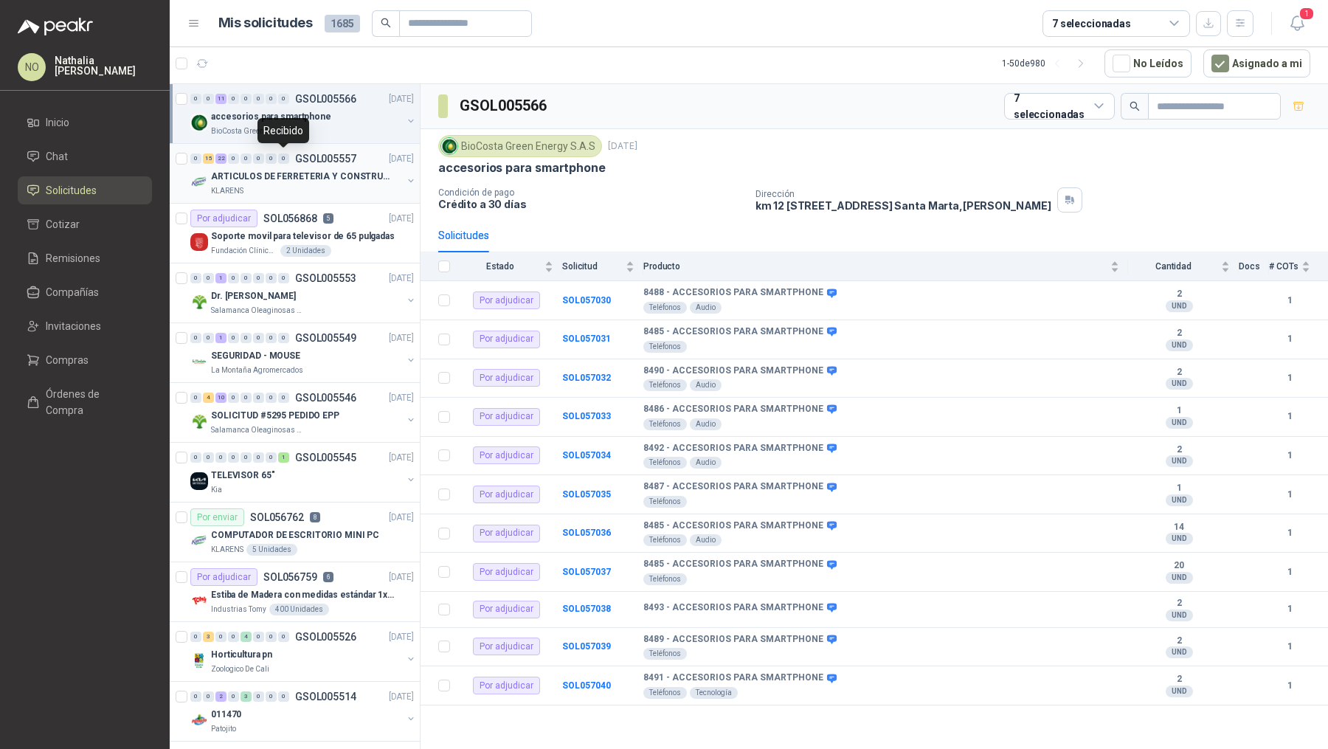
click at [291, 170] on p "ARTICULOS DE FERRETERIA Y CONSTRUCCION EN GENERAL" at bounding box center [303, 177] width 184 height 14
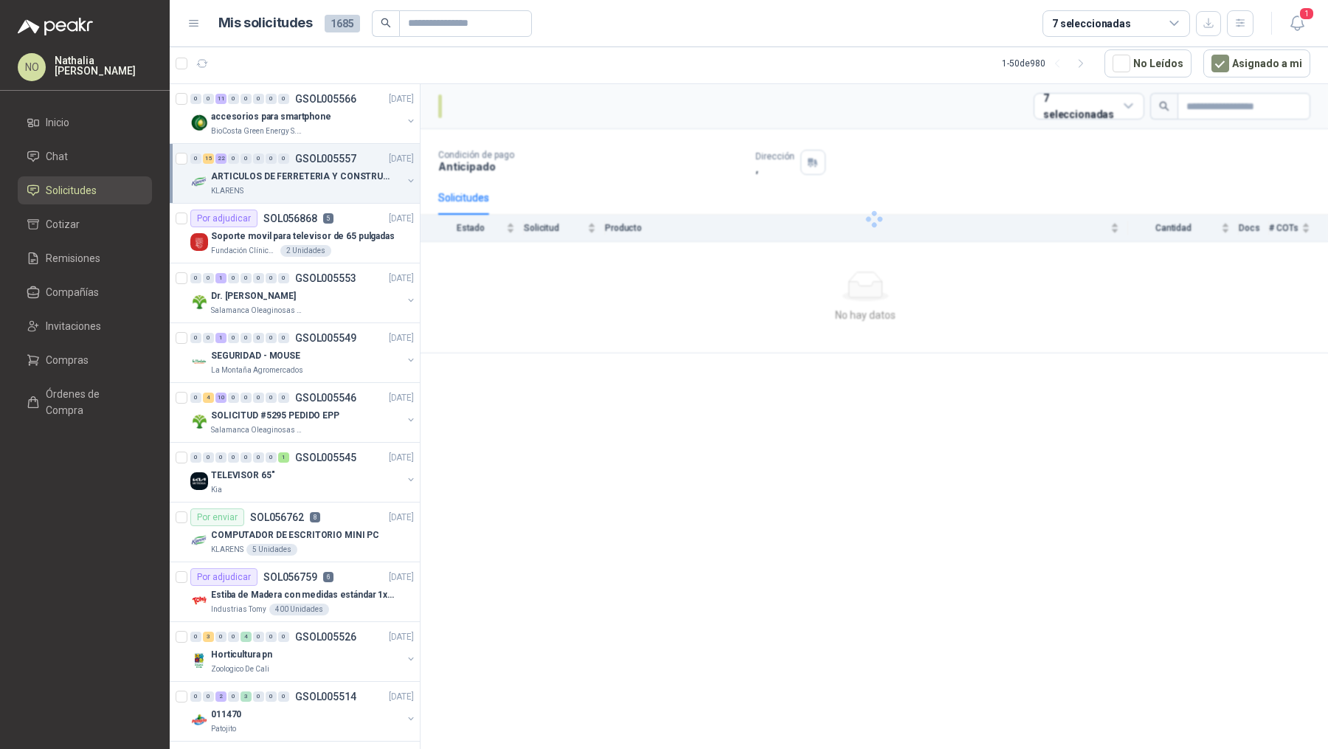
click at [291, 170] on p "ARTICULOS DE FERRETERIA Y CONSTRUCCION EN GENERAL" at bounding box center [303, 177] width 184 height 14
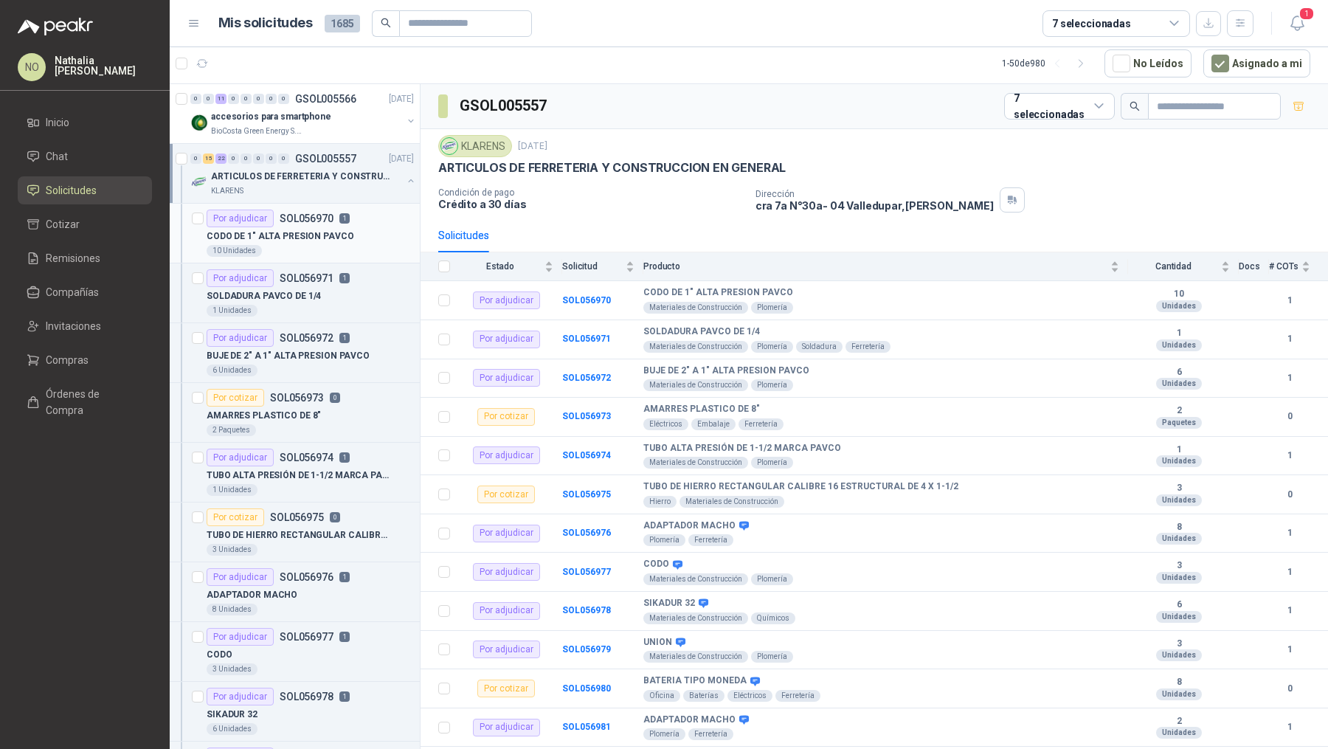
click at [326, 227] on div "CODO DE 1" ALTA PRESION PAVCO" at bounding box center [310, 236] width 207 height 18
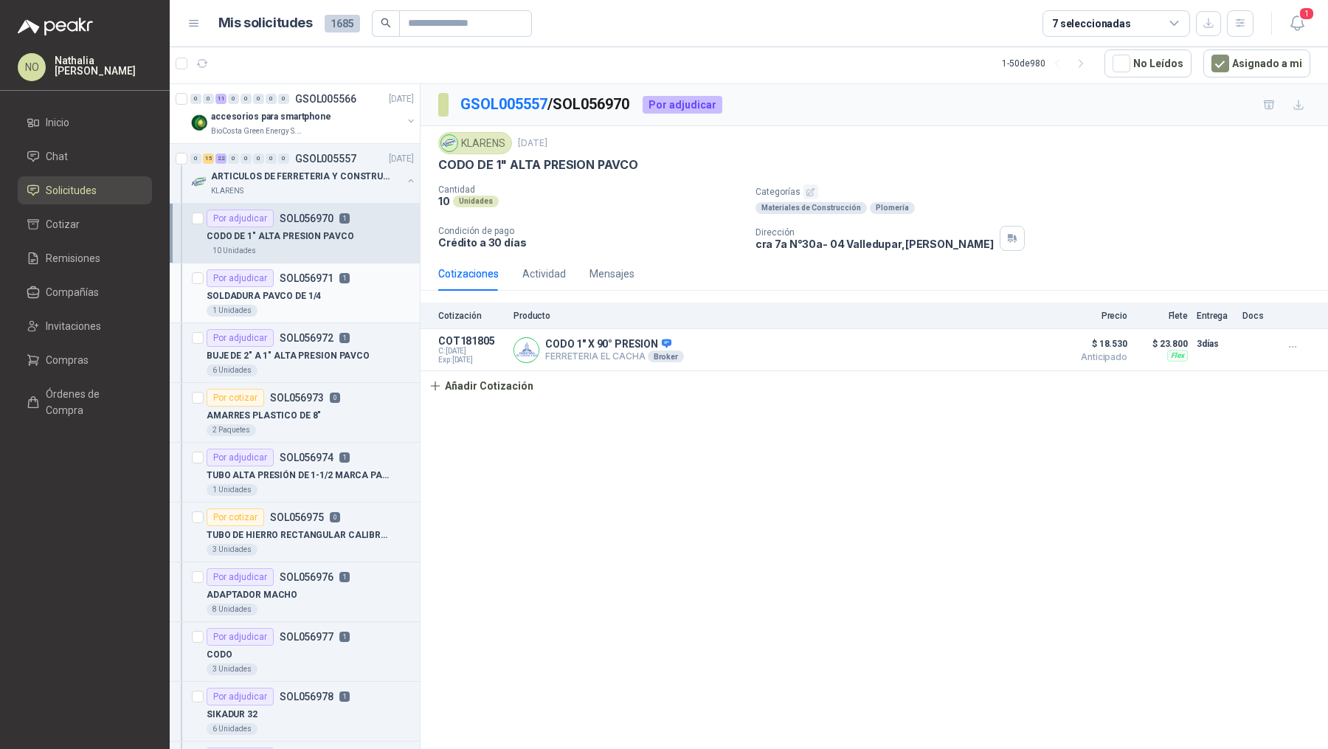
click at [309, 292] on p "SOLDADURA PAVCO DE 1/4" at bounding box center [264, 296] width 114 height 14
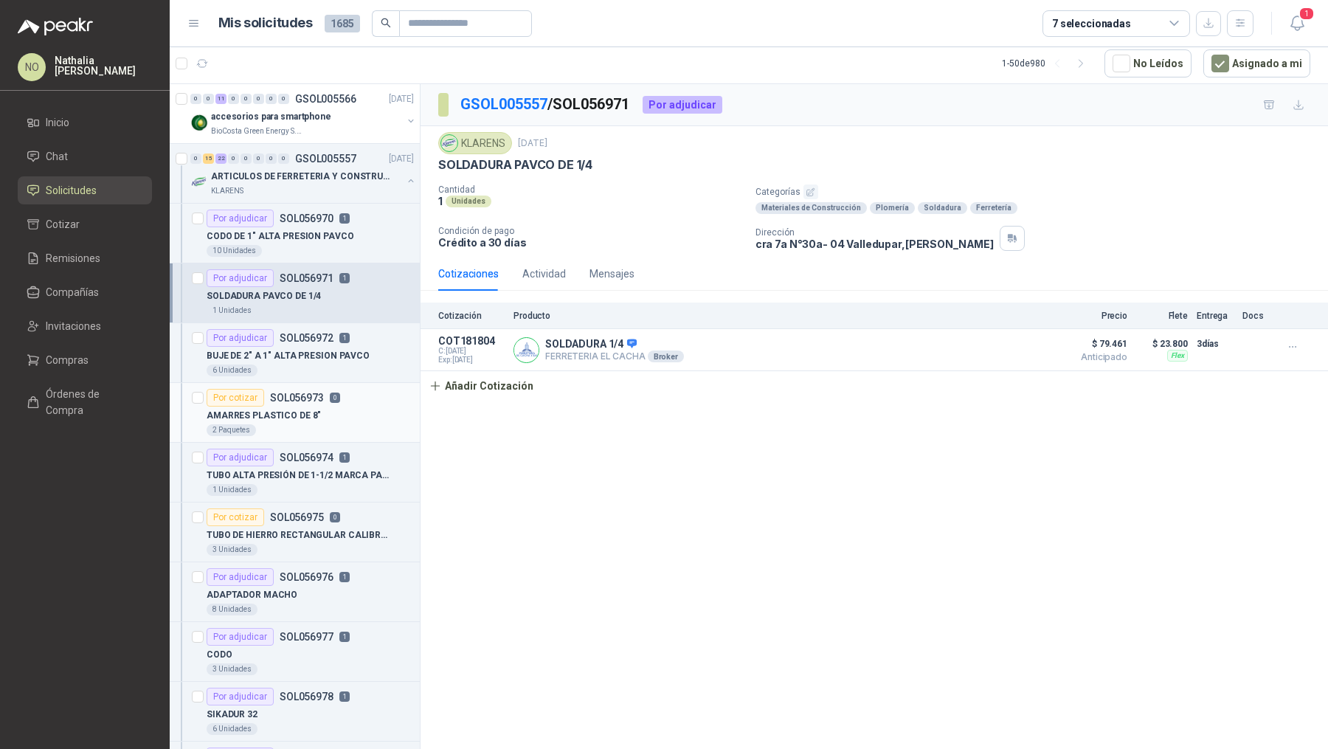
click at [330, 392] on p "0" at bounding box center [335, 397] width 10 height 10
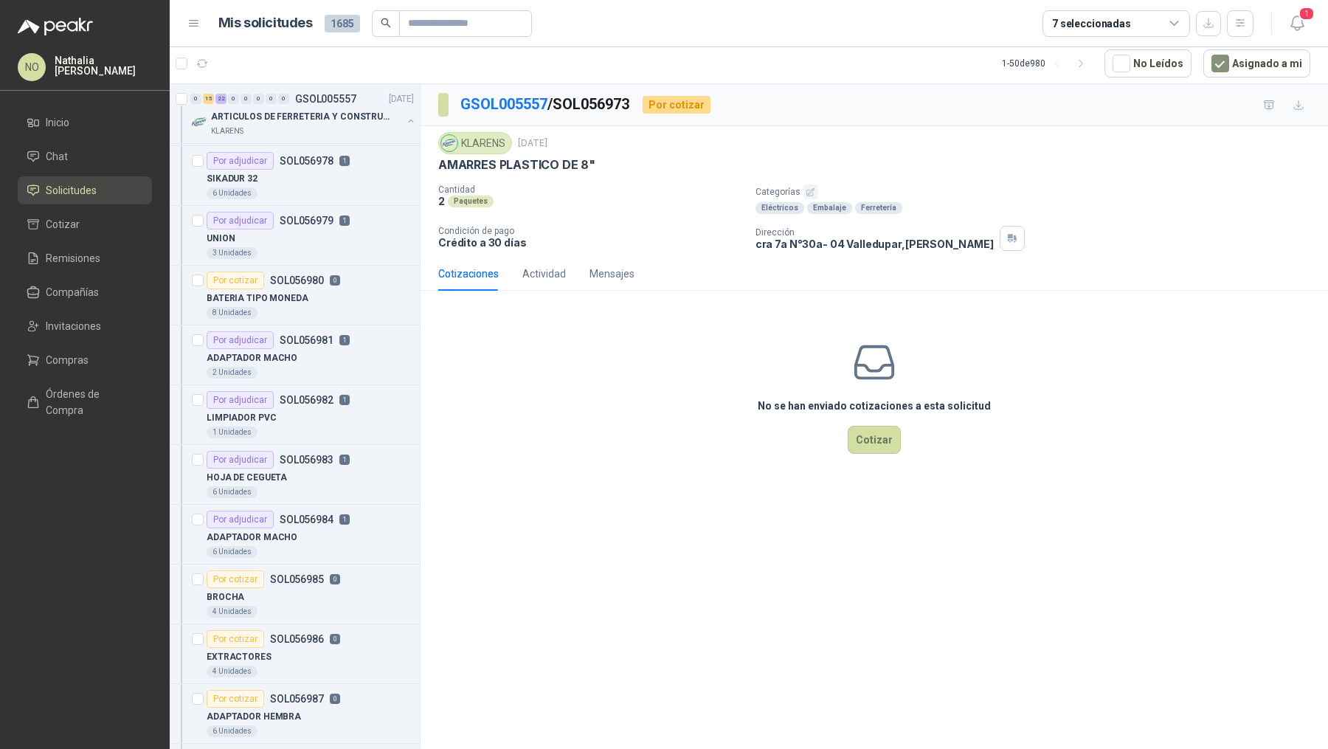
scroll to position [548, 0]
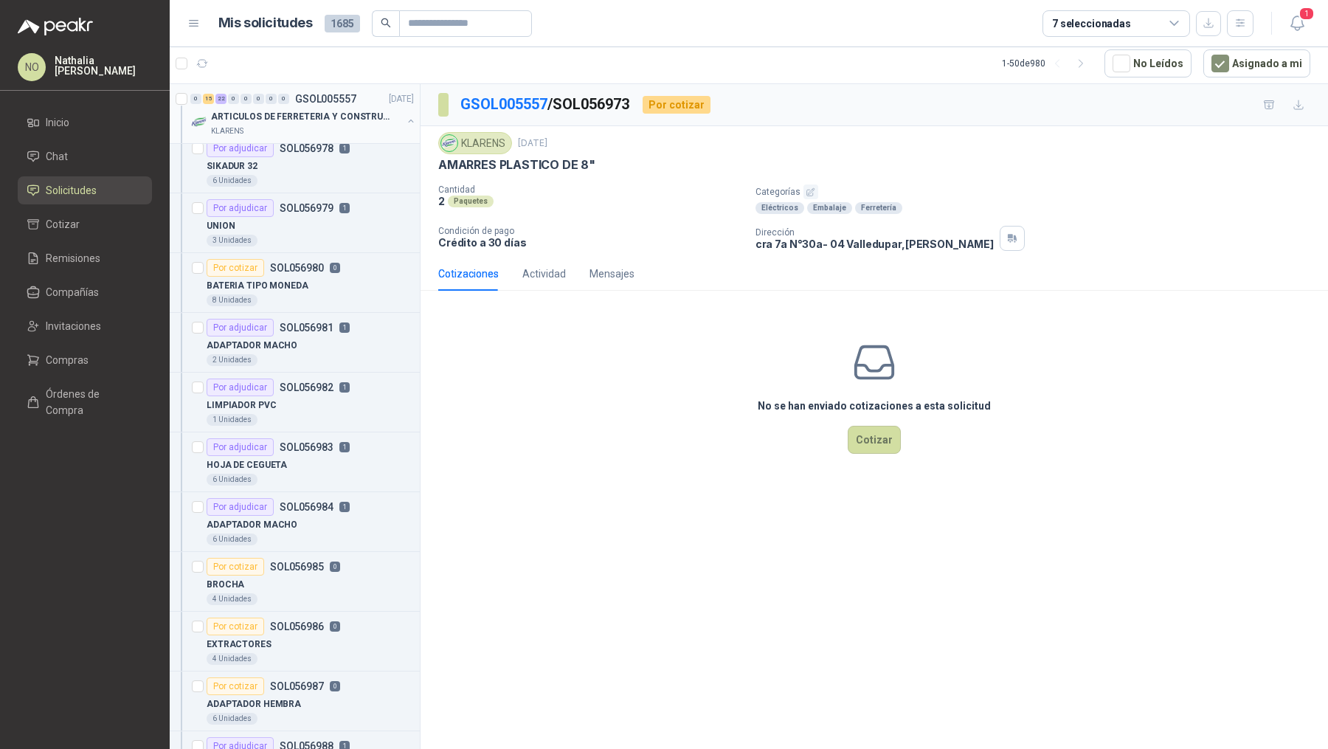
click at [353, 120] on p "ARTICULOS DE FERRETERIA Y CONSTRUCCION EN GENERAL" at bounding box center [303, 117] width 184 height 14
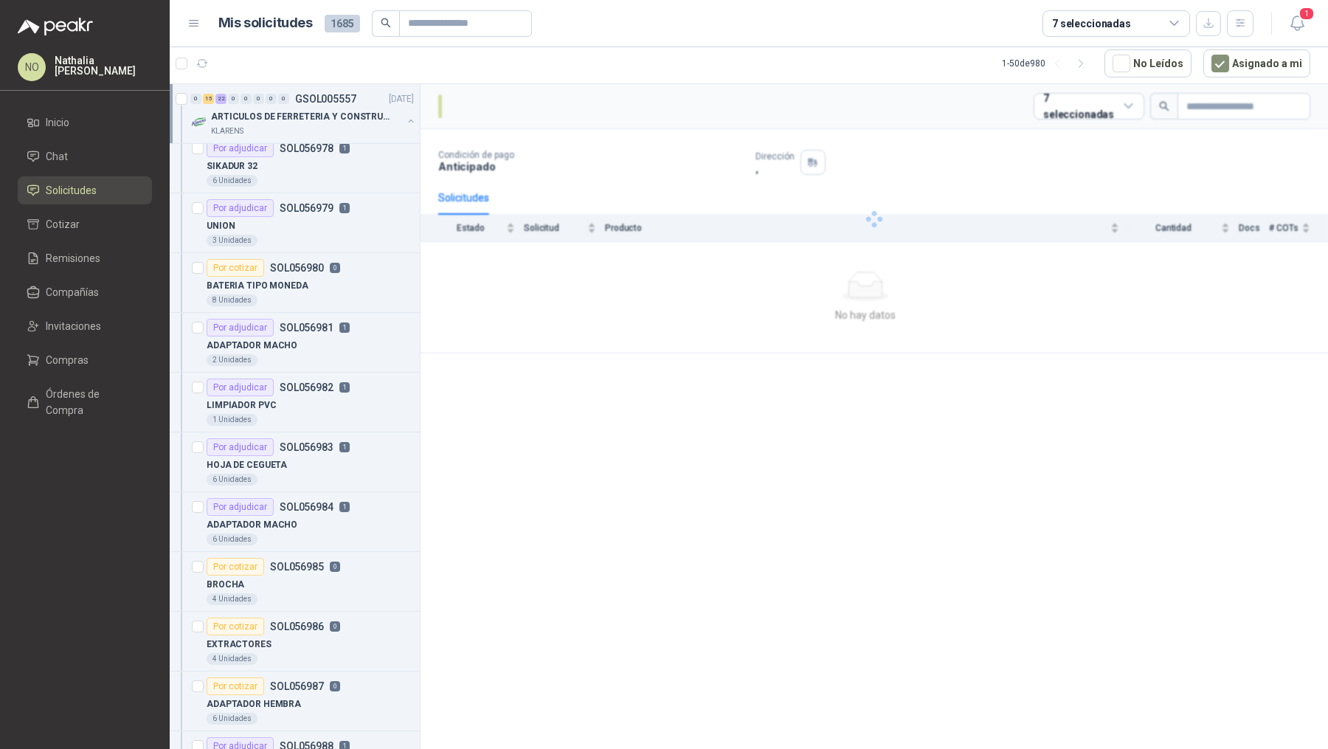
click at [353, 120] on p "ARTICULOS DE FERRETERIA Y CONSTRUCCION EN GENERAL" at bounding box center [303, 117] width 184 height 14
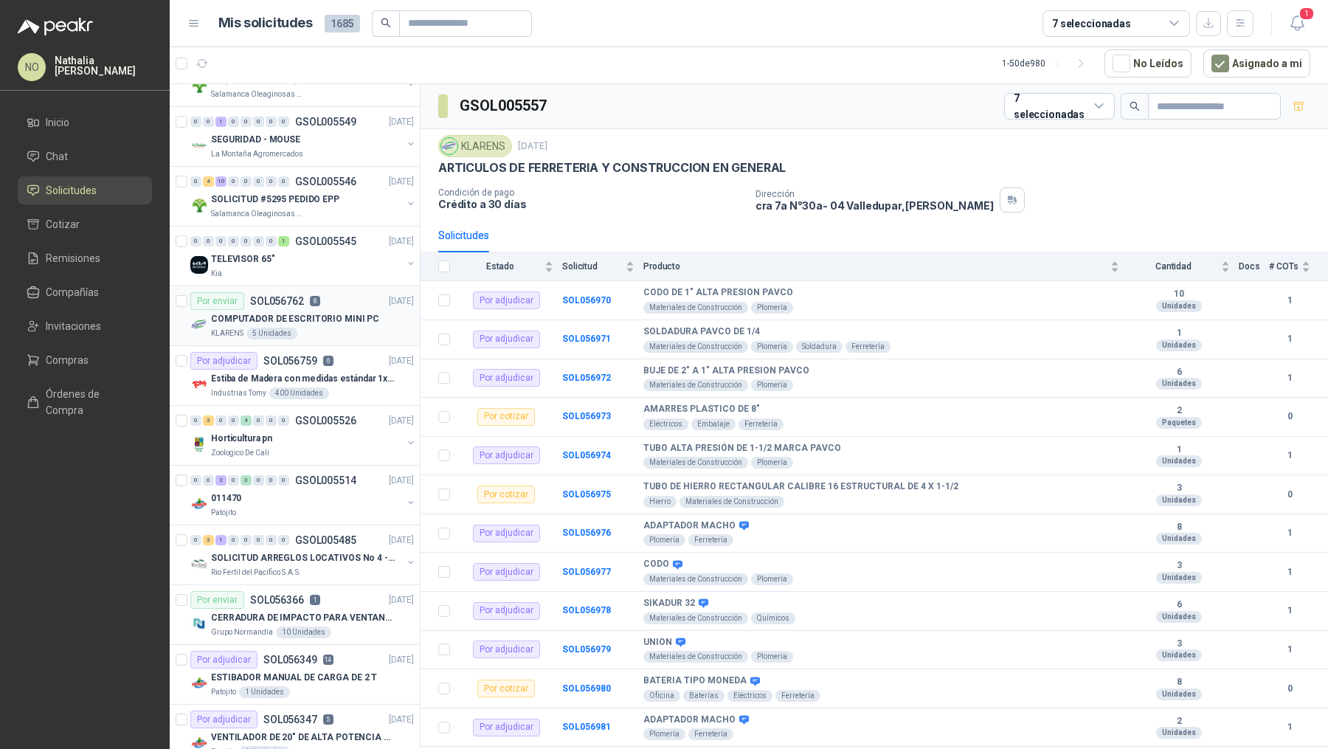
scroll to position [207, 0]
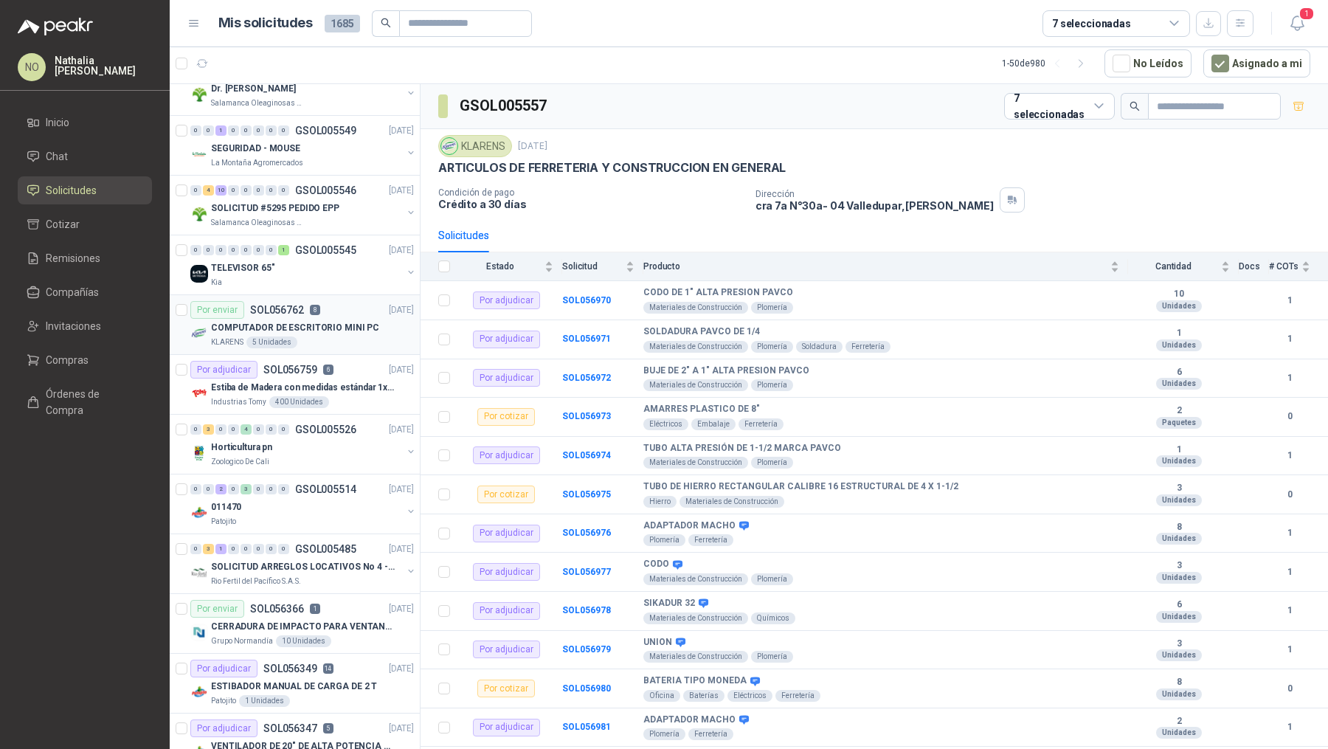
click at [325, 207] on p "SOLICITUD #5295 PEDIDO EPP" at bounding box center [275, 208] width 128 height 14
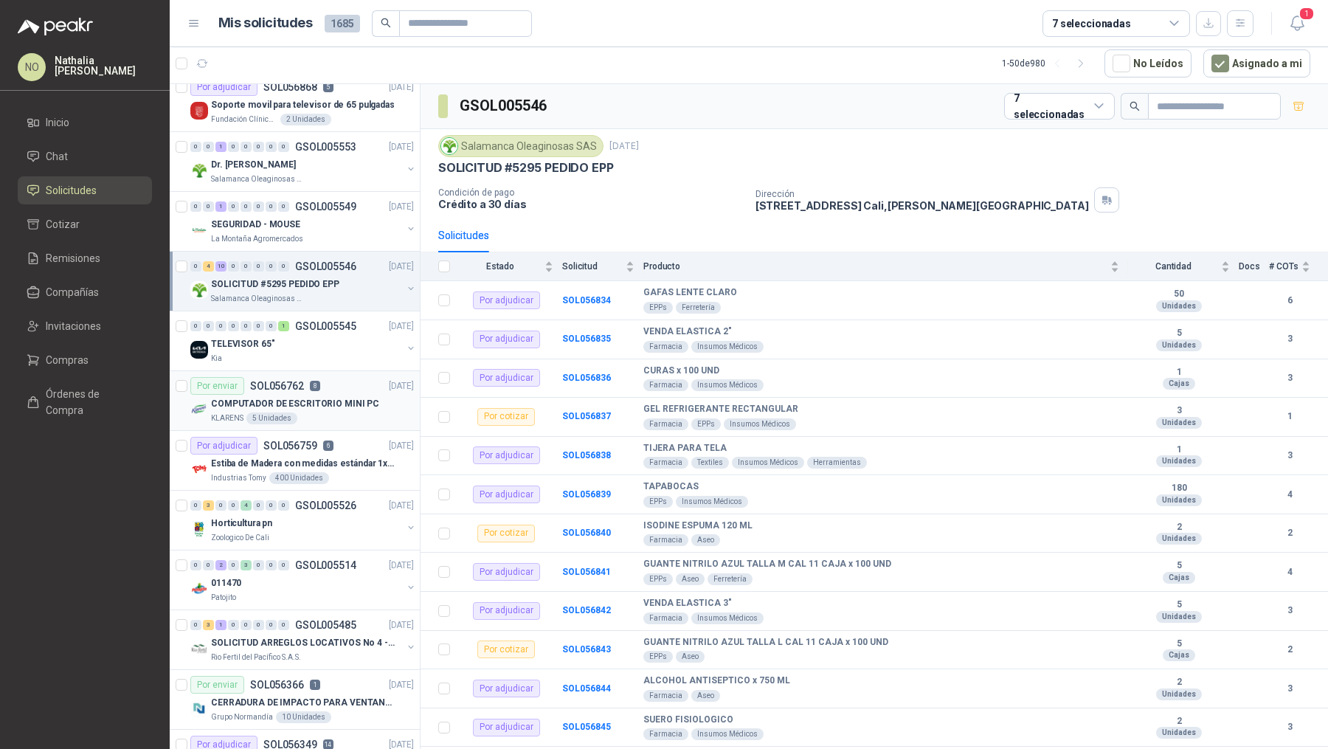
scroll to position [133, 0]
click at [325, 207] on p "GSOL005549" at bounding box center [325, 205] width 61 height 10
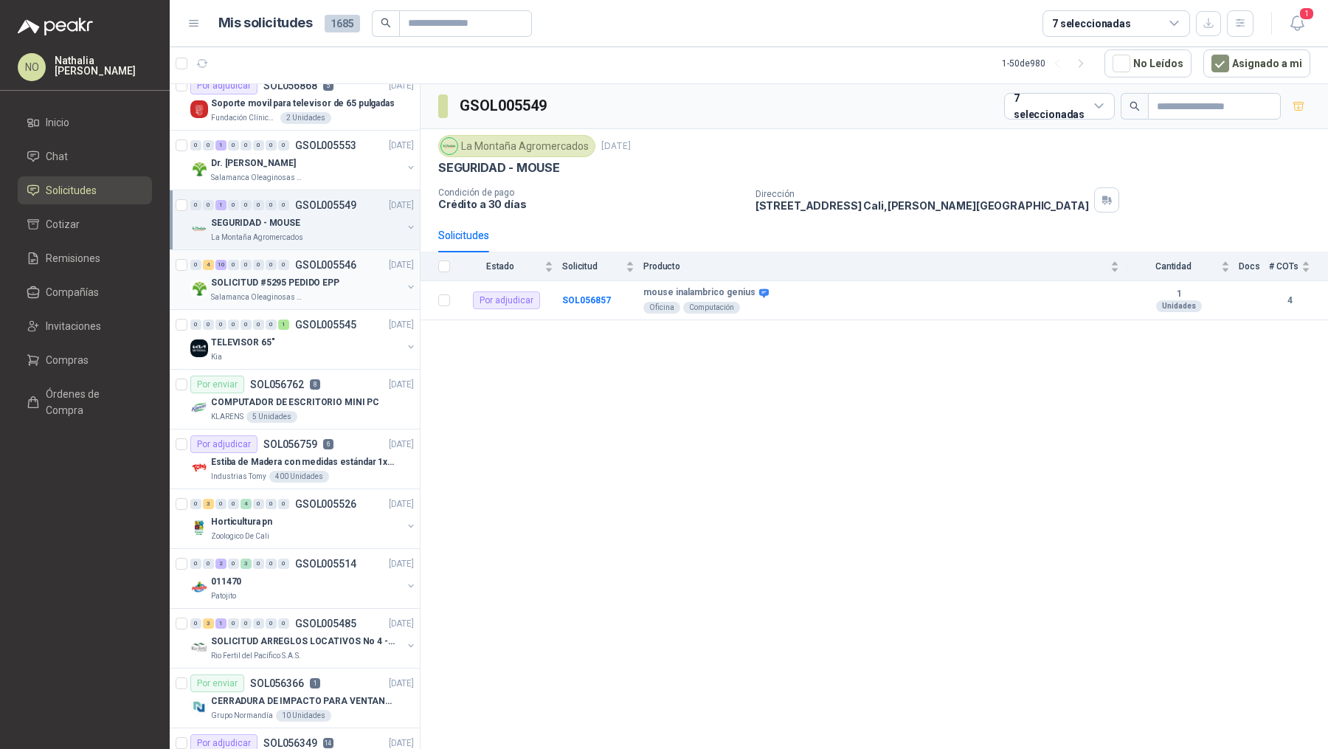
click at [308, 278] on p "SOLICITUD #5295 PEDIDO EPP" at bounding box center [275, 283] width 128 height 14
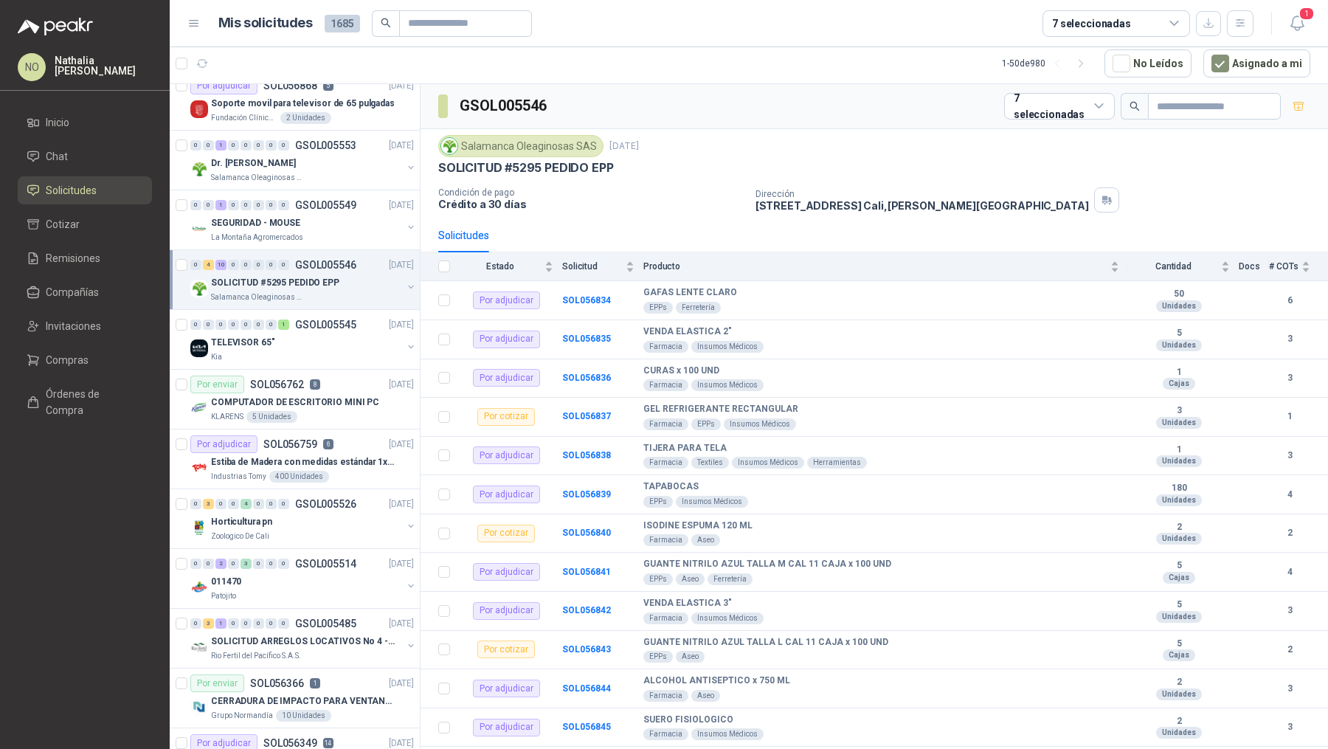
click at [308, 278] on p "SOLICITUD #5295 PEDIDO EPP" at bounding box center [275, 283] width 128 height 14
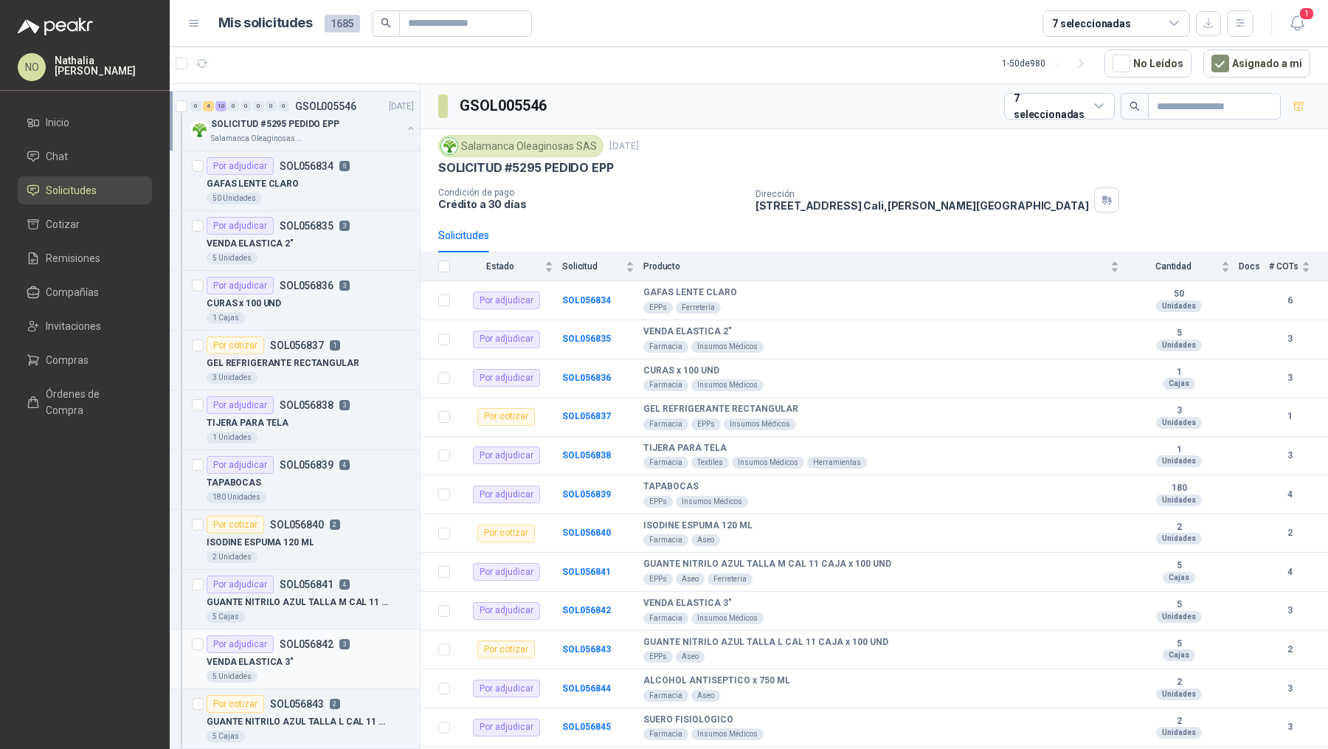
scroll to position [288, 0]
click at [346, 131] on div "SOLICITUD #5295 PEDIDO EPP" at bounding box center [306, 127] width 191 height 18
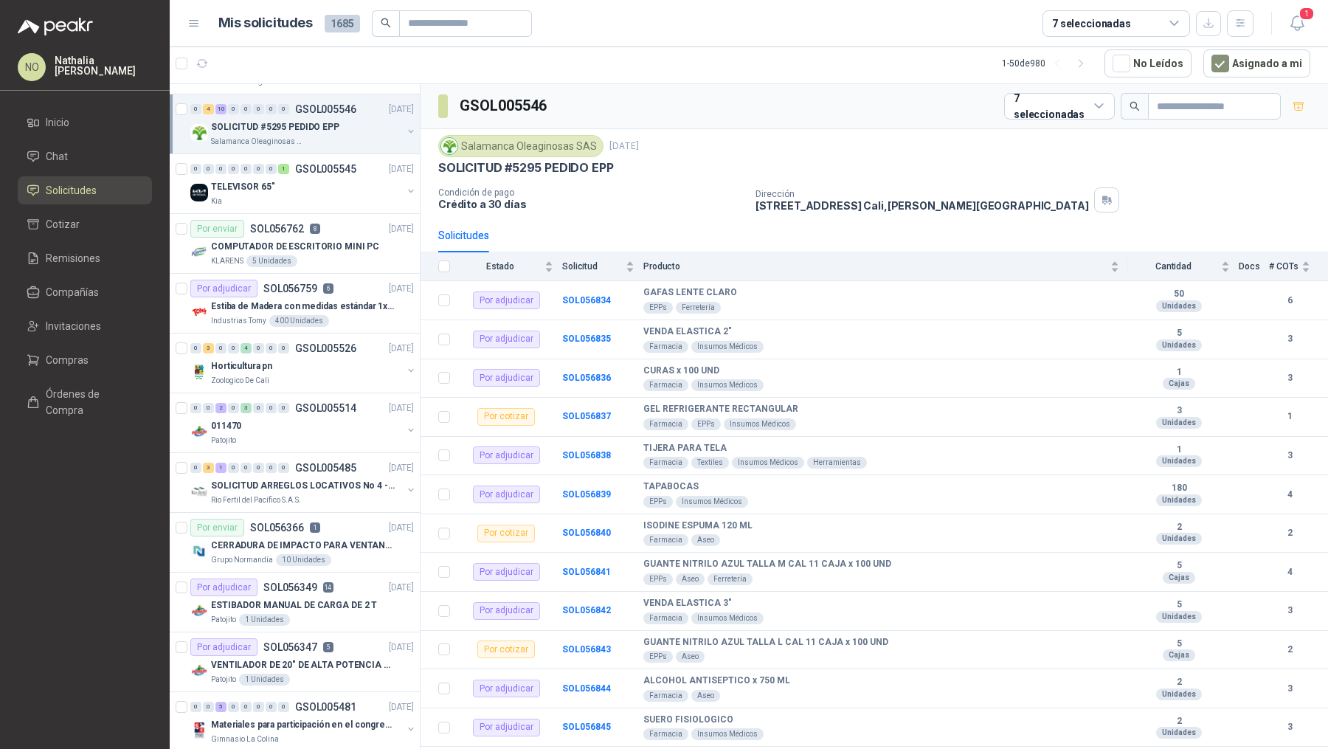
click at [346, 131] on div "SOLICITUD #5295 PEDIDO EPP" at bounding box center [306, 127] width 191 height 18
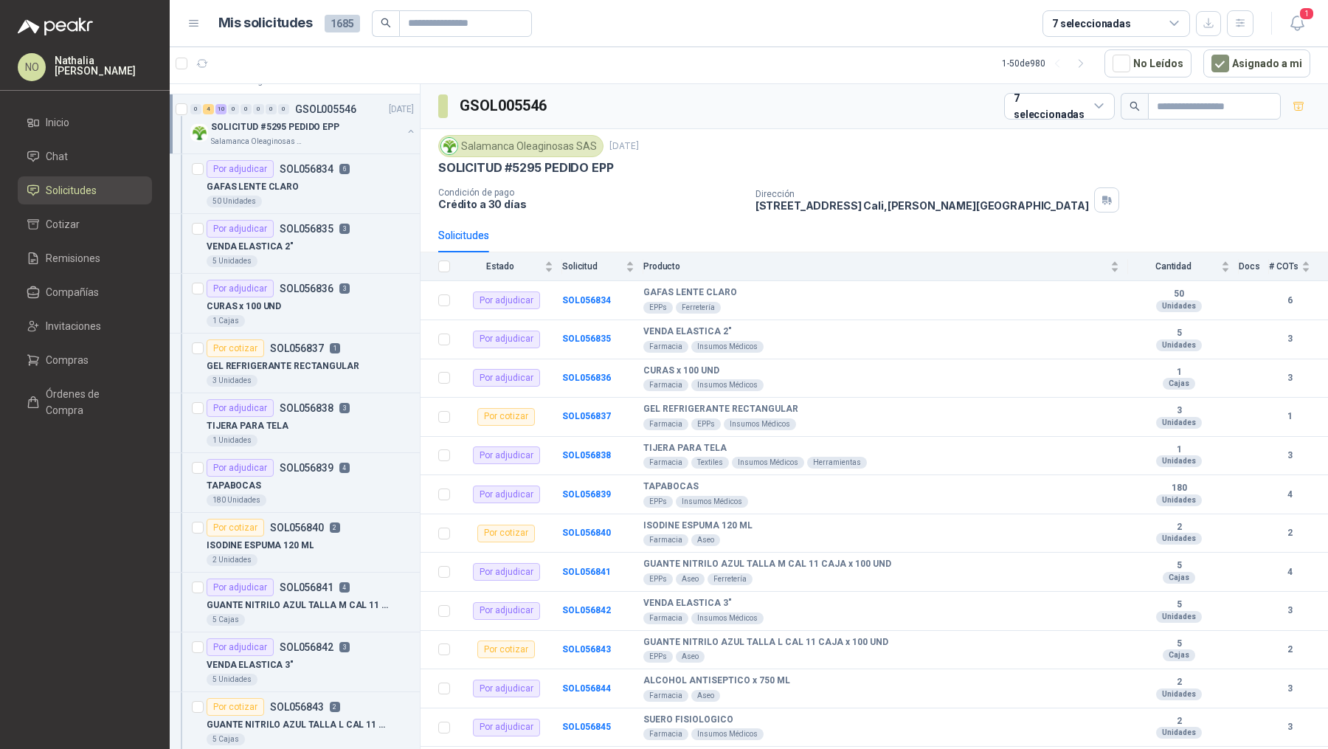
click at [346, 131] on div "SOLICITUD #5295 PEDIDO EPP" at bounding box center [306, 127] width 191 height 18
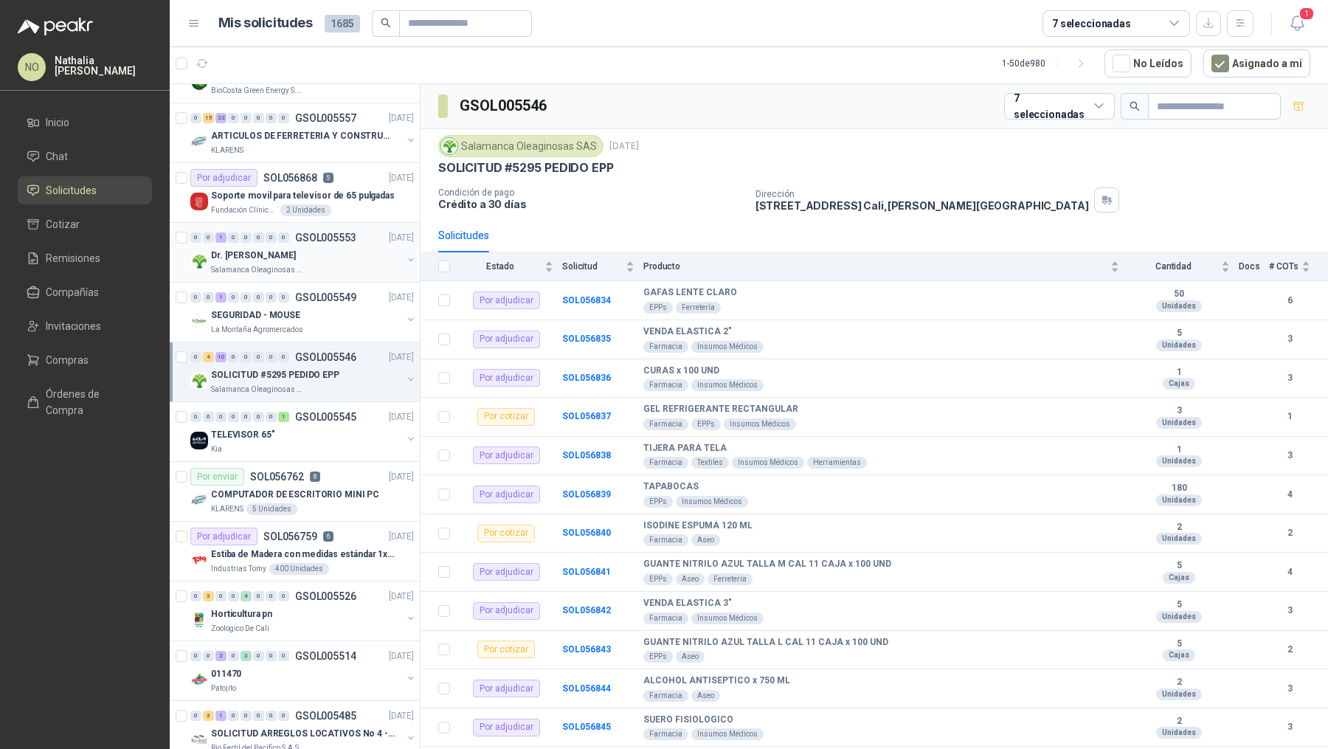
scroll to position [0, 0]
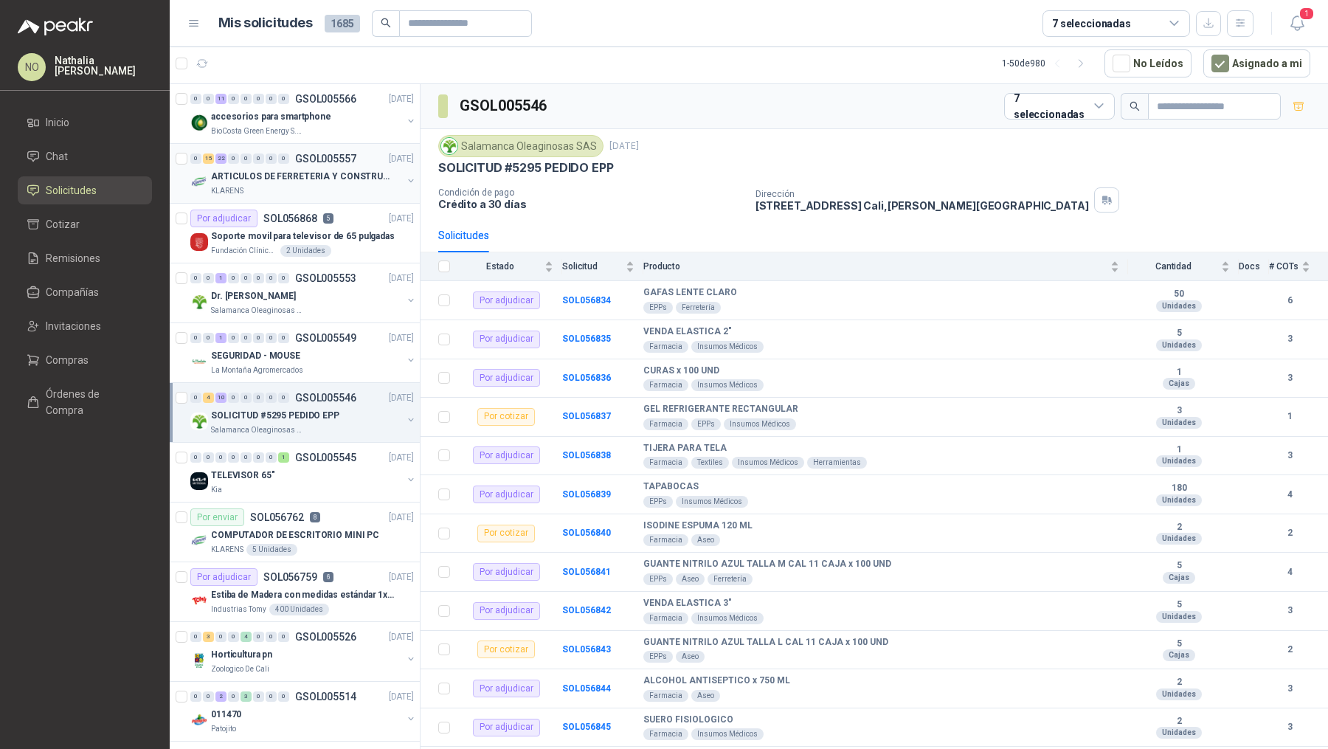
click at [326, 179] on p "ARTICULOS DE FERRETERIA Y CONSTRUCCION EN GENERAL" at bounding box center [303, 177] width 184 height 14
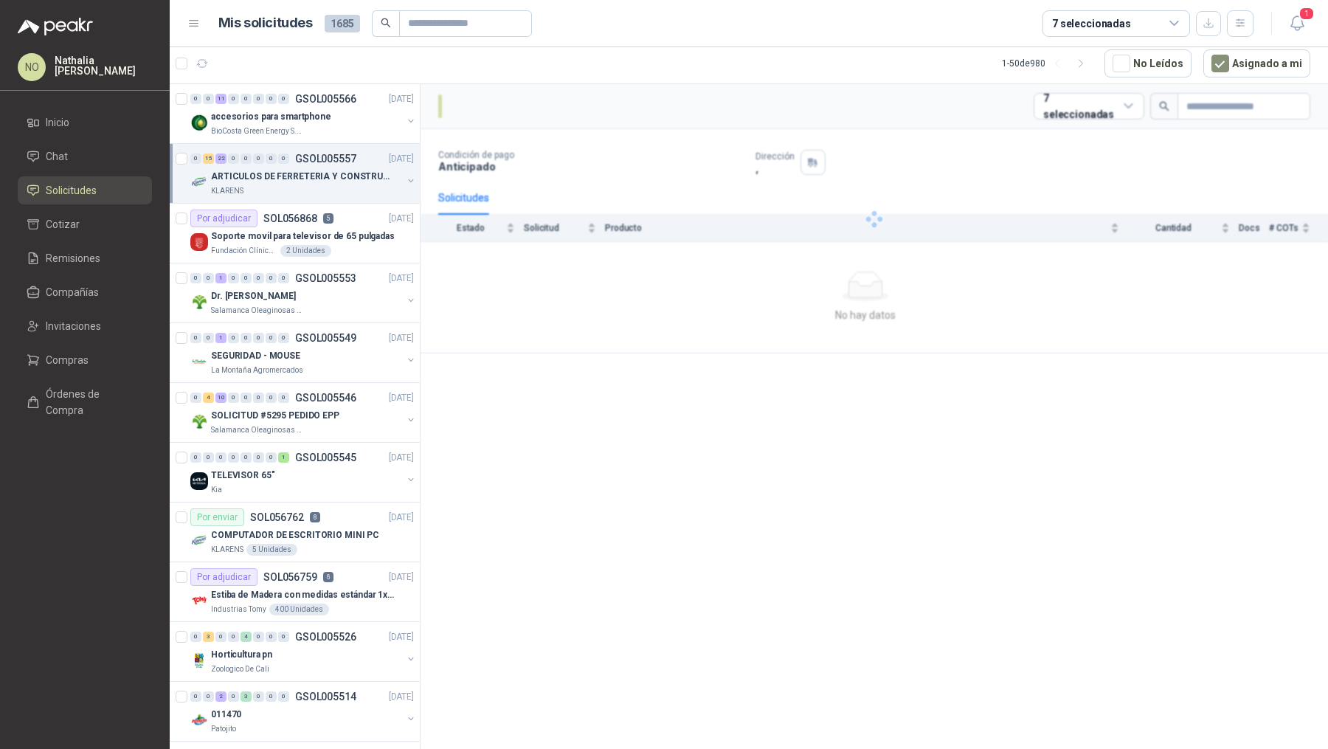
click at [326, 179] on p "ARTICULOS DE FERRETERIA Y CONSTRUCCION EN GENERAL" at bounding box center [303, 177] width 184 height 14
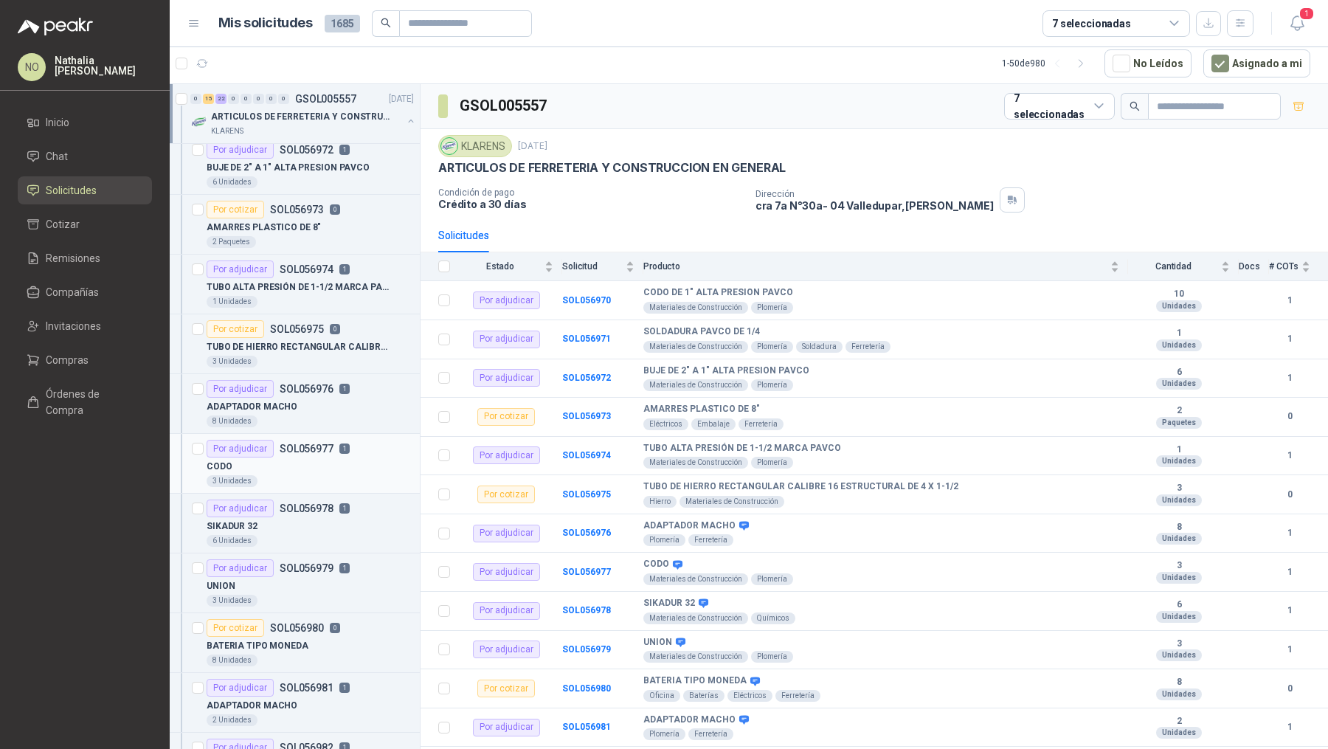
scroll to position [192, 0]
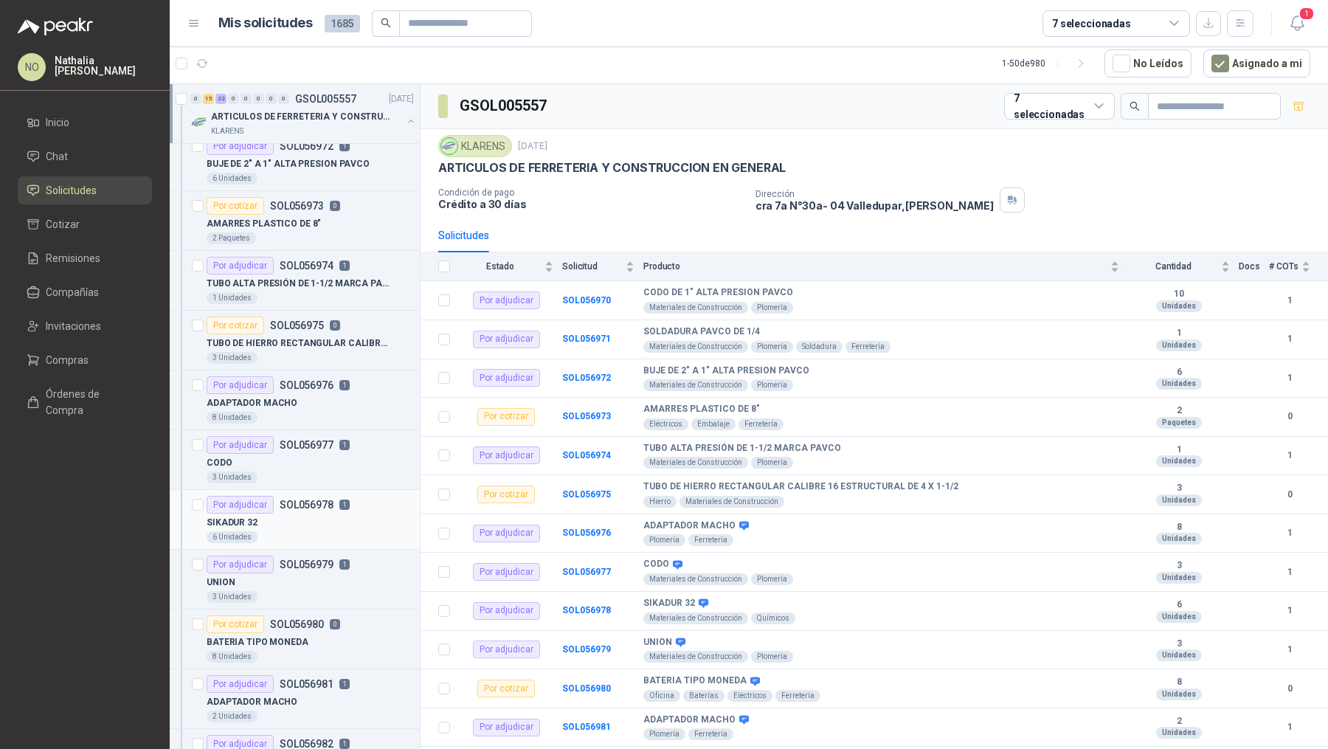
click at [308, 519] on div "SIKADUR 32" at bounding box center [310, 522] width 207 height 18
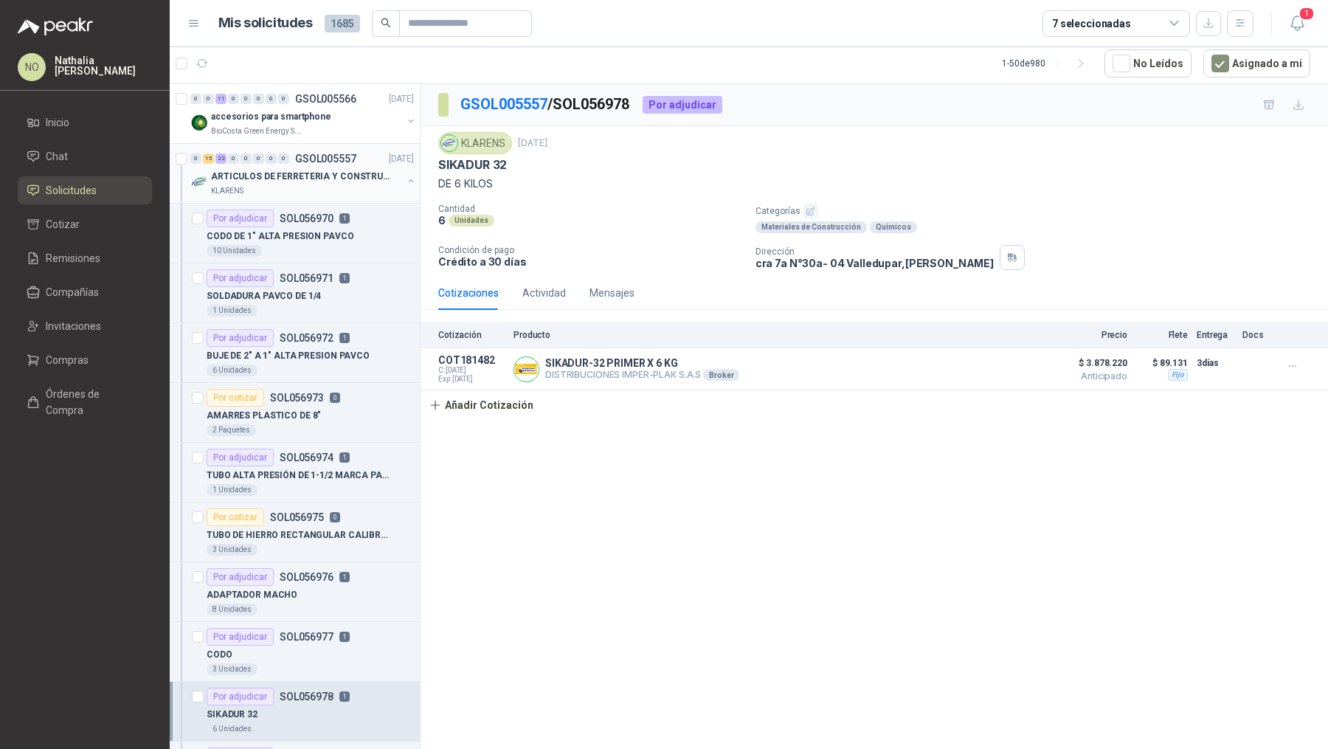
click at [291, 185] on div "KLARENS" at bounding box center [306, 191] width 191 height 12
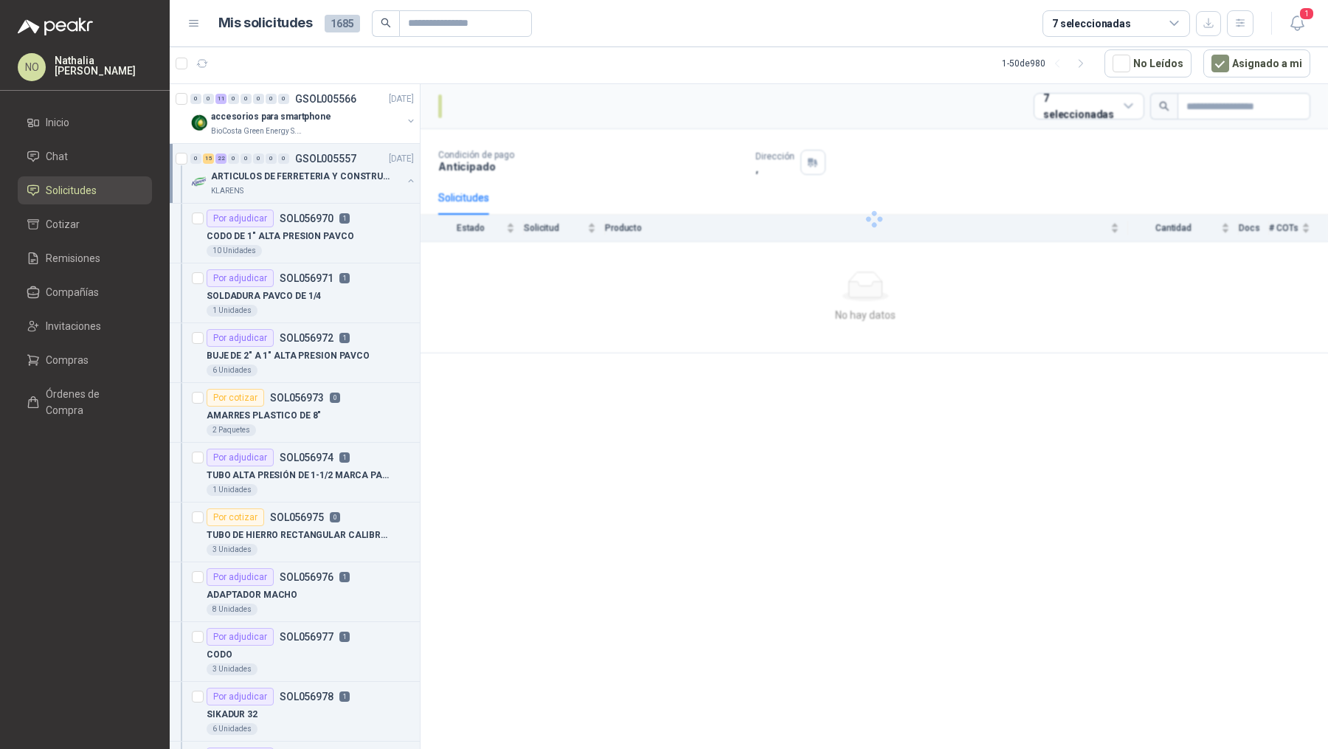
click at [291, 185] on div "KLARENS" at bounding box center [306, 191] width 191 height 12
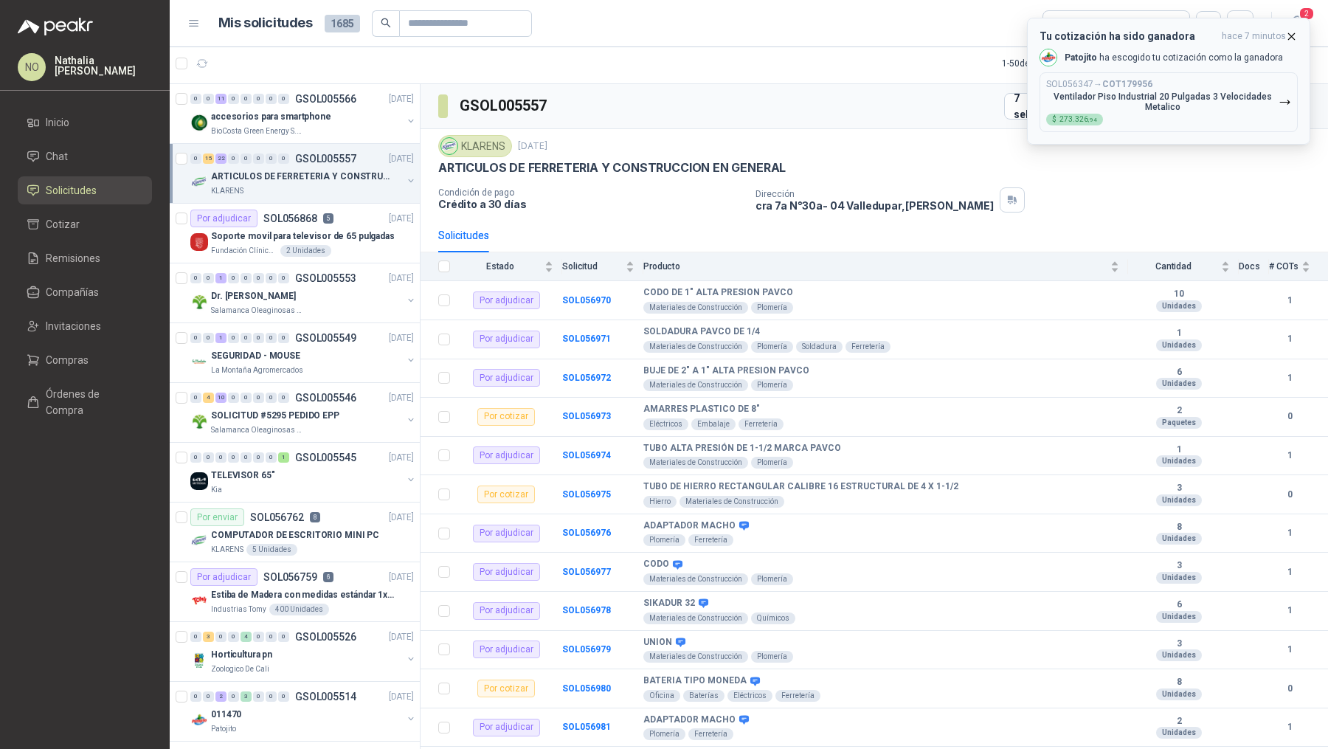
click at [1292, 37] on icon "button" at bounding box center [1291, 36] width 13 height 13
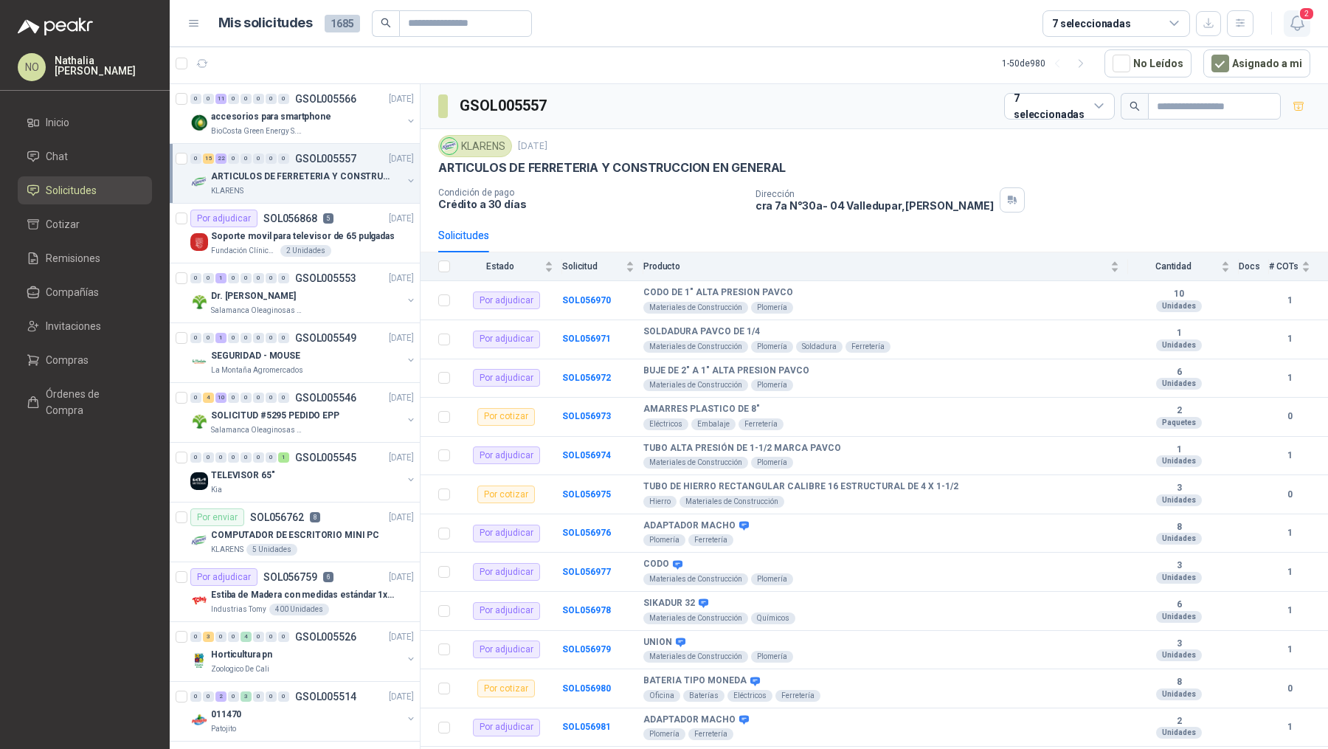
click at [1296, 28] on icon "button" at bounding box center [1297, 23] width 18 height 18
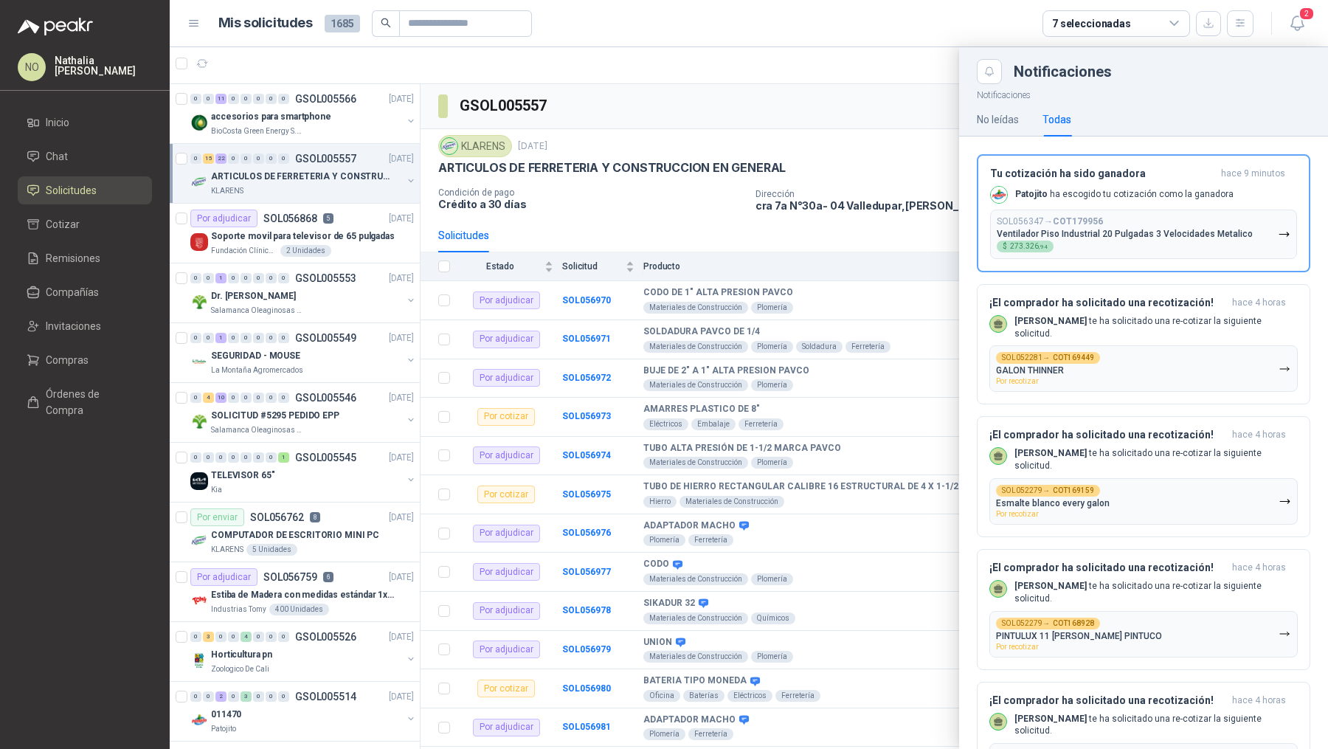
click at [892, 88] on div at bounding box center [749, 398] width 1158 height 702
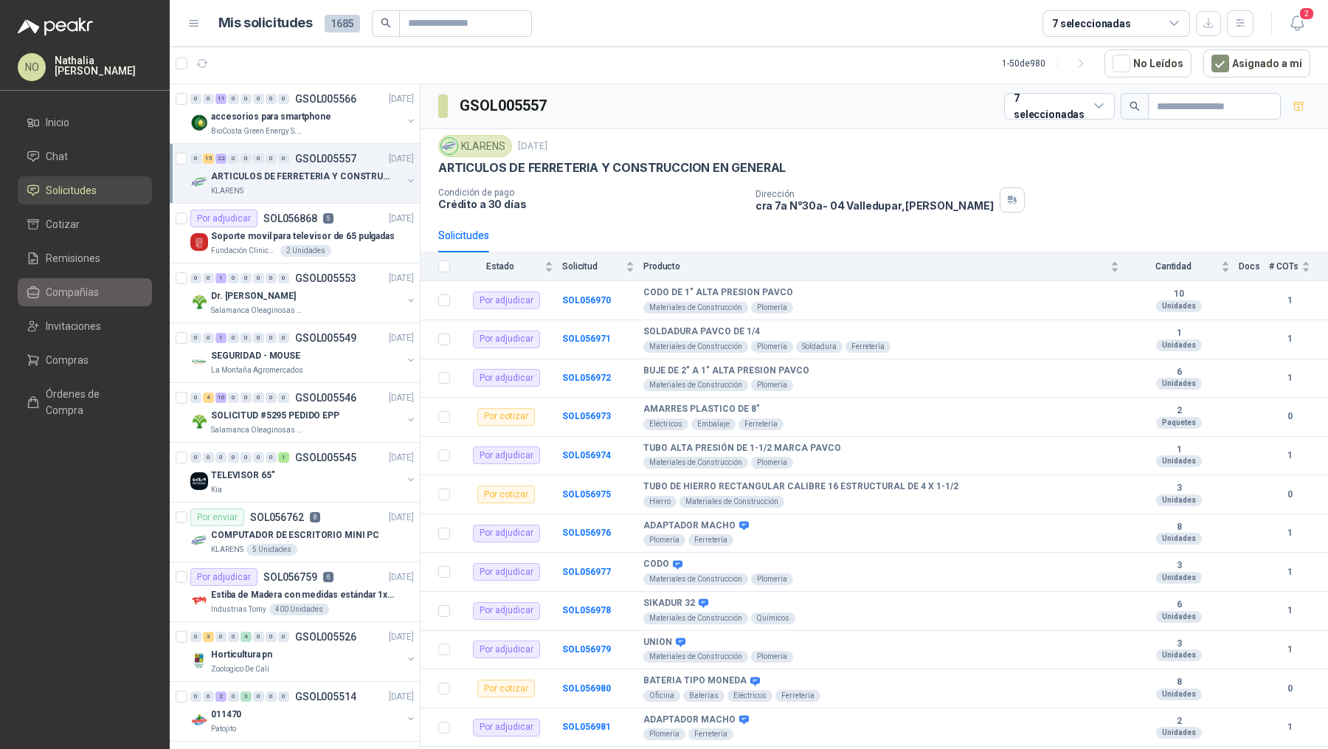
click at [126, 289] on li "Compañías" at bounding box center [85, 292] width 117 height 16
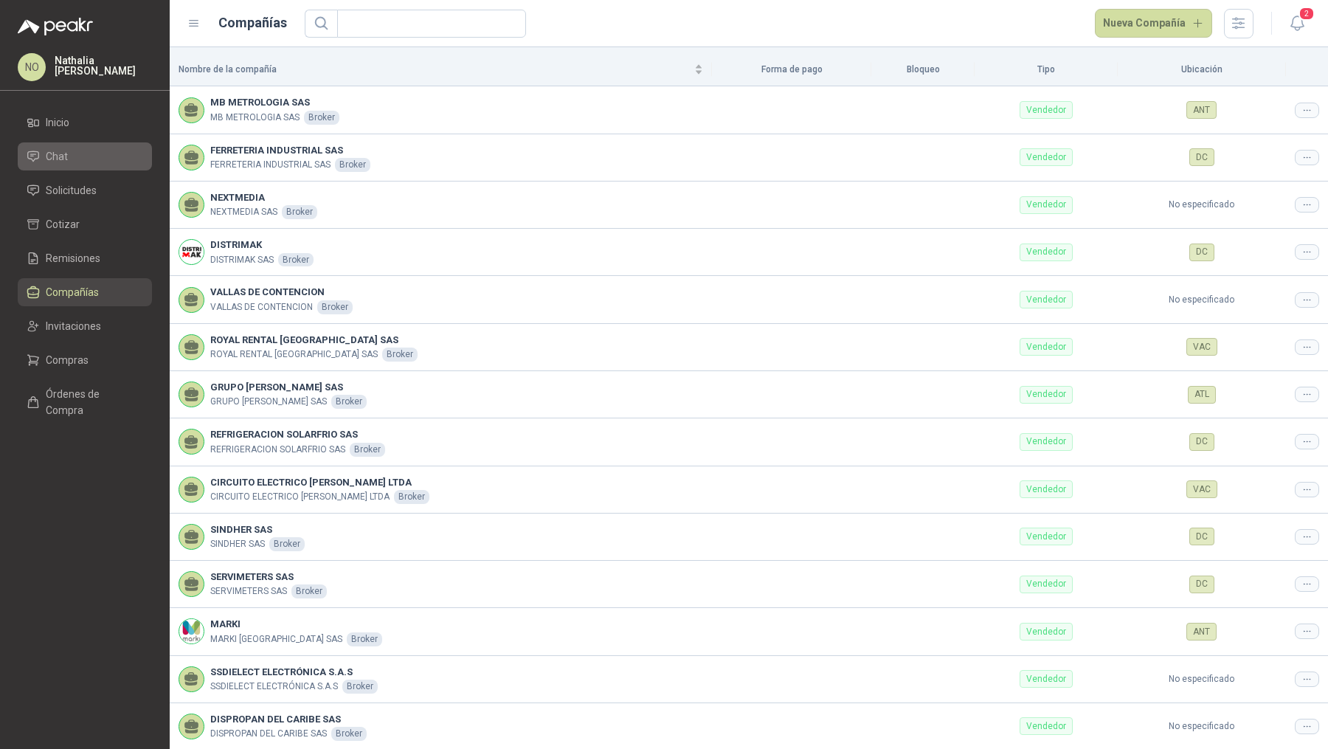
click at [100, 151] on li "Chat" at bounding box center [85, 156] width 117 height 16
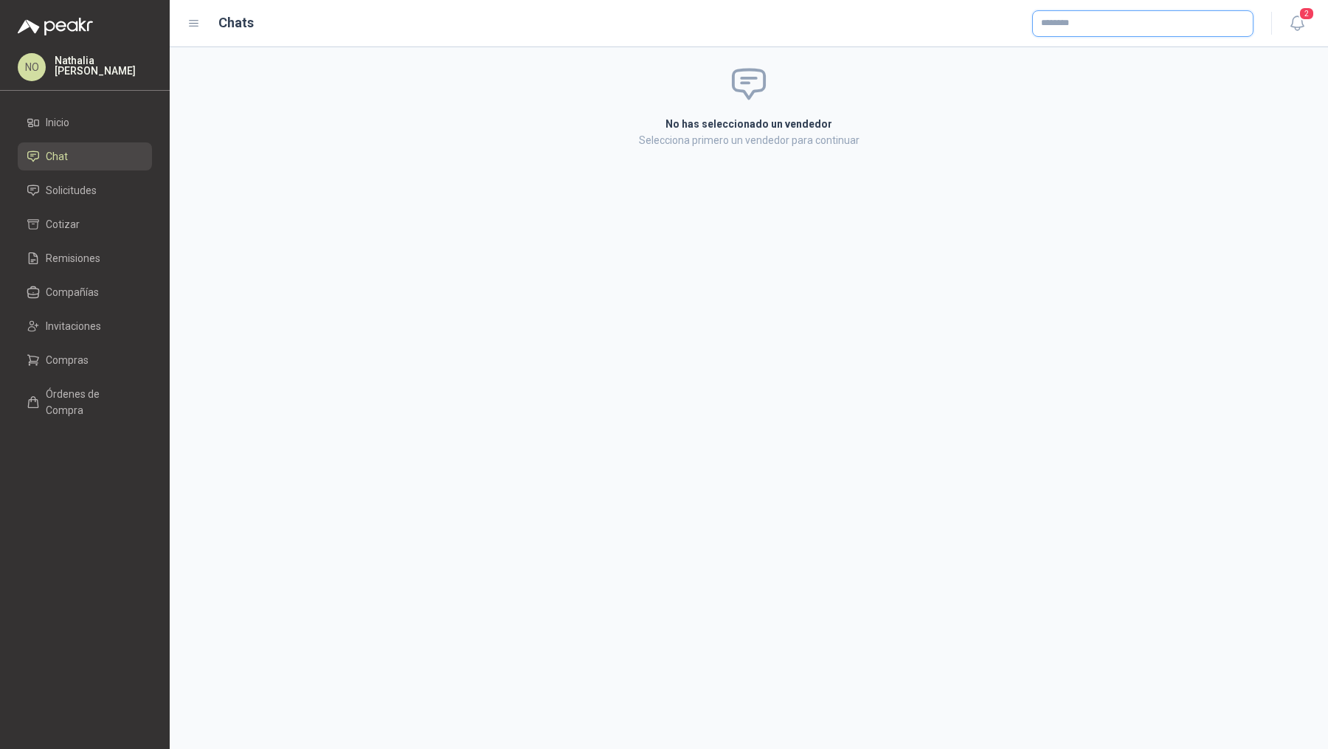
click at [1180, 22] on input "text" at bounding box center [1143, 23] width 220 height 25
type input "*****"
click at [1124, 55] on p "GHORA ACCESORIOS Y ESTUCHES" at bounding box center [1138, 55] width 142 height 9
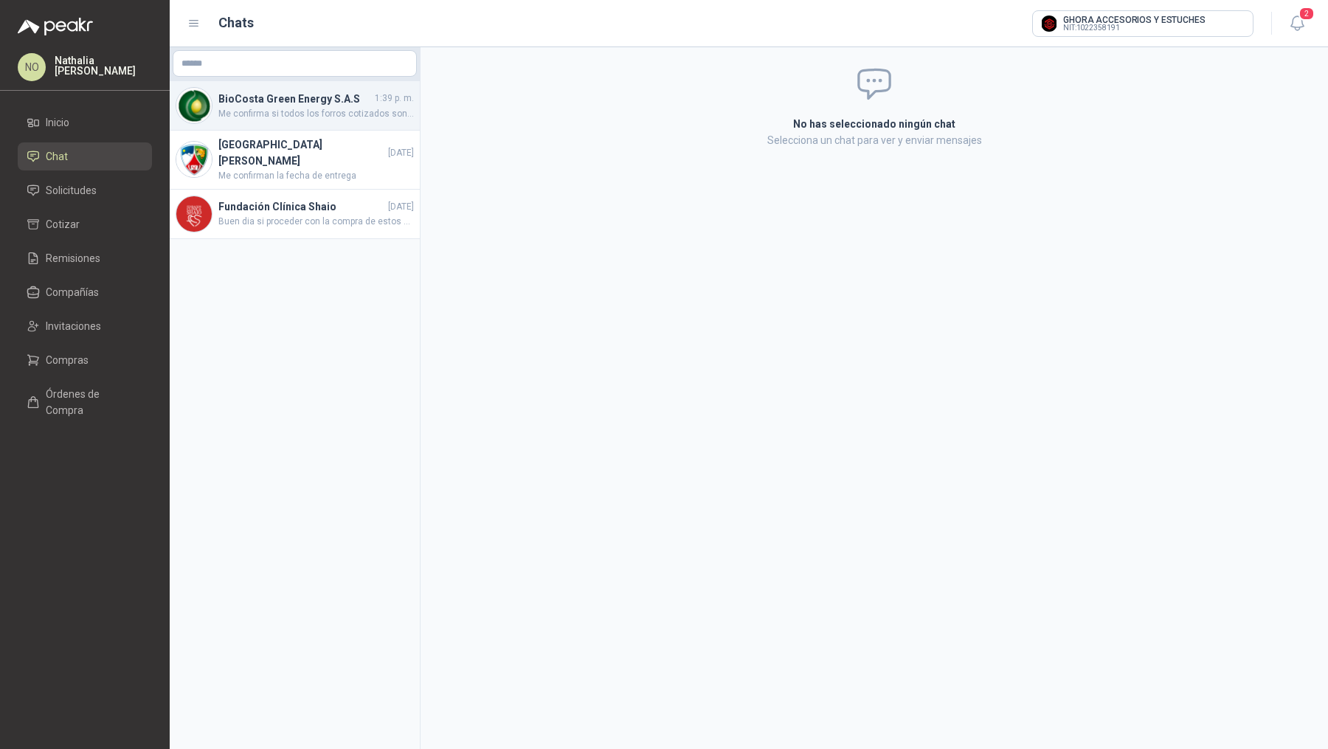
click at [335, 109] on span "Me confirma si todos los forros cotizados son en Silicon Case?" at bounding box center [315, 114] width 195 height 14
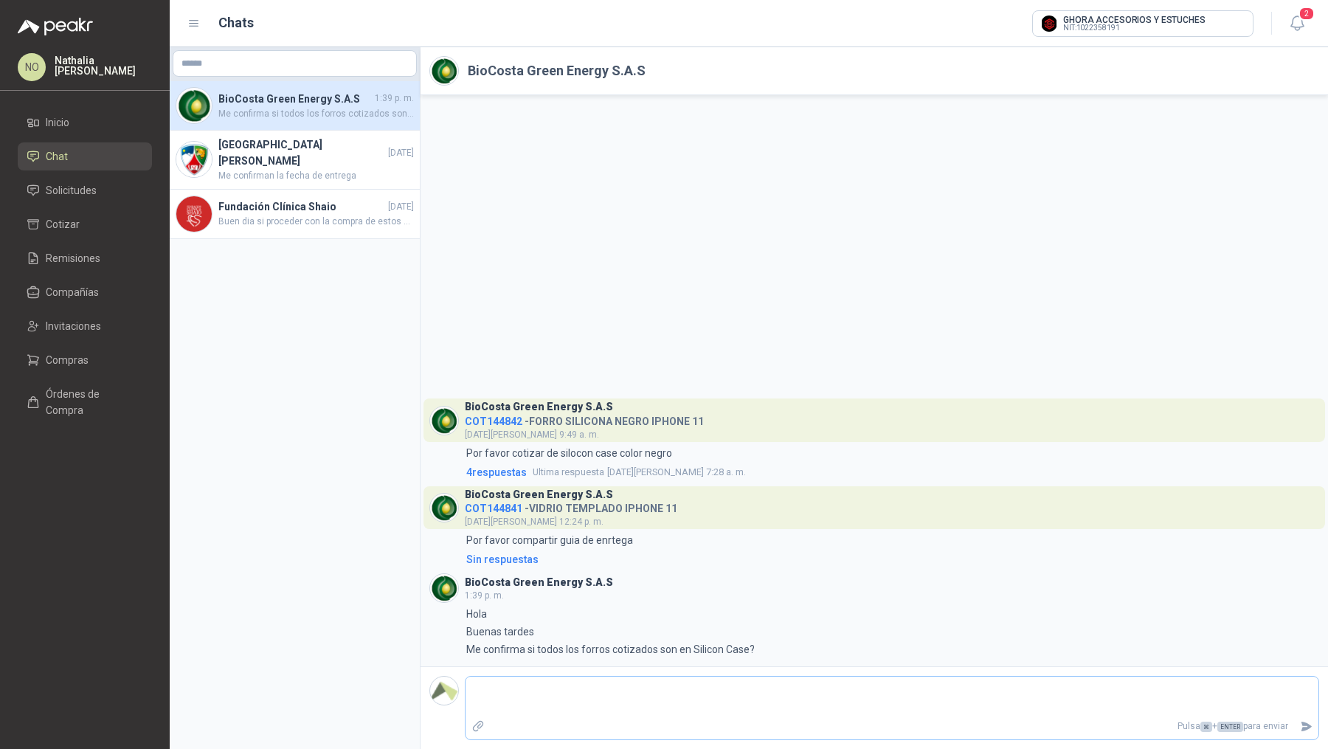
click at [626, 705] on textarea at bounding box center [891, 696] width 853 height 34
type textarea "*"
type textarea "**"
type textarea "***"
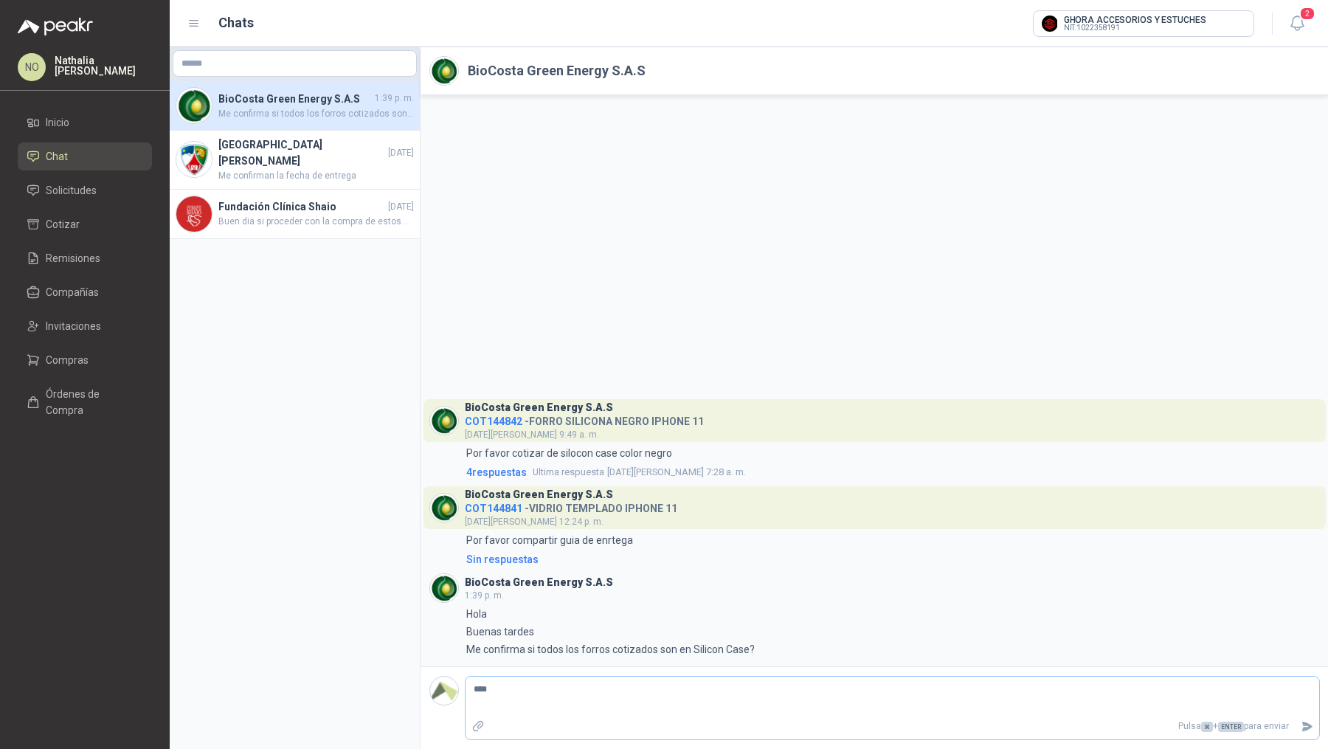
type textarea "*****"
type textarea "******"
type textarea "*******"
type textarea "********"
type textarea "*********"
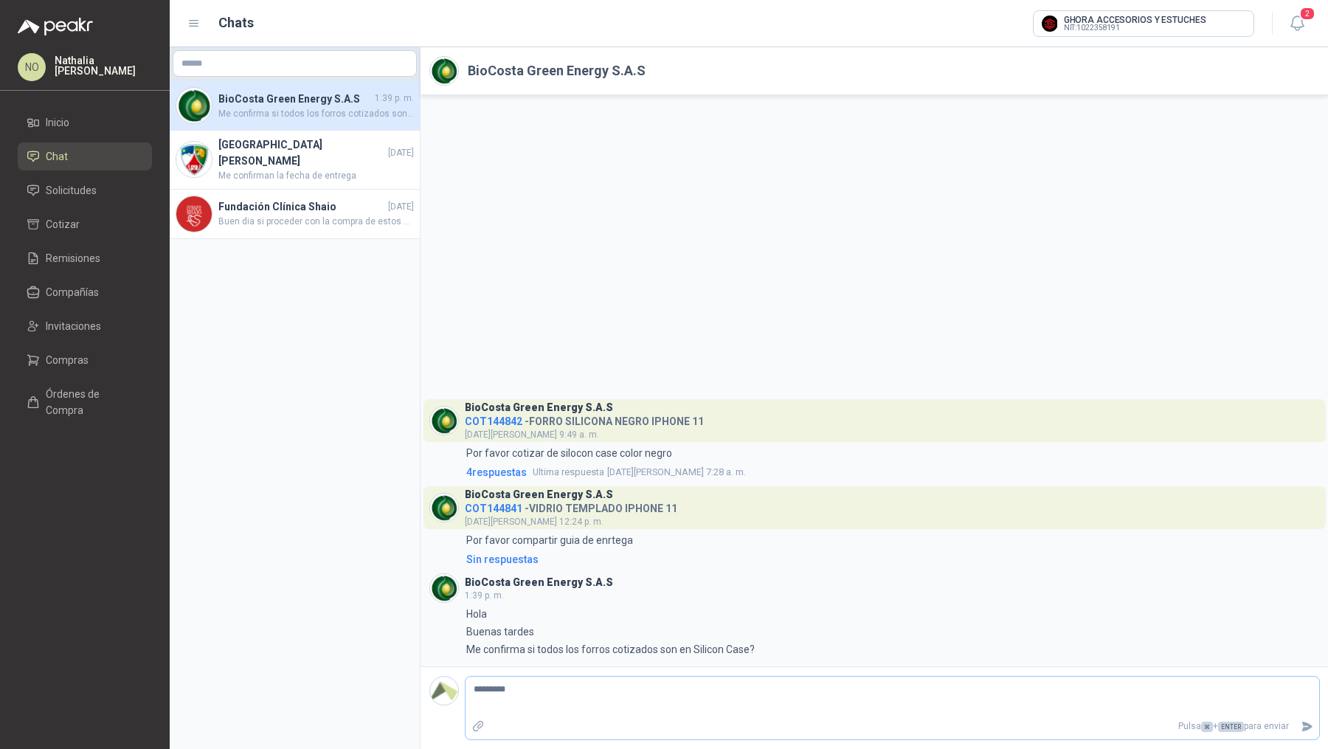
type textarea "*********"
type textarea "**********"
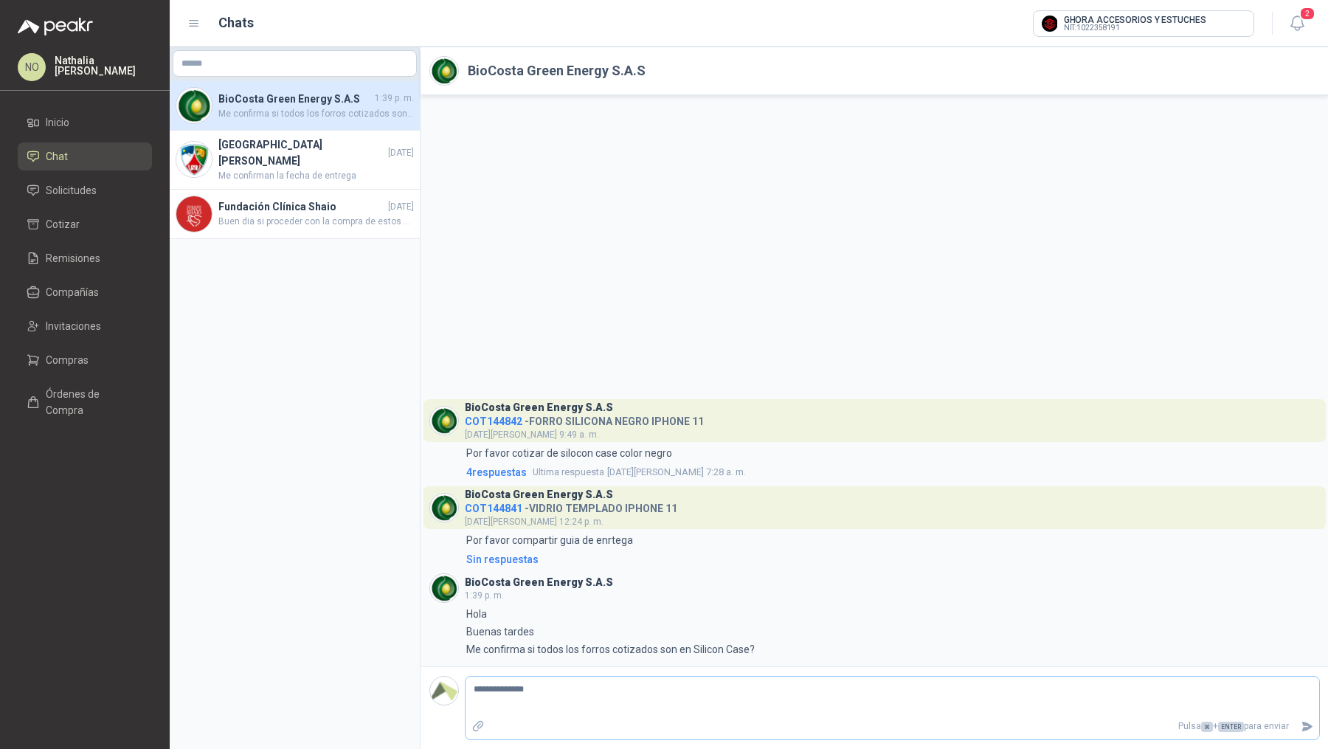
type textarea "**********"
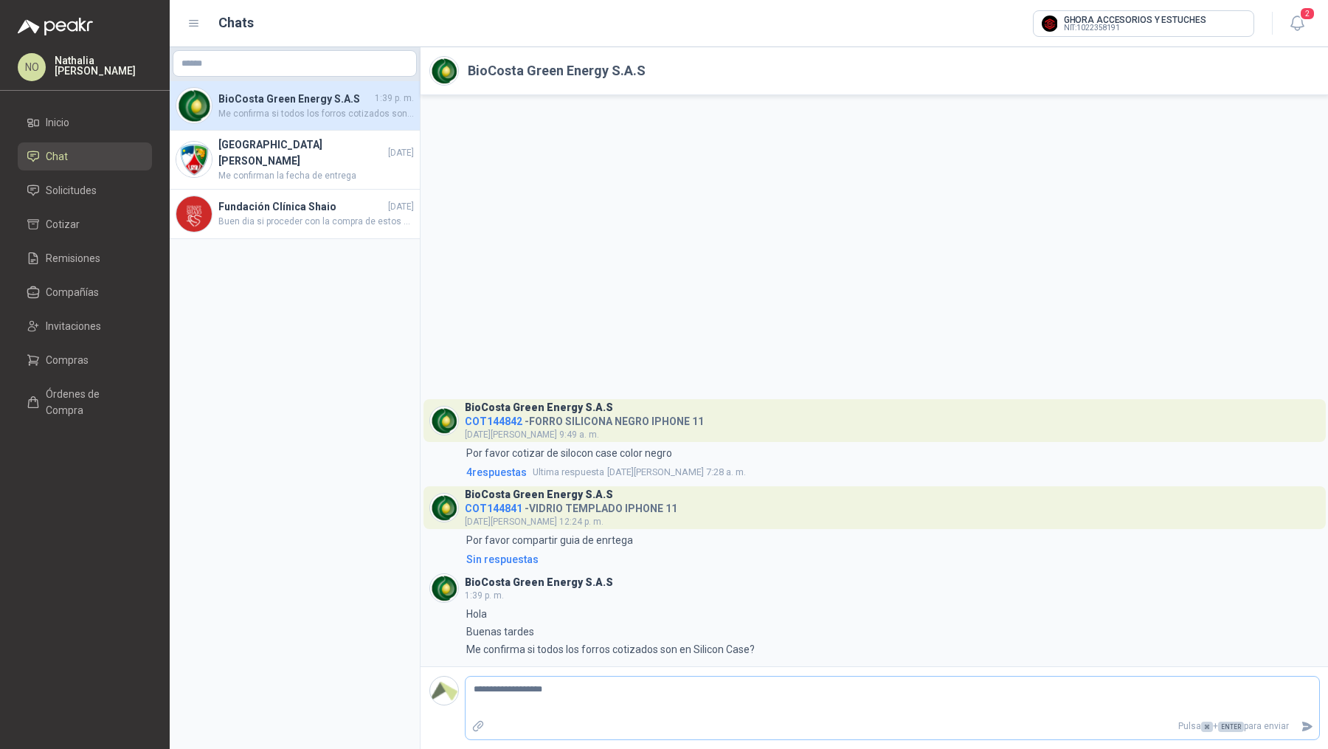
type textarea "**********"
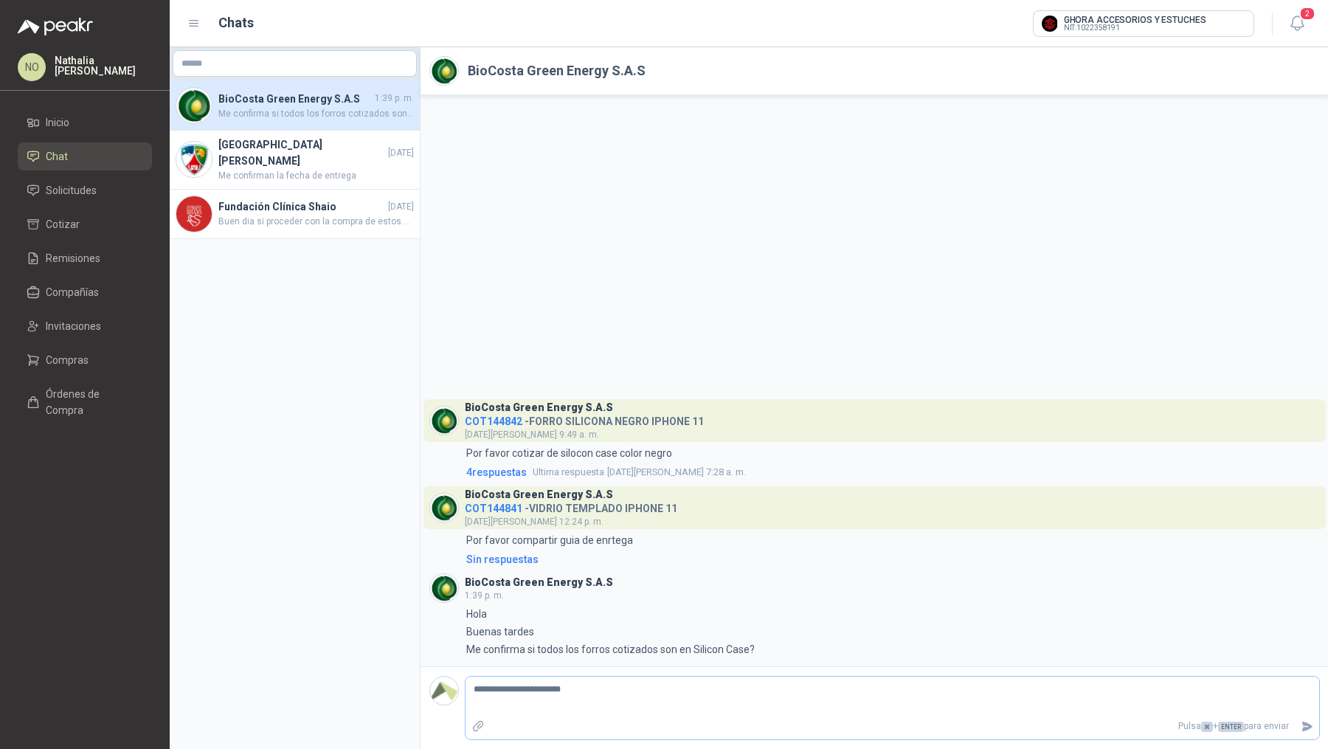
type textarea "**********"
click at [469, 692] on textarea "**********" at bounding box center [892, 696] width 854 height 34
type textarea "**********"
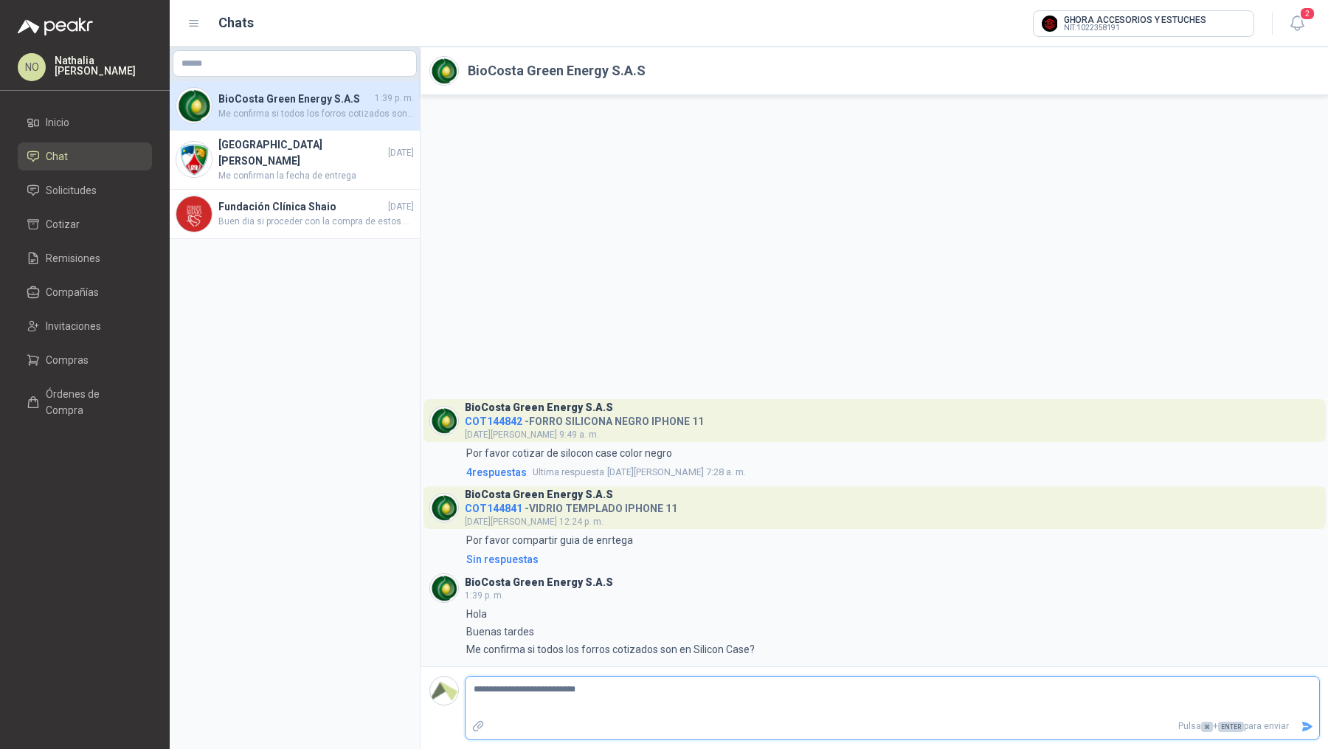
type textarea "**********"
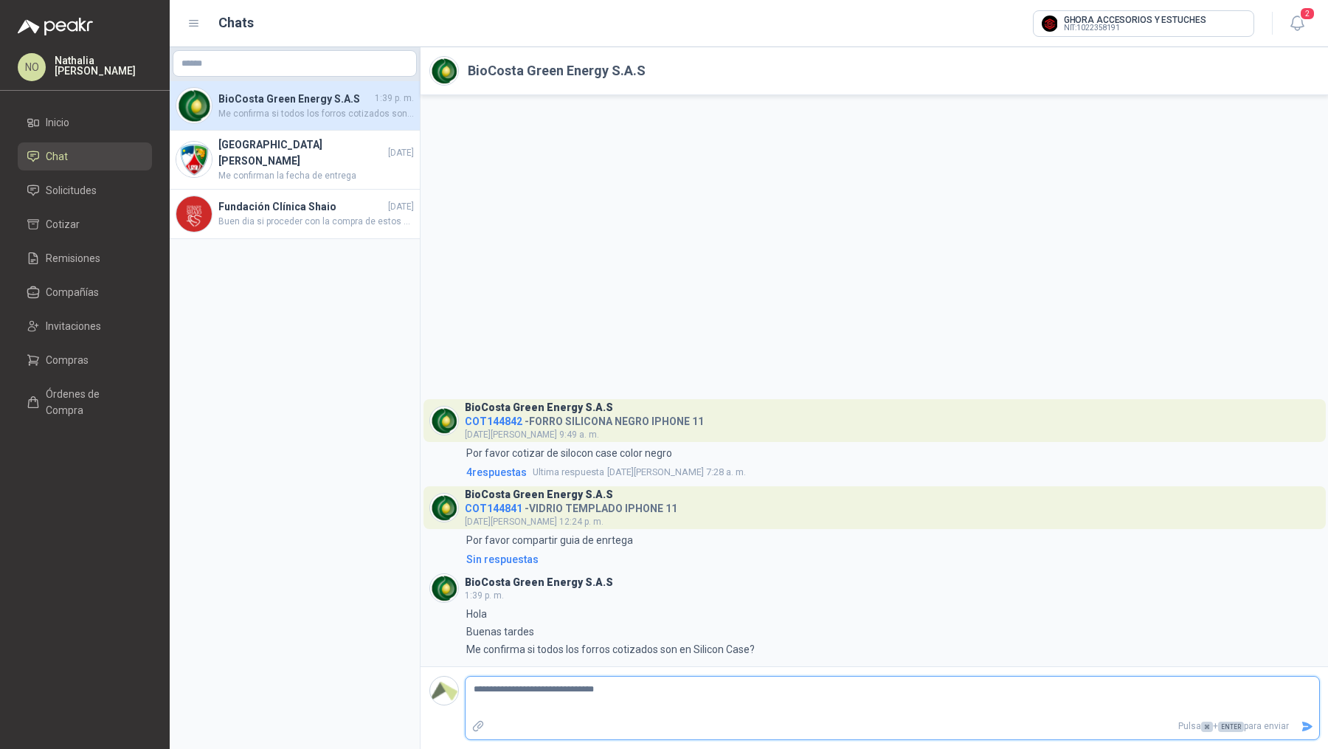
type textarea "**********"
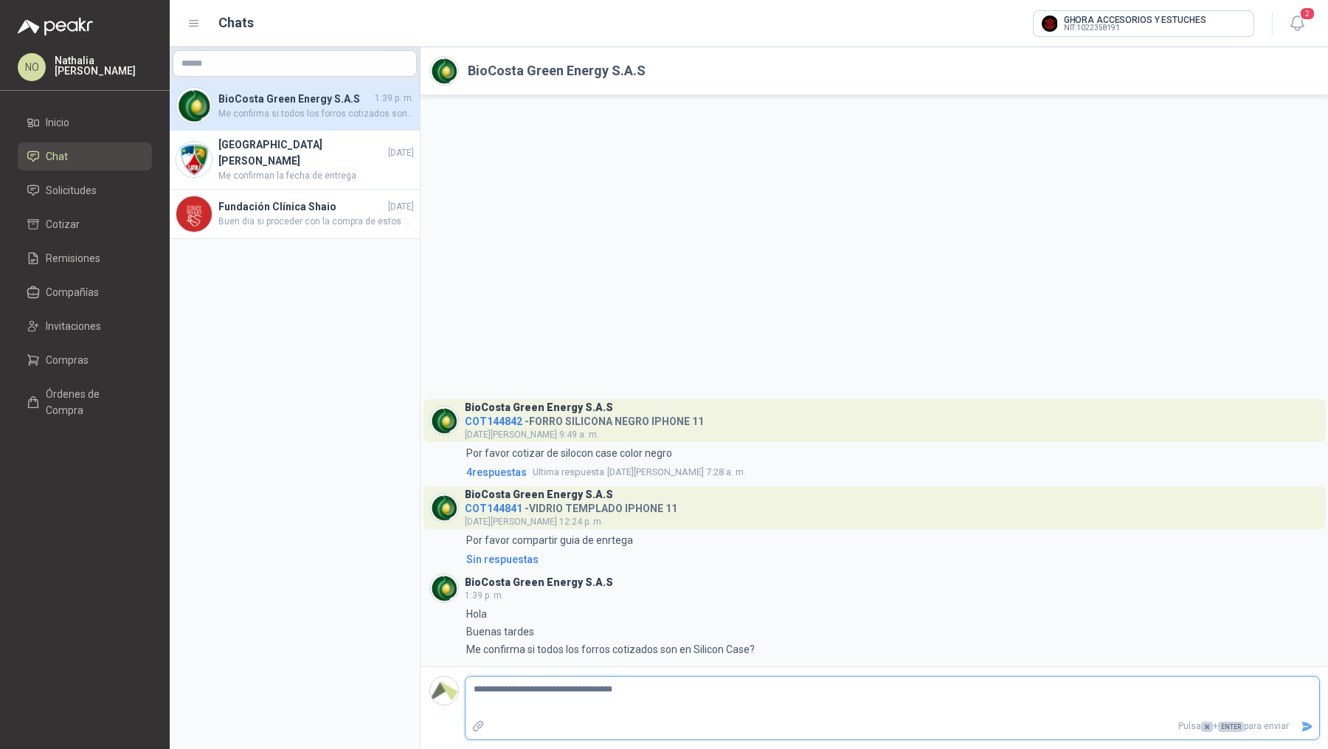
type textarea "**********"
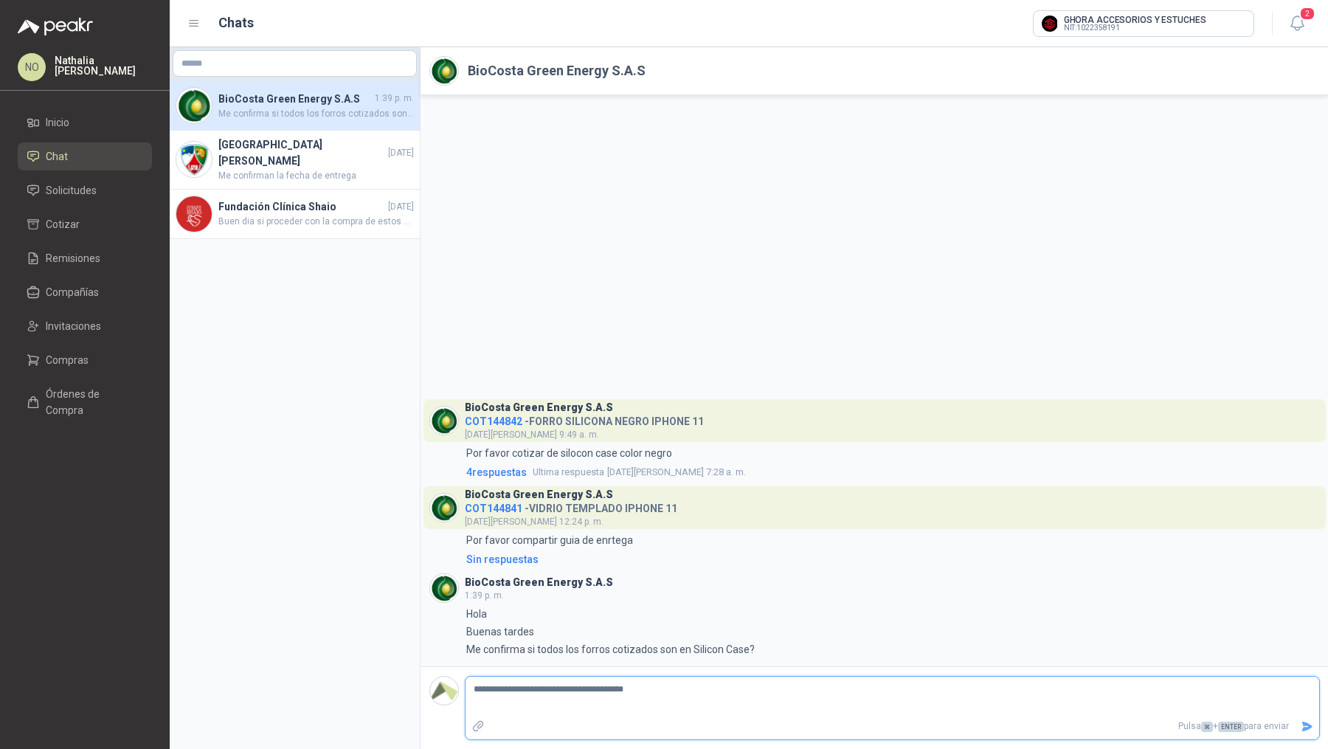
type textarea "**********"
click at [651, 690] on textarea "**********" at bounding box center [892, 696] width 854 height 34
paste textarea "*********"
click at [723, 686] on textarea "**********" at bounding box center [892, 696] width 854 height 34
click at [839, 694] on textarea "**********" at bounding box center [892, 696] width 854 height 34
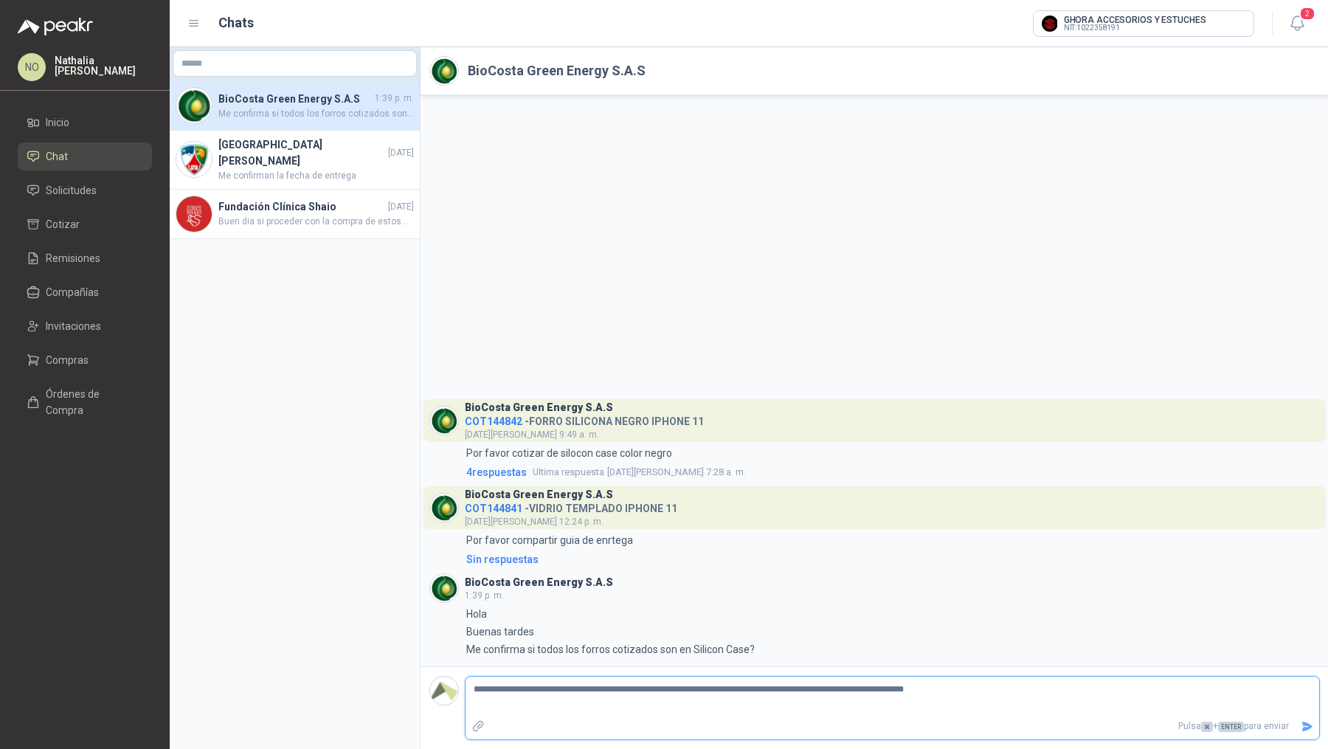
click at [1310, 717] on button "Enviar" at bounding box center [1307, 726] width 24 height 26
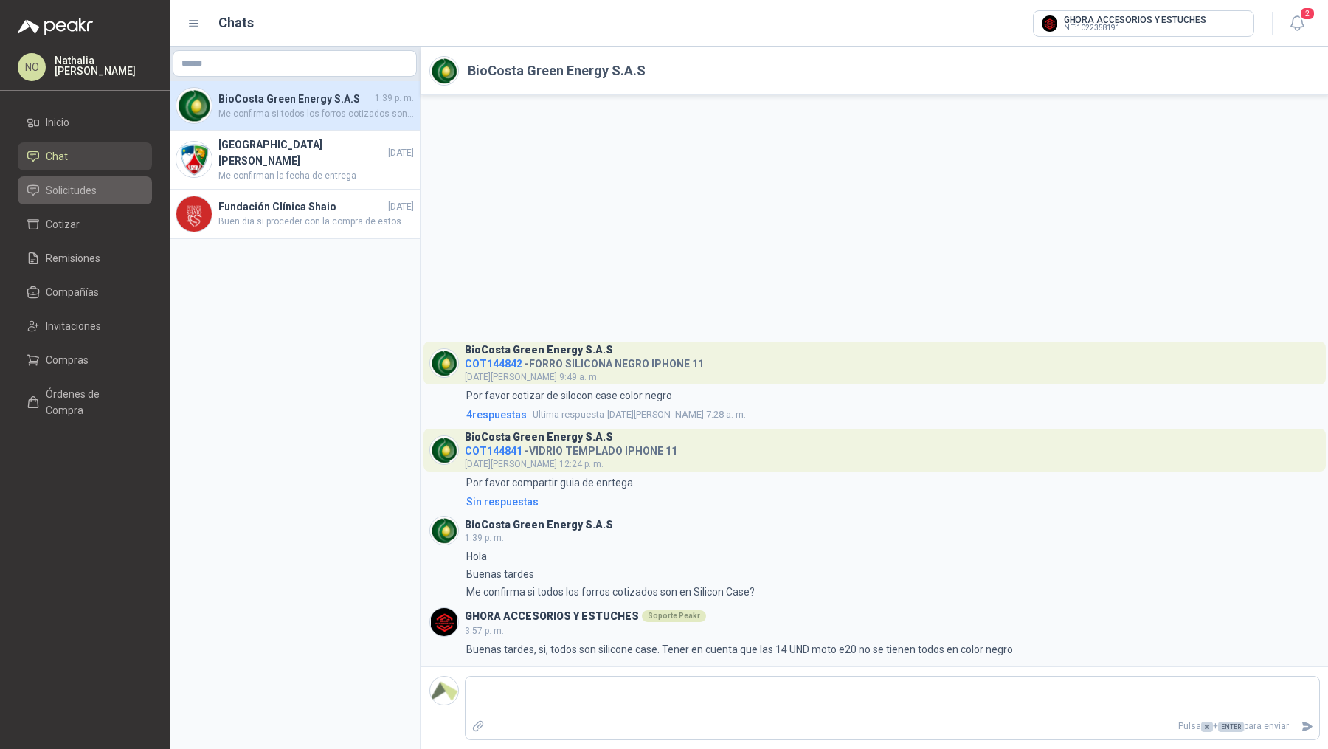
click at [77, 198] on span "Solicitudes" at bounding box center [71, 190] width 51 height 16
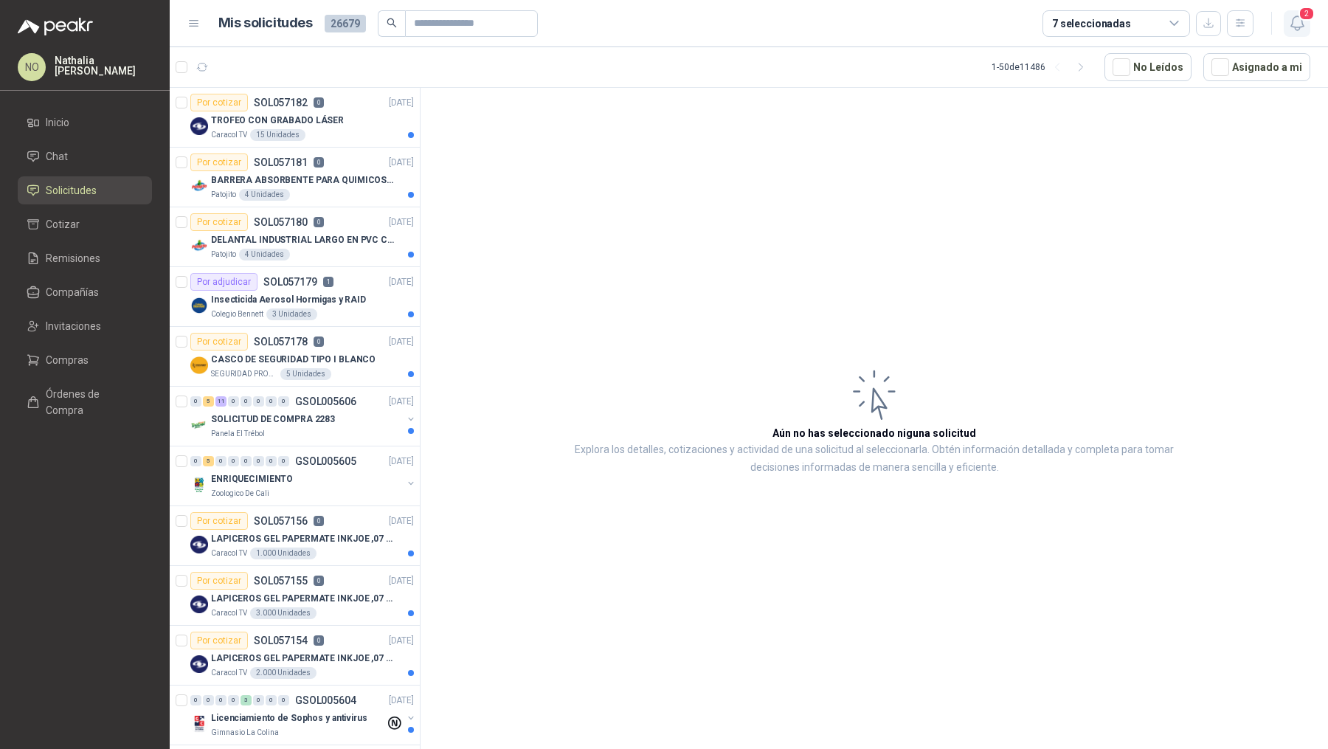
click at [1302, 19] on span "2" at bounding box center [1306, 14] width 16 height 14
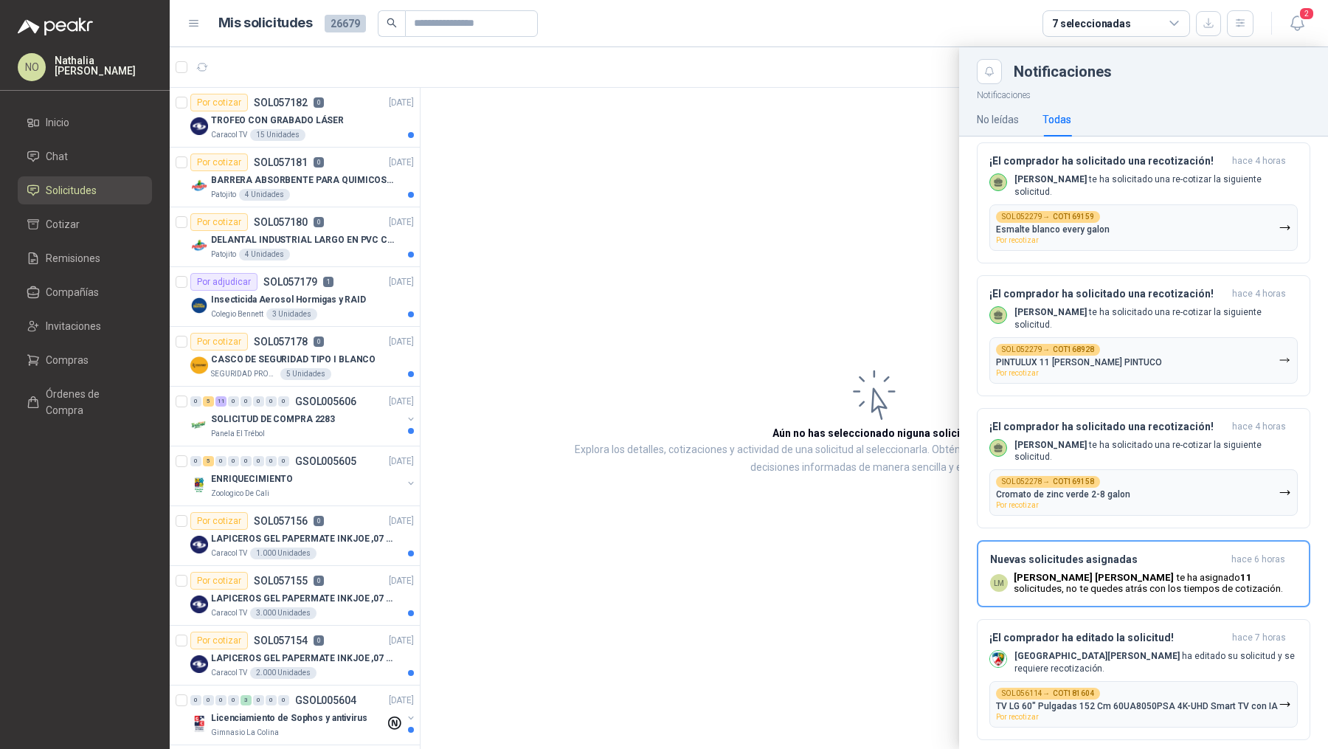
scroll to position [432, 0]
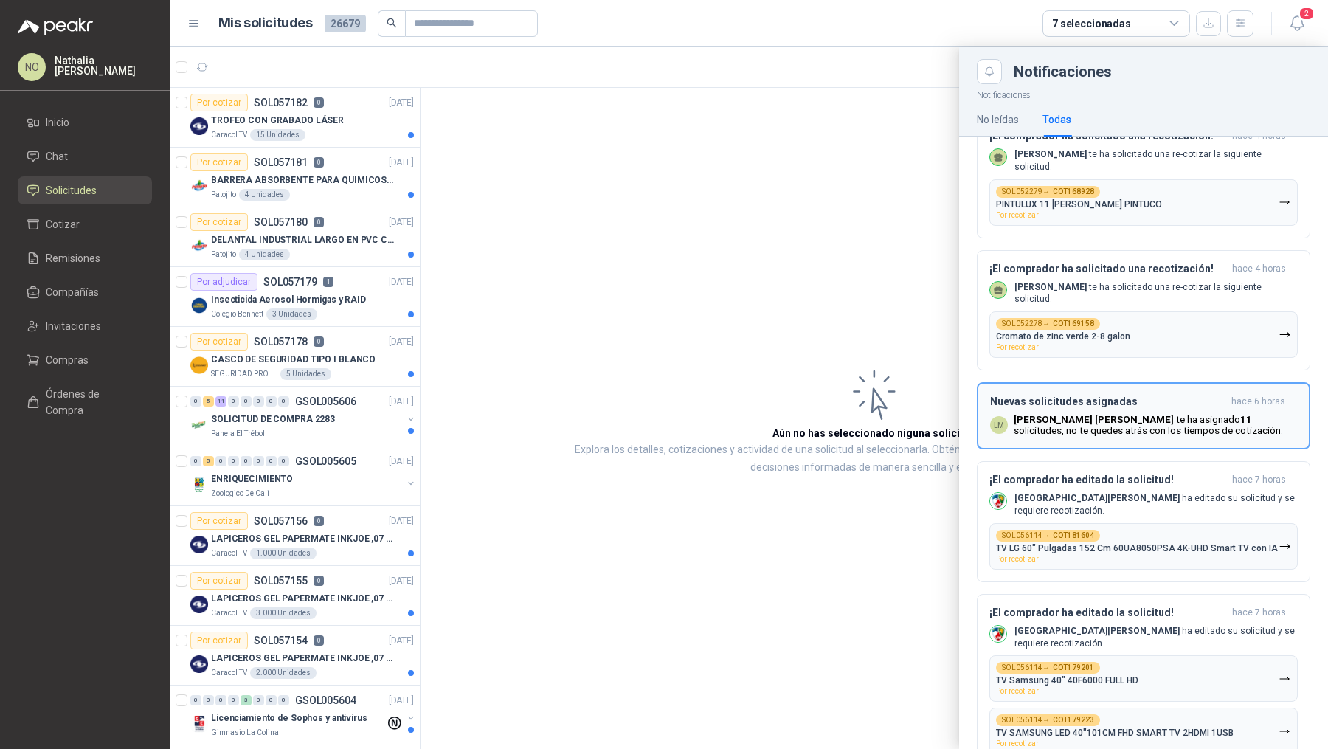
click at [1140, 411] on div "Nuevas solicitudes asignadas hace 6 horas LM Luis Miguel Martinez te ha asignad…" at bounding box center [1143, 415] width 307 height 41
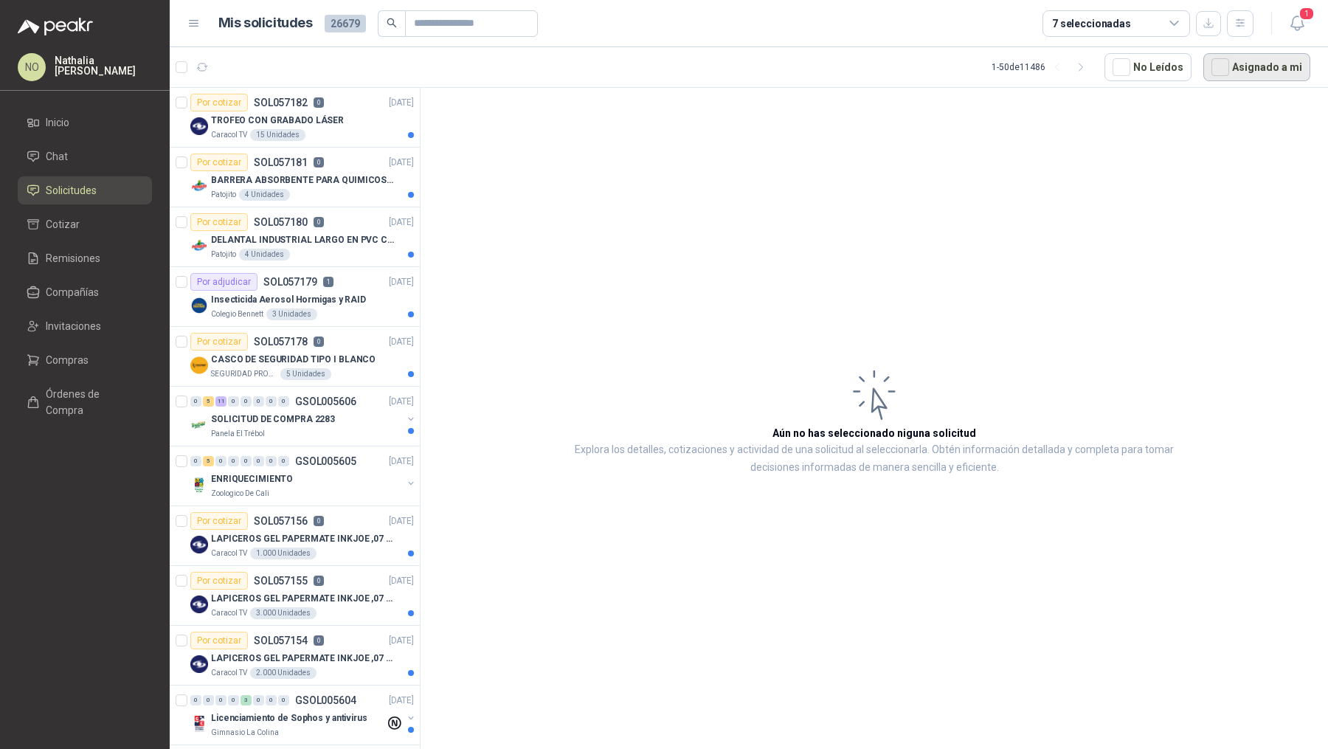
click at [1236, 66] on button "Asignado a mi" at bounding box center [1256, 67] width 107 height 28
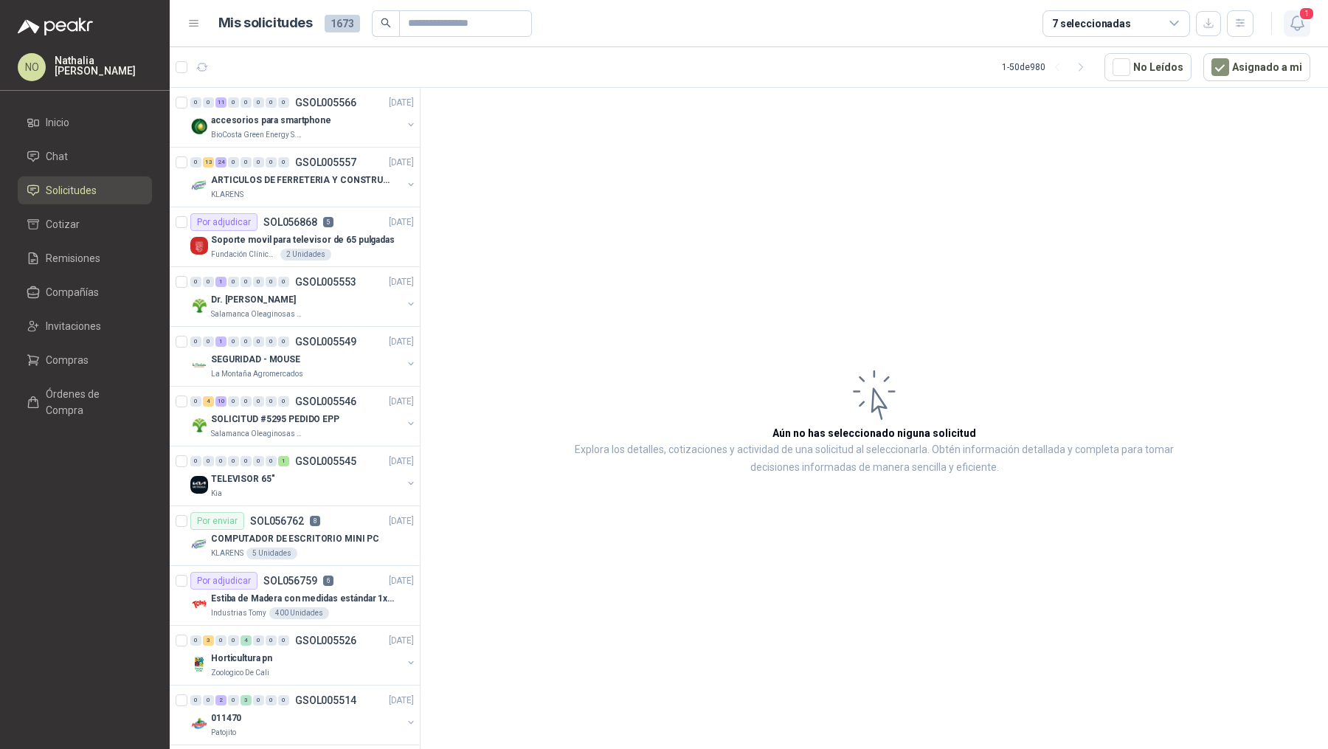
click at [1301, 23] on icon "button" at bounding box center [1296, 23] width 13 height 14
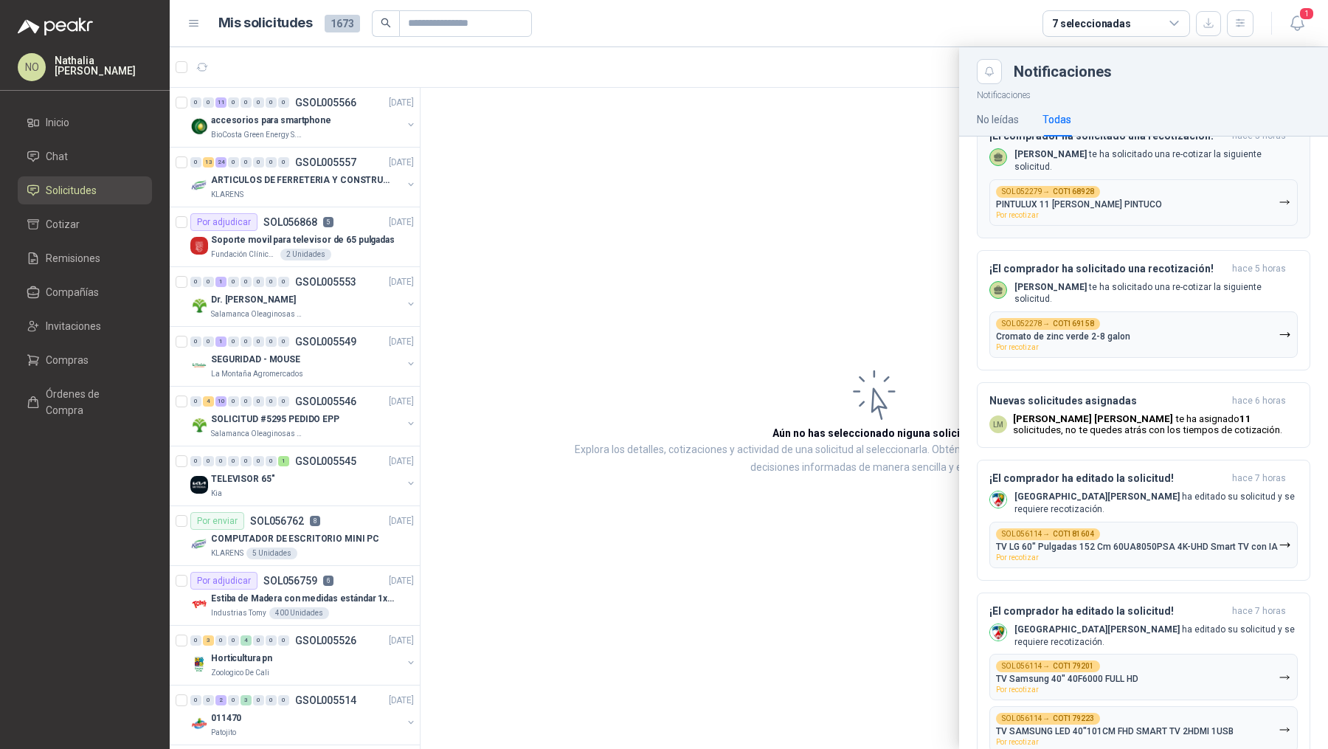
scroll to position [0, 0]
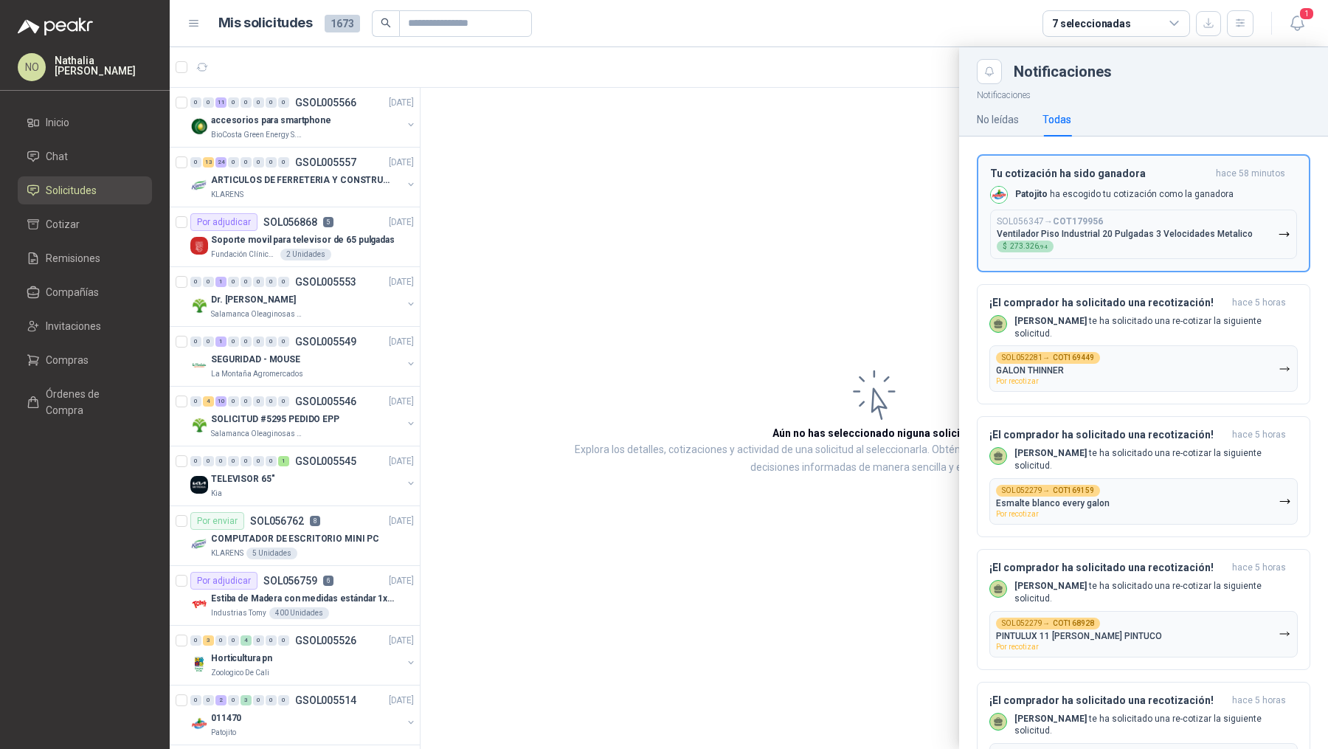
click at [1135, 210] on button "SOL056347 → COT179956 Ventilador Piso Industrial 20 Pulgadas 3 Velocidades Meta…" at bounding box center [1143, 234] width 307 height 49
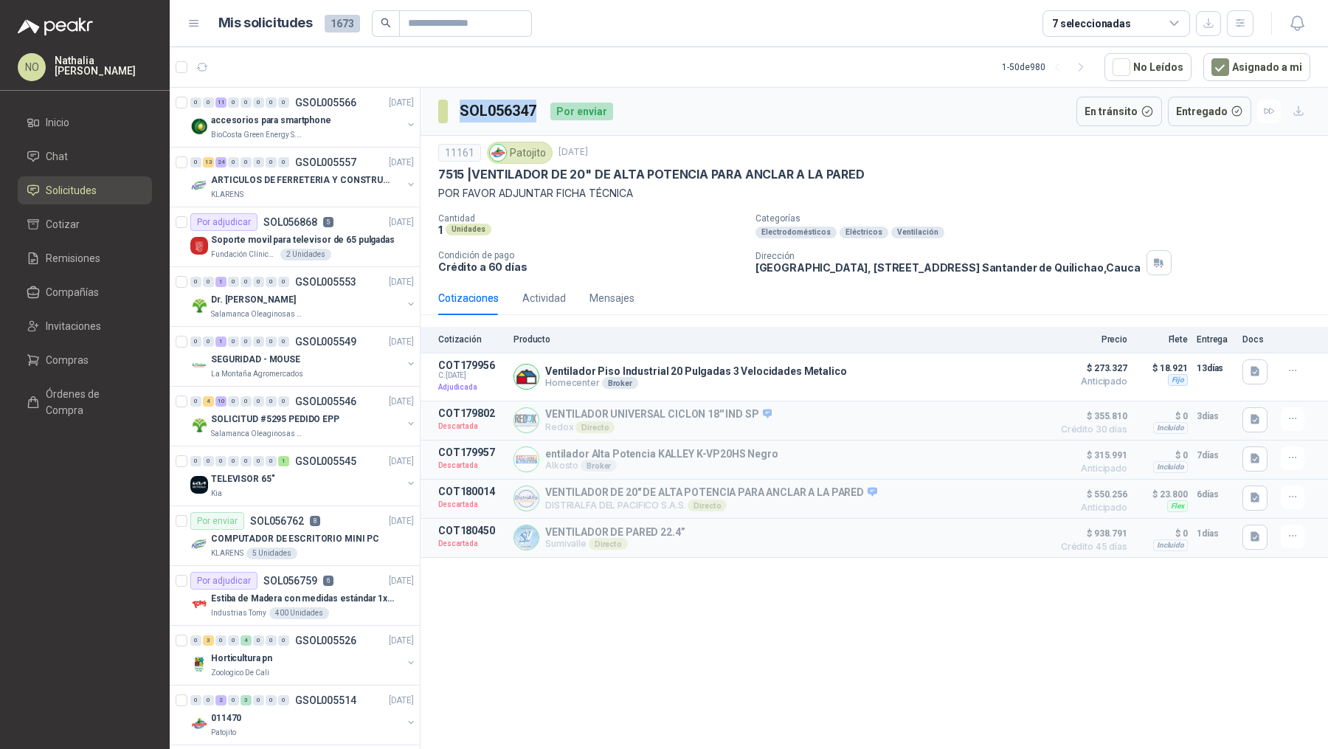
drag, startPoint x: 455, startPoint y: 107, endPoint x: 539, endPoint y: 109, distance: 83.4
click at [539, 109] on section "SOL056347" at bounding box center [488, 112] width 100 height 24
copy h3 "SOL056347"
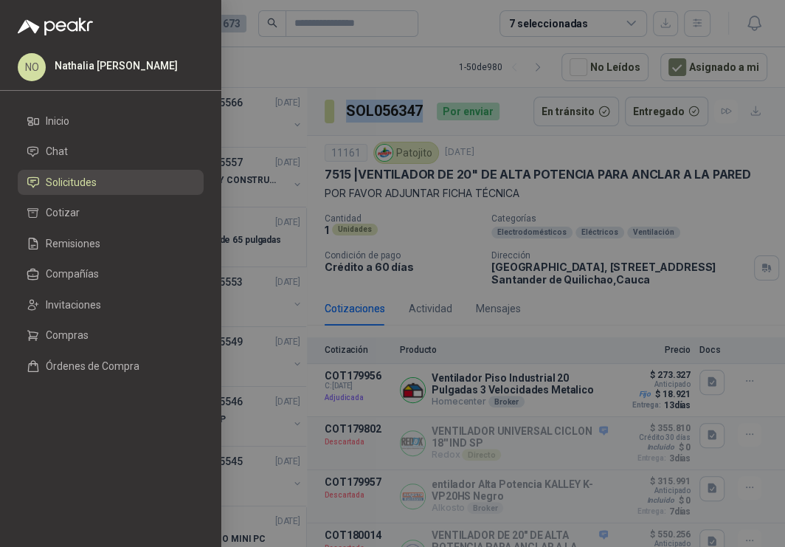
click at [460, 189] on div at bounding box center [392, 273] width 785 height 547
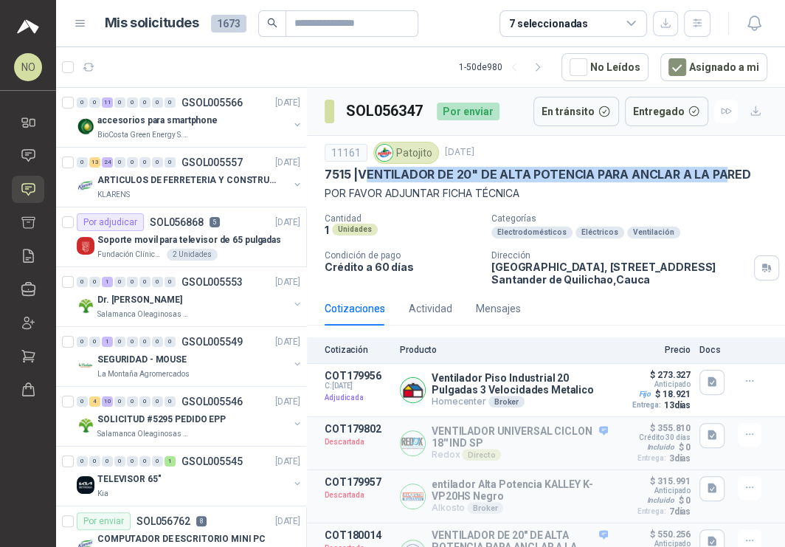
drag, startPoint x: 365, startPoint y: 170, endPoint x: 722, endPoint y: 167, distance: 357.1
click at [722, 167] on p "7515 | VENTILADOR DE 20" DE ALTA POTENCIA PARA ANCLAR A LA PARED" at bounding box center [538, 174] width 426 height 15
click at [360, 172] on p "7515 | VENTILADOR DE 20" DE ALTA POTENCIA PARA ANCLAR A LA PARED" at bounding box center [538, 174] width 426 height 15
drag, startPoint x: 360, startPoint y: 172, endPoint x: 763, endPoint y: 172, distance: 402.8
click at [764, 172] on div "11161 Patojito 17 sept, 2025 7515 | VENTILADOR DE 20" DE ALTA POTENCIA PARA ANC…" at bounding box center [546, 214] width 478 height 156
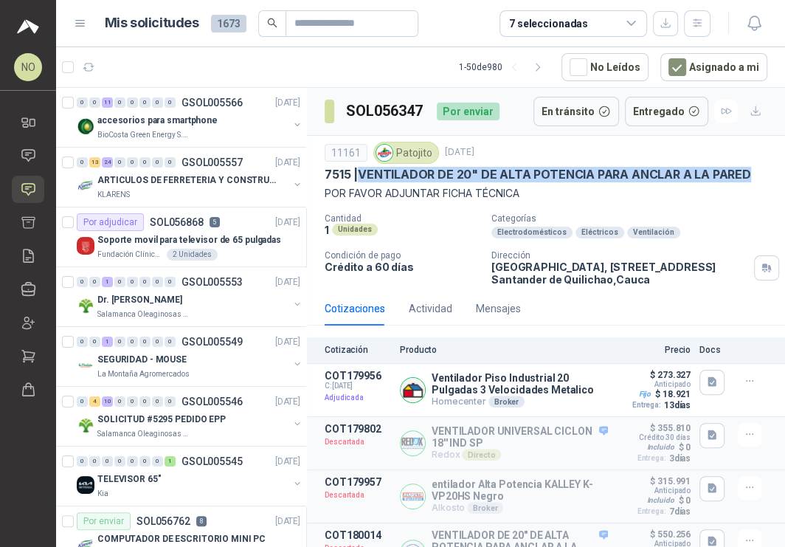
copy p "VENTILADOR DE 20" DE ALTA POTENCIA PARA ANCLAR A LA PARED"
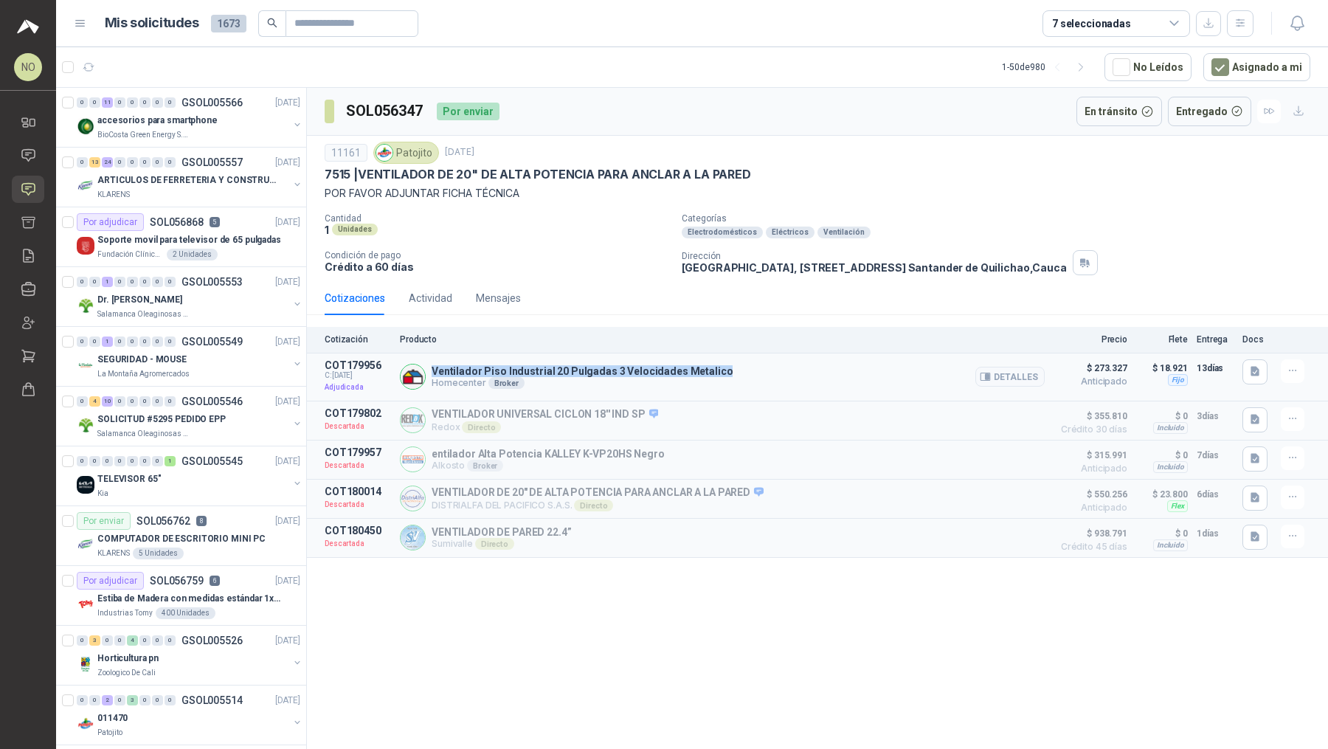
drag, startPoint x: 432, startPoint y: 367, endPoint x: 727, endPoint y: 369, distance: 295.1
click at [728, 370] on div "Ventilador Piso Industrial 20 Pulgadas 3 Velocidades Metalico Homecenter Broker…" at bounding box center [722, 376] width 645 height 35
copy p "Ventilador Piso Industrial 20 Pulgadas 3 Velocidades Metalico"
click at [1250, 384] on div at bounding box center [1257, 376] width 30 height 35
click at [1253, 367] on icon "button" at bounding box center [1254, 372] width 9 height 10
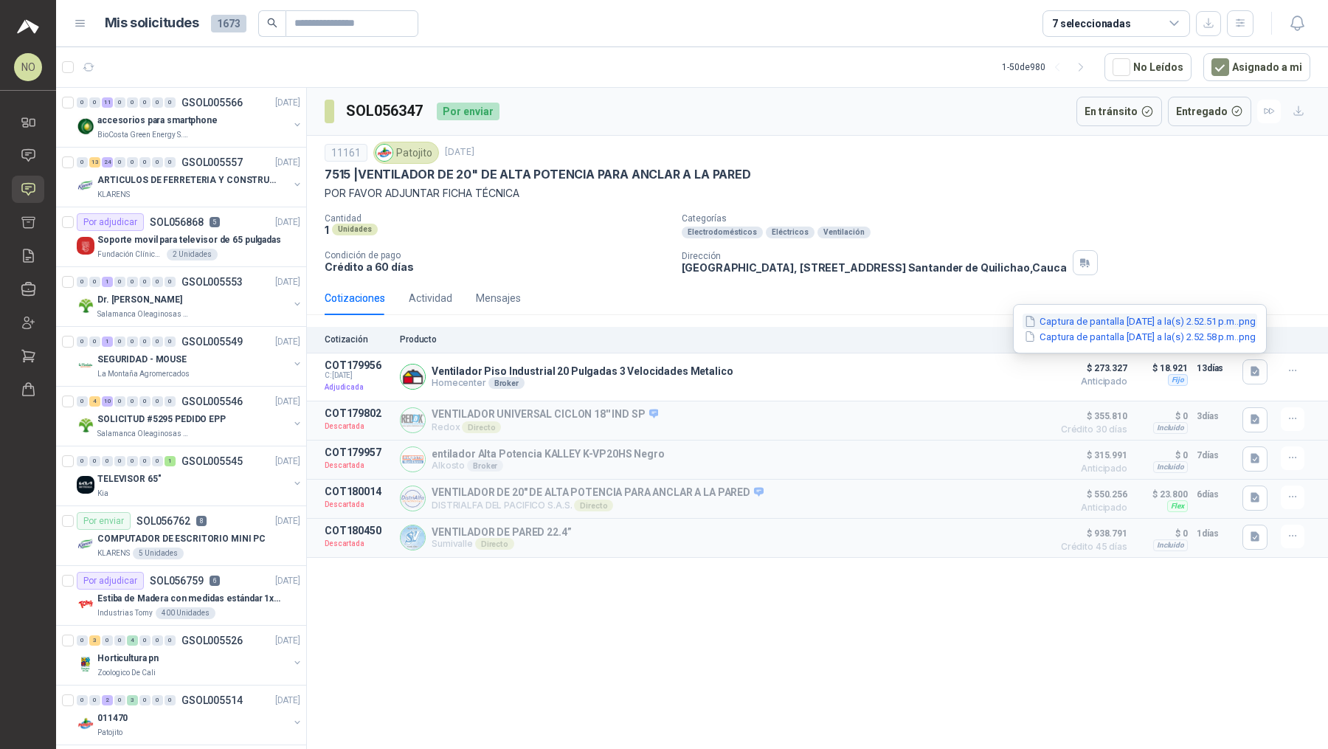
click at [1206, 322] on button "Captura de pantalla 2025-09-17 a la(s) 2.52.51 p.m..png" at bounding box center [1139, 321] width 235 height 15
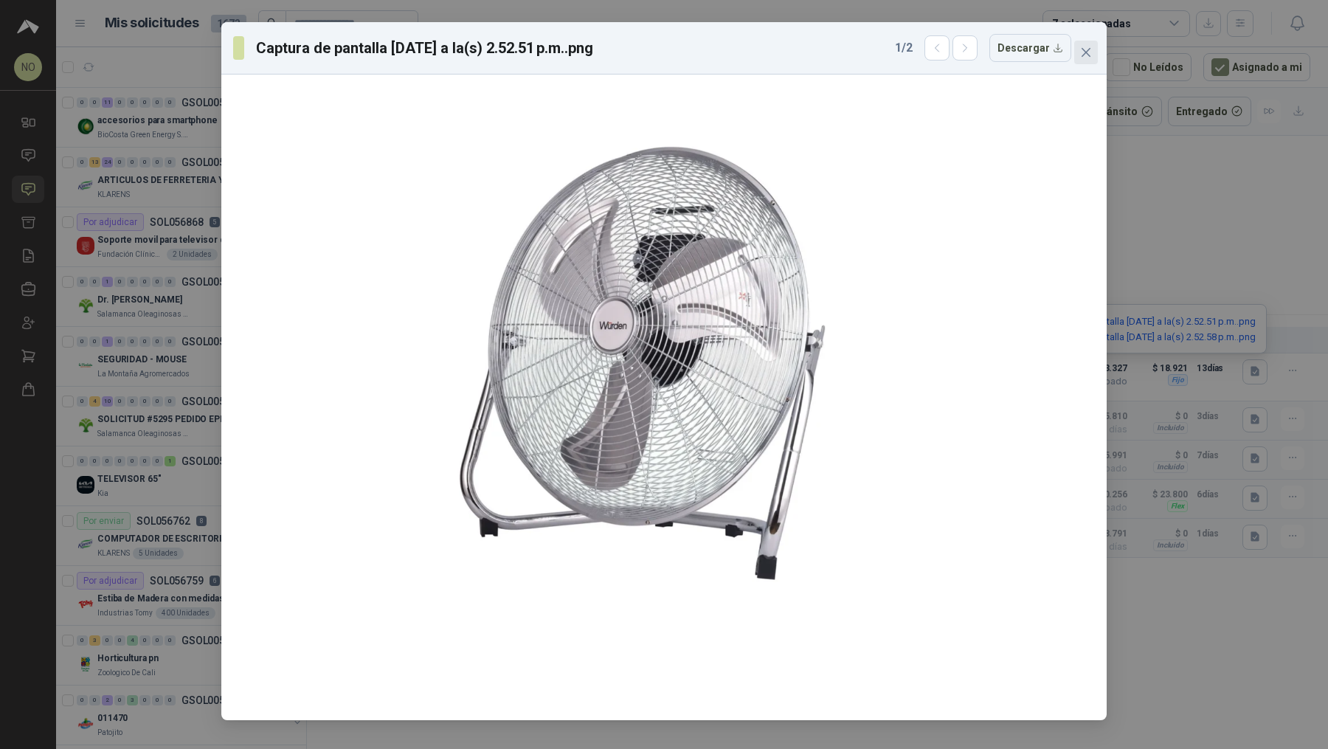
click at [1092, 53] on span "Close" at bounding box center [1086, 52] width 24 height 12
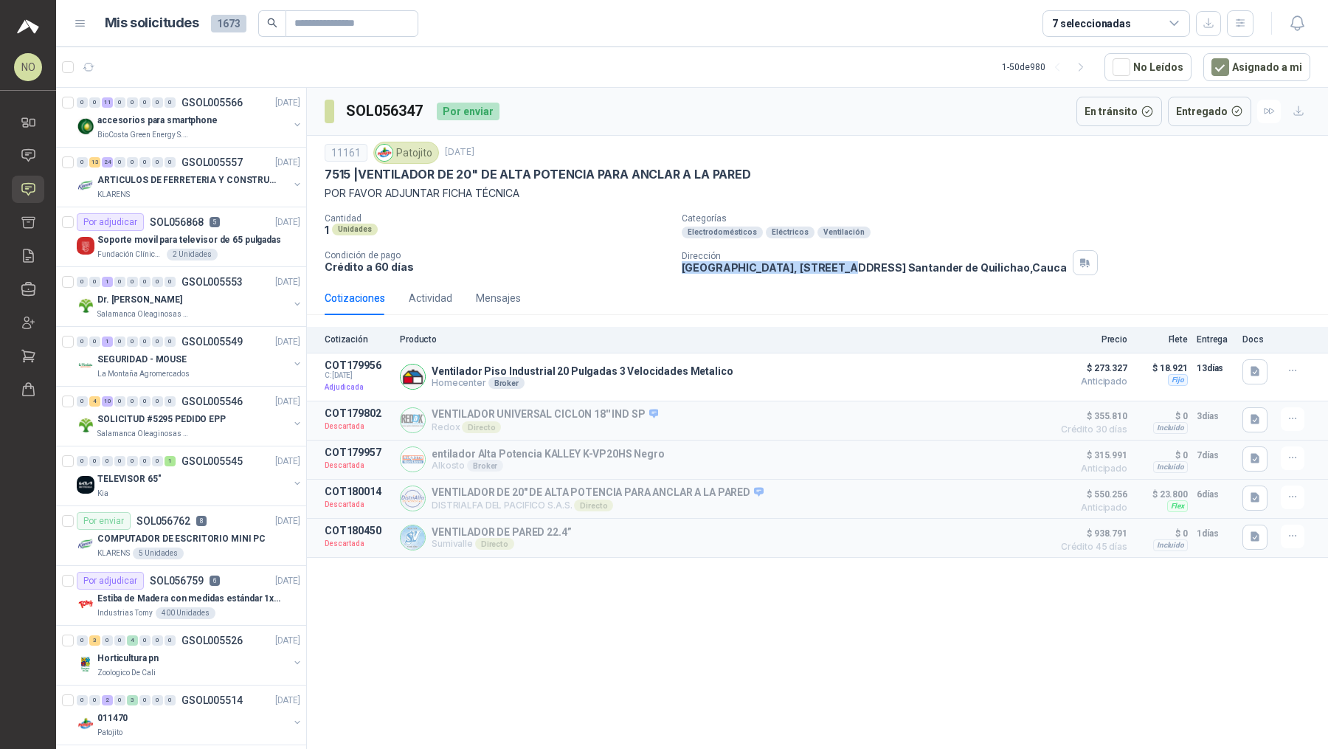
drag, startPoint x: 683, startPoint y: 265, endPoint x: 814, endPoint y: 270, distance: 131.4
click at [814, 270] on p "Parque Industrial el Paraiso, Bodega 10, Manzana C Santander de Quilichao , Cau…" at bounding box center [874, 267] width 385 height 13
copy p "Parque Industrial el Paraiso"
click at [682, 265] on p "Parque Industrial el Paraiso, Bodega 10, Manzana C Santander de Quilichao , Cau…" at bounding box center [874, 267] width 385 height 13
drag, startPoint x: 682, startPoint y: 265, endPoint x: 814, endPoint y: 266, distance: 131.3
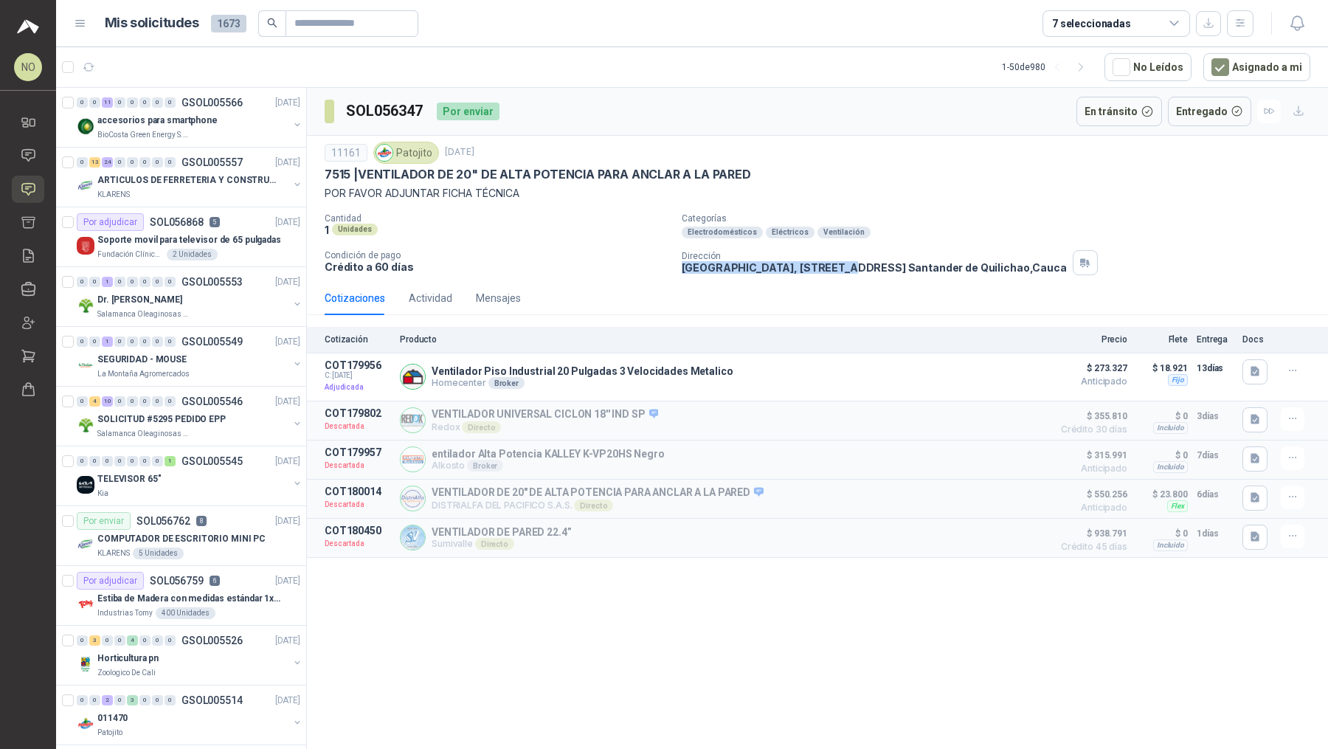
click at [814, 266] on p "Parque Industrial el Paraiso, Bodega 10, Manzana C Santander de Quilichao , Cau…" at bounding box center [874, 267] width 385 height 13
copy p "Parque Industrial el Paraiso"
click at [1019, 367] on button "Detalles" at bounding box center [1009, 377] width 69 height 20
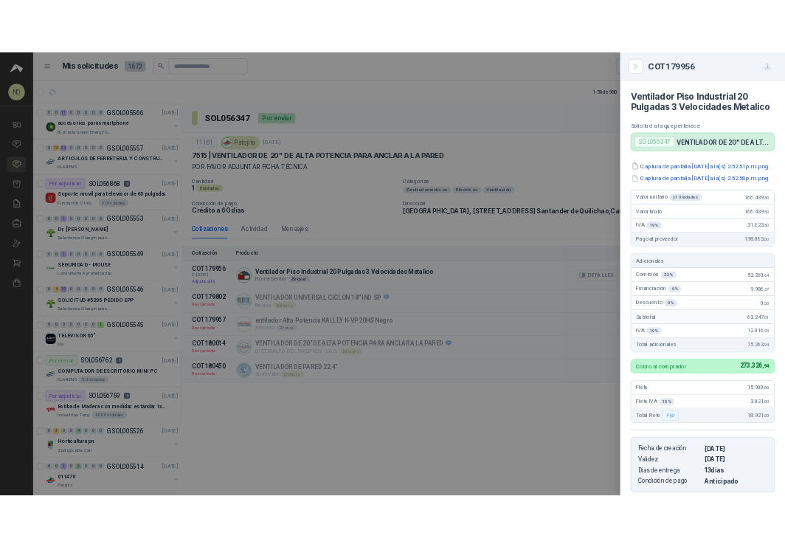
scroll to position [267, 0]
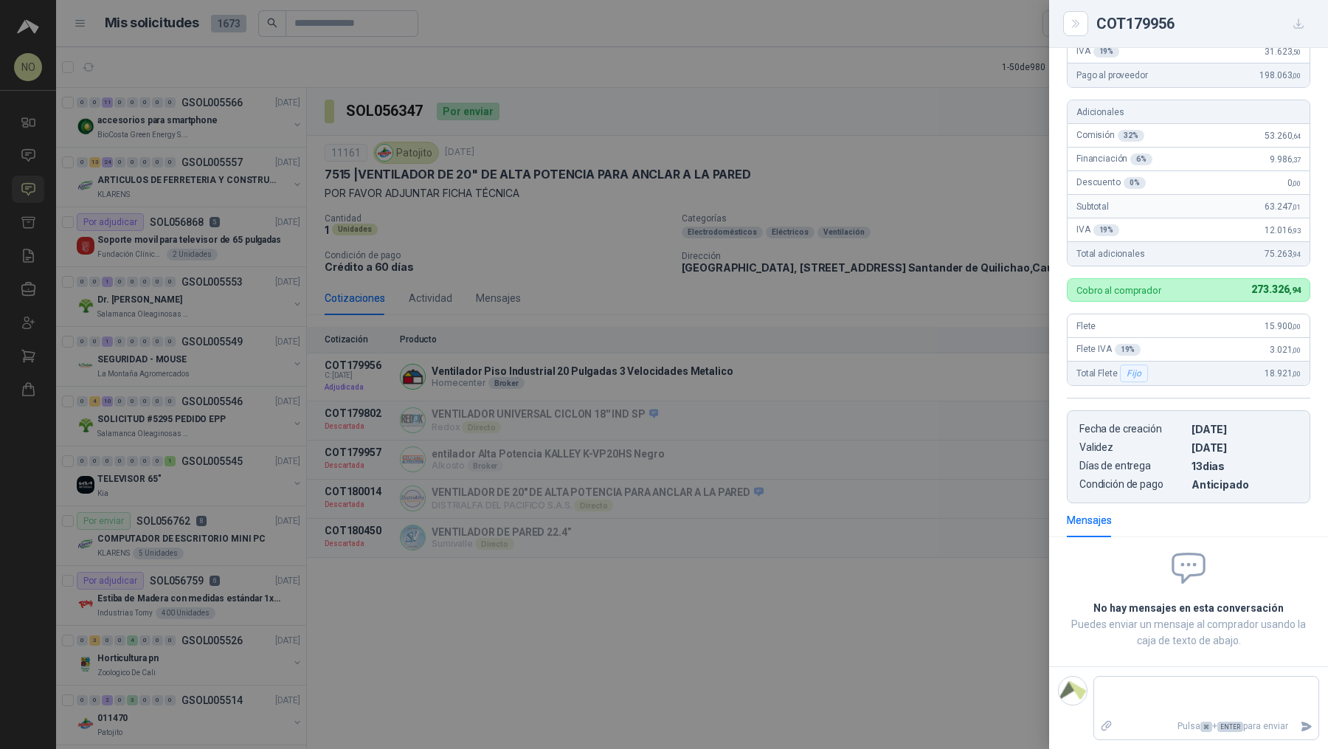
click at [830, 295] on div at bounding box center [664, 374] width 1328 height 749
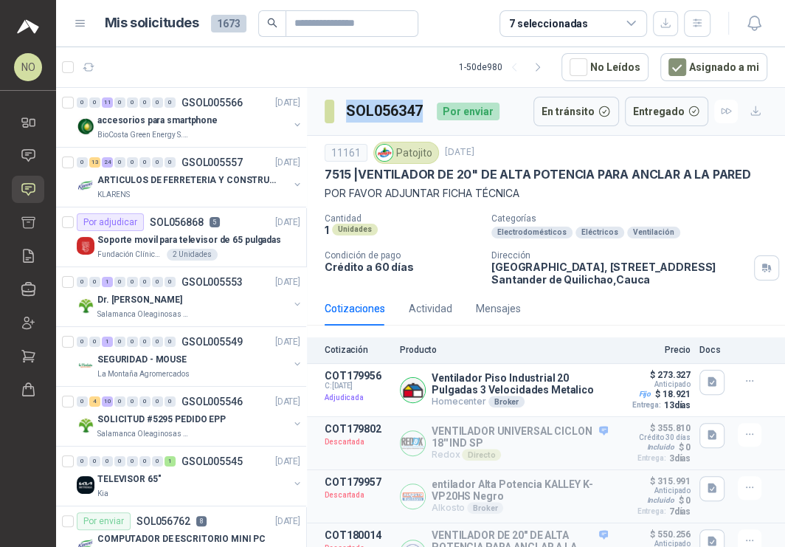
drag, startPoint x: 348, startPoint y: 108, endPoint x: 426, endPoint y: 110, distance: 78.2
click at [426, 110] on div "SOL056347 Por enviar" at bounding box center [412, 112] width 175 height 30
copy h3 "SOL056347"
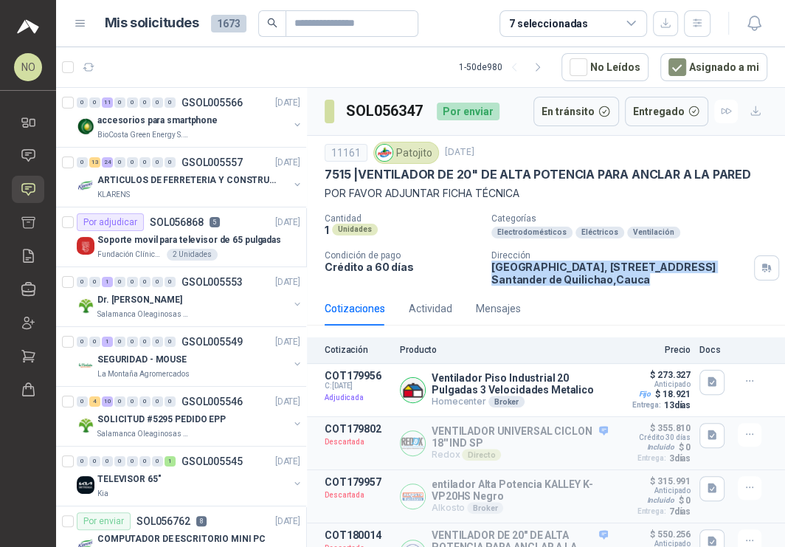
drag, startPoint x: 488, startPoint y: 265, endPoint x: 653, endPoint y: 280, distance: 166.0
click at [653, 280] on p "Parque Industrial el Paraiso, Bodega 10, Manzana C Santander de Quilichao , Cau…" at bounding box center [619, 272] width 257 height 25
copy p "Parque Industrial el Paraiso, Bodega 10, Manzana C Santander de Quilichao , Cau…"
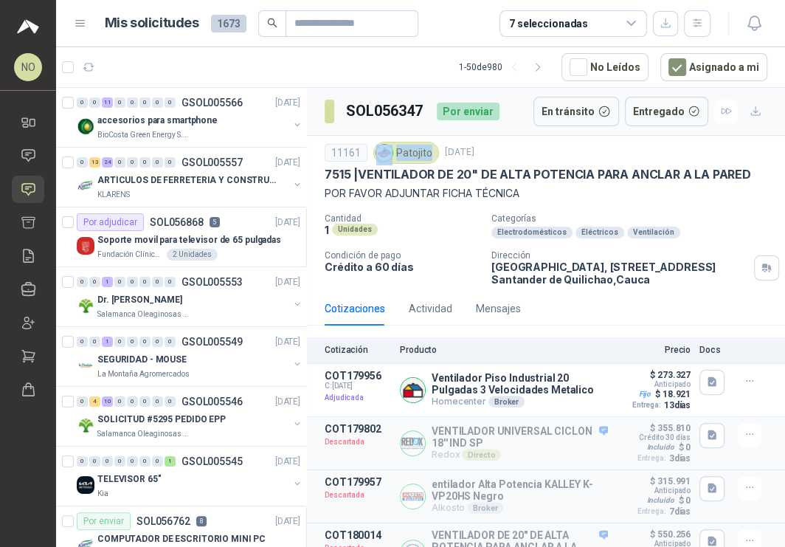
drag, startPoint x: 394, startPoint y: 151, endPoint x: 429, endPoint y: 150, distance: 34.7
click at [429, 150] on div "Patojito" at bounding box center [406, 153] width 66 height 22
copy div "Patojito"
drag, startPoint x: 496, startPoint y: 277, endPoint x: 589, endPoint y: 277, distance: 93.0
click at [556, 277] on p "Parque Industrial el Paraiso, Bodega 10, Manzana C Santander de Quilichao , Cau…" at bounding box center [619, 272] width 257 height 25
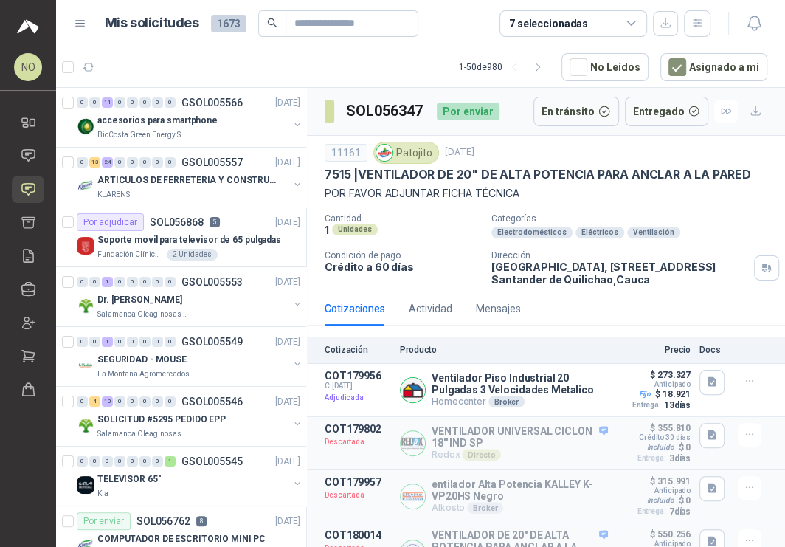
click at [599, 277] on p "Parque Industrial el Paraiso, Bodega 10, Manzana C Santander de Quilichao , Cau…" at bounding box center [619, 272] width 257 height 25
drag, startPoint x: 498, startPoint y: 277, endPoint x: 659, endPoint y: 283, distance: 160.9
click at [659, 283] on p "Parque Industrial el Paraiso, Bodega 10, Manzana C Santander de Quilichao , Cau…" at bounding box center [619, 272] width 257 height 25
copy p "Santander de Quilichao , Cauca"
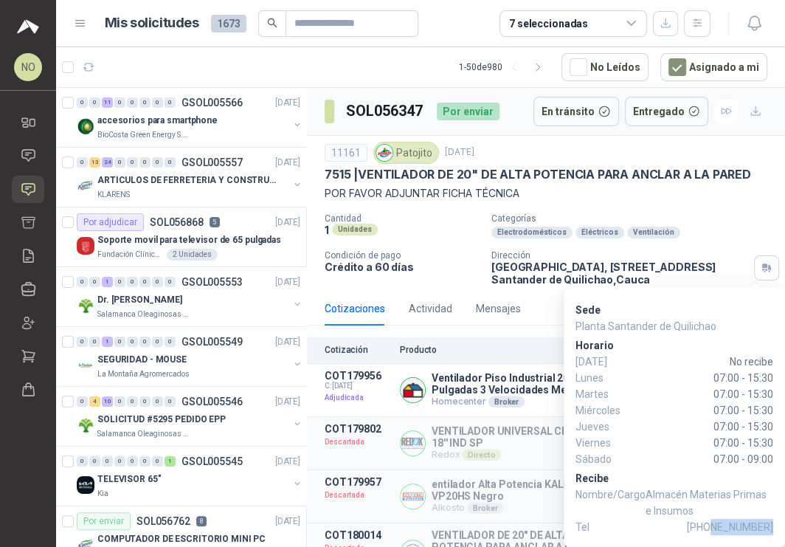
drag, startPoint x: 718, startPoint y: 524, endPoint x: 772, endPoint y: 525, distance: 53.9
click at [772, 525] on span "+57 3105481184" at bounding box center [730, 527] width 86 height 16
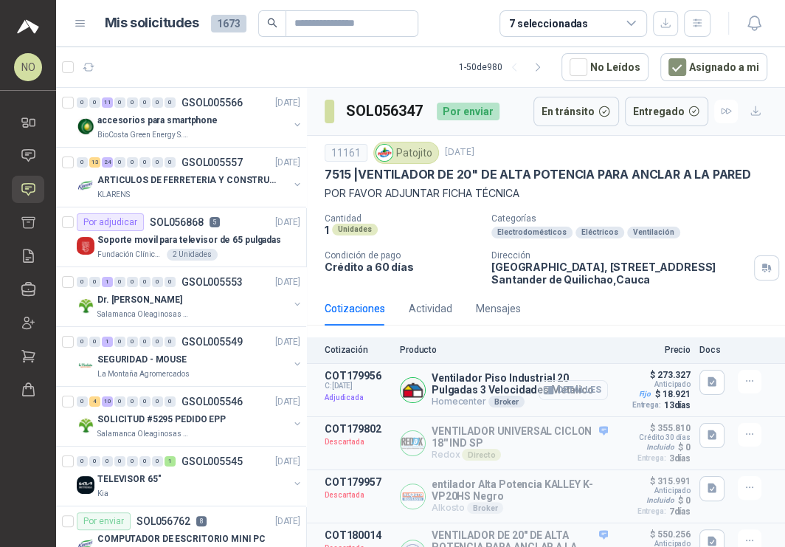
click at [558, 384] on button "Detalles" at bounding box center [573, 390] width 69 height 20
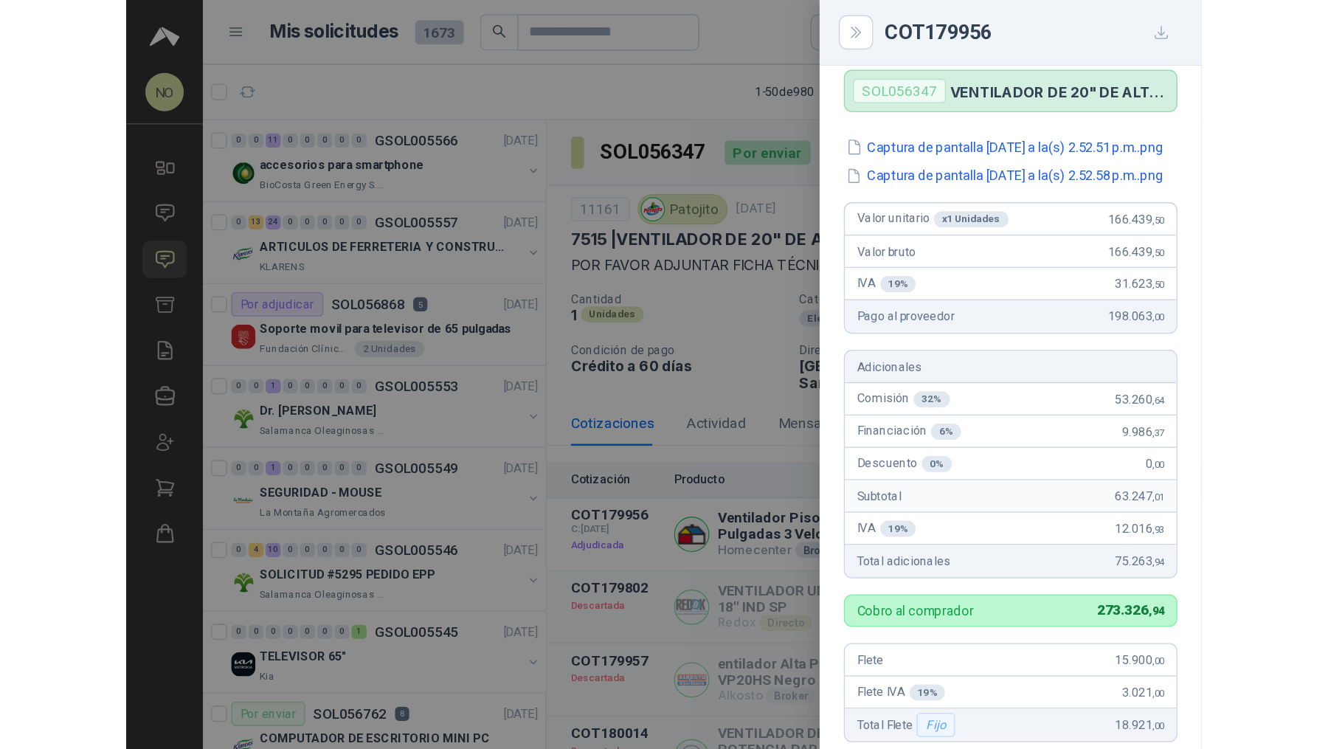
scroll to position [0, 0]
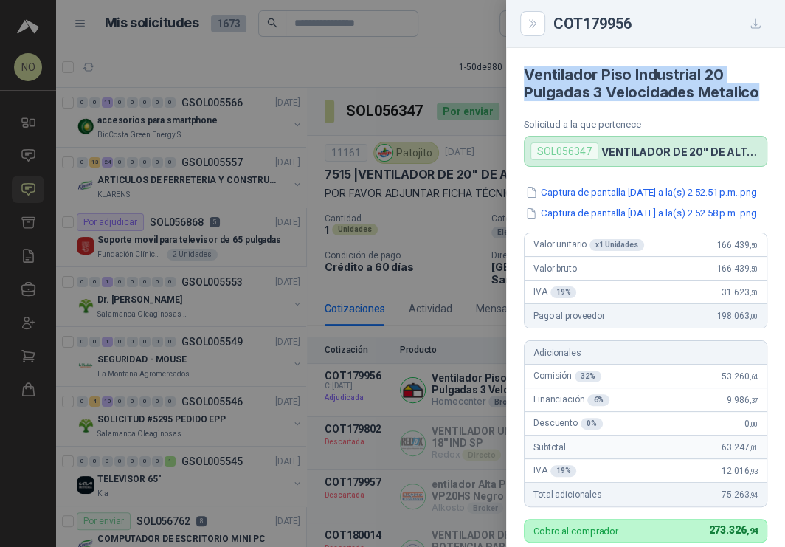
drag, startPoint x: 522, startPoint y: 72, endPoint x: 601, endPoint y: 119, distance: 92.6
click at [601, 119] on article "Ventilador Piso Industrial 20 Pulgadas 3 Velocidades Metalico Solicitud a la qu…" at bounding box center [645, 107] width 279 height 119
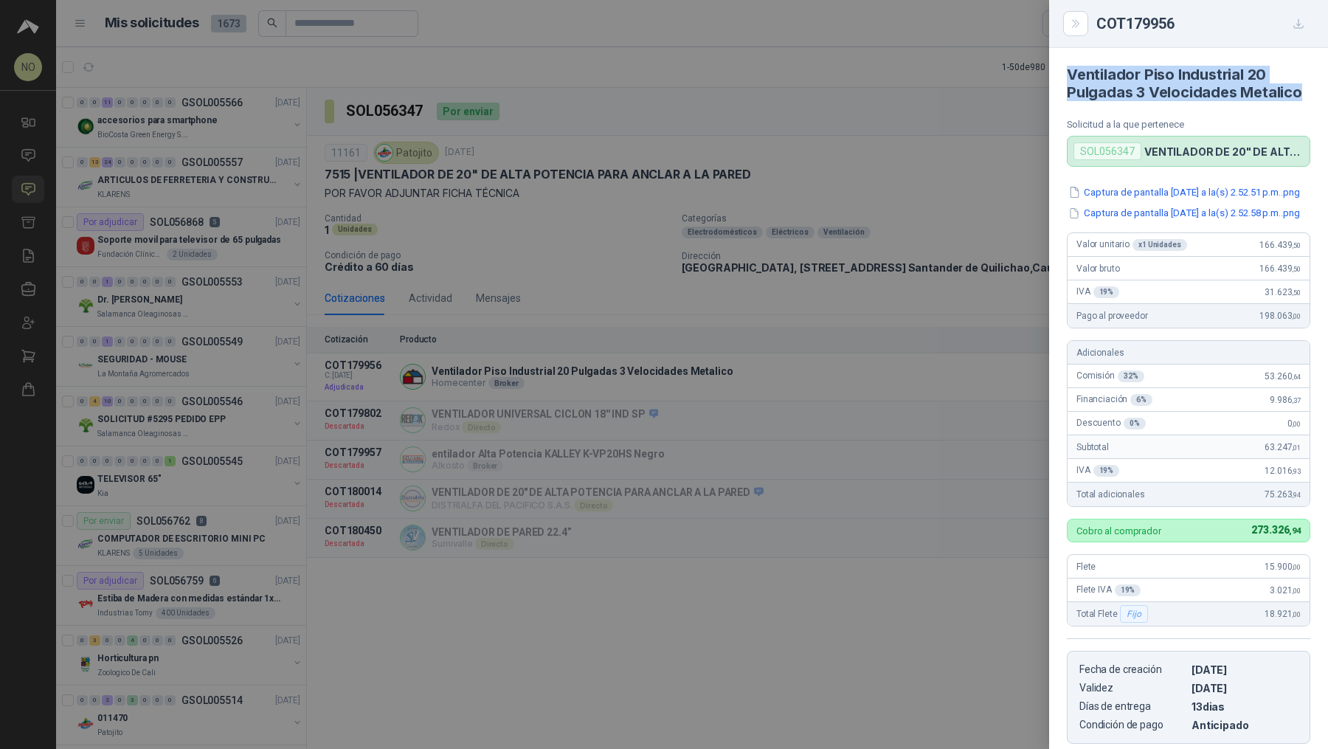
click at [850, 284] on div at bounding box center [664, 374] width 1328 height 749
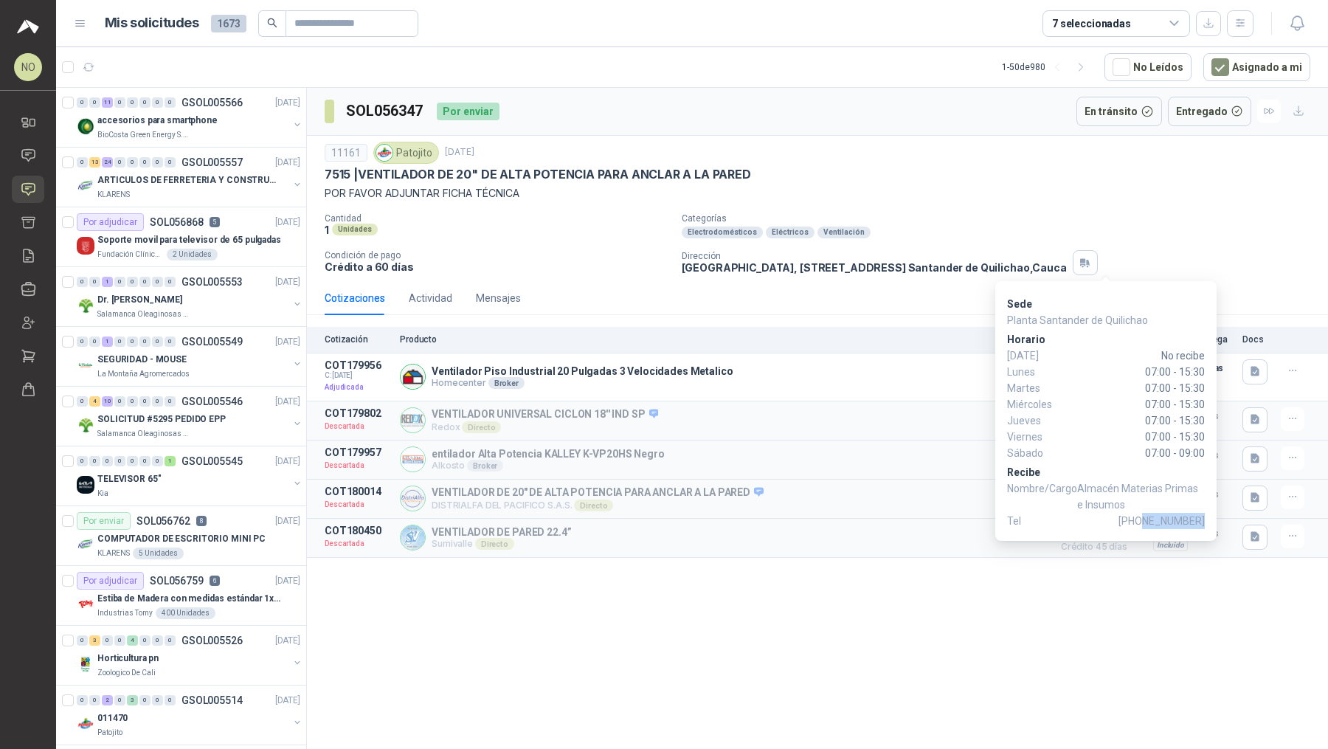
drag, startPoint x: 1148, startPoint y: 522, endPoint x: 1203, endPoint y: 522, distance: 55.3
click at [1203, 522] on span "+57 3105481184" at bounding box center [1161, 521] width 86 height 16
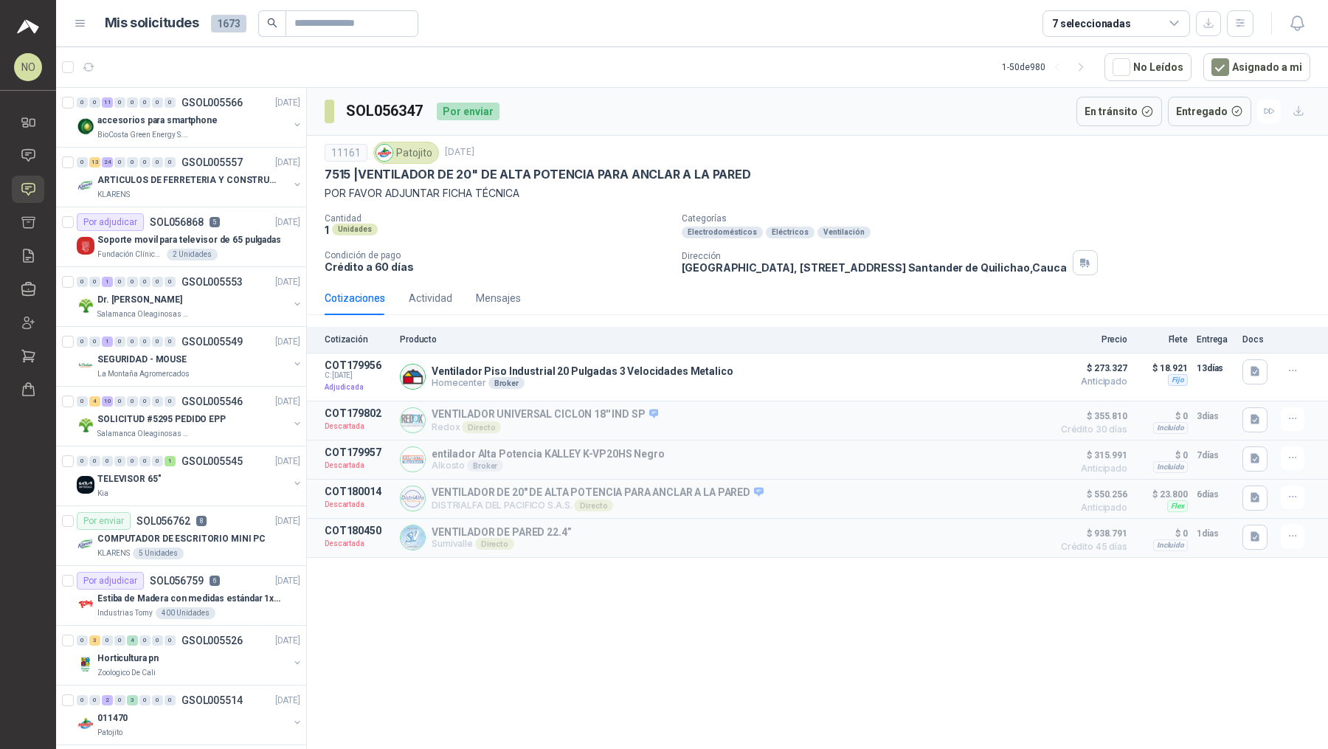
click at [477, 173] on p "7515 | VENTILADOR DE 20" DE ALTA POTENCIA PARA ANCLAR A LA PARED" at bounding box center [538, 174] width 426 height 15
drag, startPoint x: 345, startPoint y: 108, endPoint x: 430, endPoint y: 110, distance: 84.9
click at [431, 110] on div "SOL056347 Por enviar" at bounding box center [412, 112] width 175 height 30
drag, startPoint x: 682, startPoint y: 266, endPoint x: 1087, endPoint y: 268, distance: 405.0
click at [1067, 268] on p "Parque Industrial el Paraiso, Bodega 10, Manzana C Santander de Quilichao , Cau…" at bounding box center [874, 267] width 385 height 13
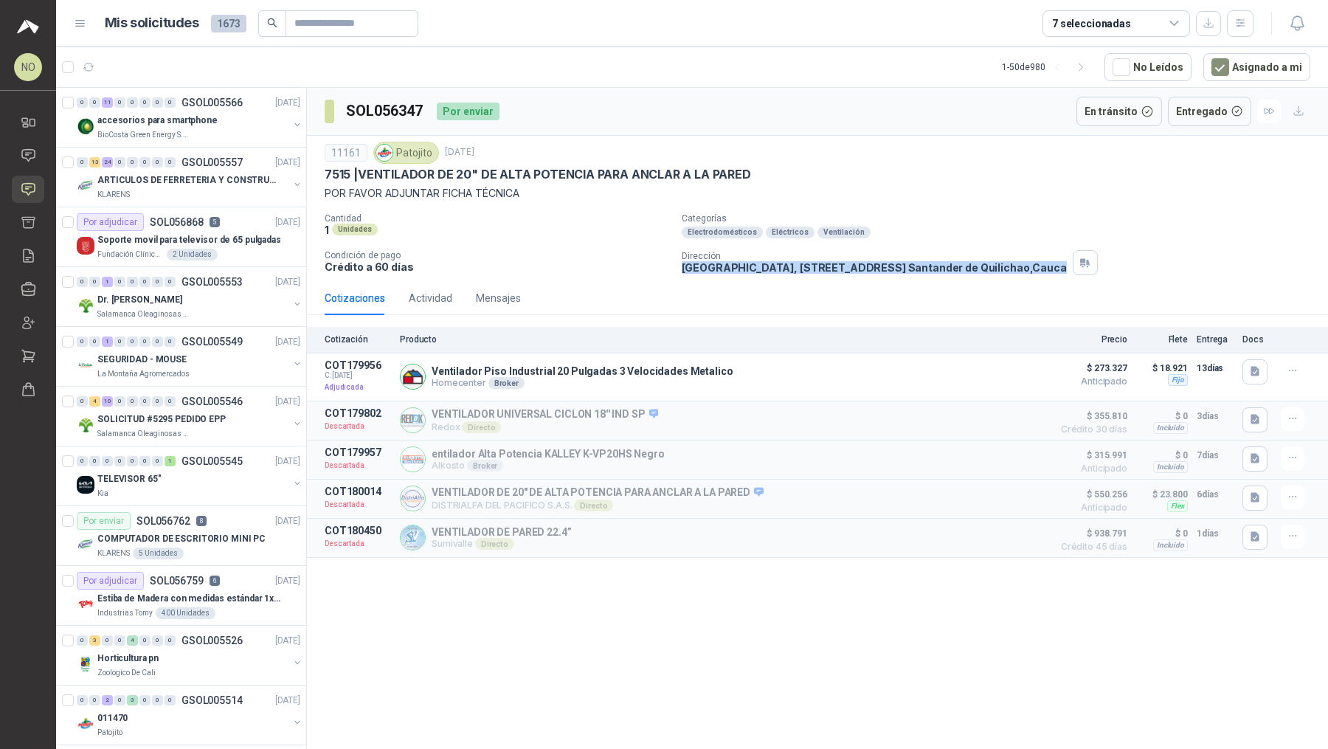
click at [680, 268] on div "Cantidad 1 Unidades Categorías Electrodomésticos Eléctricos Ventilación Condici…" at bounding box center [818, 244] width 986 height 62
drag, startPoint x: 680, startPoint y: 268, endPoint x: 1082, endPoint y: 271, distance: 402.1
click at [1082, 271] on div "Cantidad 1 Unidades Categorías Electrodomésticos Eléctricos Ventilación Condici…" at bounding box center [818, 244] width 986 height 62
click at [1067, 271] on p "Parque Industrial el Paraiso, Bodega 10, Manzana C Santander de Quilichao , Cau…" at bounding box center [874, 267] width 385 height 13
drag, startPoint x: 680, startPoint y: 266, endPoint x: 1078, endPoint y: 272, distance: 397.7
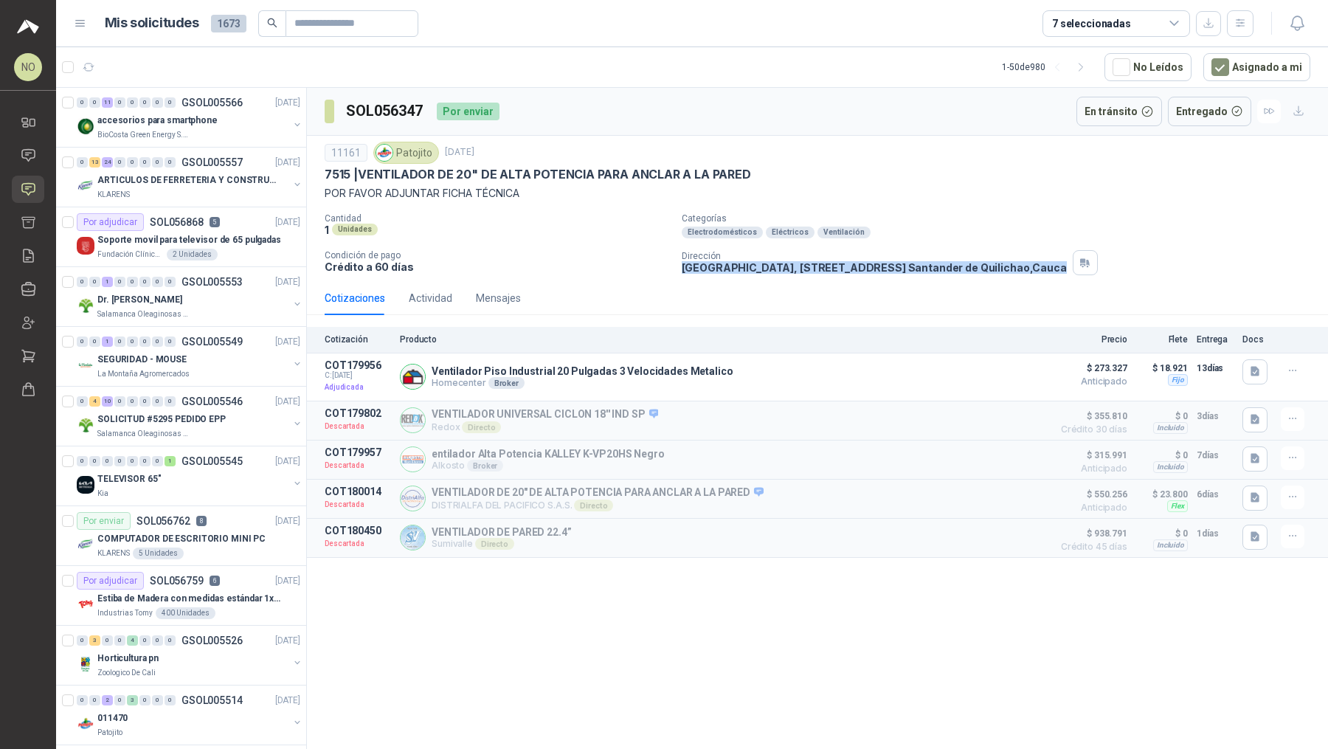
click at [1078, 272] on div "11161 Patojito 17 sept, 2025 7515 | VENTILADOR DE 20" DE ALTA POTENCIA PARA ANC…" at bounding box center [817, 208] width 1021 height 145
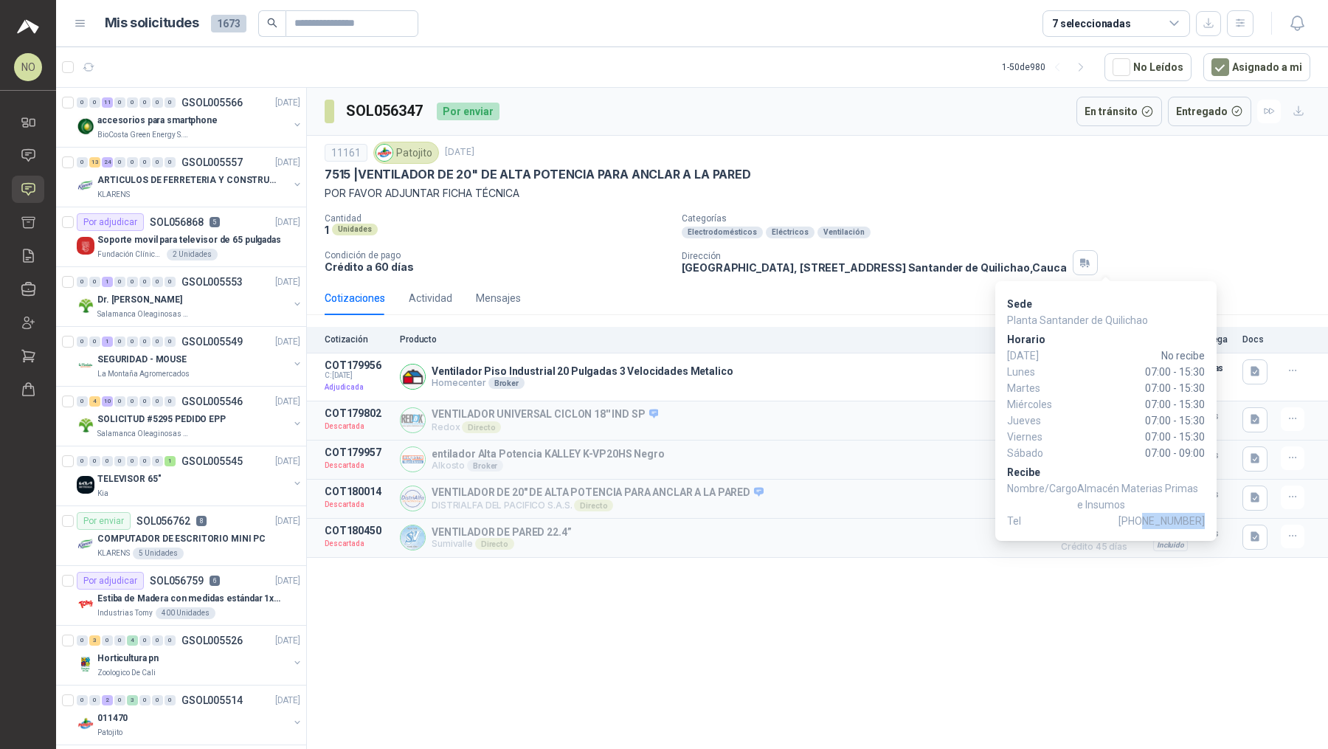
drag, startPoint x: 1148, startPoint y: 522, endPoint x: 1202, endPoint y: 522, distance: 54.6
click at [1202, 522] on span "+57 3105481184" at bounding box center [1161, 521] width 86 height 16
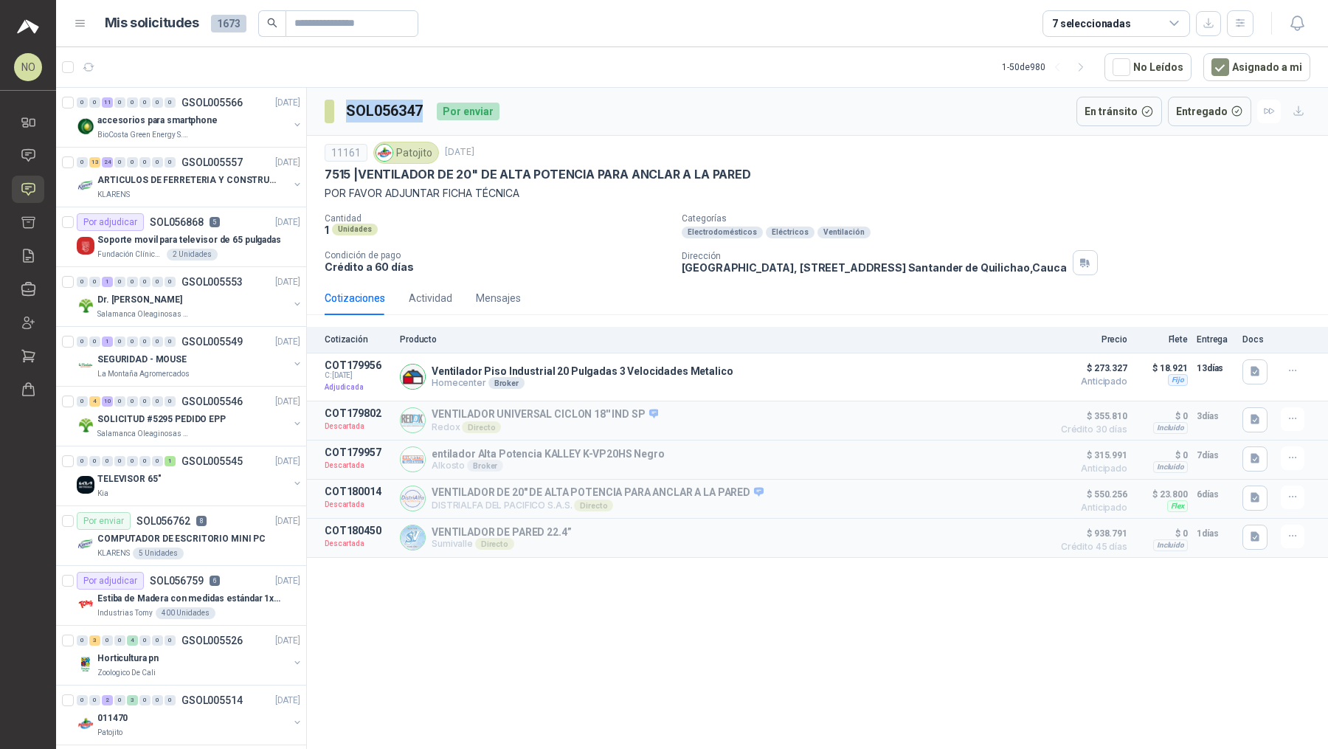
drag, startPoint x: 347, startPoint y: 106, endPoint x: 425, endPoint y: 111, distance: 78.3
click at [425, 111] on h3 "SOL056347" at bounding box center [385, 111] width 79 height 23
click at [994, 373] on button "Detalles" at bounding box center [1009, 377] width 69 height 20
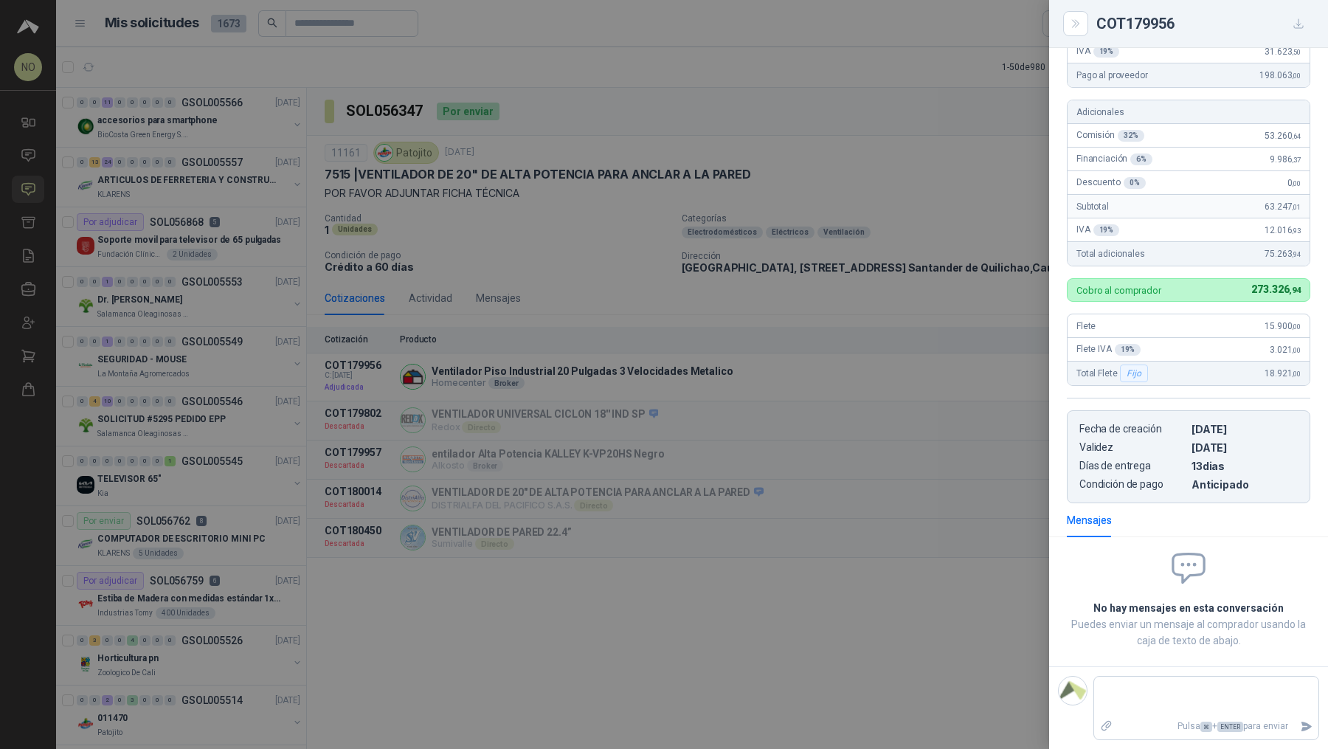
click at [607, 176] on div at bounding box center [664, 374] width 1328 height 749
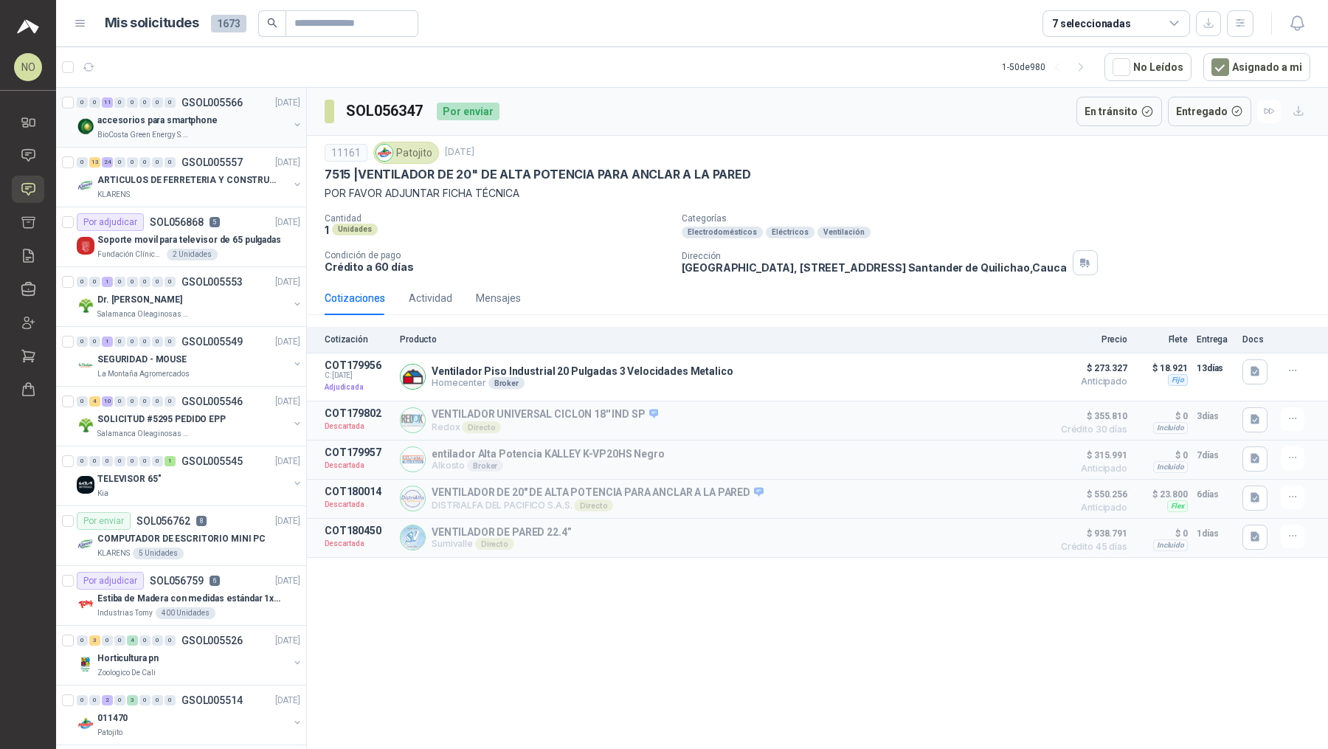
click at [235, 120] on div "accesorios para smartphone" at bounding box center [192, 120] width 191 height 18
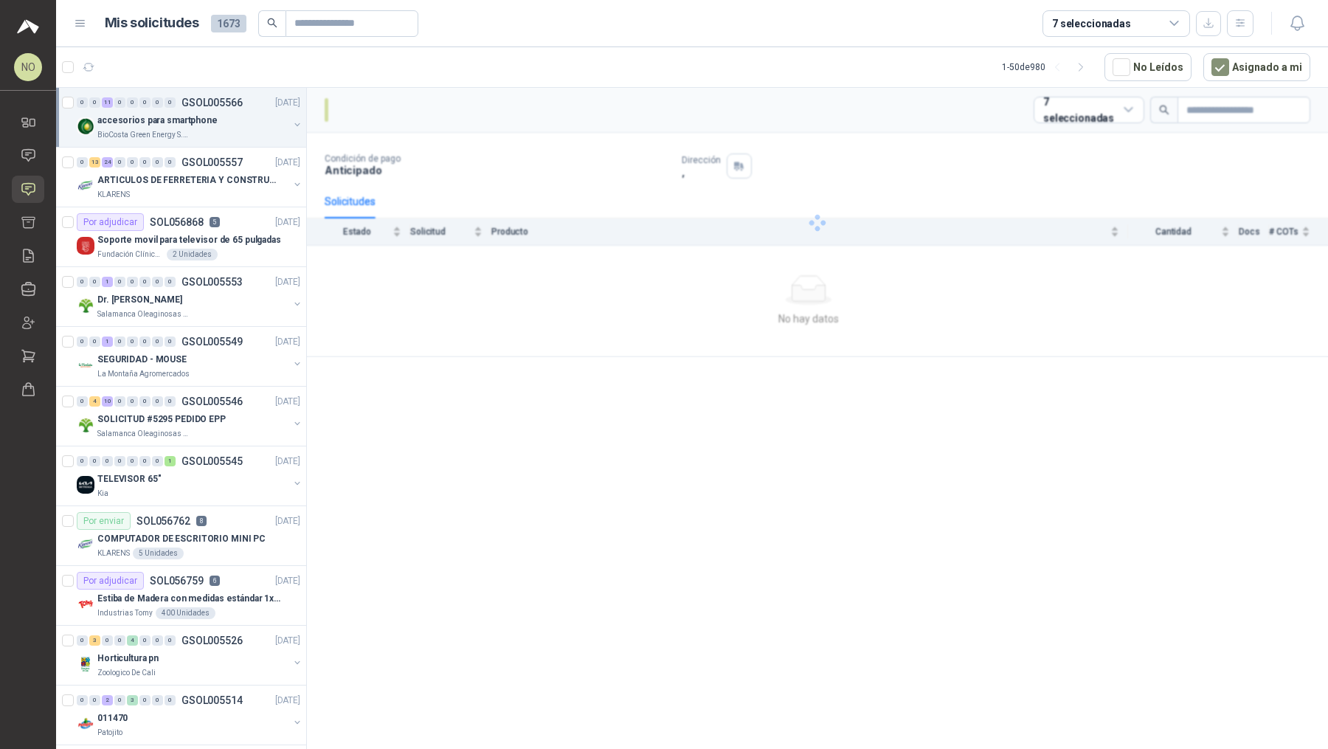
click at [235, 120] on div "accesorios para smartphone" at bounding box center [192, 120] width 191 height 18
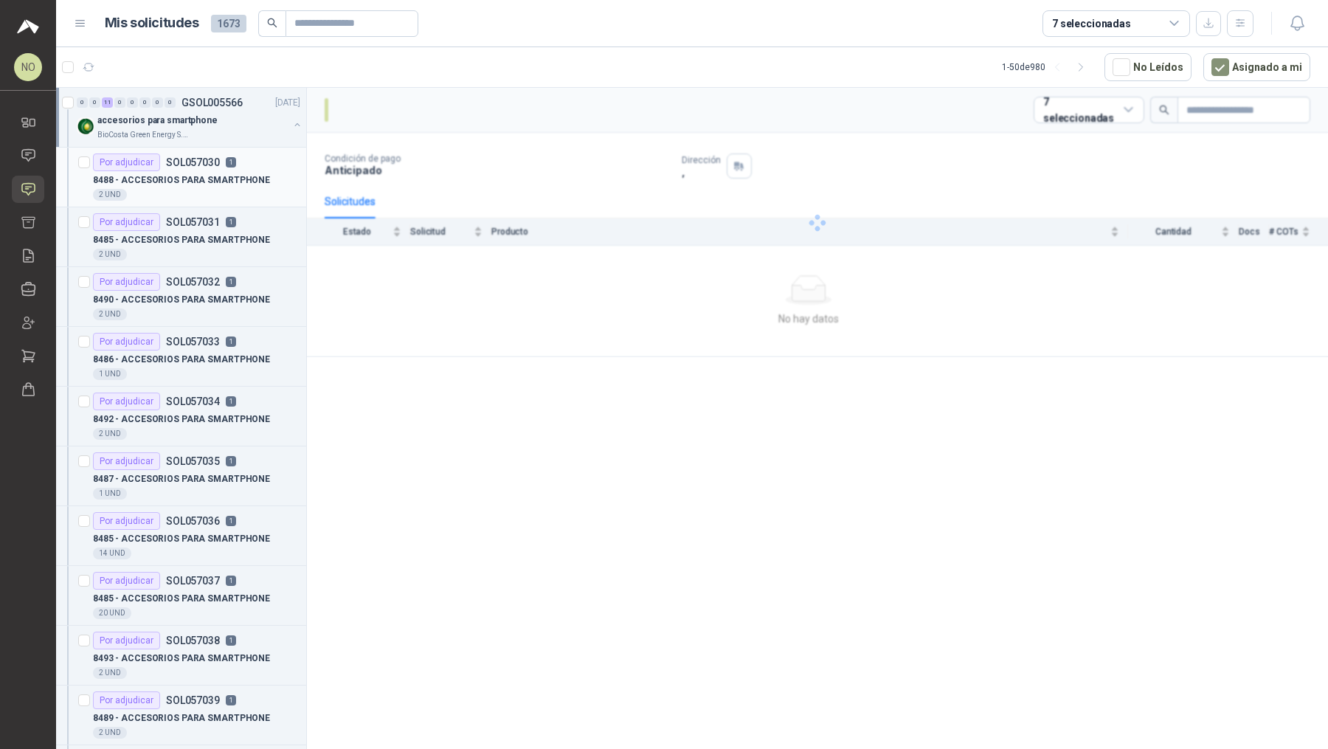
click at [205, 184] on p "8488 - ACCESORIOS PARA SMARTPHONE" at bounding box center [181, 180] width 177 height 14
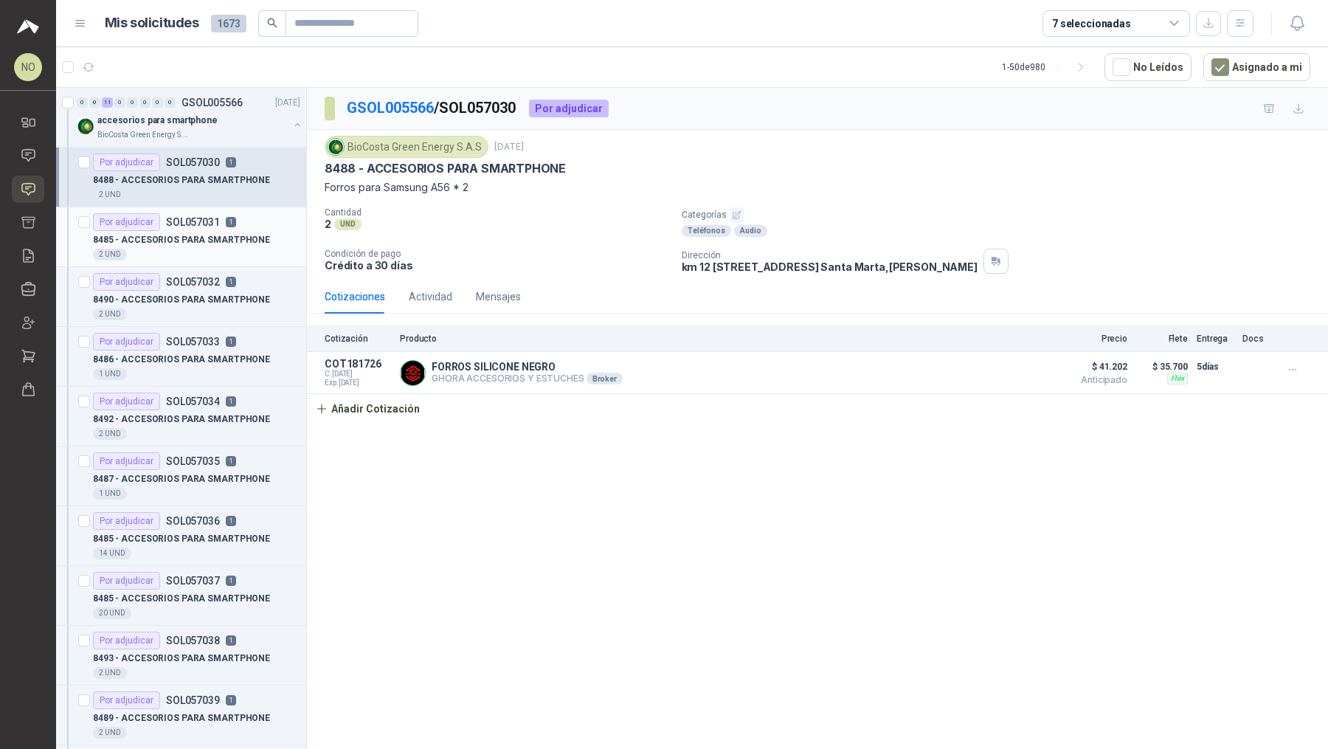
click at [217, 213] on div "Por adjudicar SOL057031 1" at bounding box center [164, 222] width 143 height 18
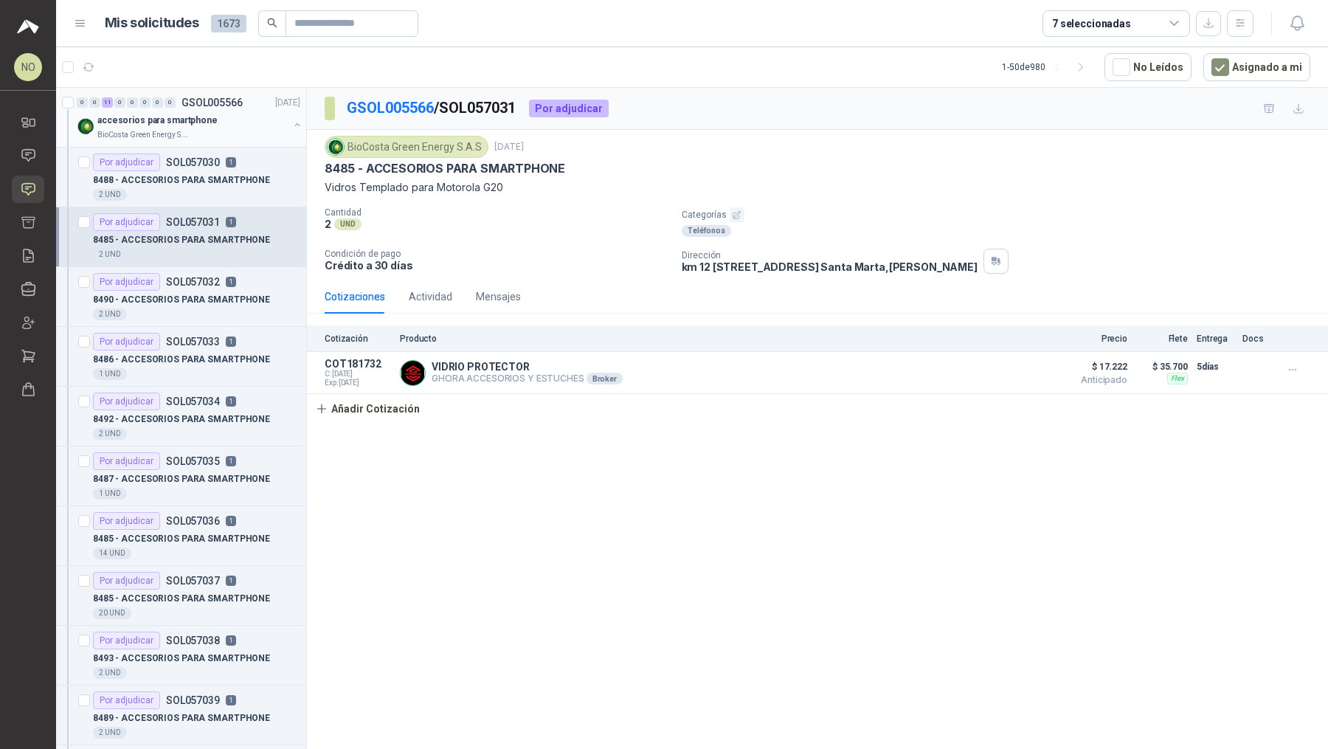
click at [245, 125] on div "accesorios para smartphone" at bounding box center [192, 120] width 191 height 18
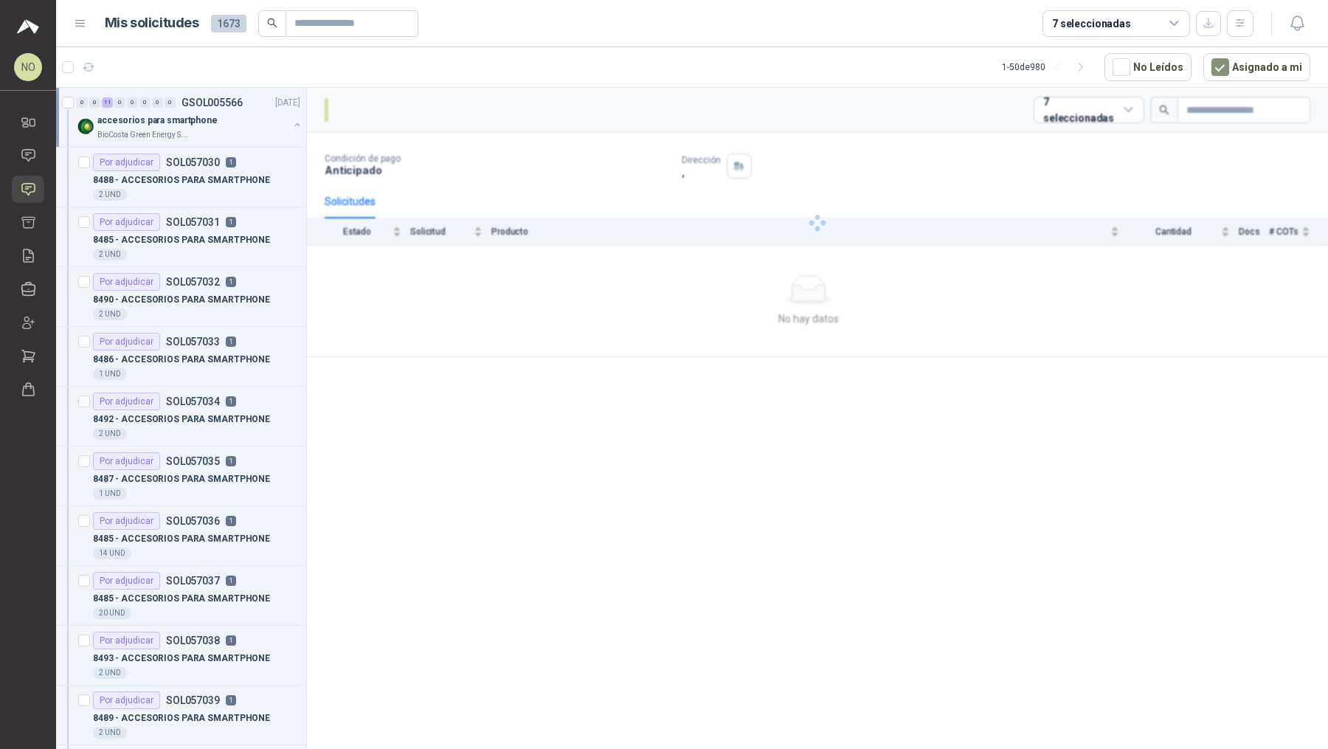
click at [245, 125] on div "accesorios para smartphone" at bounding box center [192, 120] width 191 height 18
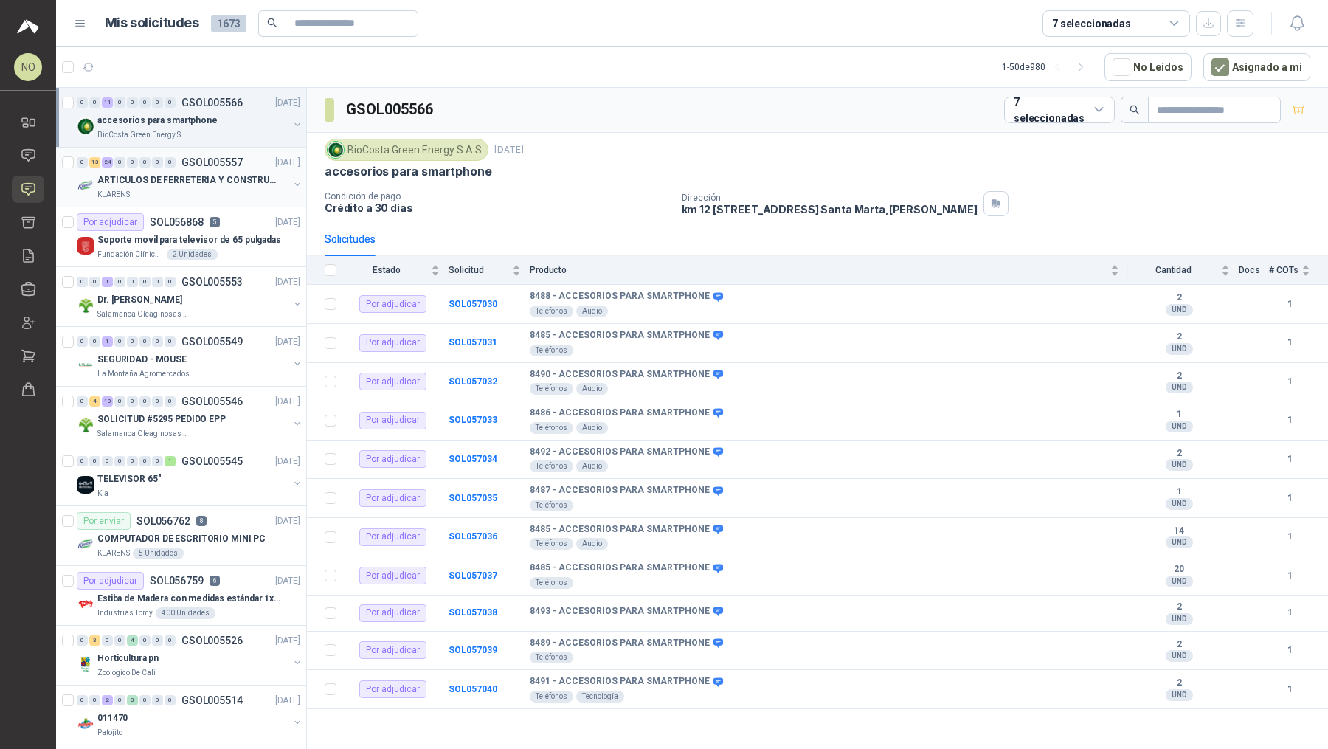
click at [227, 171] on div "ARTICULOS DE FERRETERIA Y CONSTRUCCION EN GENERAL" at bounding box center [192, 180] width 191 height 18
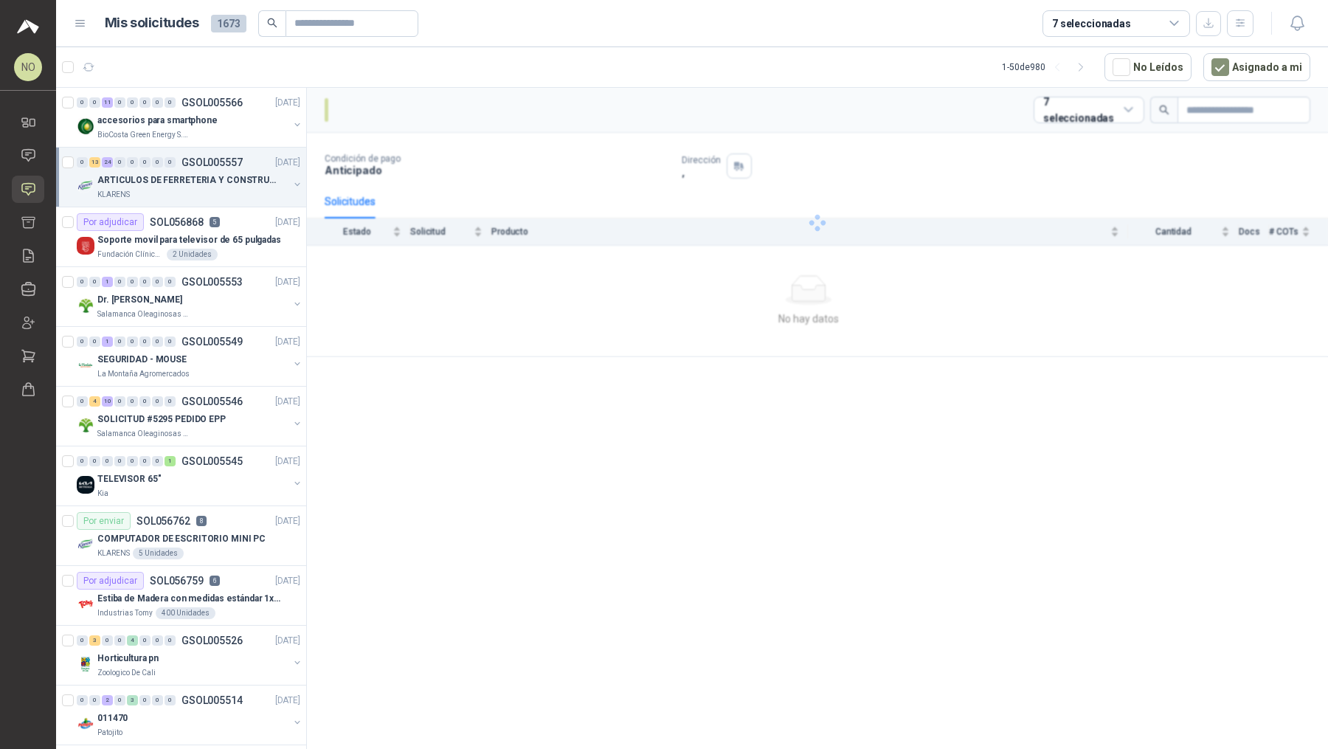
click at [227, 171] on div "ARTICULOS DE FERRETERIA Y CONSTRUCCION EN GENERAL" at bounding box center [192, 180] width 191 height 18
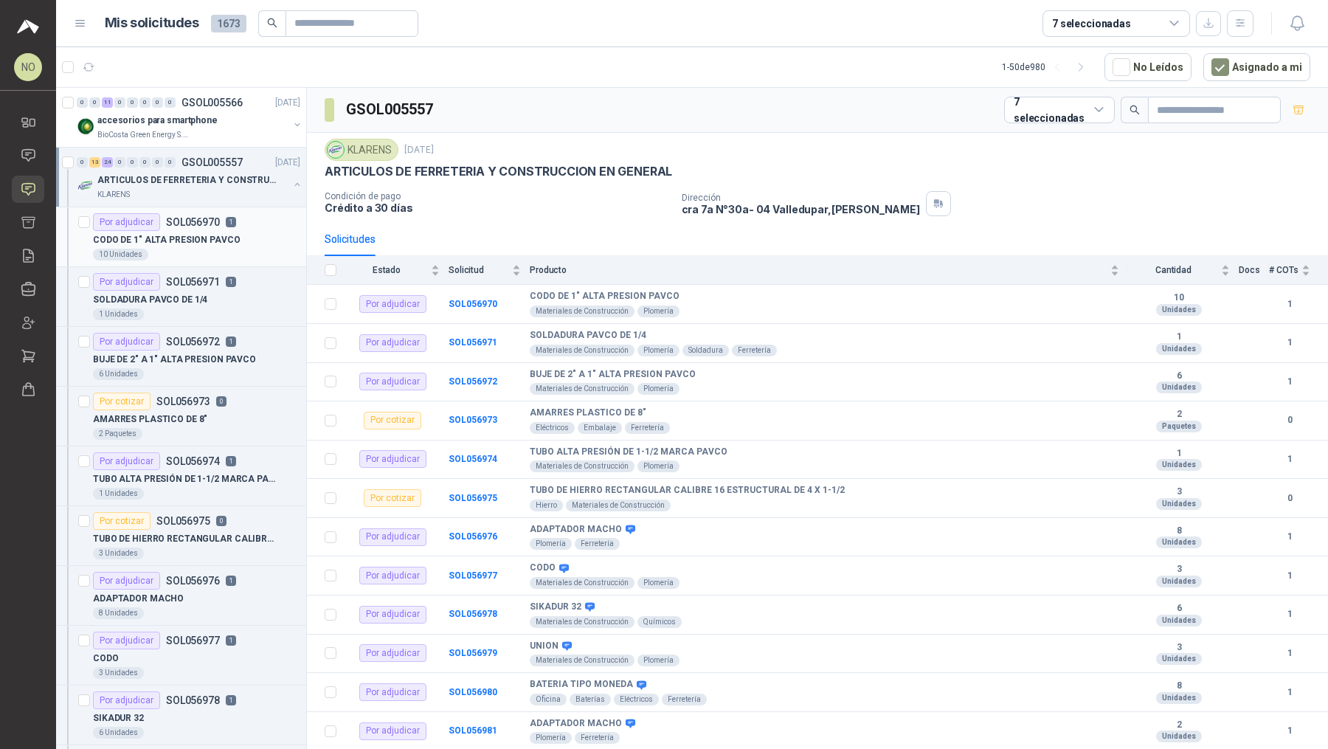
click at [206, 240] on p "CODO DE 1" ALTA PRESION PAVCO" at bounding box center [167, 240] width 148 height 14
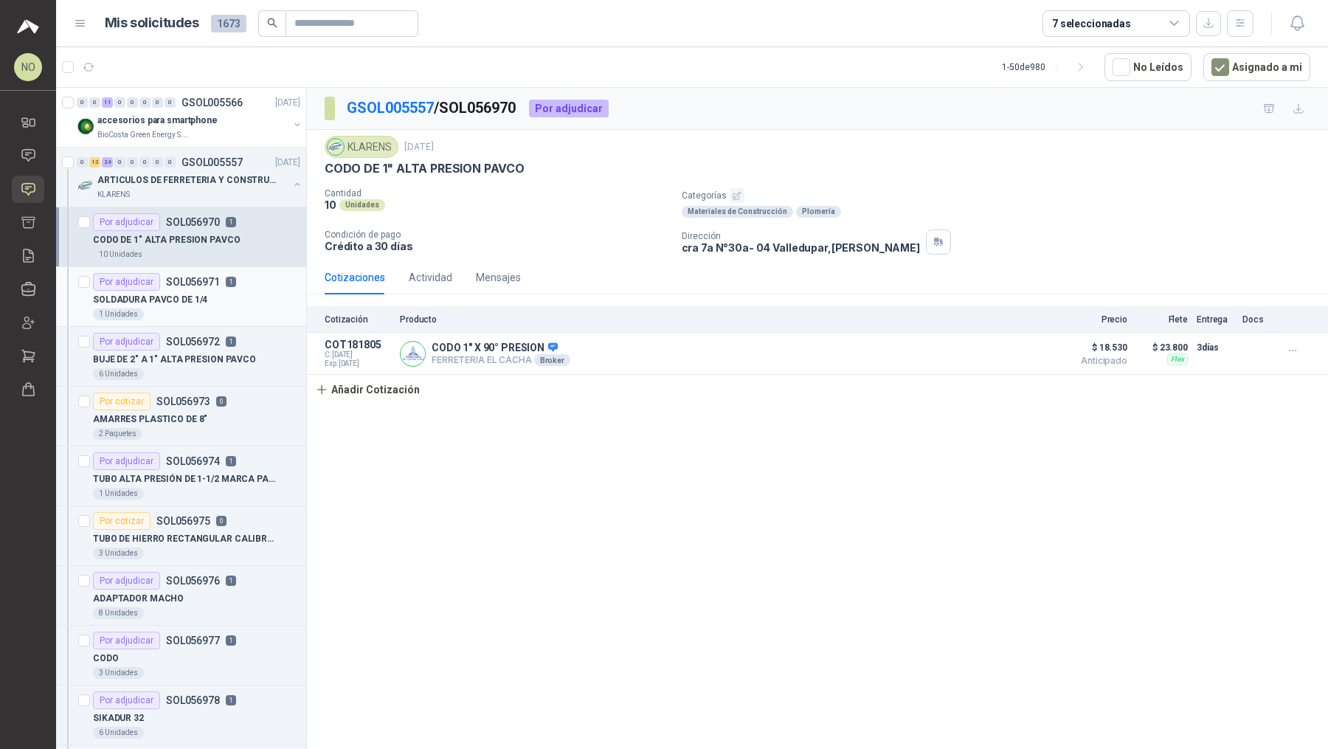
click at [196, 301] on p "SOLDADURA PAVCO DE 1/4" at bounding box center [150, 300] width 114 height 14
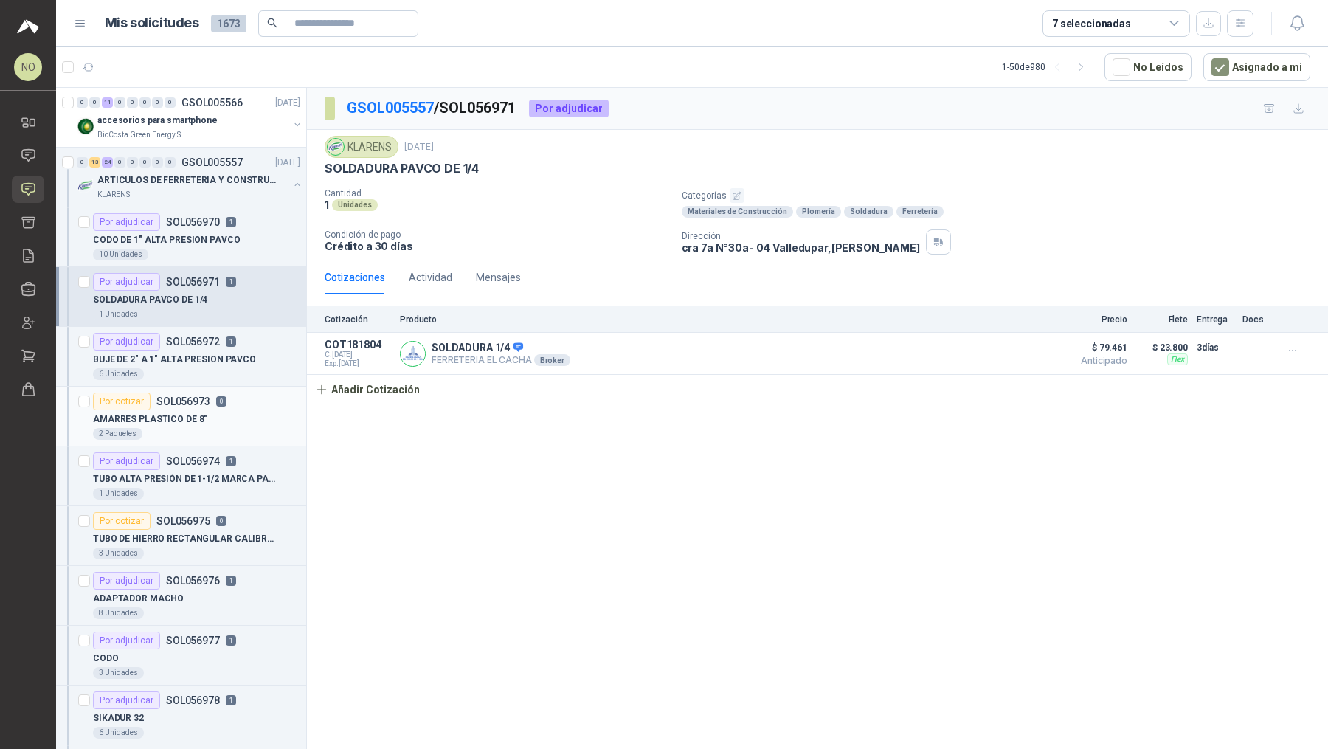
click at [206, 415] on div "AMARRES PLASTICO DE 8"" at bounding box center [196, 419] width 207 height 18
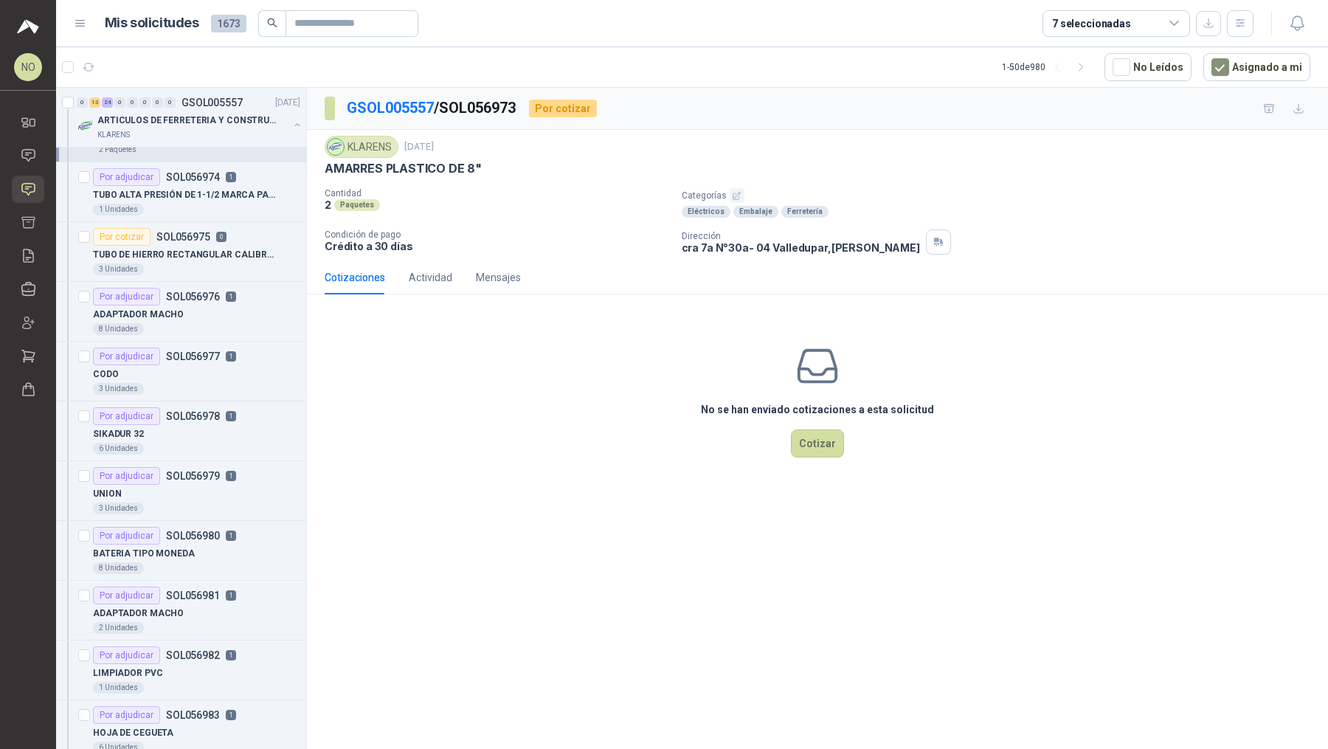
scroll to position [365, 0]
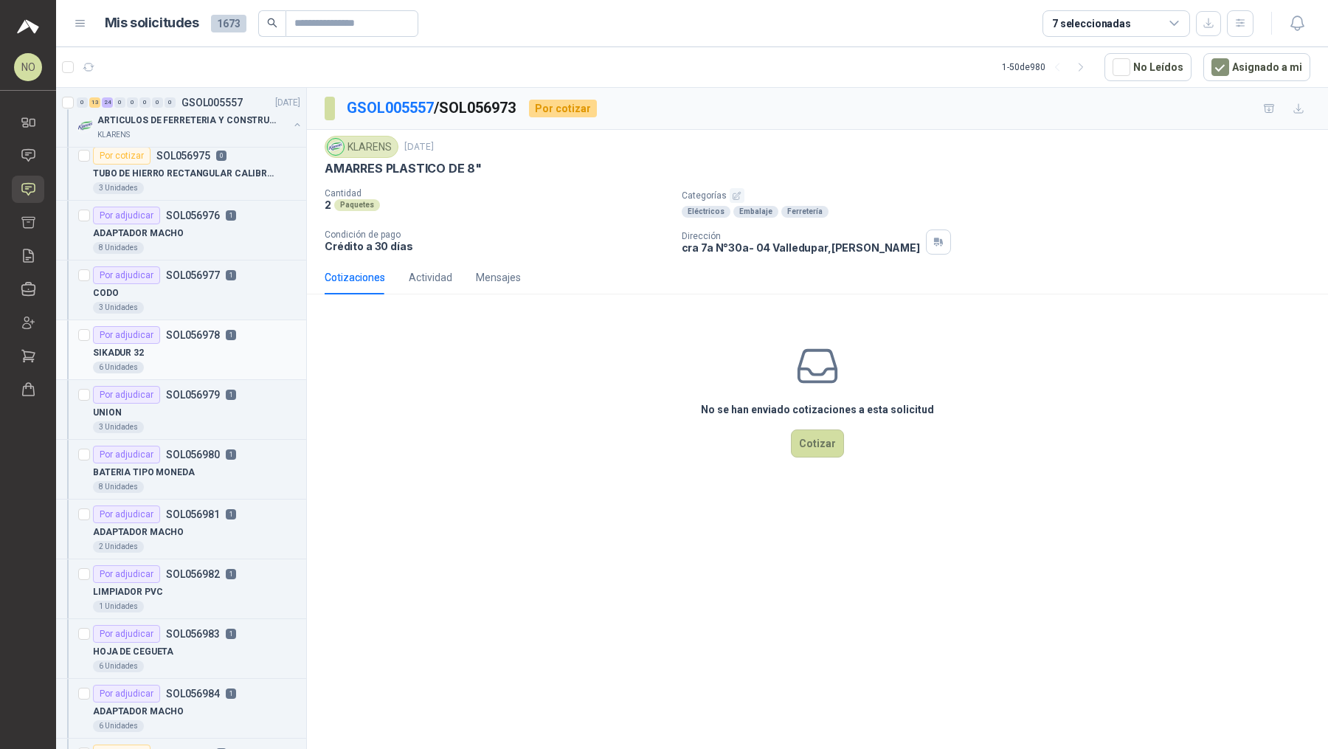
click at [202, 364] on div "6 Unidades" at bounding box center [196, 367] width 207 height 12
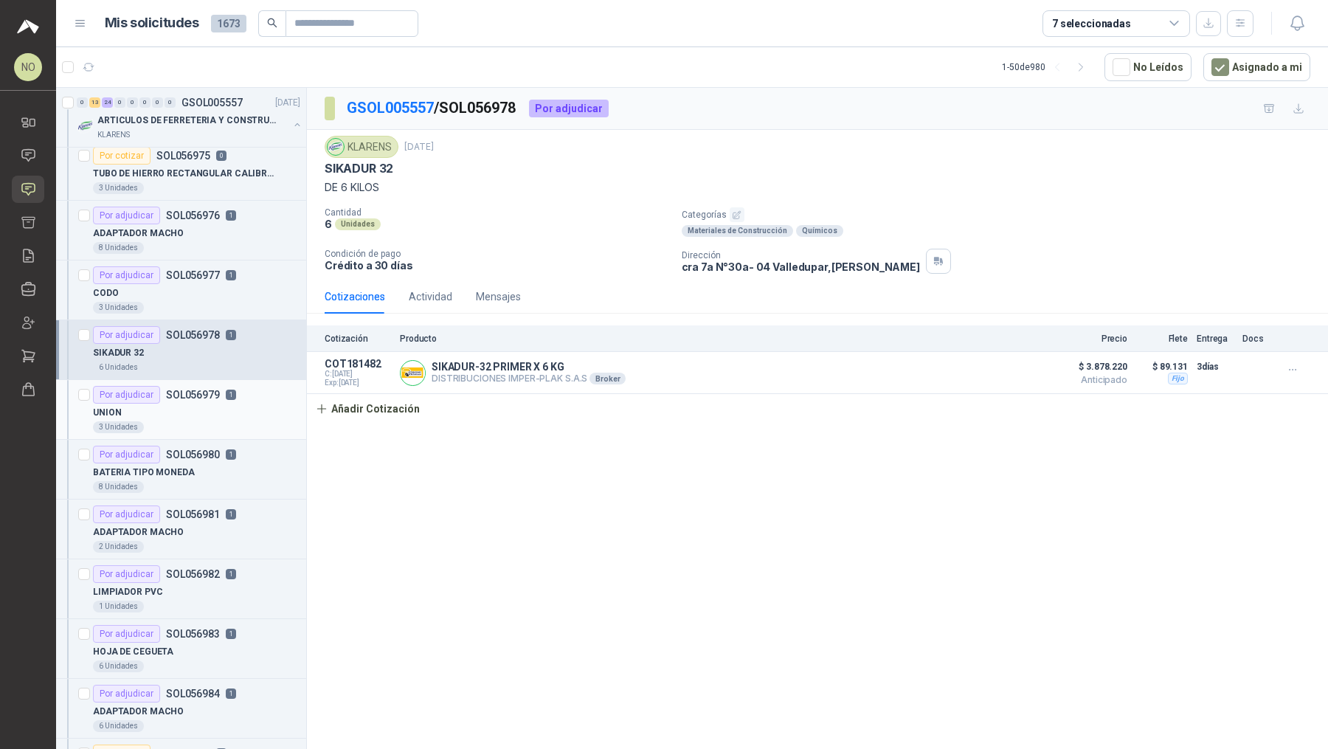
click at [182, 412] on div "UNION" at bounding box center [196, 413] width 207 height 18
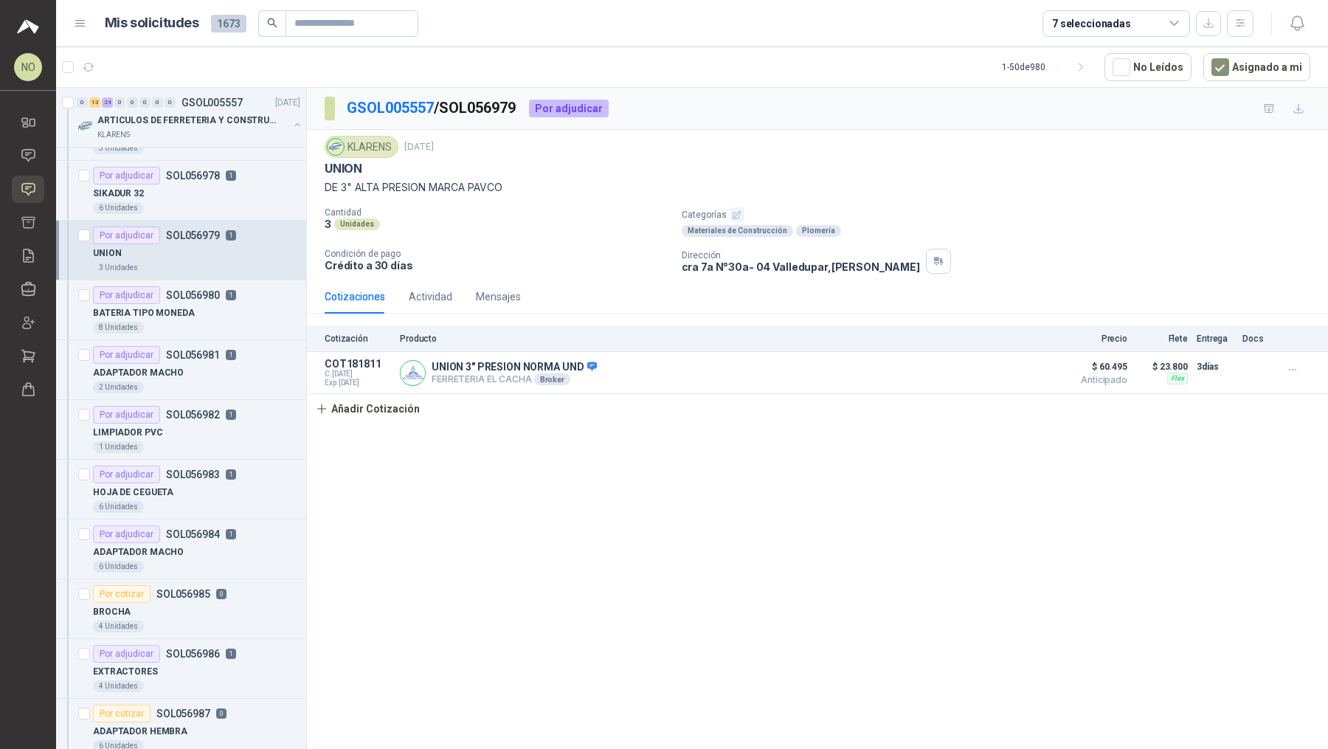
scroll to position [305, 0]
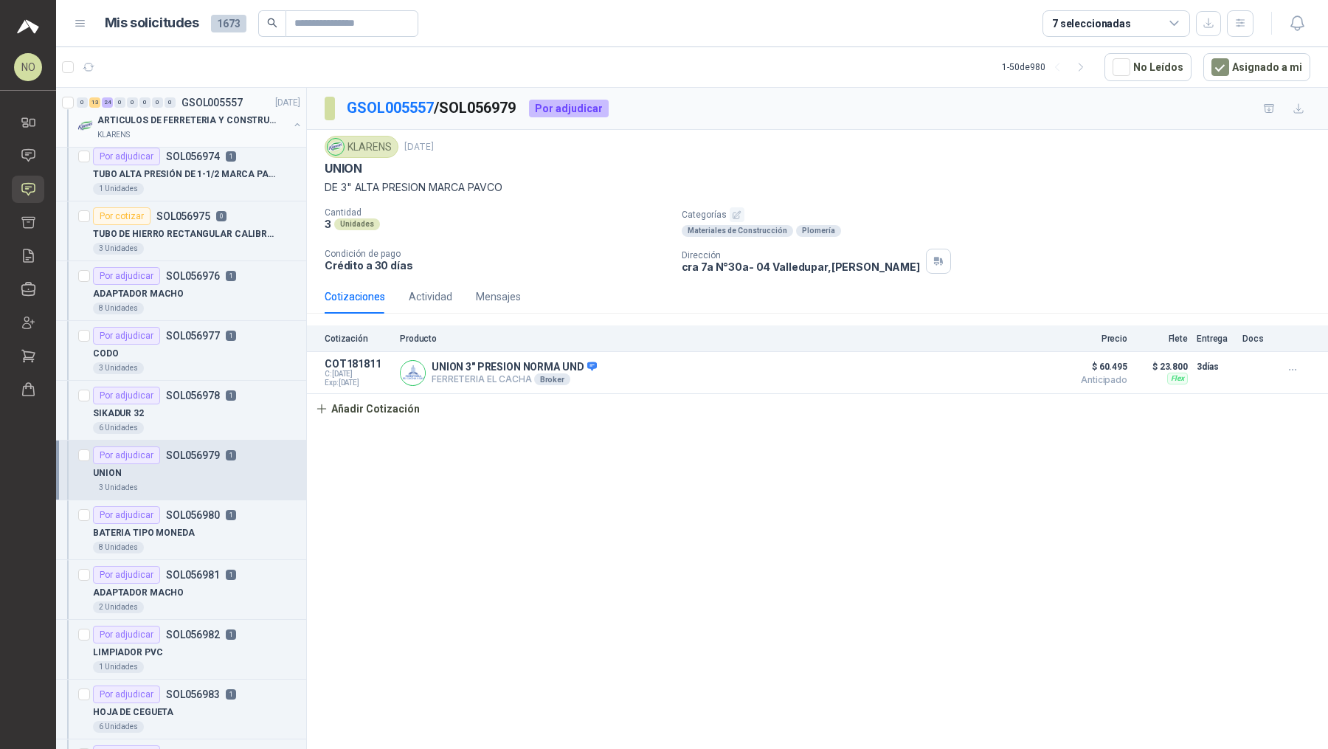
click at [238, 111] on div "ARTICULOS DE FERRETERIA Y CONSTRUCCION EN GENERAL" at bounding box center [192, 120] width 191 height 18
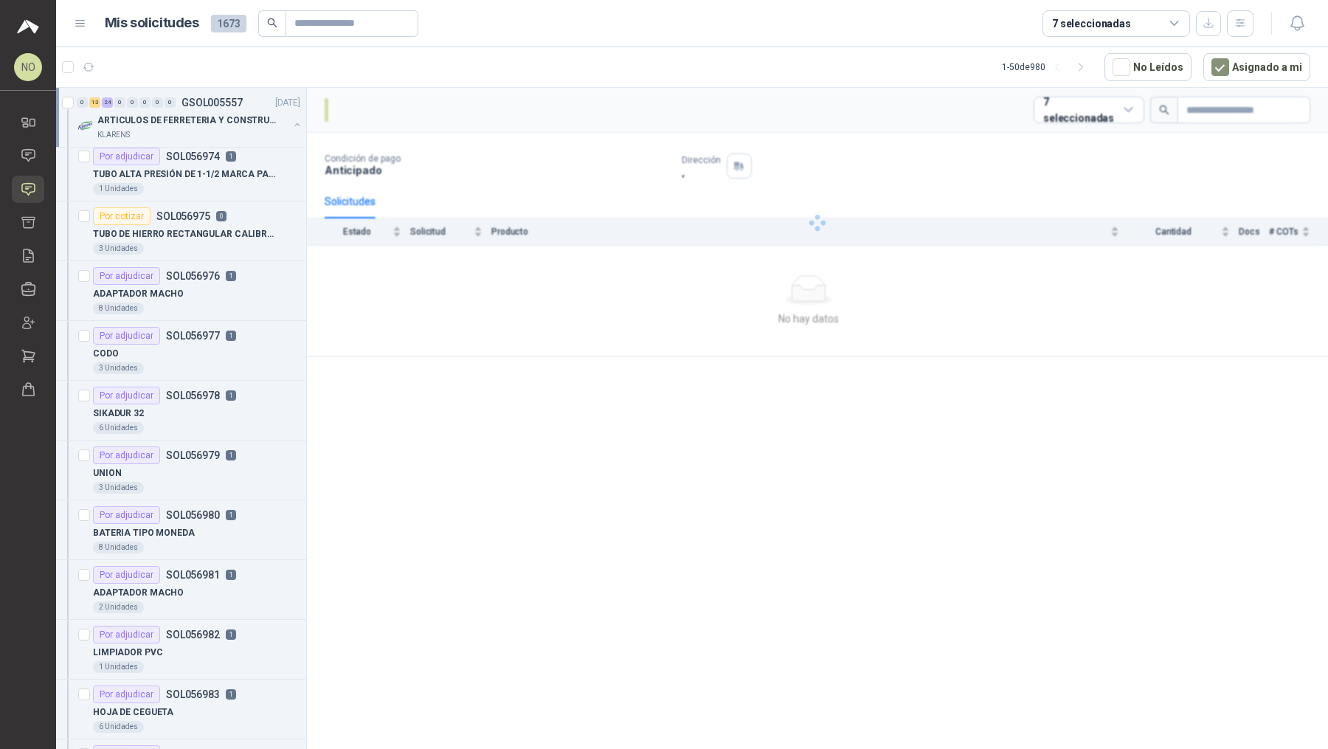
click at [238, 111] on div "ARTICULOS DE FERRETERIA Y CONSTRUCCION EN GENERAL" at bounding box center [192, 120] width 191 height 18
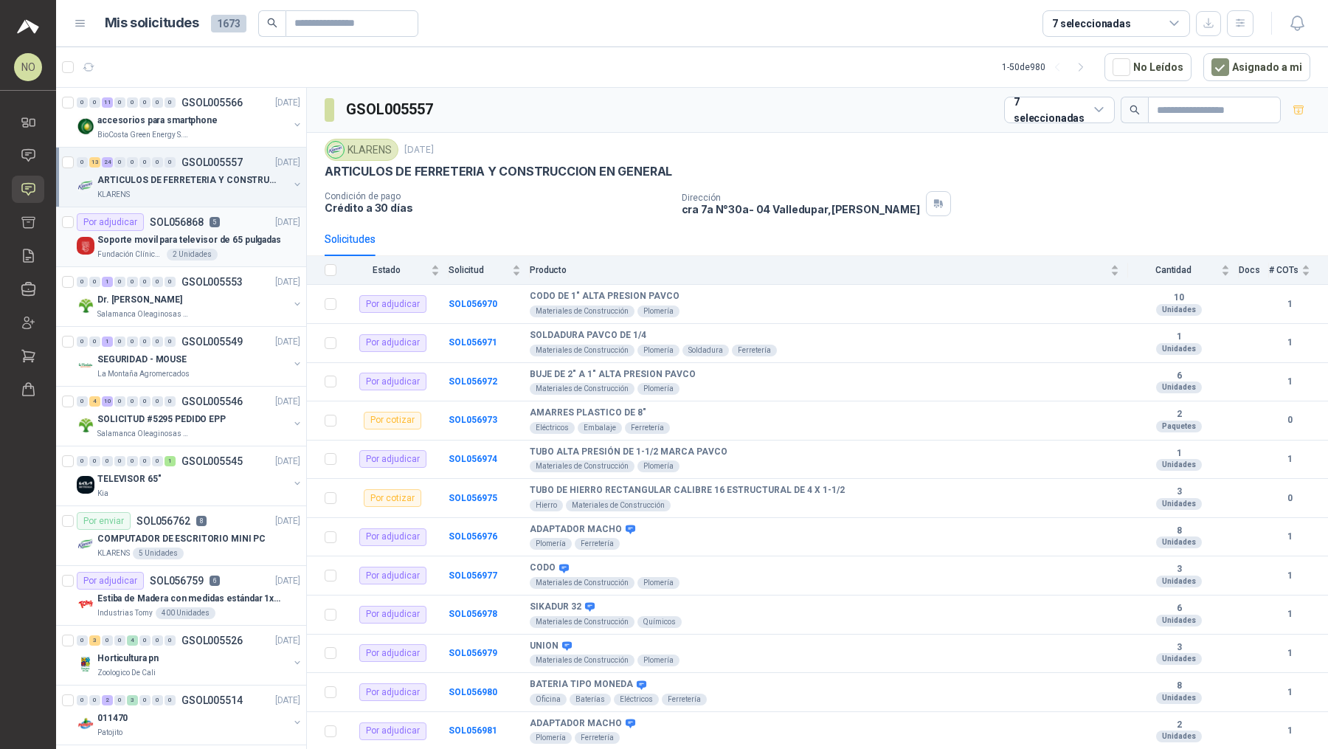
click at [226, 255] on div "Fundación Clínica Shaio 2 Unidades" at bounding box center [198, 255] width 203 height 12
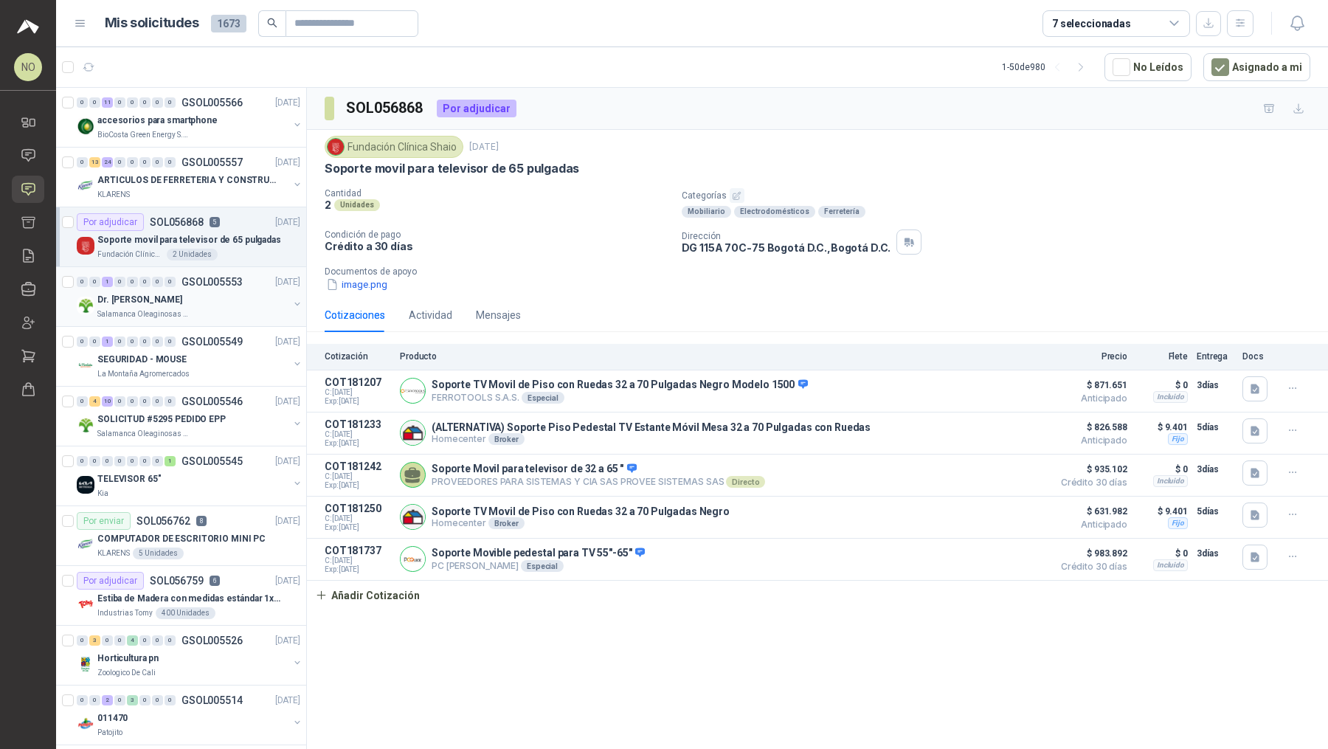
click at [208, 311] on div "Salamanca Oleaginosas SAS" at bounding box center [192, 314] width 191 height 12
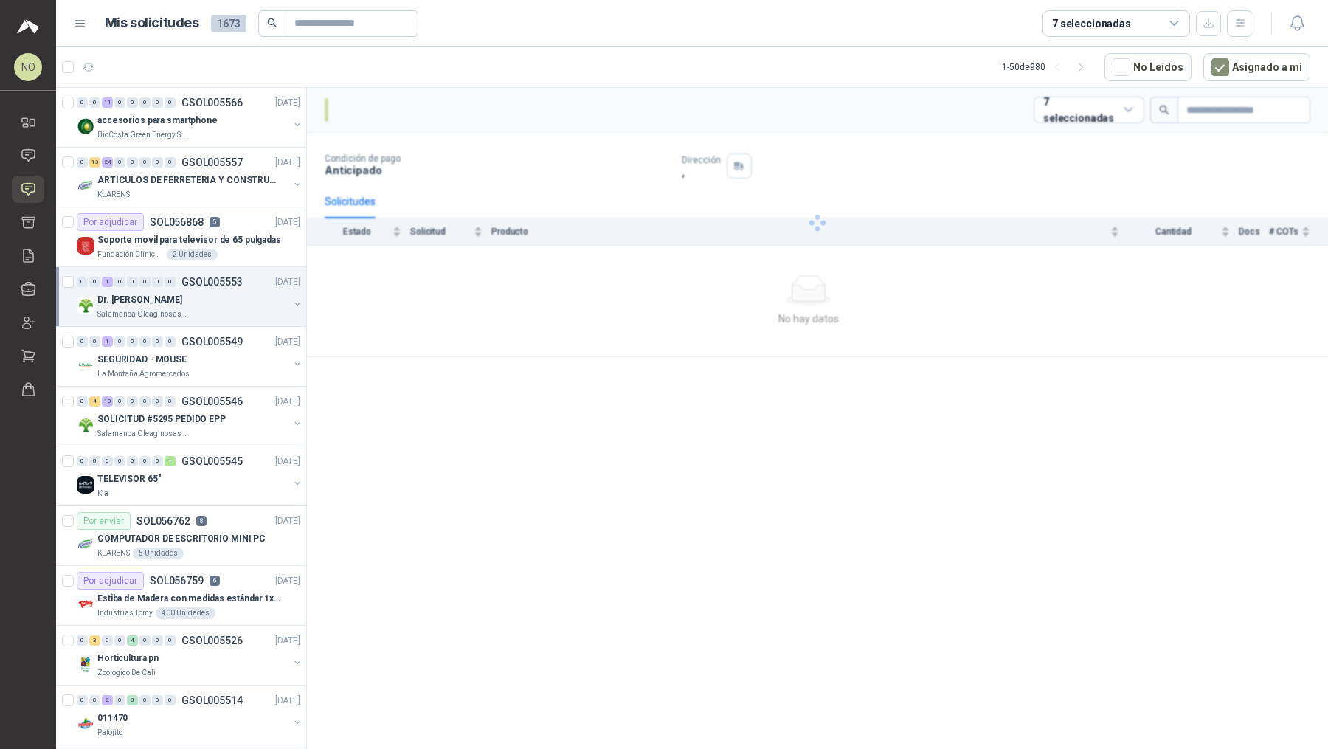
click at [208, 311] on div "Salamanca Oleaginosas SAS" at bounding box center [192, 314] width 191 height 12
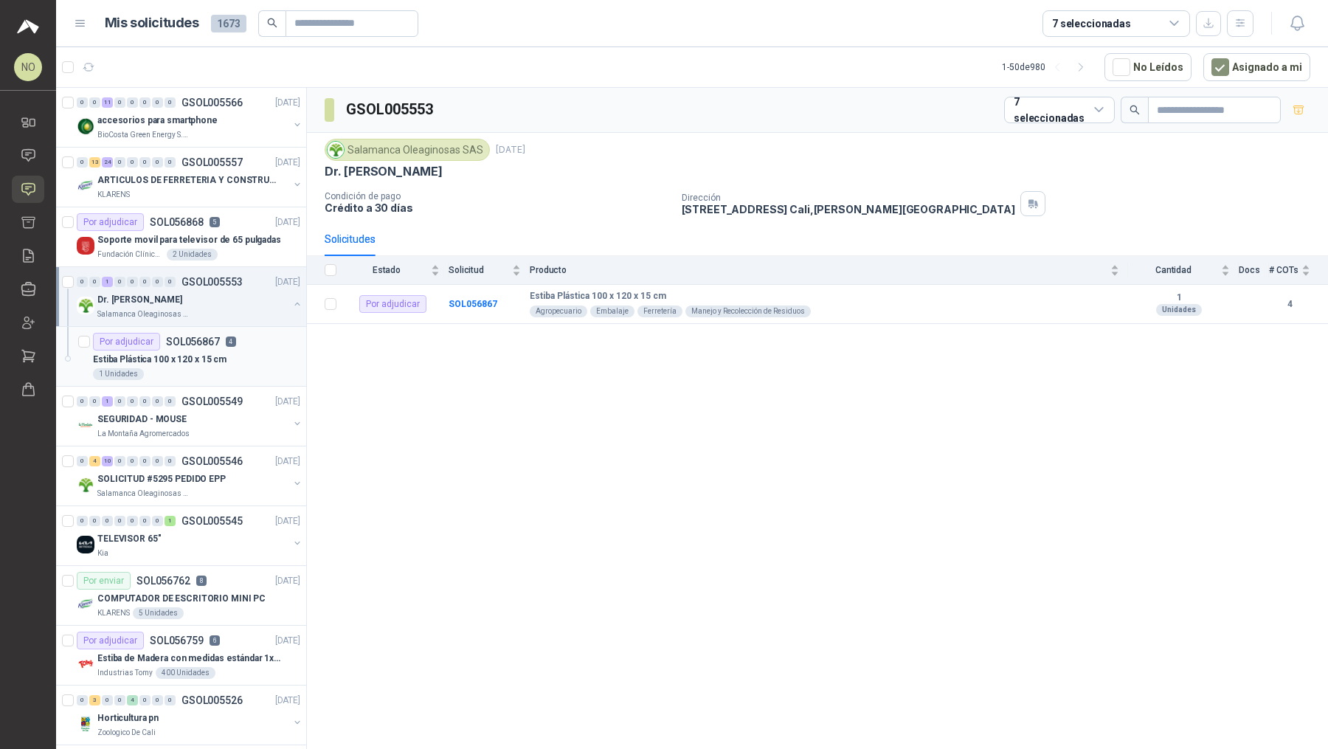
click at [194, 362] on p "Estiba Plástica 100 x 120 x 15 cm" at bounding box center [160, 360] width 134 height 14
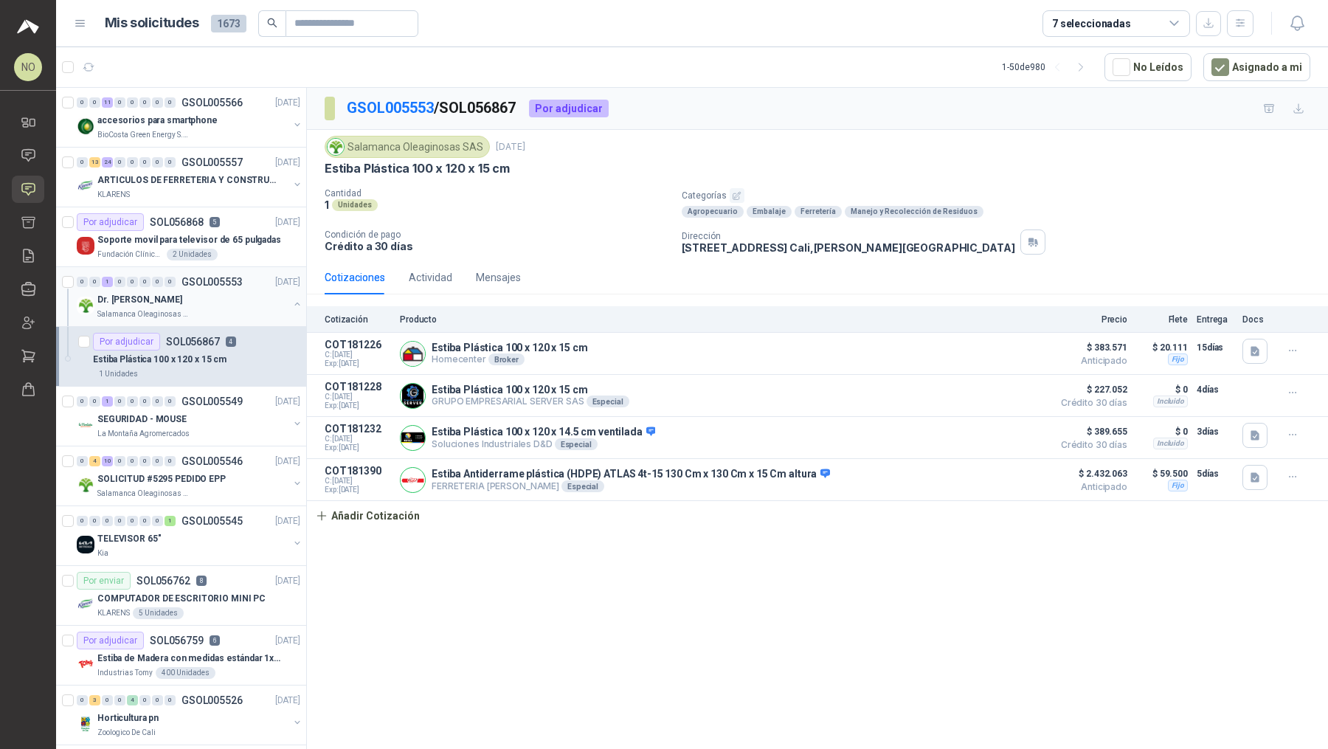
click at [218, 299] on div "Dr. [PERSON_NAME]" at bounding box center [192, 300] width 191 height 18
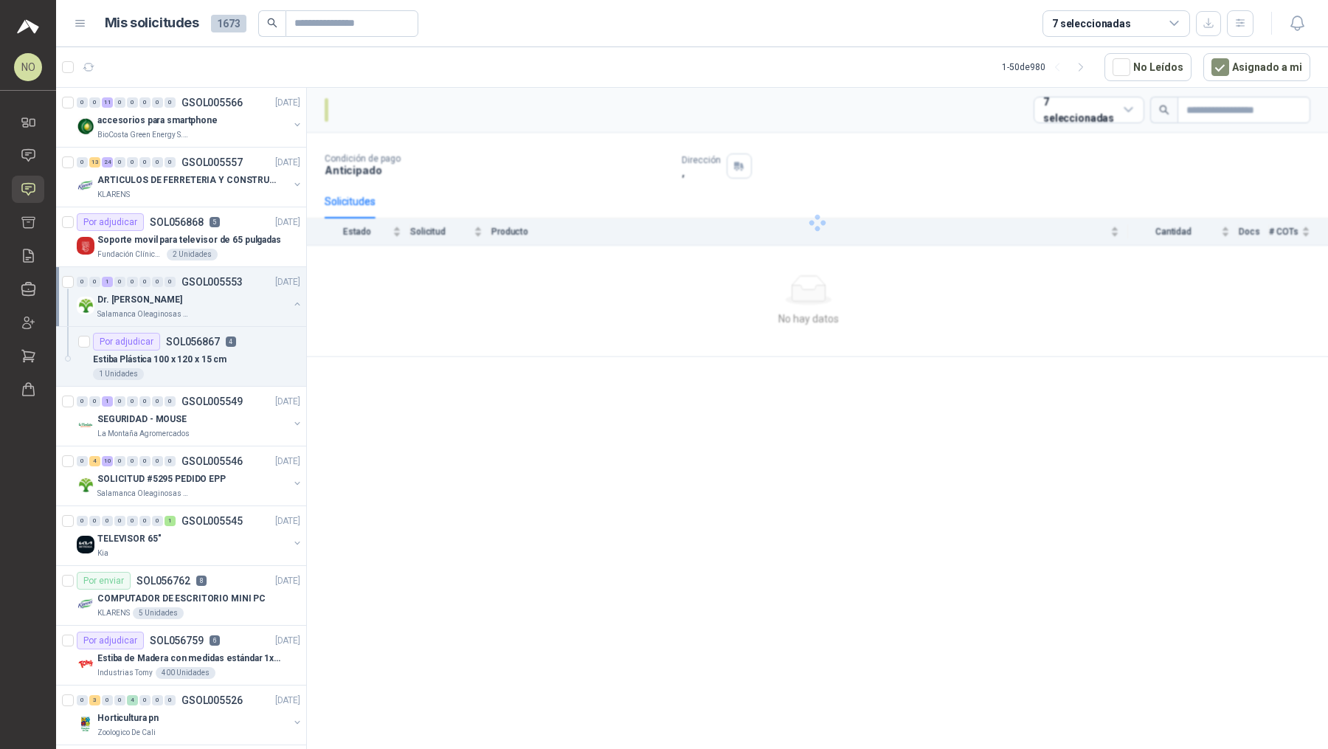
click at [218, 299] on div "Dr. [PERSON_NAME]" at bounding box center [192, 300] width 191 height 18
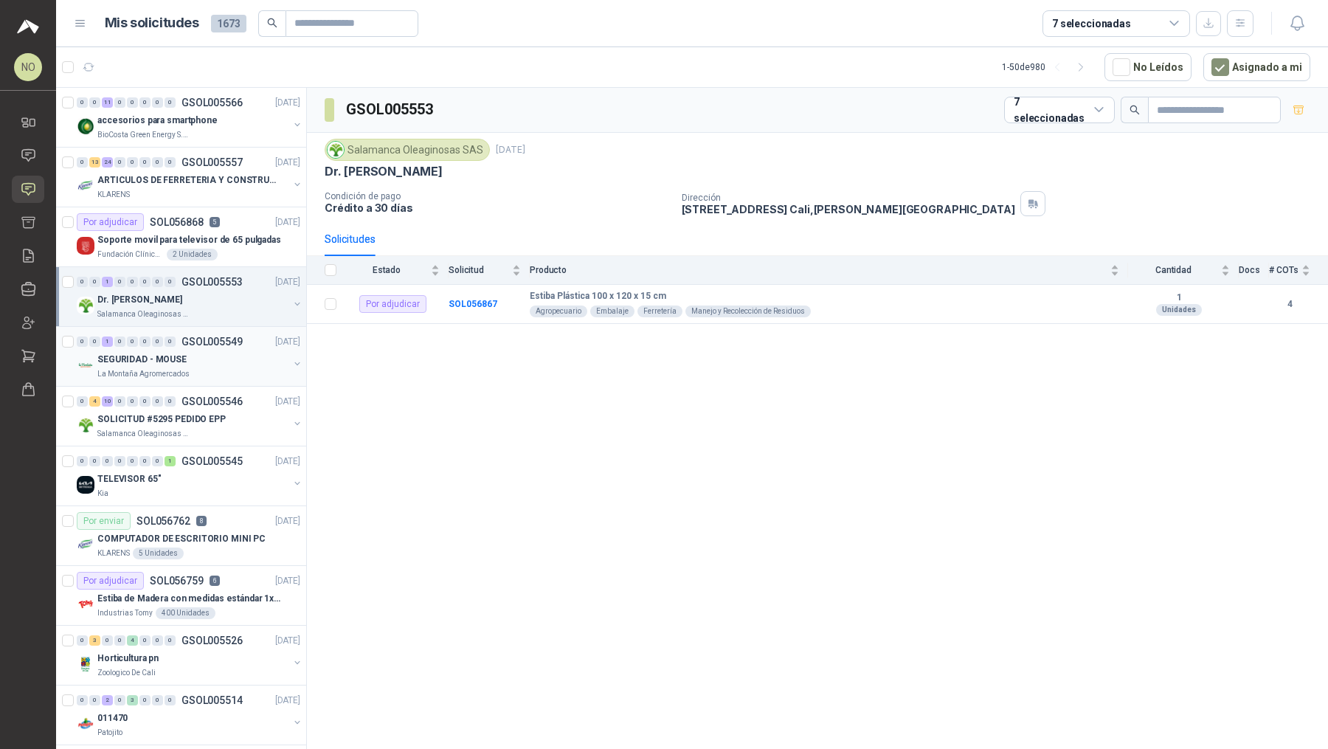
click at [207, 345] on p "GSOL005549" at bounding box center [211, 341] width 61 height 10
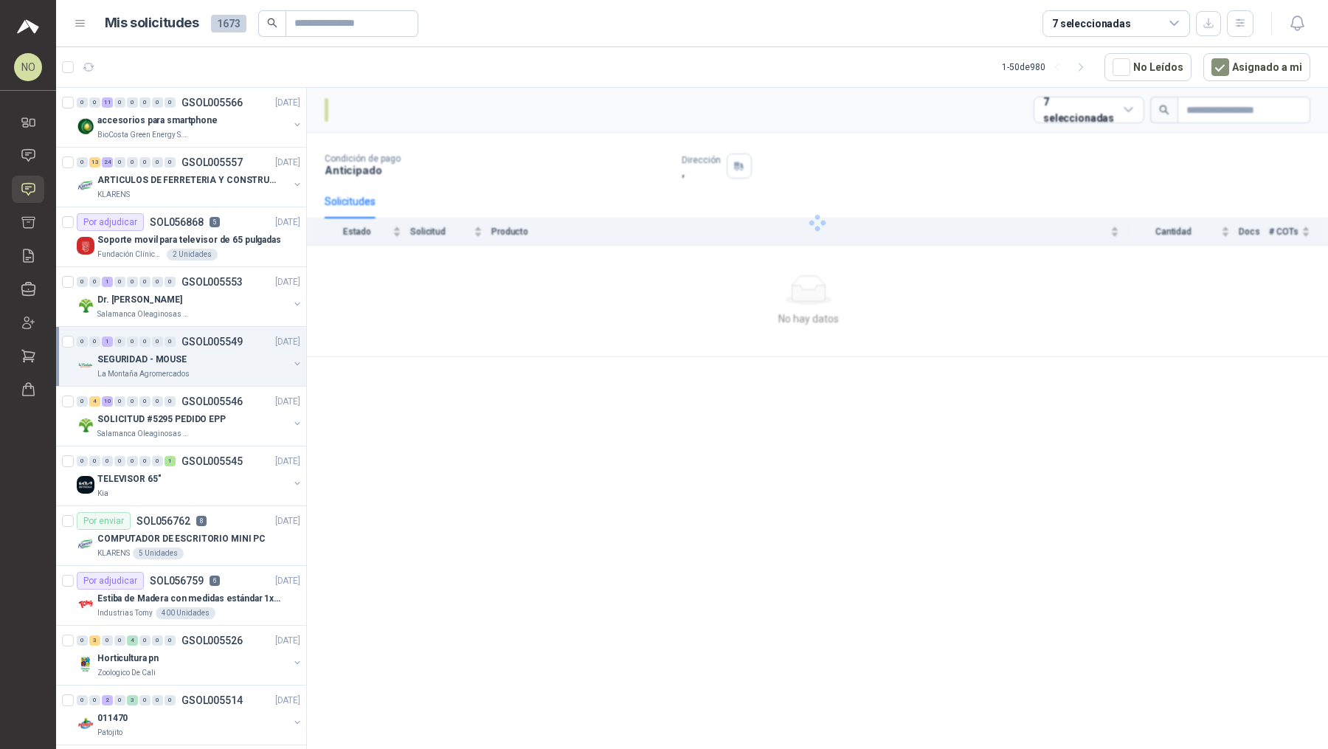
click at [207, 345] on p "GSOL005549" at bounding box center [211, 341] width 61 height 10
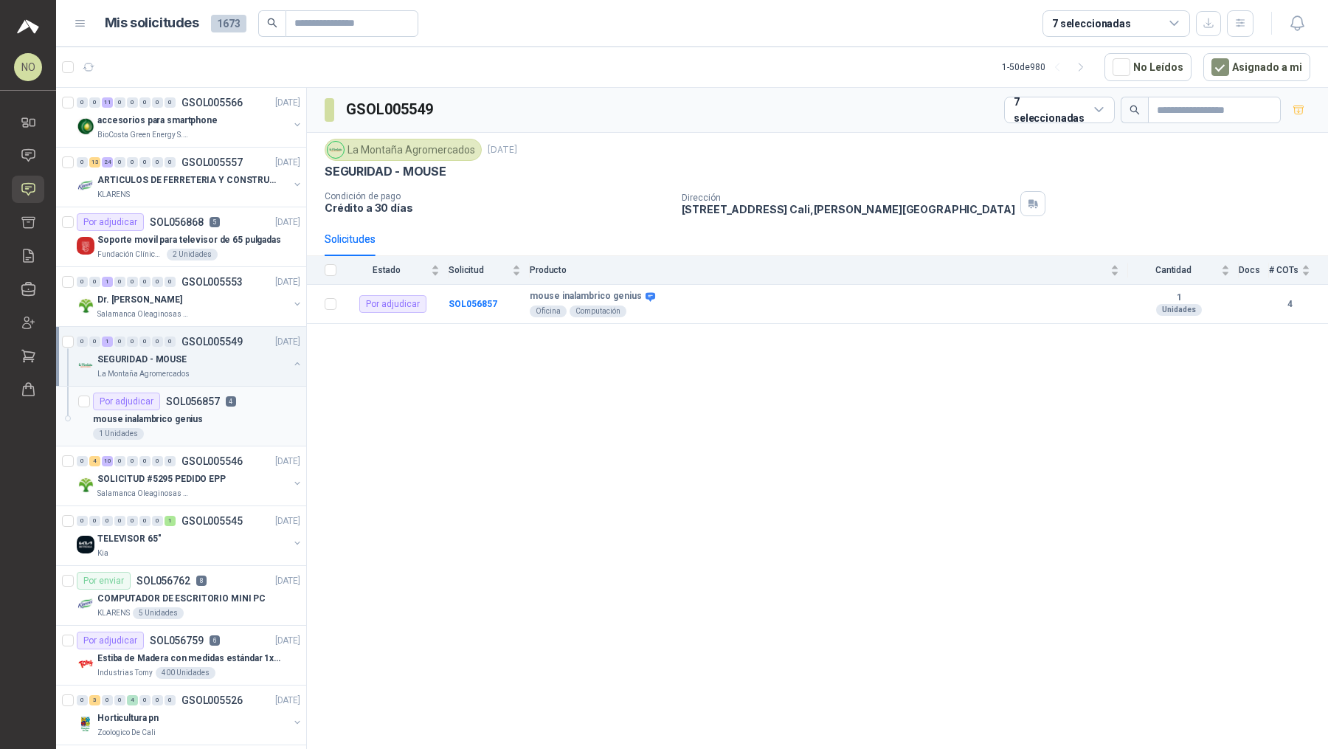
click at [206, 410] on div "mouse inalambrico genius" at bounding box center [196, 419] width 207 height 18
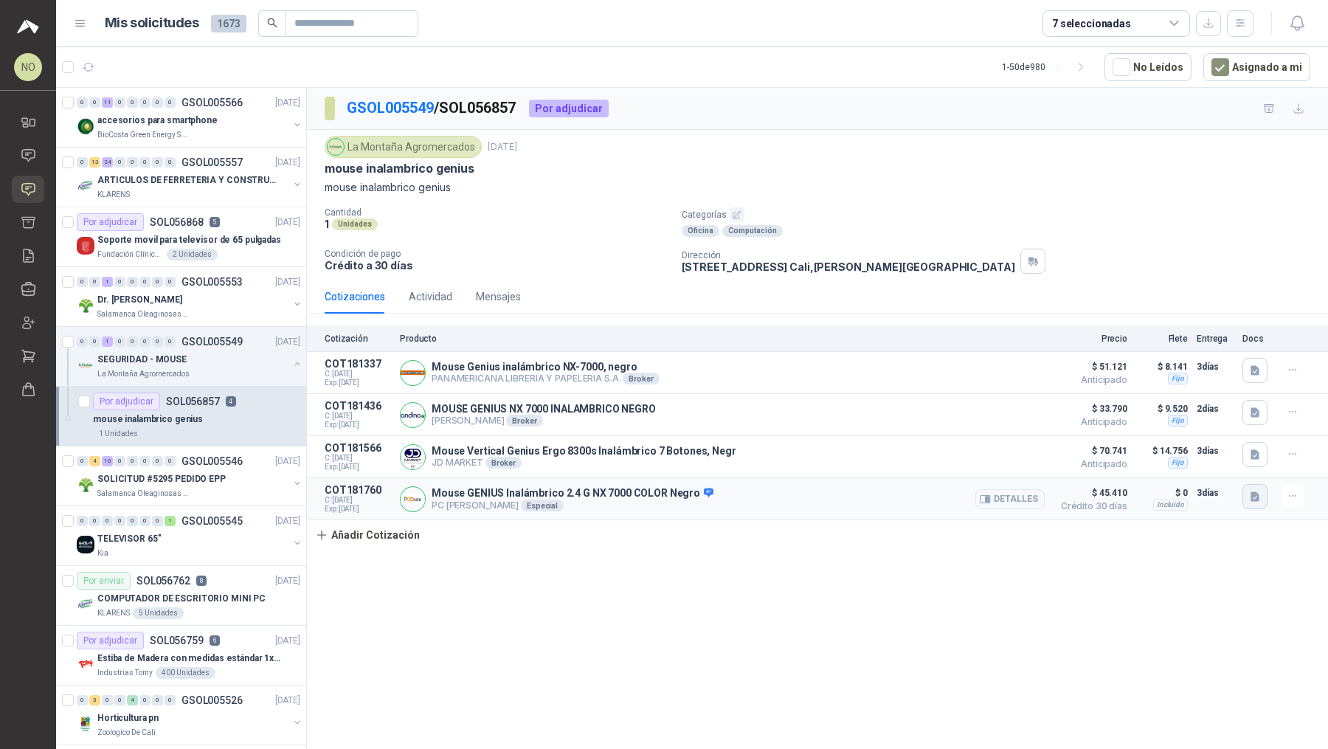
click at [1252, 498] on icon "button" at bounding box center [1254, 497] width 9 height 10
click at [1207, 460] on button "31030027400.jpg" at bounding box center [1211, 461] width 91 height 15
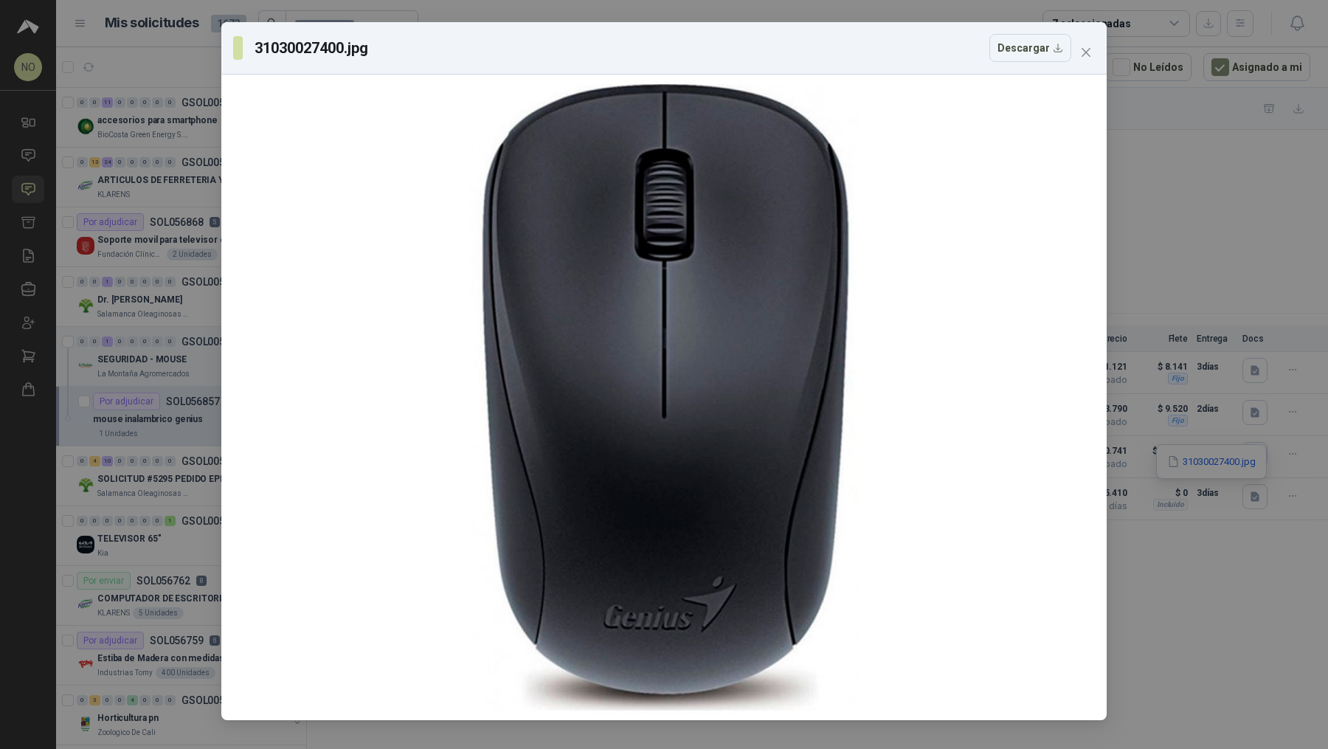
click at [1079, 50] on span "Close" at bounding box center [1086, 52] width 24 height 12
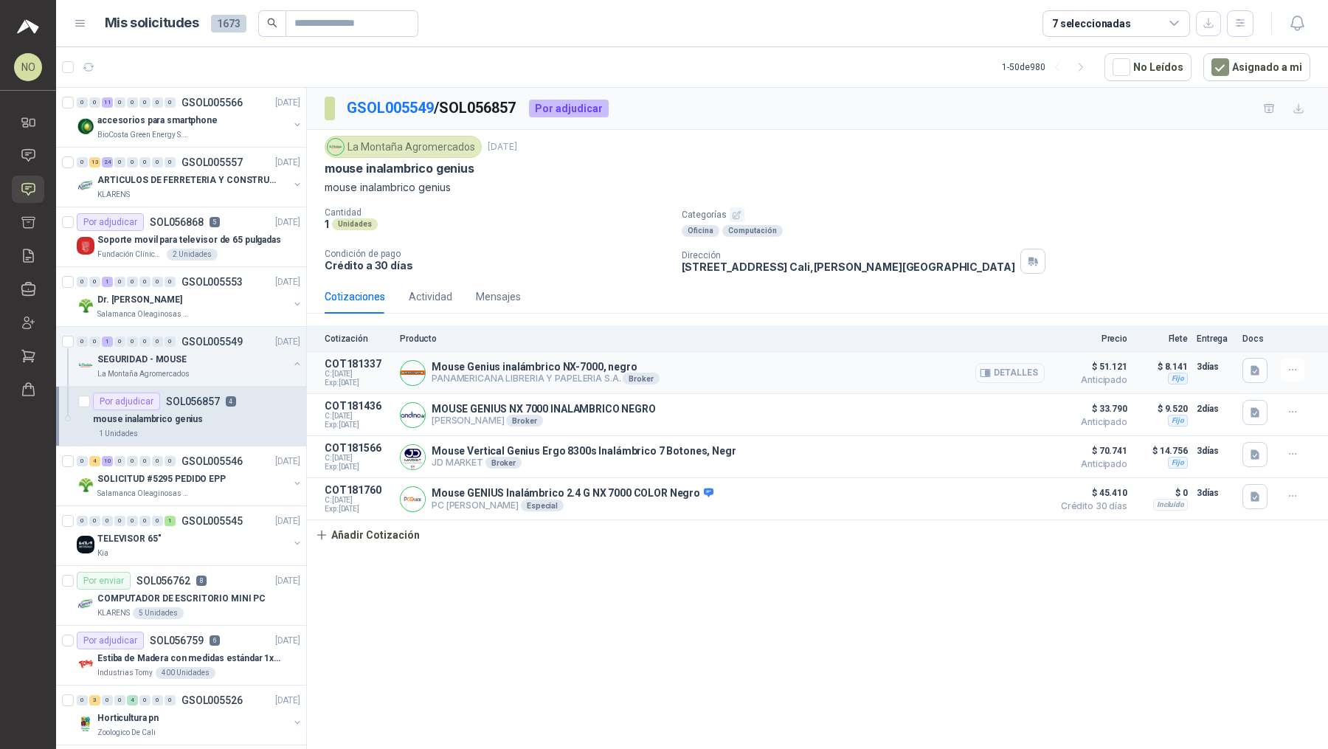
click at [1012, 364] on button "Detalles" at bounding box center [1009, 373] width 69 height 20
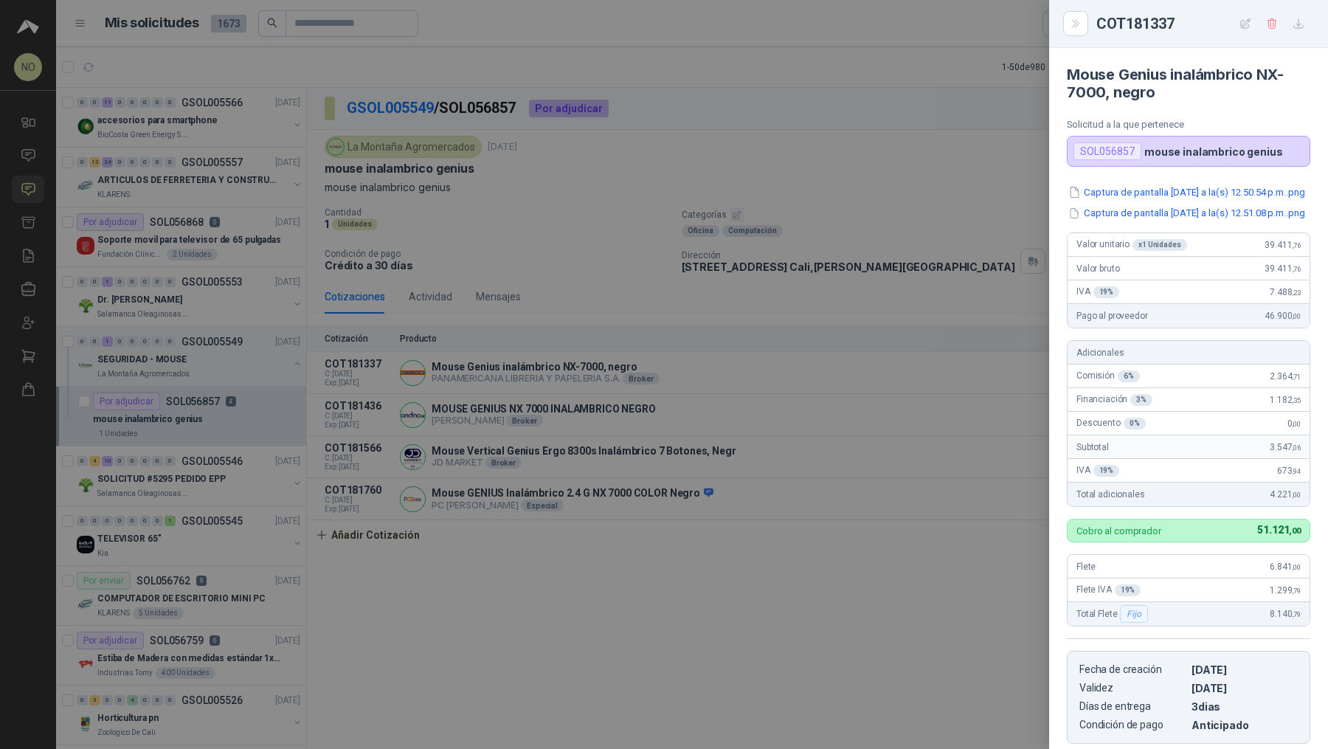
click at [673, 392] on div at bounding box center [664, 374] width 1328 height 749
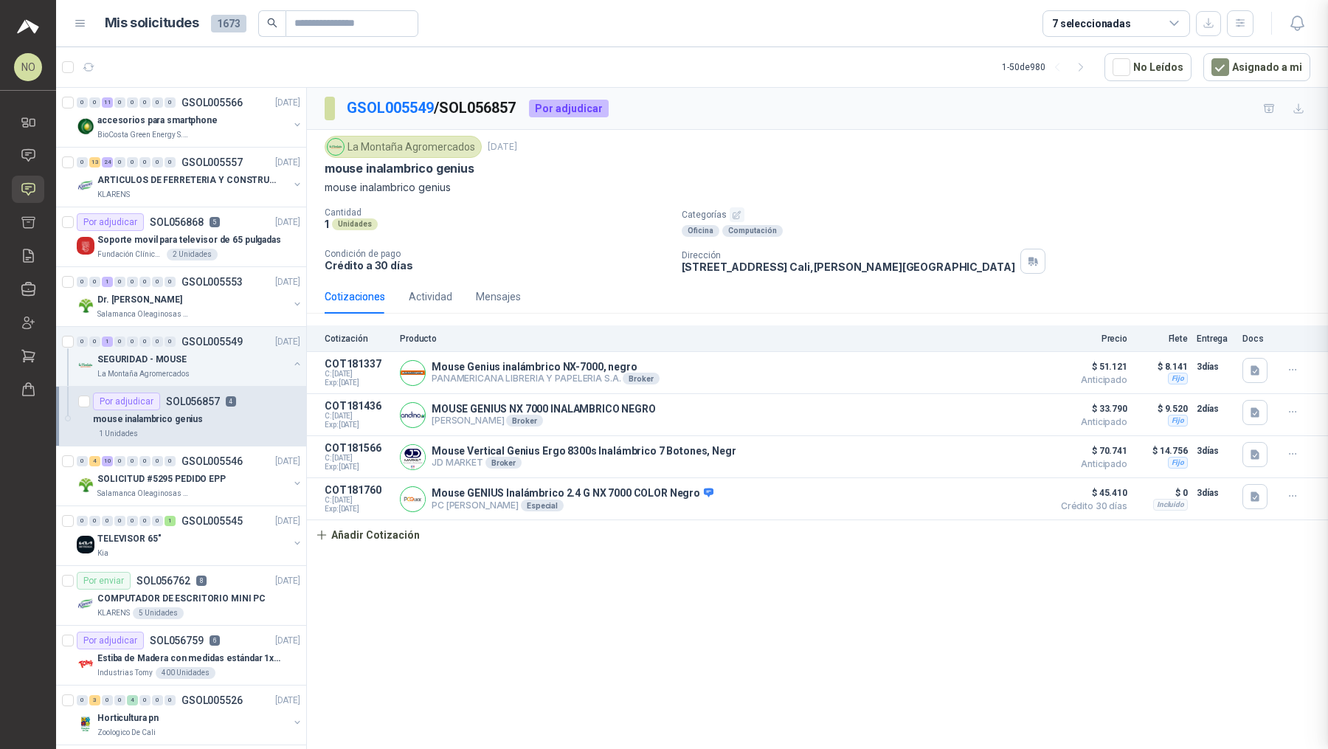
scroll to position [257, 0]
click at [222, 353] on div "SEGURIDAD - MOUSE" at bounding box center [192, 359] width 191 height 18
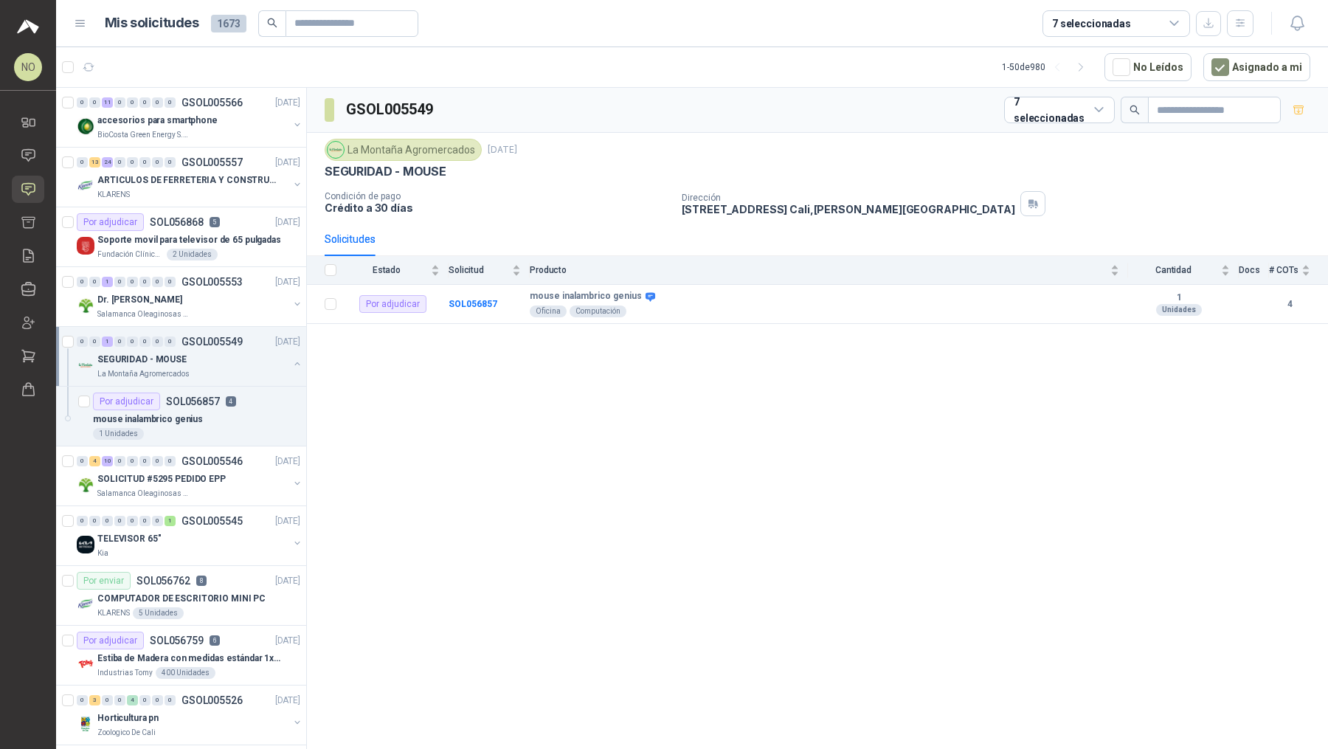
click at [222, 353] on div "SEGURIDAD - MOUSE" at bounding box center [192, 359] width 191 height 18
